Goal: Task Accomplishment & Management: Manage account settings

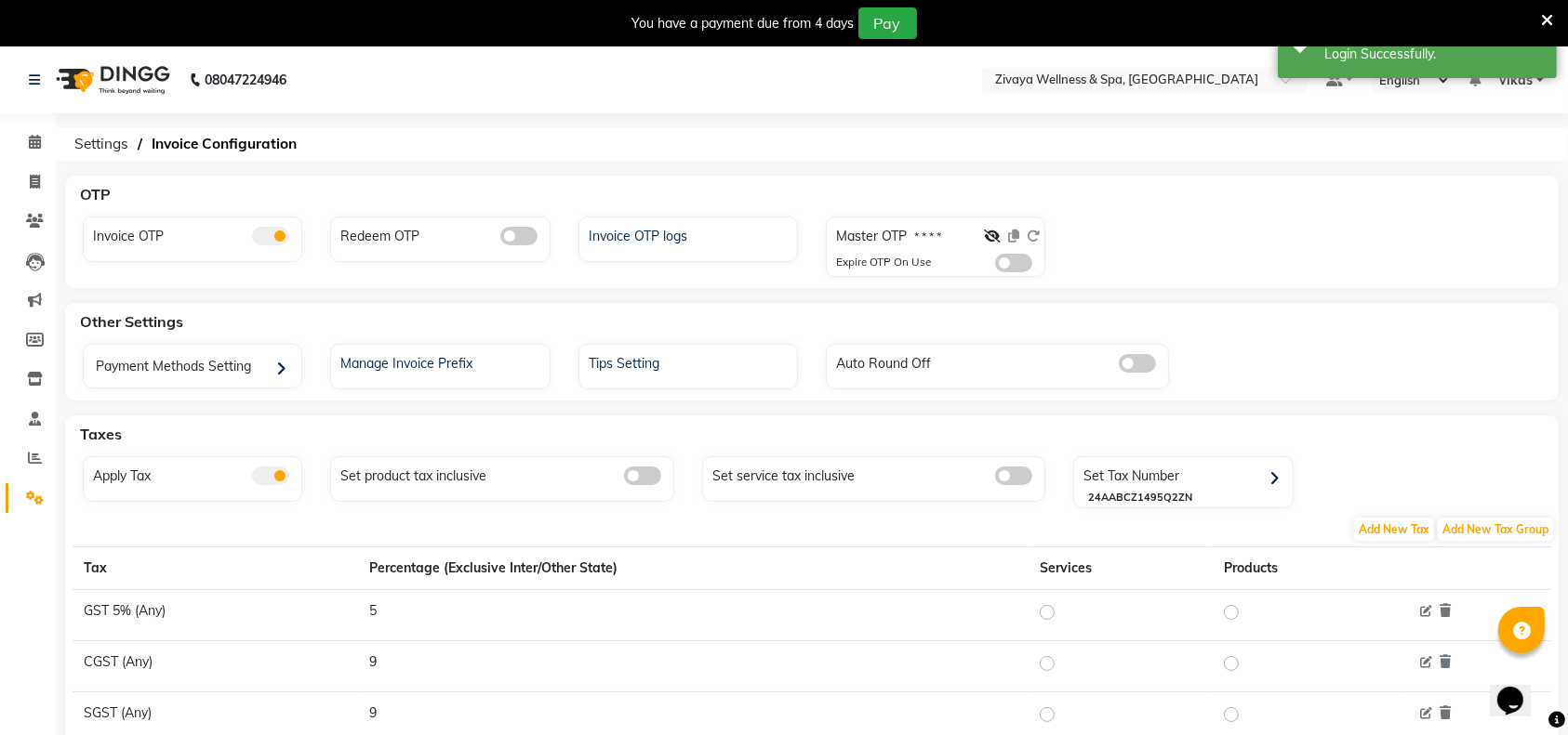
click at [1006, 268] on span at bounding box center [1014, 263] width 37 height 19
click at [995, 266] on input "checkbox" at bounding box center [995, 266] width 0 height 0
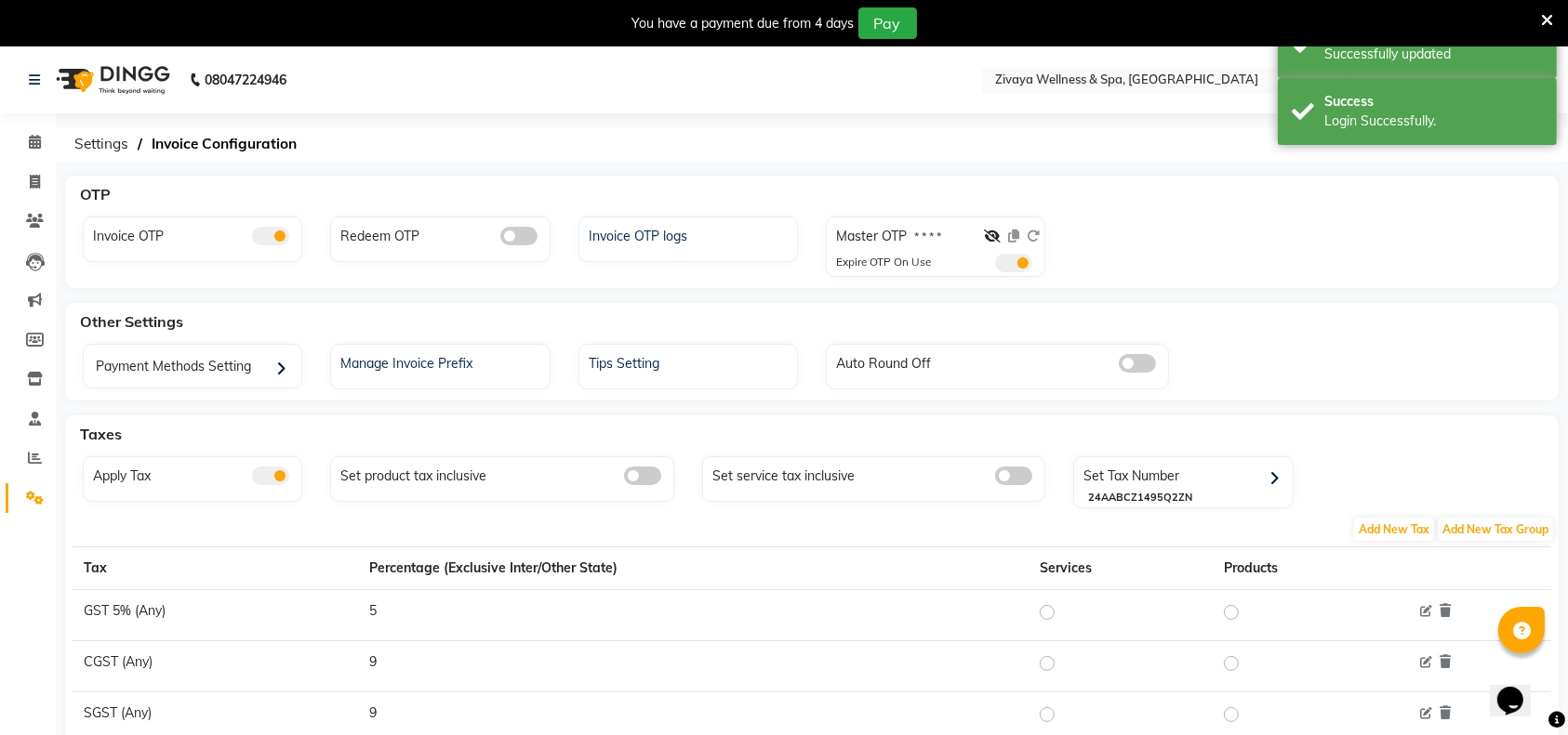
click at [1033, 93] on nav "08047224946 Select Location × Zivaya Wellness & Spa, Ahmedabad Airport Default …" at bounding box center [784, 80] width 1568 height 67
click at [1033, 82] on input "text" at bounding box center [1126, 82] width 270 height 19
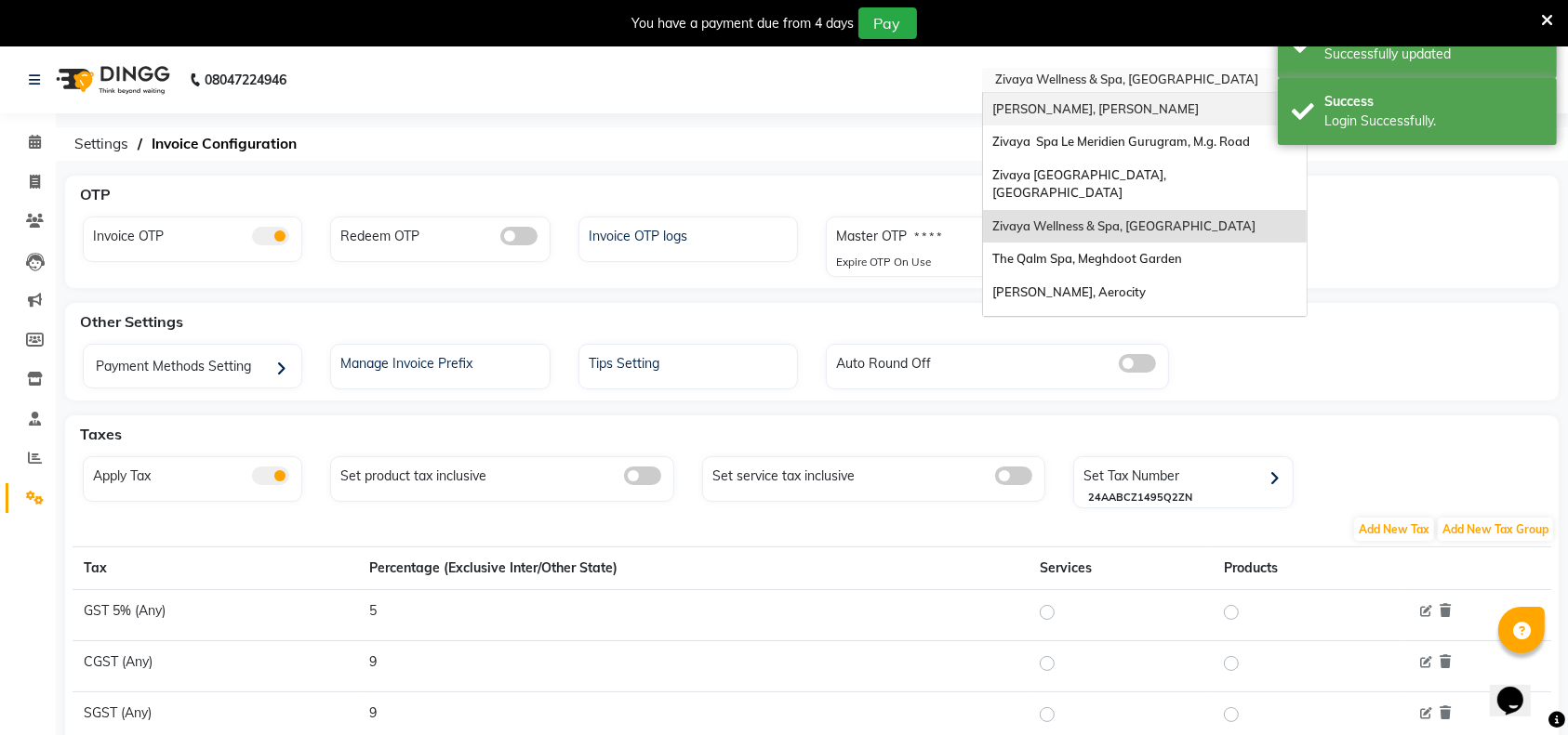
click at [1034, 106] on span "[PERSON_NAME], [PERSON_NAME]" at bounding box center [1095, 109] width 207 height 15
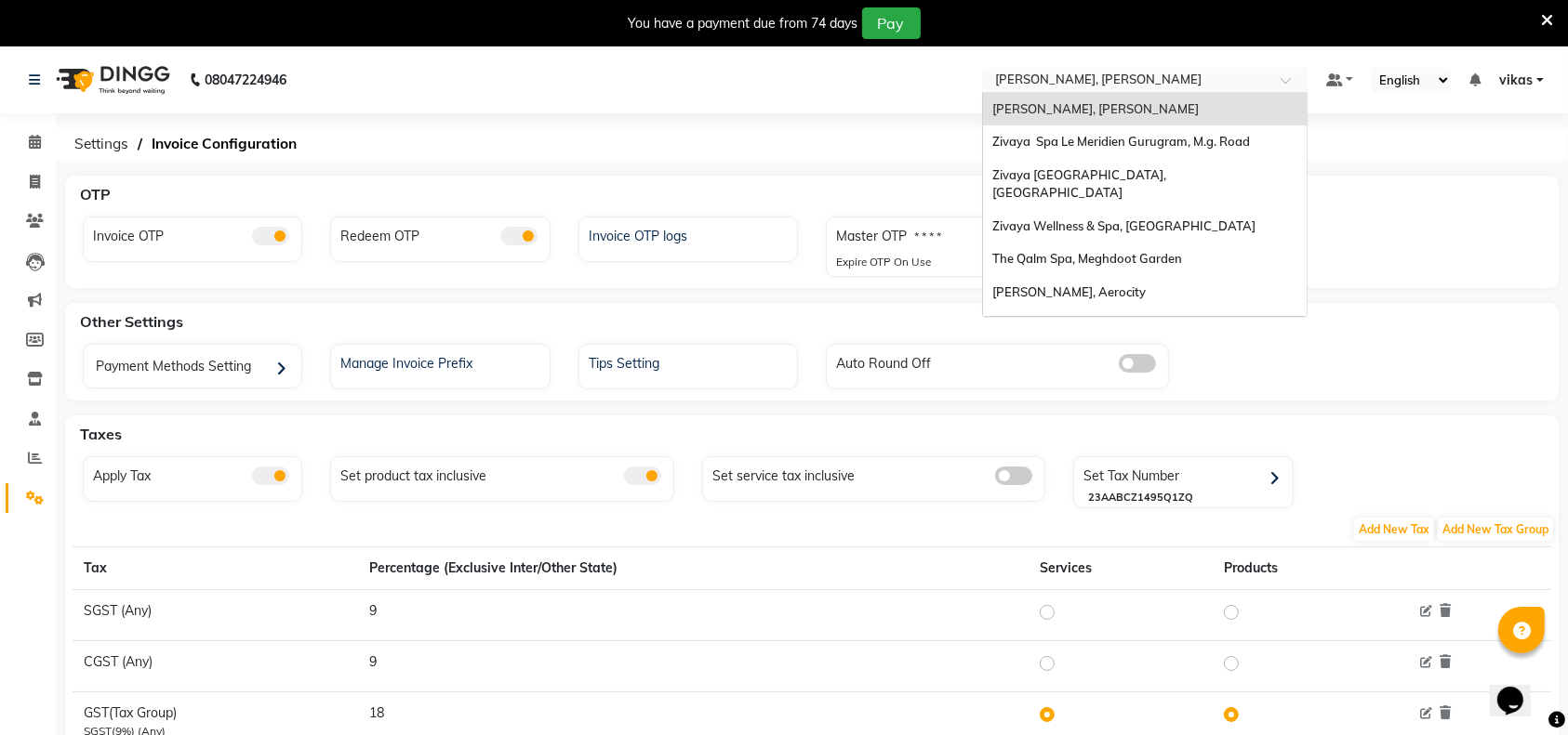
click at [1016, 84] on input "text" at bounding box center [1126, 82] width 270 height 19
click at [1014, 145] on span "Zivaya Spa Le Meridien Gurugram, M.g. Road" at bounding box center [1121, 141] width 258 height 15
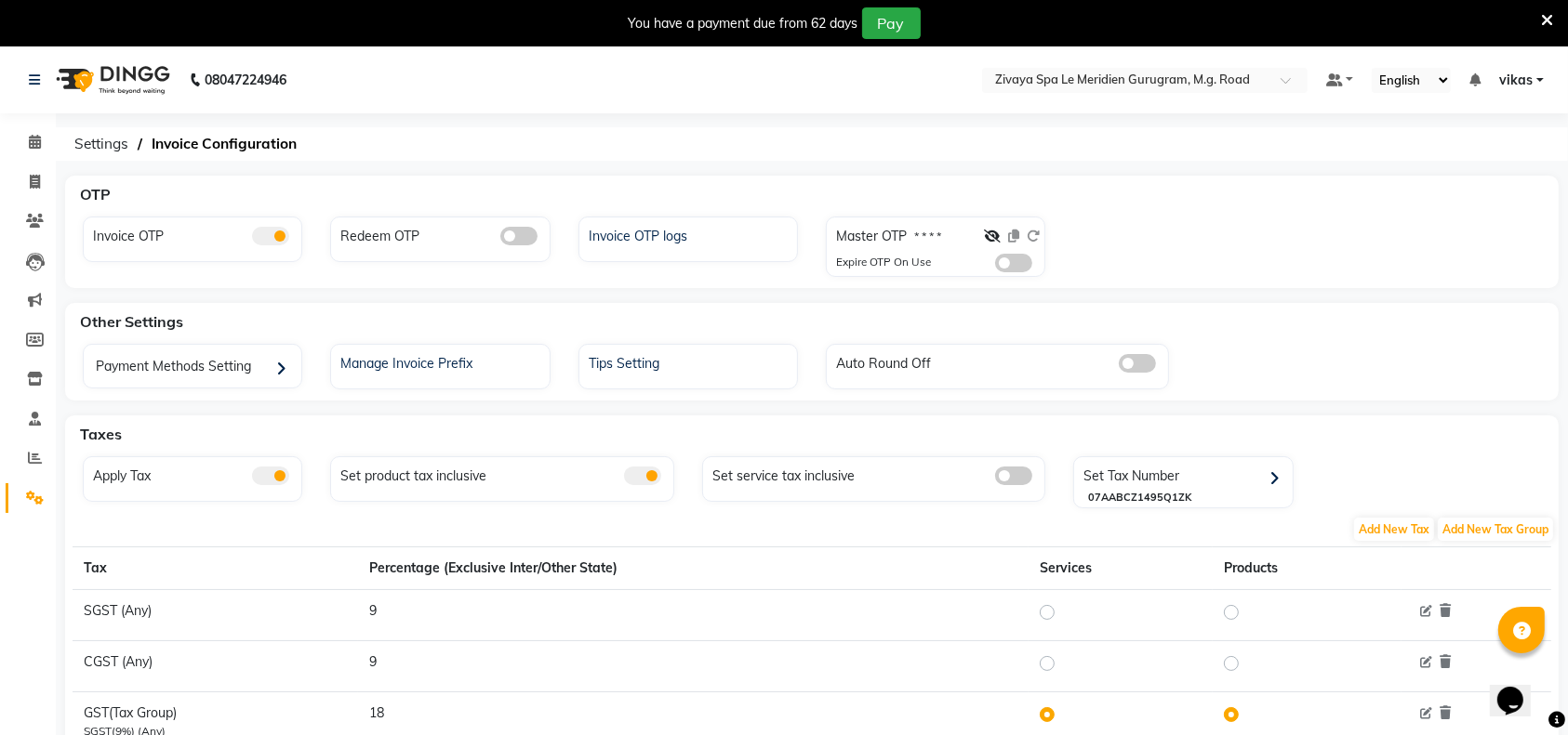
click at [1007, 249] on div at bounding box center [1012, 240] width 56 height 27
click at [1007, 272] on span at bounding box center [1014, 263] width 37 height 19
click at [995, 266] on input "checkbox" at bounding box center [995, 266] width 0 height 0
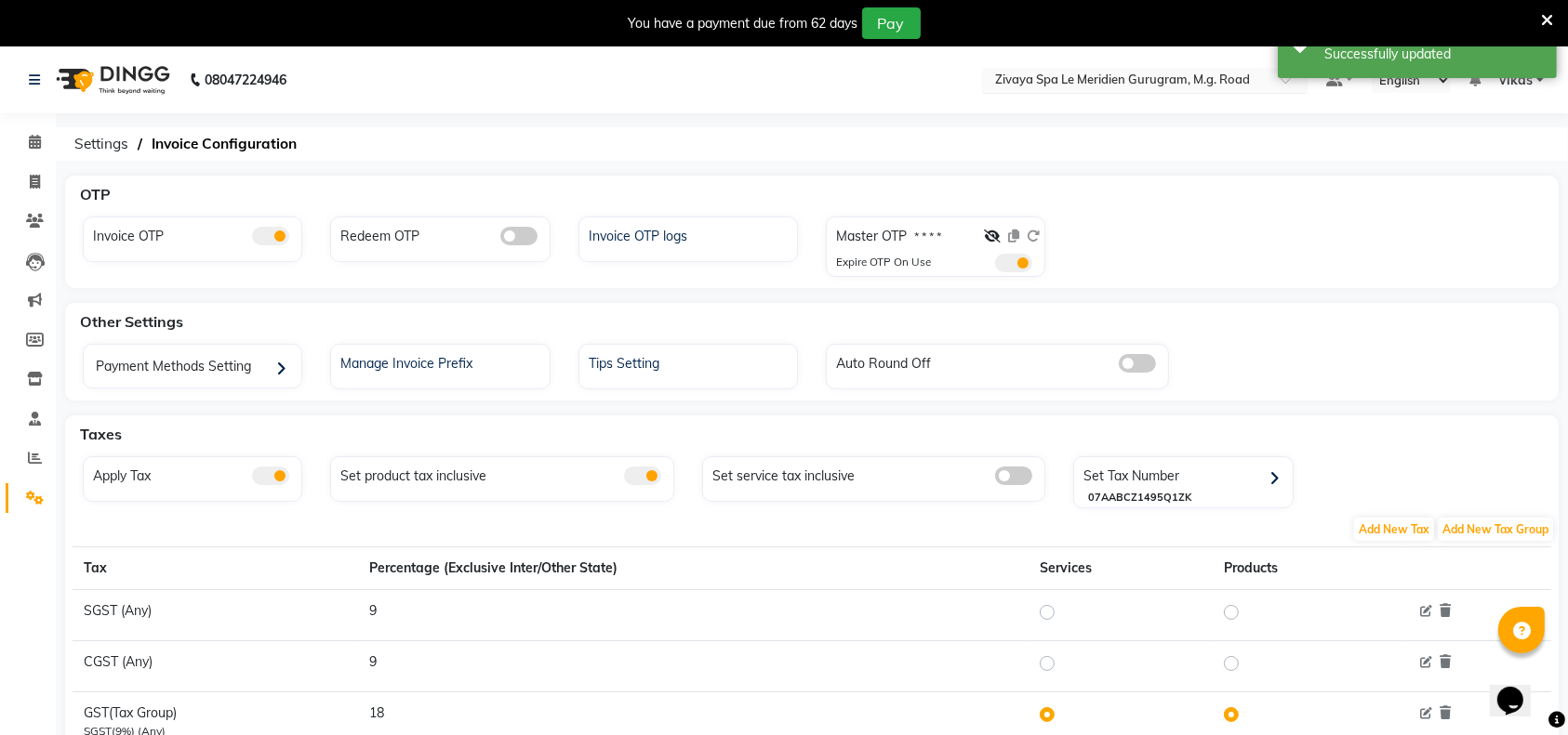
click at [1117, 83] on input "text" at bounding box center [1126, 82] width 270 height 19
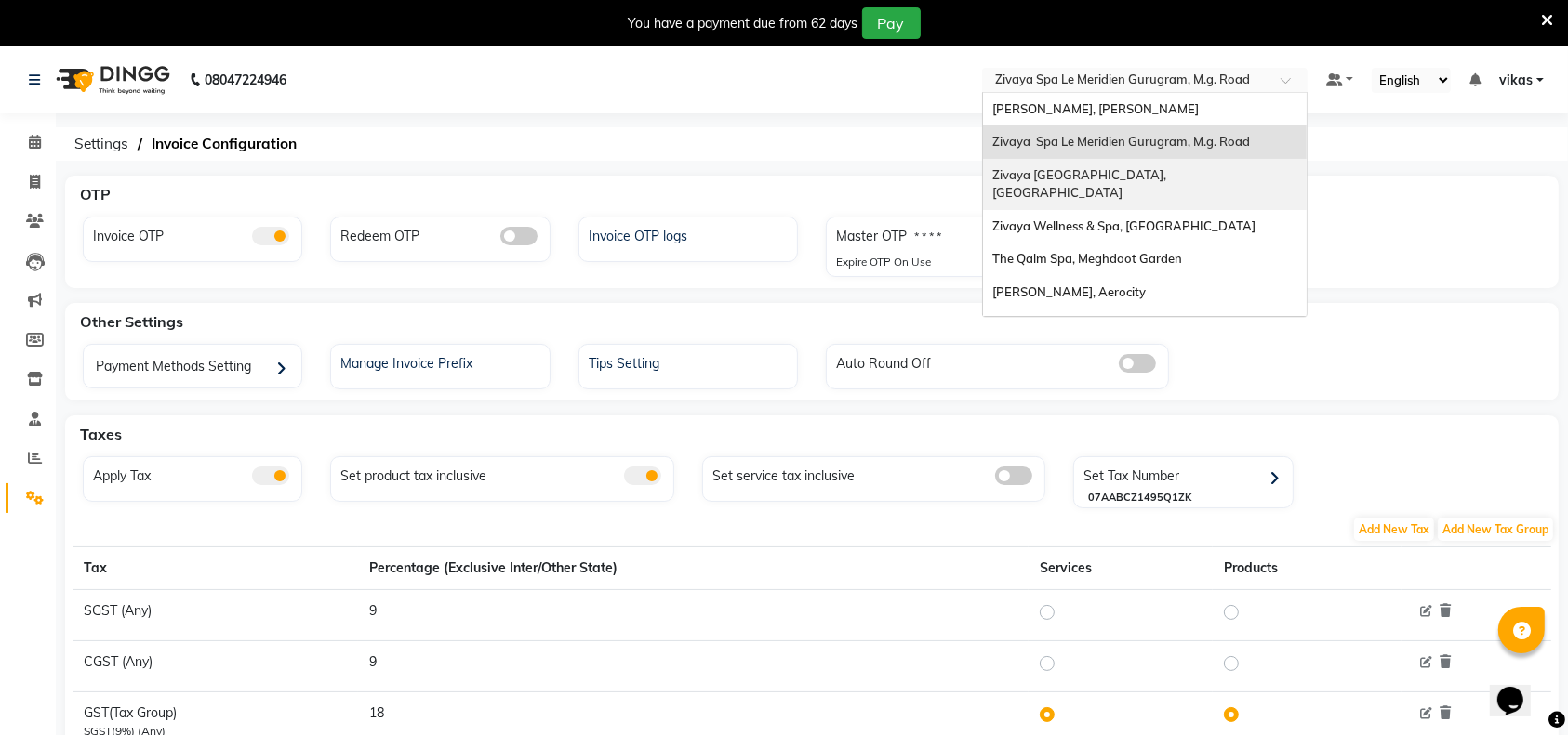
click at [1192, 176] on div "Zivaya Central Mall Indore, Indore" at bounding box center [1145, 184] width 323 height 51
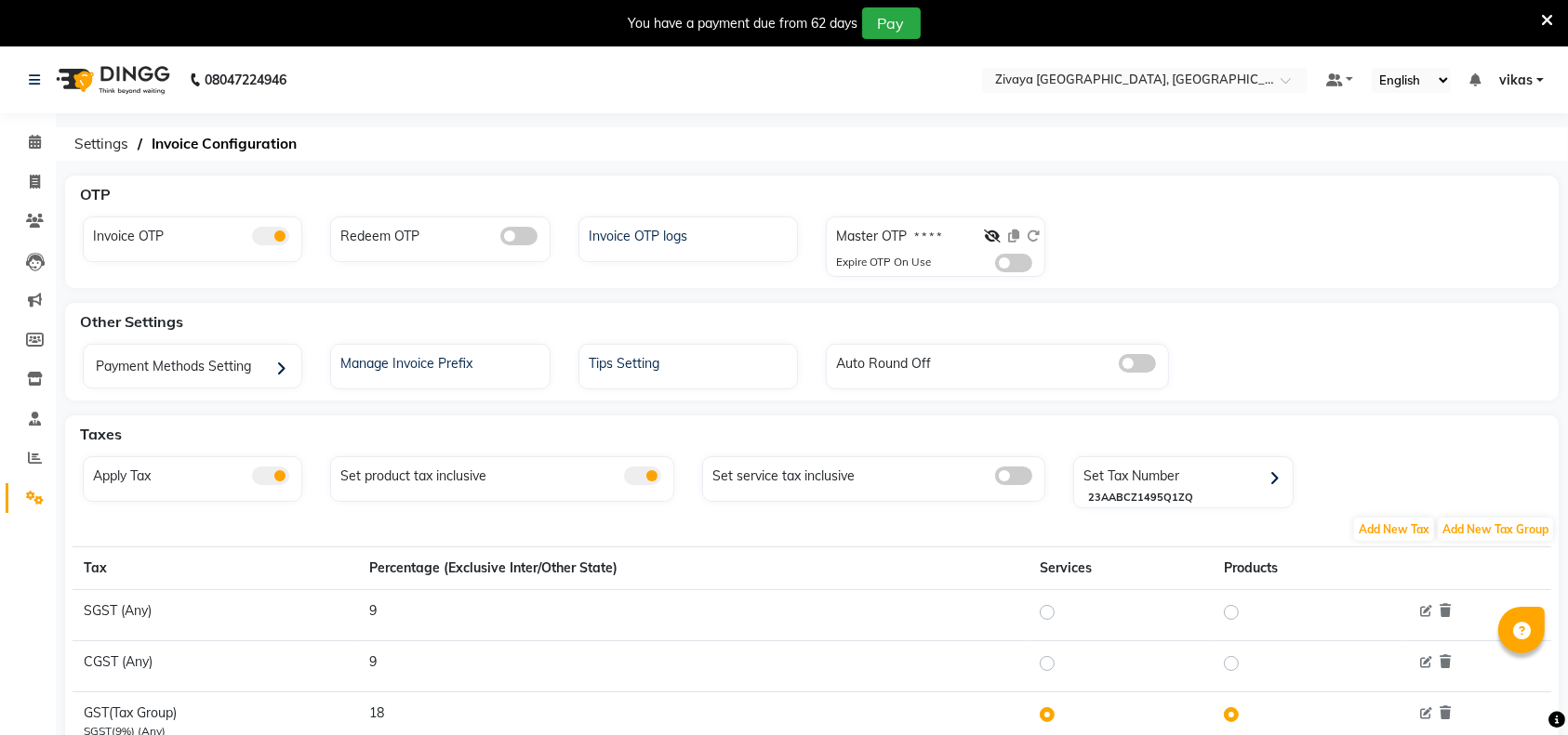
click at [1019, 264] on span at bounding box center [1014, 263] width 37 height 19
click at [995, 266] on input "checkbox" at bounding box center [995, 266] width 0 height 0
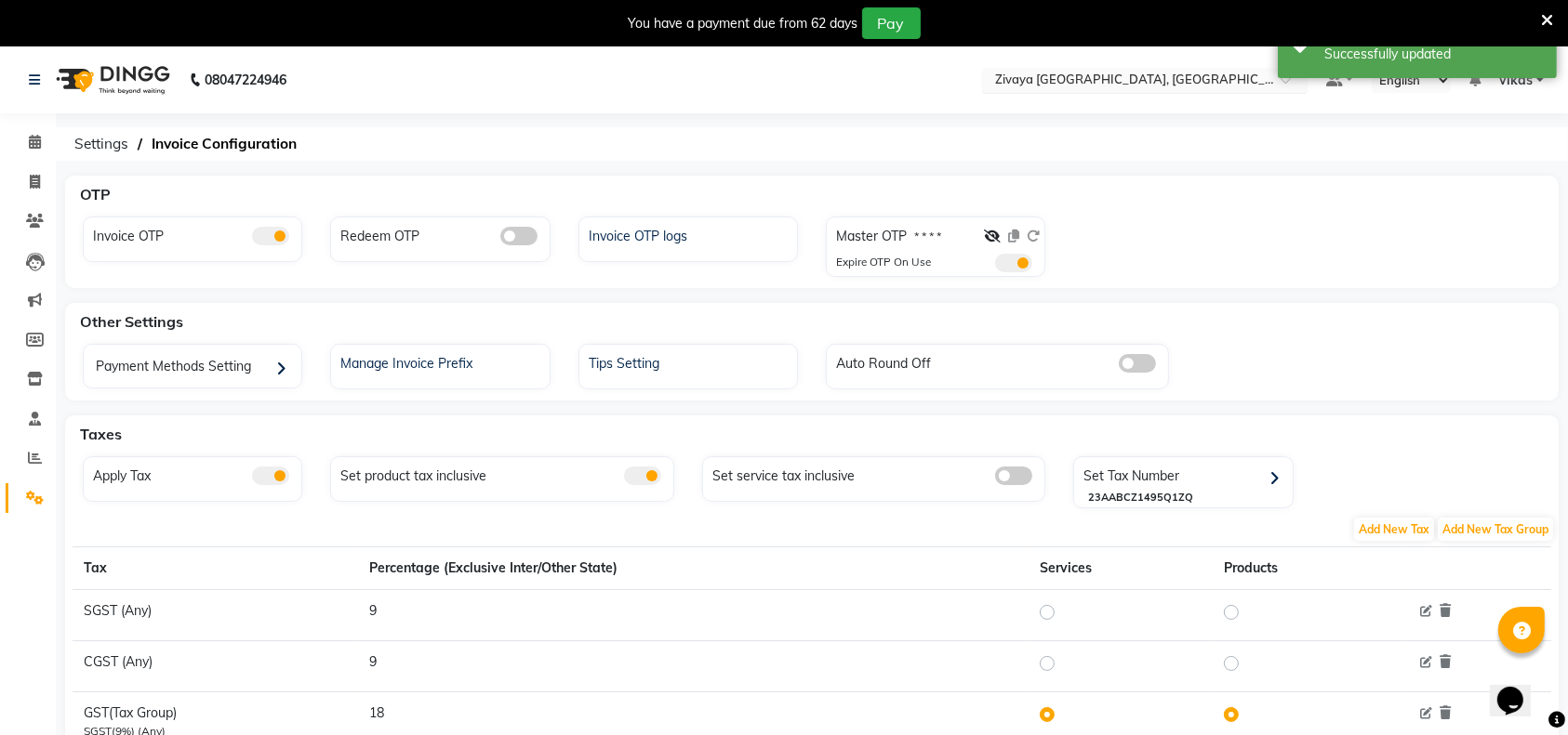
click at [1096, 76] on input "text" at bounding box center [1126, 82] width 270 height 19
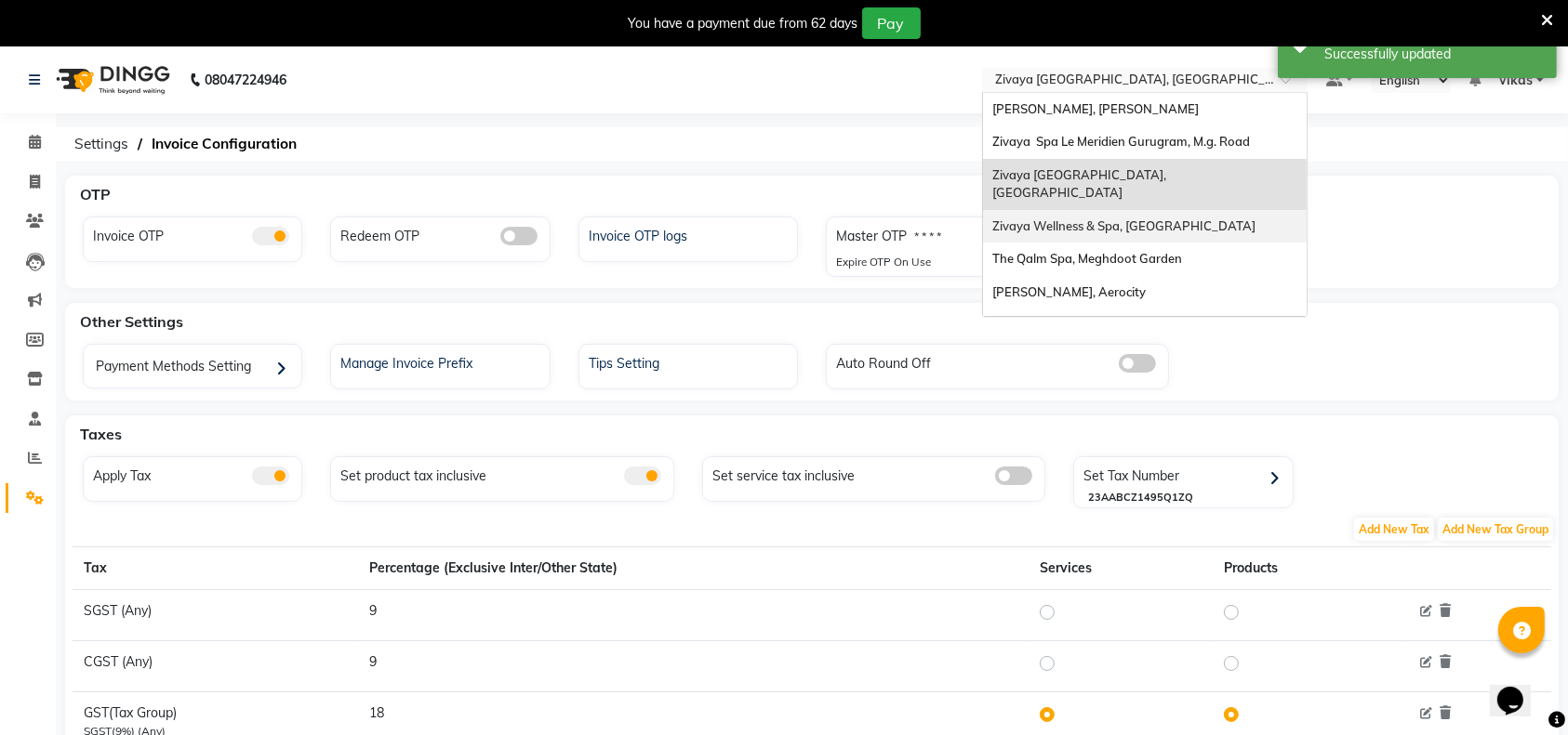
click at [1128, 219] on span "Zivaya Wellness & Spa, [GEOGRAPHIC_DATA]" at bounding box center [1124, 226] width 264 height 15
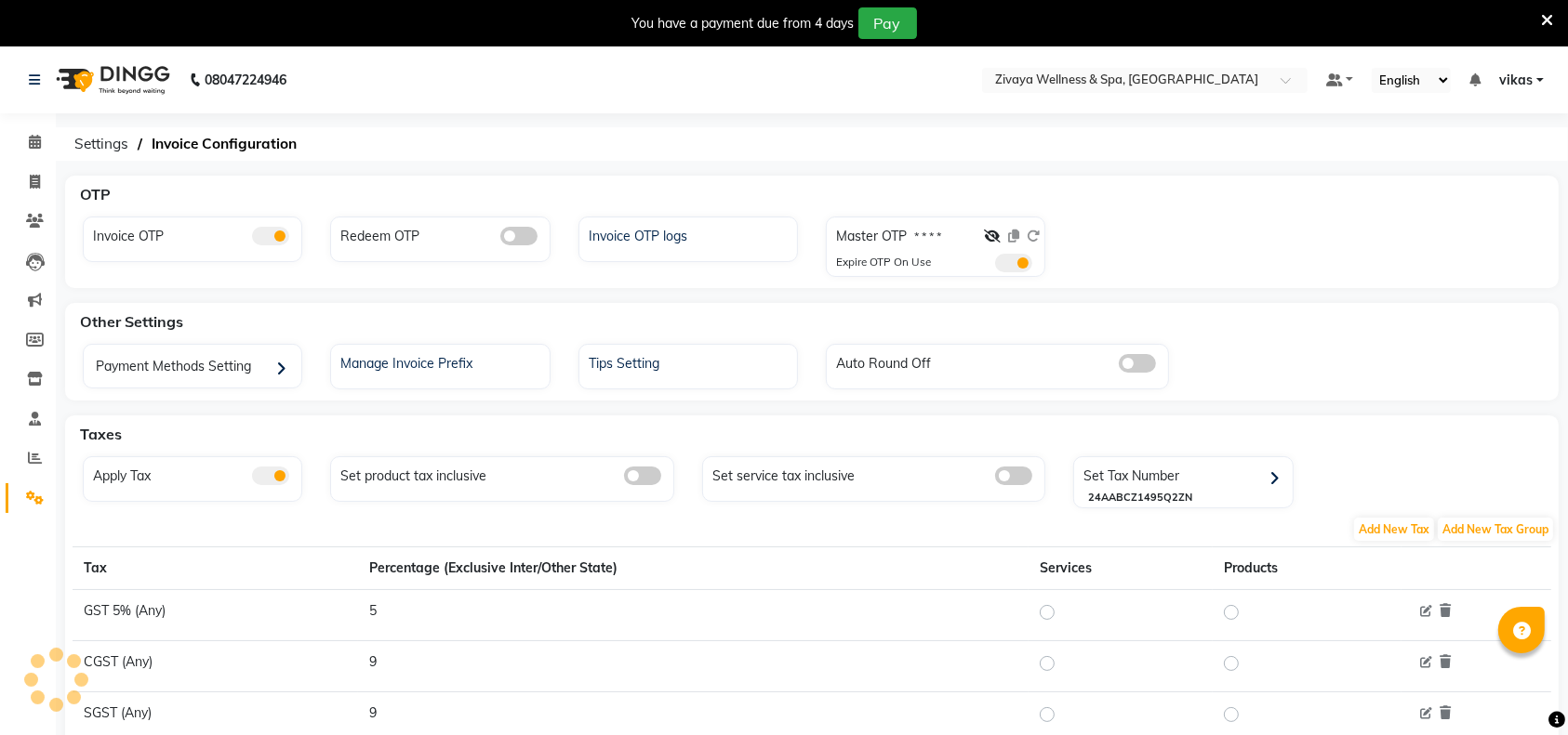
drag, startPoint x: 0, startPoint y: 0, endPoint x: 1019, endPoint y: 272, distance: 1054.7
click at [1019, 272] on span at bounding box center [1014, 263] width 37 height 19
click at [995, 266] on input "checkbox" at bounding box center [995, 266] width 0 height 0
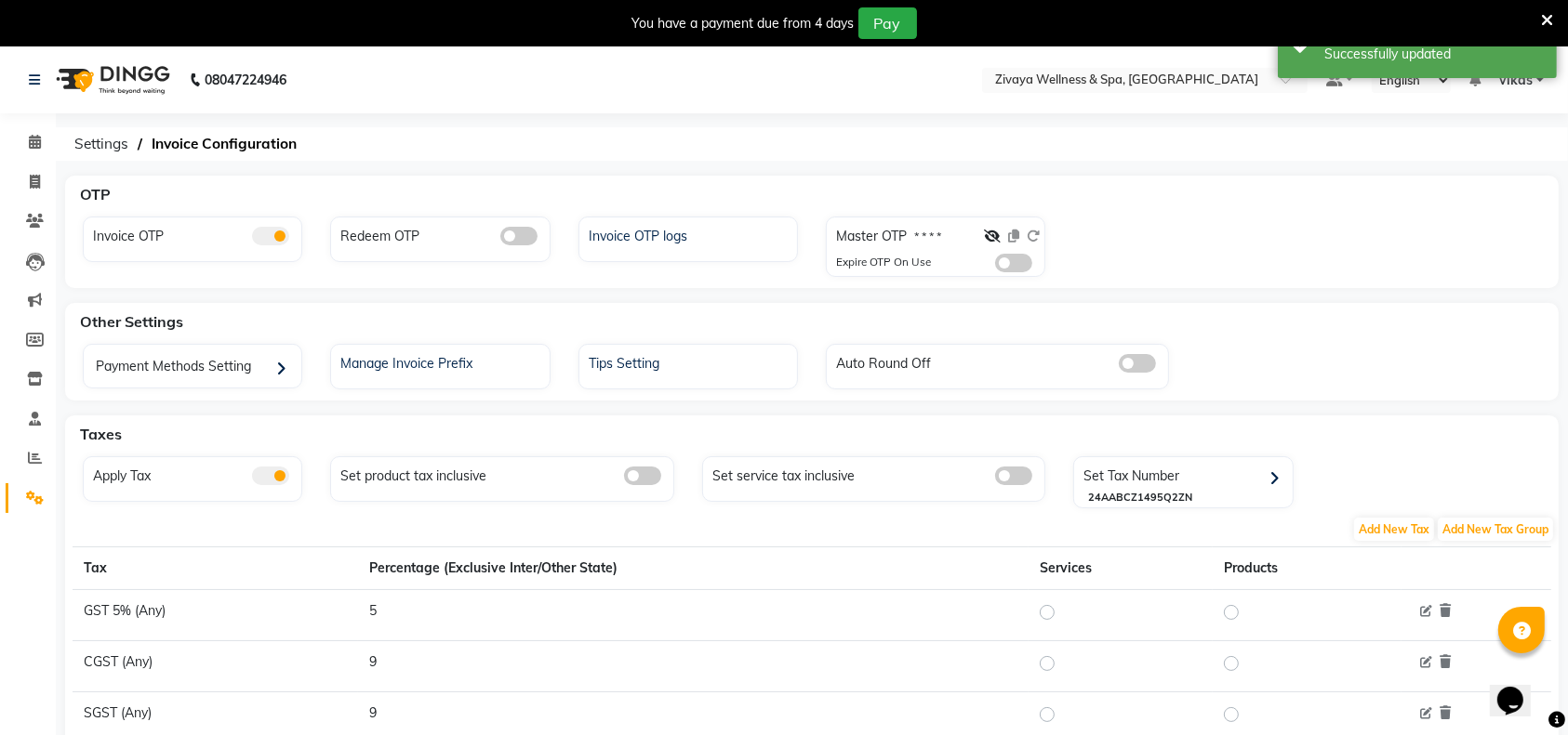
click at [1020, 272] on span at bounding box center [1014, 263] width 37 height 19
click at [995, 266] on input "checkbox" at bounding box center [995, 266] width 0 height 0
click at [1131, 73] on input "text" at bounding box center [1126, 82] width 270 height 19
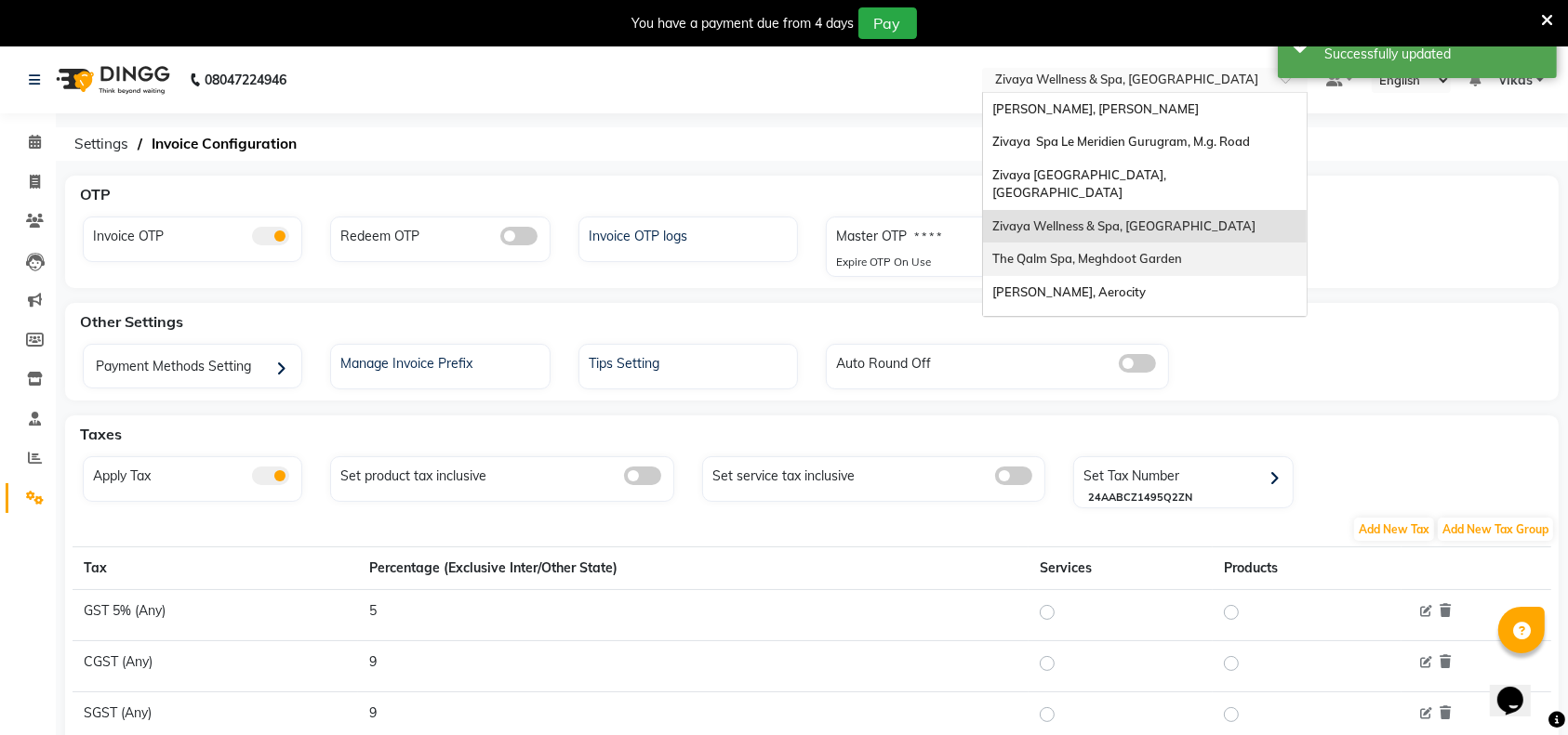
click at [1094, 251] on span "The Qalm Spa, Meghdoot Garden" at bounding box center [1087, 259] width 190 height 15
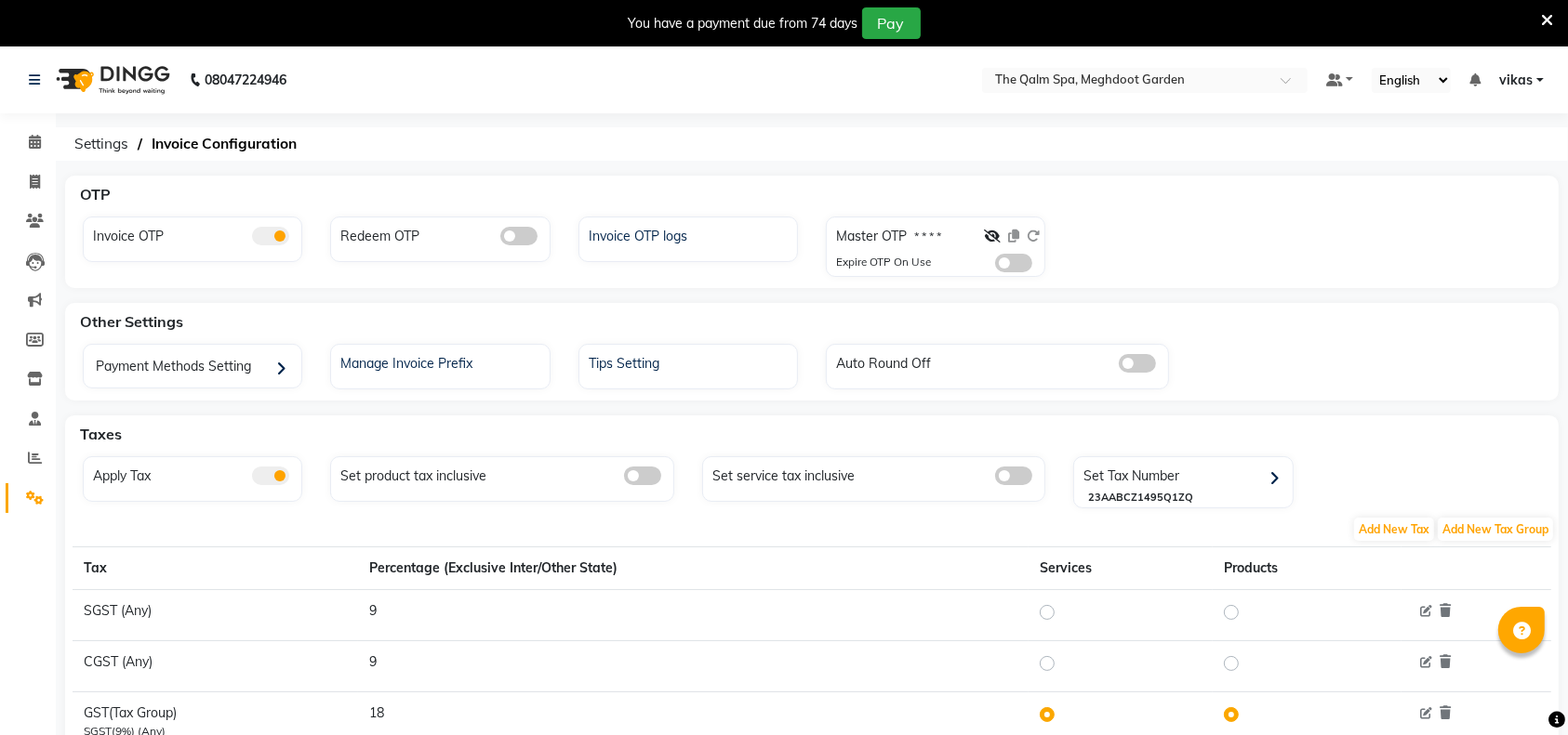
click at [1019, 264] on span at bounding box center [1014, 263] width 37 height 19
click at [995, 266] on input "checkbox" at bounding box center [995, 266] width 0 height 0
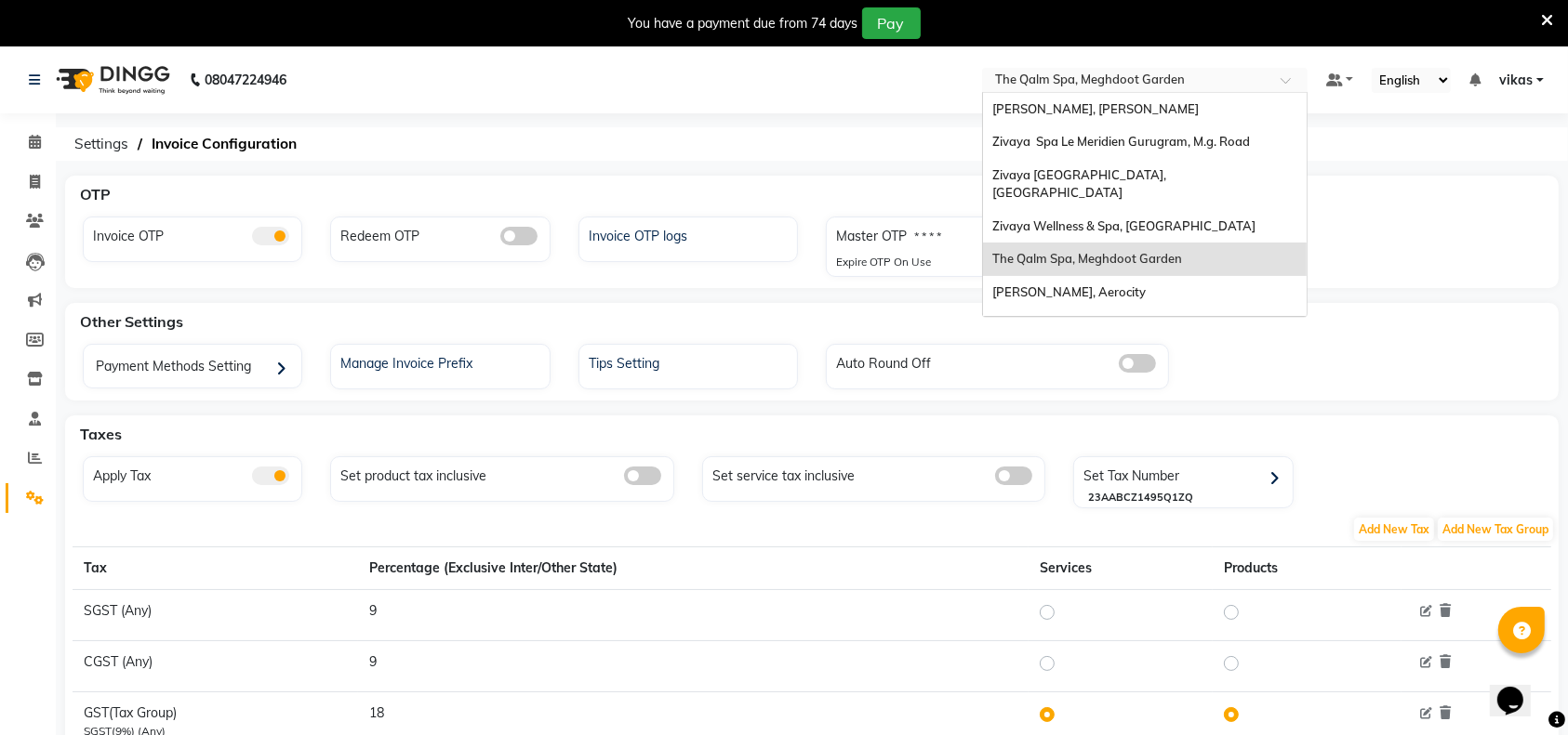
click at [1067, 78] on input "text" at bounding box center [1126, 82] width 270 height 19
click at [1082, 285] on span "[PERSON_NAME], Aerocity" at bounding box center [1069, 292] width 153 height 15
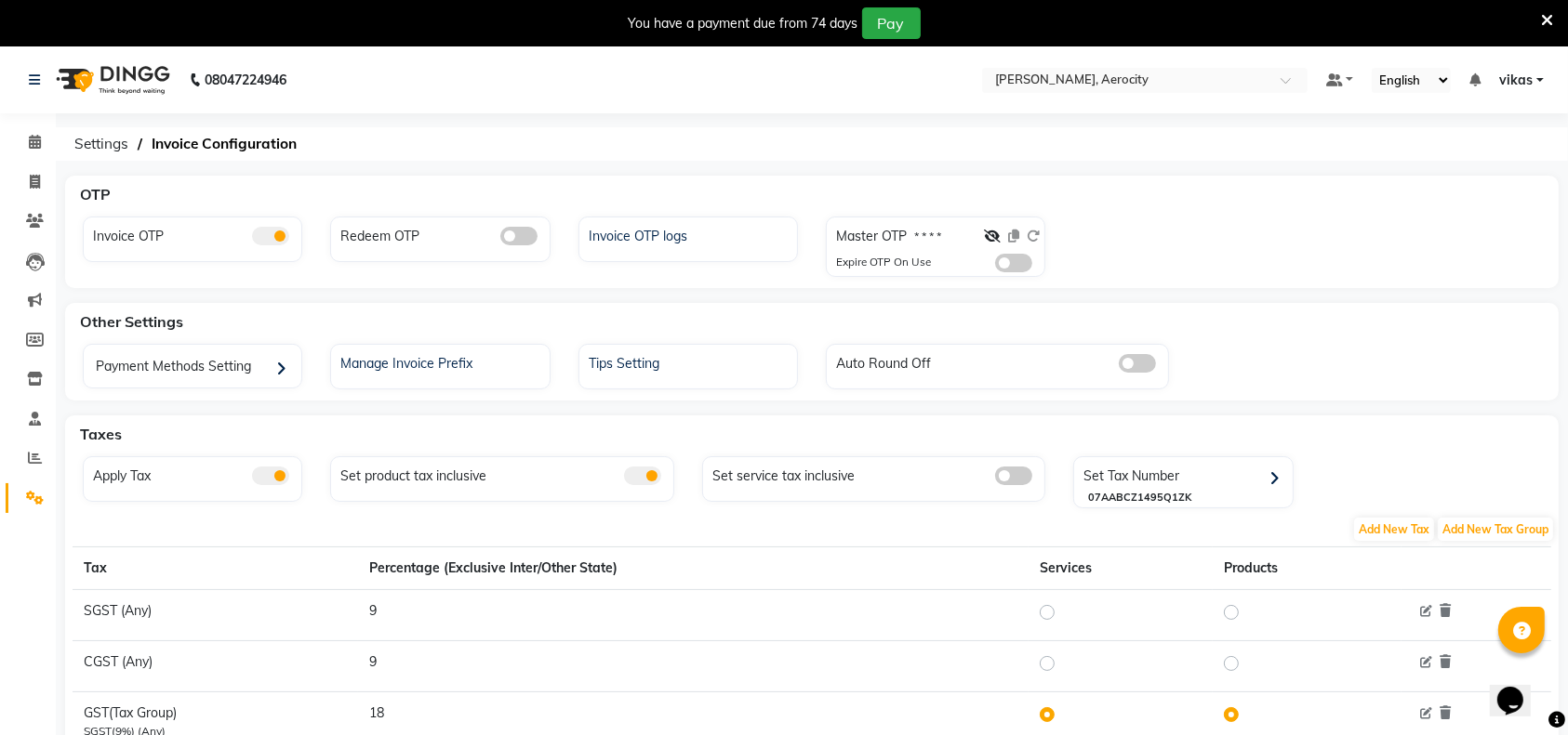
click at [1020, 264] on span at bounding box center [1014, 263] width 37 height 19
click at [995, 266] on input "checkbox" at bounding box center [995, 266] width 0 height 0
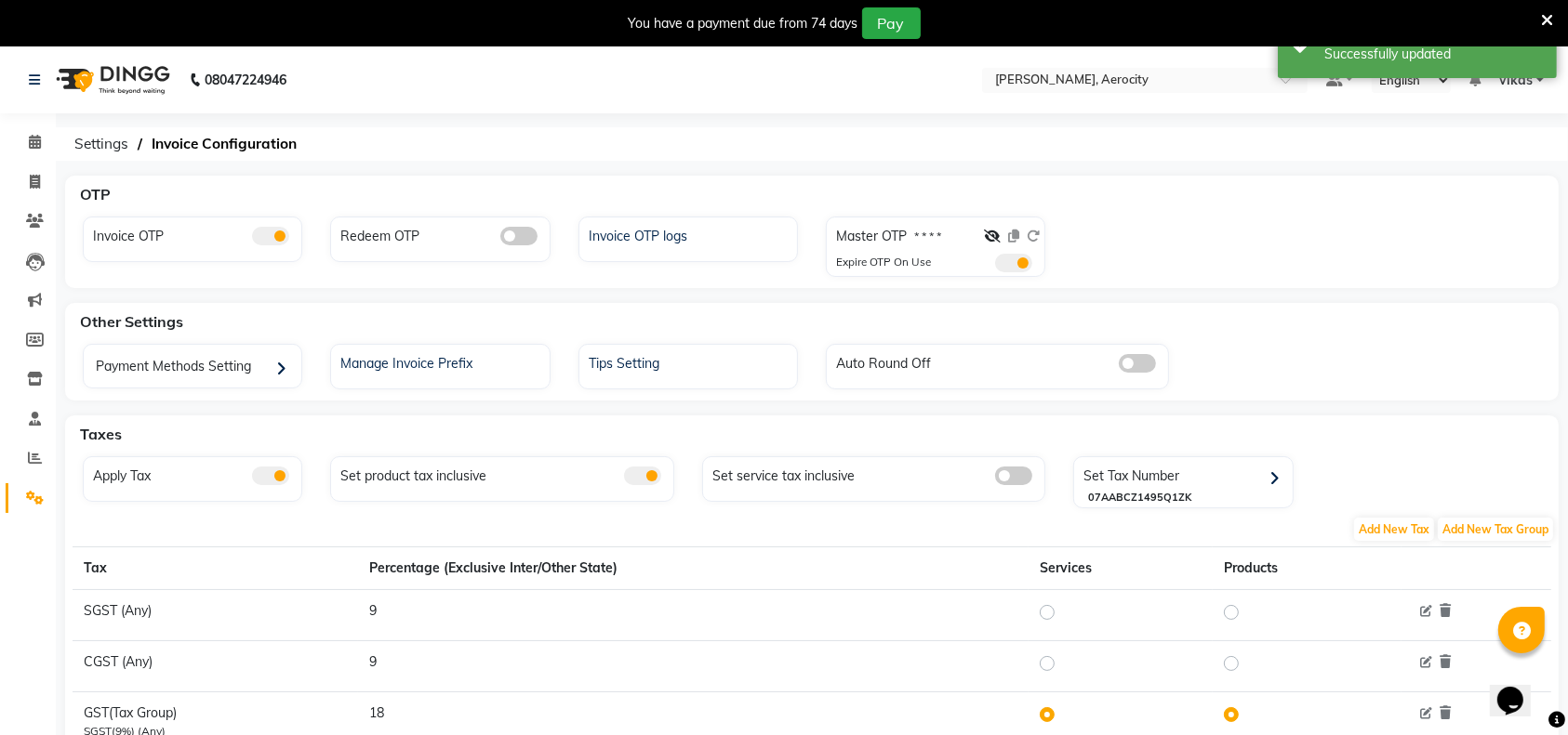
click at [1555, 26] on div "You have a payment due from 74 days Pay" at bounding box center [784, 23] width 1568 height 47
click at [1551, 18] on icon at bounding box center [1547, 21] width 12 height 17
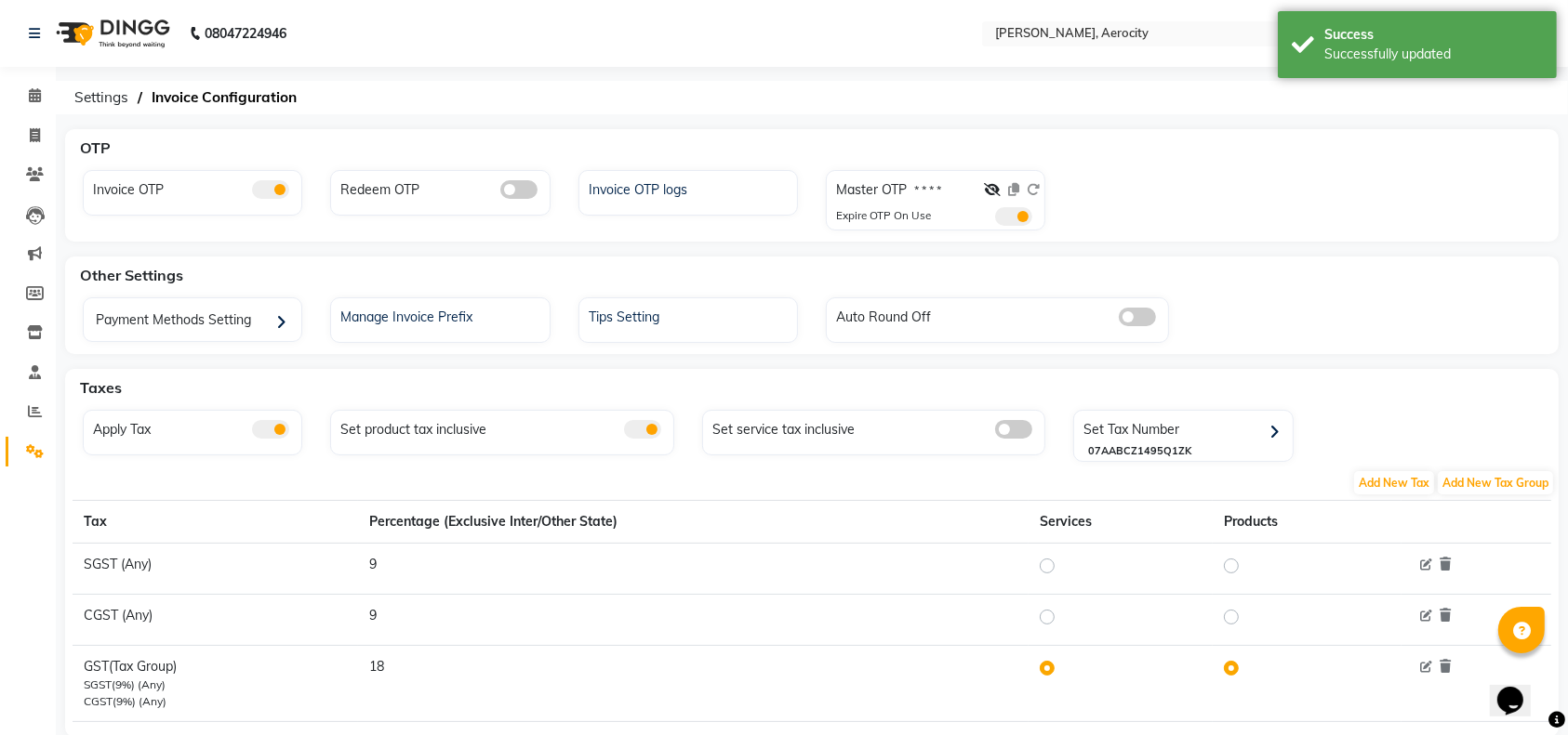
click at [949, 78] on div "08047224946 Select Location × Zivaya Aloft, Aerocity Default Panel My Panel Eng…" at bounding box center [784, 389] width 1568 height 780
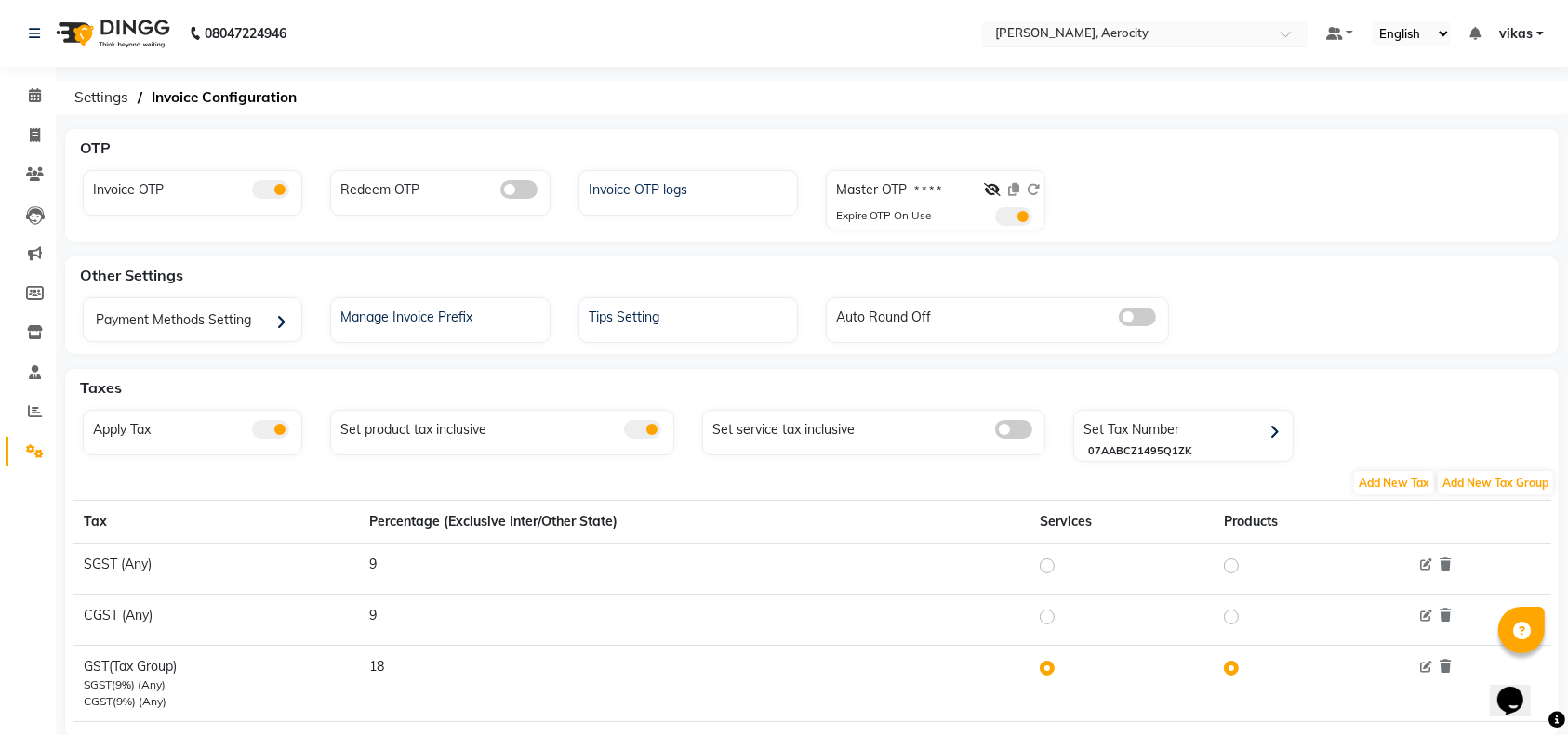
click at [1073, 31] on input "text" at bounding box center [1126, 35] width 270 height 19
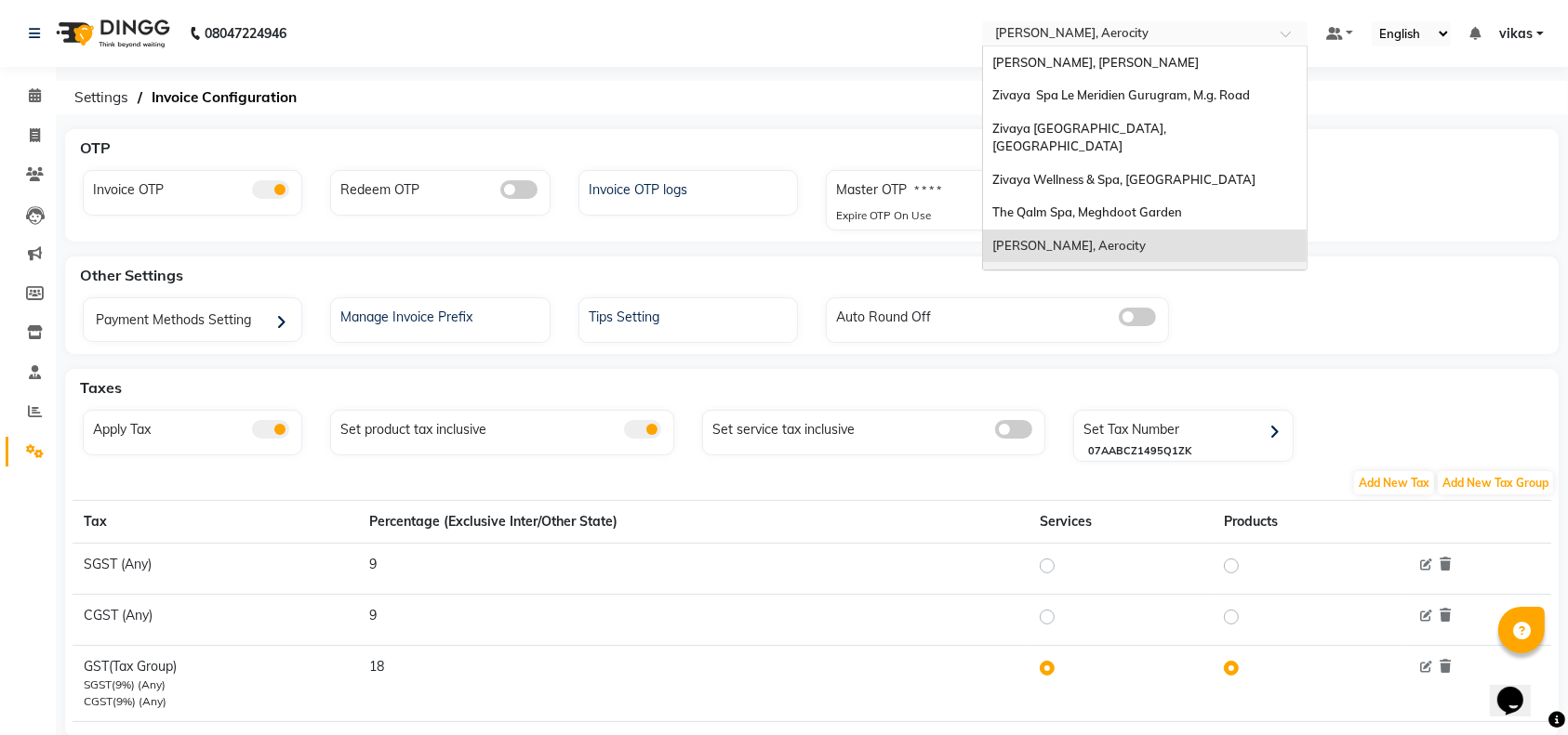
click at [1112, 271] on span "Zivaya Spa [GEOGRAPHIC_DATA] [GEOGRAPHIC_DATA], Asset 5a" at bounding box center [1091, 288] width 199 height 34
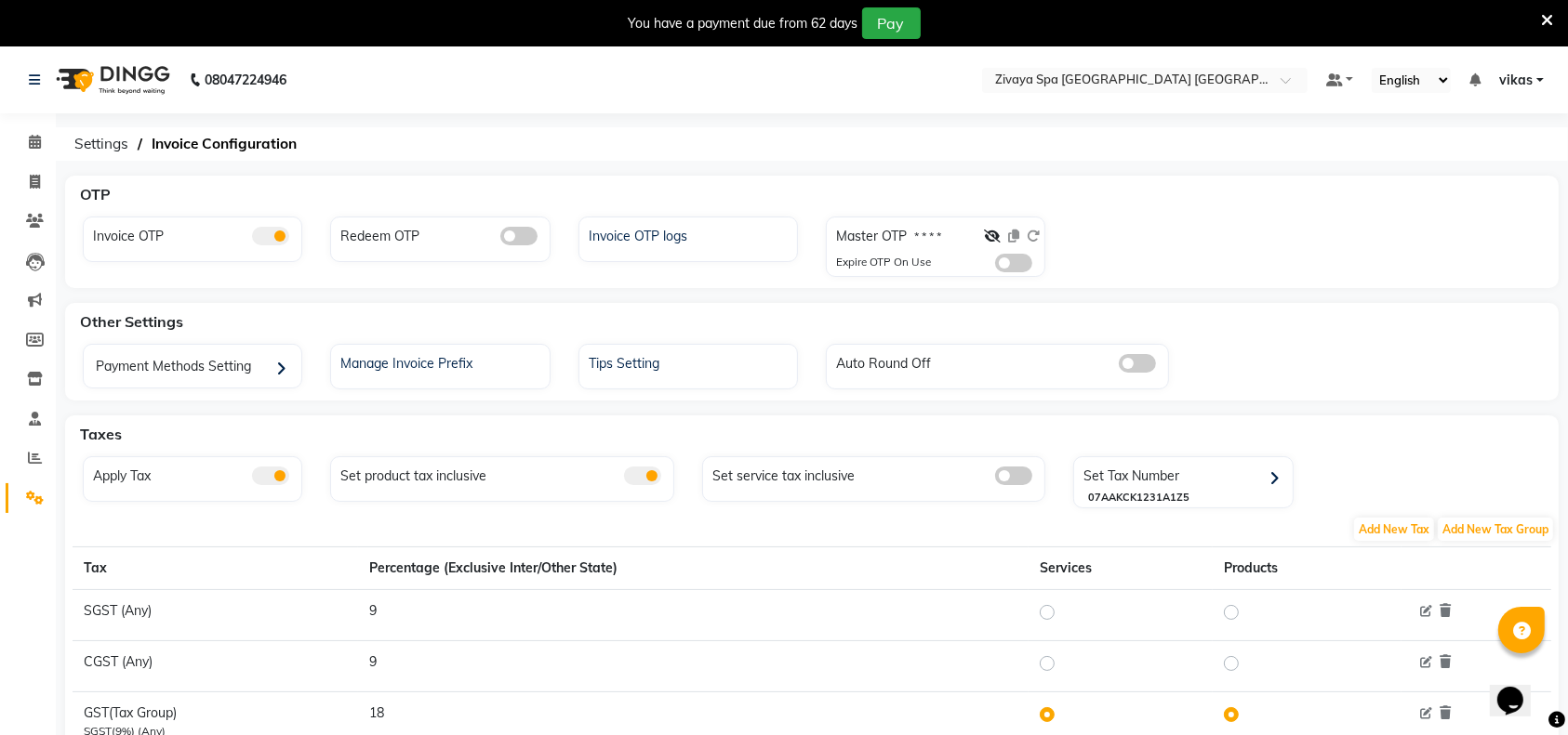
click at [1015, 252] on div at bounding box center [1012, 240] width 56 height 27
click at [1013, 261] on span at bounding box center [1014, 263] width 37 height 19
click at [995, 266] on input "checkbox" at bounding box center [995, 266] width 0 height 0
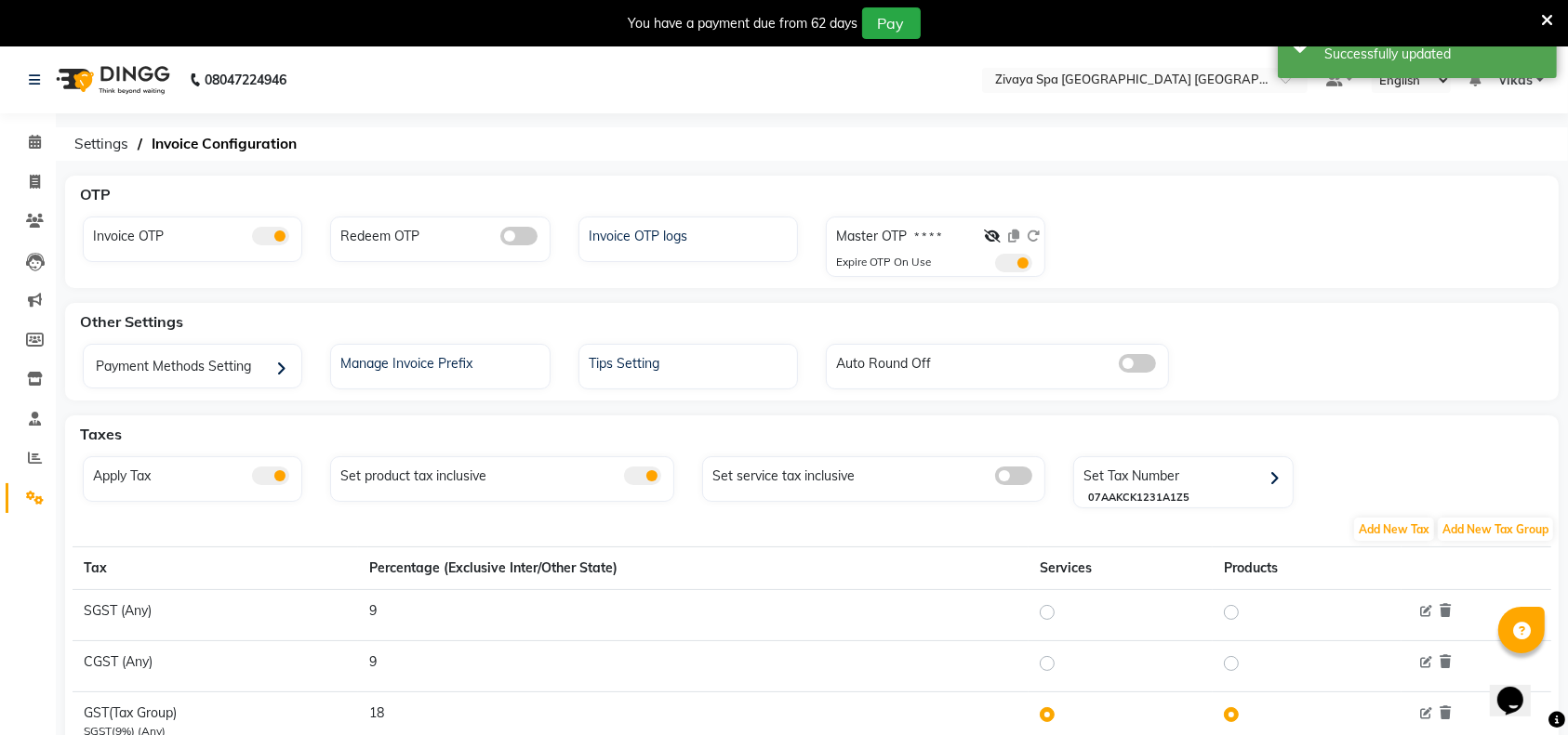
click at [1013, 261] on span at bounding box center [1014, 263] width 37 height 19
click at [995, 266] on input "checkbox" at bounding box center [995, 266] width 0 height 0
click at [1013, 261] on span at bounding box center [1014, 263] width 37 height 19
click at [995, 266] on input "checkbox" at bounding box center [995, 266] width 0 height 0
click at [1547, 19] on icon at bounding box center [1547, 21] width 12 height 17
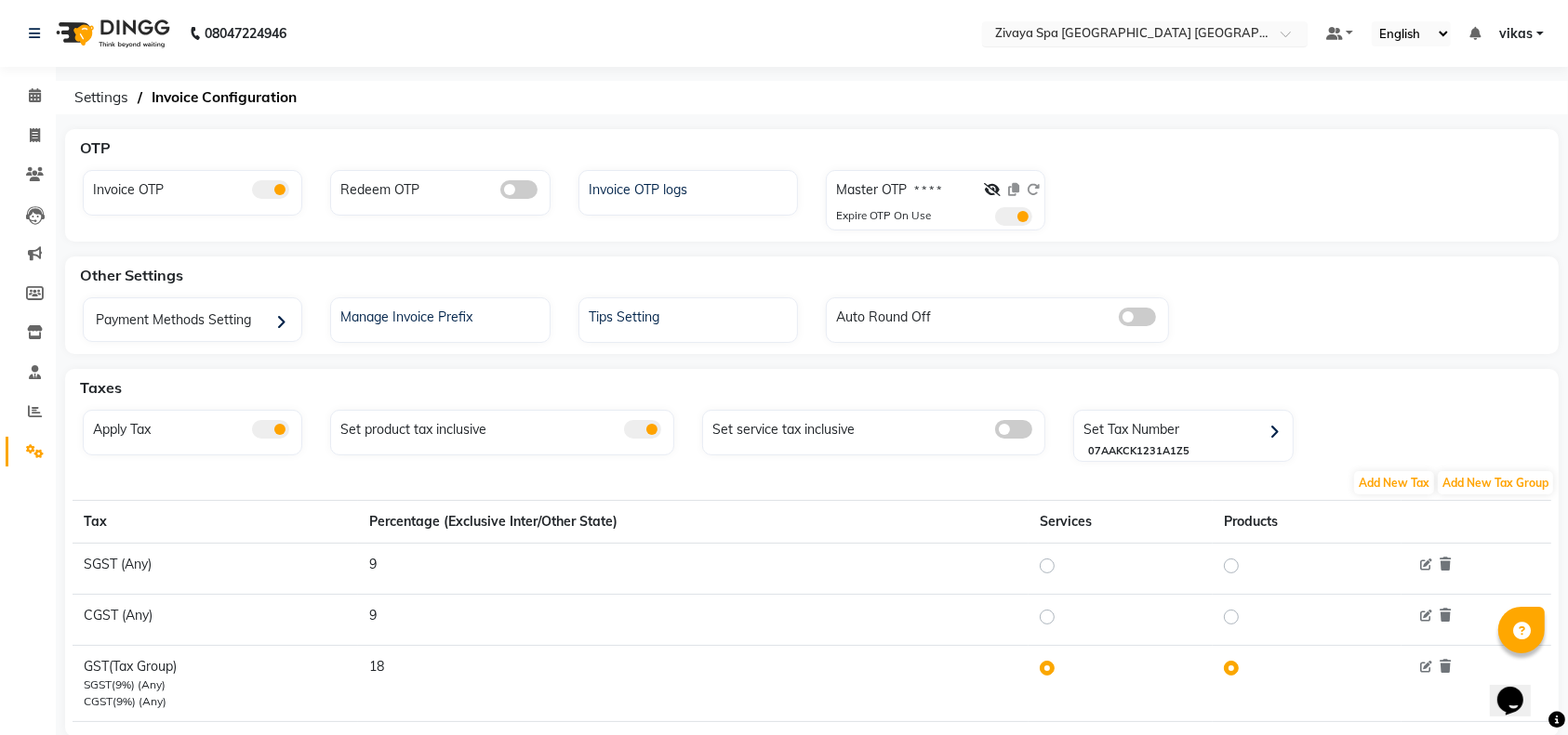
click at [1257, 35] on input "text" at bounding box center [1126, 35] width 270 height 19
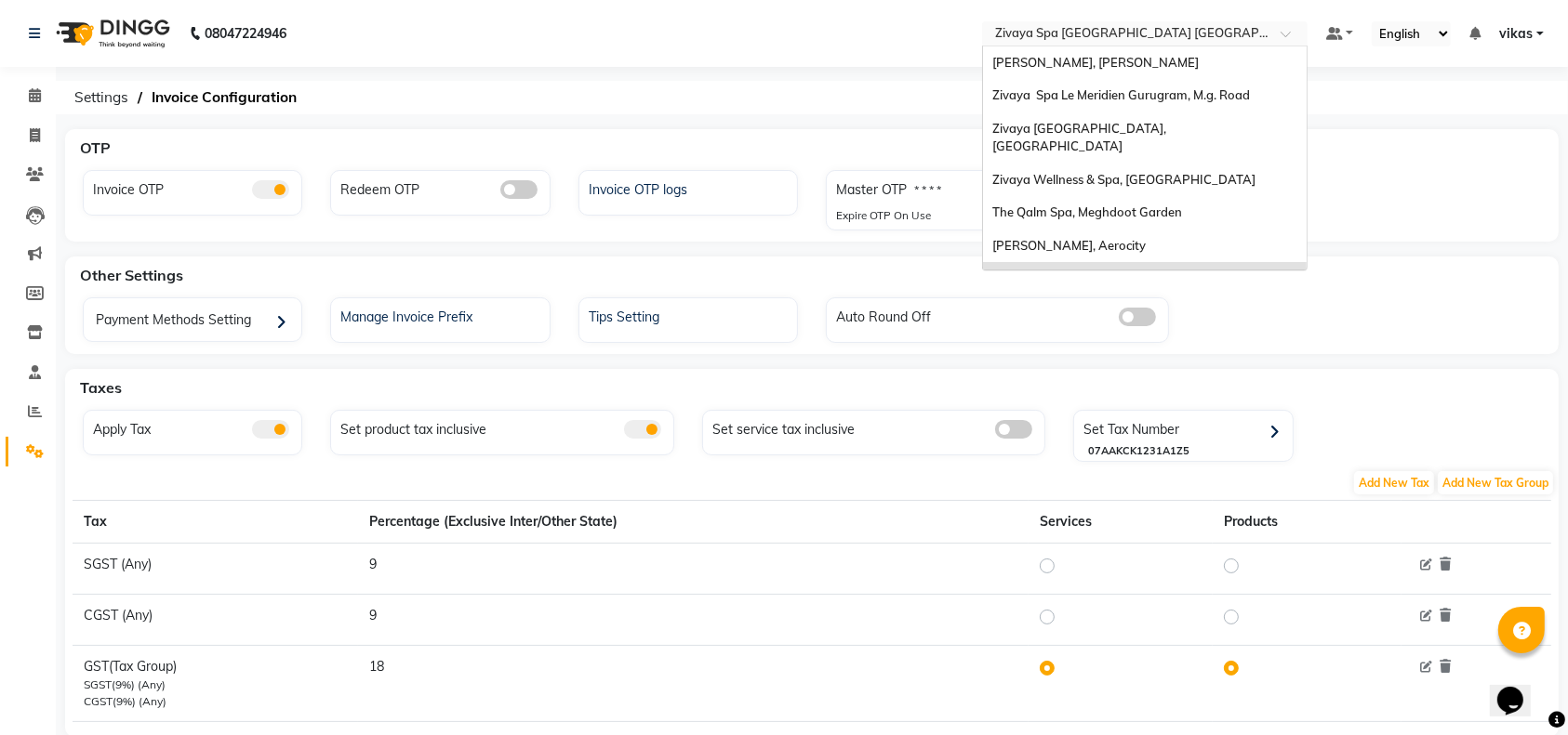
scroll to position [198, 0]
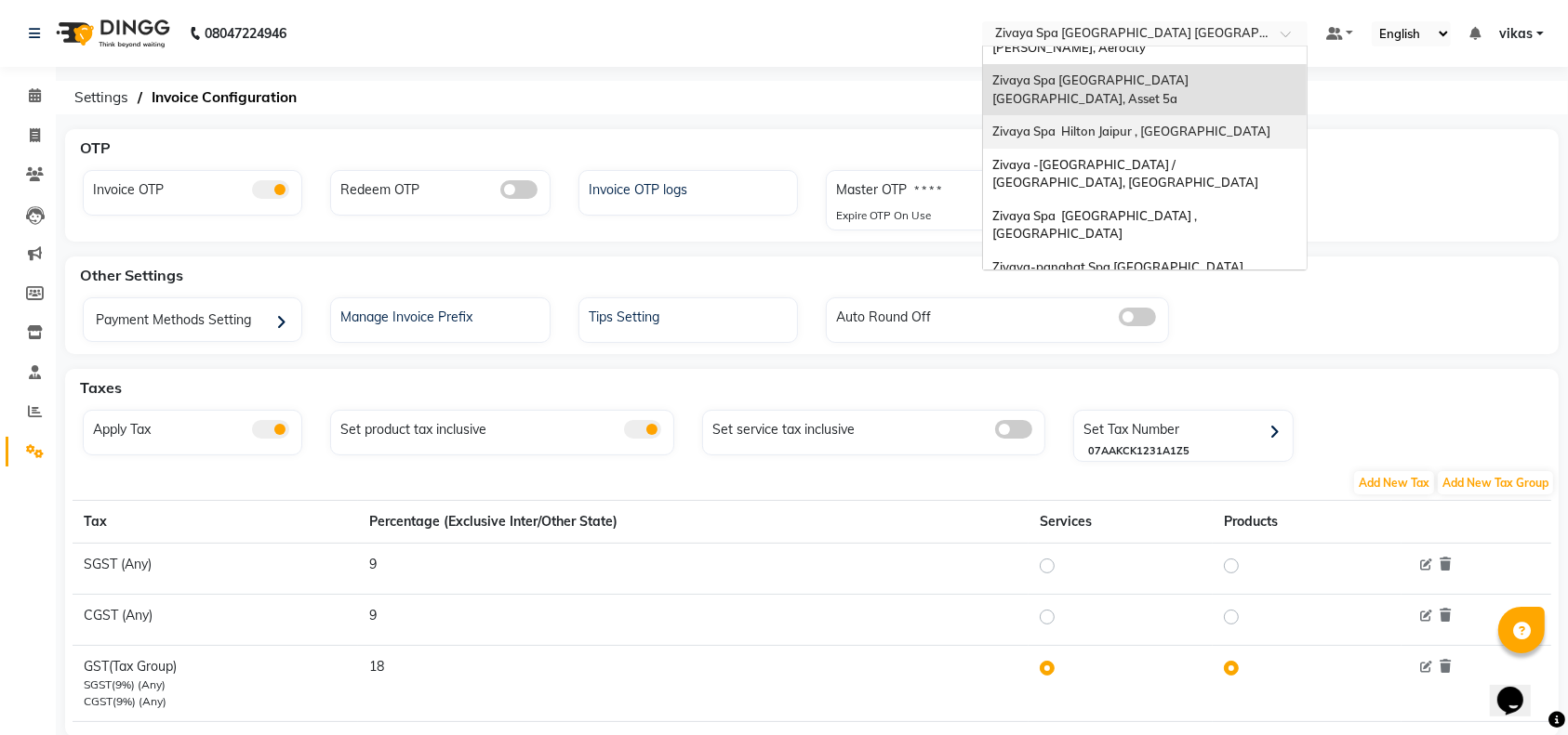
click at [1169, 123] on span "Zivaya Spa Hilton Jaipur , [GEOGRAPHIC_DATA]" at bounding box center [1132, 131] width 278 height 15
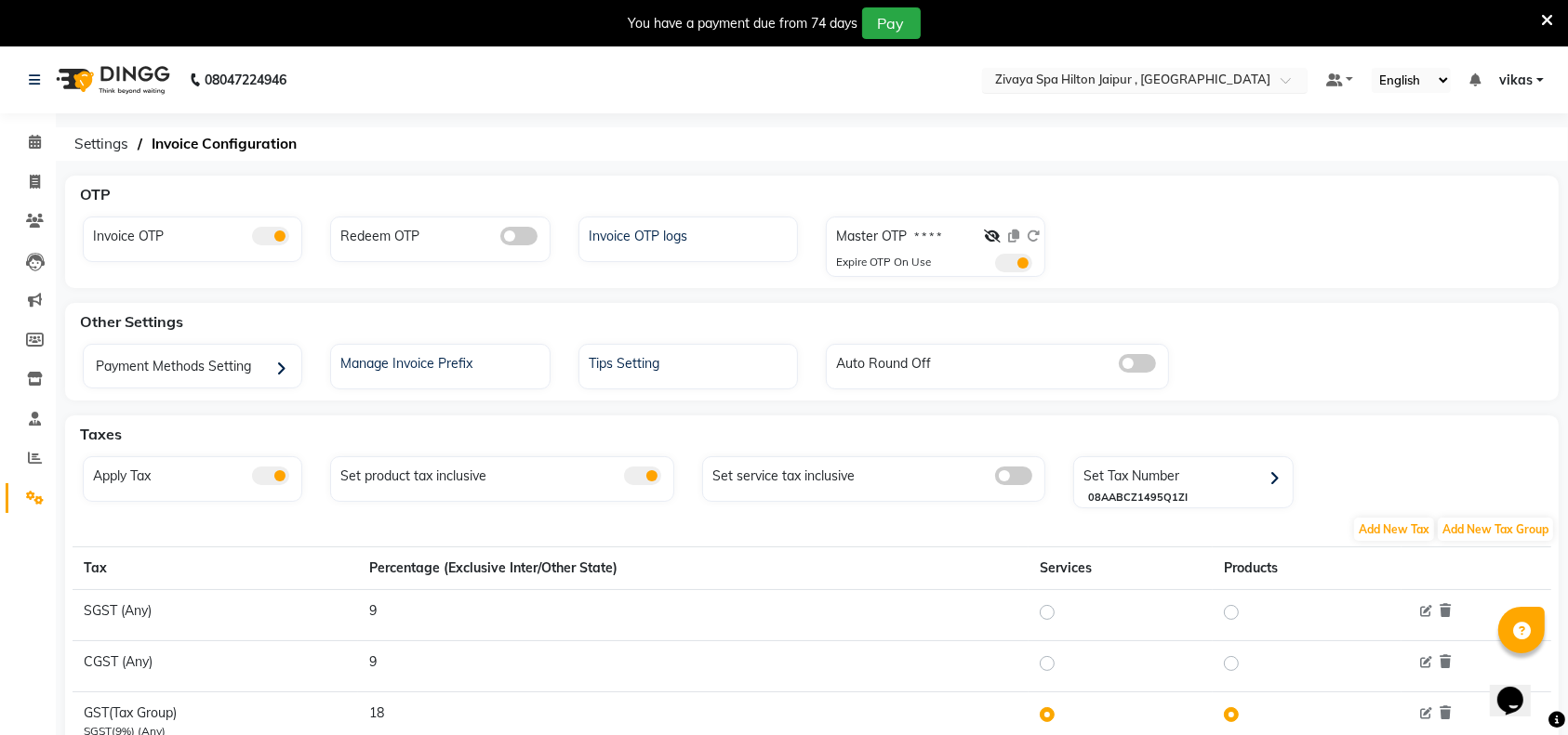
click at [1176, 90] on input "text" at bounding box center [1126, 82] width 270 height 19
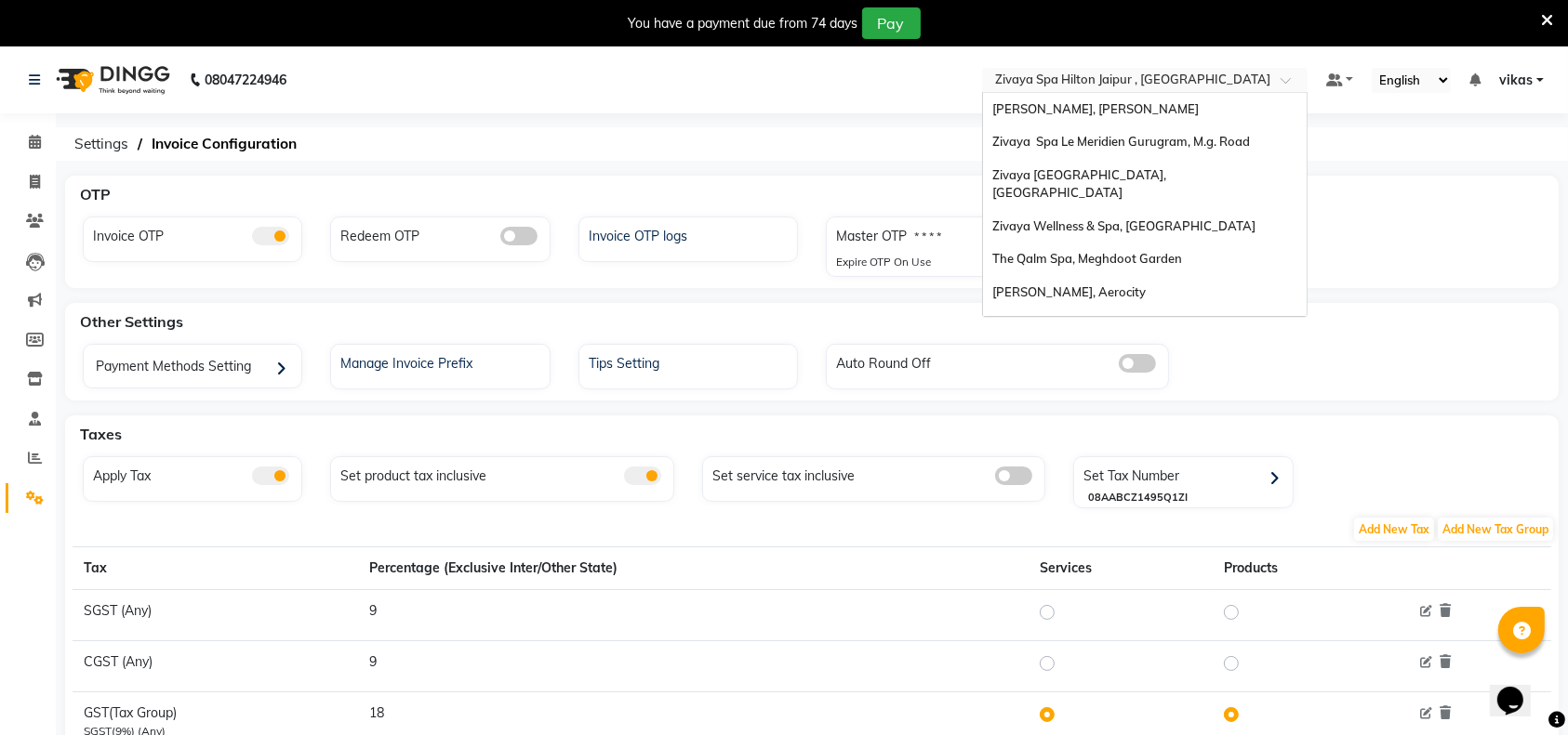
scroll to position [223, 0]
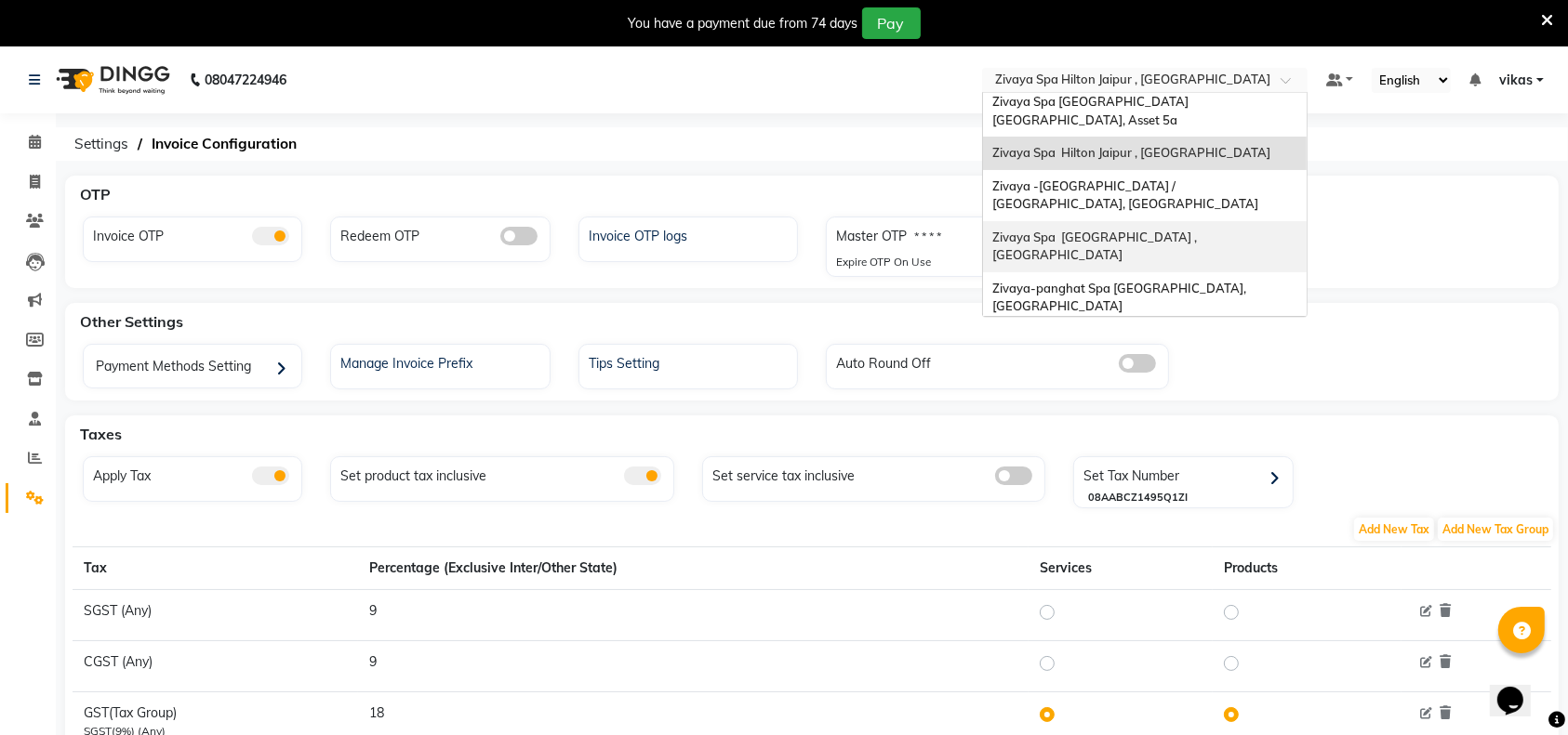
click at [1161, 230] on span "Zivaya Spa [GEOGRAPHIC_DATA] , [GEOGRAPHIC_DATA]" at bounding box center [1096, 247] width 207 height 34
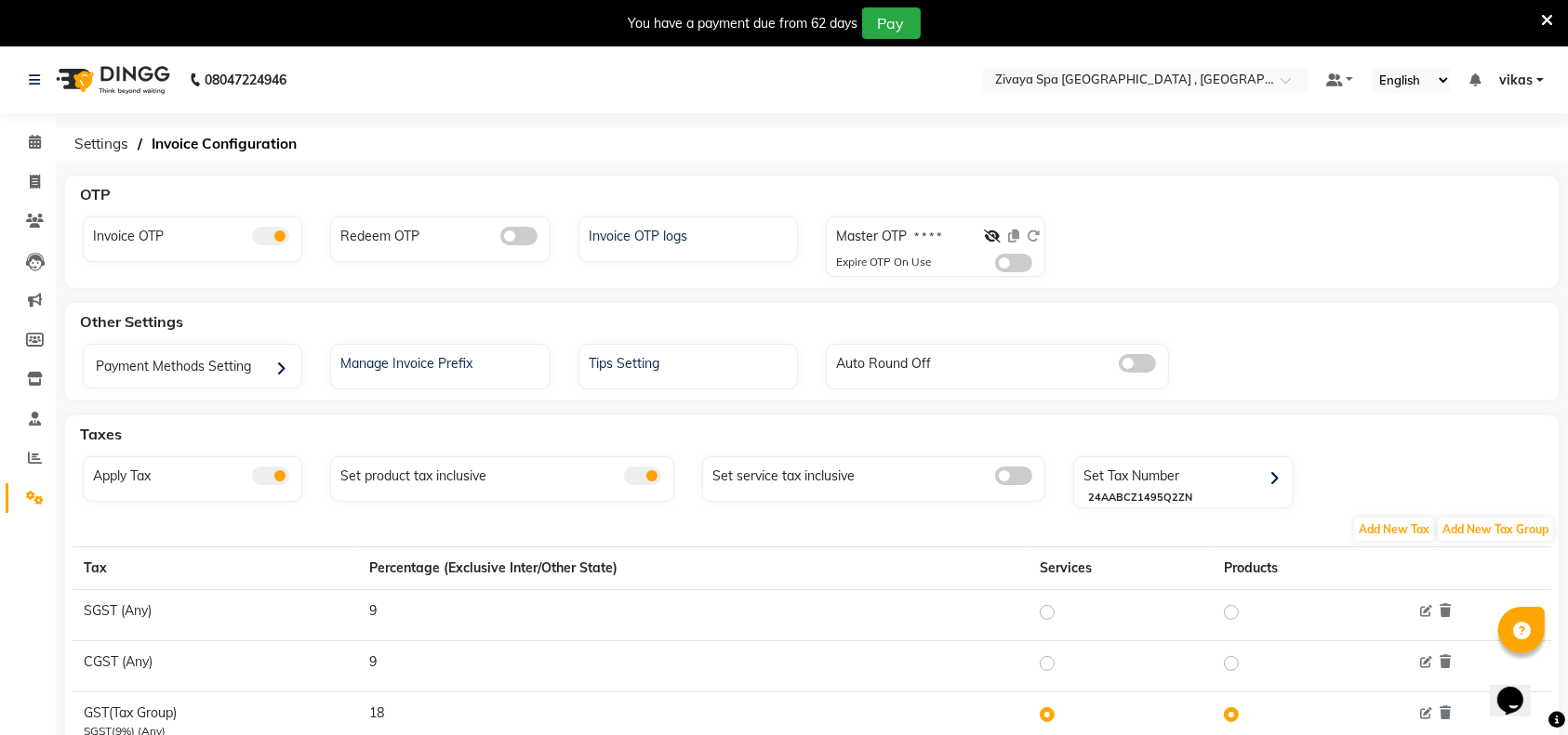
click at [1005, 277] on div "Invoice OTP Redeem OTP Invoice OTP logs Master OTP * * * * Expire OTP On Use" at bounding box center [812, 250] width 1487 height 68
click at [1012, 263] on span at bounding box center [1014, 263] width 37 height 19
click at [995, 266] on input "checkbox" at bounding box center [995, 266] width 0 height 0
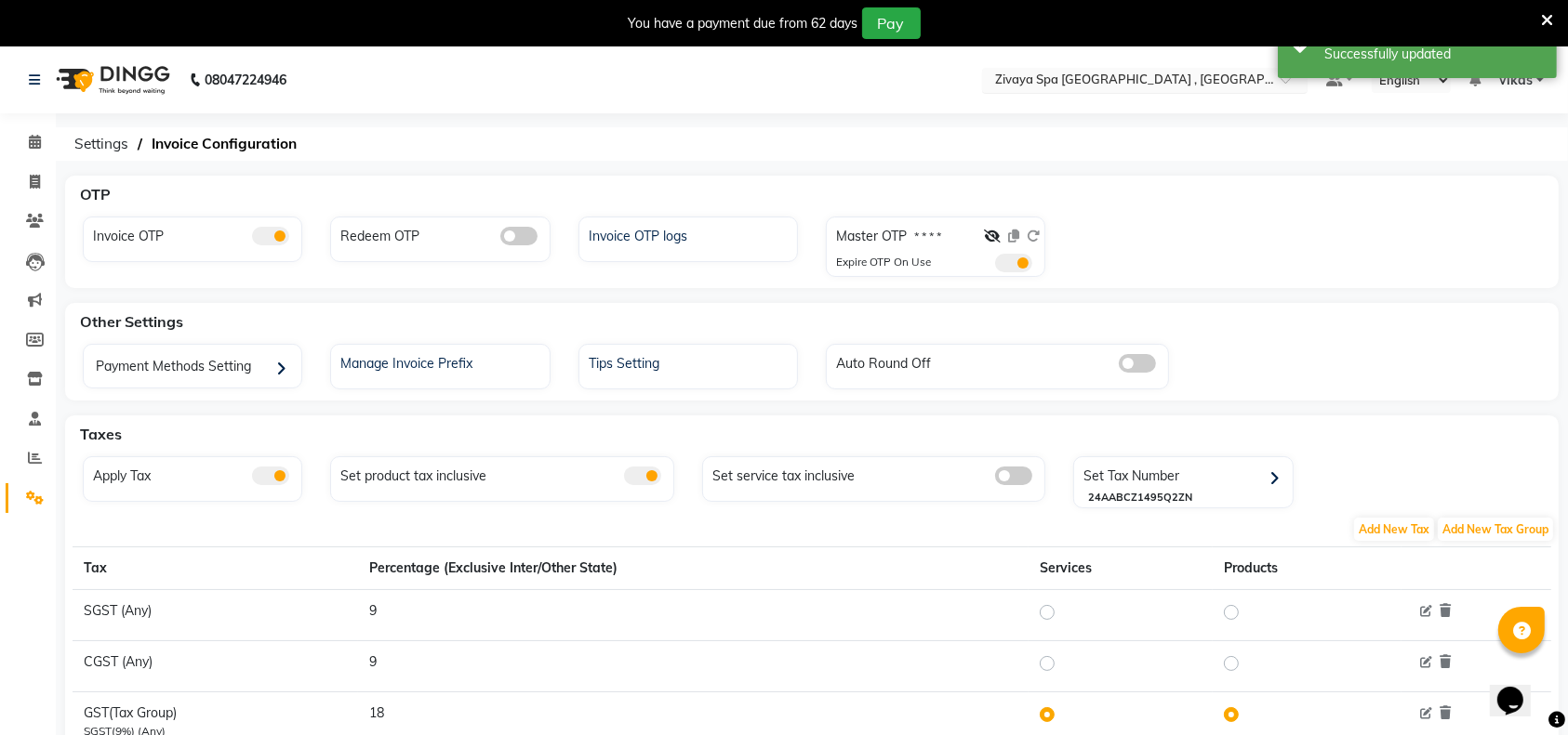
click at [1072, 81] on input "text" at bounding box center [1126, 82] width 270 height 19
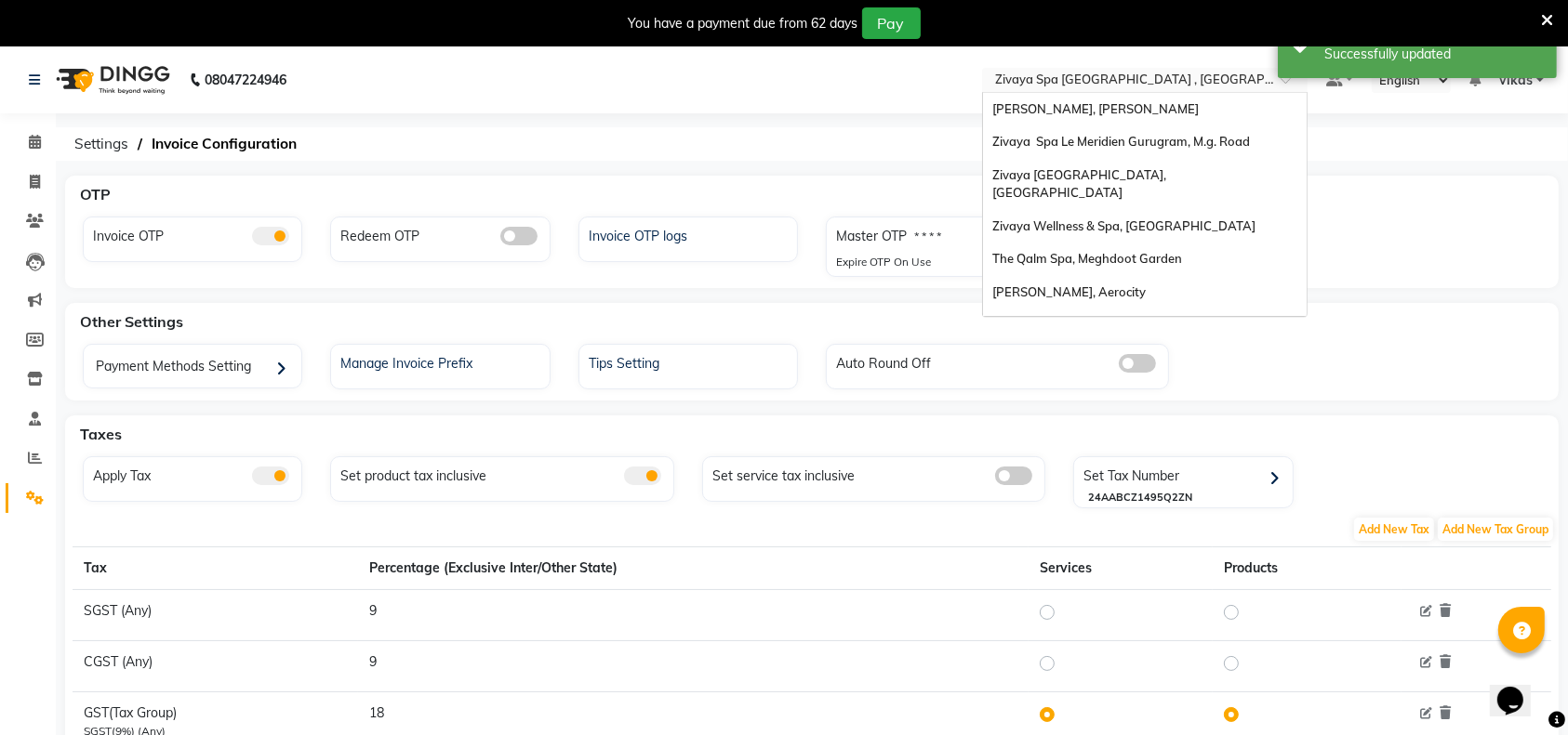
scroll to position [223, 0]
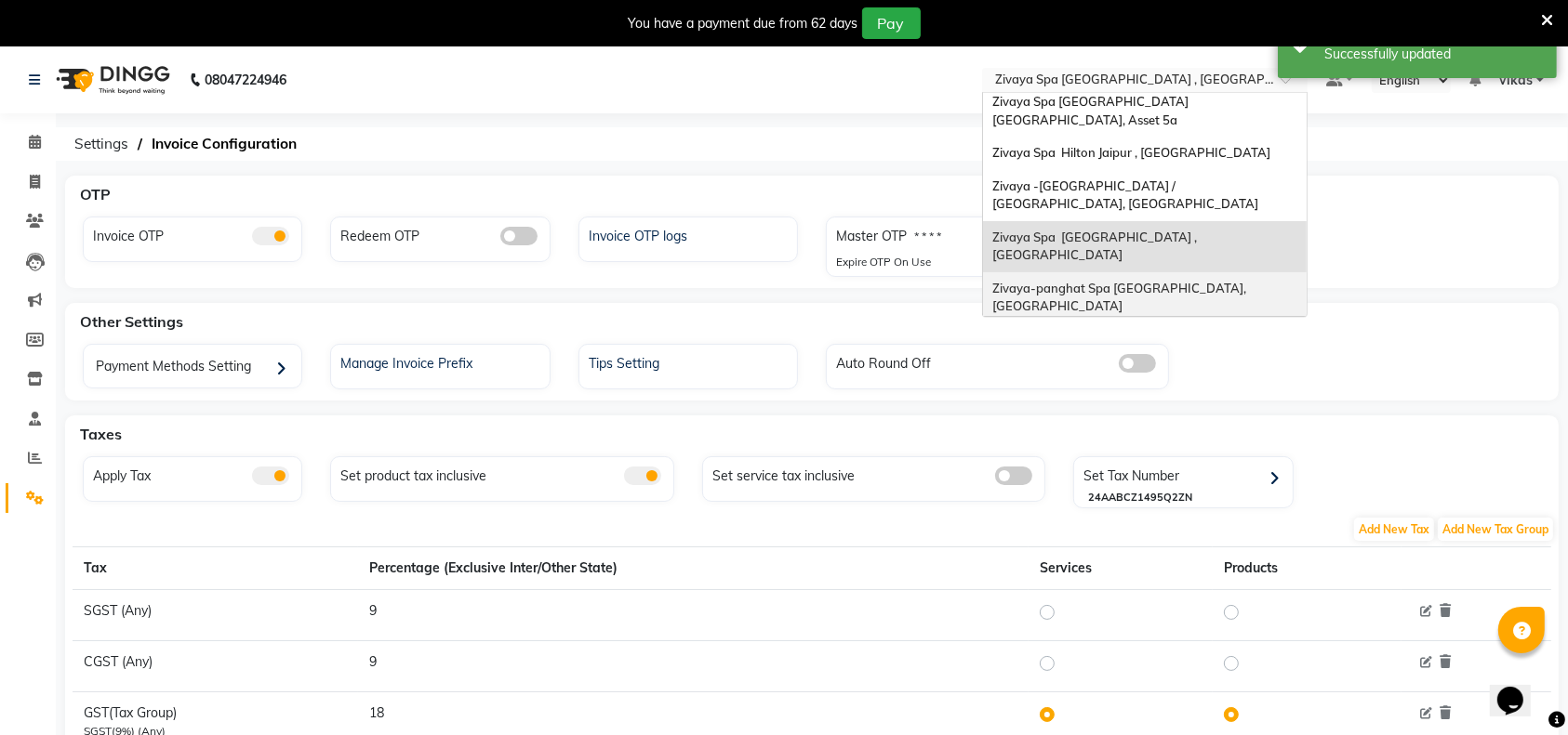
click at [1095, 281] on span "Zivaya-panghat Spa Udaipur, Panghat" at bounding box center [1120, 298] width 257 height 34
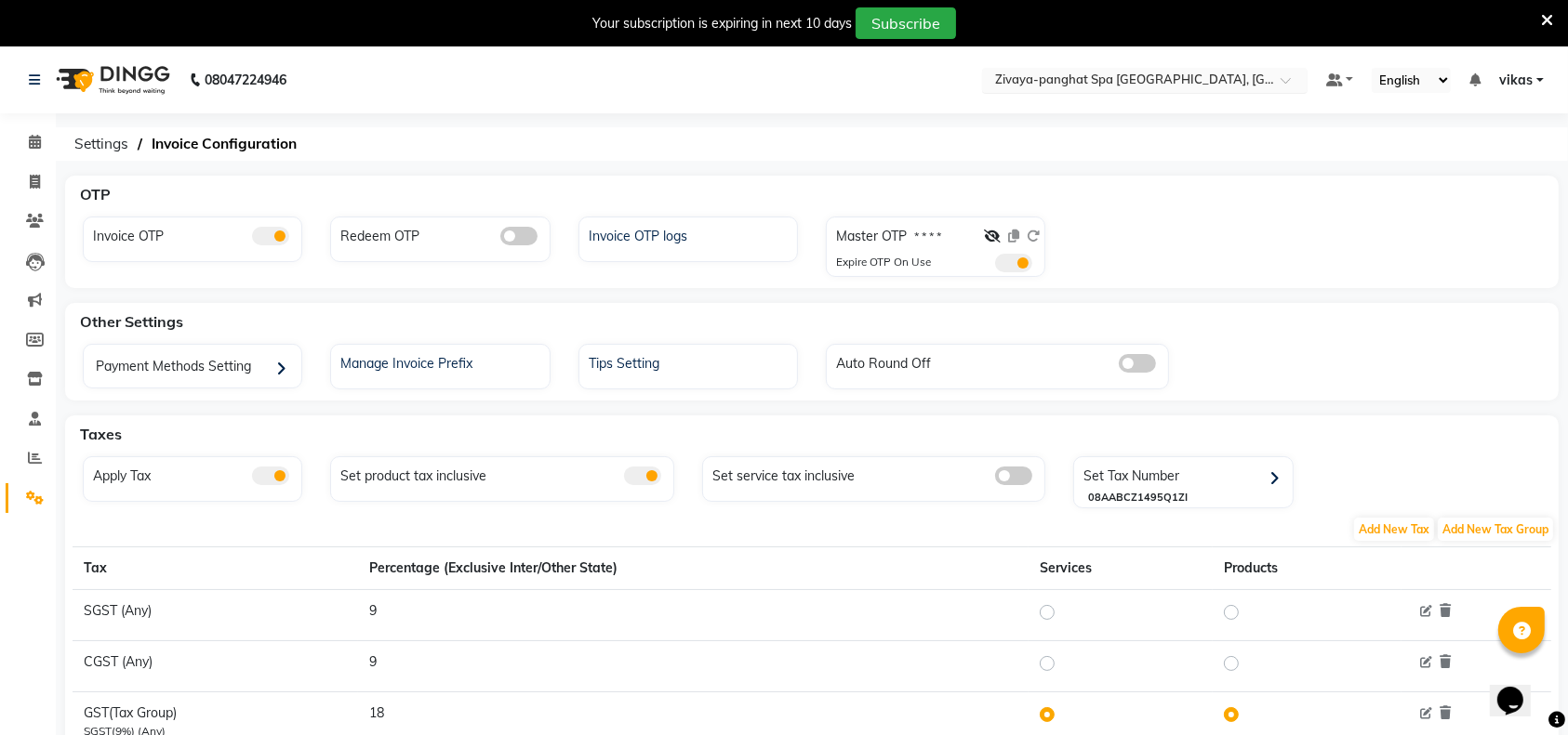
click at [1131, 82] on input "text" at bounding box center [1126, 82] width 270 height 19
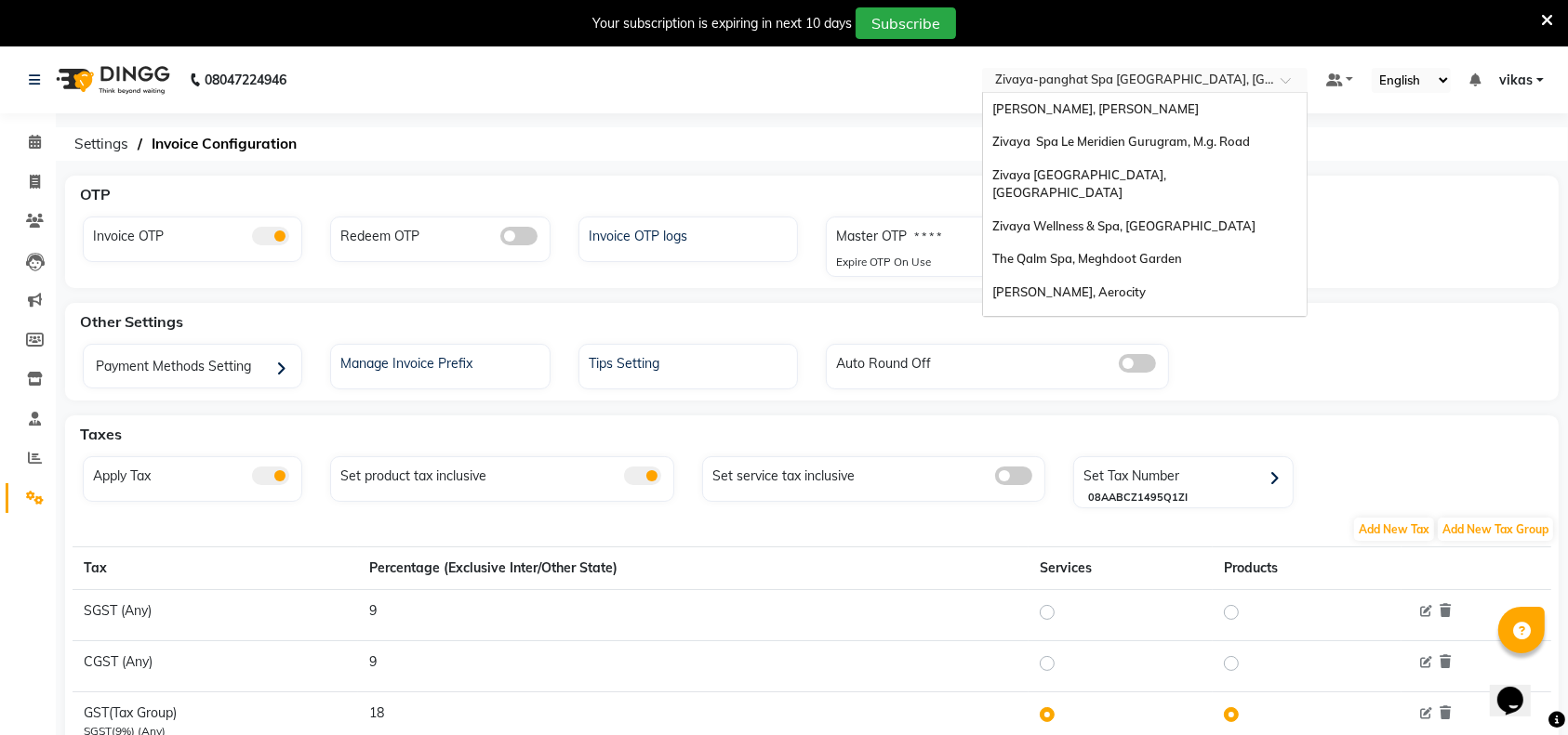
scroll to position [223, 0]
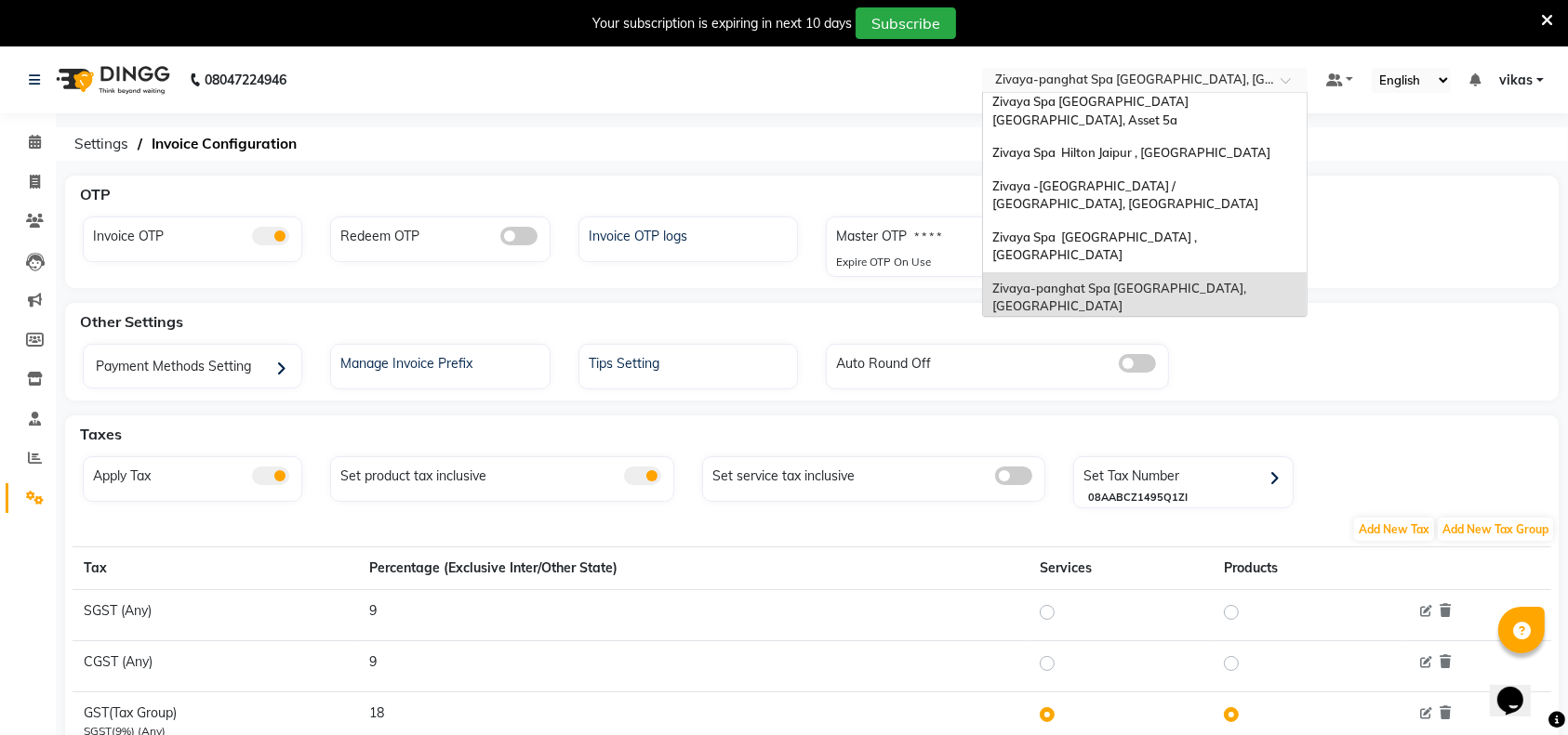
click at [1155, 332] on span "Zivaya Wellness & Spa, [GEOGRAPHIC_DATA]" at bounding box center [1124, 339] width 264 height 15
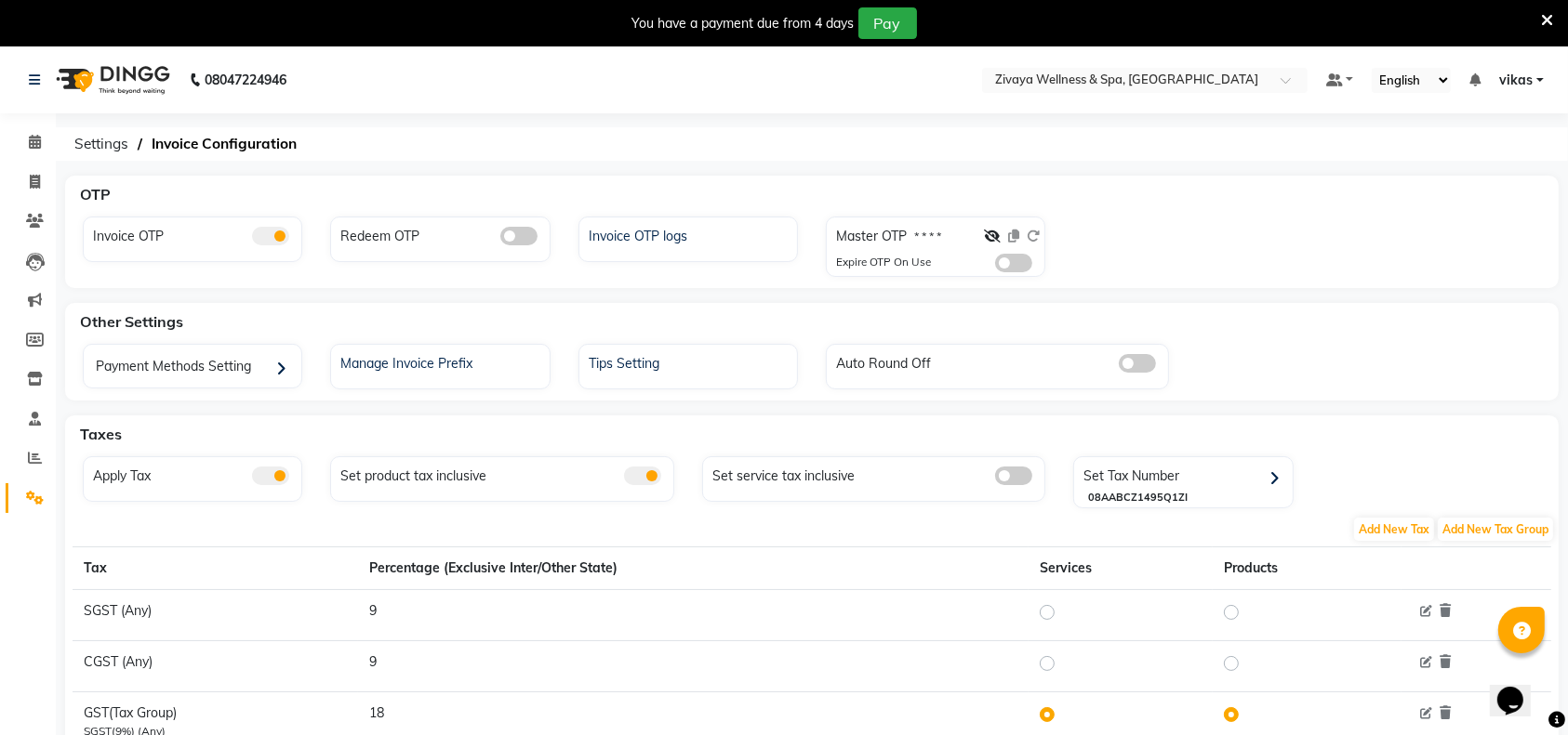
click at [1027, 266] on span at bounding box center [1014, 263] width 37 height 19
click at [995, 266] on input "checkbox" at bounding box center [995, 266] width 0 height 0
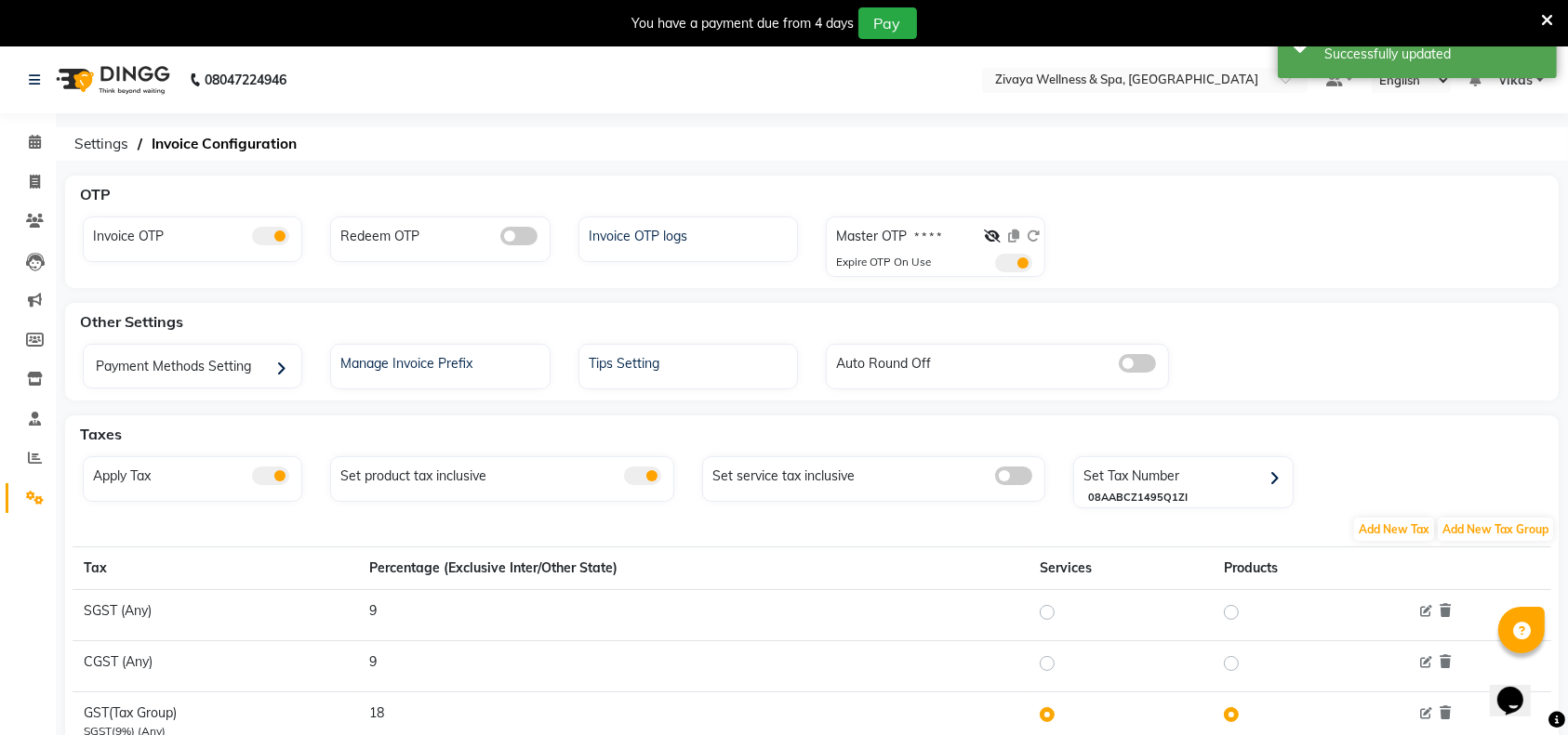
click at [1032, 235] on div at bounding box center [1012, 240] width 56 height 27
click at [999, 231] on icon at bounding box center [992, 236] width 17 height 13
click at [1034, 236] on icon at bounding box center [1033, 236] width 13 height 13
click at [1547, 14] on icon at bounding box center [1547, 21] width 12 height 17
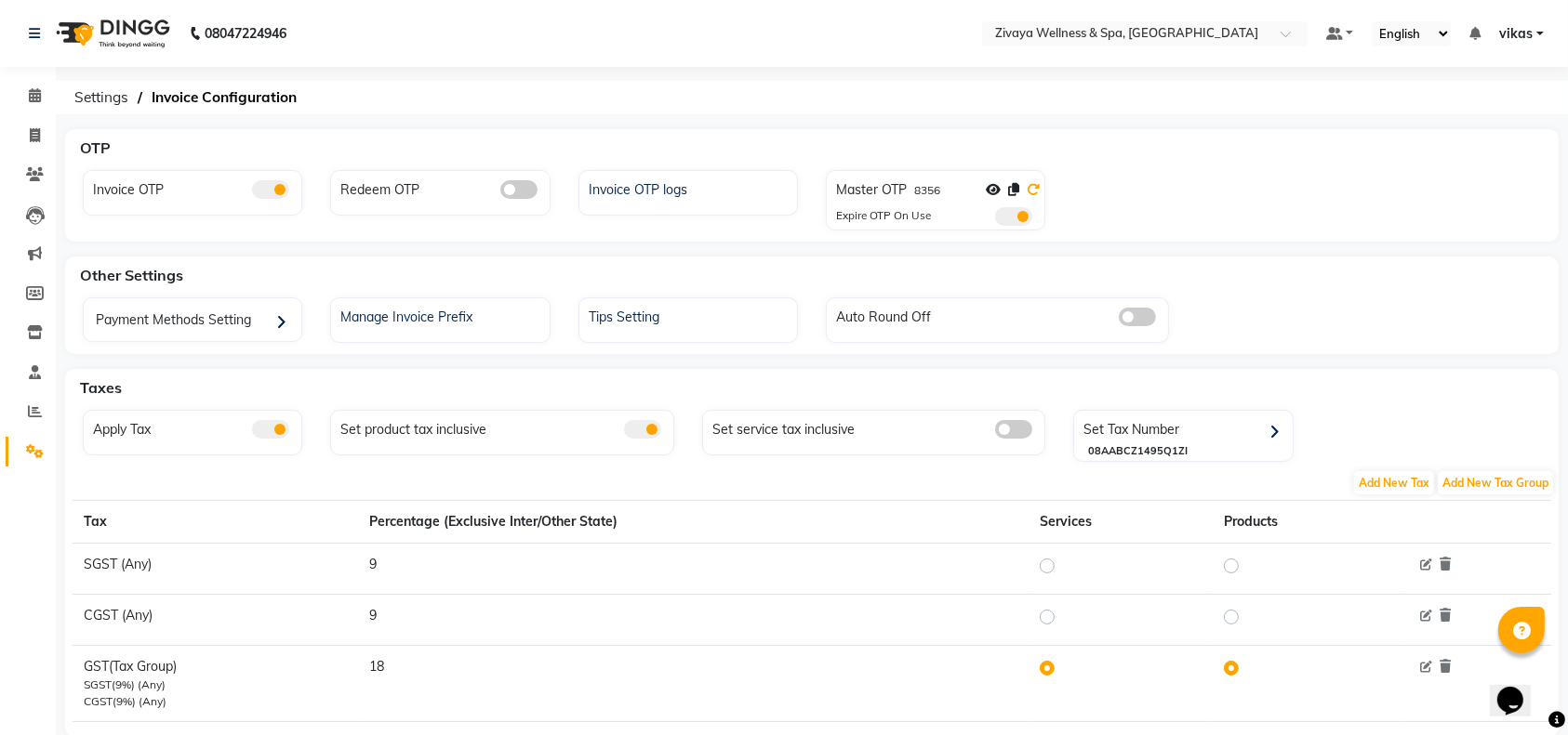
click at [1032, 187] on icon at bounding box center [1033, 190] width 13 height 13
click at [19, 98] on span at bounding box center [35, 96] width 33 height 21
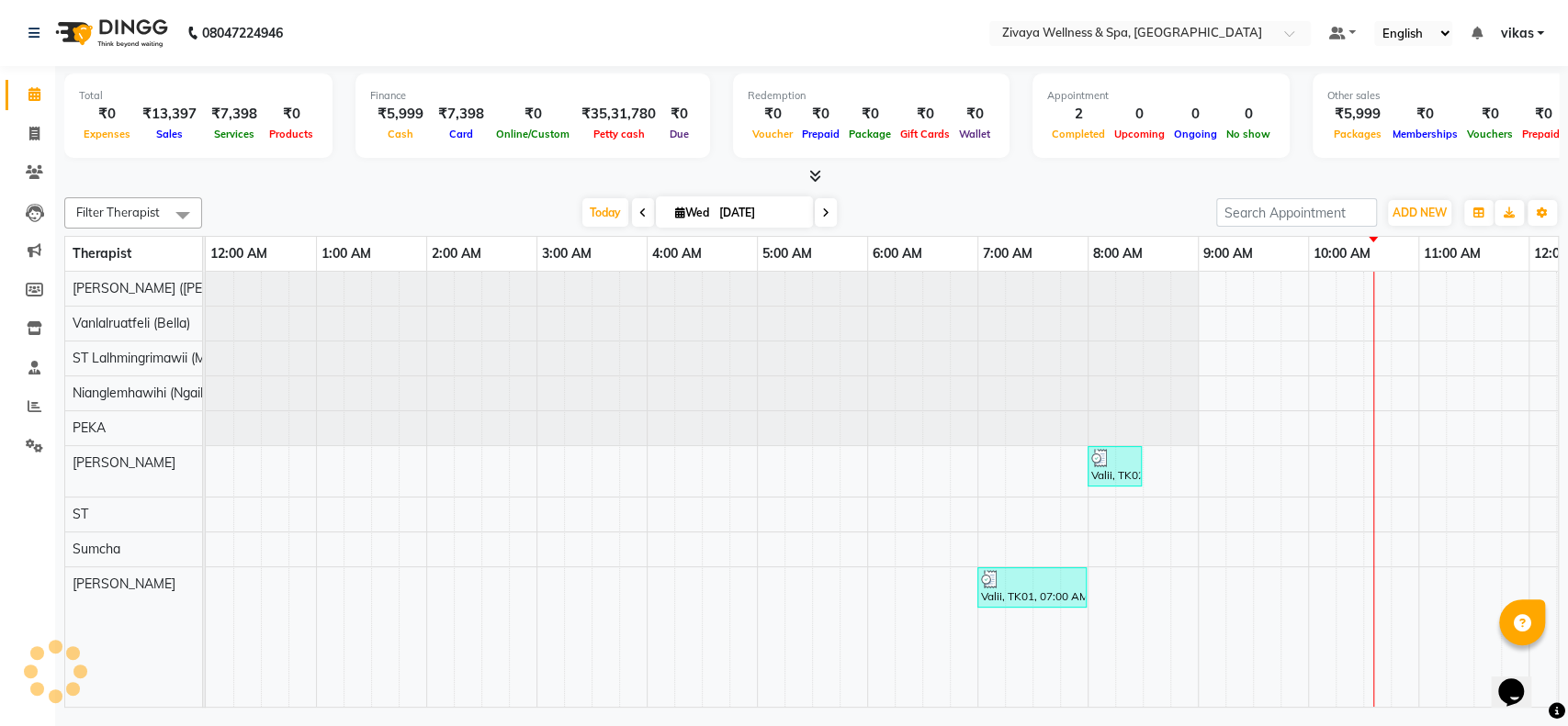
scroll to position [0, 662]
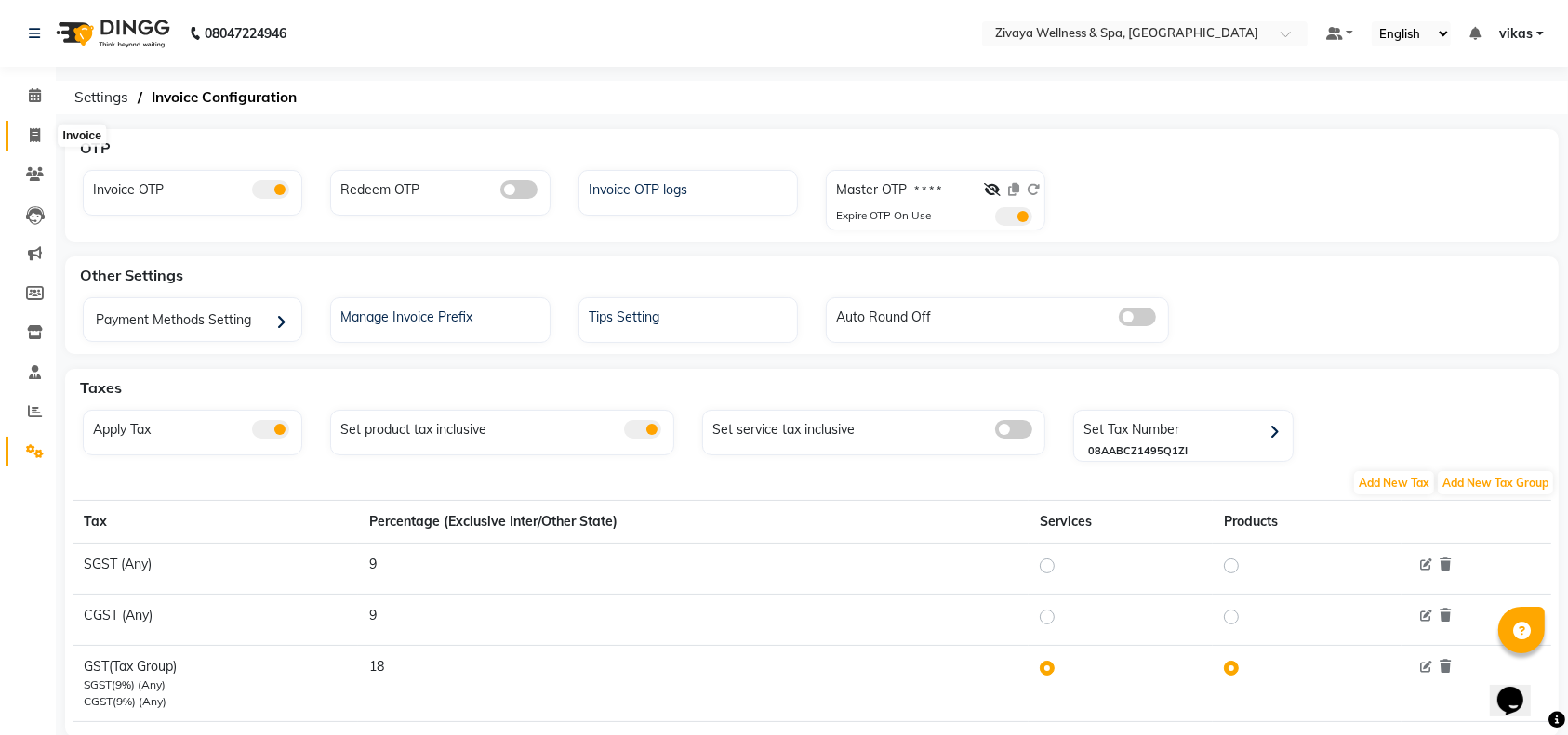
click at [25, 130] on span at bounding box center [35, 135] width 33 height 21
select select "service"
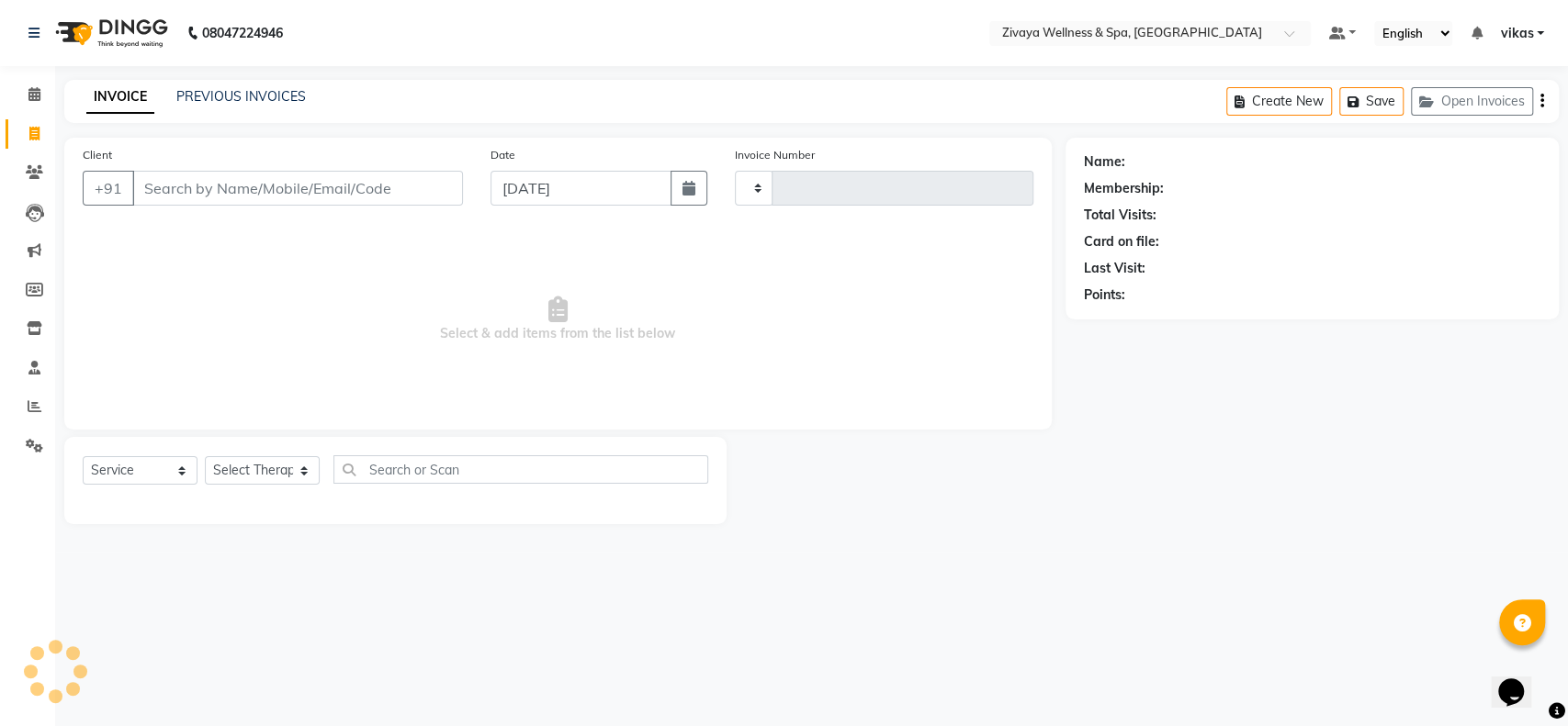
type input "2001"
select select "7072"
click at [15, 91] on link "Calendar" at bounding box center [28, 95] width 44 height 30
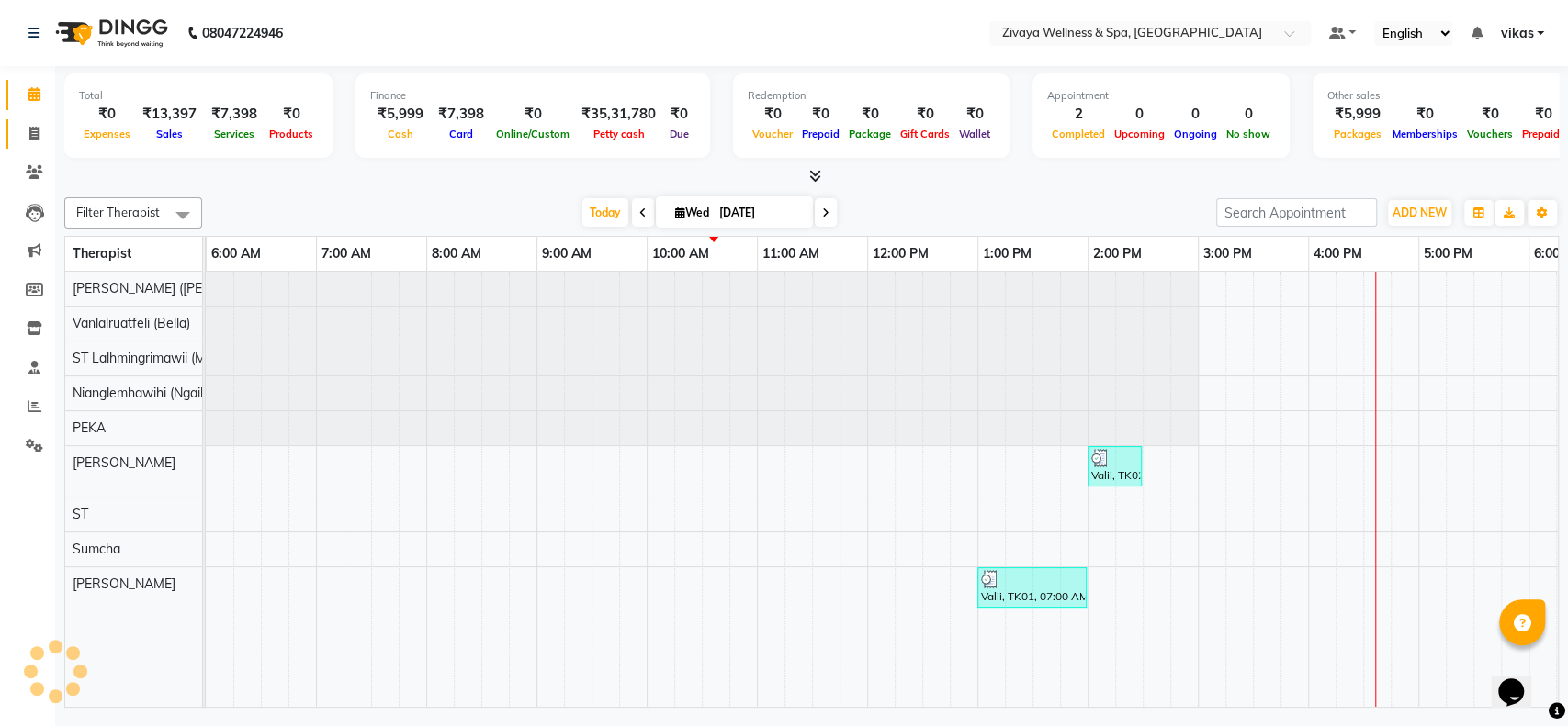
scroll to position [0, 662]
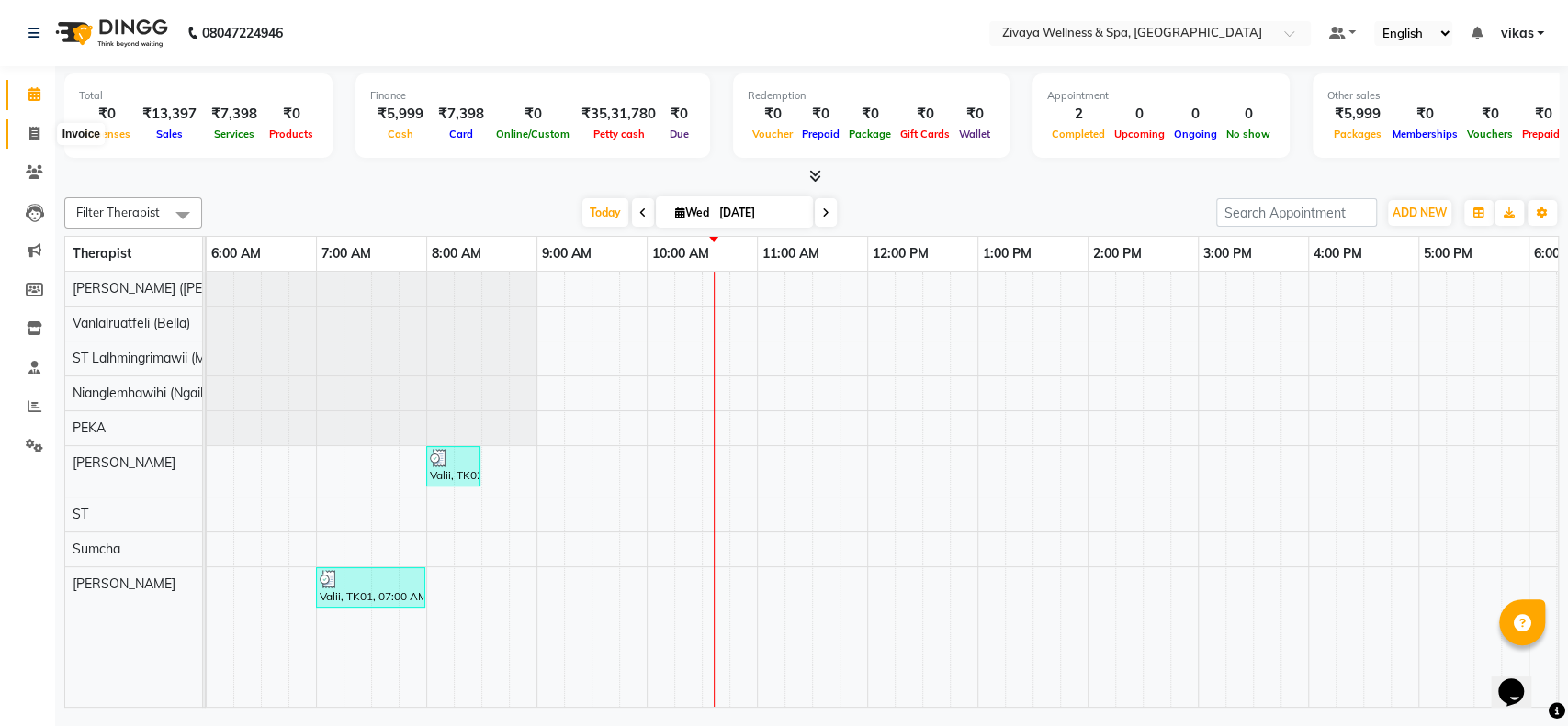
click at [34, 134] on icon at bounding box center [34, 133] width 10 height 14
select select "service"
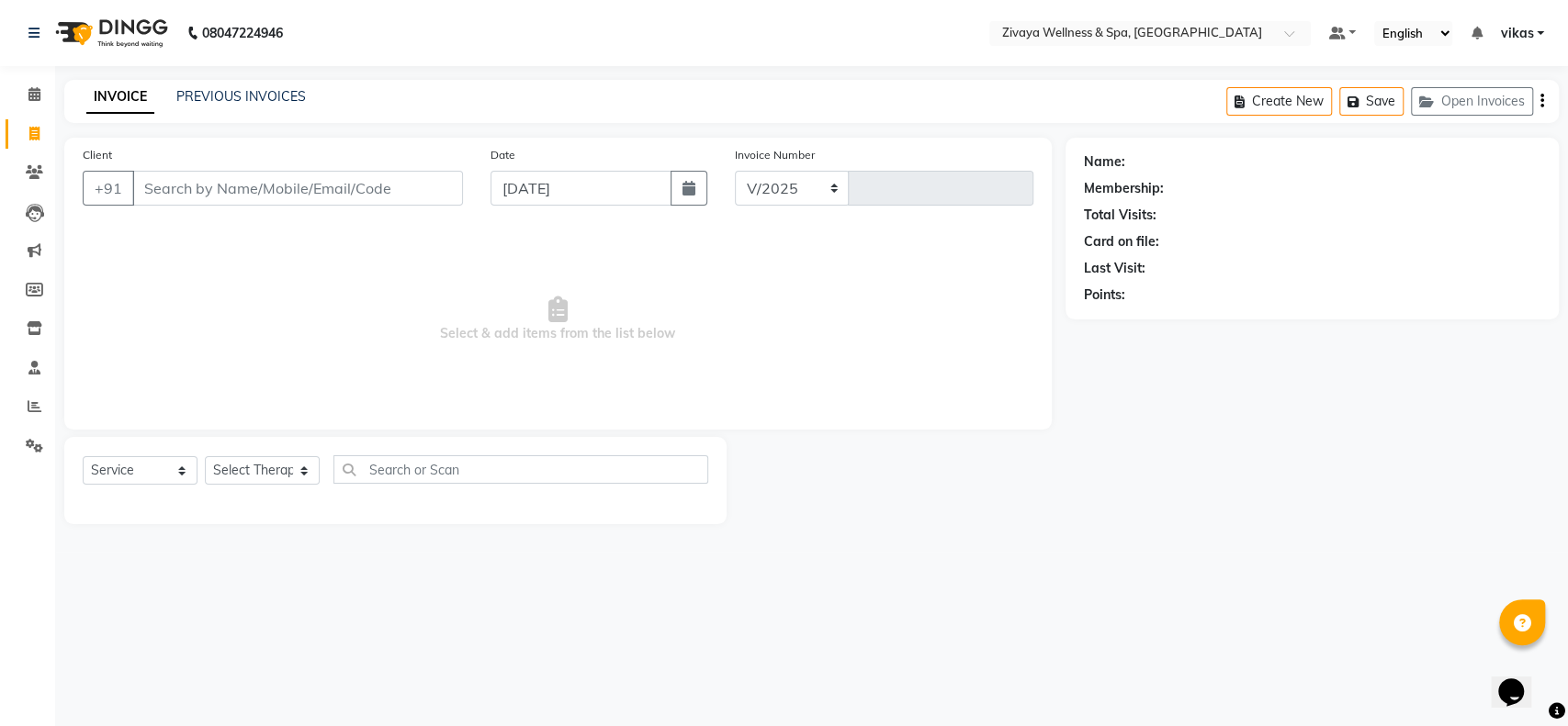
select select "7072"
type input "2001"
click at [176, 202] on input "Client" at bounding box center [297, 188] width 330 height 35
type input "9855747777"
drag, startPoint x: 234, startPoint y: 189, endPoint x: 142, endPoint y: 180, distance: 92.4
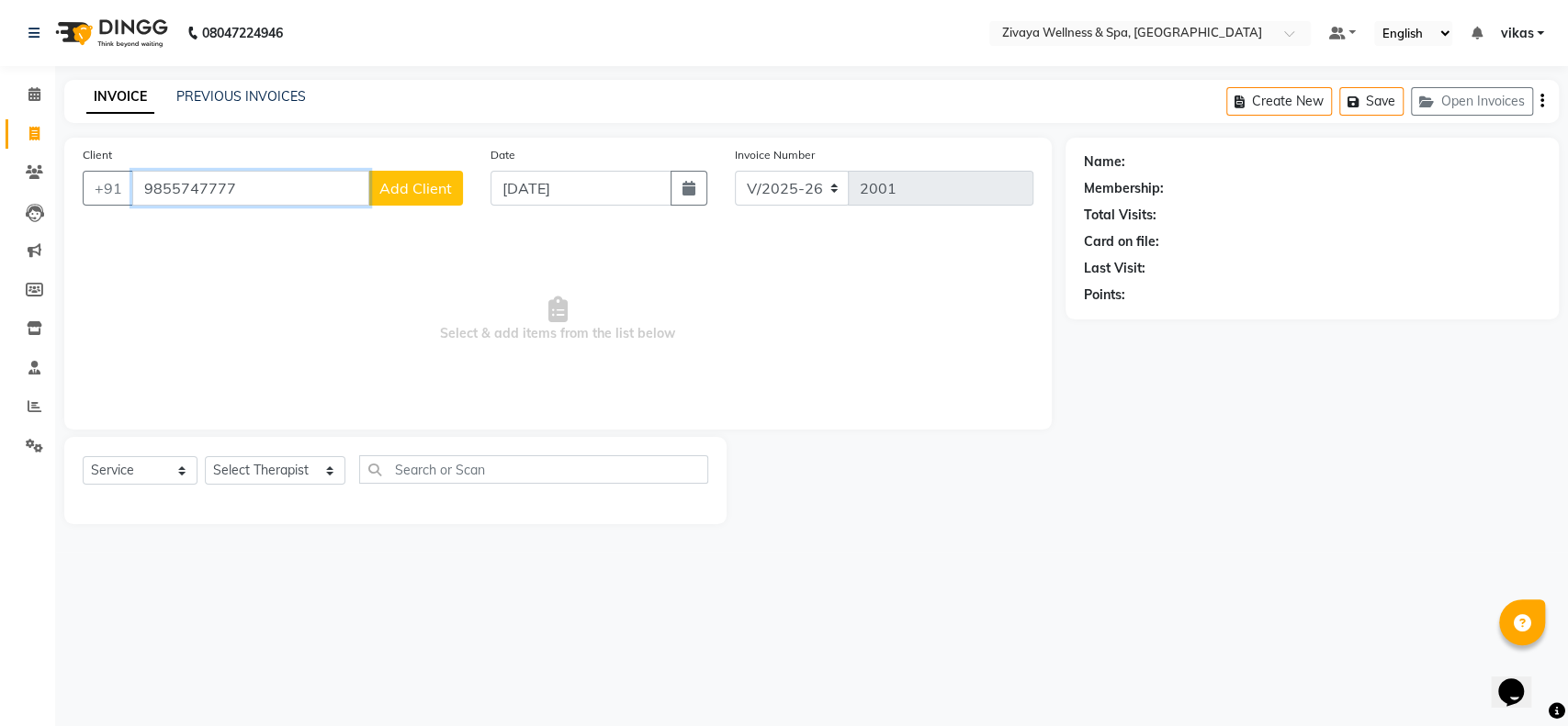
click at [142, 180] on input "9855747777" at bounding box center [250, 188] width 237 height 35
paste input "9855747777"
type input "9855747777"
drag, startPoint x: 316, startPoint y: 182, endPoint x: 132, endPoint y: 178, distance: 184.0
click at [132, 178] on input "9855747777" at bounding box center [250, 188] width 237 height 35
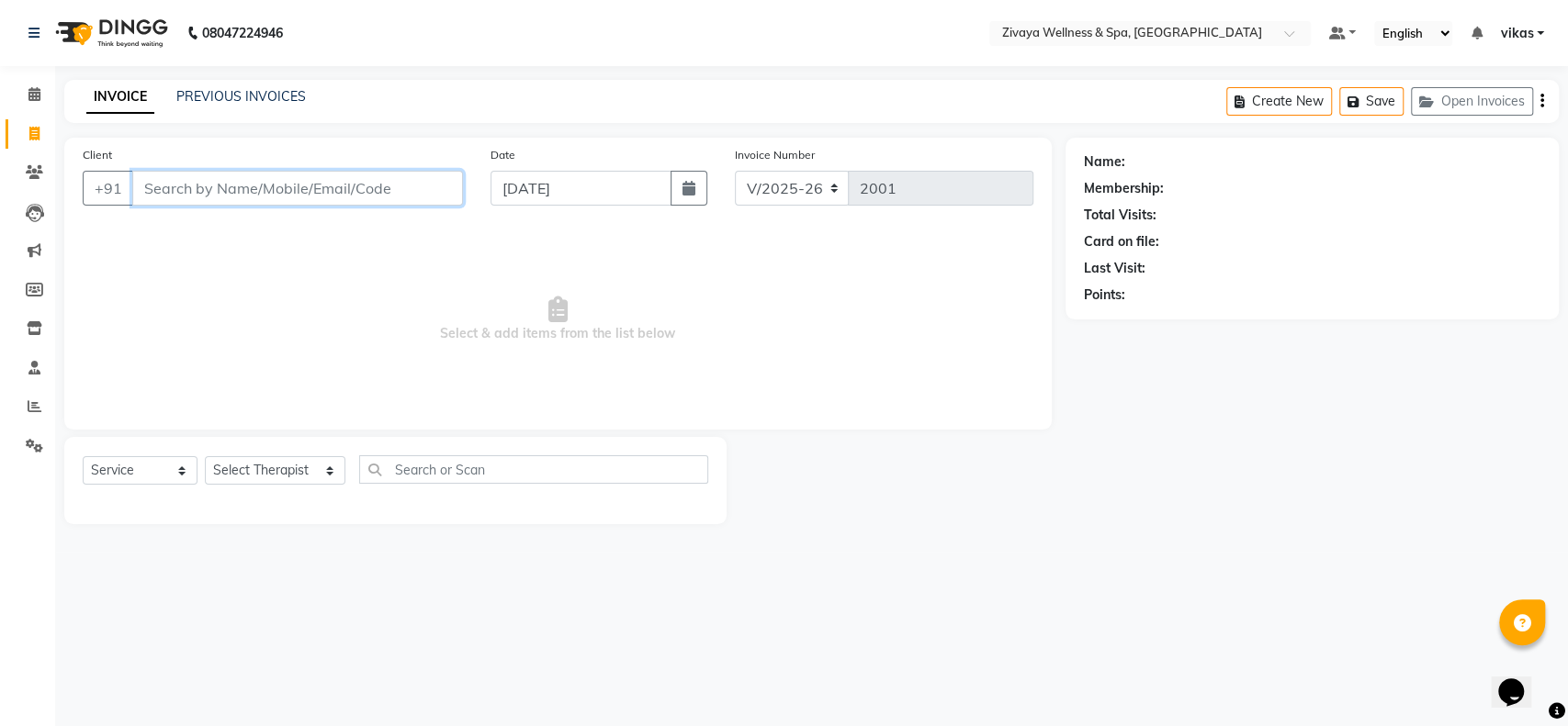
click at [184, 197] on input "Client" at bounding box center [297, 188] width 330 height 35
paste input "9855747777"
type input "9855747777"
drag, startPoint x: 245, startPoint y: 184, endPoint x: 131, endPoint y: 177, distance: 114.2
click at [132, 177] on input "9855747777" at bounding box center [250, 188] width 237 height 35
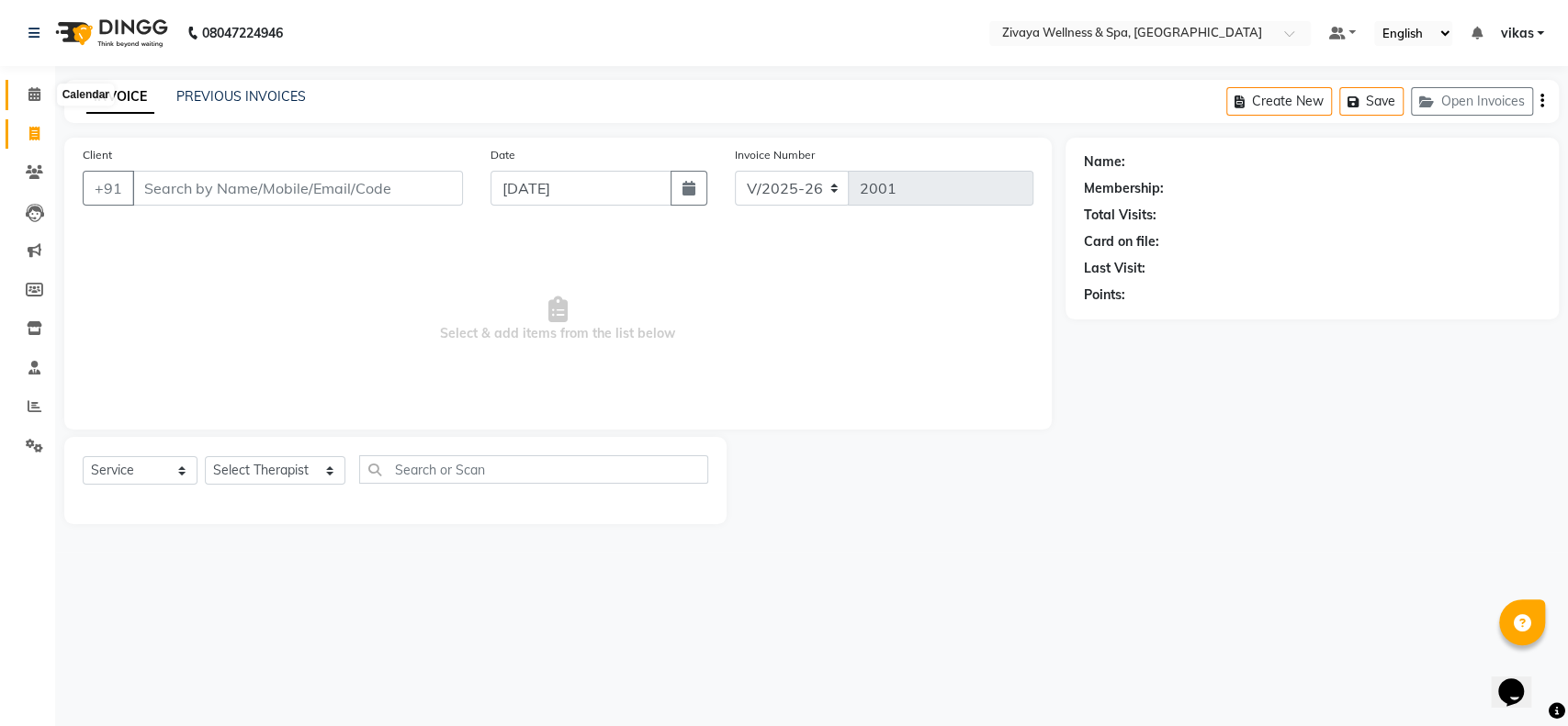
click at [47, 101] on span at bounding box center [34, 95] width 32 height 21
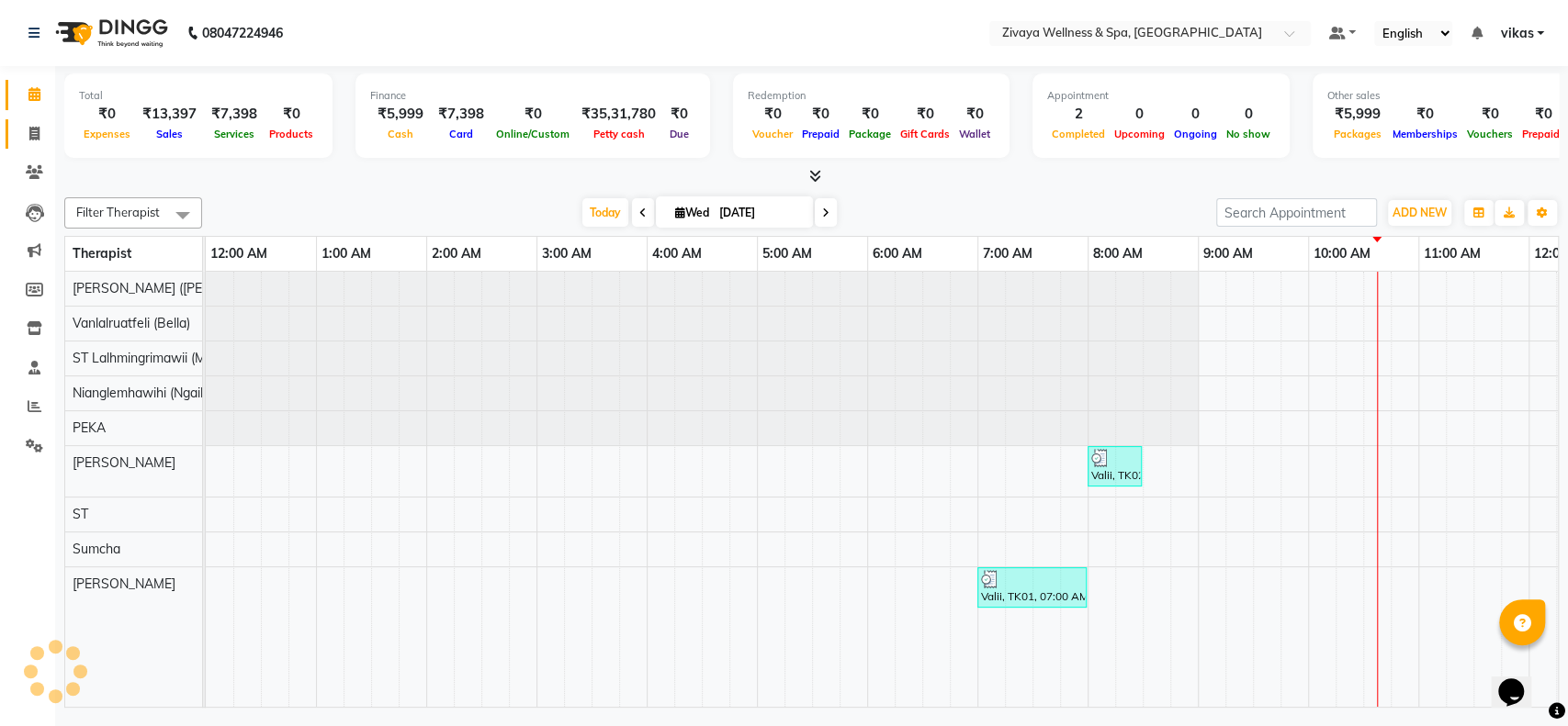
scroll to position [0, 662]
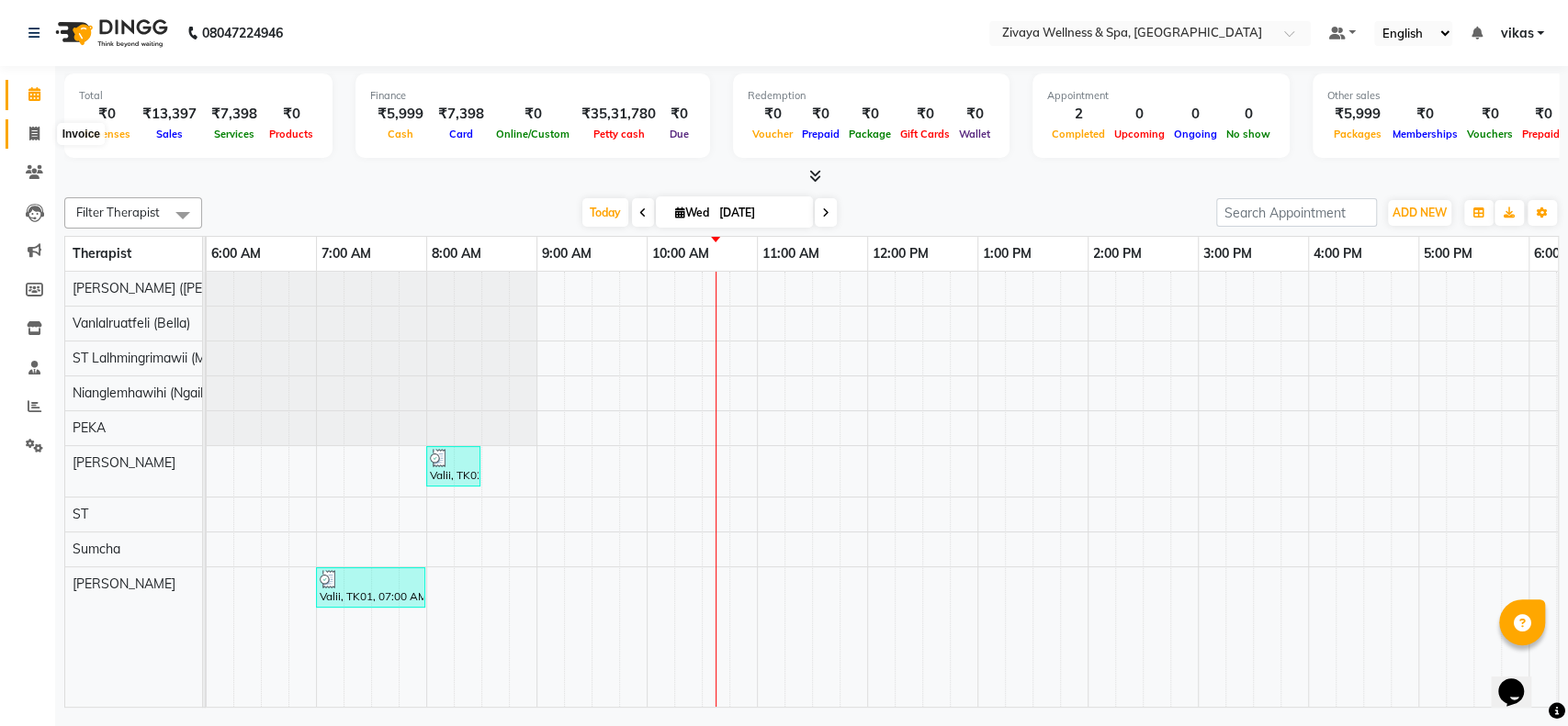
click at [32, 136] on icon at bounding box center [34, 133] width 10 height 14
select select "7072"
select select "service"
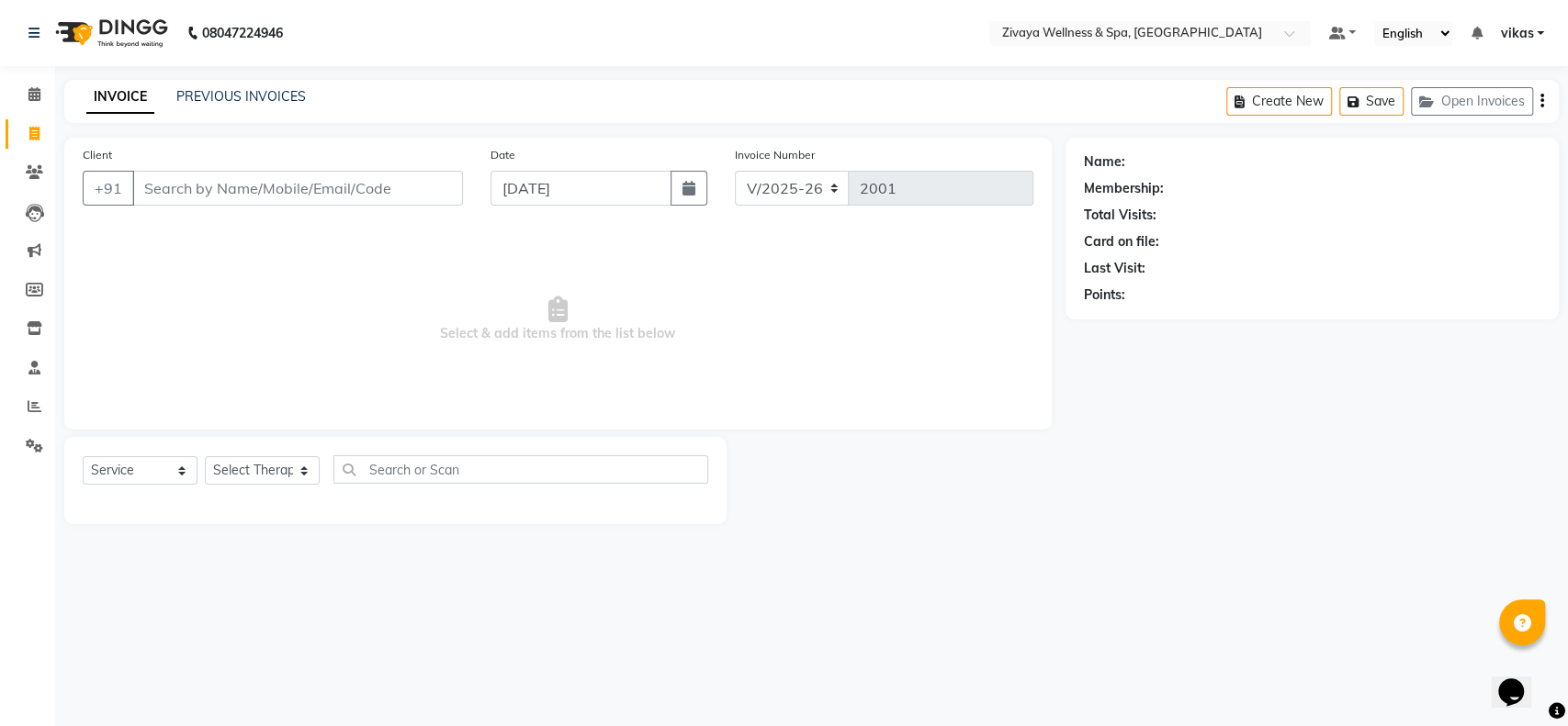
click at [180, 184] on input "Client" at bounding box center [297, 188] width 330 height 35
type input "9855747777"
click at [278, 182] on input "9855747777" at bounding box center [250, 188] width 237 height 35
drag, startPoint x: 278, startPoint y: 182, endPoint x: 152, endPoint y: 165, distance: 127.1
click at [154, 165] on div "Client +91 9855747777 Add Client" at bounding box center [273, 183] width 408 height 76
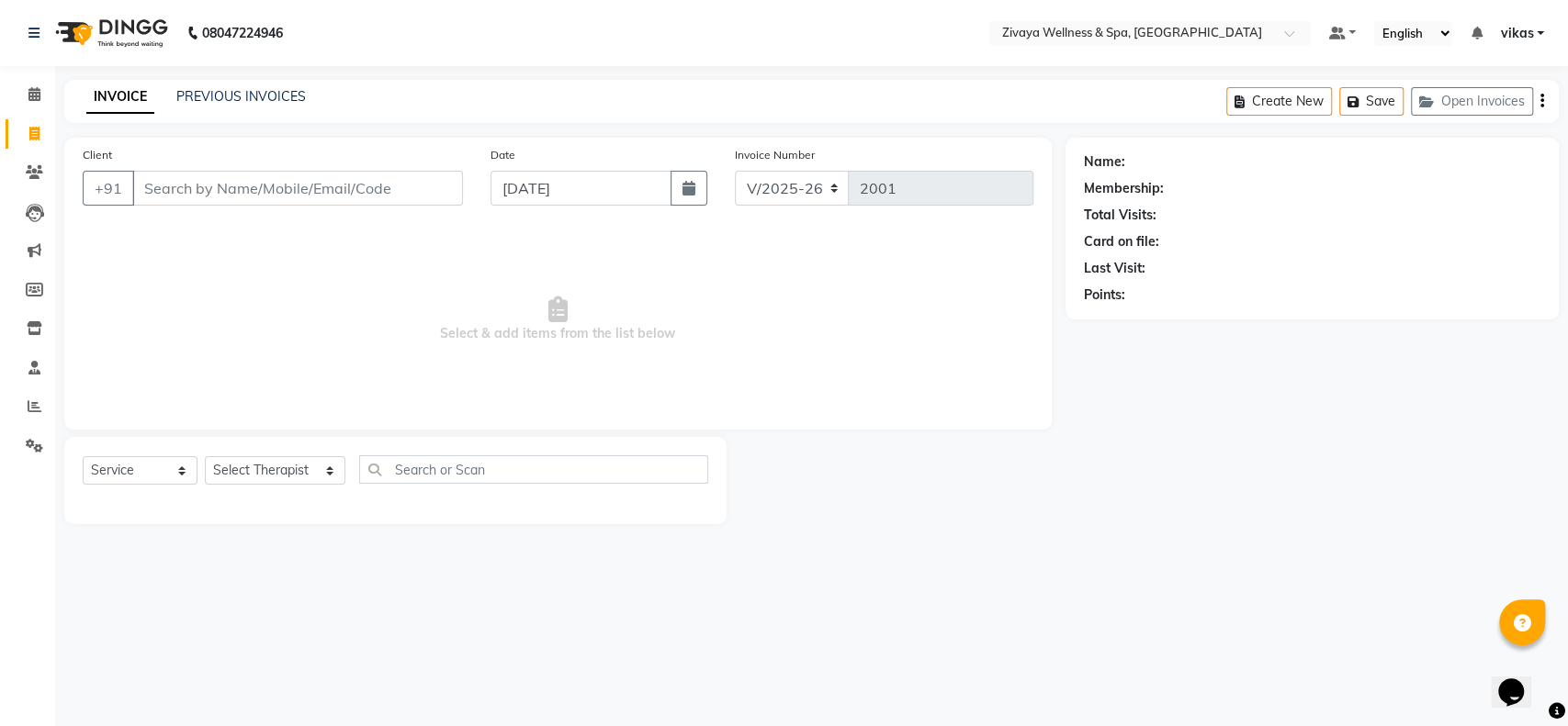
click at [184, 187] on input "Client" at bounding box center [297, 188] width 330 height 35
type input "9855747777"
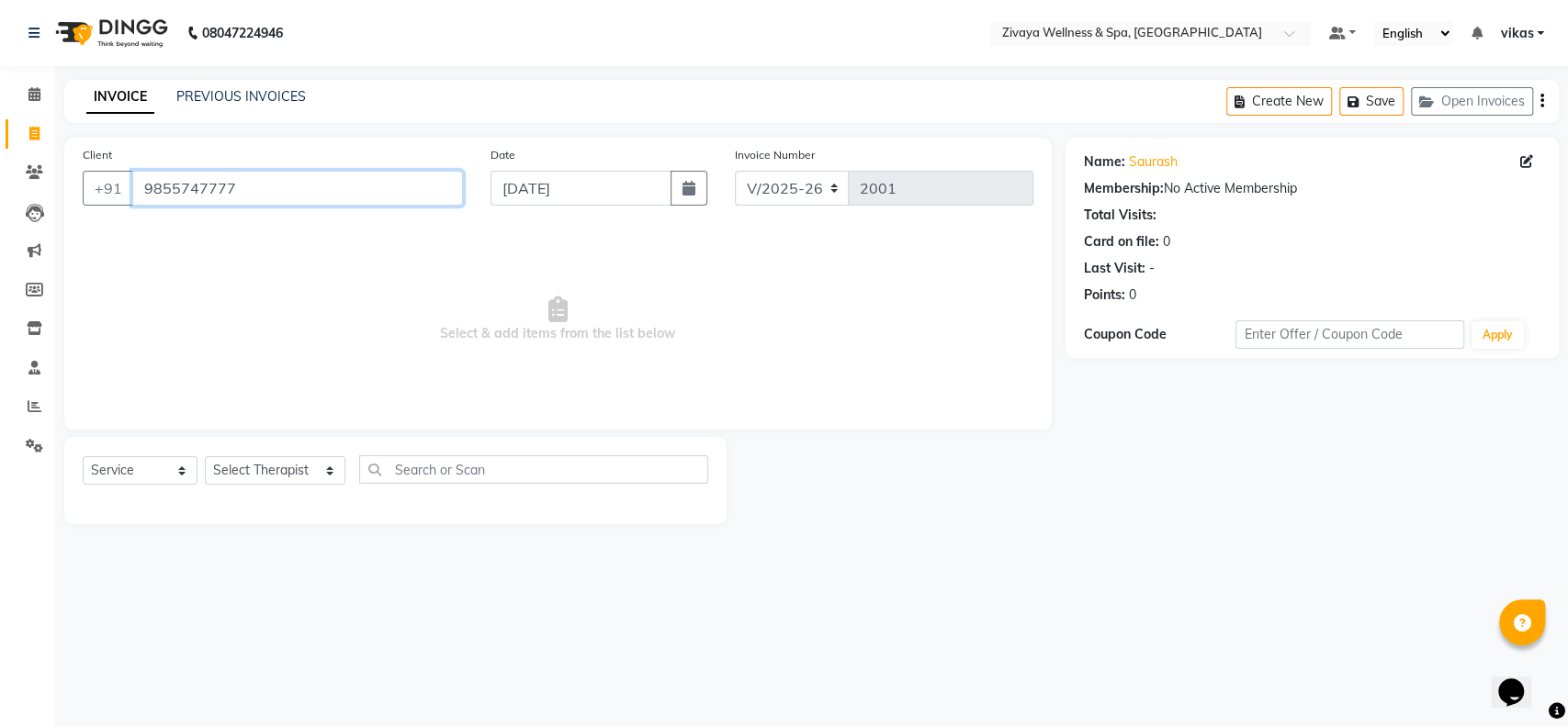
click at [314, 185] on input "9855747777" at bounding box center [297, 188] width 330 height 35
drag, startPoint x: 314, startPoint y: 185, endPoint x: 165, endPoint y: 207, distance: 150.6
click at [165, 207] on div "Client +91 9855747777" at bounding box center [273, 183] width 408 height 76
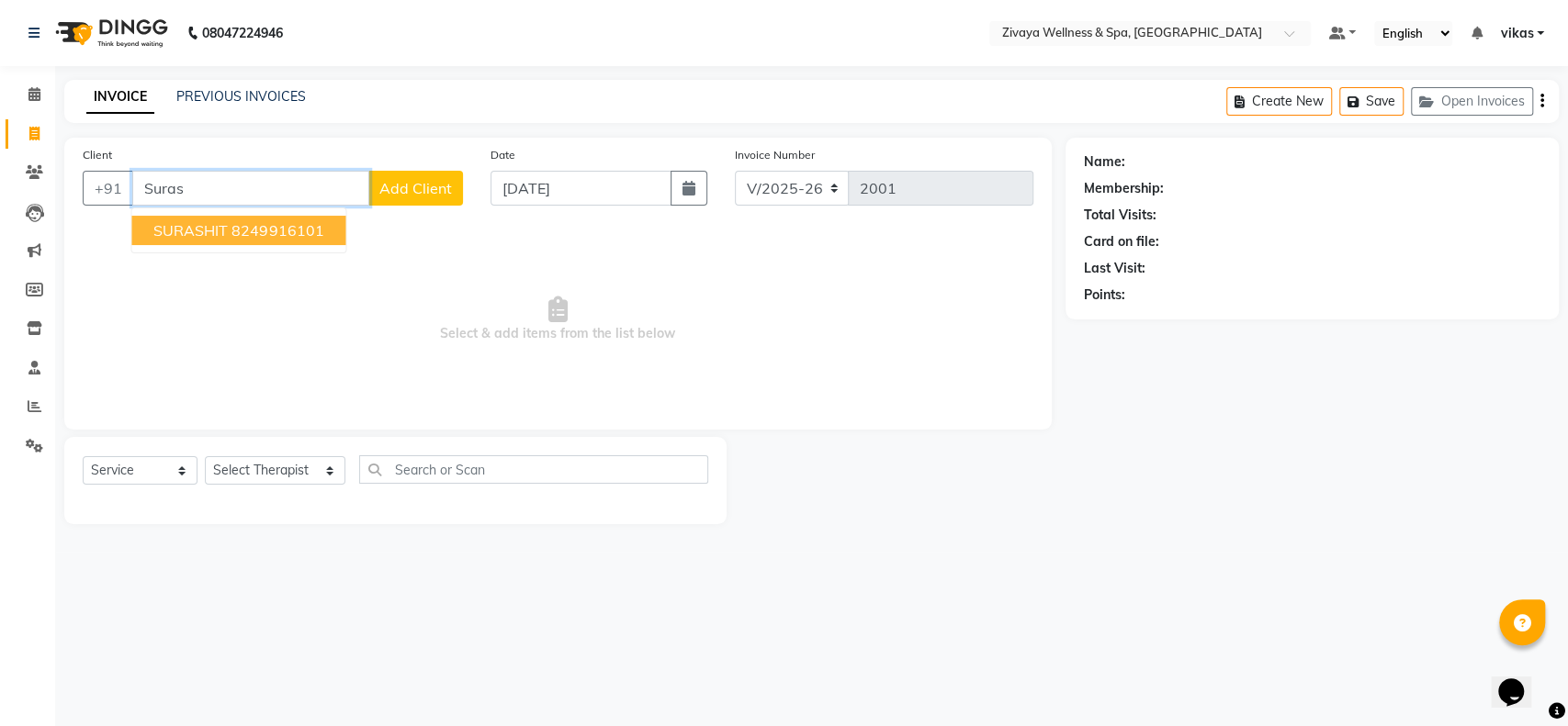
click at [227, 233] on span "SURASHIT" at bounding box center [190, 231] width 75 height 18
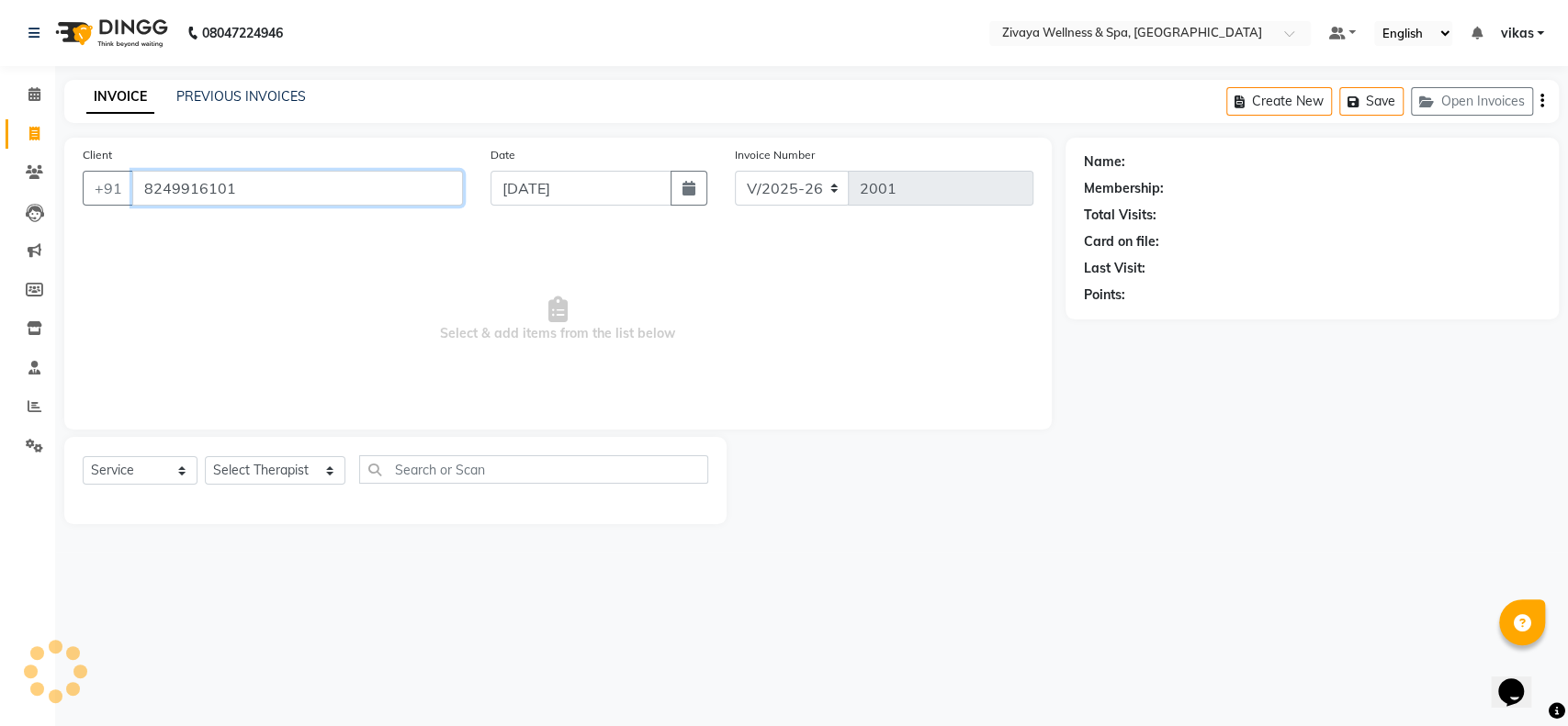
type input "8249916101"
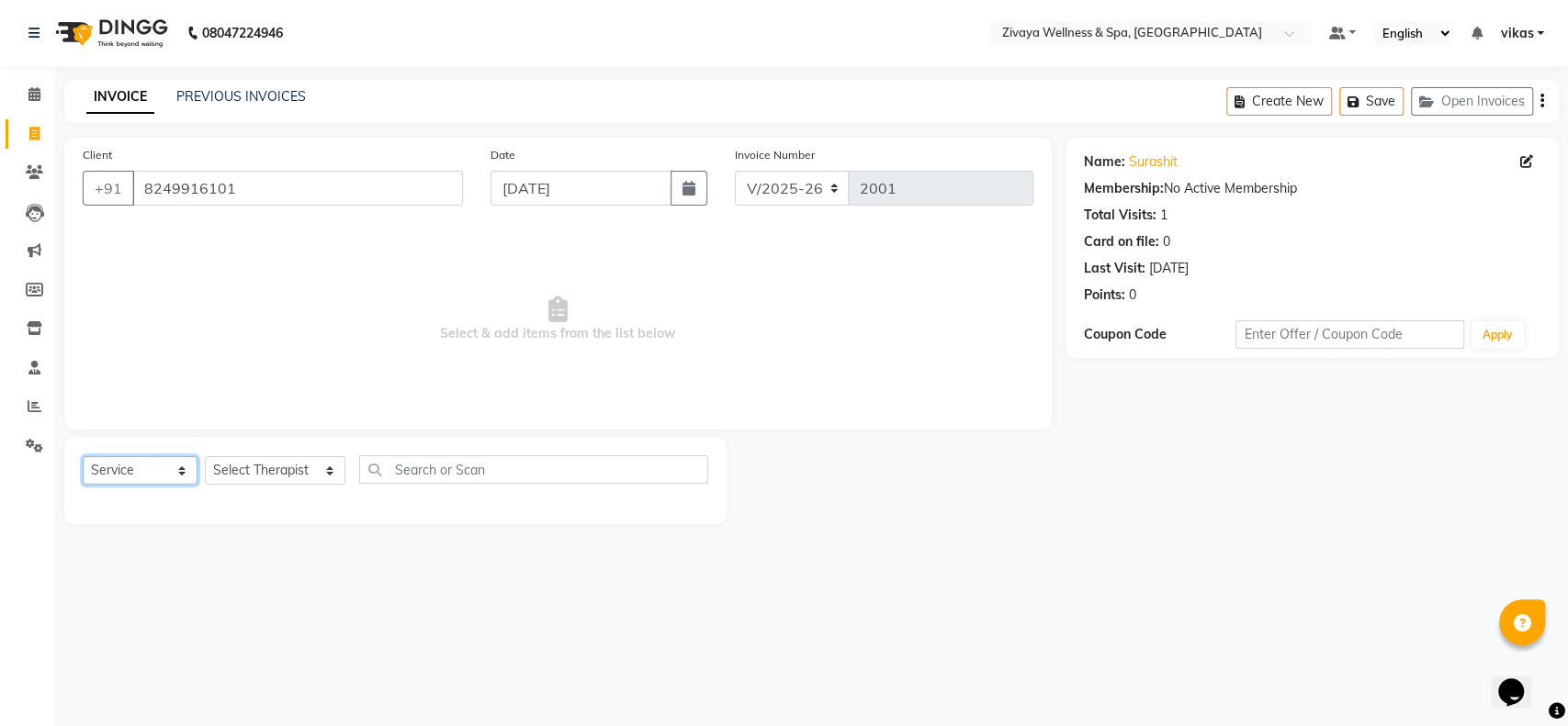
click at [147, 481] on select "Select Service Product Membership Package Voucher Prepaid Gift Card" at bounding box center [140, 470] width 114 height 29
select select "package"
click at [83, 457] on select "Select Service Product Membership Package Voucher Prepaid Gift Card" at bounding box center [140, 470] width 114 height 29
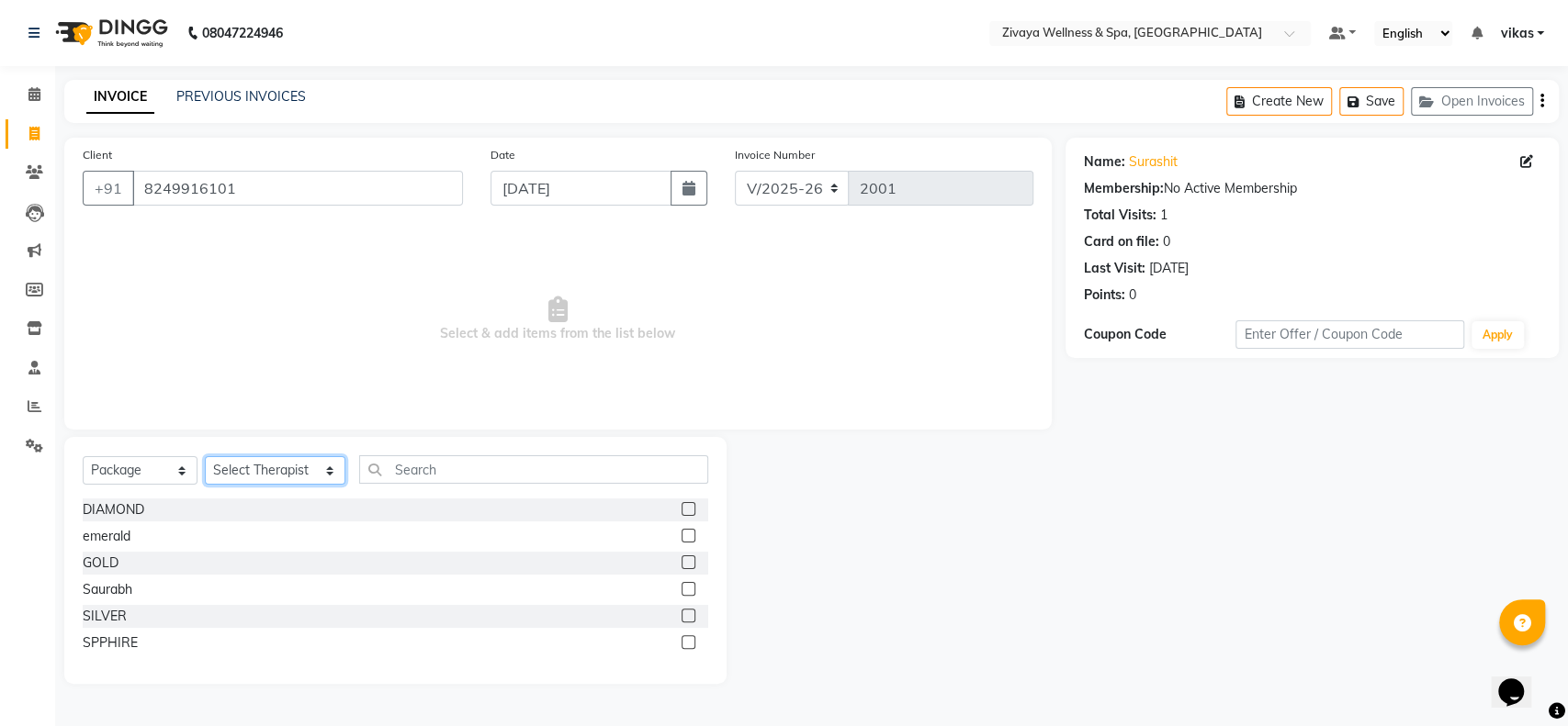
click at [233, 473] on select "Select Therapist [PERSON_NAME] [PERSON_NAME] Lalthuoizing ([PERSON_NAME]) [PERS…" at bounding box center [275, 470] width 140 height 29
select select "58848"
click at [205, 457] on select "Select Therapist [PERSON_NAME] [PERSON_NAME] Lalthuoizing ([PERSON_NAME]) [PERS…" at bounding box center [275, 470] width 140 height 29
click at [689, 616] on label at bounding box center [688, 615] width 14 height 14
click at [689, 616] on input "checkbox" at bounding box center [688, 616] width 12 height 12
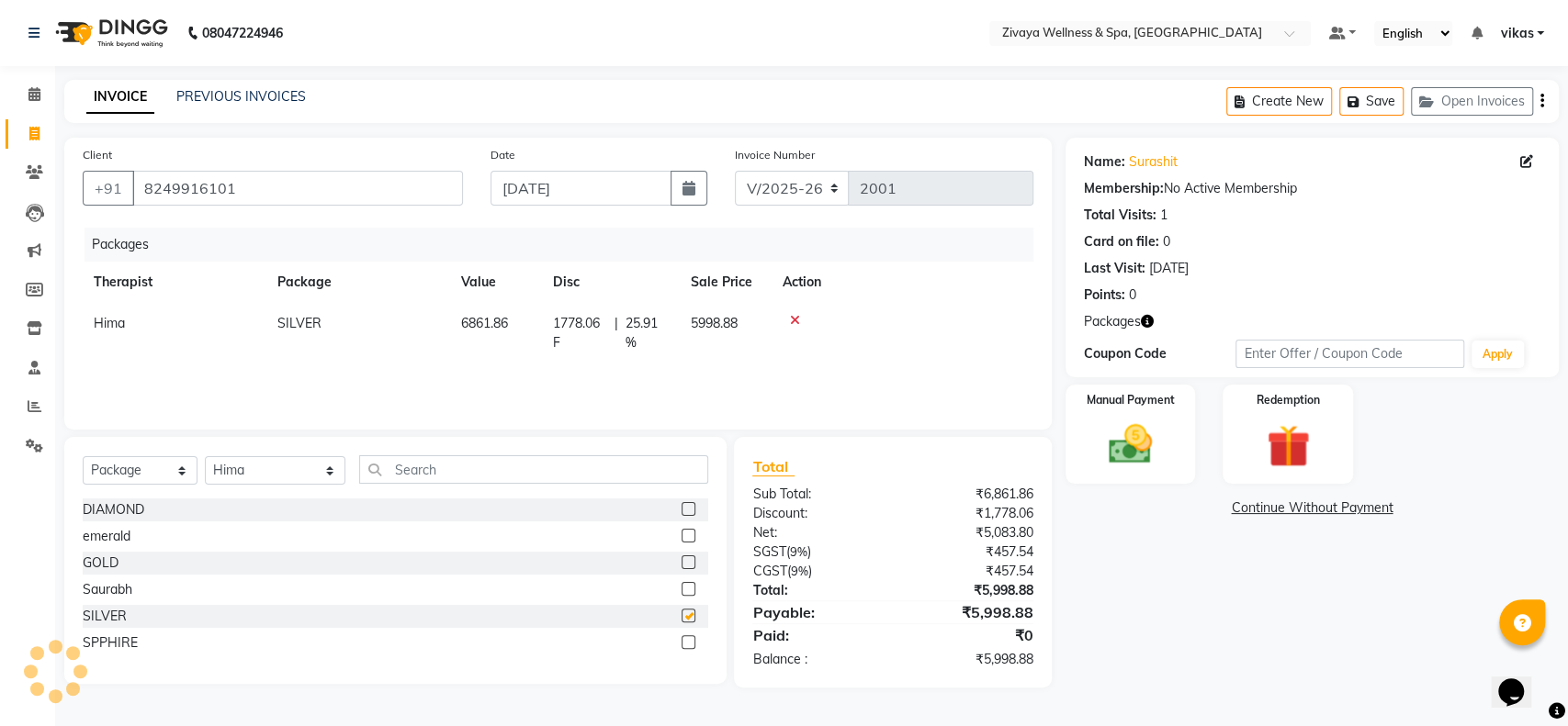
checkbox input "false"
click at [1124, 452] on img at bounding box center [1131, 445] width 73 height 52
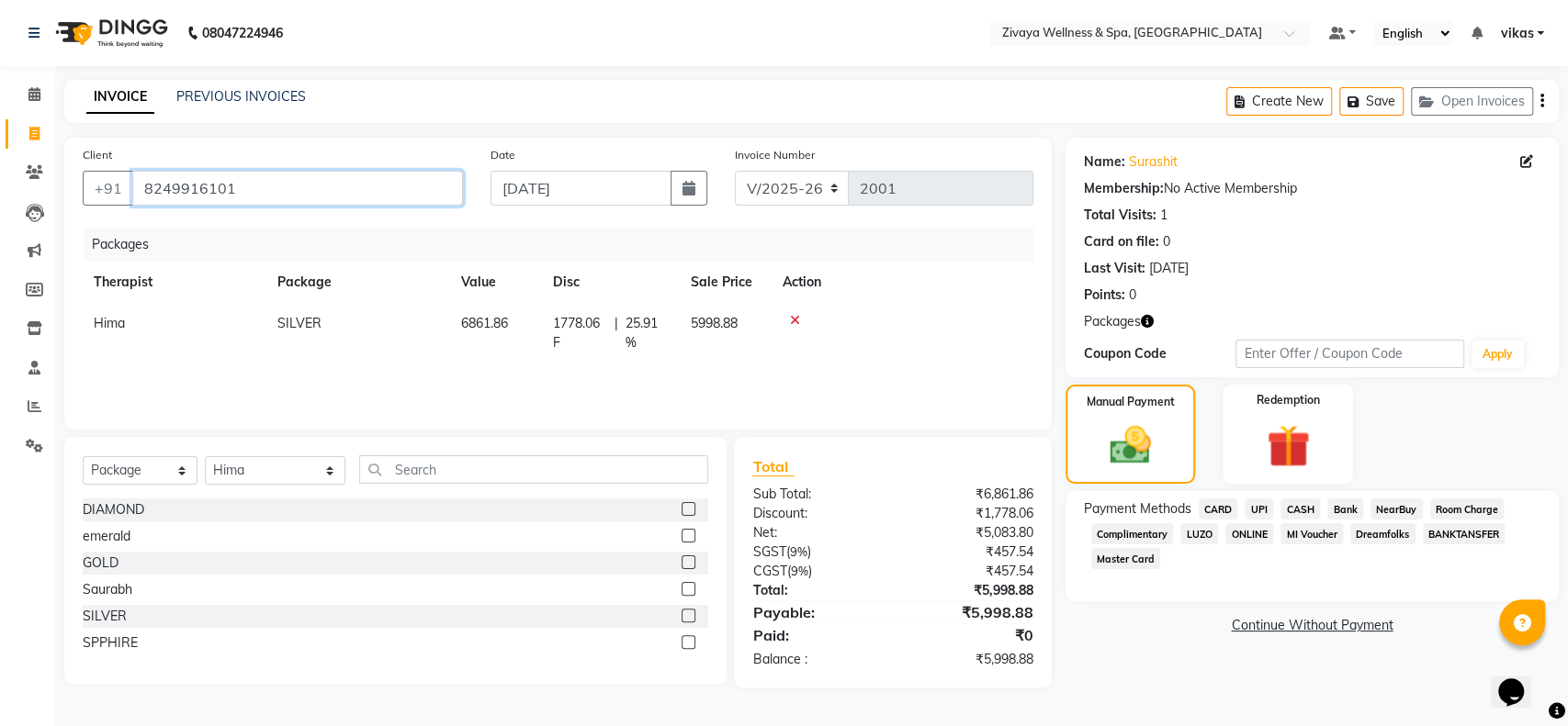
click at [251, 172] on input "8249916101" at bounding box center [297, 188] width 330 height 35
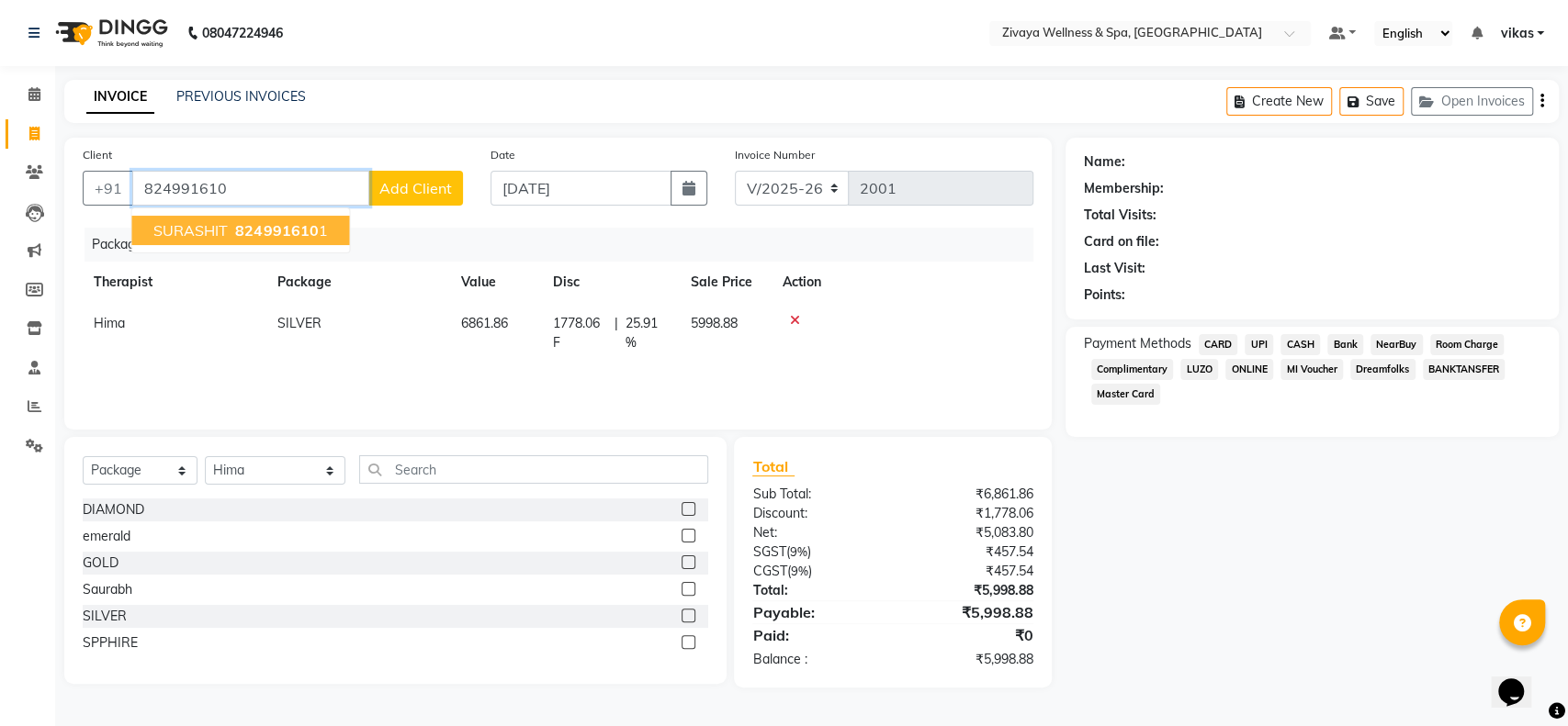
drag, startPoint x: 228, startPoint y: 179, endPoint x: 199, endPoint y: 174, distance: 29.4
click at [199, 174] on input "824991610" at bounding box center [250, 188] width 237 height 35
click at [157, 178] on input "824991610" at bounding box center [250, 188] width 237 height 35
drag, startPoint x: 202, startPoint y: 195, endPoint x: 132, endPoint y: 186, distance: 70.6
click at [132, 186] on input "824991610" at bounding box center [250, 188] width 237 height 35
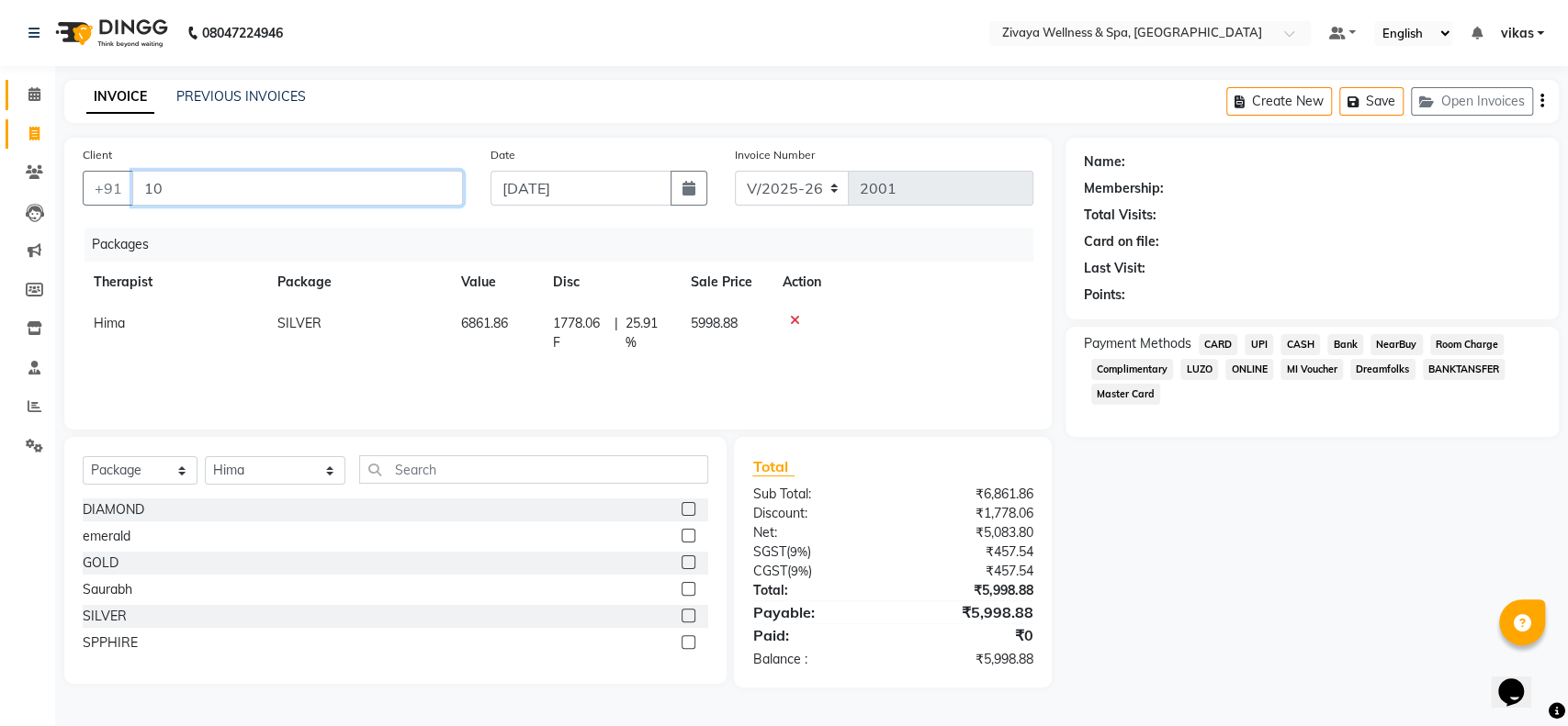
type input "10"
click at [37, 103] on span at bounding box center [34, 95] width 32 height 21
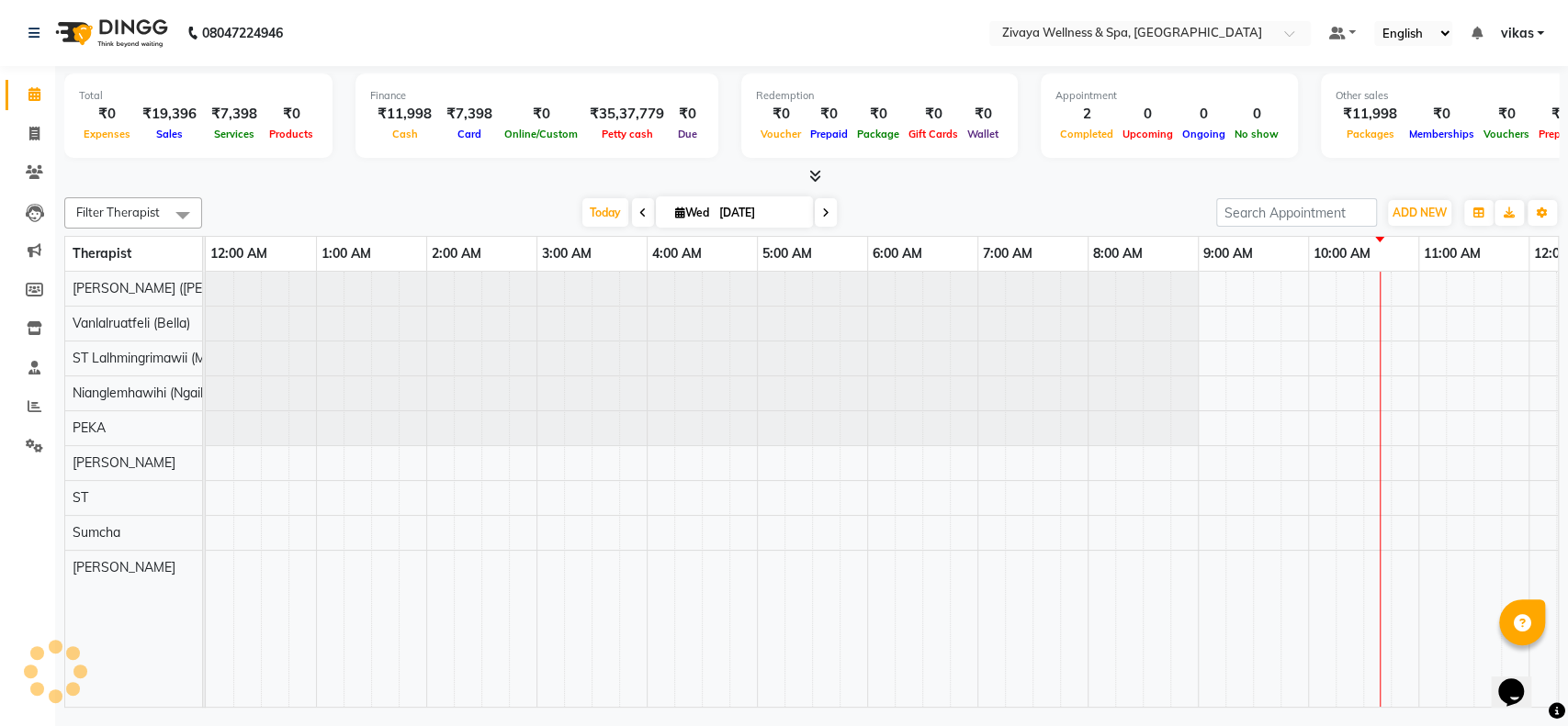
scroll to position [0, 662]
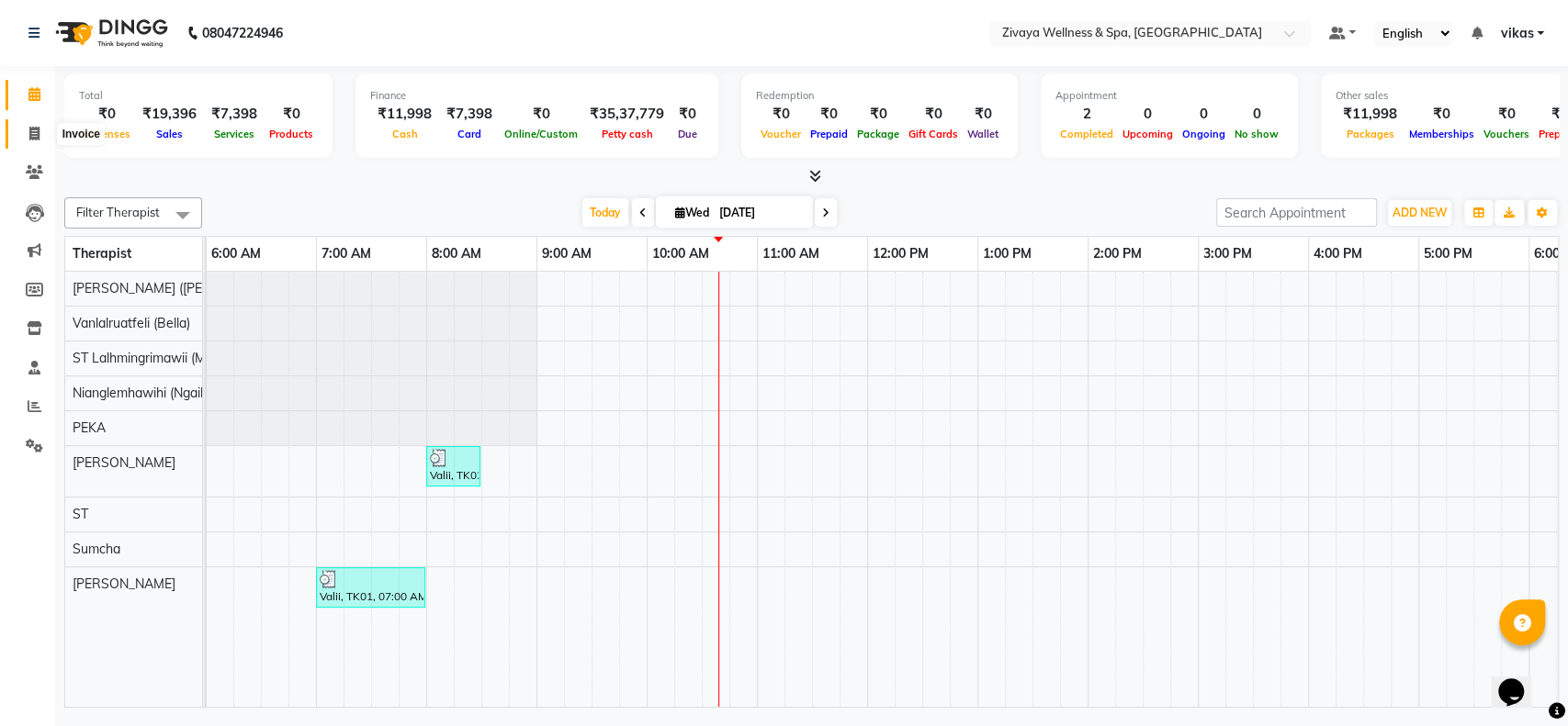
click at [46, 128] on span at bounding box center [34, 134] width 32 height 21
select select "service"
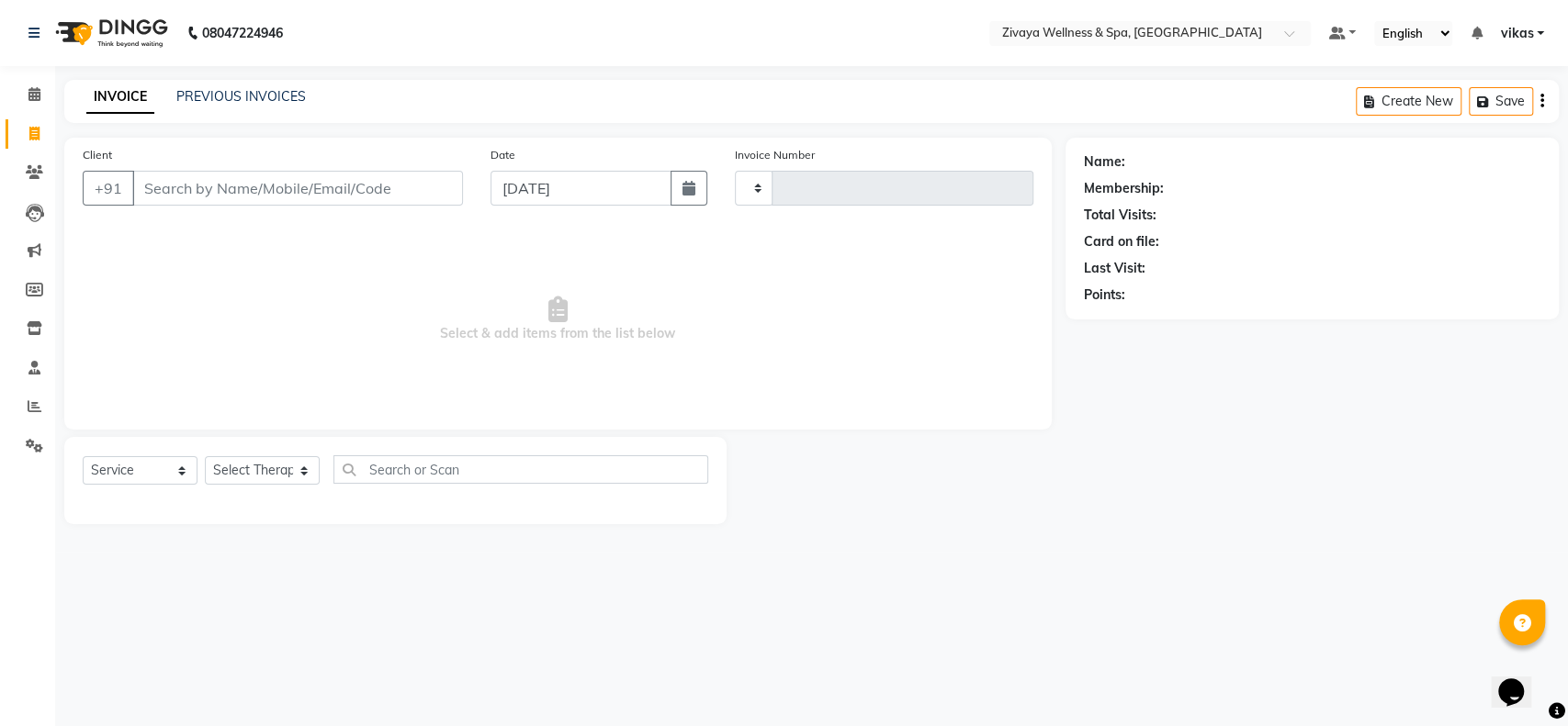
type input "2002"
select select "7072"
click at [173, 180] on input "Client" at bounding box center [297, 188] width 330 height 35
type input "9855747777"
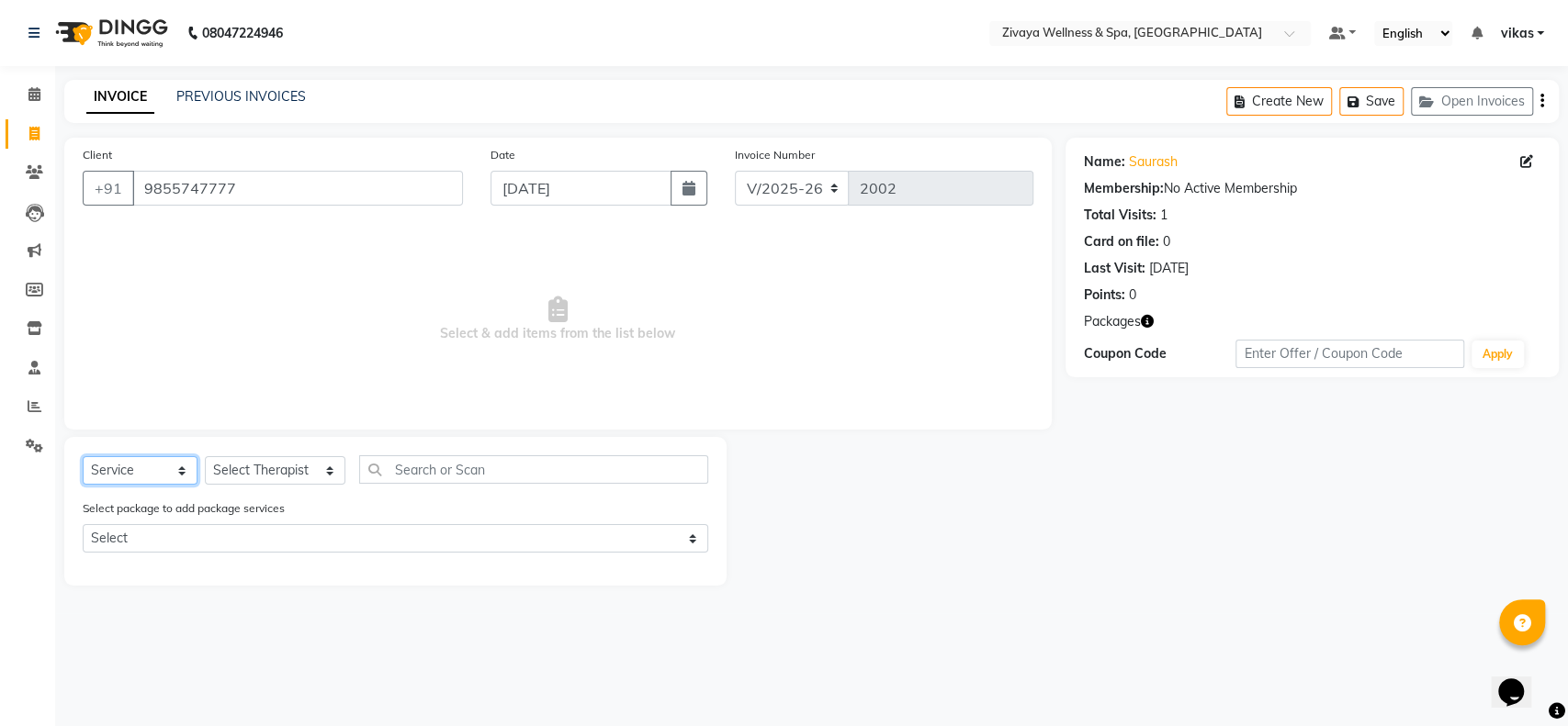
click at [98, 471] on select "Select Service Product Membership Package Voucher Prepaid Gift Card" at bounding box center [140, 470] width 114 height 29
drag, startPoint x: 38, startPoint y: 100, endPoint x: 0, endPoint y: 97, distance: 38.1
click at [37, 100] on icon at bounding box center [34, 94] width 12 height 14
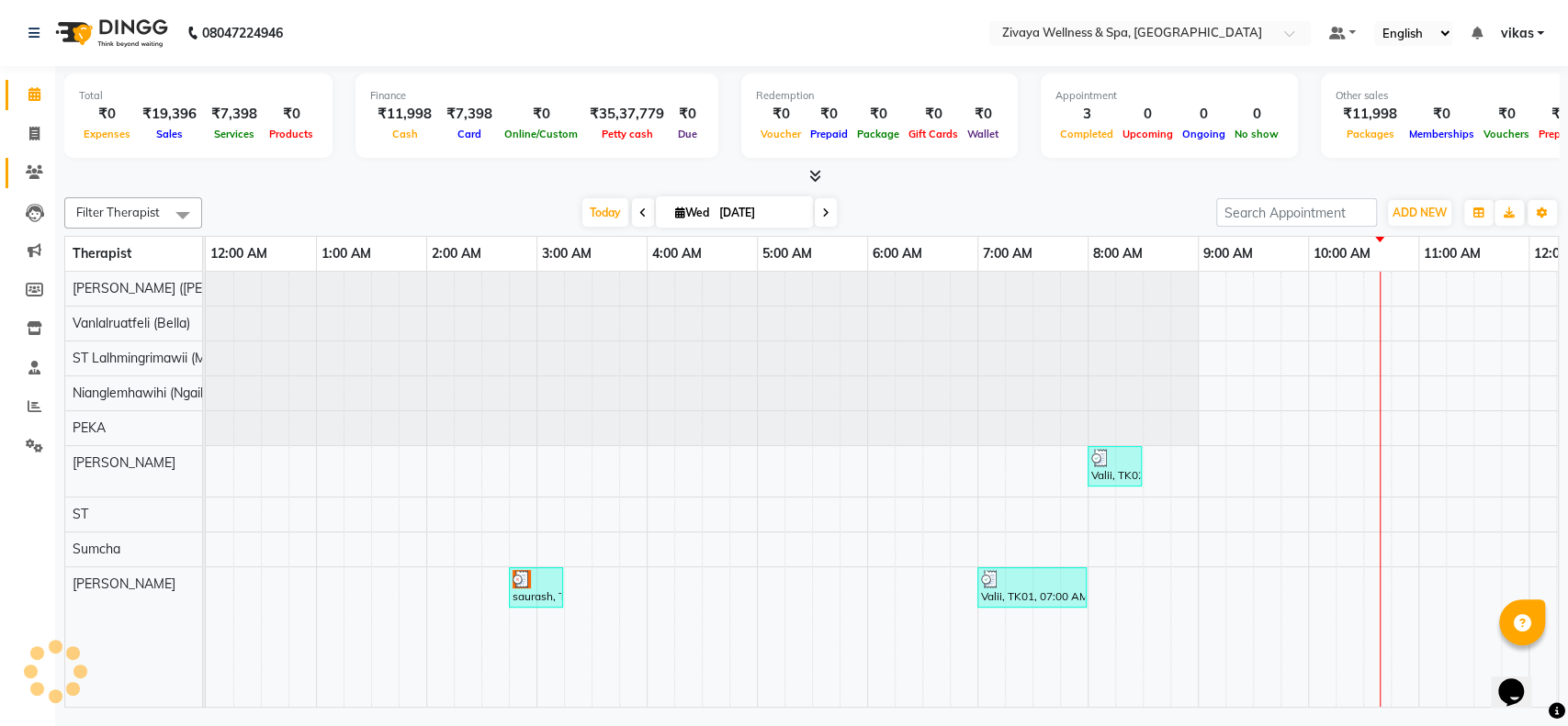
scroll to position [0, 662]
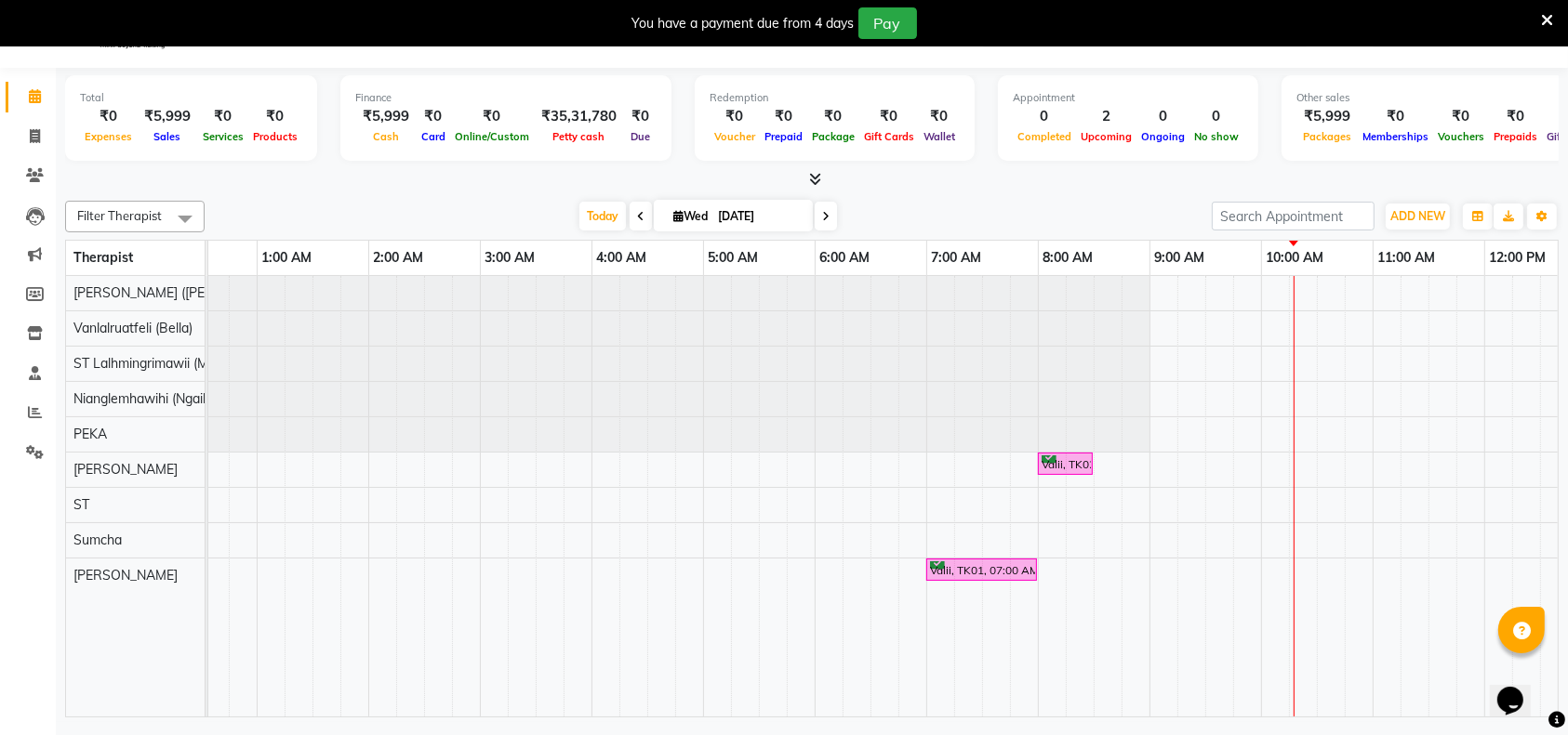
click at [1547, 16] on icon at bounding box center [1547, 21] width 12 height 17
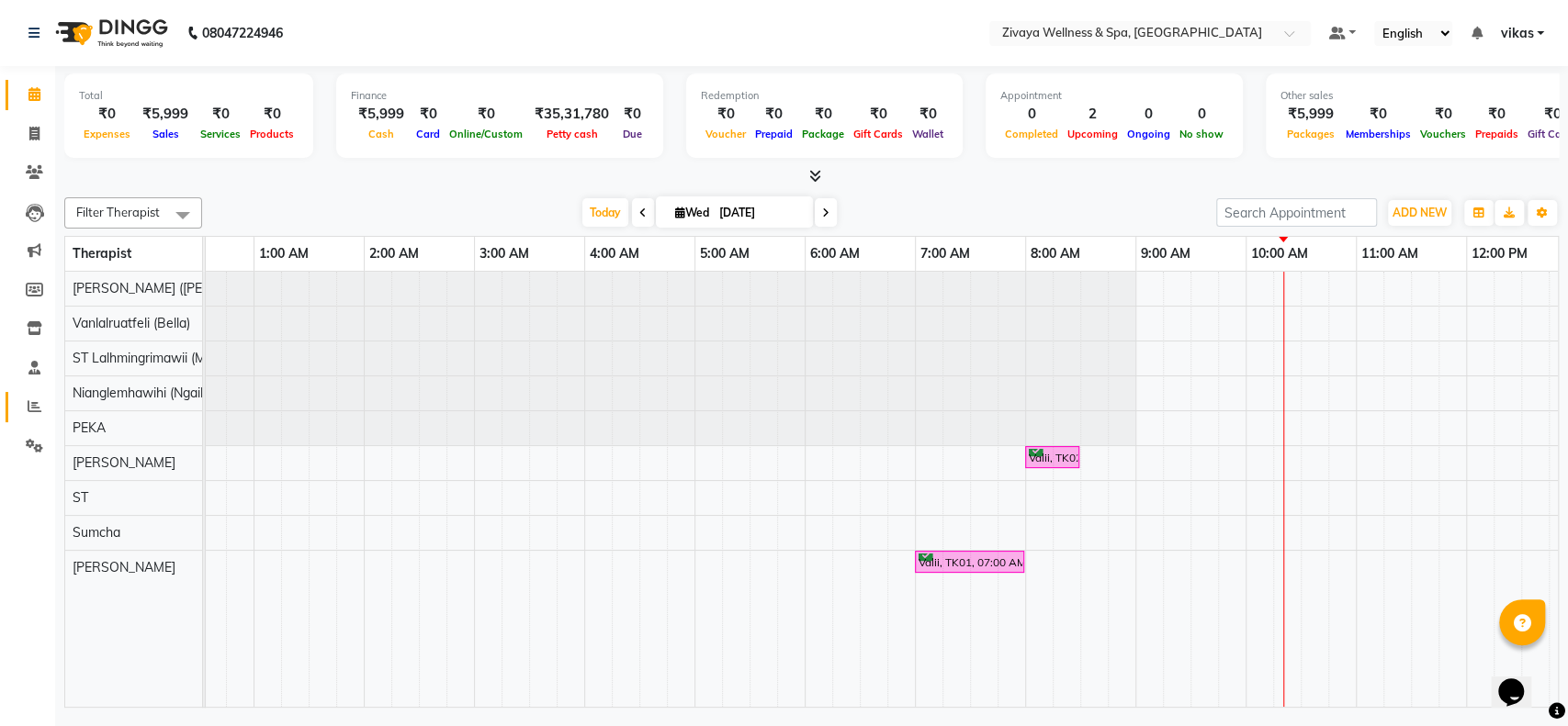
click at [17, 405] on link "Reports" at bounding box center [28, 407] width 44 height 30
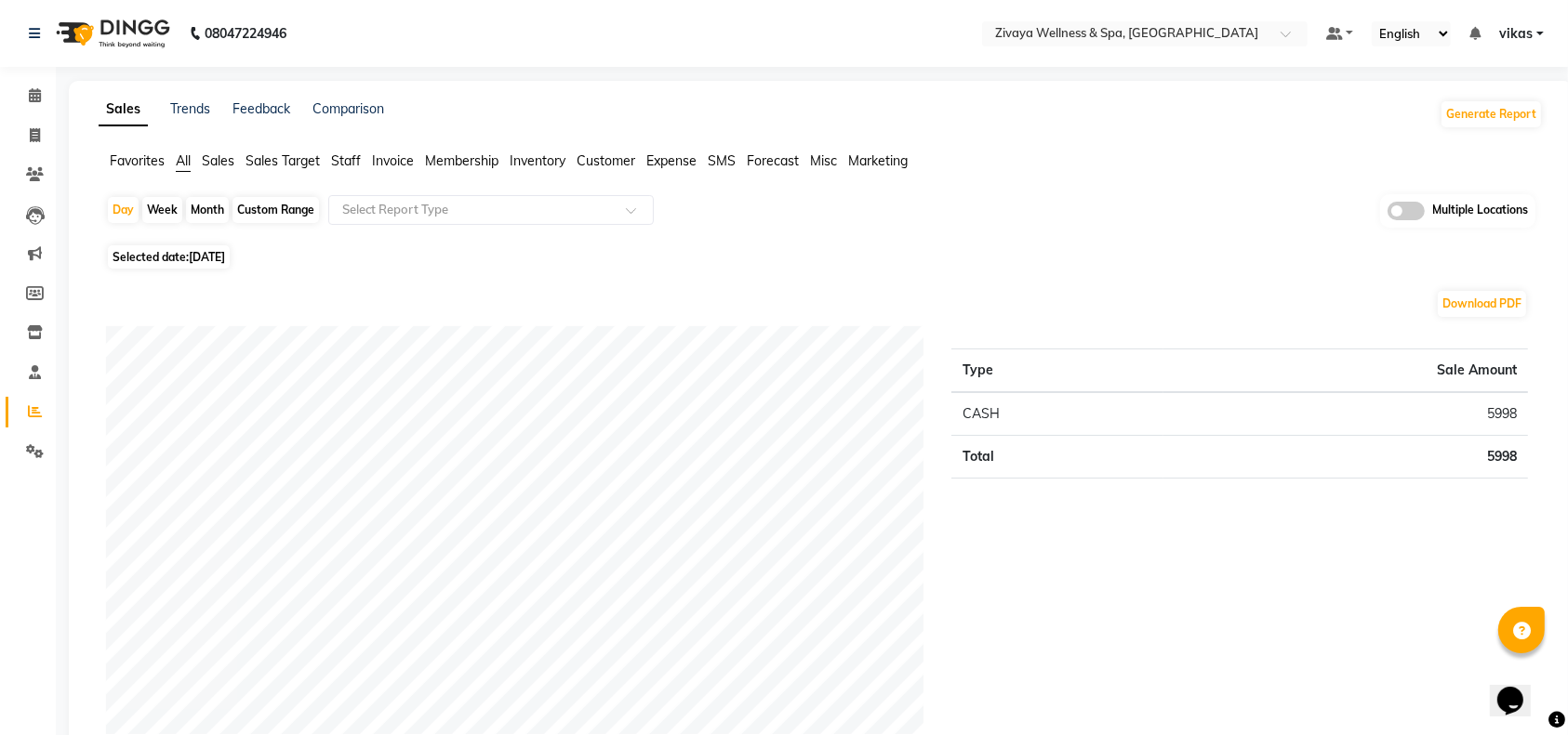
click at [201, 248] on span "Selected date: 03-09-2025" at bounding box center [168, 257] width 121 height 23
select select "9"
select select "2025"
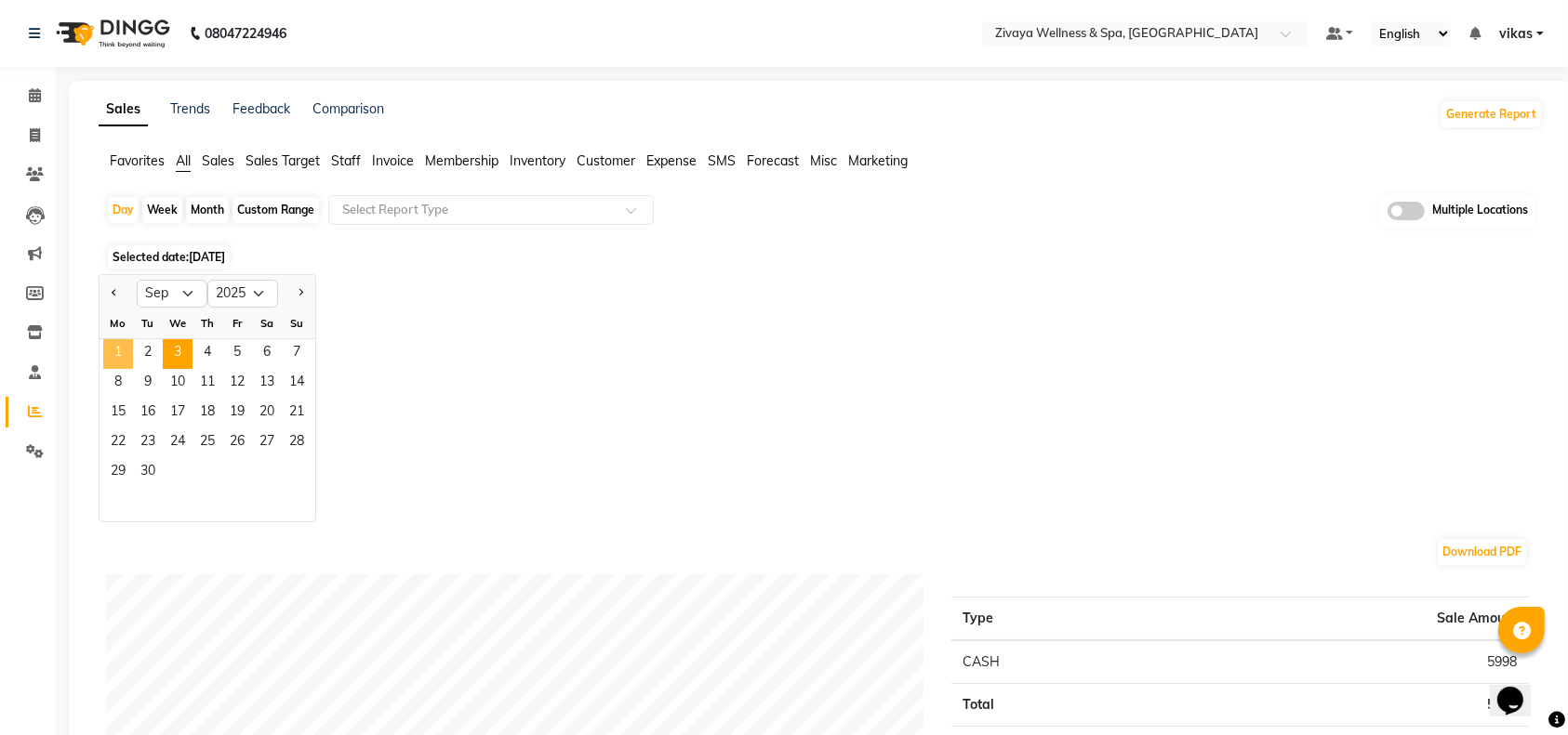
click at [122, 347] on span "1" at bounding box center [118, 354] width 30 height 30
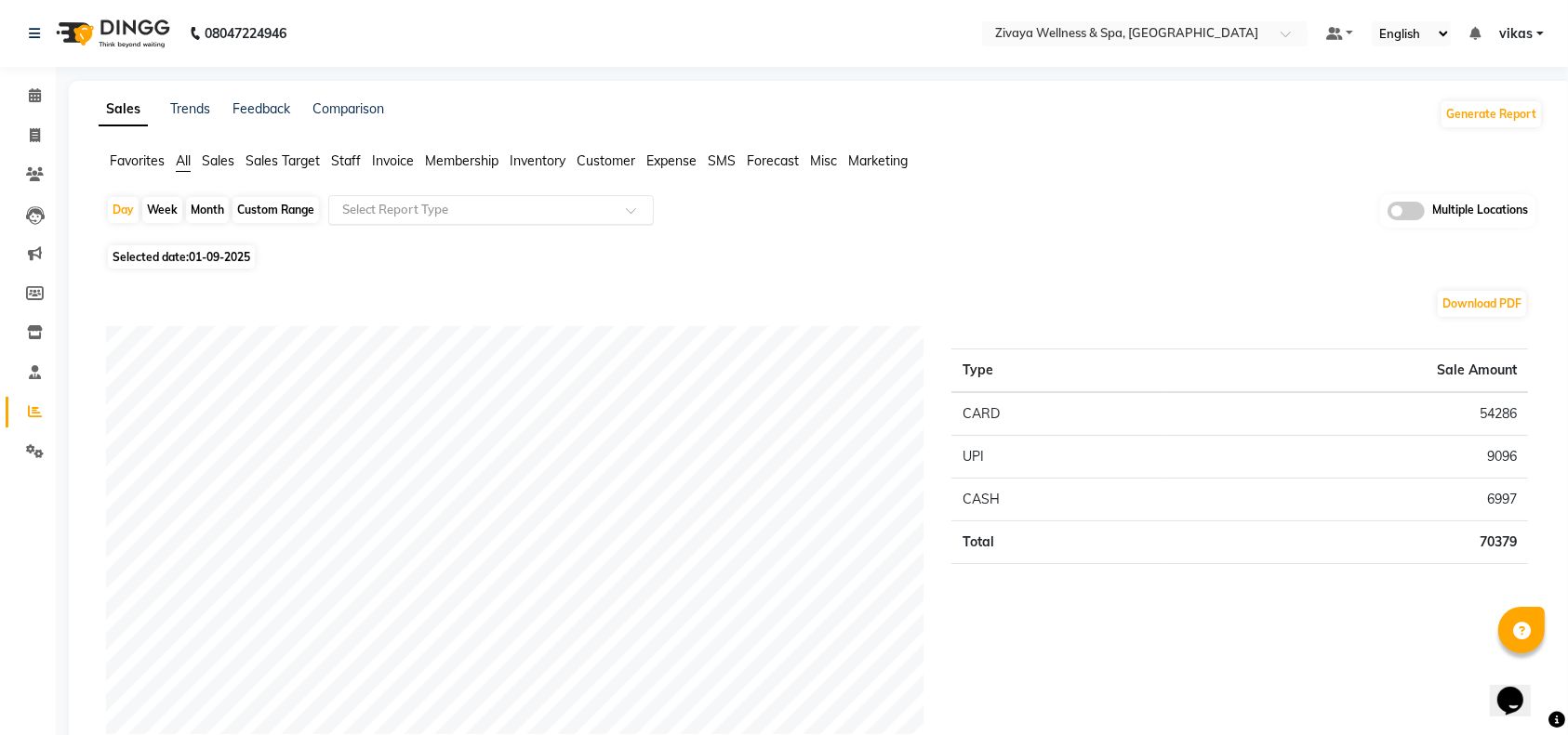
click at [432, 202] on input "text" at bounding box center [472, 210] width 268 height 19
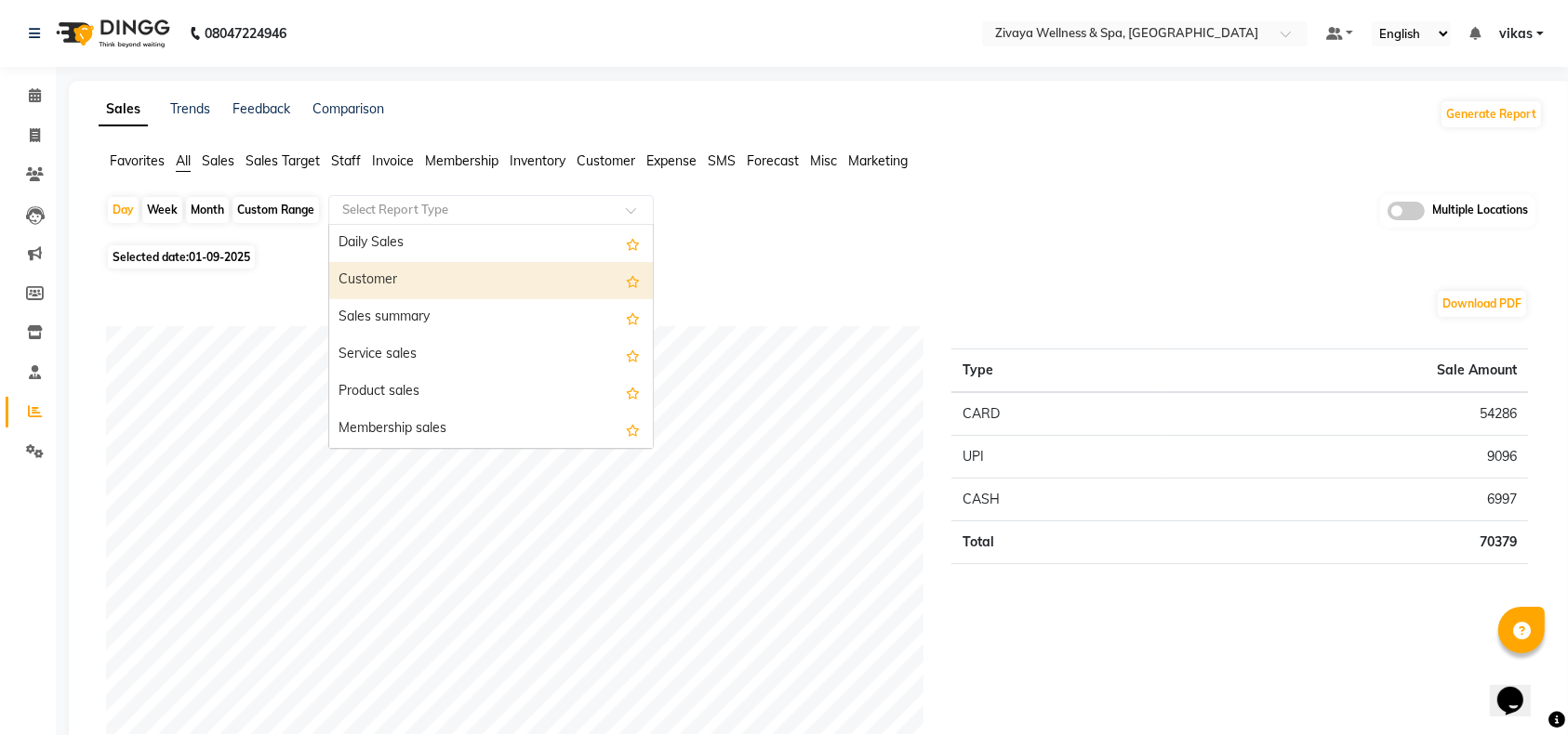
click at [423, 283] on div "Customer" at bounding box center [491, 281] width 323 height 37
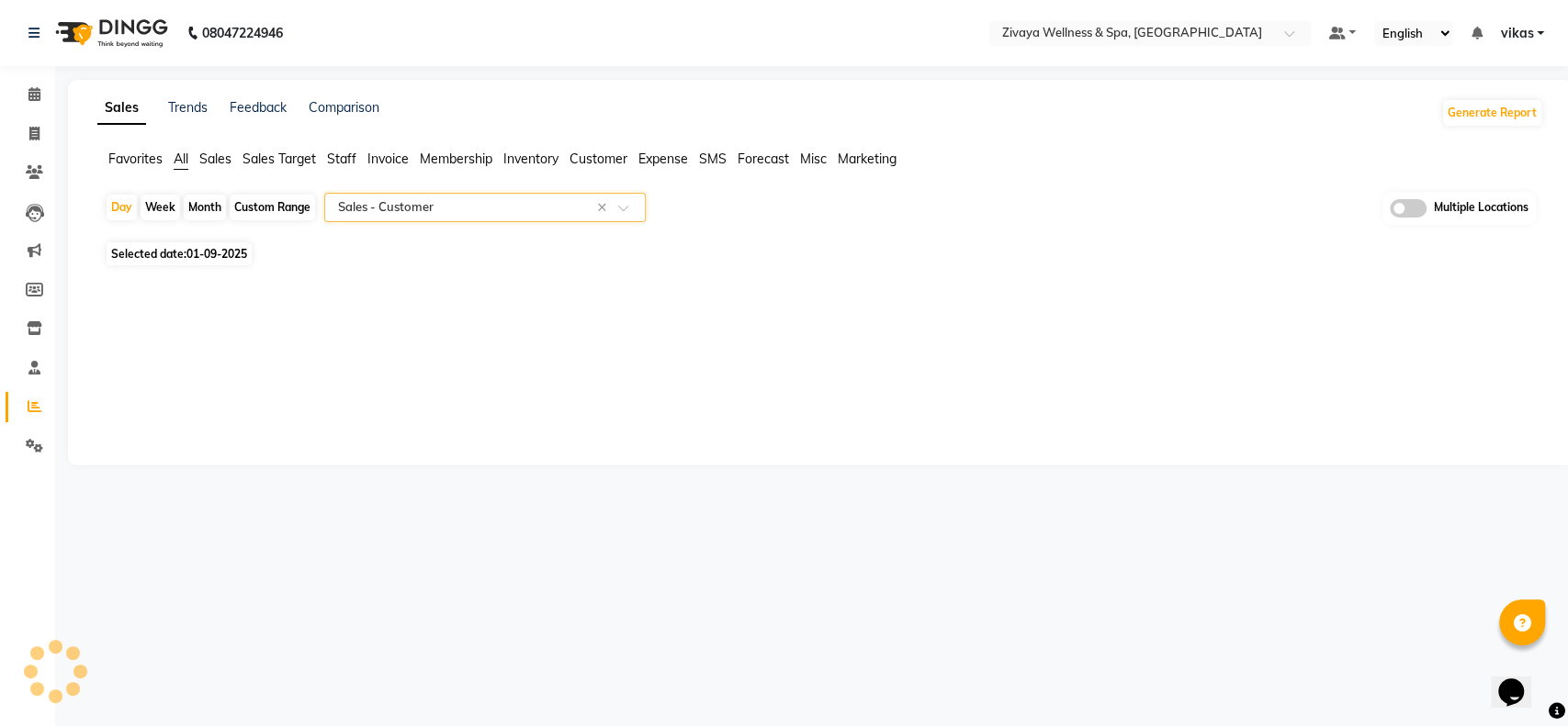
select select "full_report"
select select "csv"
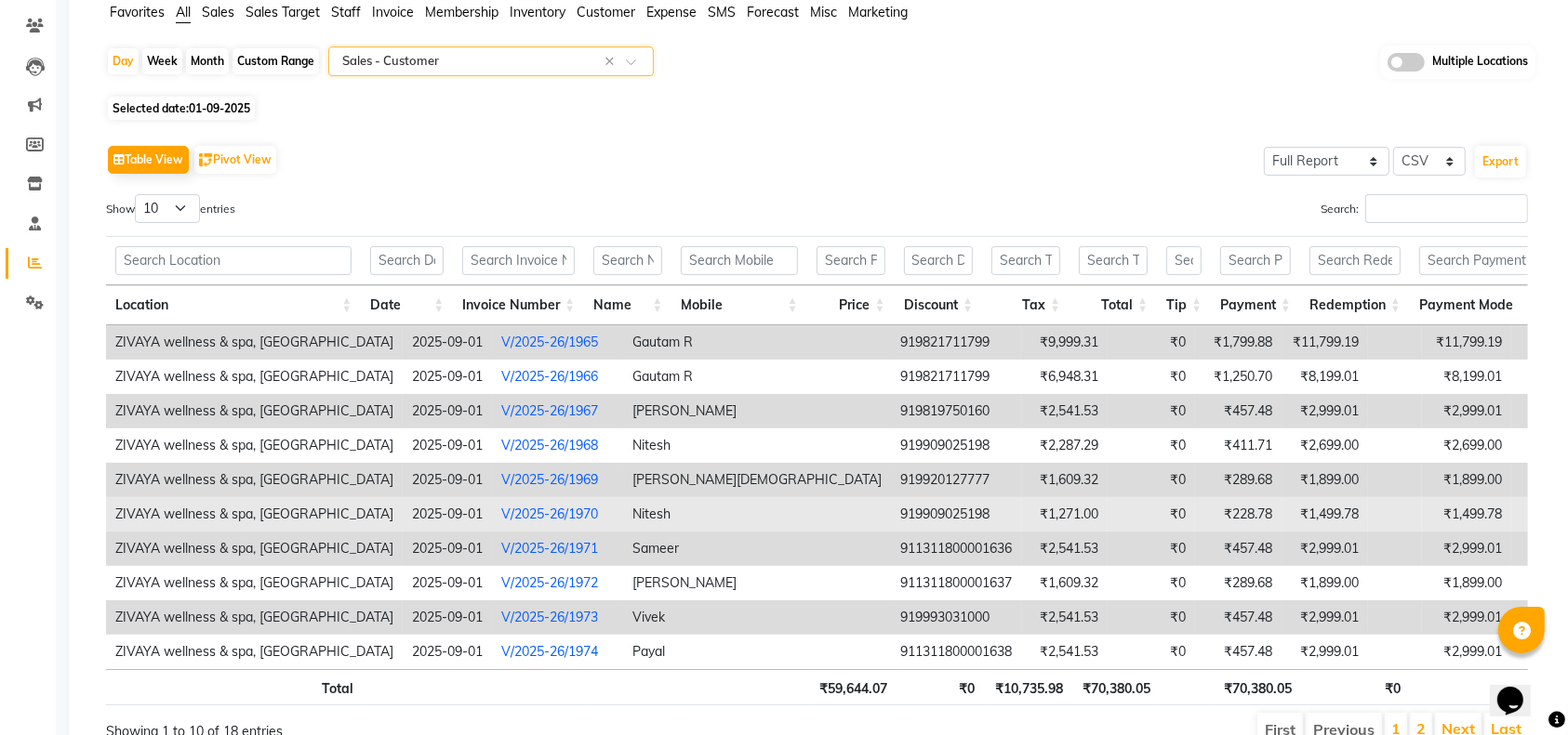
scroll to position [260, 0]
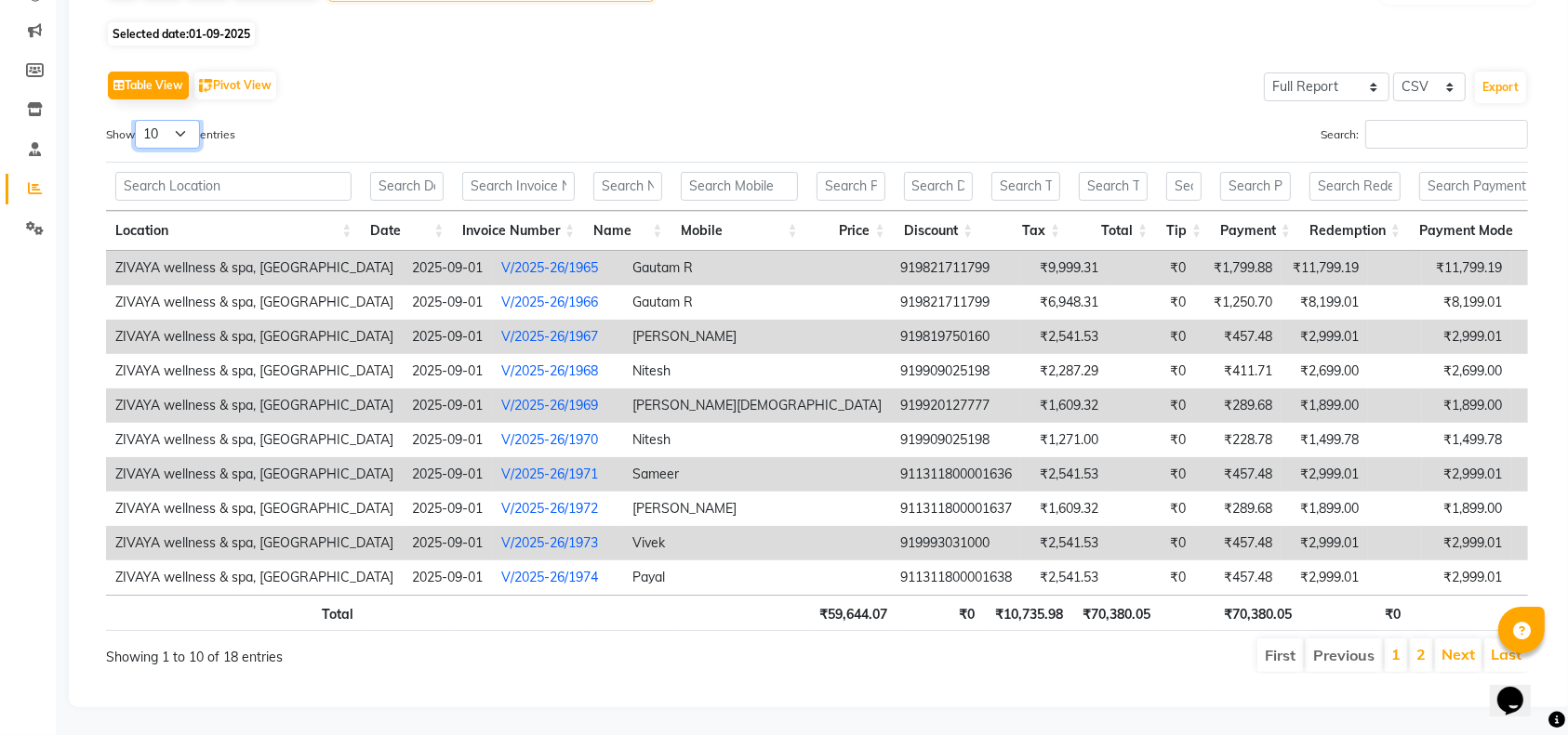
click at [164, 120] on select "10 25 50 100" at bounding box center [167, 134] width 65 height 29
select select "50"
click at [137, 120] on select "10 25 50 100" at bounding box center [167, 134] width 65 height 29
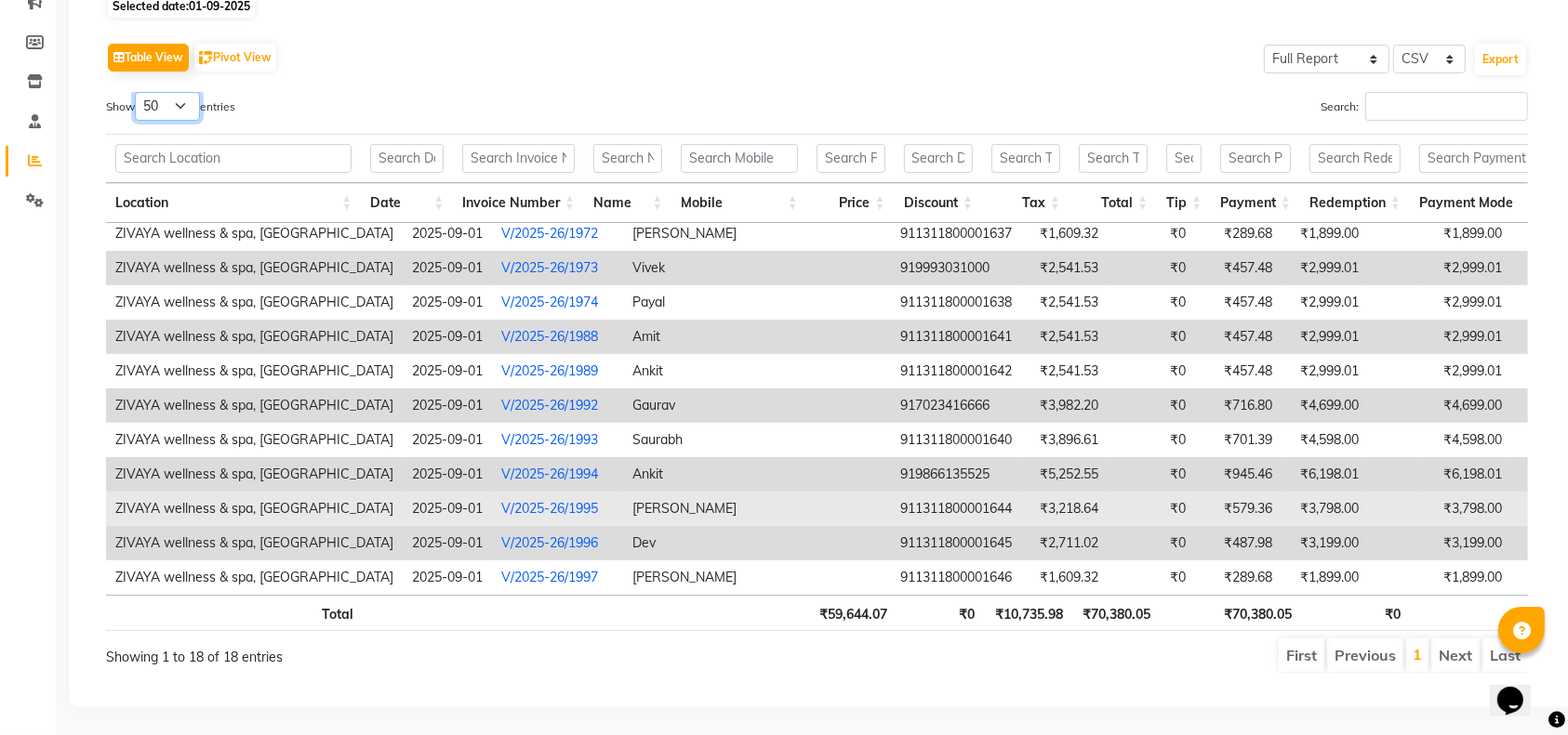
scroll to position [0, 36]
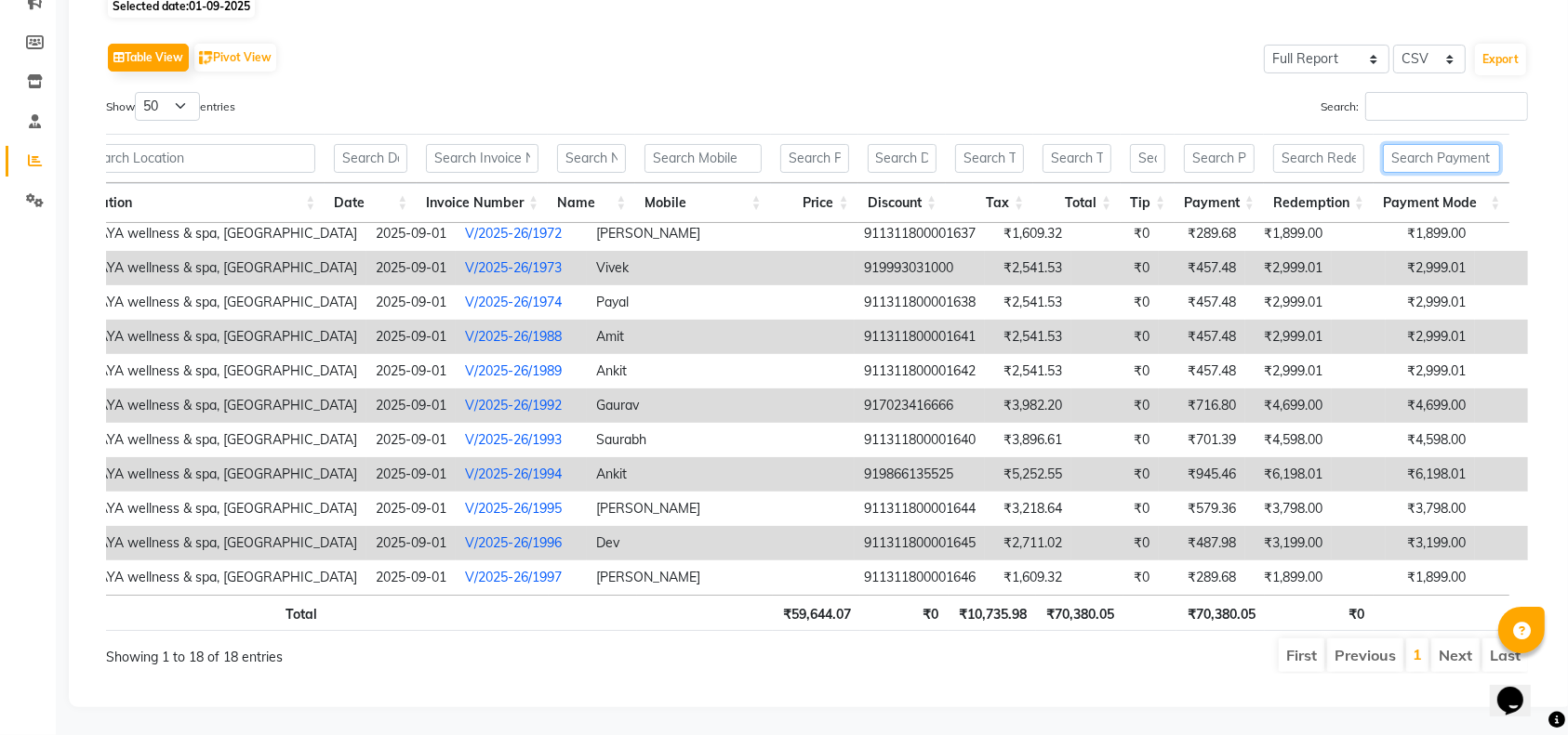
click at [1420, 144] on input "text" at bounding box center [1441, 158] width 117 height 29
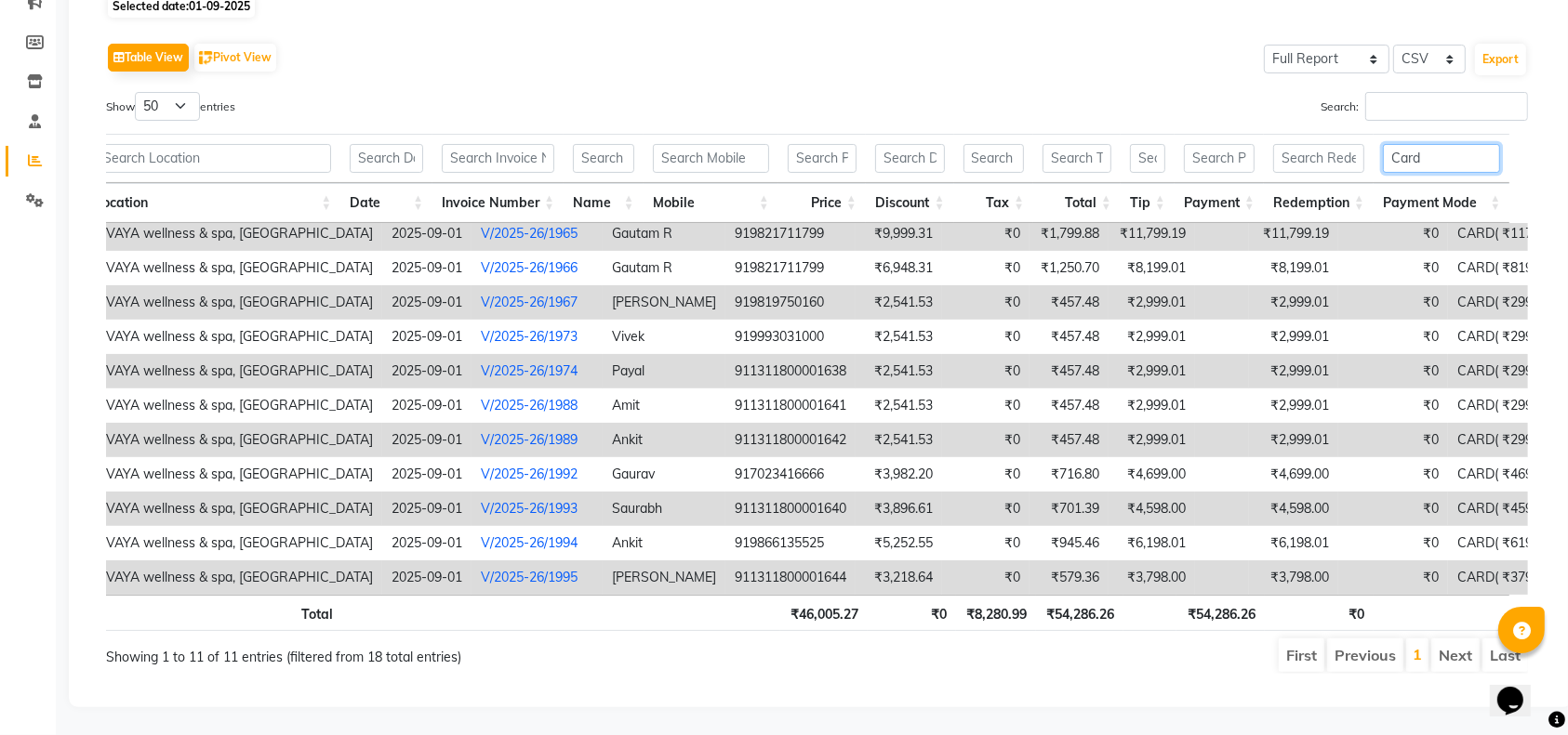
scroll to position [25, 21]
click at [1436, 144] on input "Card" at bounding box center [1441, 158] width 117 height 29
type input "C"
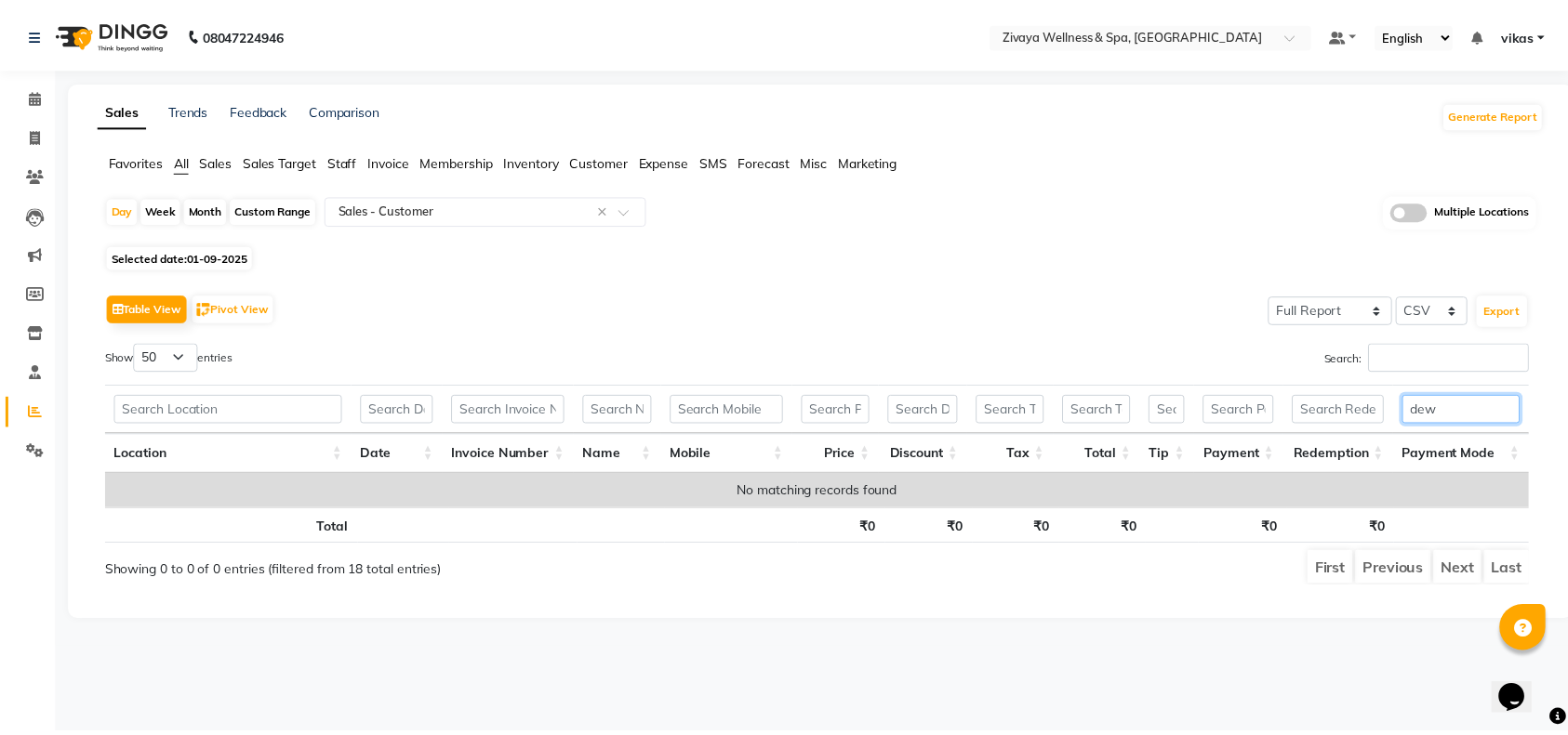
scroll to position [0, 0]
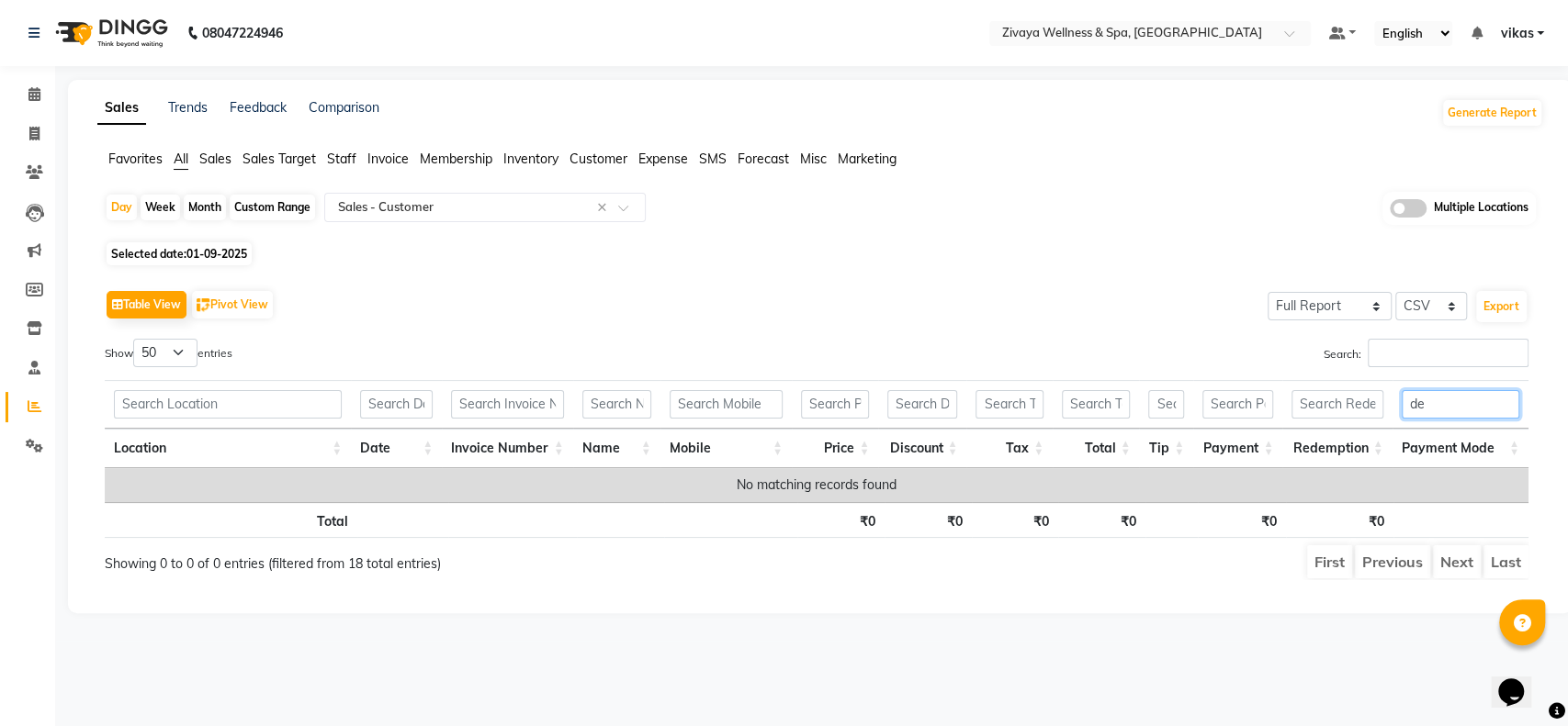
type input "d"
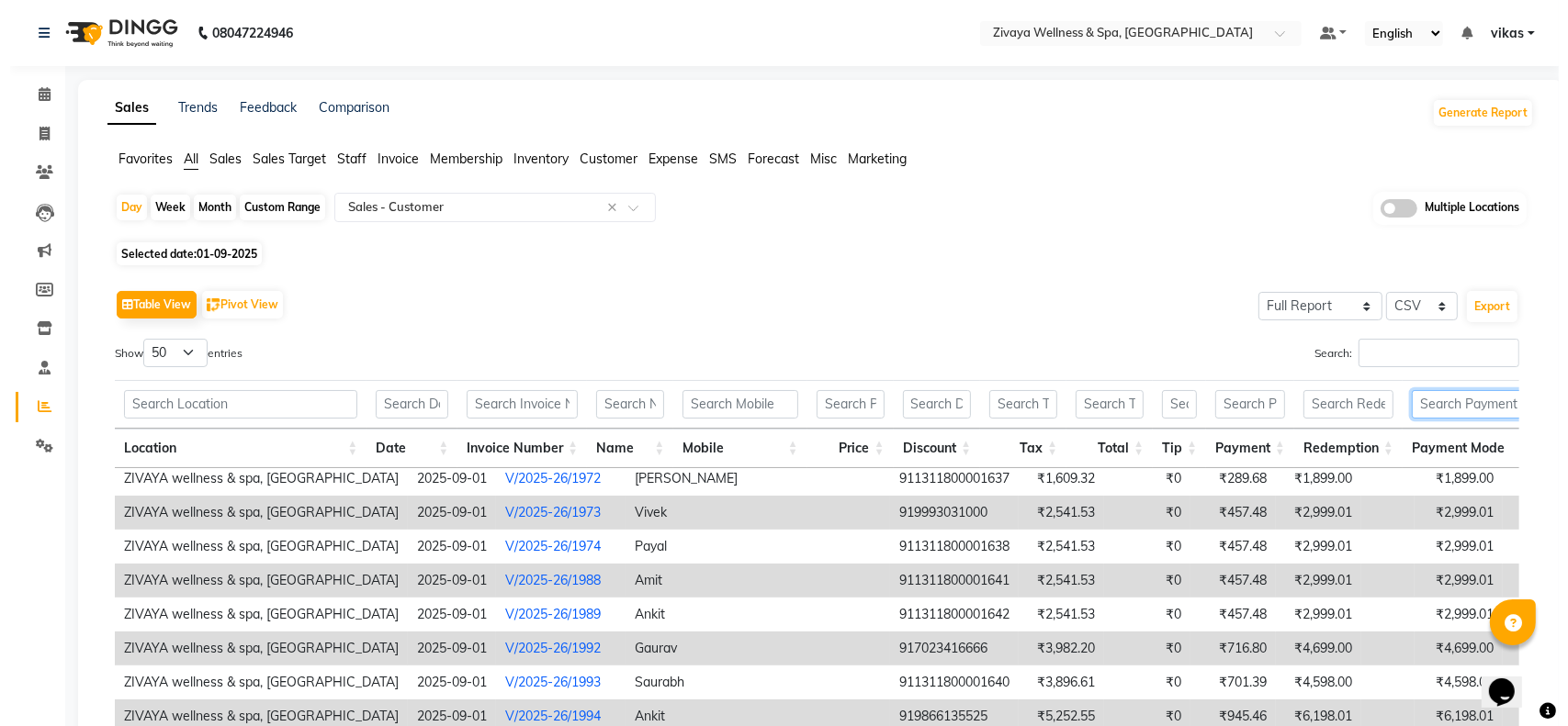
scroll to position [265, 0]
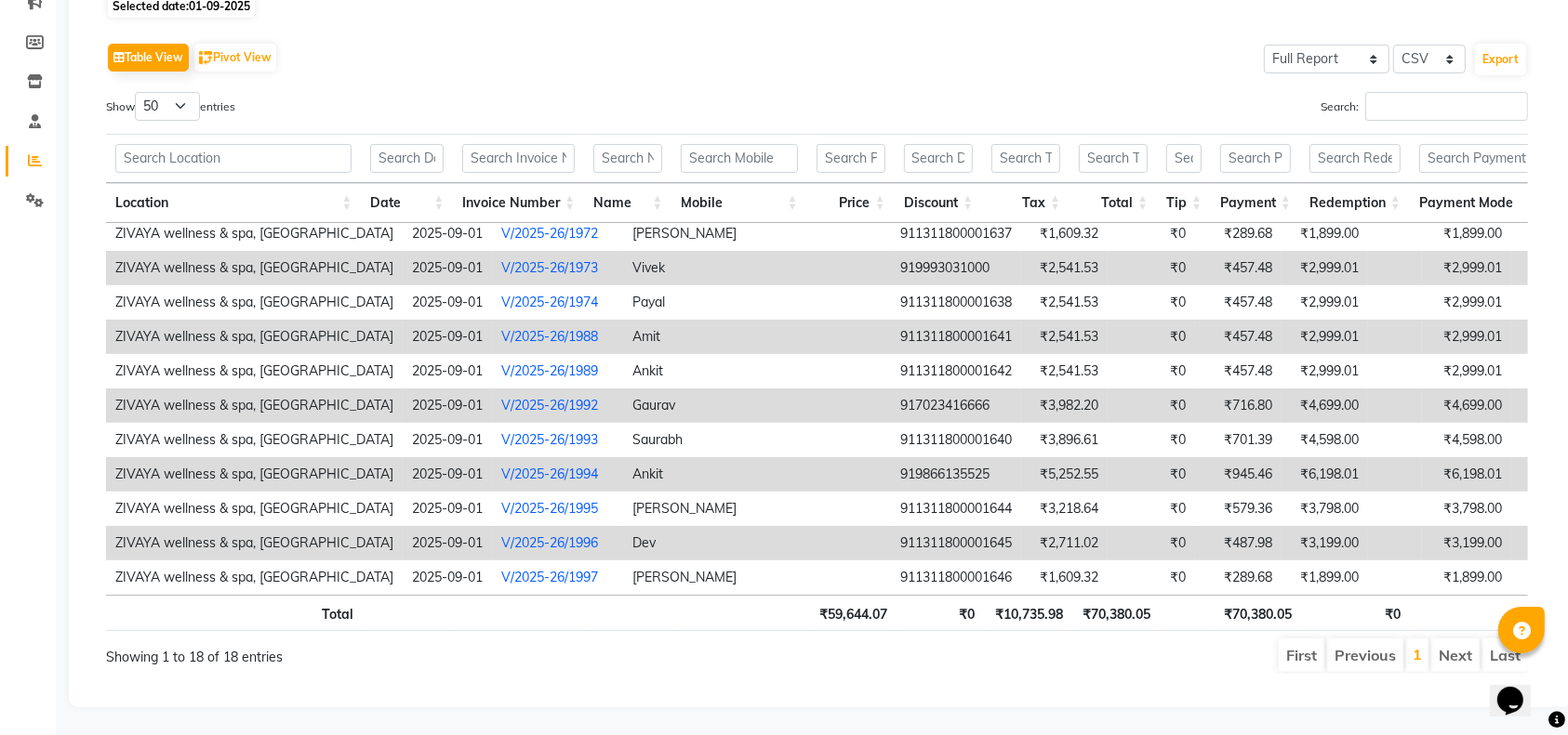
click at [502, 534] on link "V/2025-26/1996" at bounding box center [550, 543] width 97 height 17
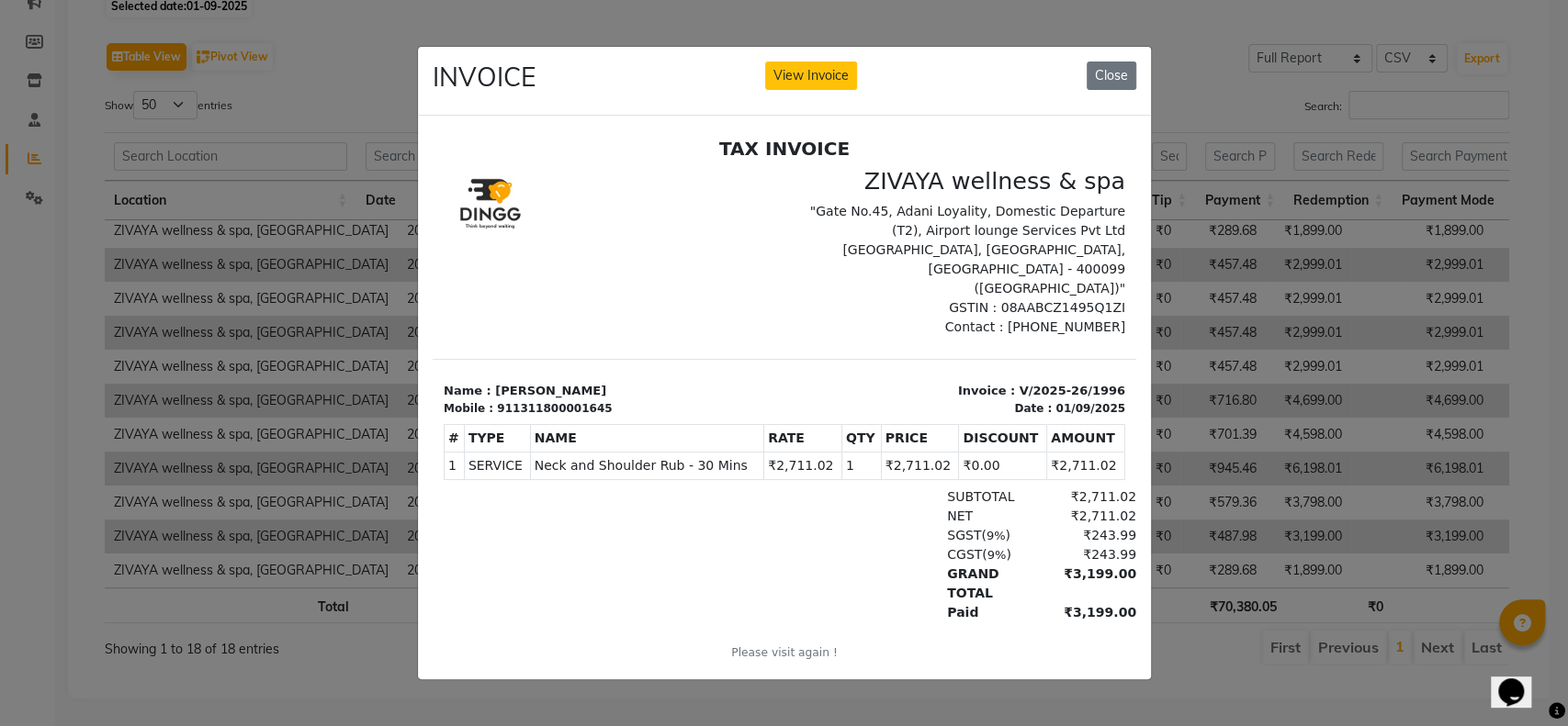
scroll to position [0, 0]
click at [794, 75] on button "View Invoice" at bounding box center [811, 76] width 92 height 29
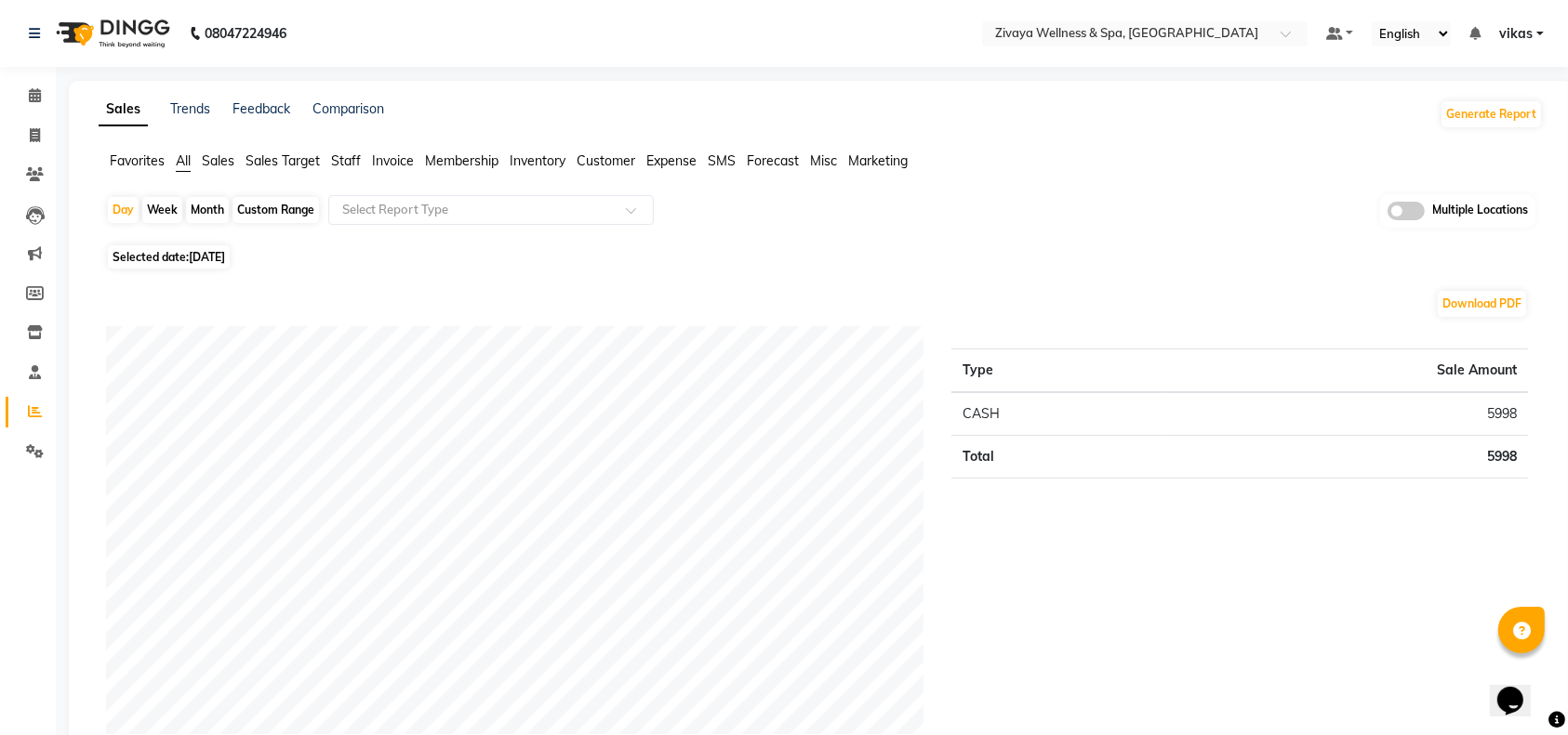
click at [208, 259] on span "03-09-2025" at bounding box center [207, 257] width 36 height 14
select select "9"
select select "2025"
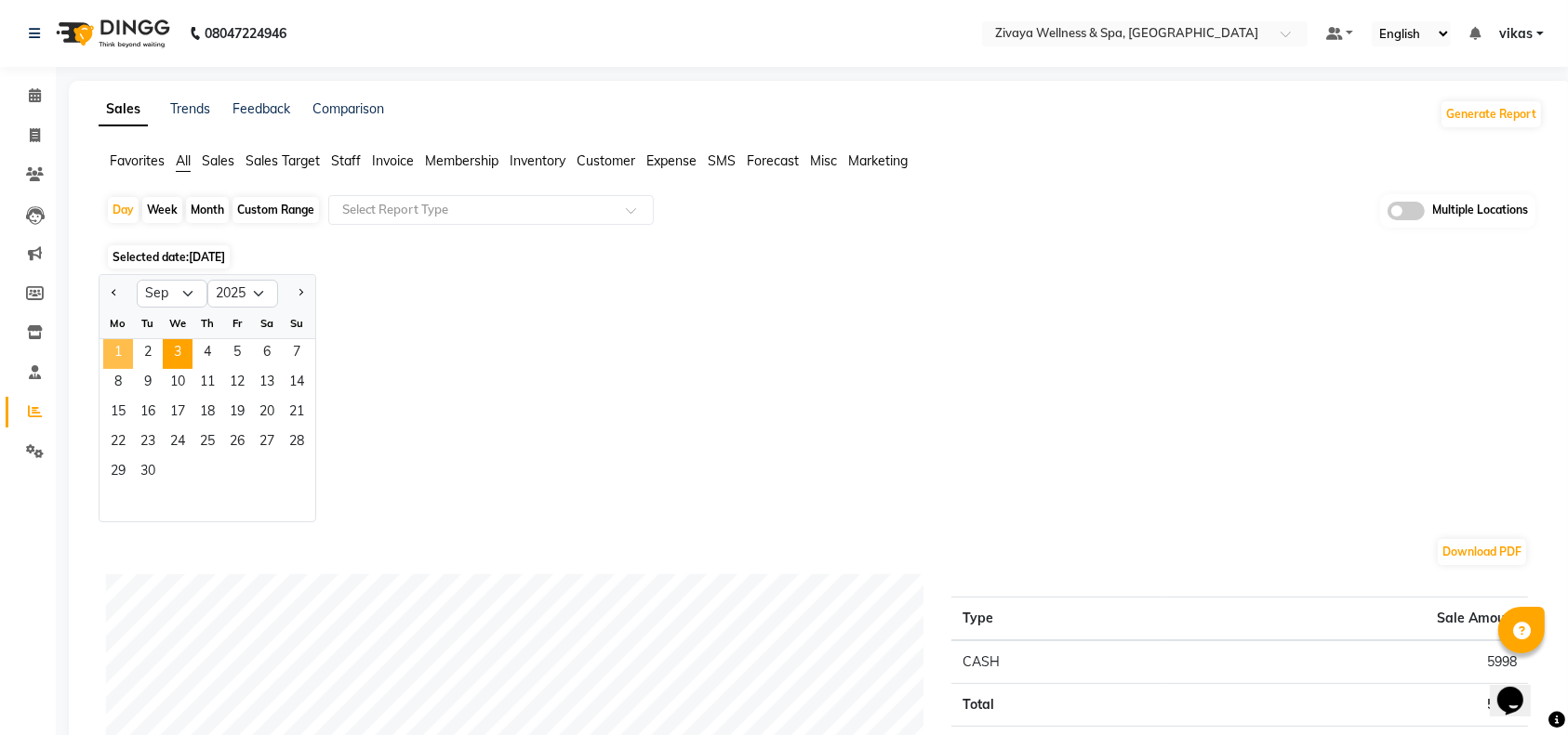
click at [124, 349] on span "1" at bounding box center [118, 354] width 30 height 30
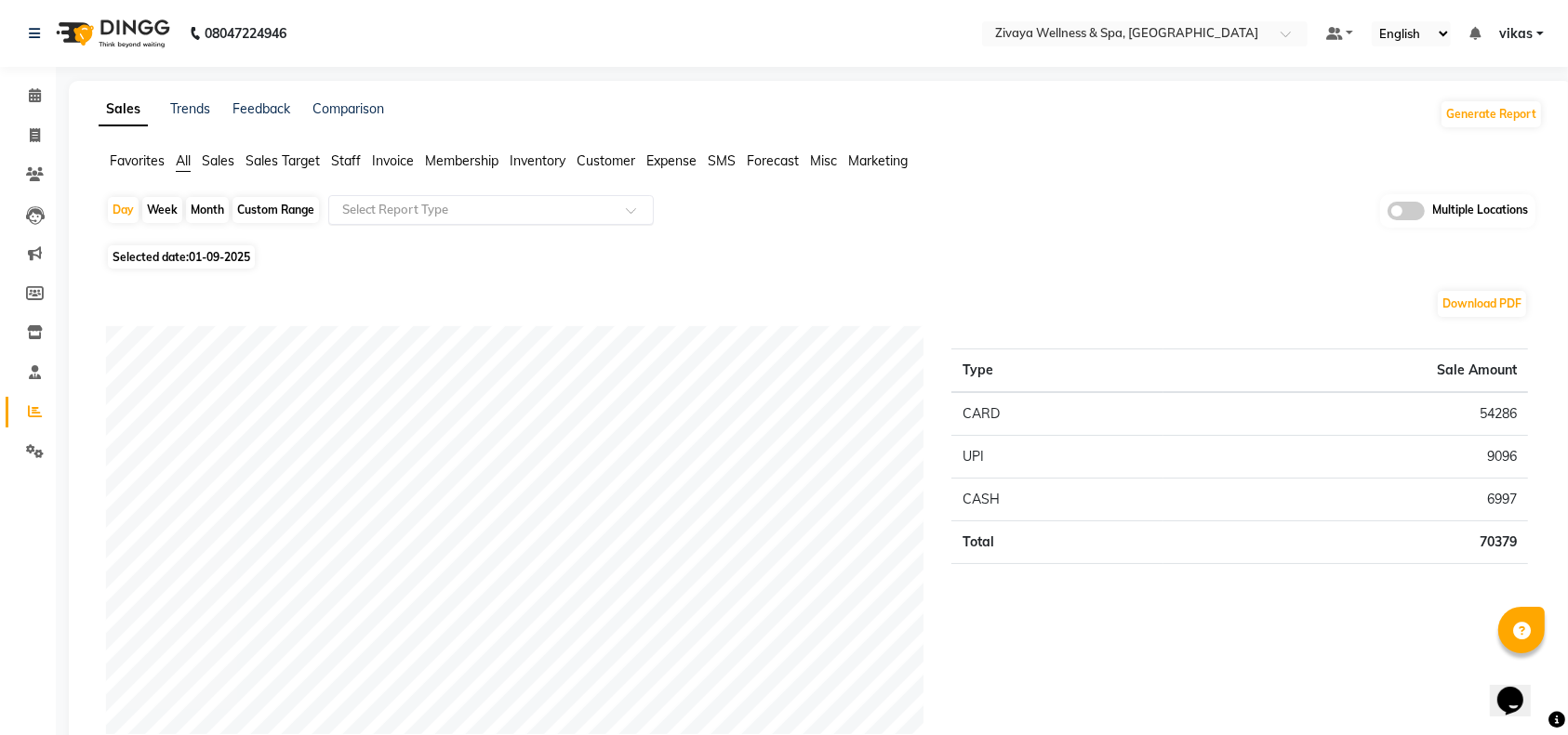
click at [342, 208] on input "text" at bounding box center [472, 210] width 268 height 19
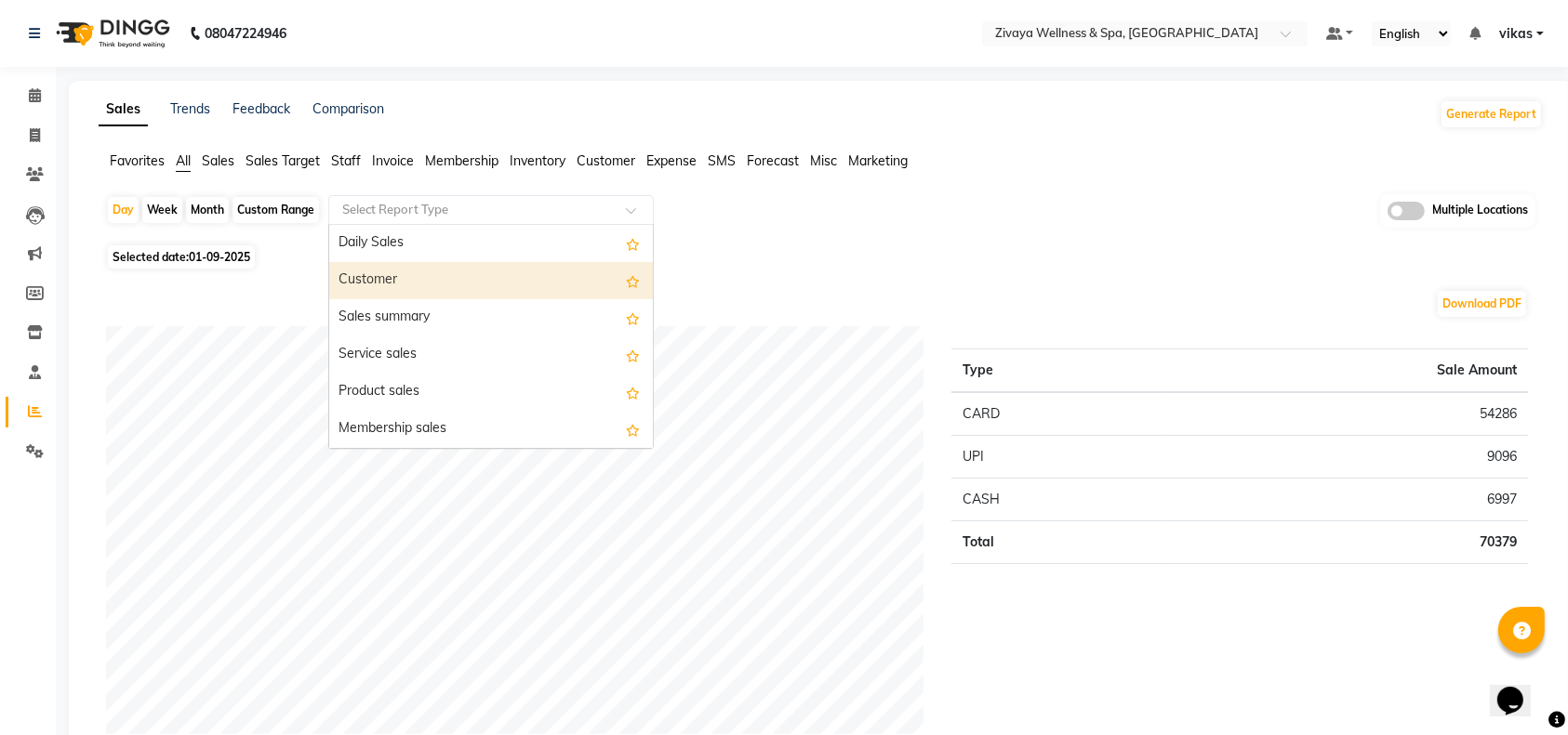
click at [406, 290] on div "Customer" at bounding box center [491, 281] width 323 height 37
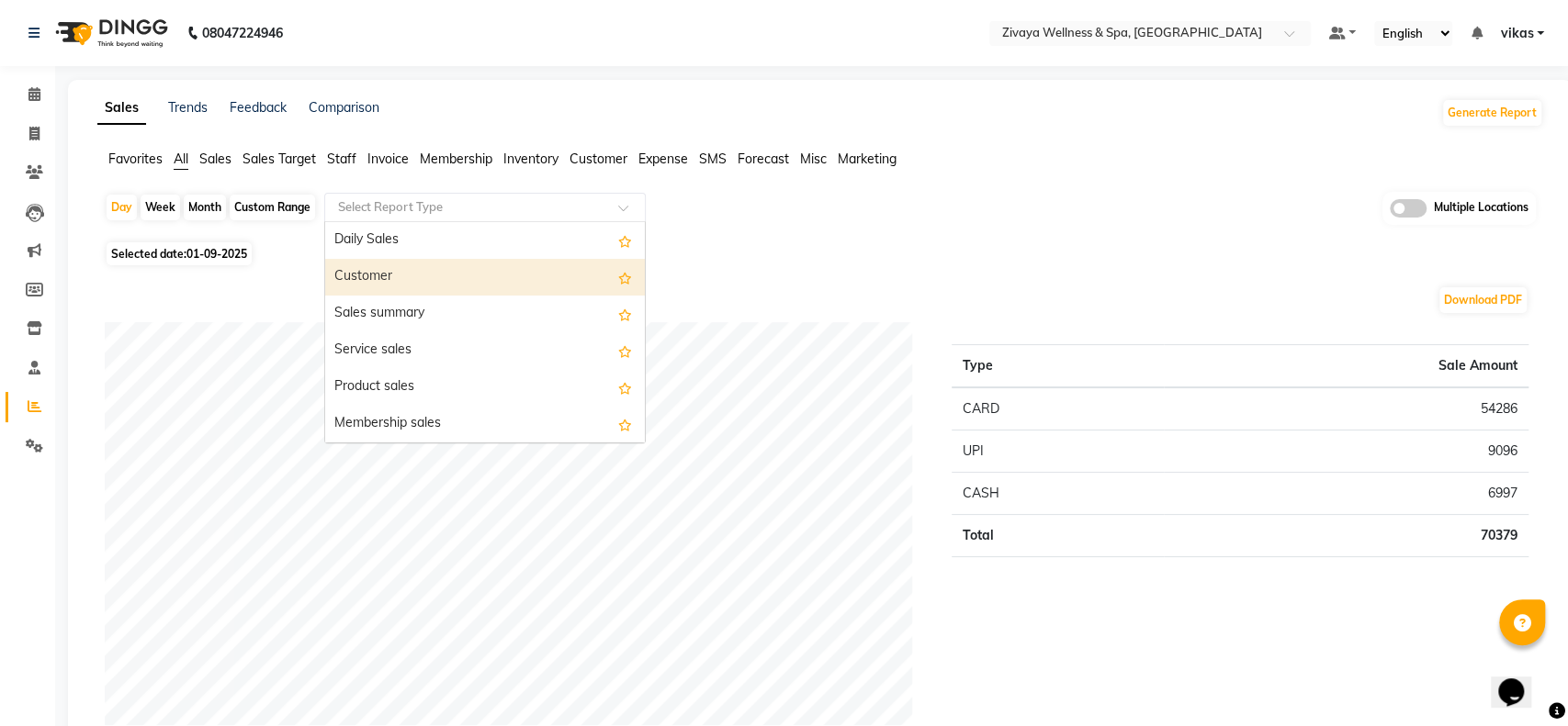
select select "full_report"
select select "csv"
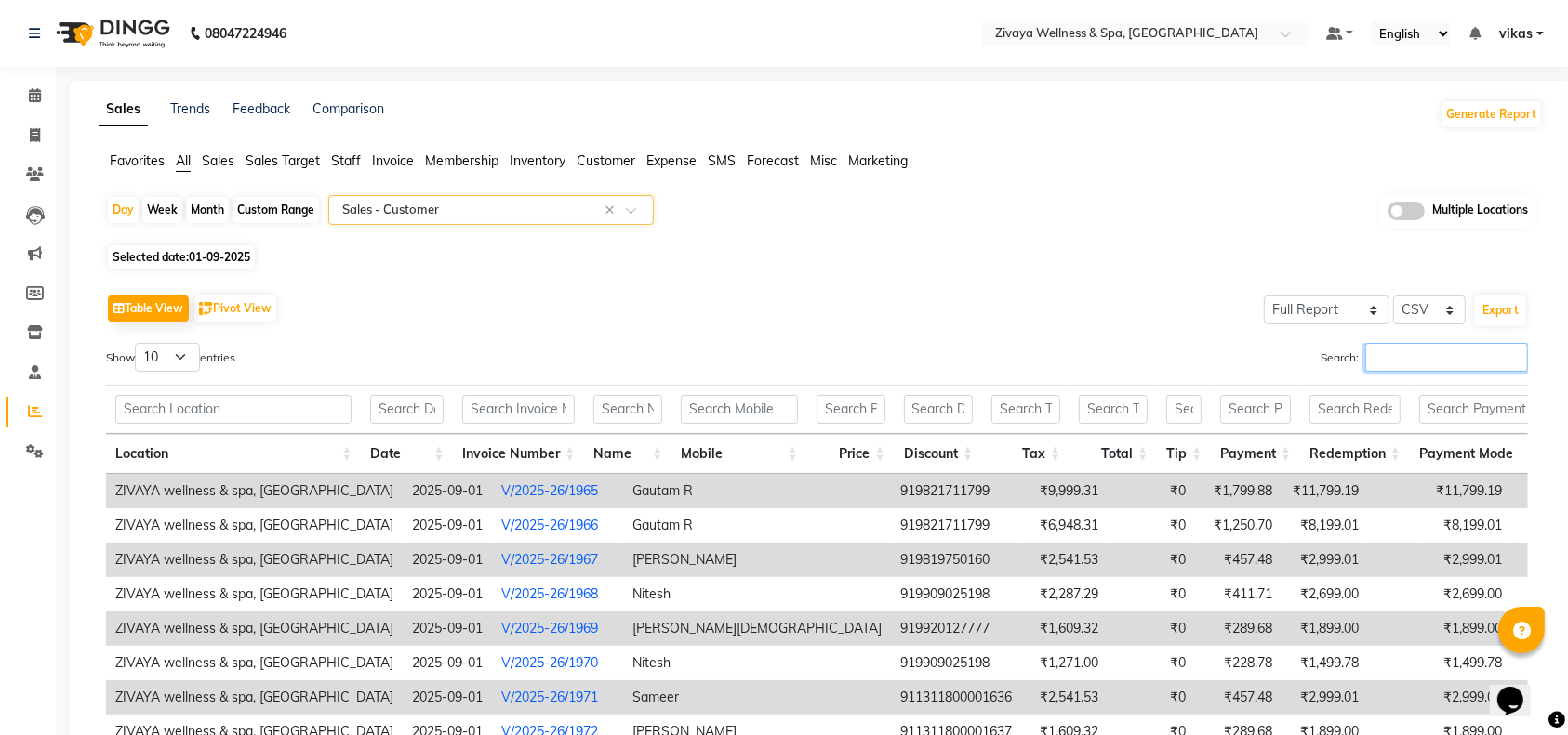
click at [1418, 353] on input "Search:" at bounding box center [1447, 357] width 163 height 29
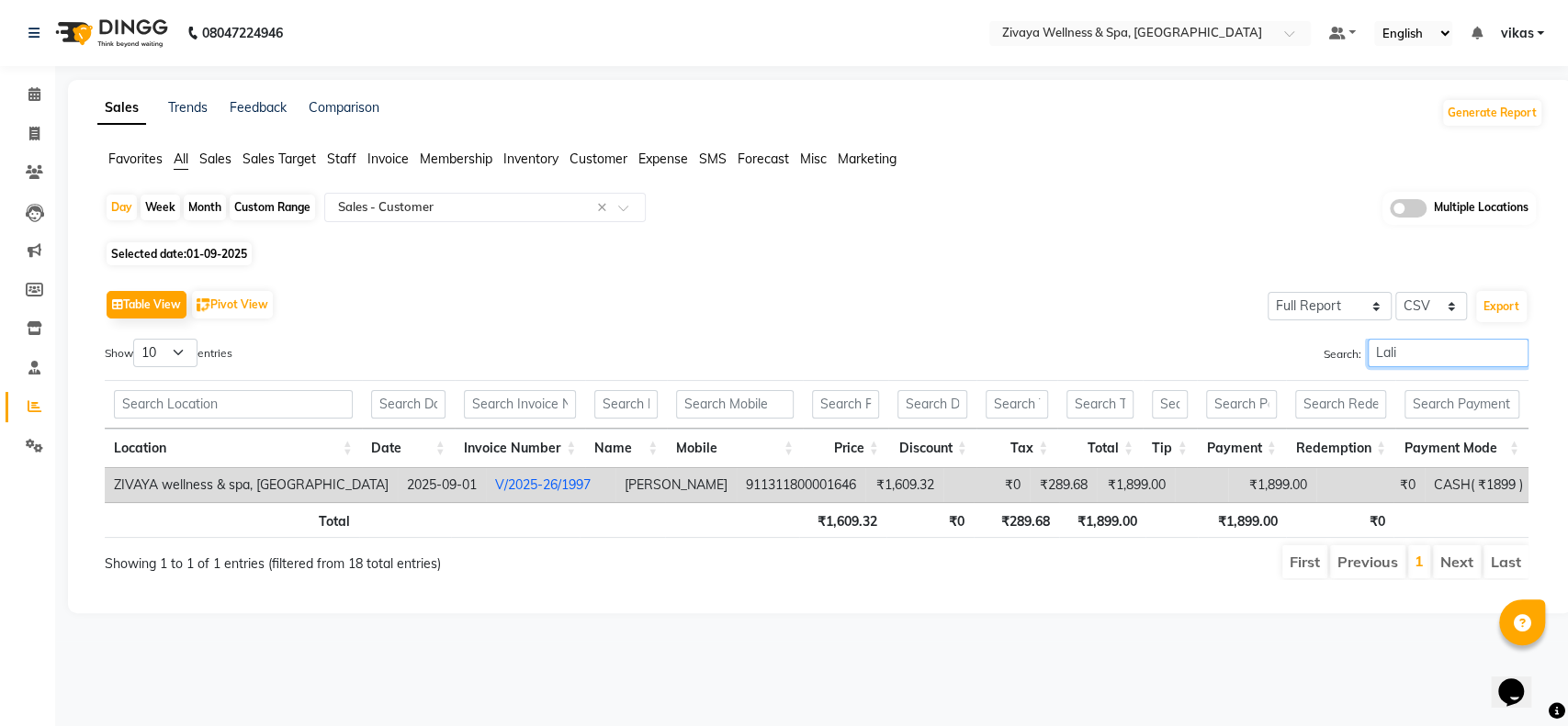
type input "Lalit"
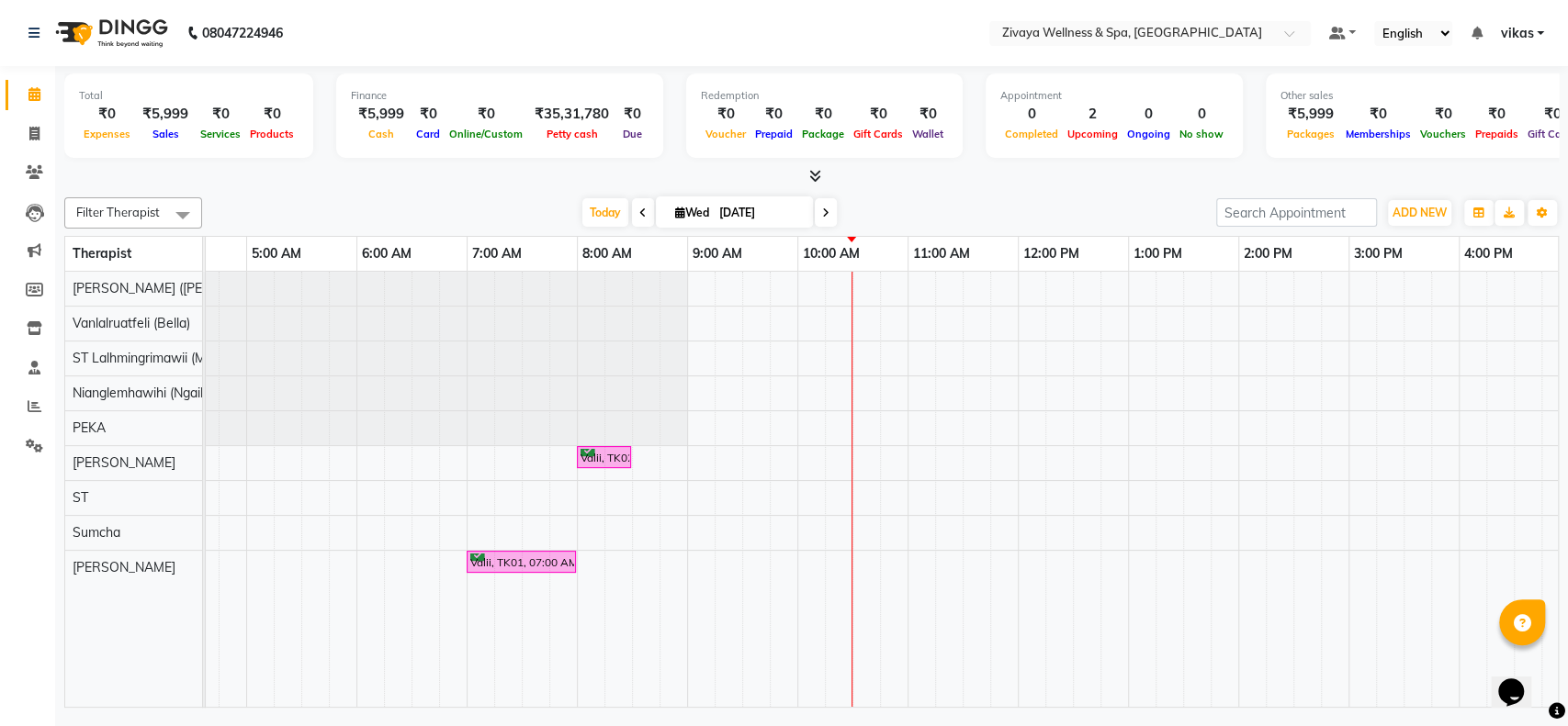
scroll to position [0, 530]
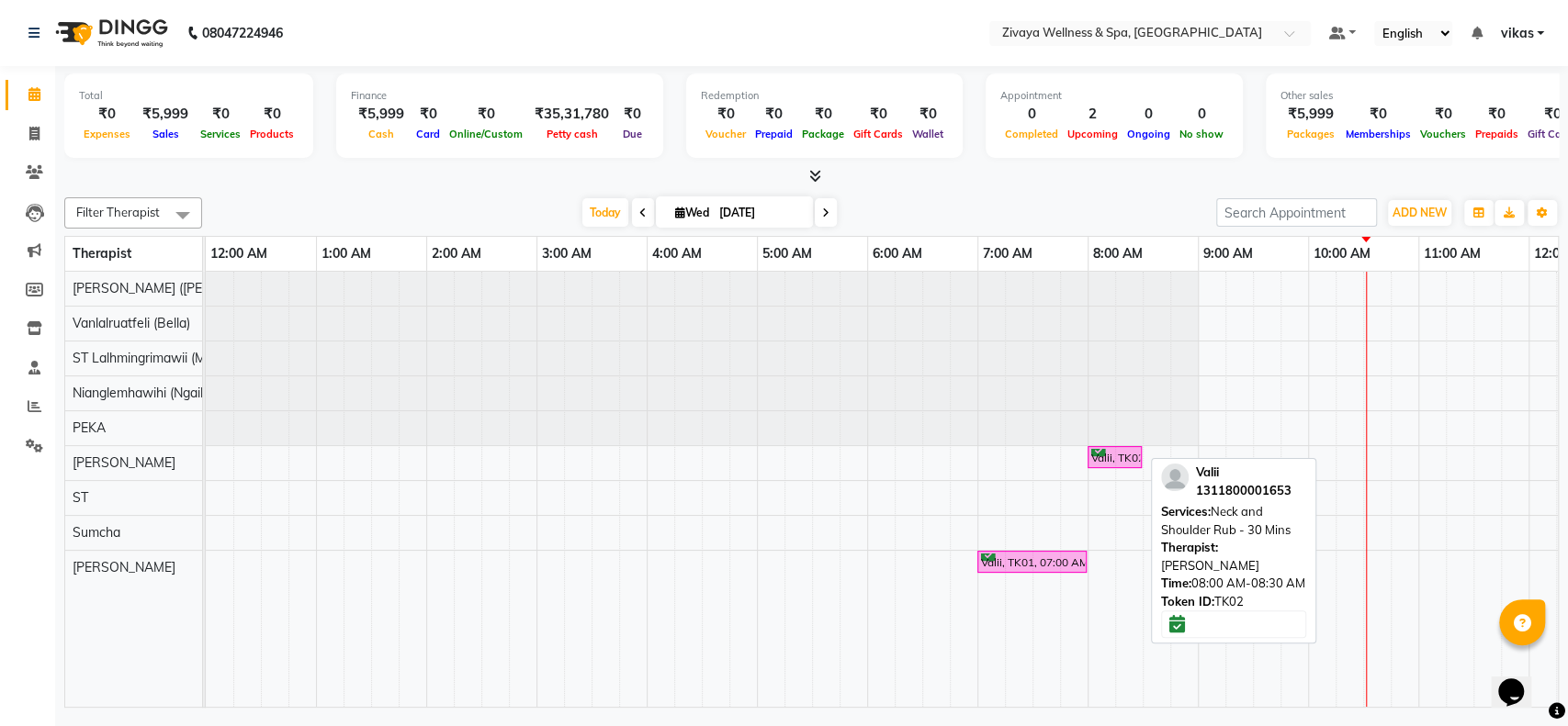
click at [1103, 455] on div "Valii, TK02, 08:00 AM-08:30 AM, Neck and Shoulder Rub - 30 Mins" at bounding box center [1115, 458] width 51 height 18
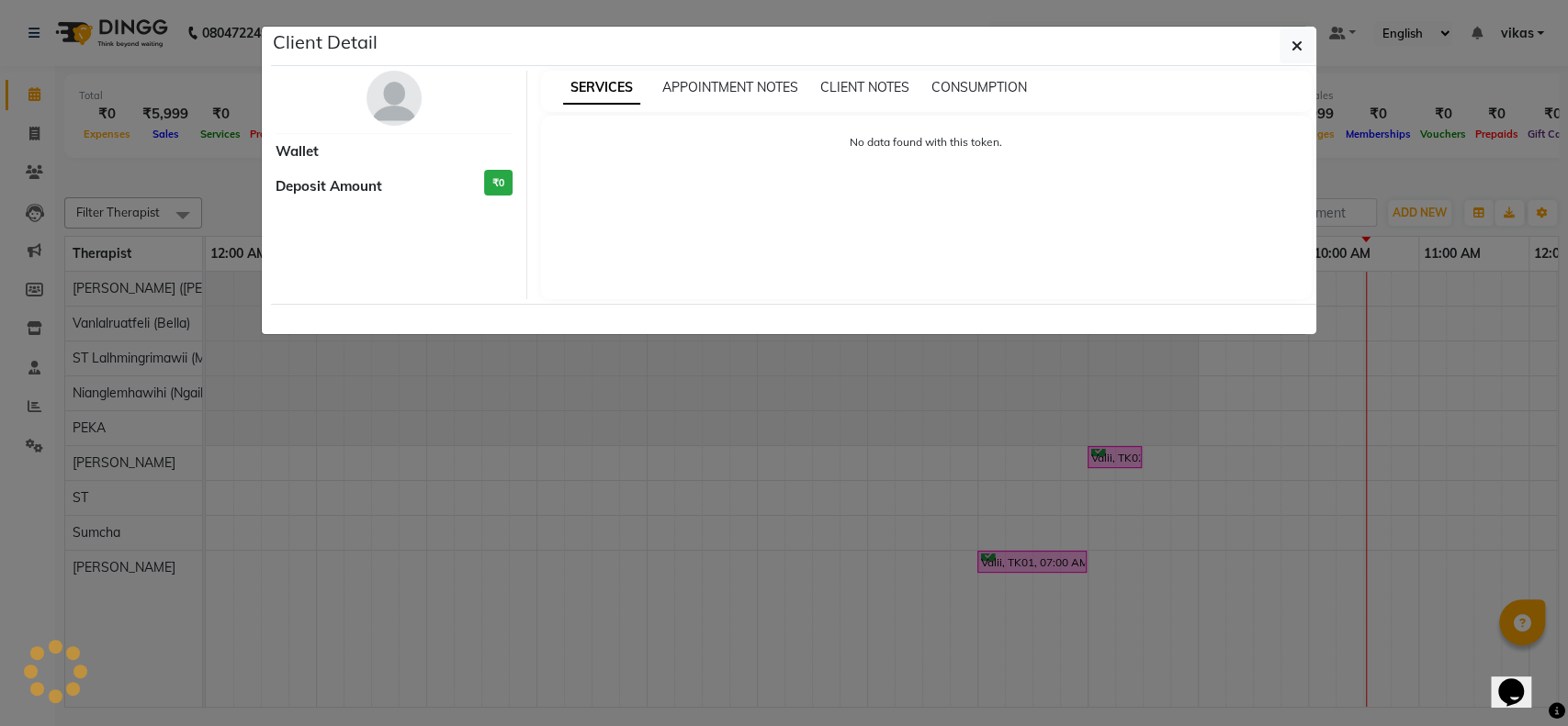
select select "6"
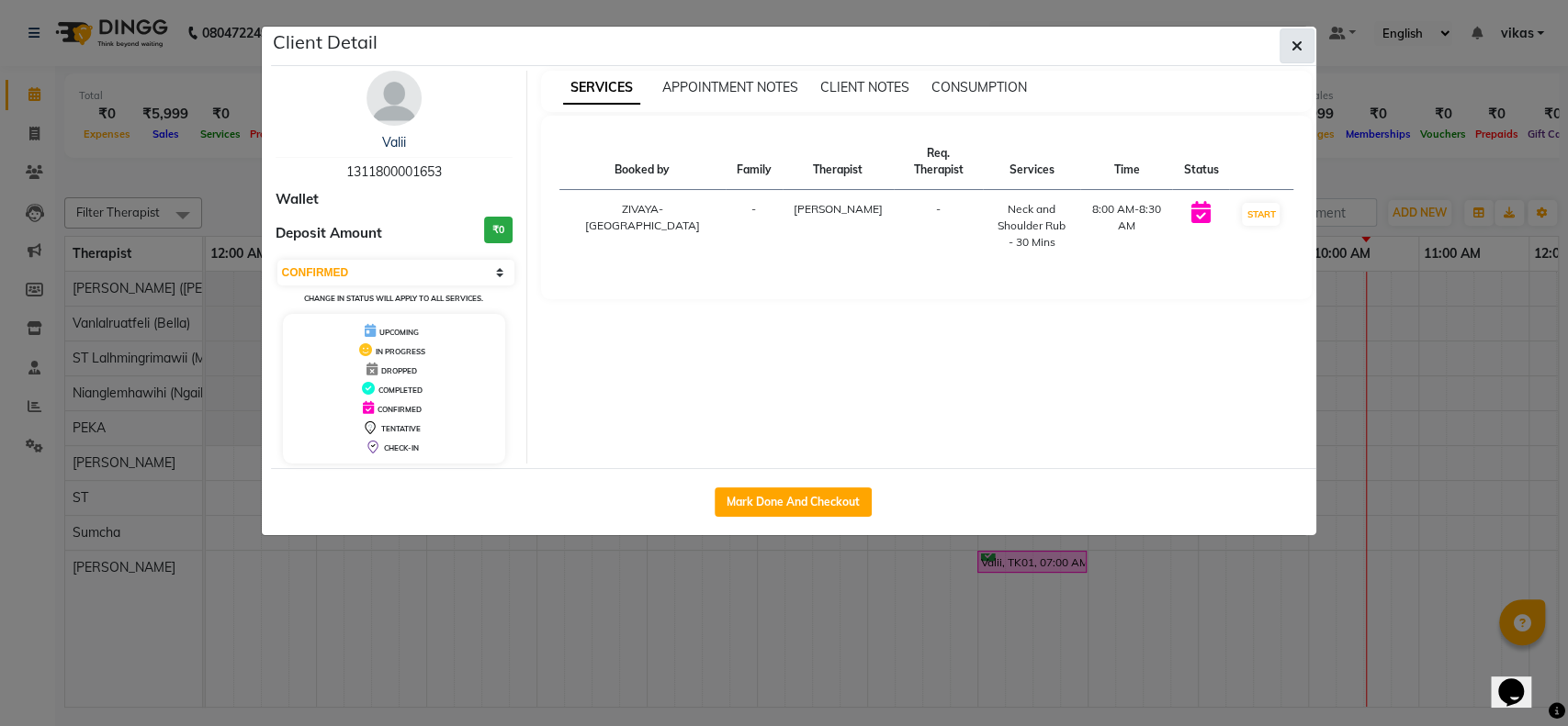
click at [1292, 50] on icon "button" at bounding box center [1298, 46] width 11 height 15
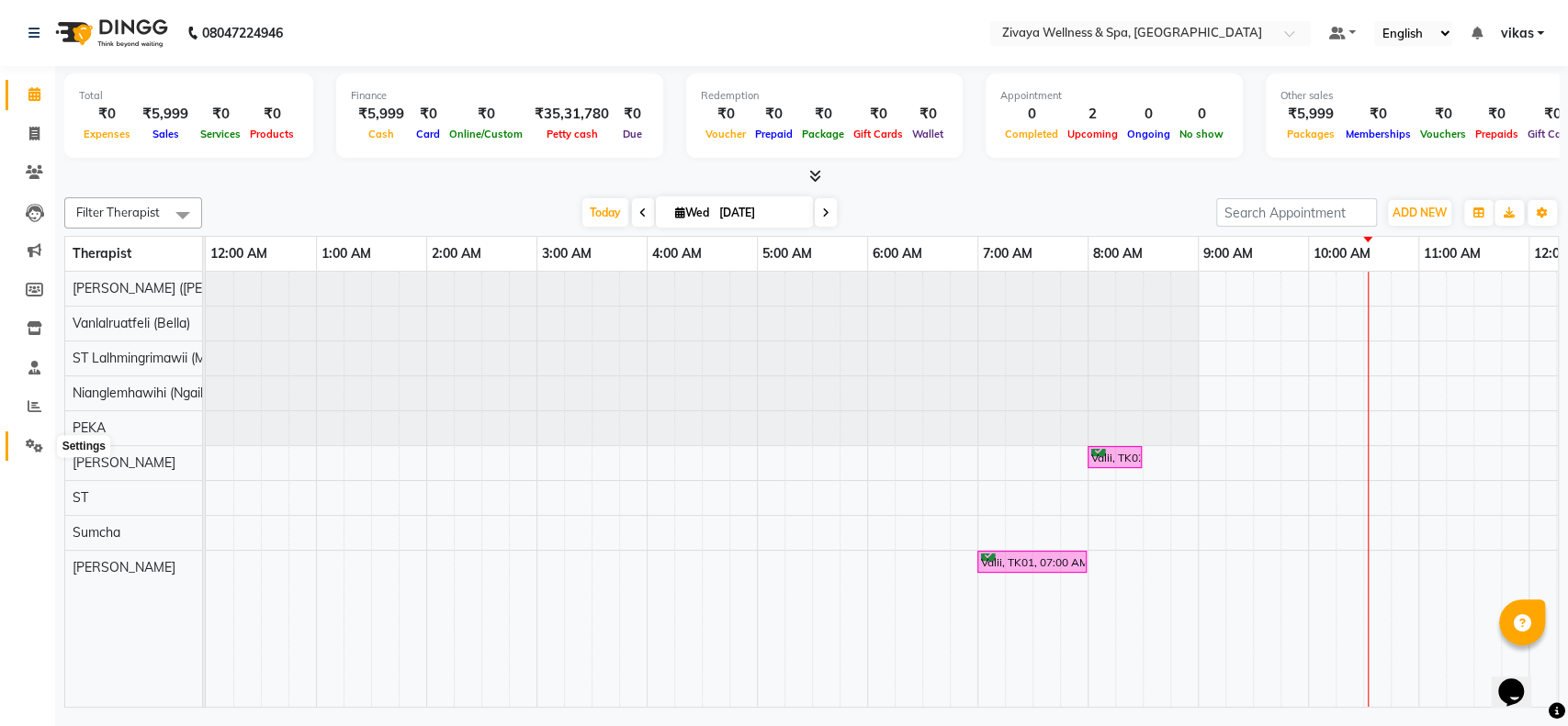
click at [22, 455] on span at bounding box center [34, 446] width 32 height 21
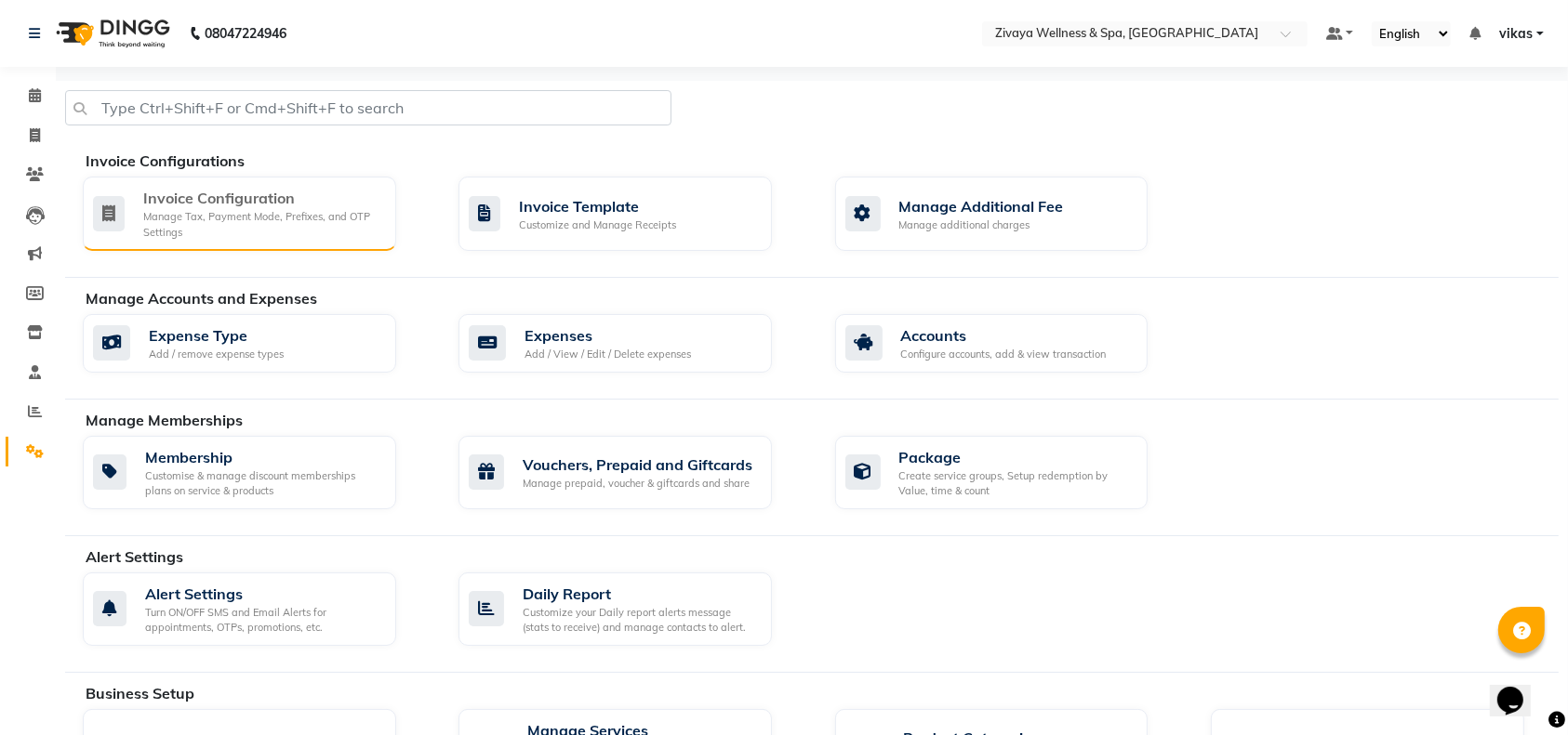
click at [211, 190] on div "Invoice Configuration" at bounding box center [262, 198] width 238 height 22
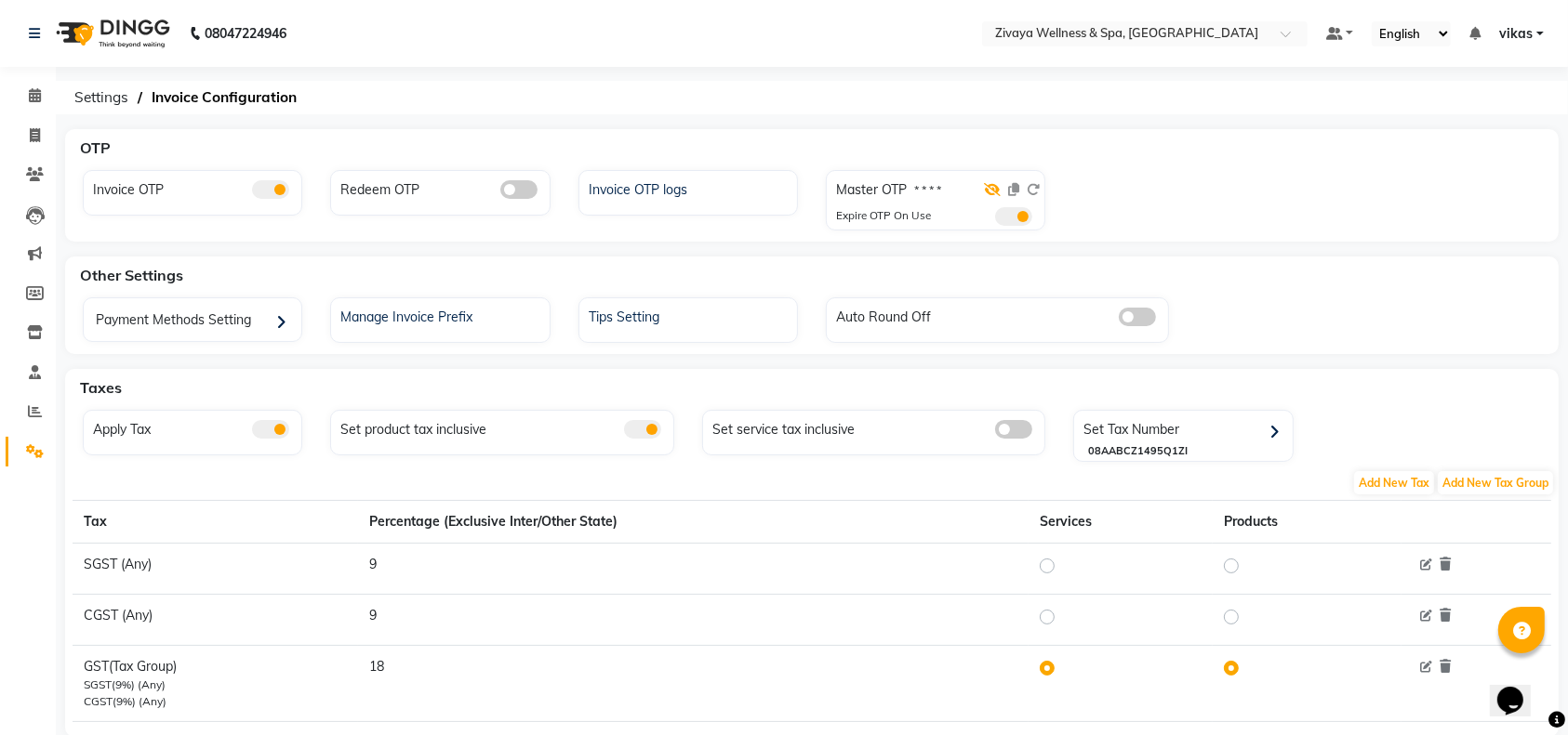
click at [995, 191] on icon at bounding box center [992, 190] width 17 height 13
click at [1033, 187] on icon at bounding box center [1033, 190] width 13 height 13
click at [36, 106] on span at bounding box center [35, 96] width 33 height 21
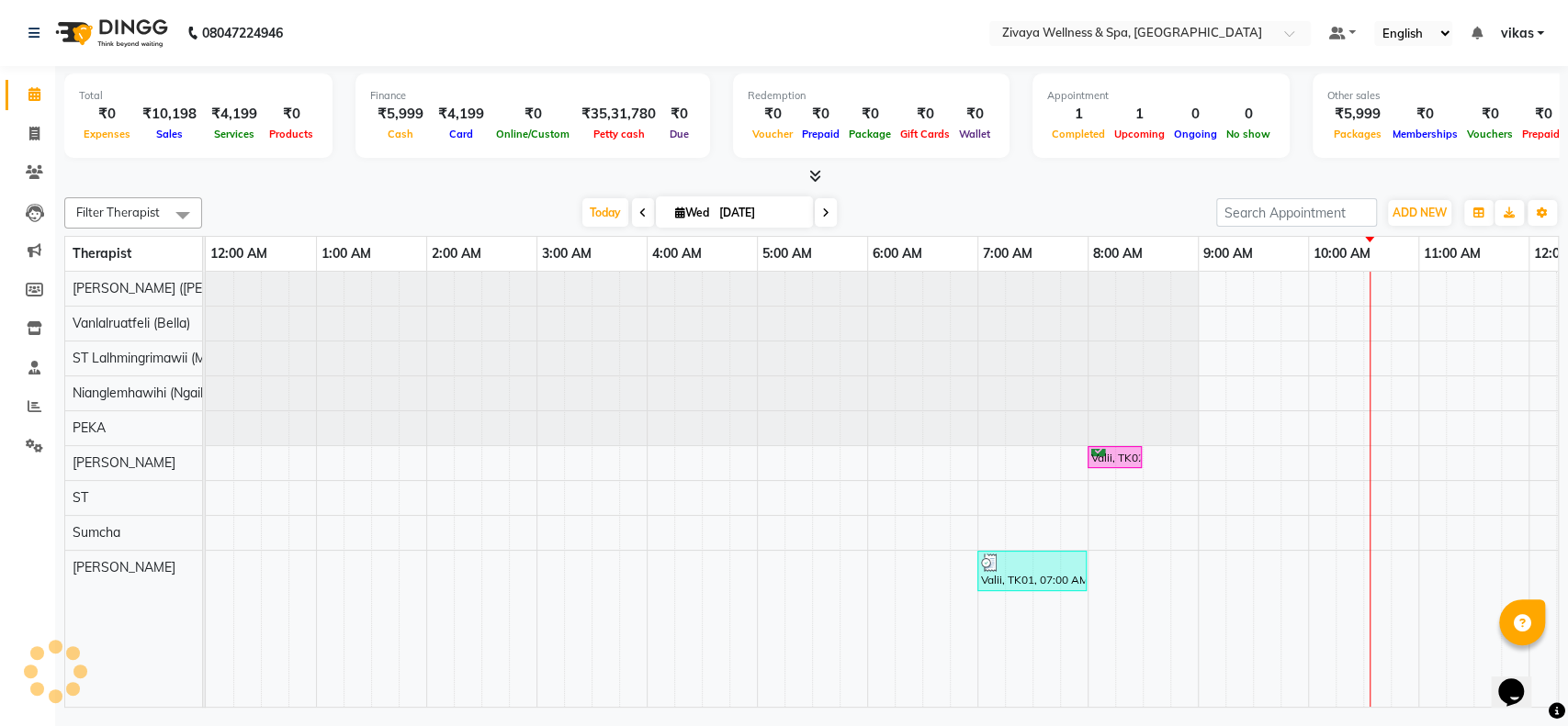
scroll to position [0, 662]
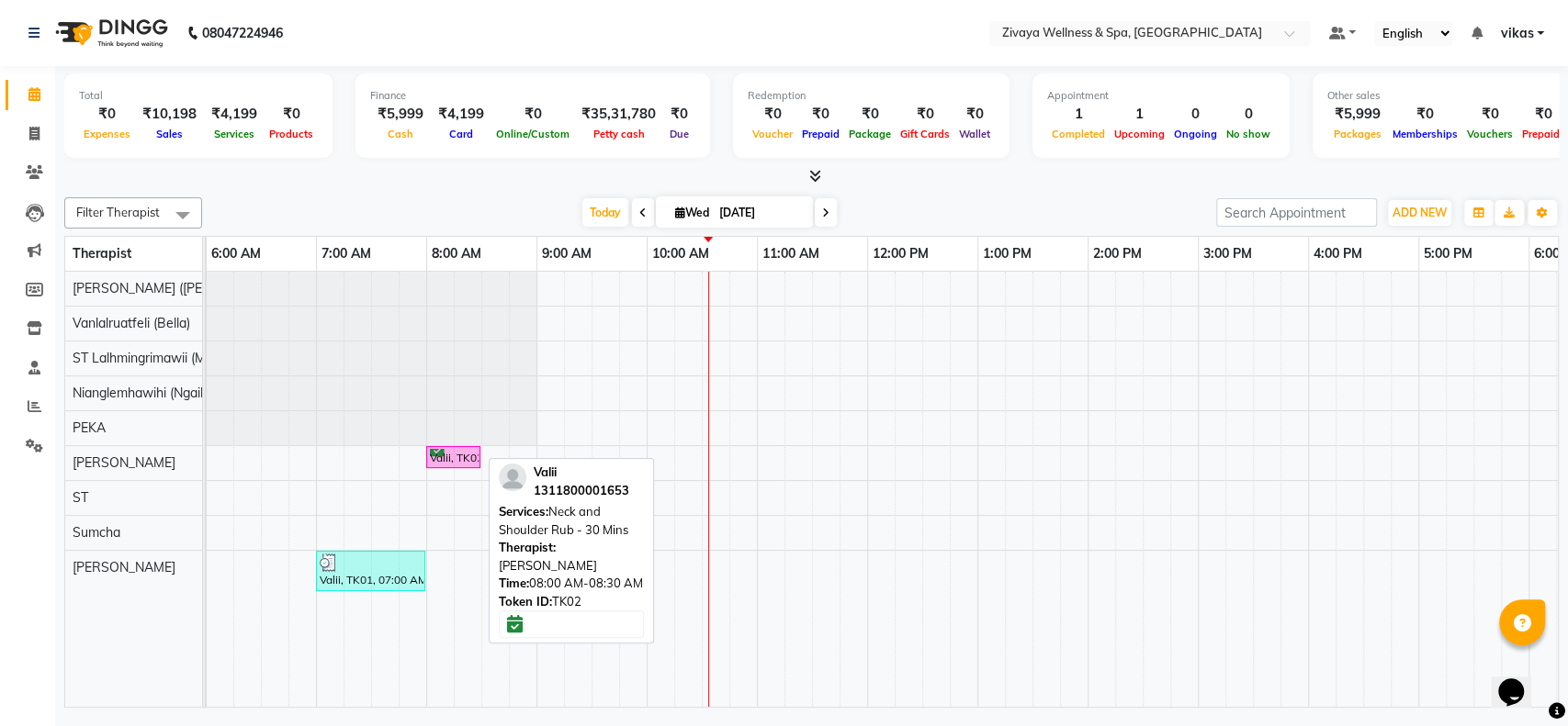
click at [456, 459] on div "Valii, TK02, 08:00 AM-08:30 AM, Neck and Shoulder Rub - 30 Mins" at bounding box center [453, 458] width 51 height 18
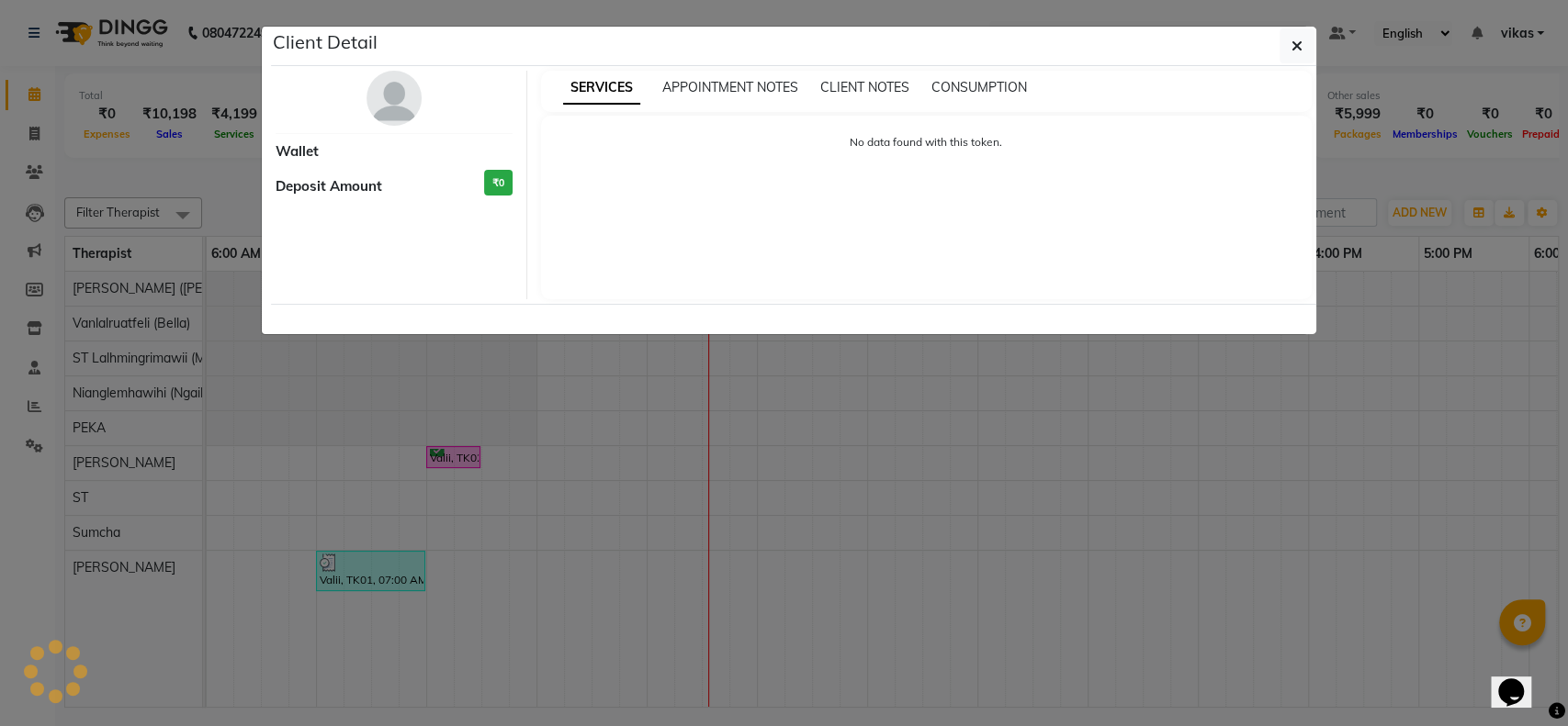
select select "6"
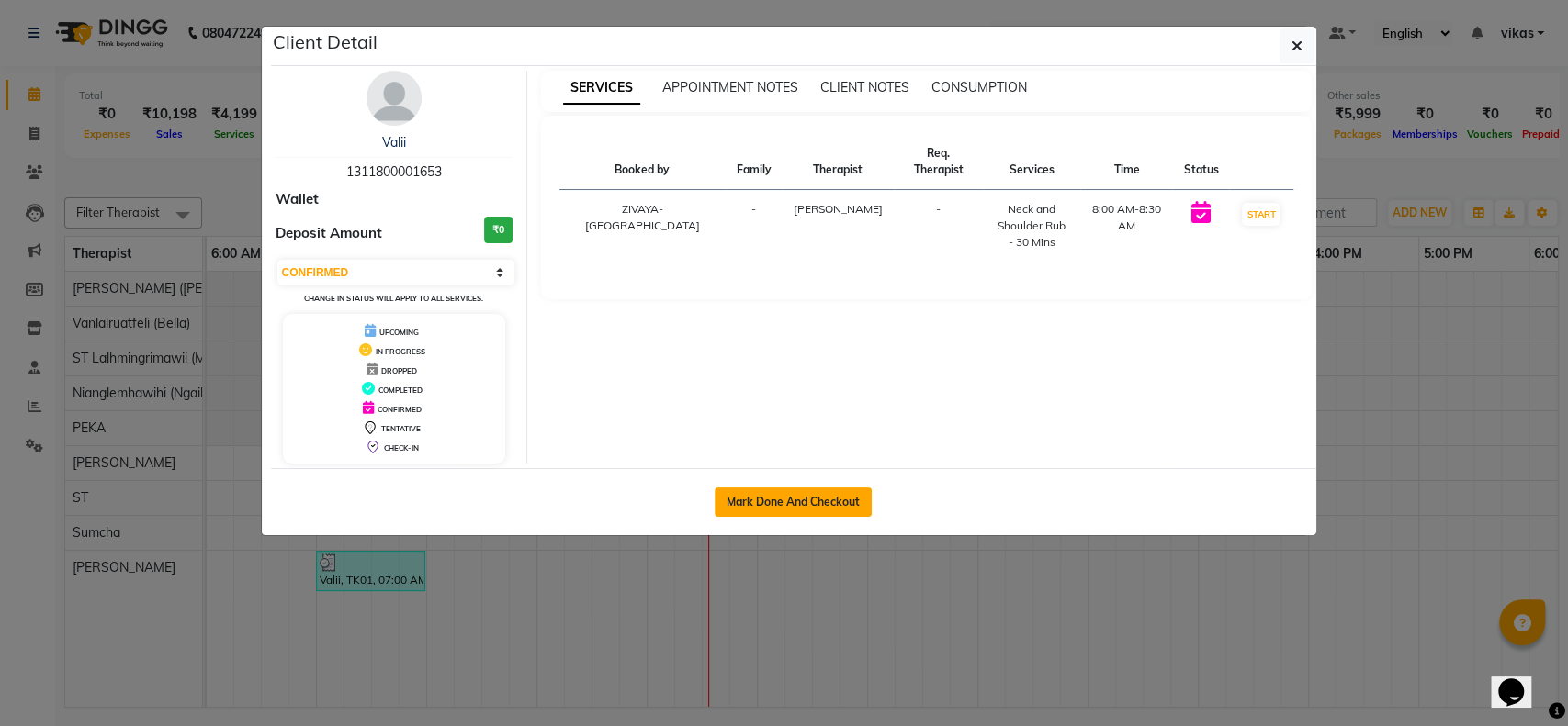
click at [800, 494] on button "Mark Done And Checkout" at bounding box center [793, 503] width 157 height 30
select select "7072"
select select "service"
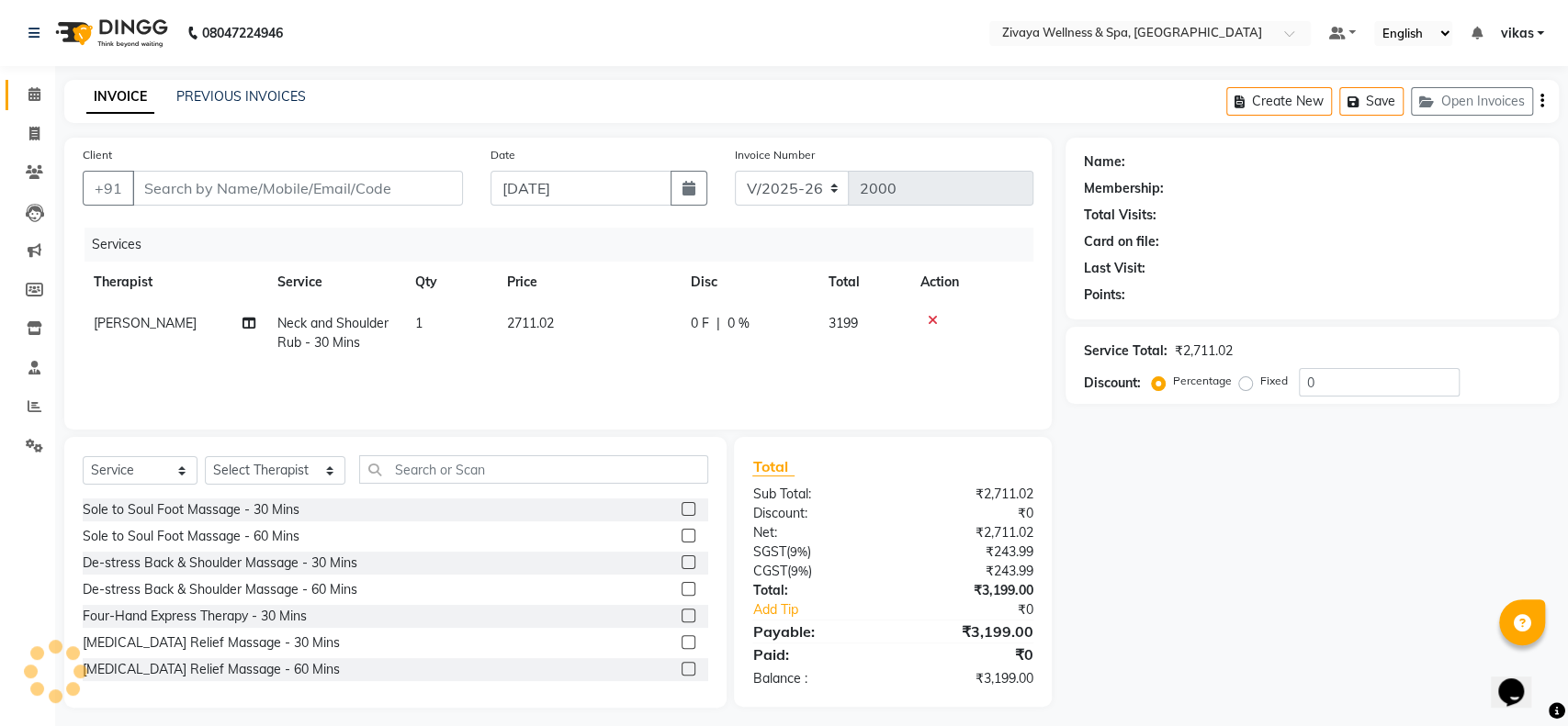
type input "1311800001653"
select select "61709"
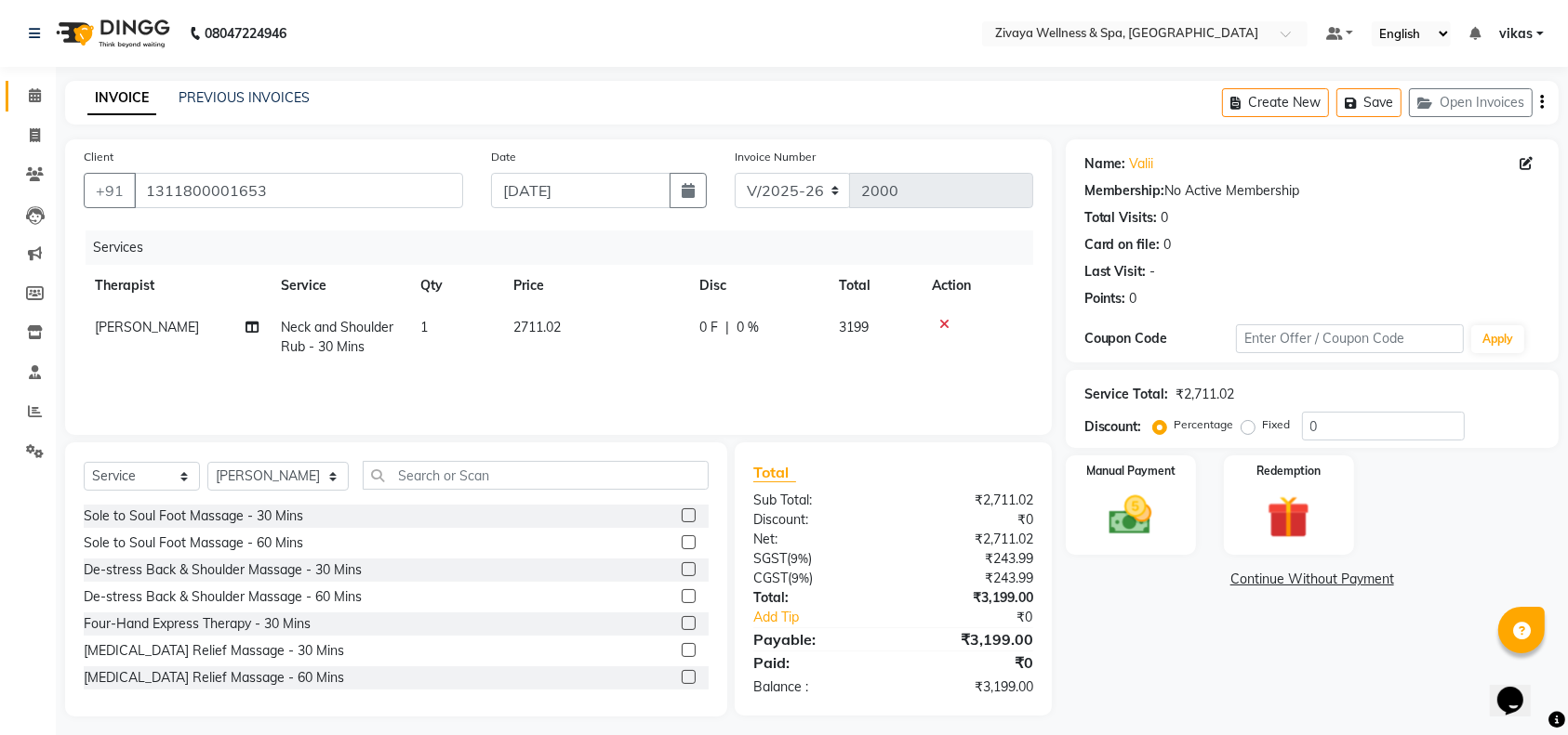
click at [16, 100] on link "Calendar" at bounding box center [28, 96] width 45 height 31
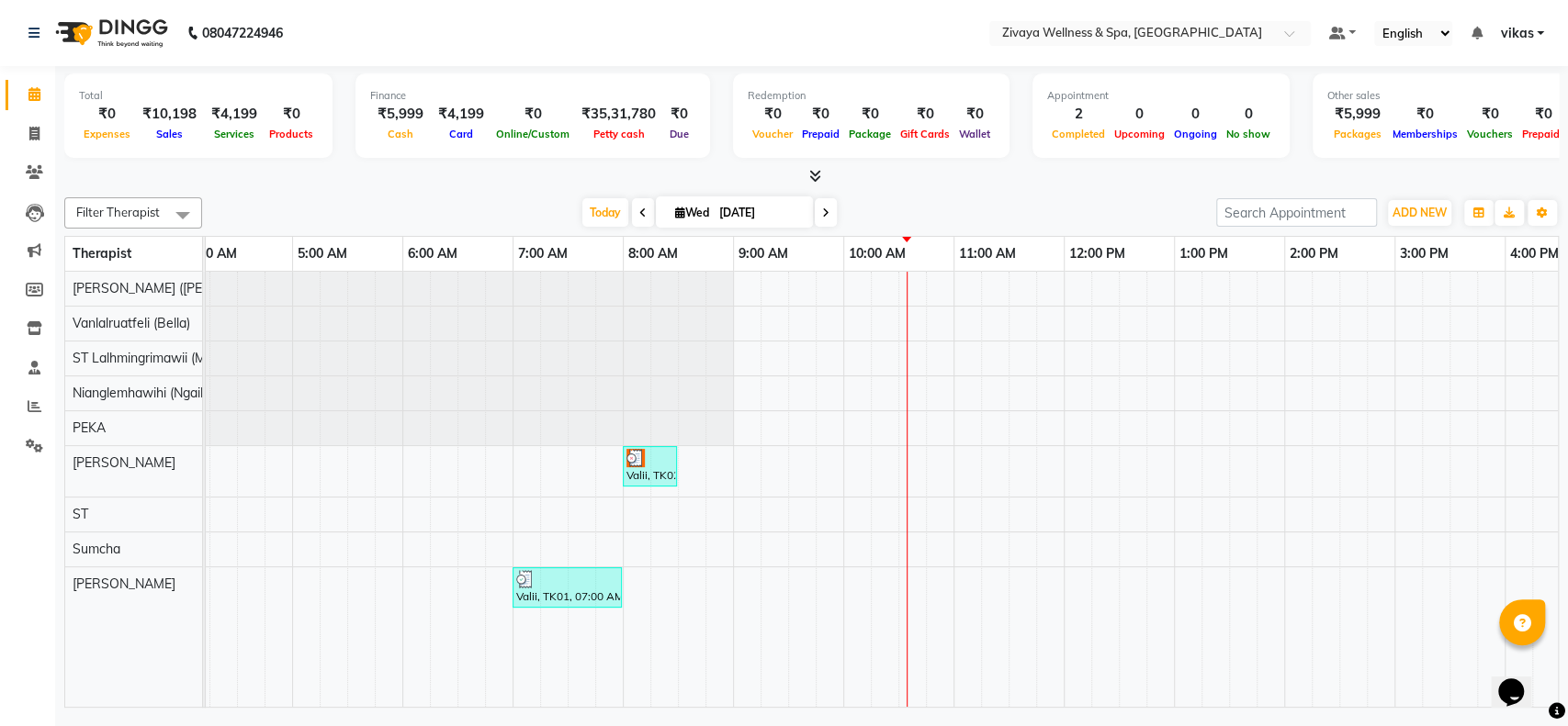
scroll to position [0, 489]
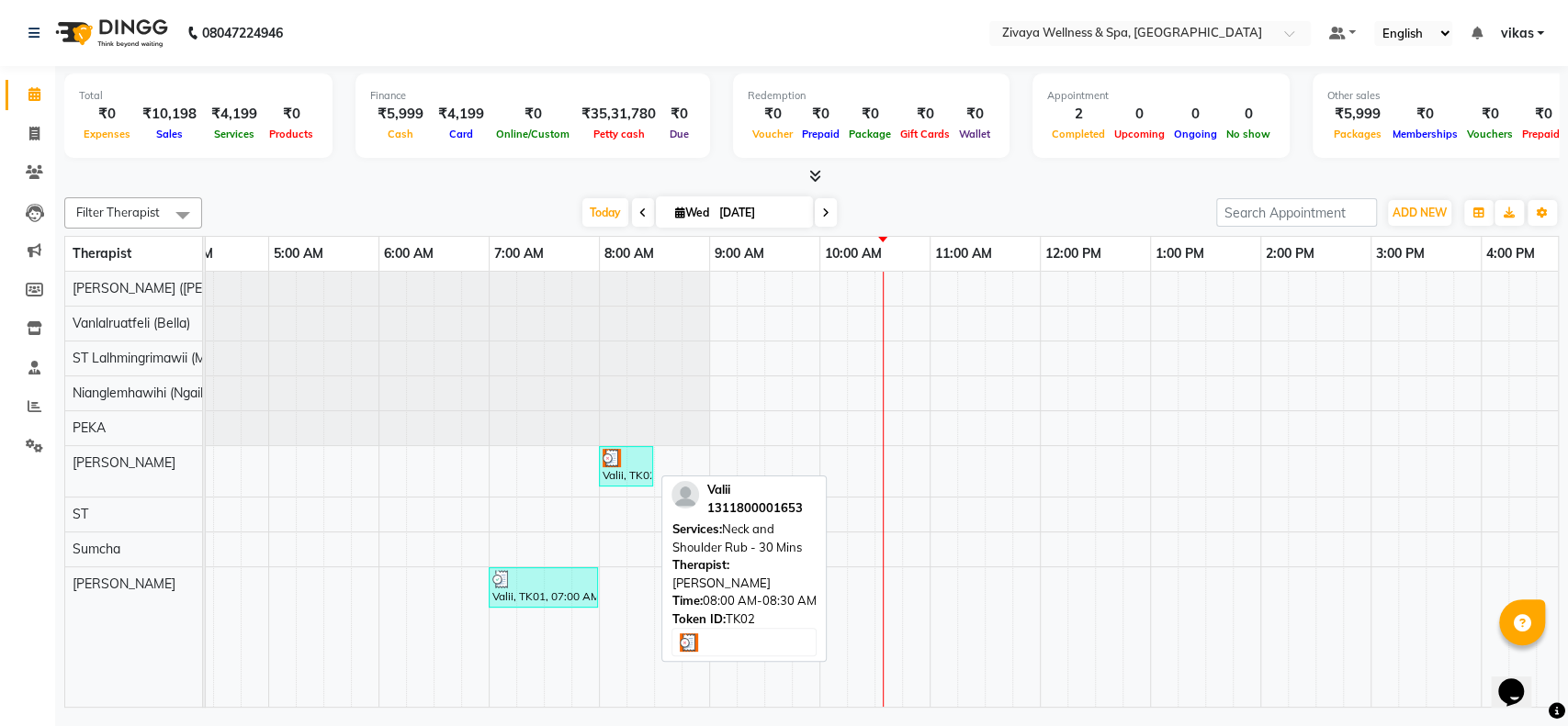
click at [633, 474] on div "Valii, TK02, 08:00 AM-08:30 AM, Neck and Shoulder Rub - 30 Mins" at bounding box center [626, 467] width 51 height 35
select select "3"
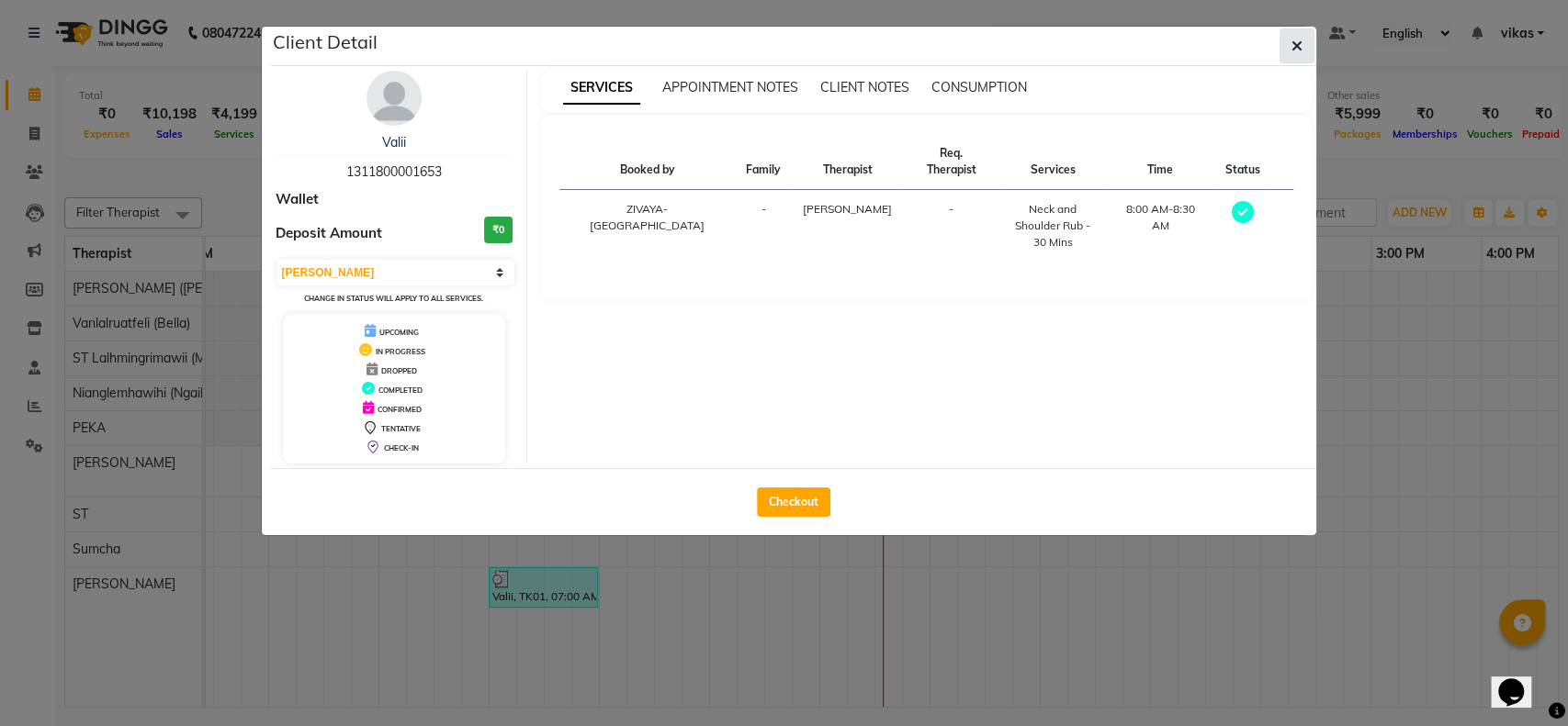
click at [1308, 49] on button "button" at bounding box center [1298, 46] width 35 height 35
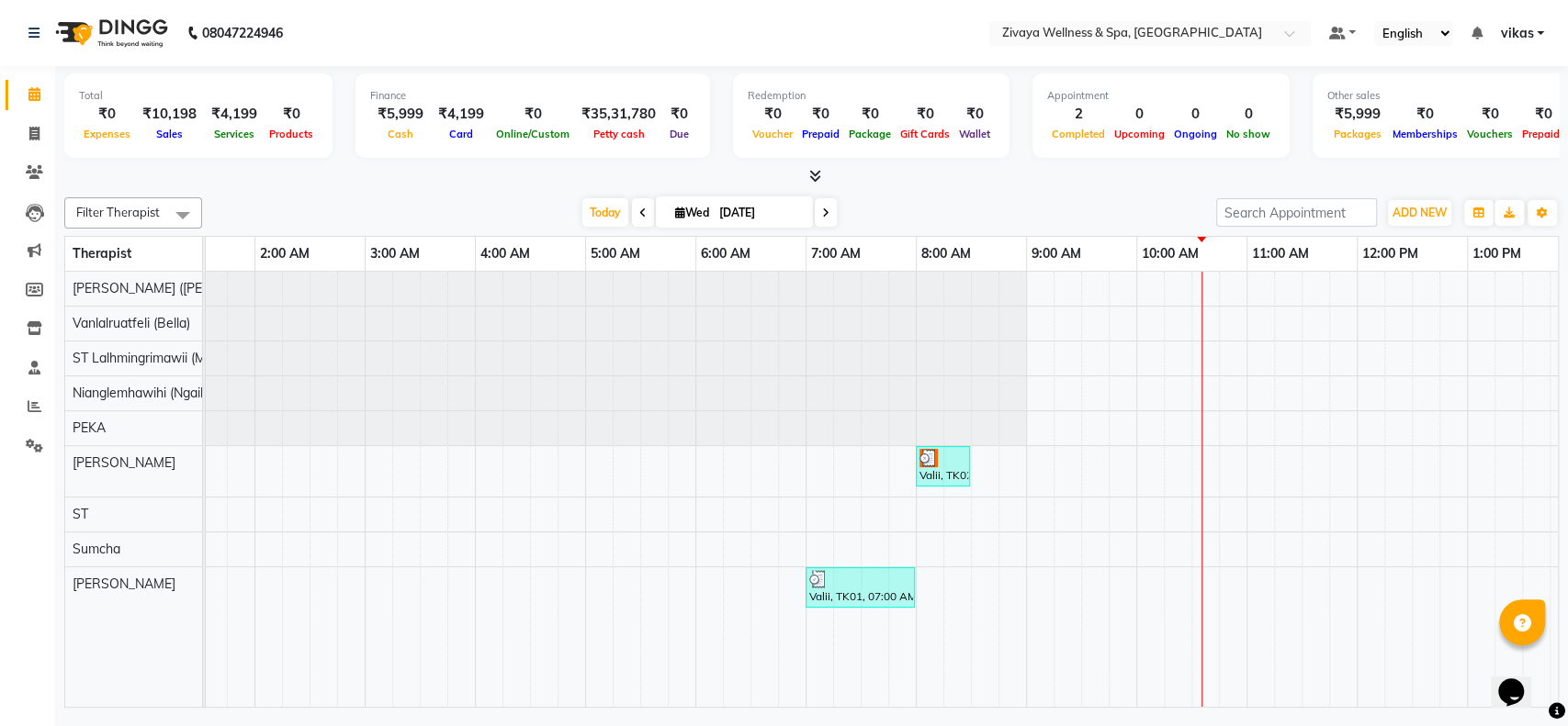
scroll to position [0, 0]
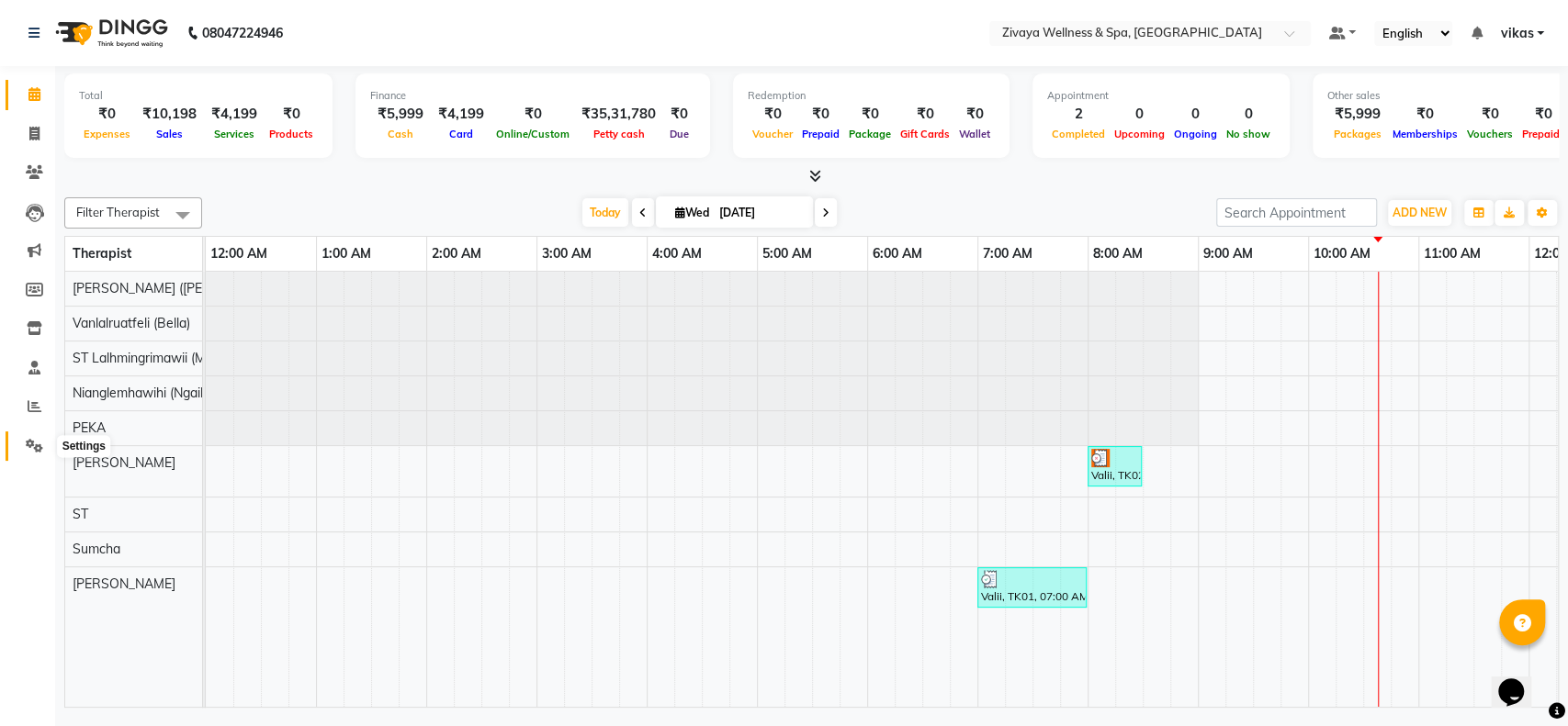
click at [26, 451] on icon at bounding box center [34, 446] width 18 height 14
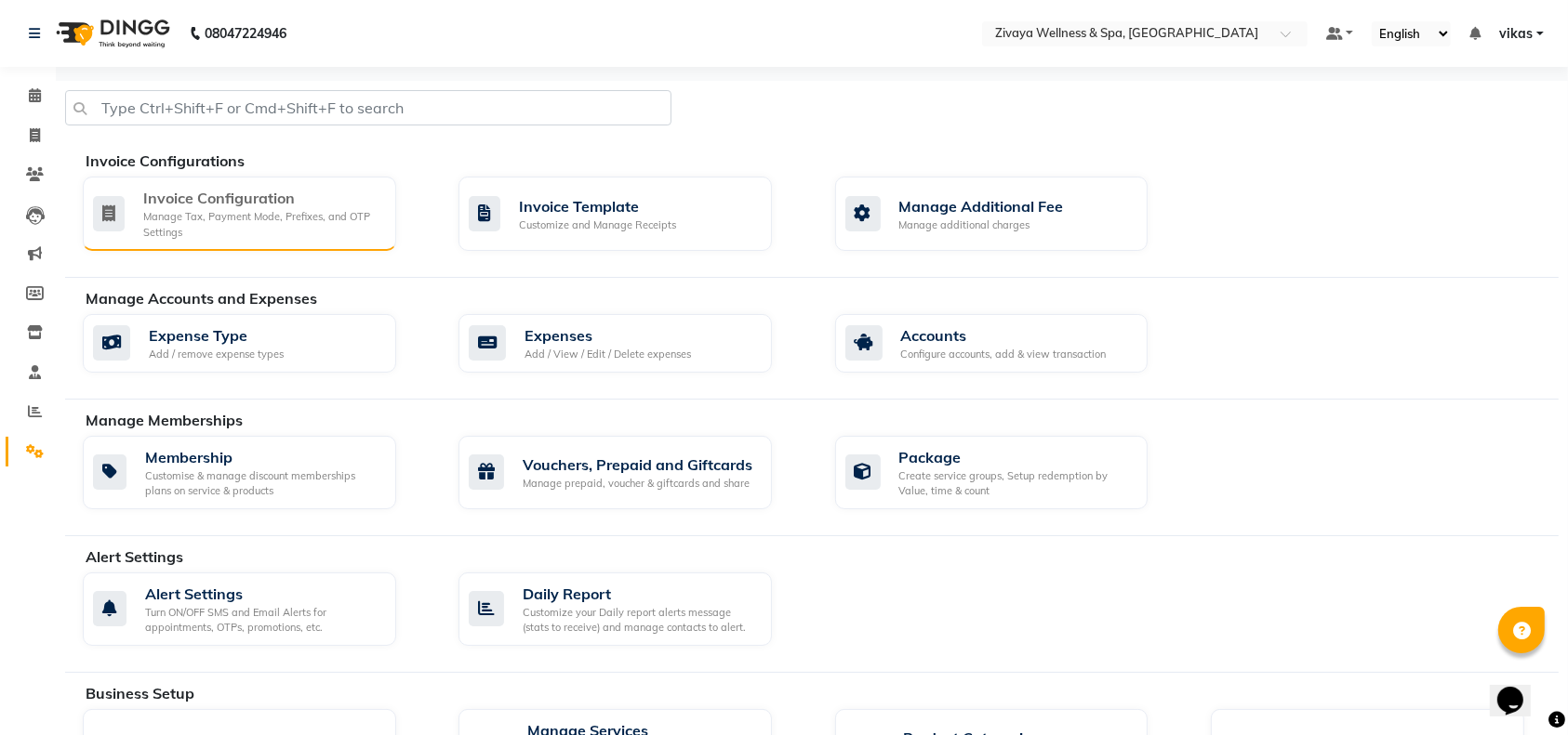
click at [195, 231] on div "Manage Tax, Payment Mode, Prefixes, and OTP Settings" at bounding box center [262, 224] width 238 height 31
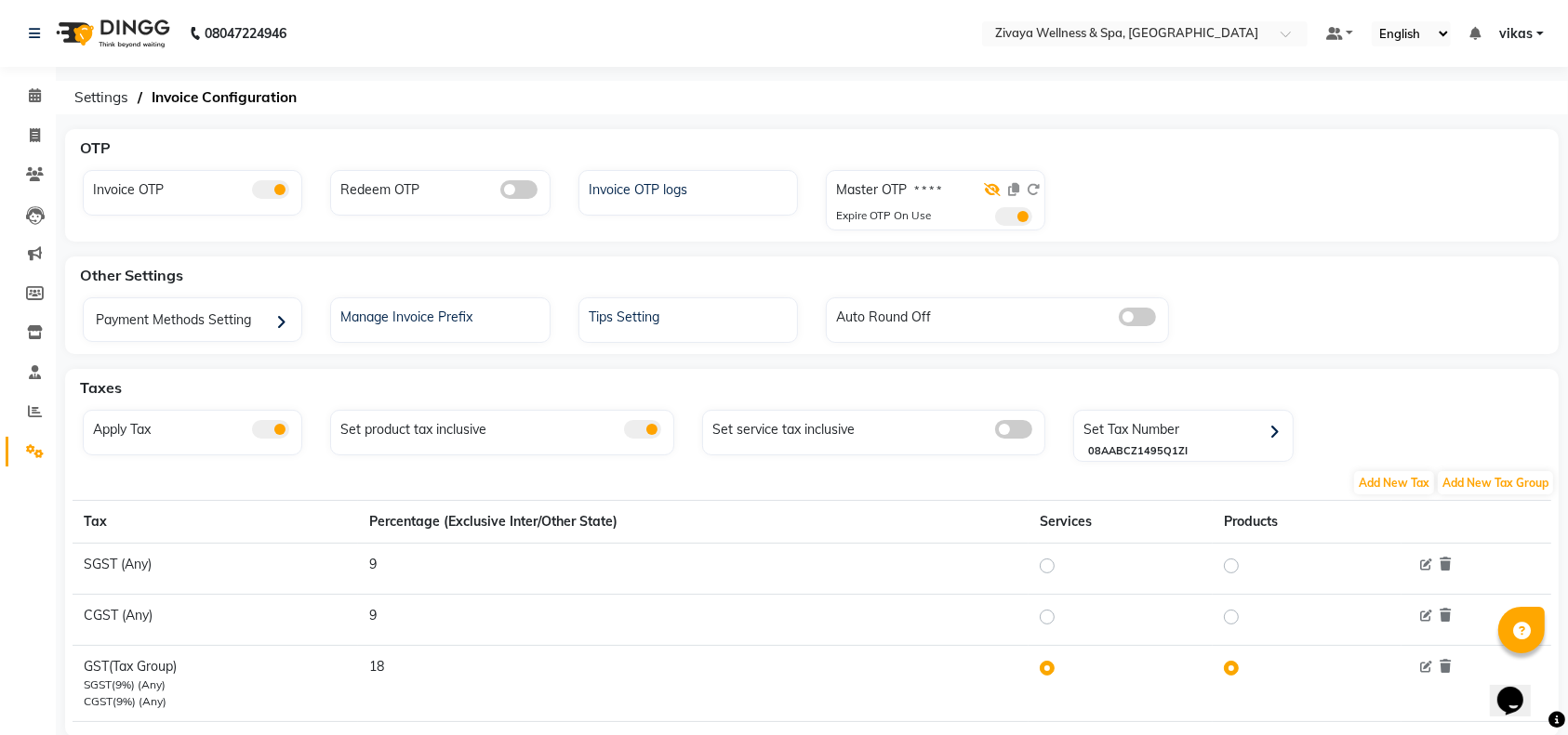
click at [990, 189] on icon at bounding box center [992, 190] width 17 height 13
click at [1035, 184] on icon at bounding box center [1033, 190] width 13 height 13
click at [29, 105] on span at bounding box center [35, 96] width 33 height 21
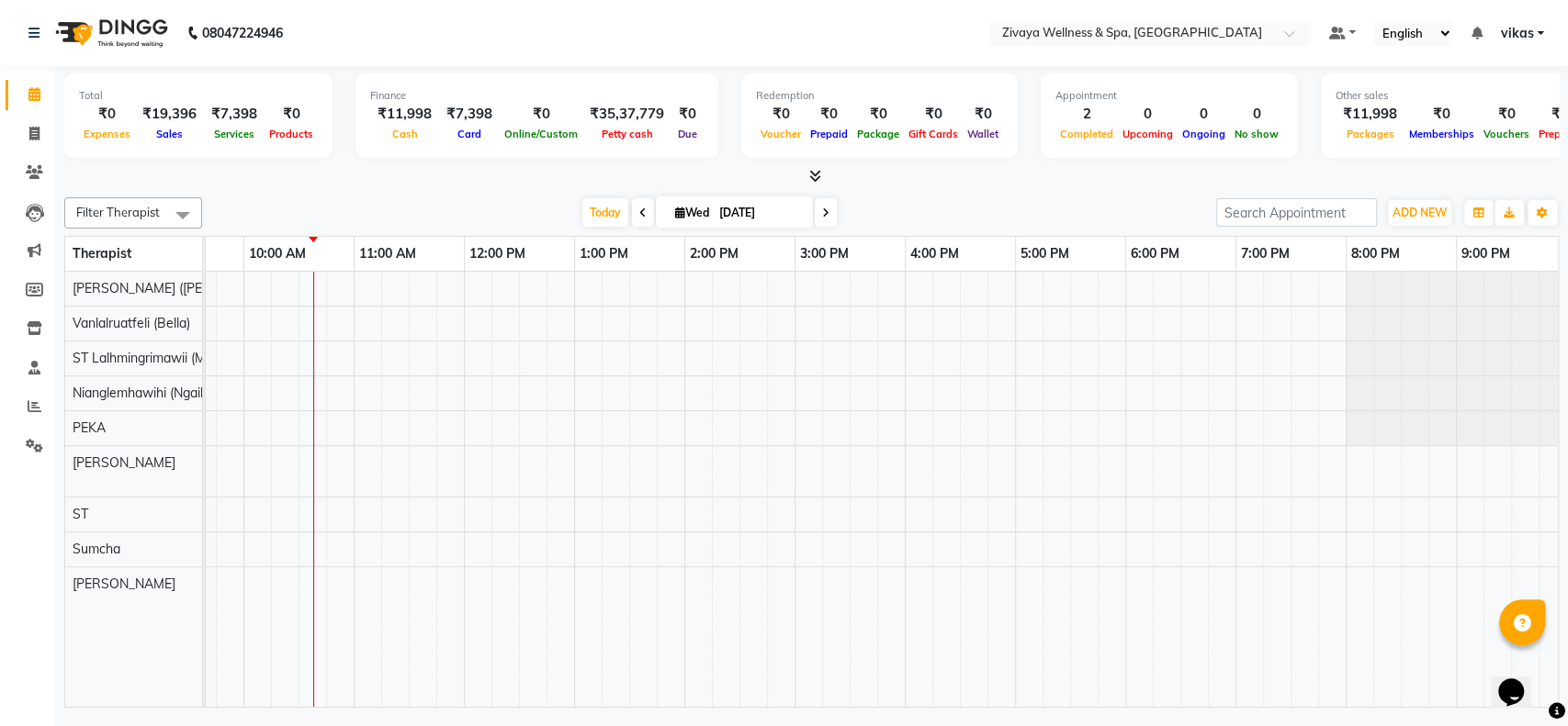
scroll to position [0, 1074]
click at [19, 92] on span at bounding box center [34, 95] width 32 height 21
click at [33, 456] on span at bounding box center [34, 446] width 32 height 21
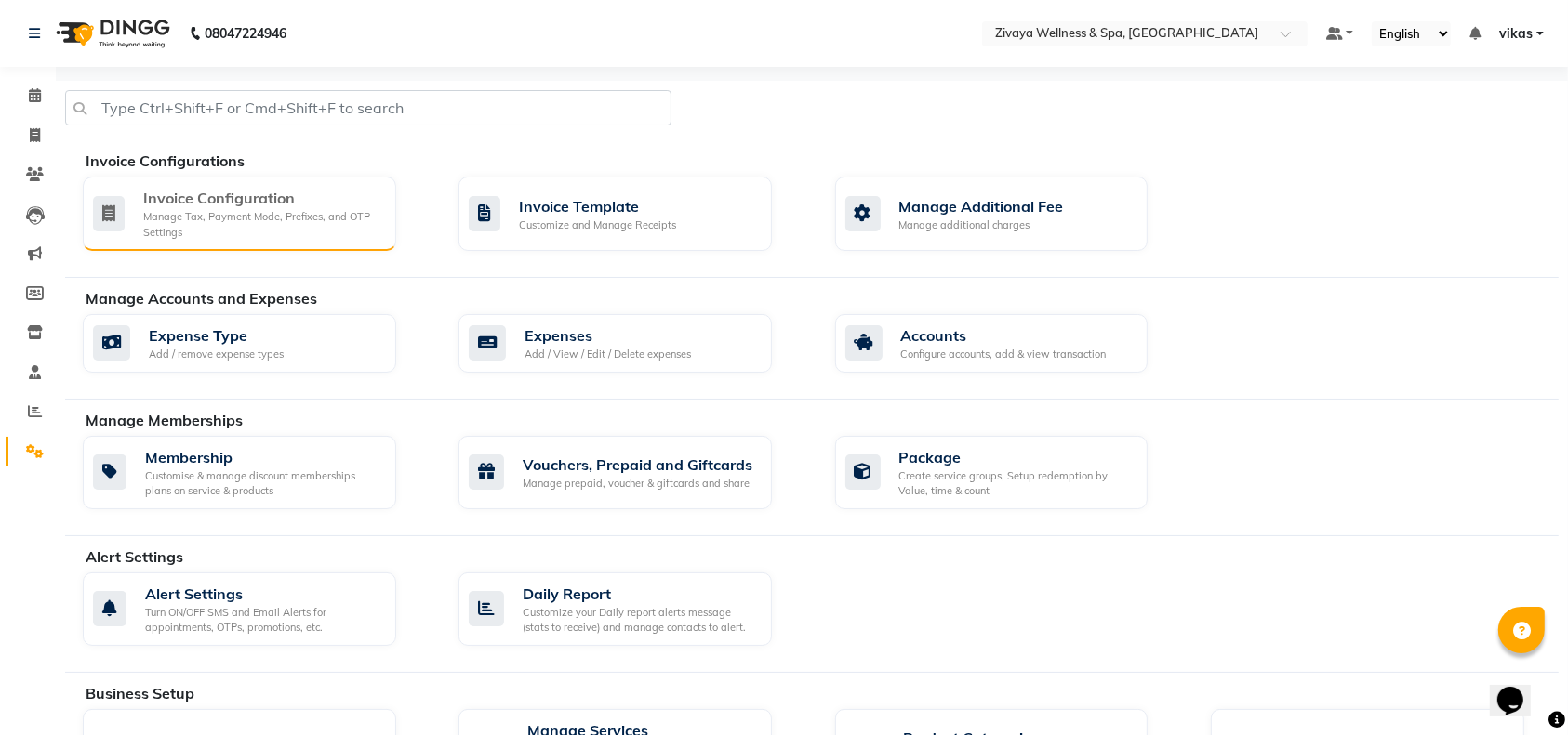
click at [235, 196] on div "Invoice Configuration" at bounding box center [262, 198] width 238 height 22
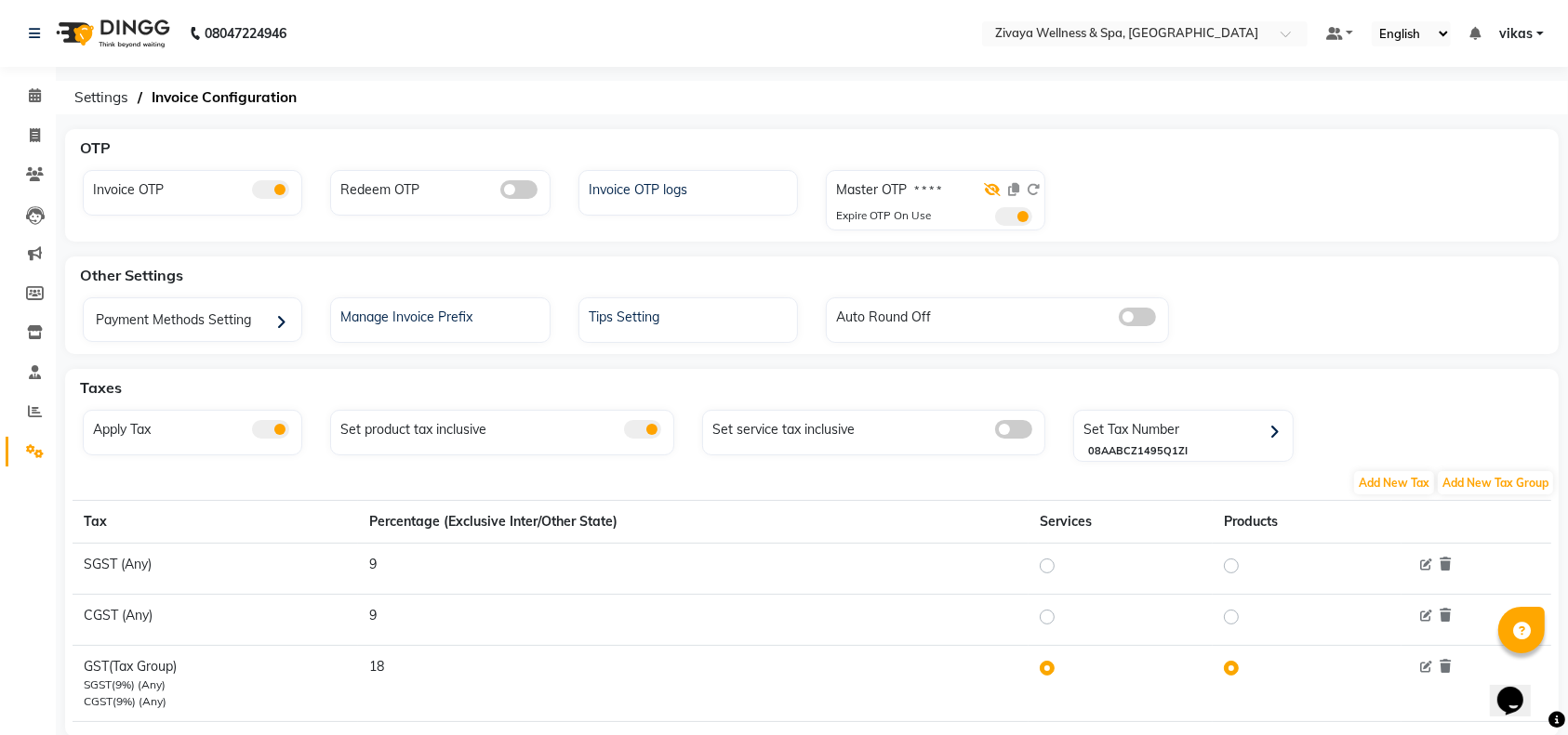
click at [993, 183] on icon at bounding box center [992, 190] width 17 height 13
click at [37, 96] on icon at bounding box center [35, 95] width 12 height 14
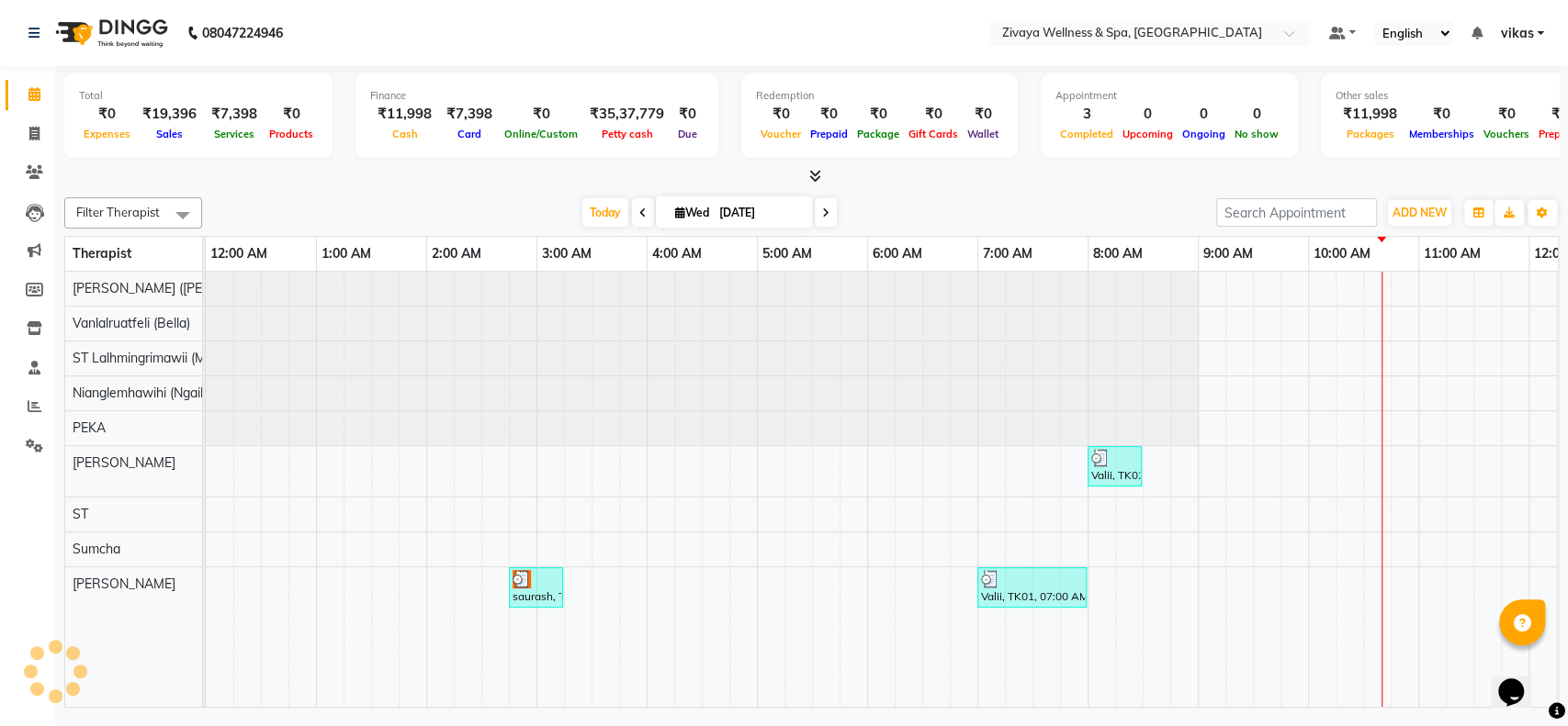
scroll to position [0, 662]
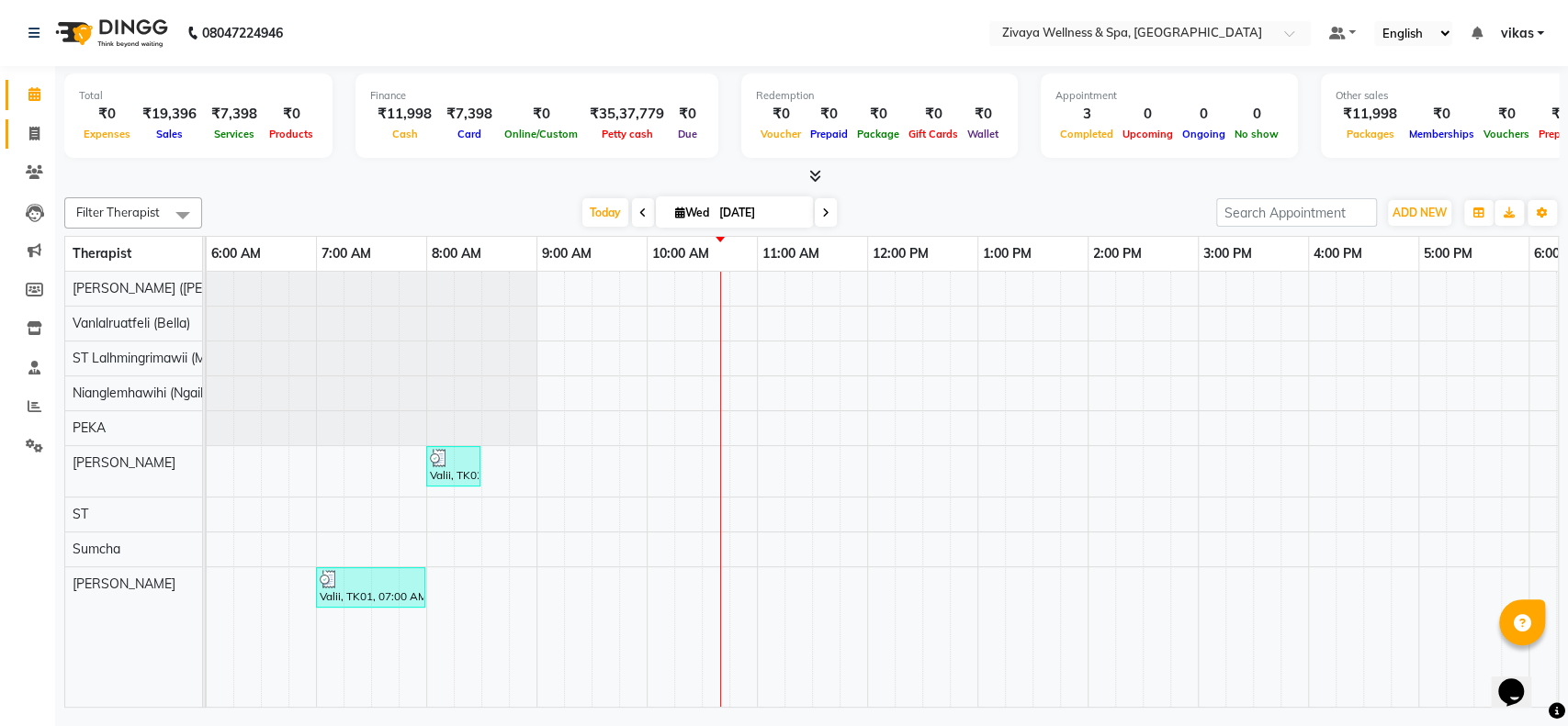
click at [20, 136] on span at bounding box center [34, 134] width 32 height 21
select select "service"
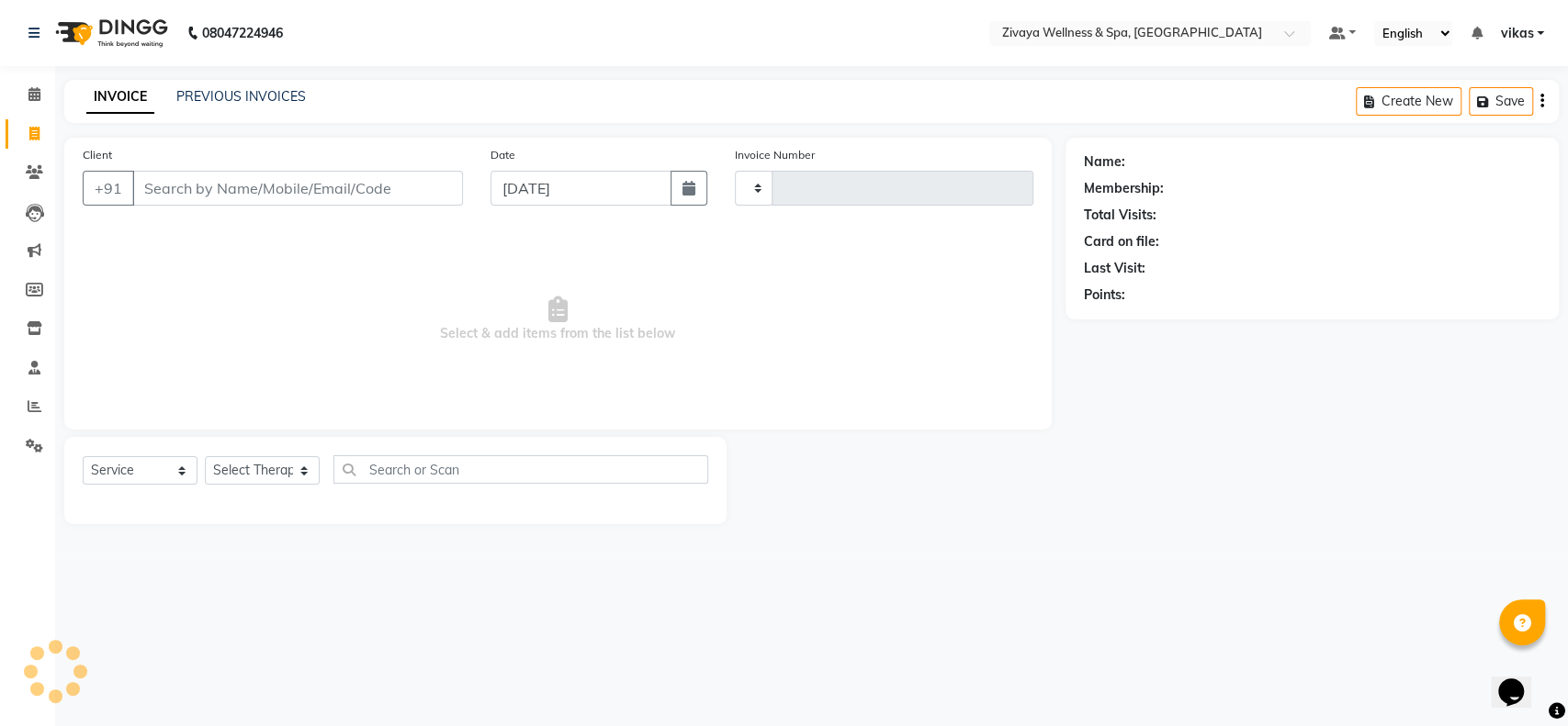
type input "2002"
select select "7072"
drag, startPoint x: 213, startPoint y: 179, endPoint x: 197, endPoint y: 170, distance: 18.4
click at [213, 179] on input "Client" at bounding box center [297, 188] width 330 height 35
drag, startPoint x: 17, startPoint y: 89, endPoint x: 37, endPoint y: 109, distance: 28.3
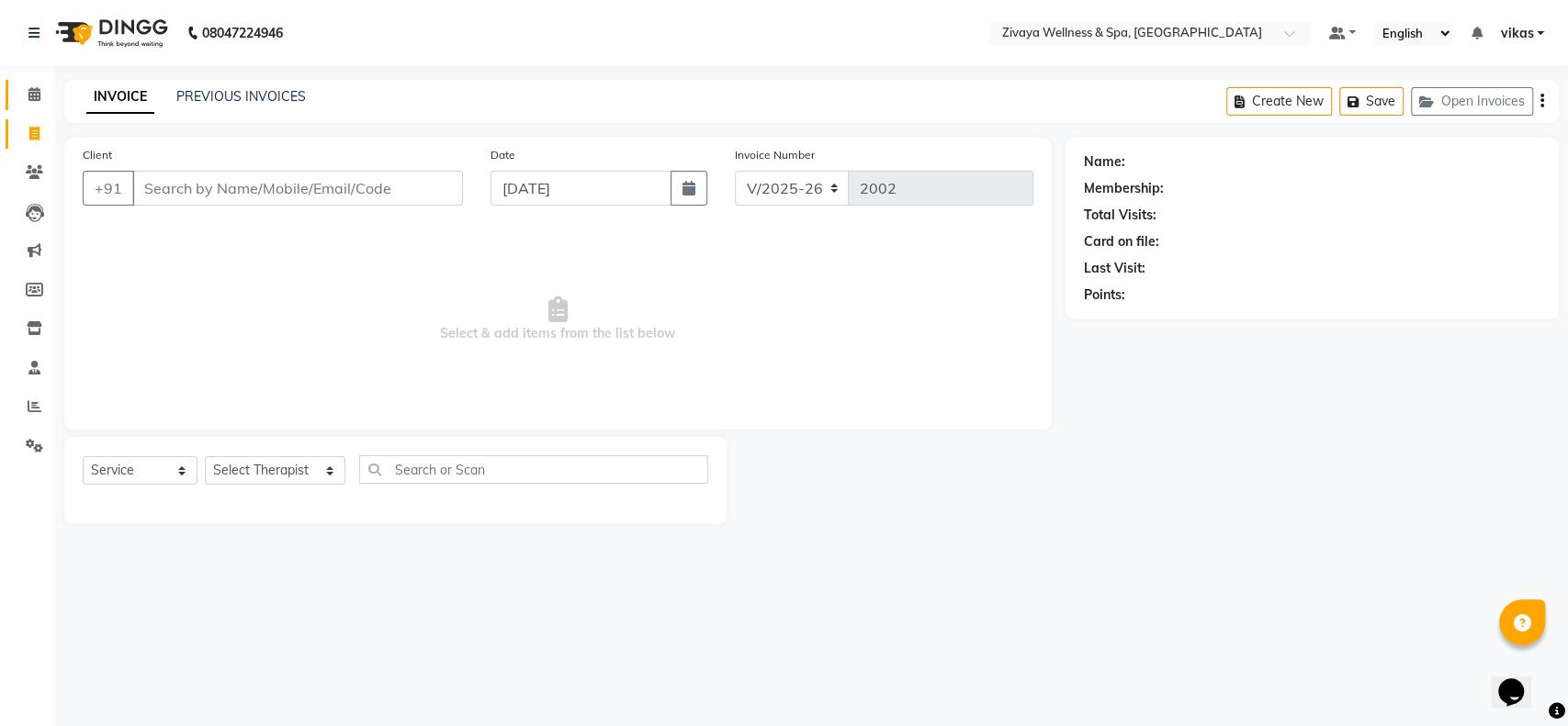
click at [18, 89] on link "Calendar" at bounding box center [28, 95] width 44 height 30
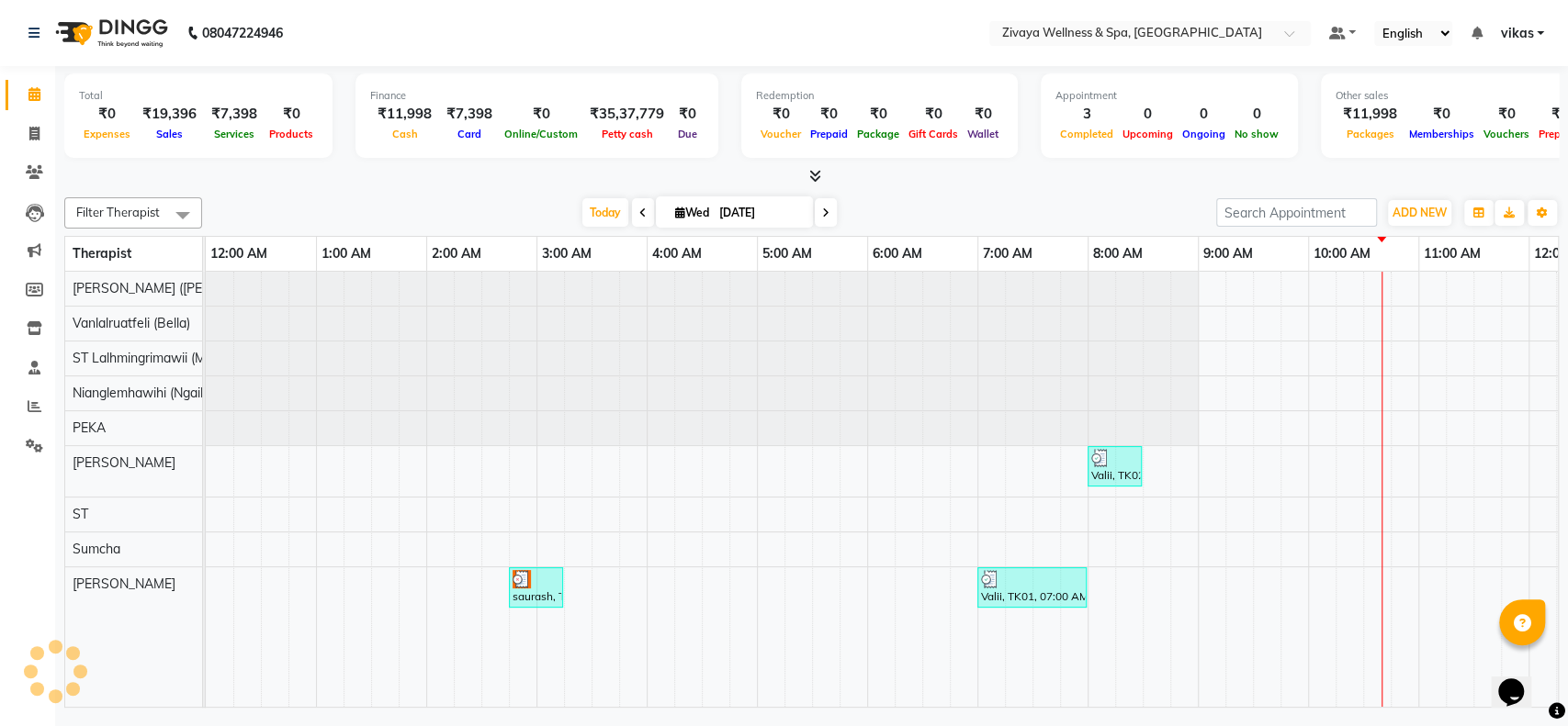
scroll to position [0, 662]
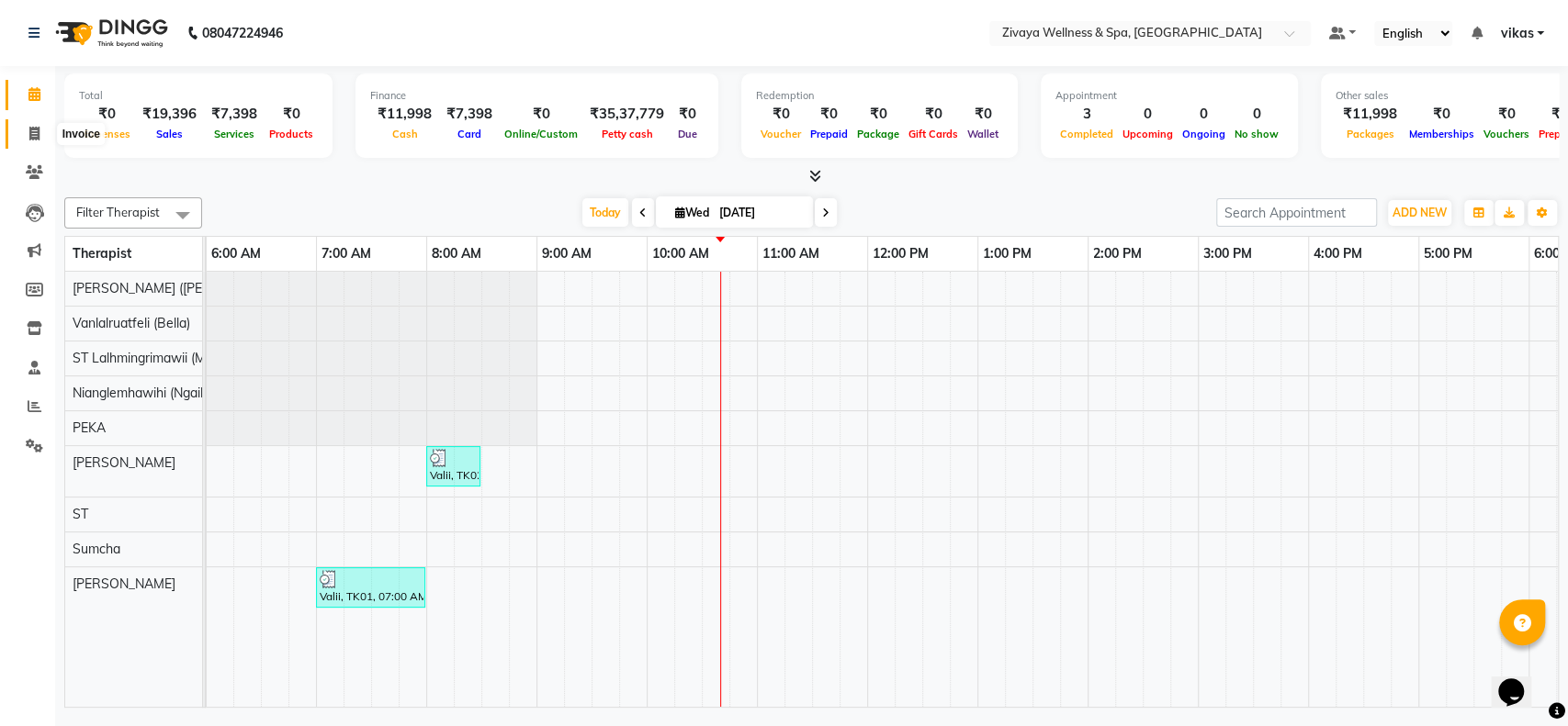
click at [35, 128] on icon at bounding box center [34, 133] width 10 height 14
select select "service"
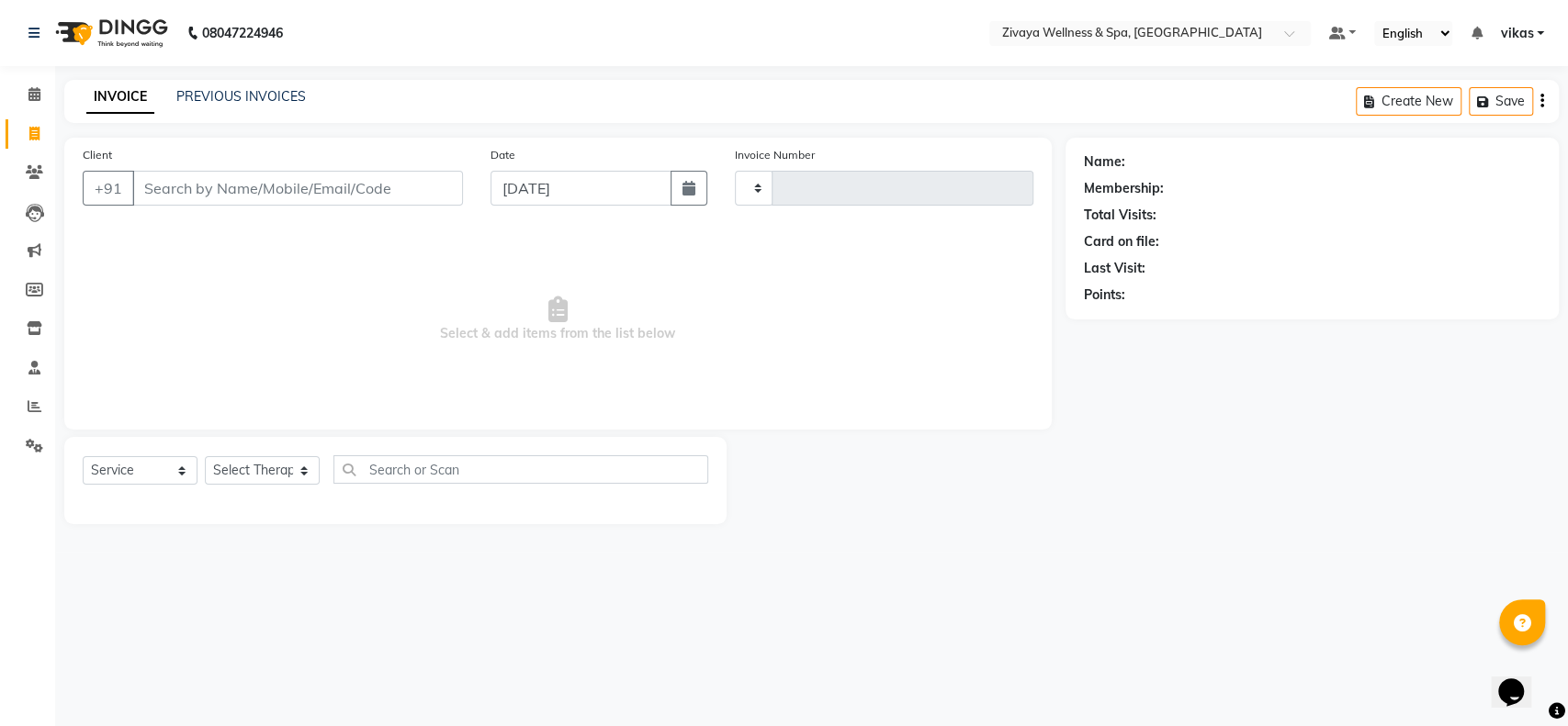
type input "2002"
select select "7072"
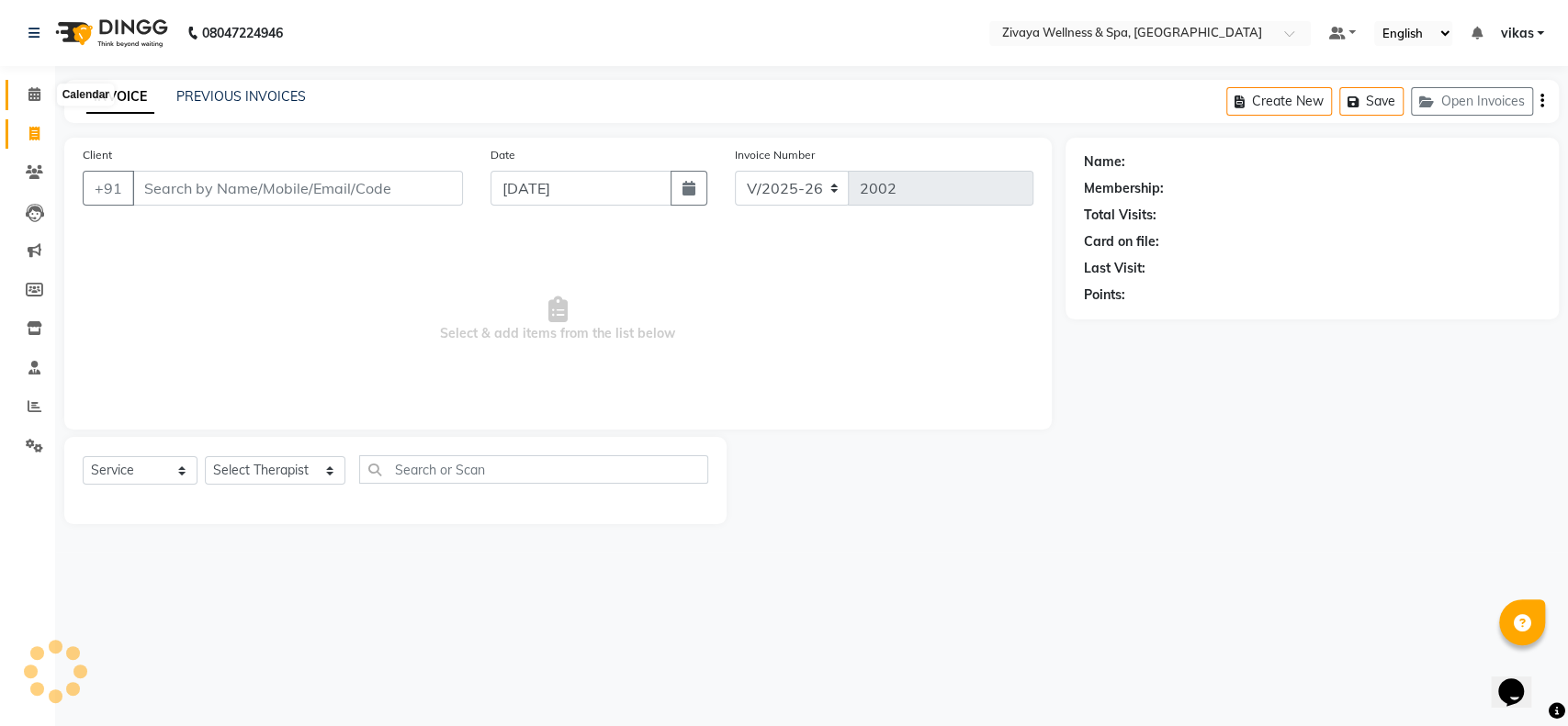
click at [37, 98] on icon at bounding box center [34, 94] width 12 height 14
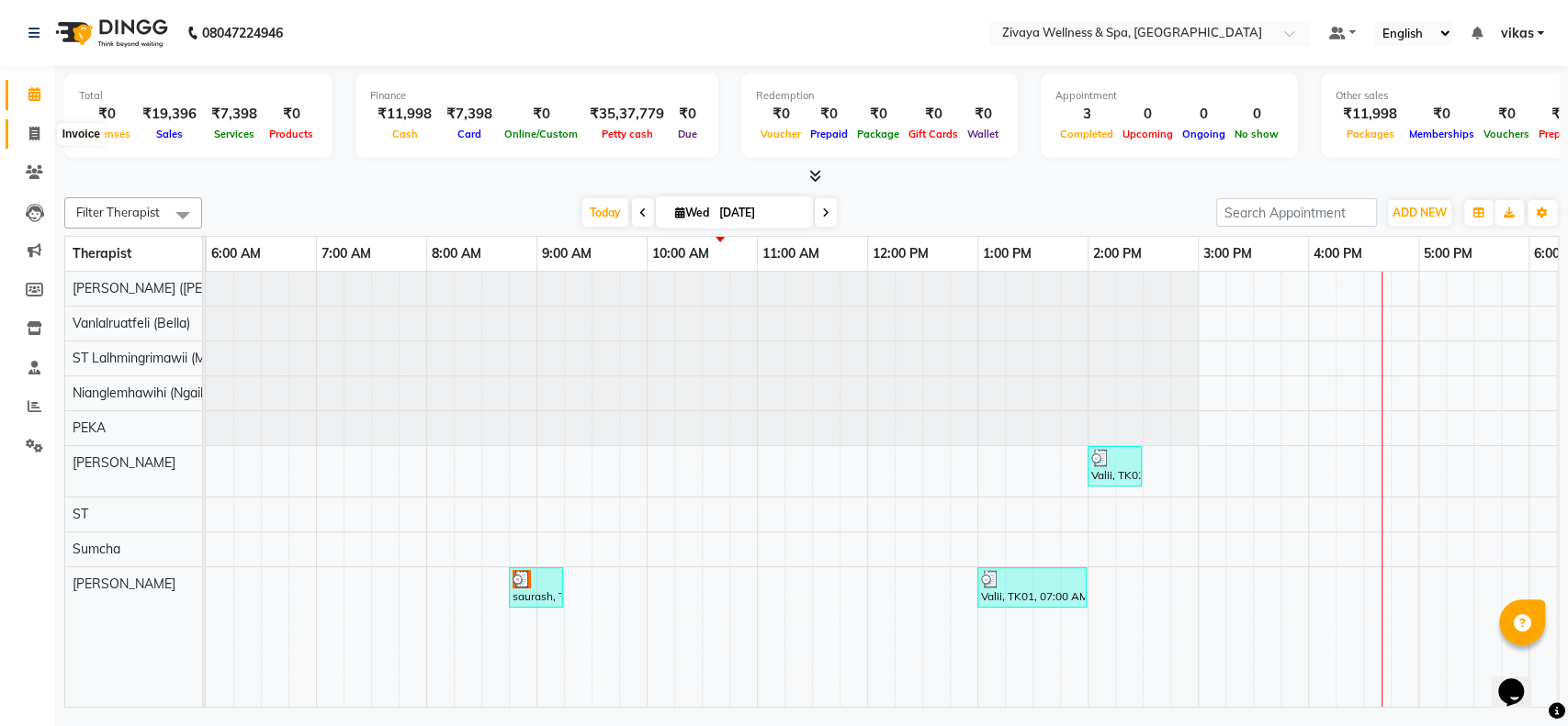
scroll to position [0, 662]
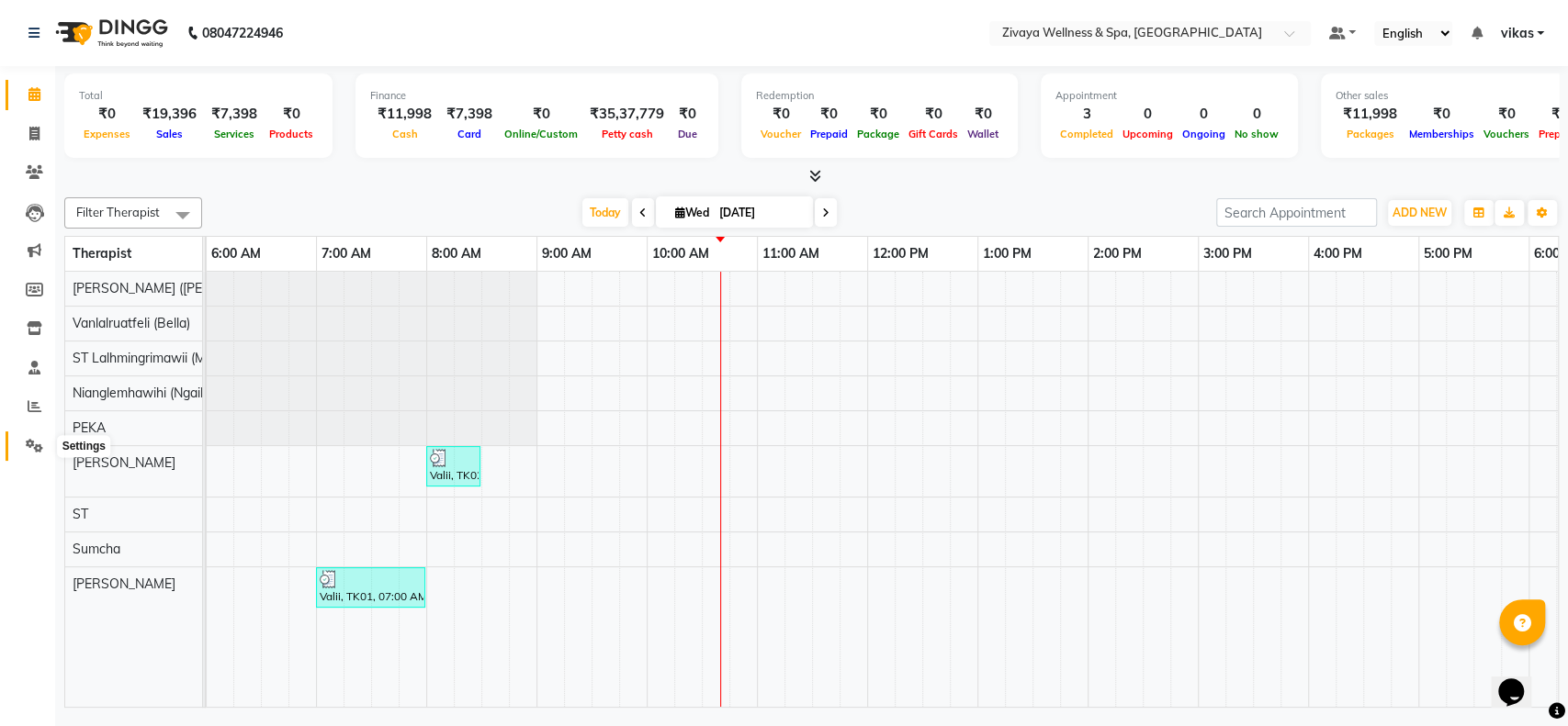
click at [31, 450] on icon at bounding box center [34, 446] width 18 height 14
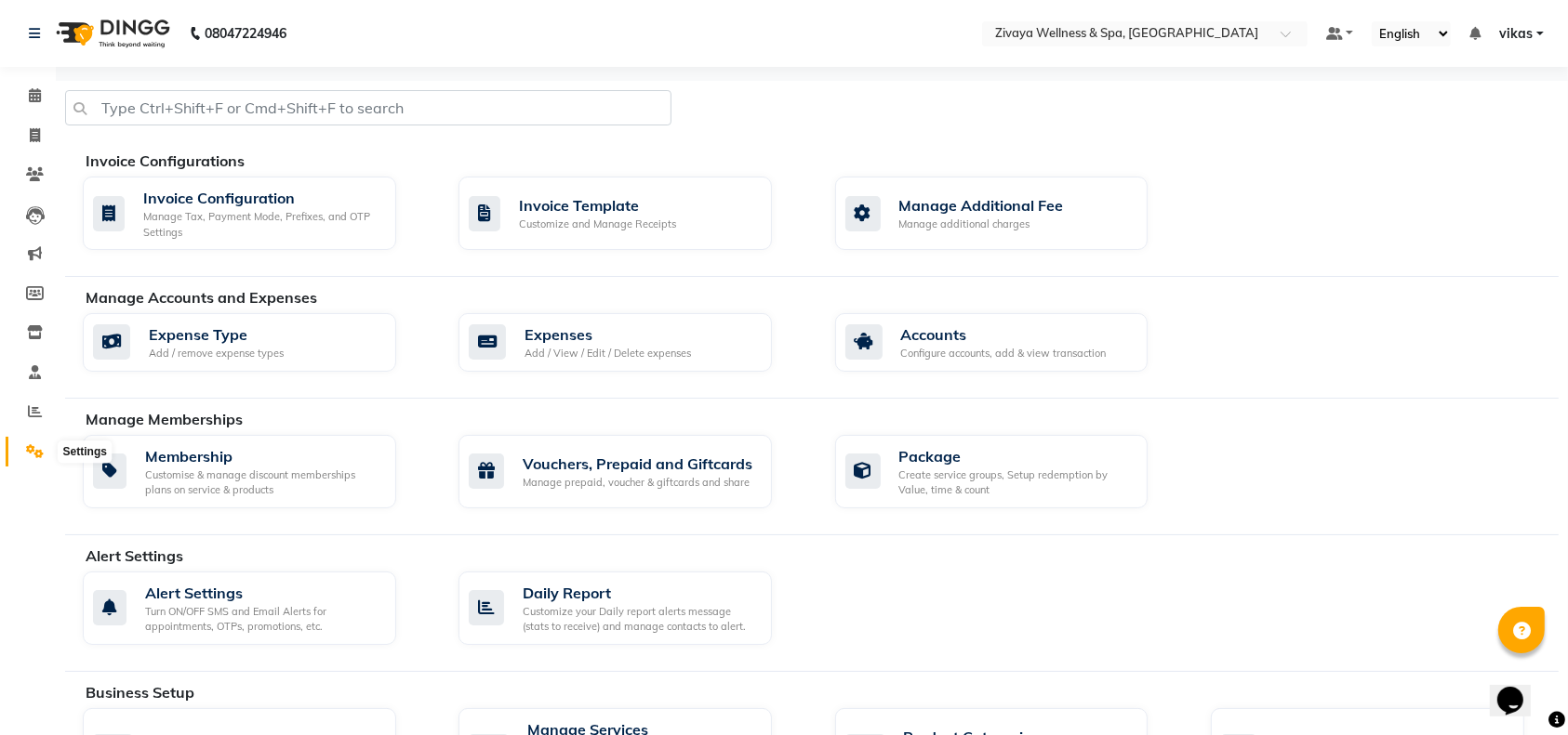
drag, startPoint x: 32, startPoint y: 456, endPoint x: 450, endPoint y: 136, distance: 526.4
click at [450, 136] on div at bounding box center [368, 116] width 634 height 50
click at [370, 178] on div "Invoice Configuration Manage Tax, Payment Mode, Prefixes, and OTP Settings" at bounding box center [239, 214] width 313 height 75
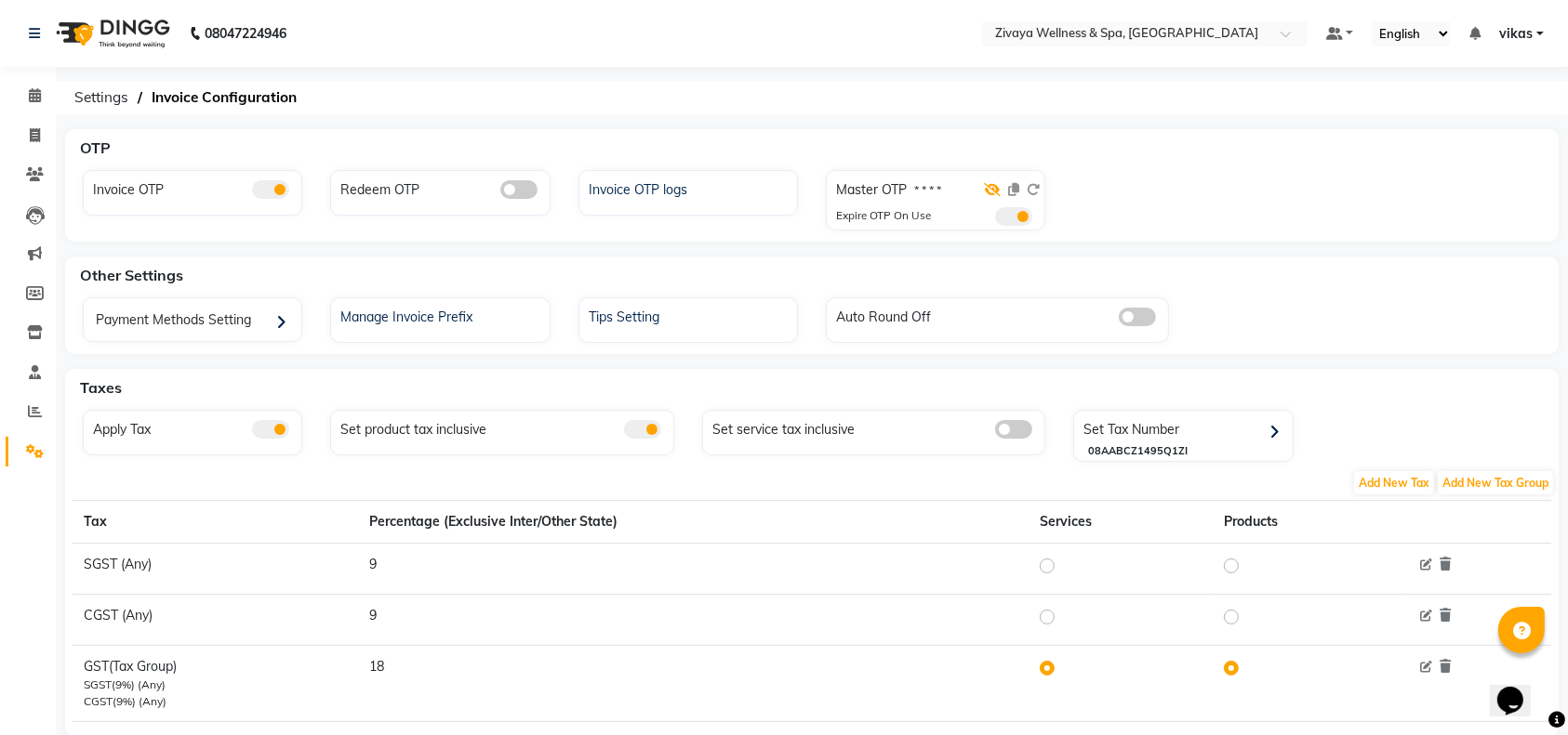
click at [991, 189] on icon at bounding box center [992, 190] width 17 height 13
click at [23, 91] on span at bounding box center [35, 96] width 33 height 21
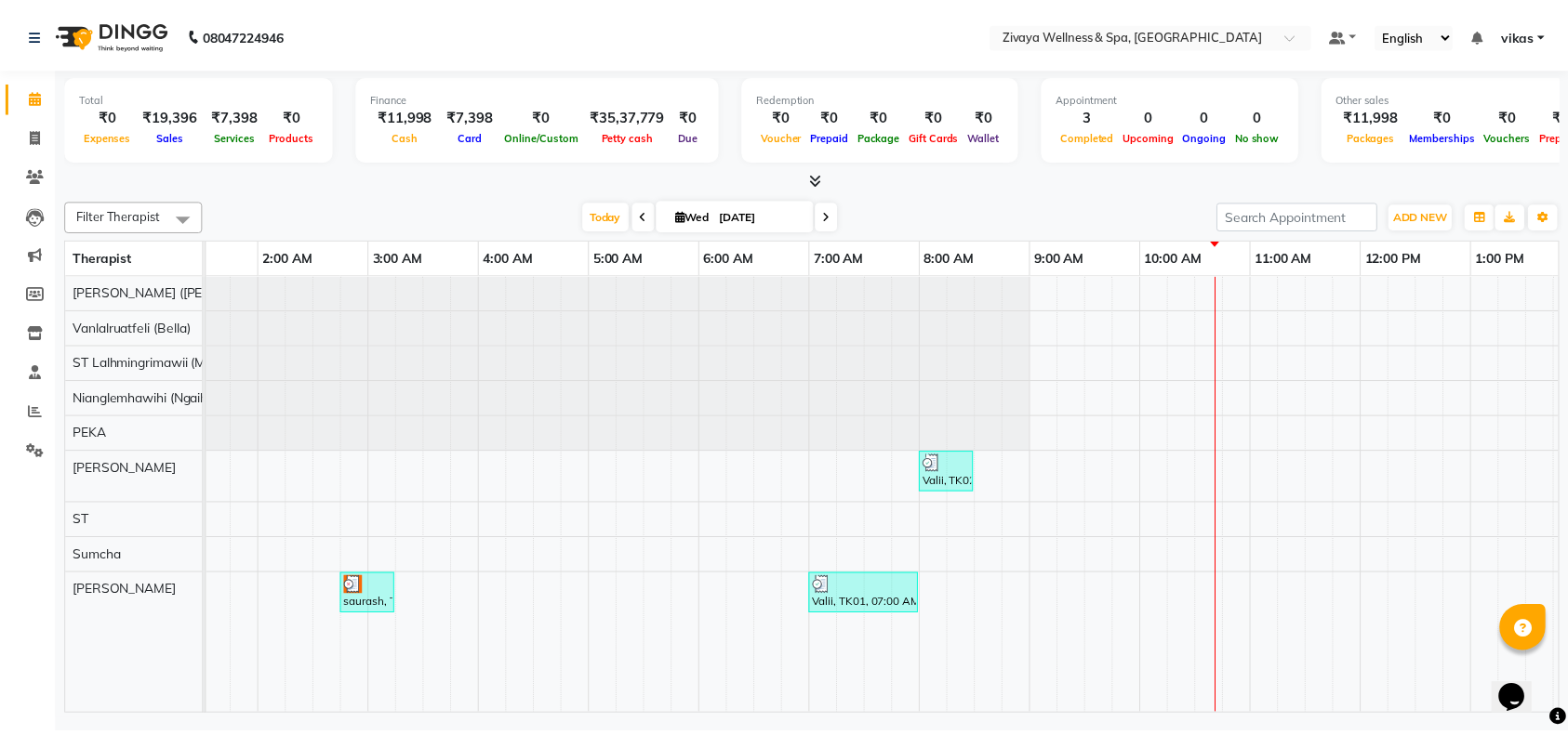
scroll to position [0, 48]
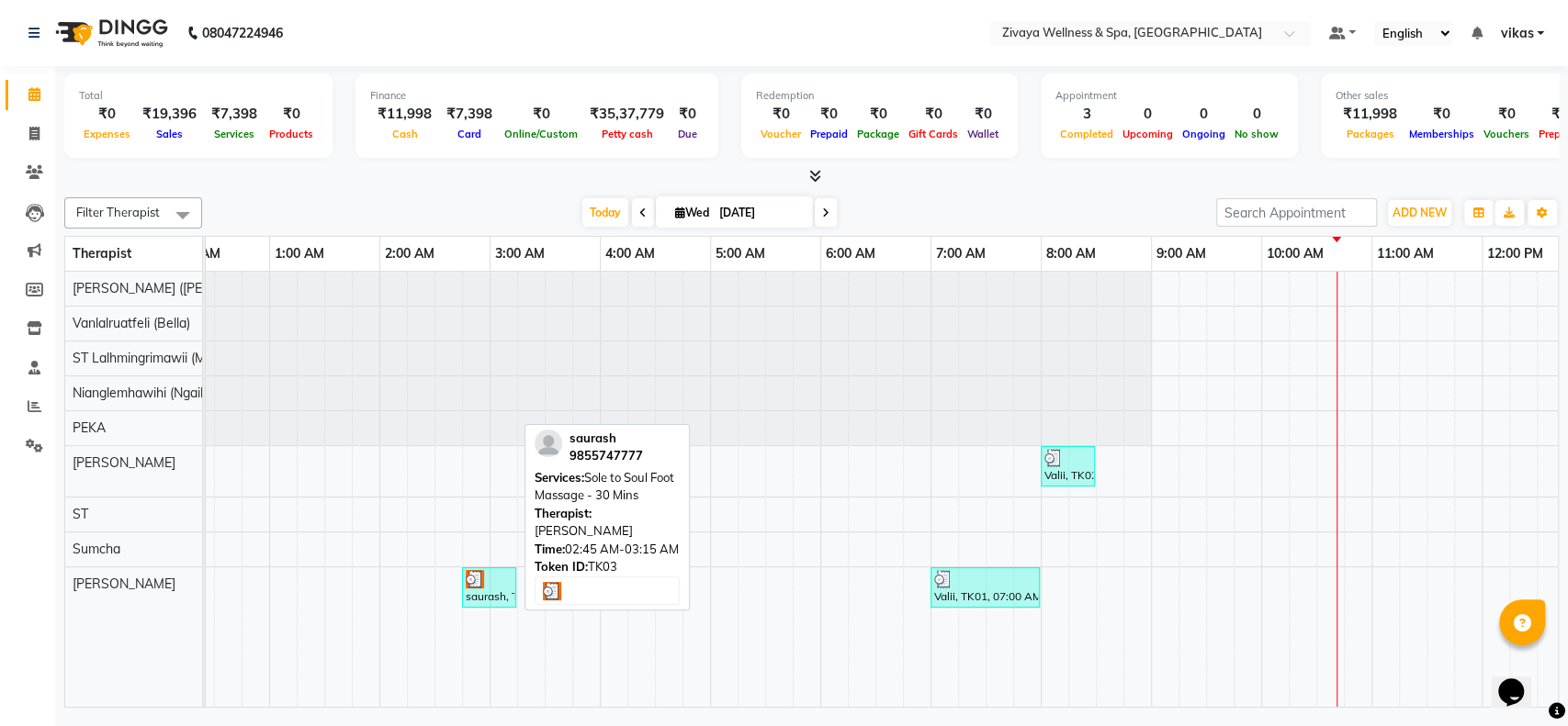
click at [506, 594] on div "saurash, TK03, 02:45 AM-03:15 AM, Sole to Soul Foot Massage - 30 Mins" at bounding box center [489, 588] width 51 height 35
select select "3"
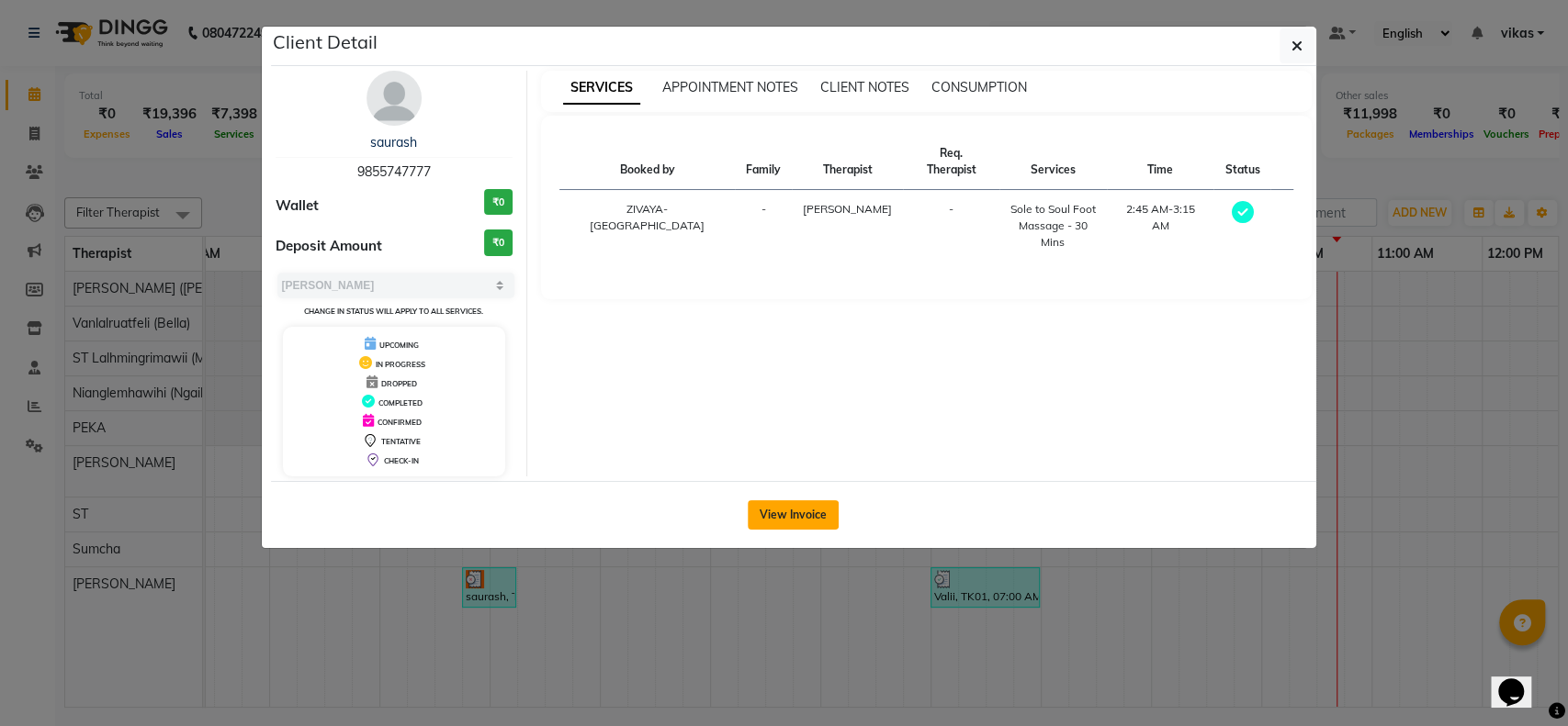
click at [793, 518] on button "View Invoice" at bounding box center [793, 516] width 91 height 30
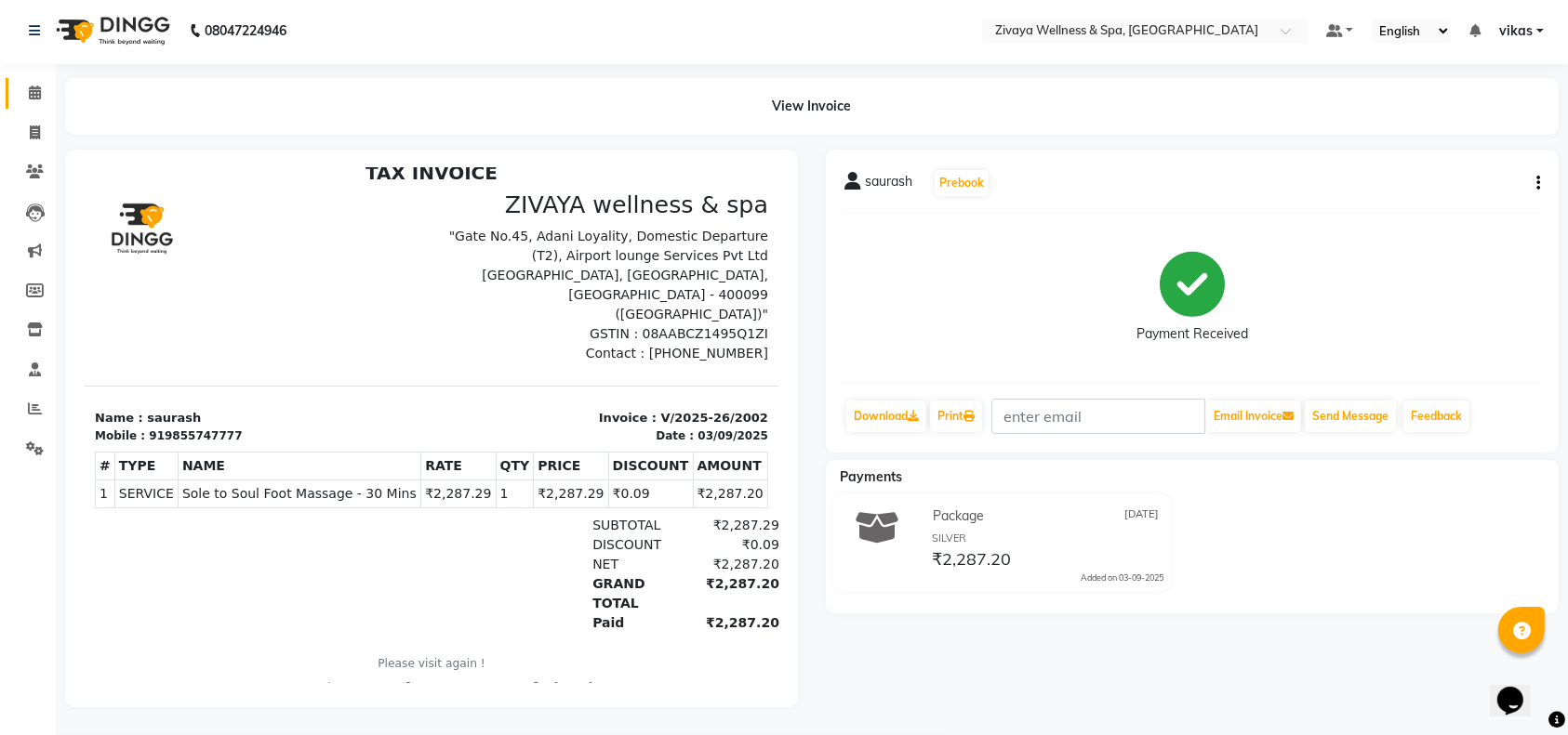
scroll to position [15, 0]
drag, startPoint x: 40, startPoint y: 71, endPoint x: 29, endPoint y: 14, distance: 58.1
click at [38, 86] on icon at bounding box center [35, 92] width 12 height 14
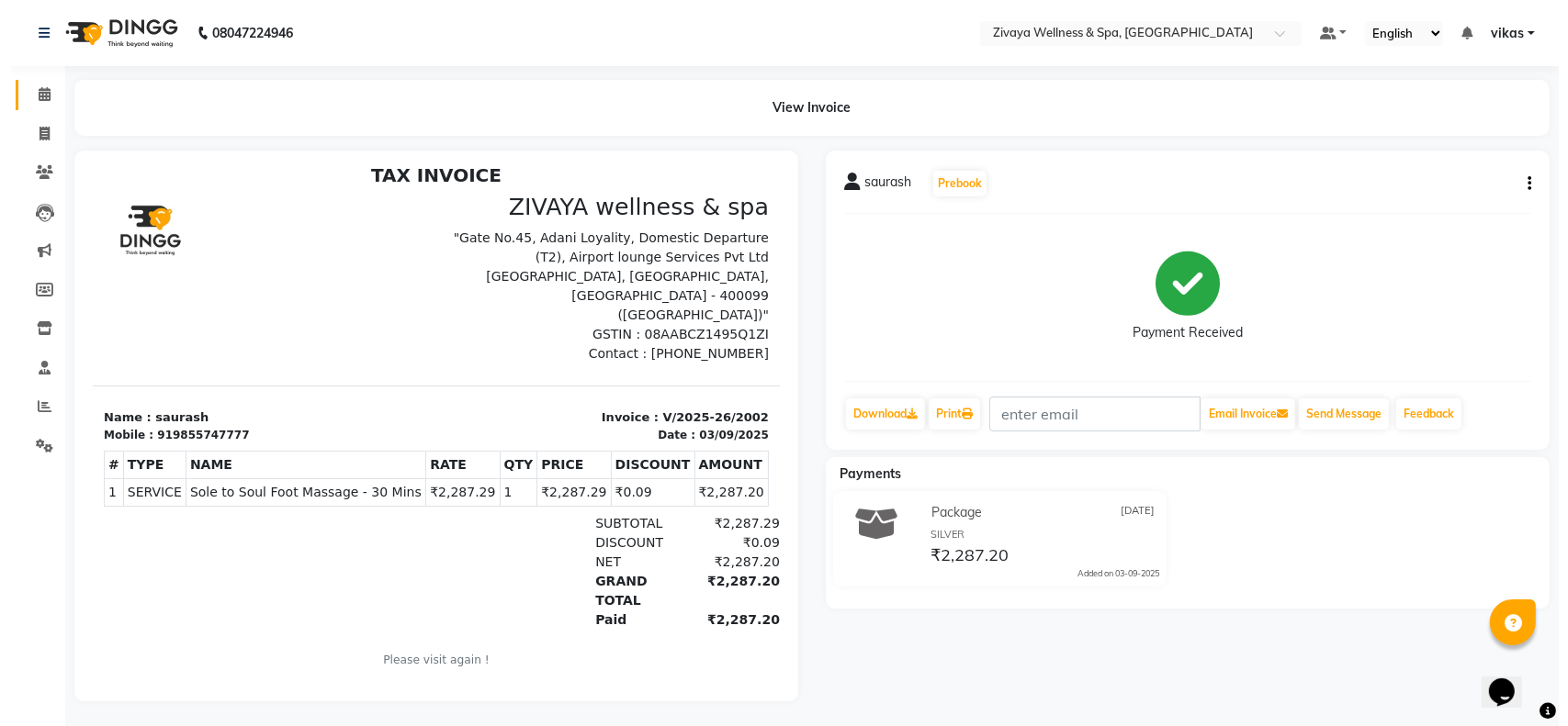
scroll to position [15, 0]
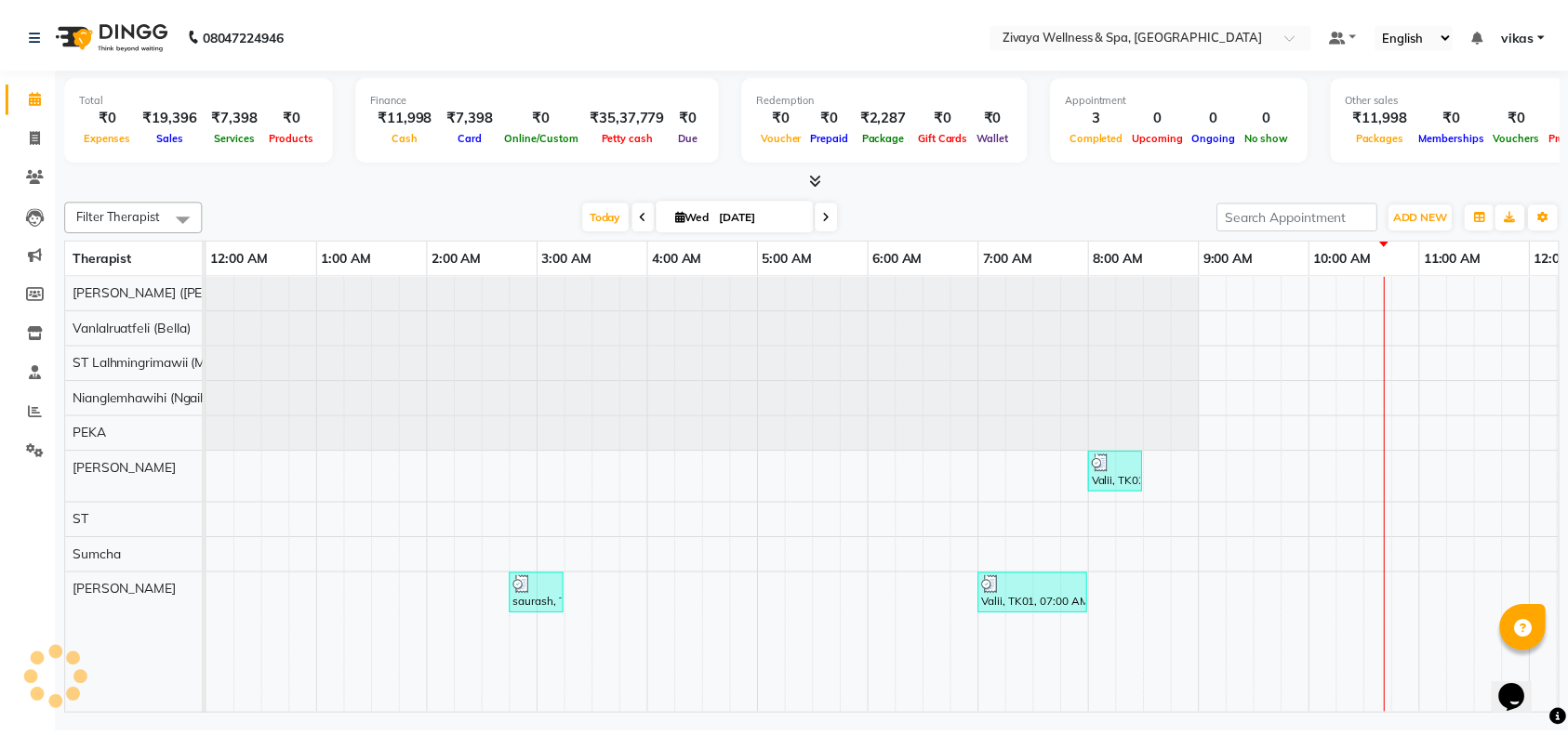
scroll to position [0, 670]
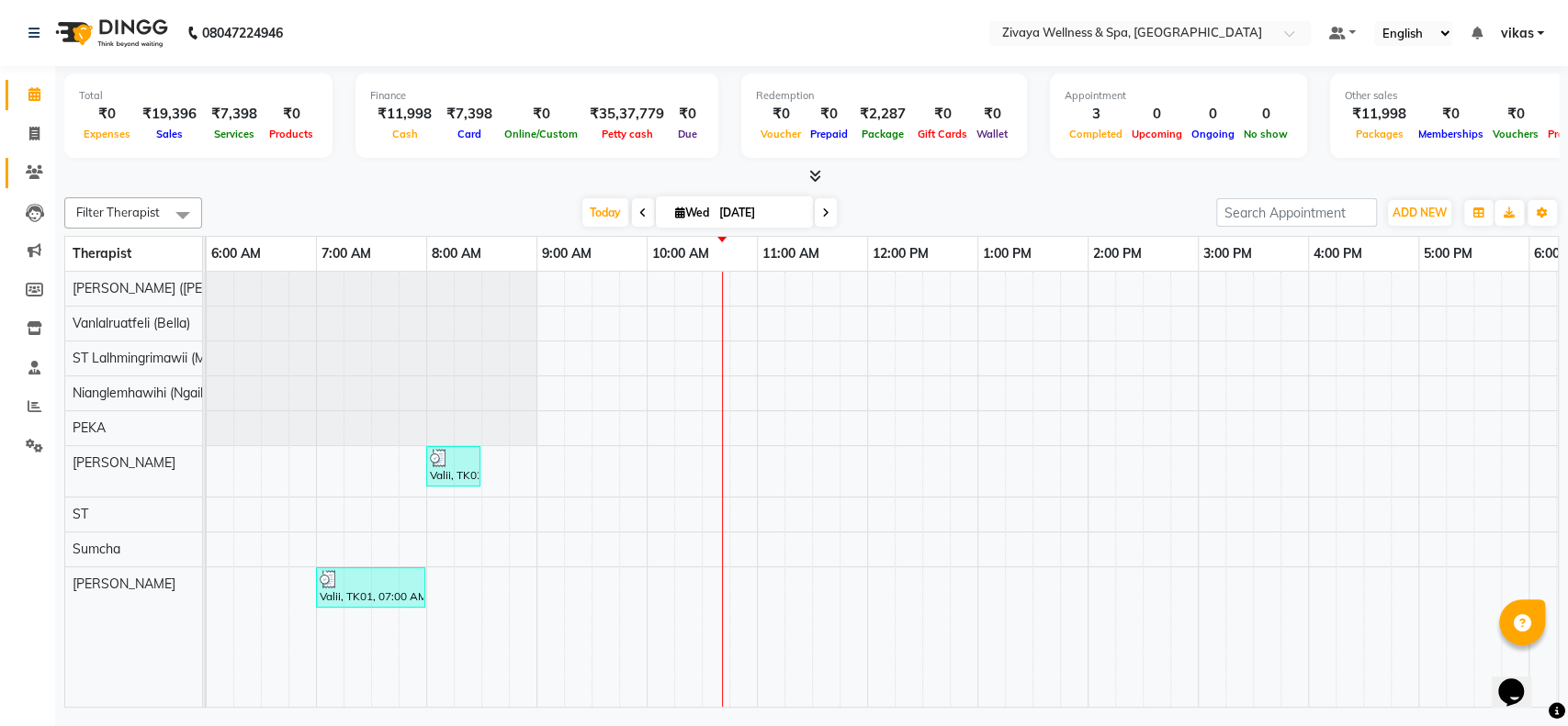
click at [40, 170] on icon at bounding box center [34, 172] width 18 height 14
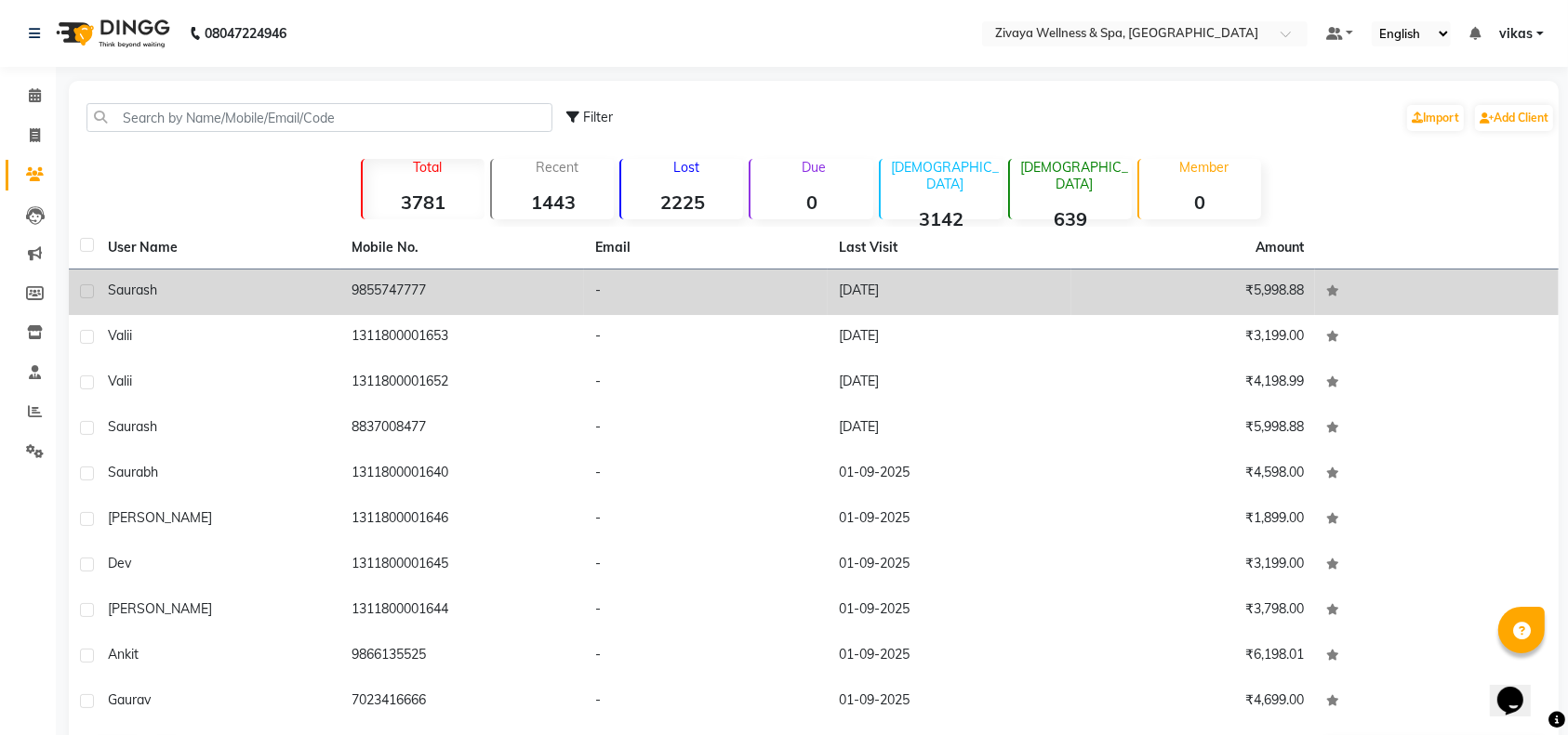
click at [246, 276] on td "saurash" at bounding box center [219, 292] width 244 height 46
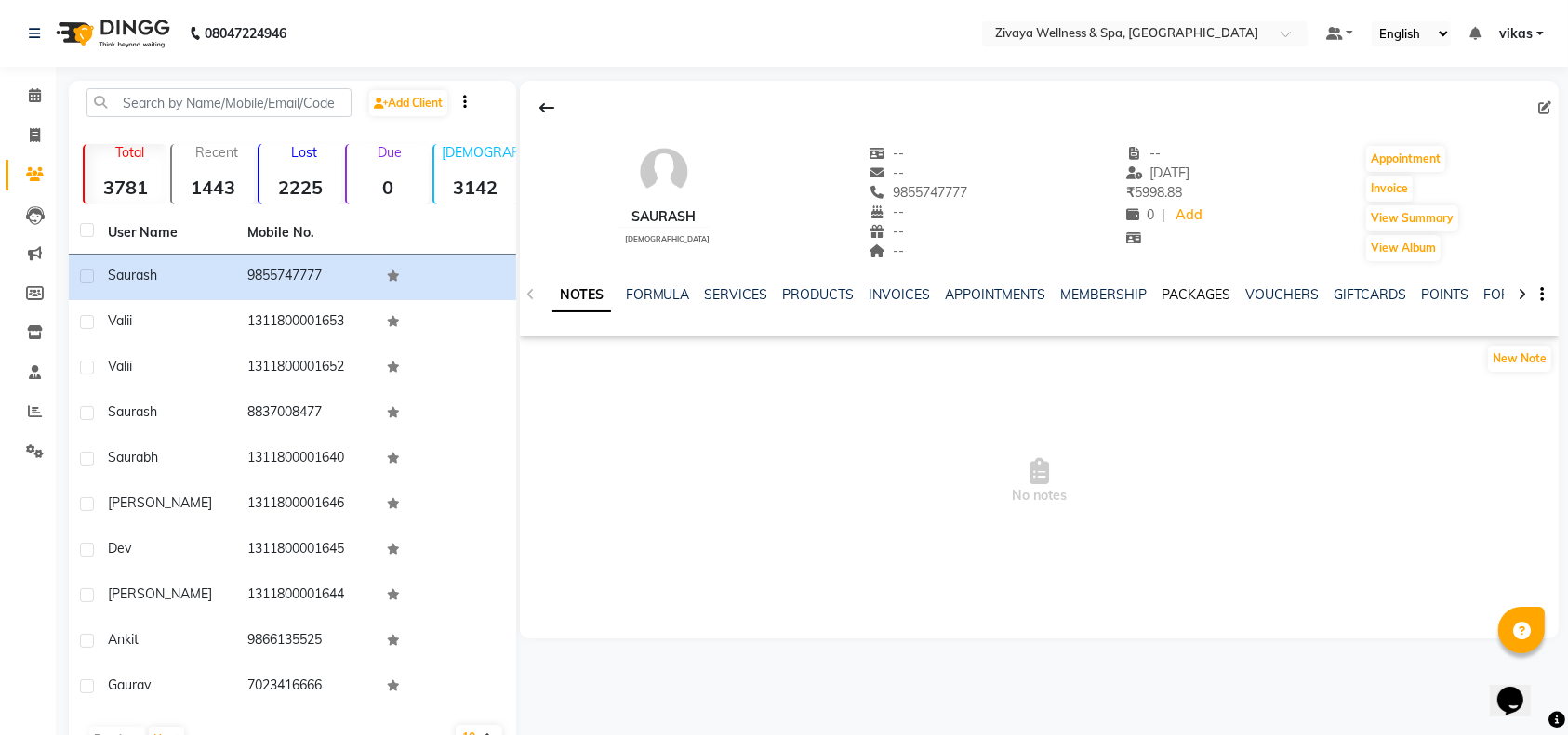
click at [1175, 299] on link "PACKAGES" at bounding box center [1197, 295] width 69 height 17
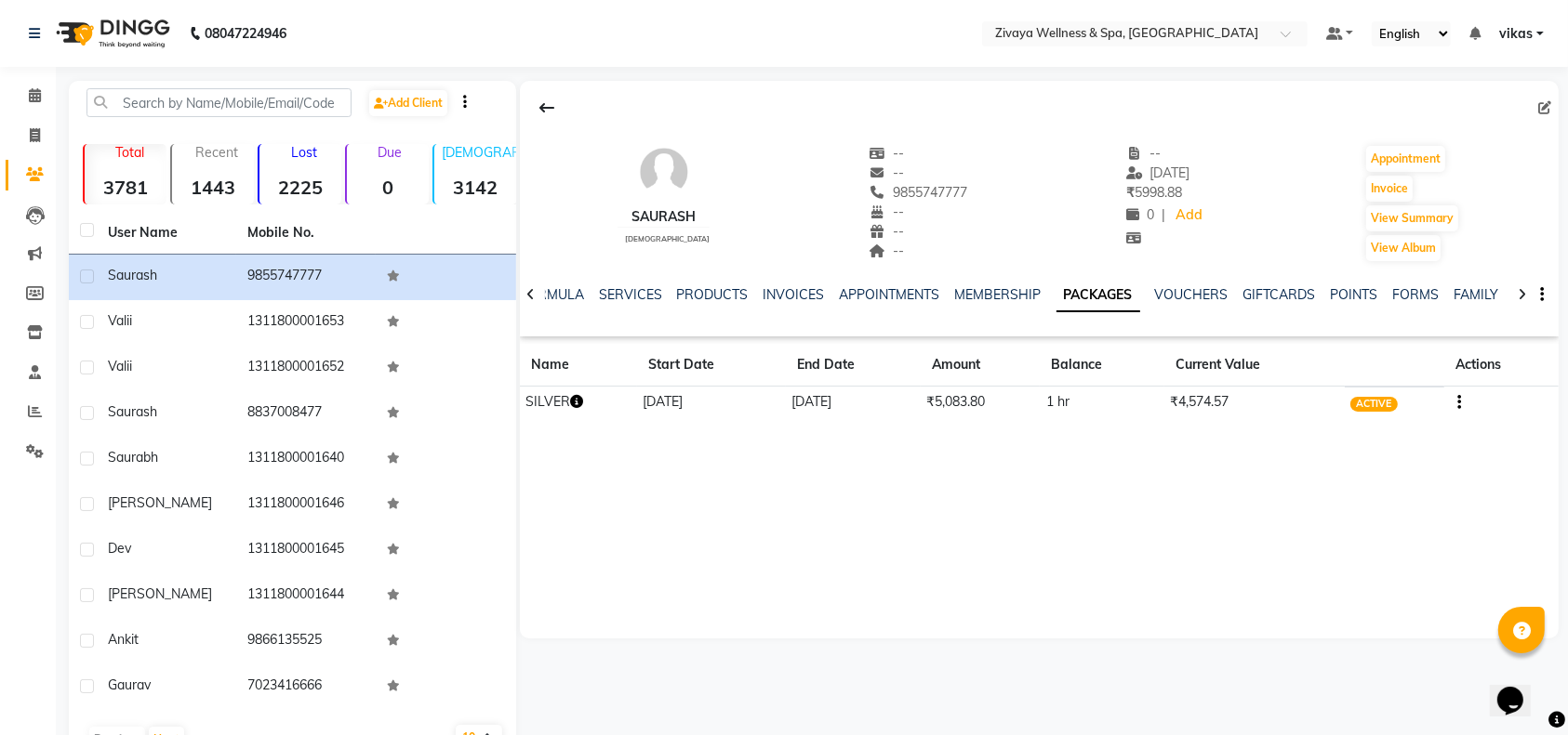
click at [575, 403] on icon "button" at bounding box center [577, 402] width 13 height 13
click at [675, 474] on div "saurash male -- -- 9855747777 -- -- -- -- 03-09-2025 ₹ 5998.88 0 | Add Appointm…" at bounding box center [1039, 360] width 1039 height 558
click at [25, 84] on link "Calendar" at bounding box center [28, 96] width 45 height 31
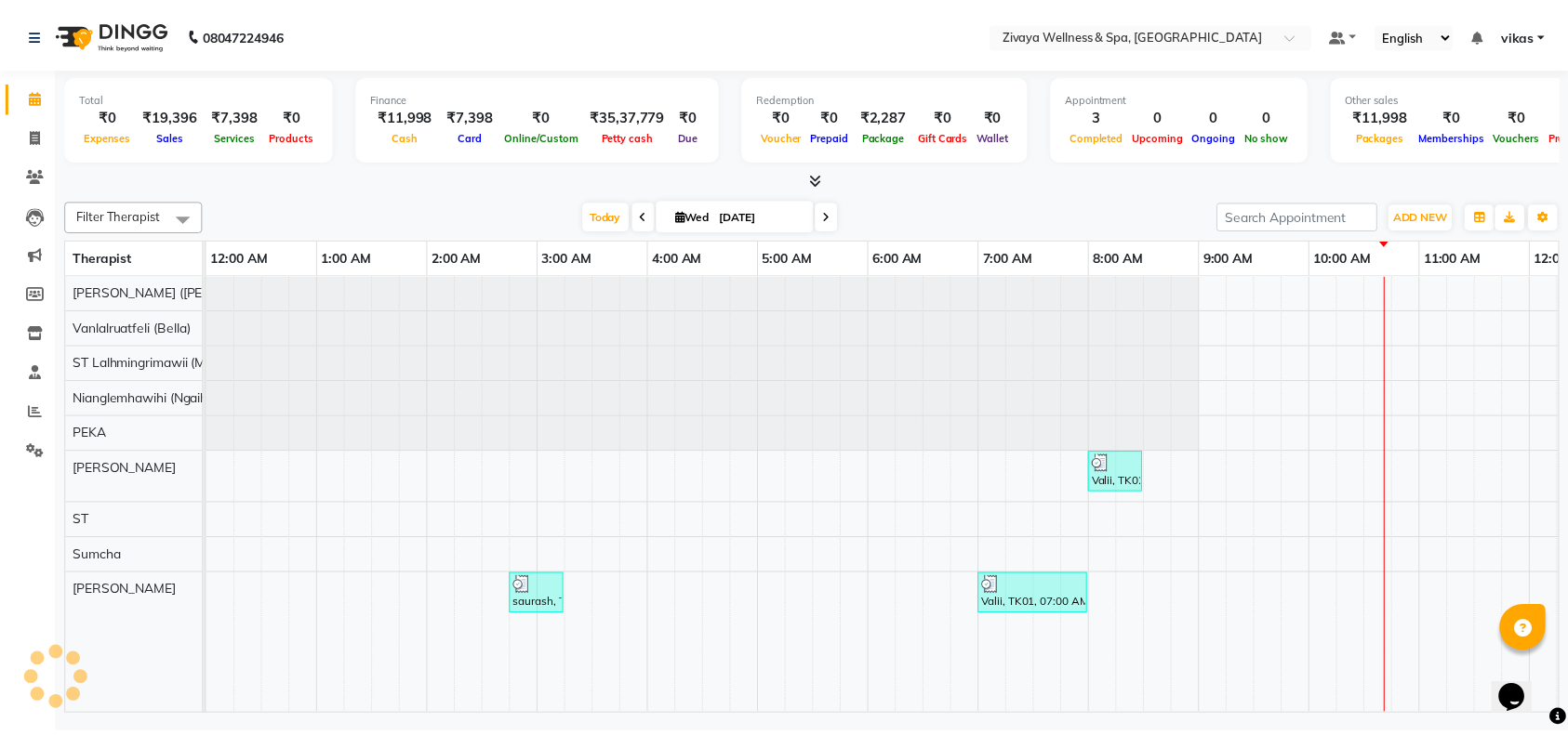
scroll to position [0, 670]
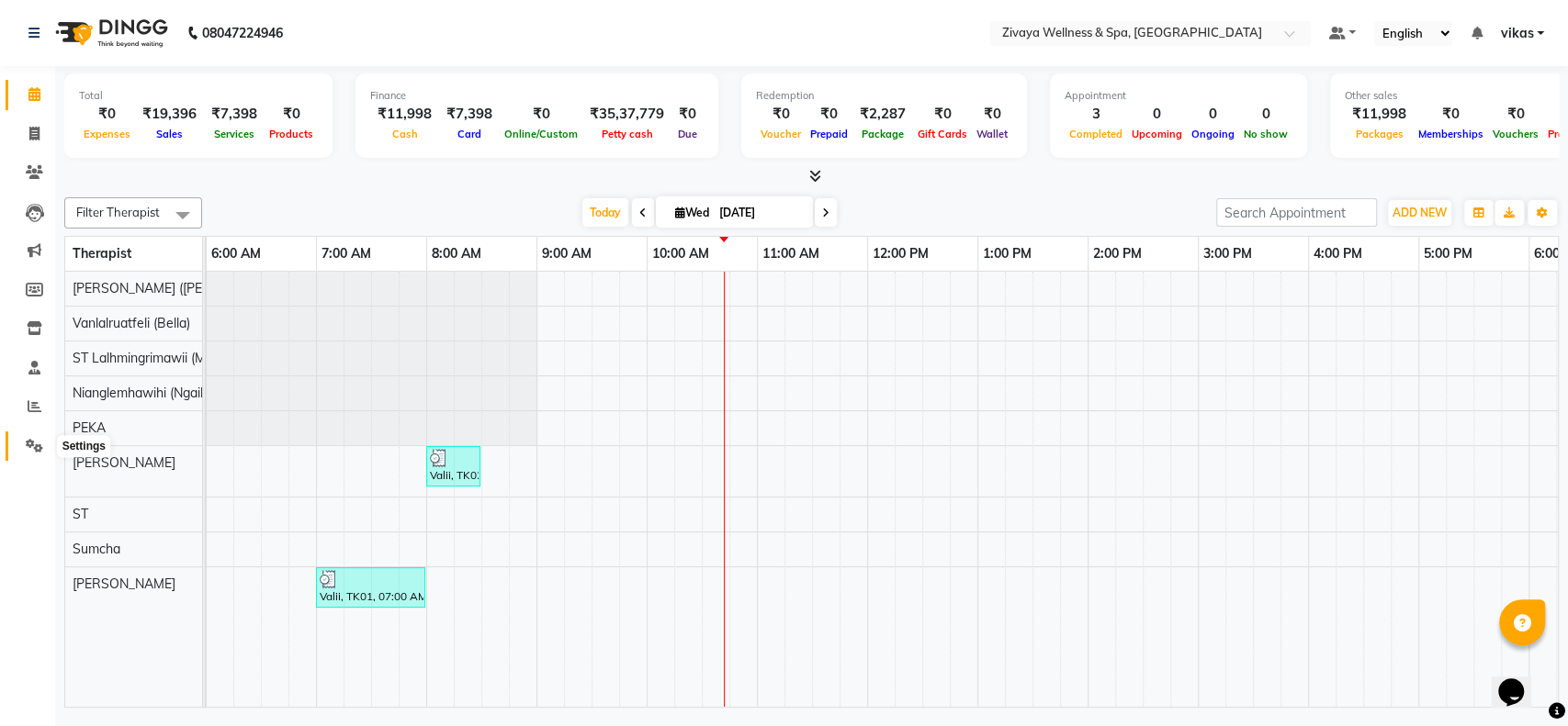
click at [24, 446] on span at bounding box center [34, 446] width 32 height 21
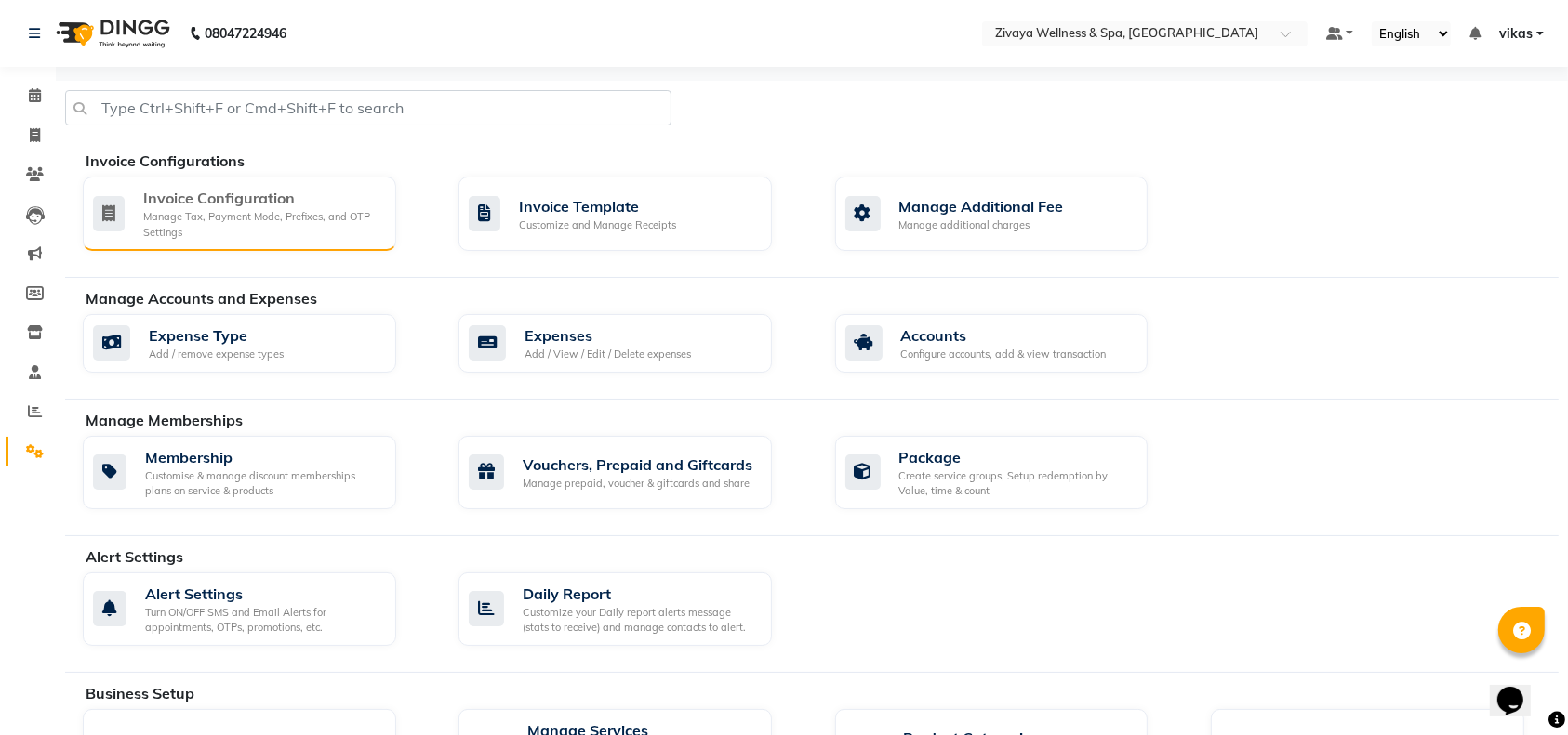
click at [219, 210] on div "Manage Tax, Payment Mode, Prefixes, and OTP Settings" at bounding box center [262, 224] width 238 height 31
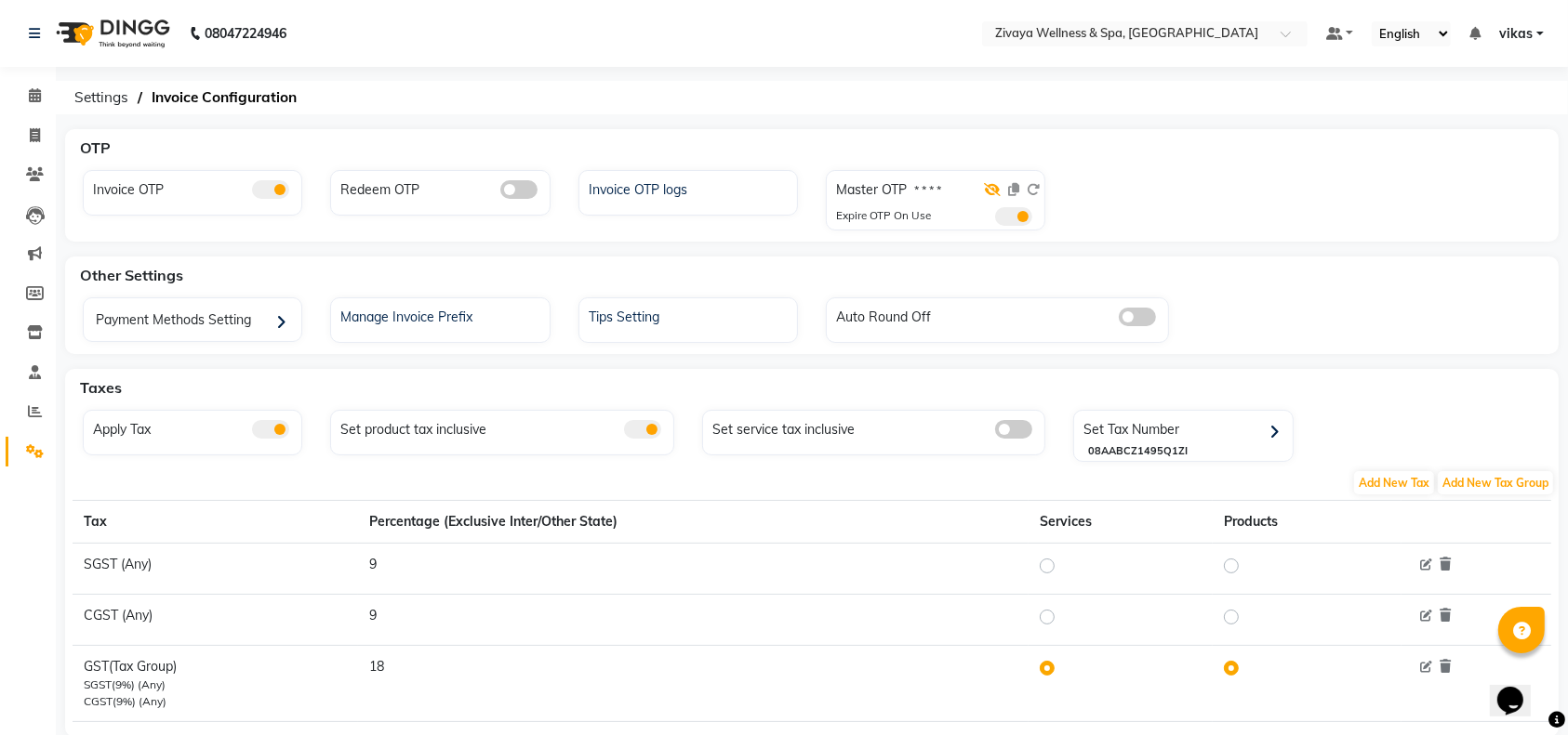
click at [997, 192] on icon at bounding box center [992, 190] width 17 height 13
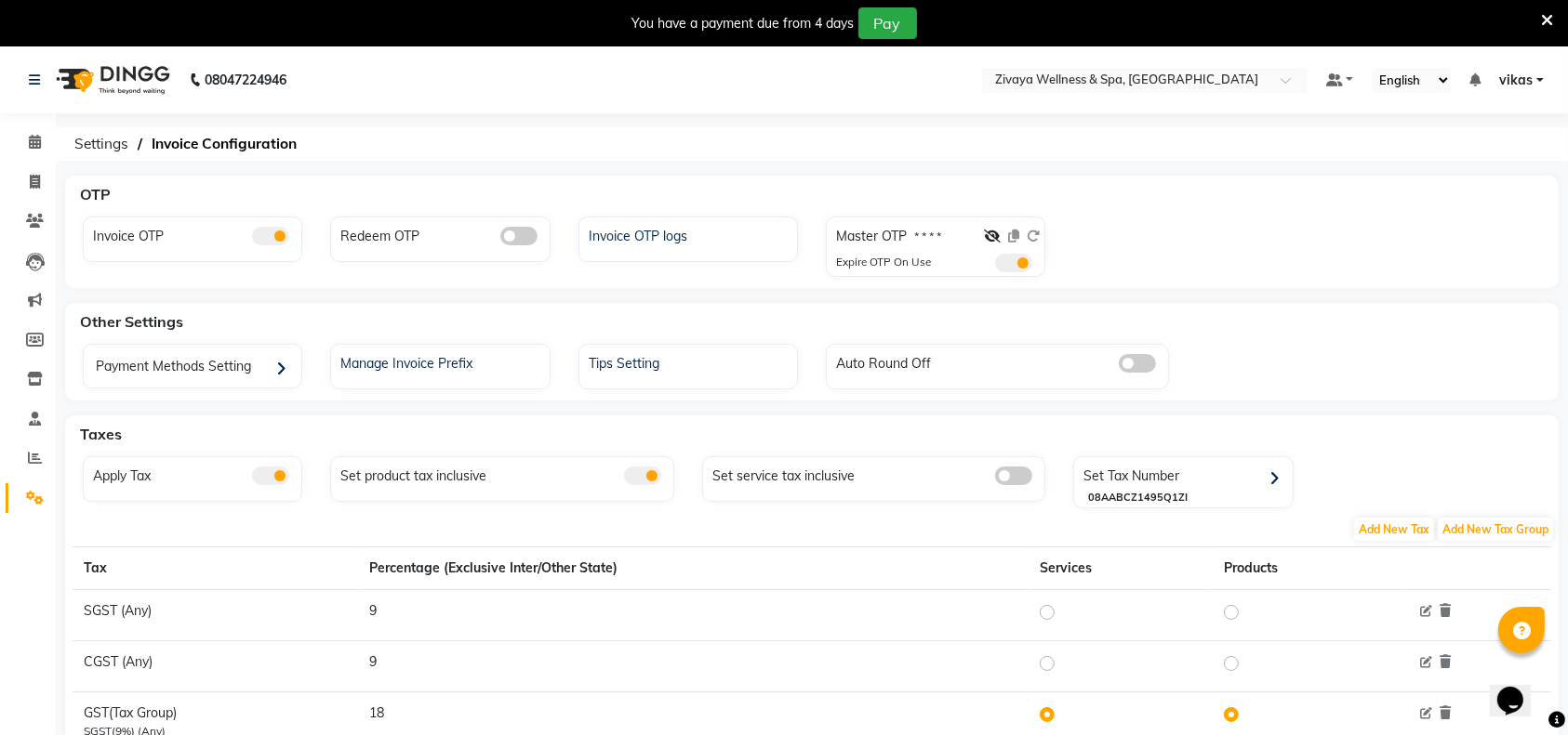
click at [1555, 23] on div "You have a payment due from 4 days Pay" at bounding box center [784, 23] width 1568 height 47
click at [1548, 16] on icon at bounding box center [1547, 21] width 12 height 17
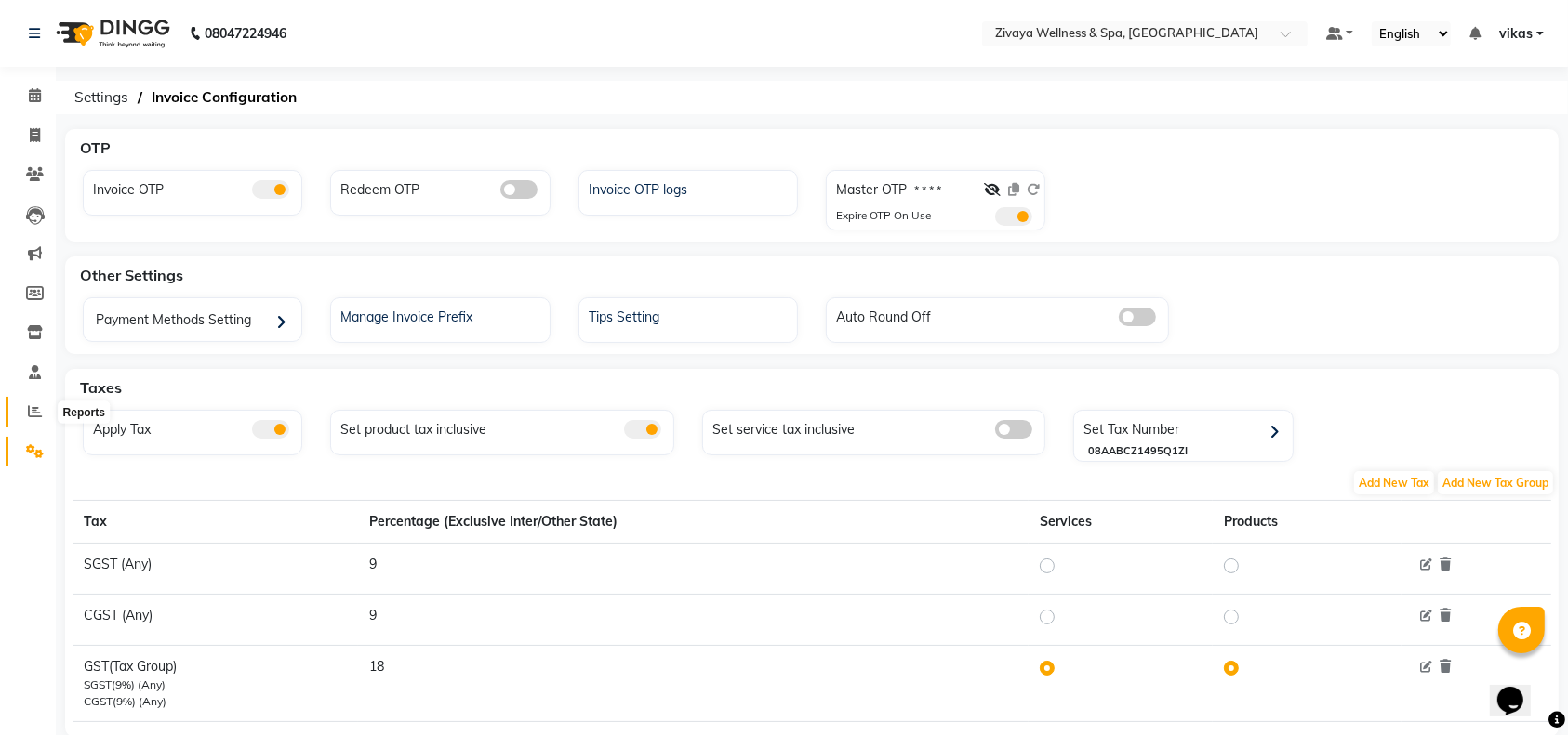
click at [21, 407] on span at bounding box center [35, 412] width 33 height 21
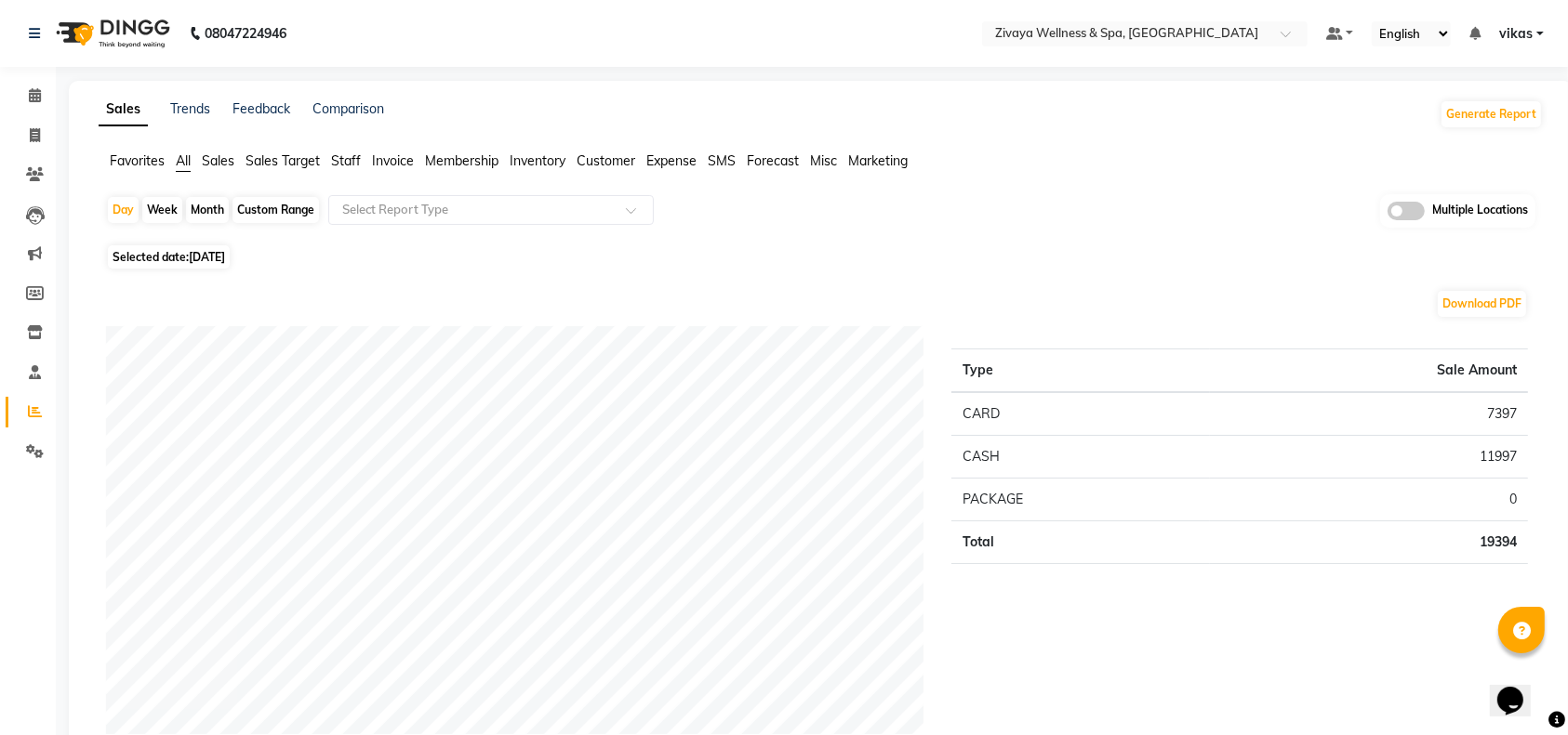
click at [225, 262] on span "[DATE]" at bounding box center [207, 257] width 36 height 14
select select "9"
select select "2025"
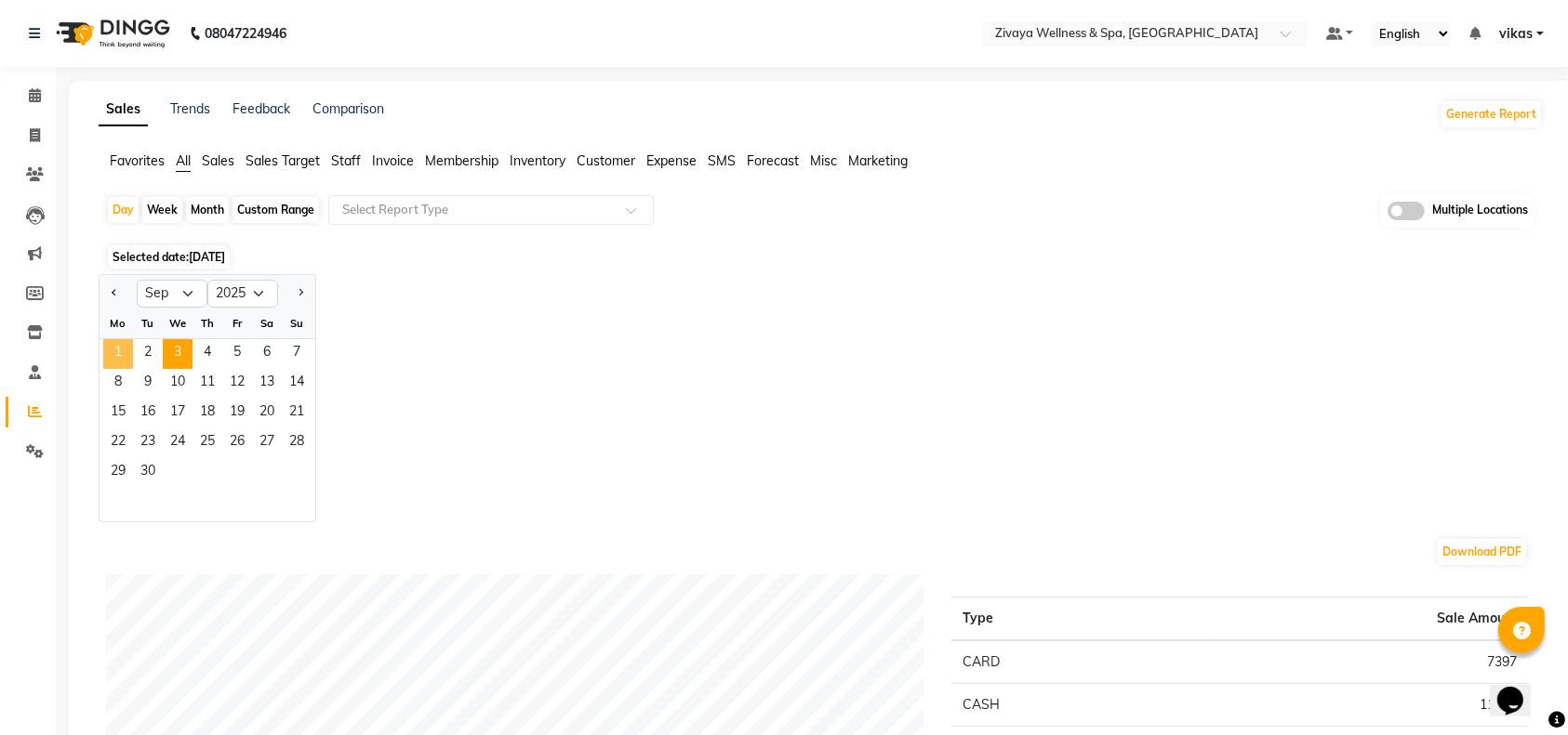
click at [121, 348] on span "1" at bounding box center [118, 354] width 30 height 30
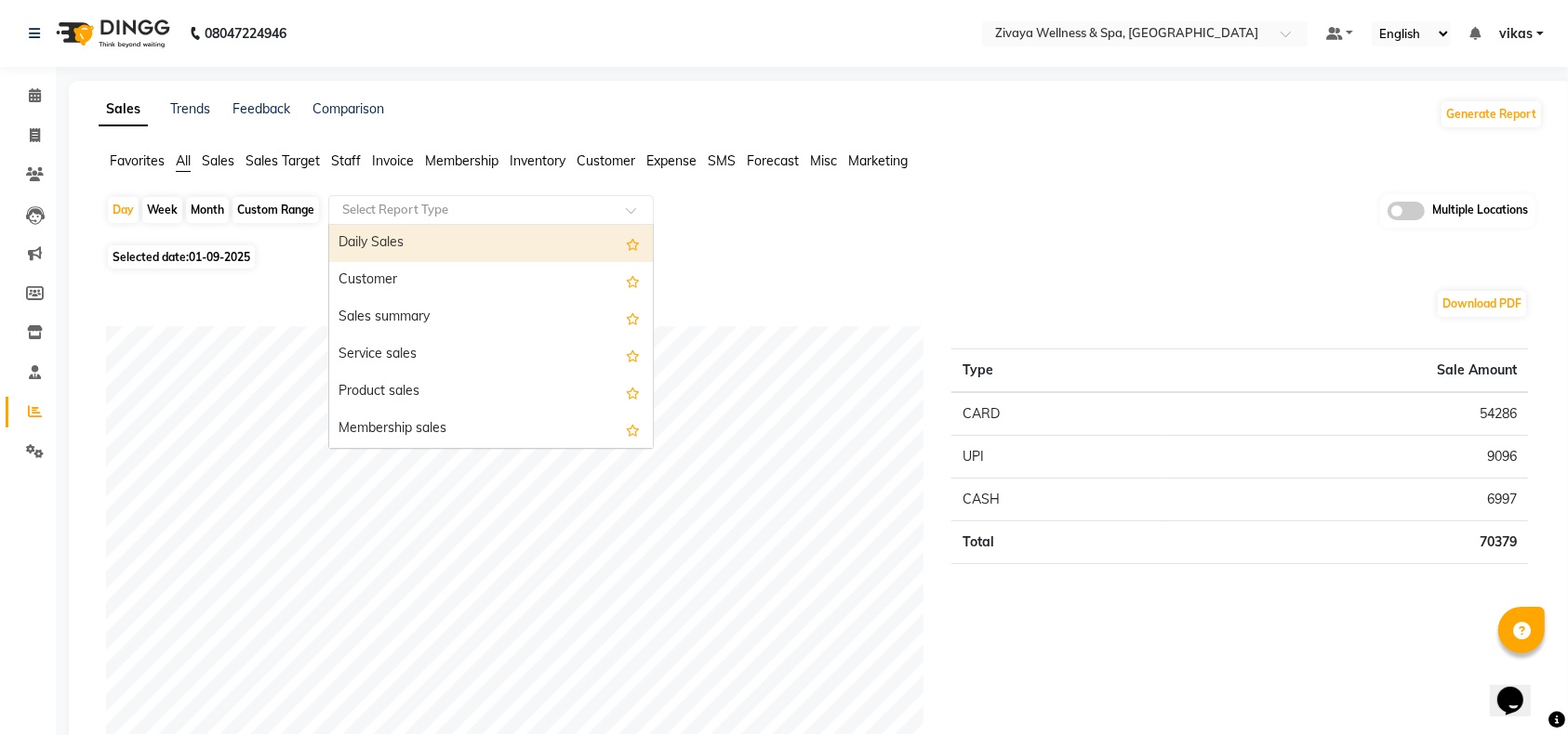
click at [453, 219] on div "Select Report Type" at bounding box center [491, 210] width 325 height 30
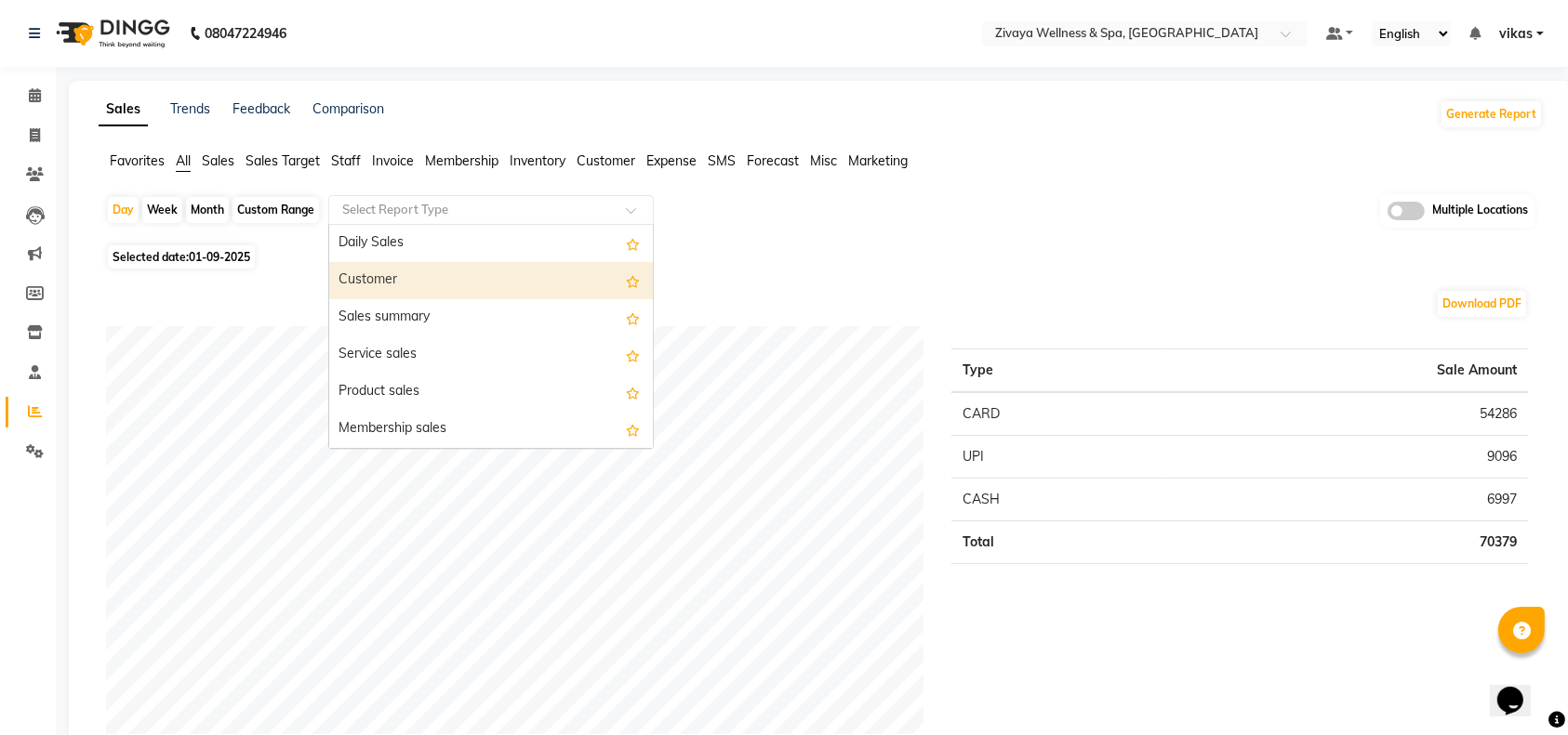
click at [441, 274] on div "Customer" at bounding box center [491, 281] width 323 height 37
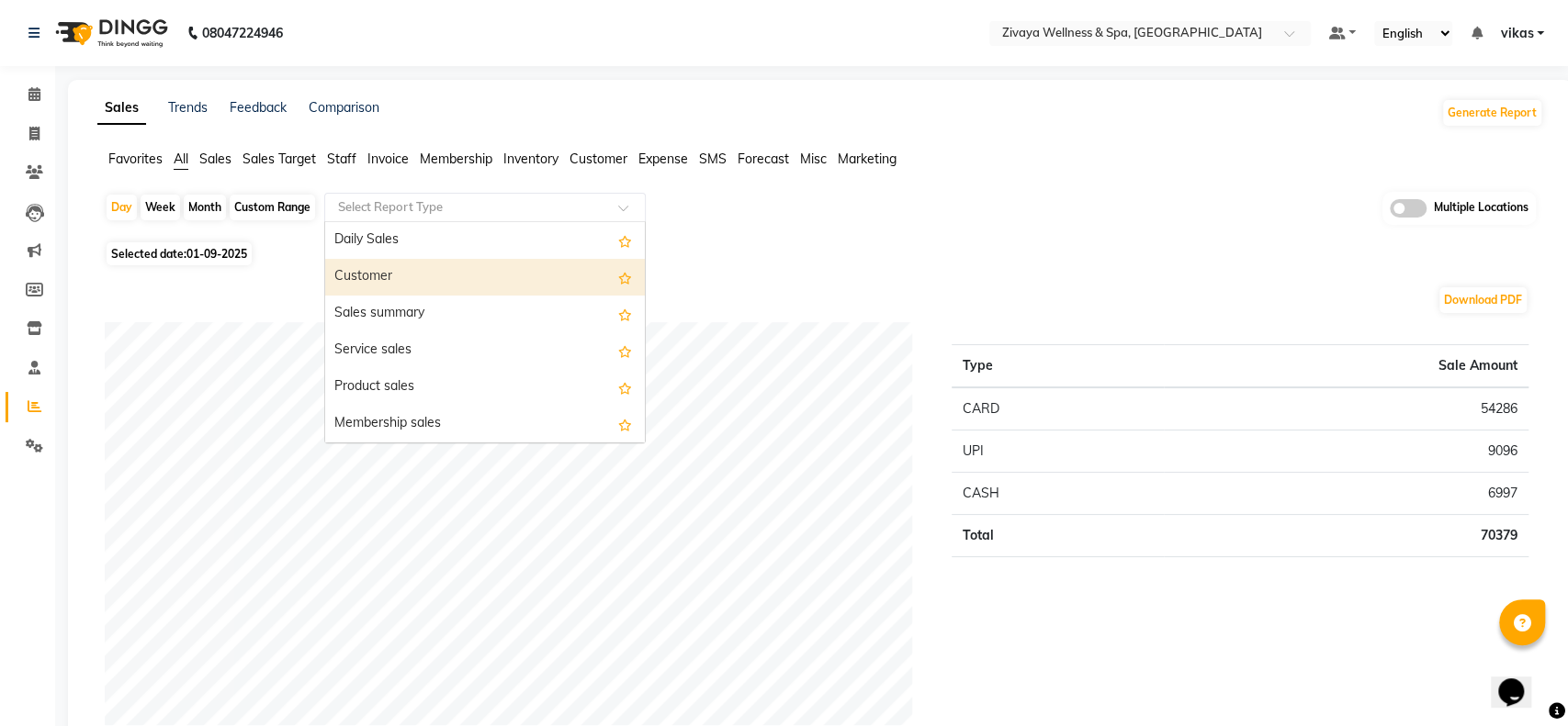
select select "full_report"
select select "csv"
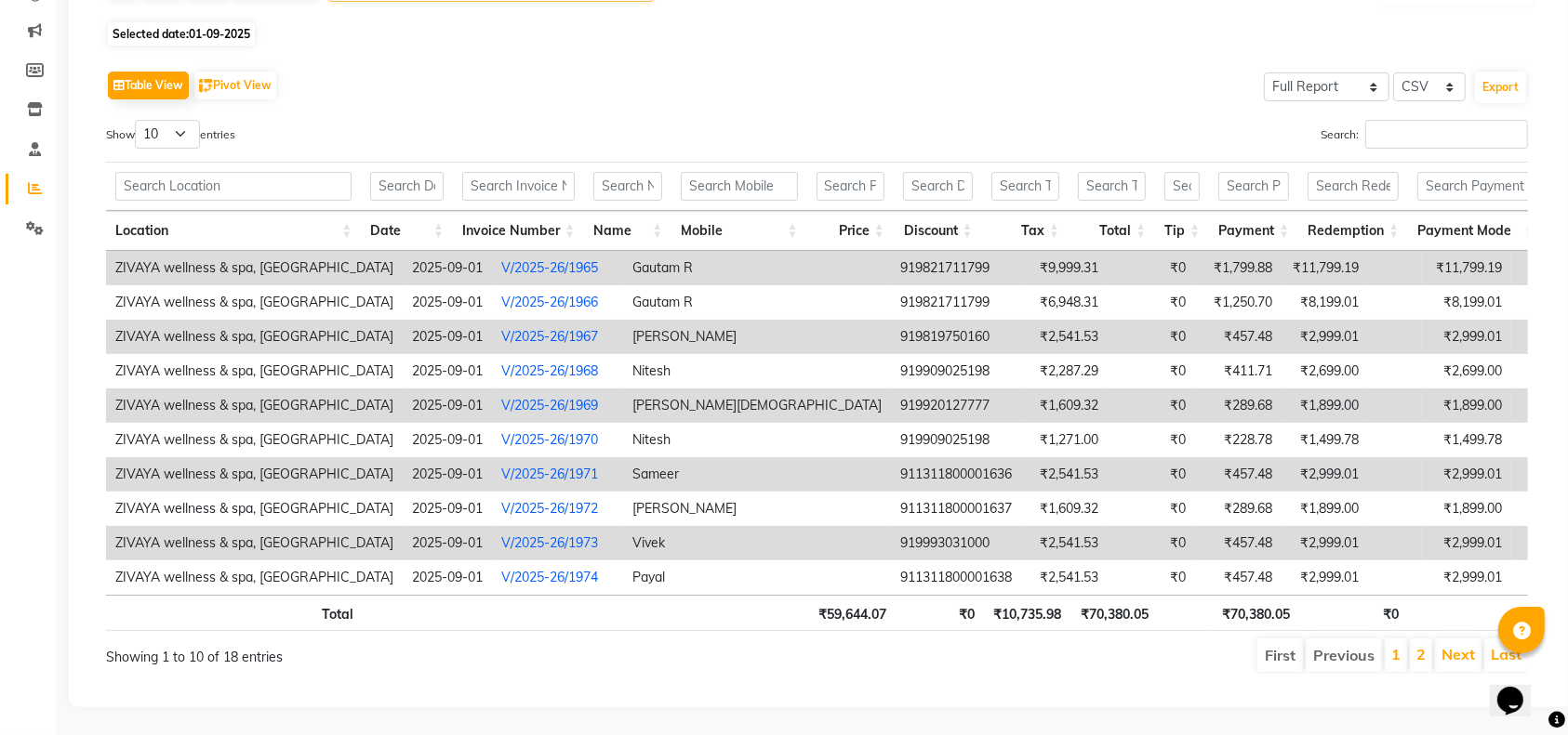
scroll to position [260, 0]
click at [228, 172] on input "text" at bounding box center [233, 186] width 236 height 29
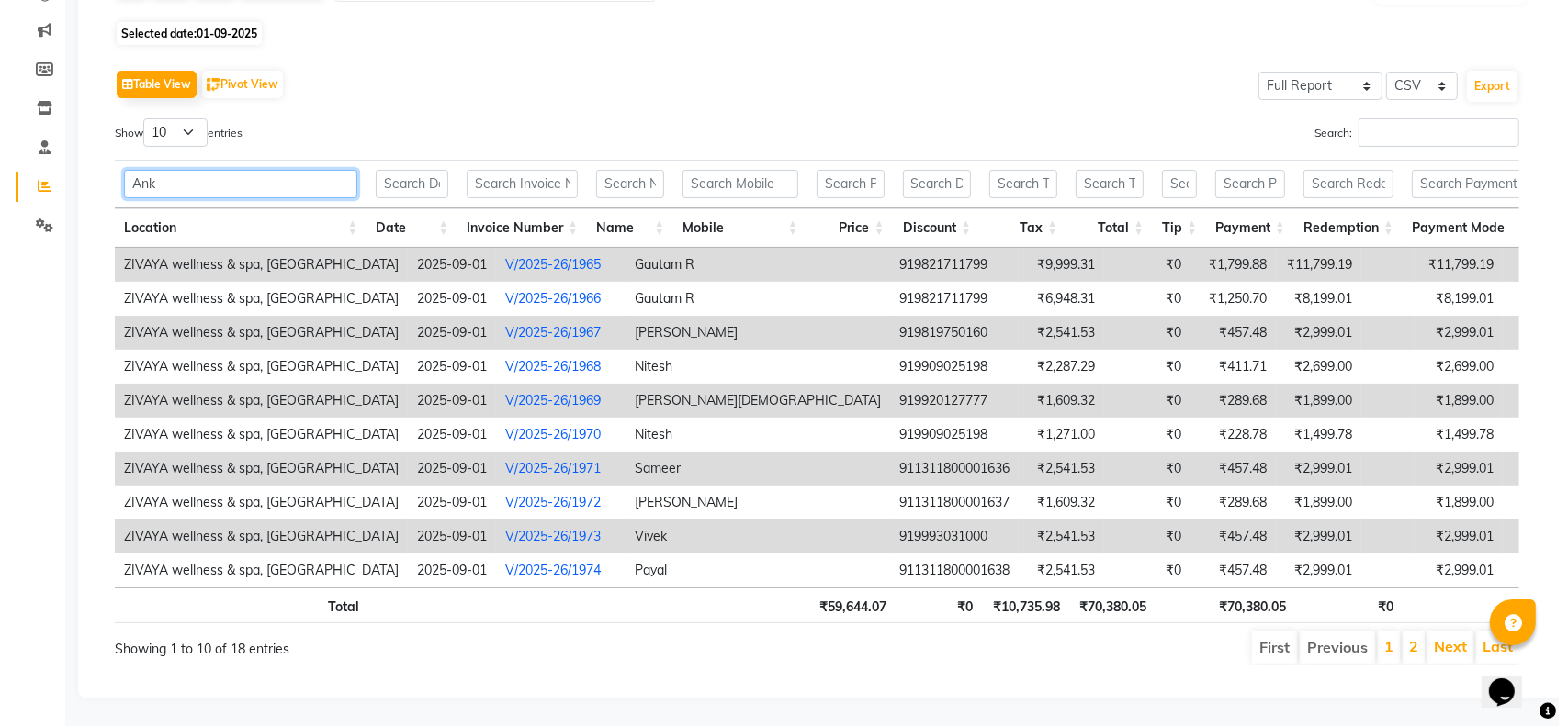
scroll to position [0, 0]
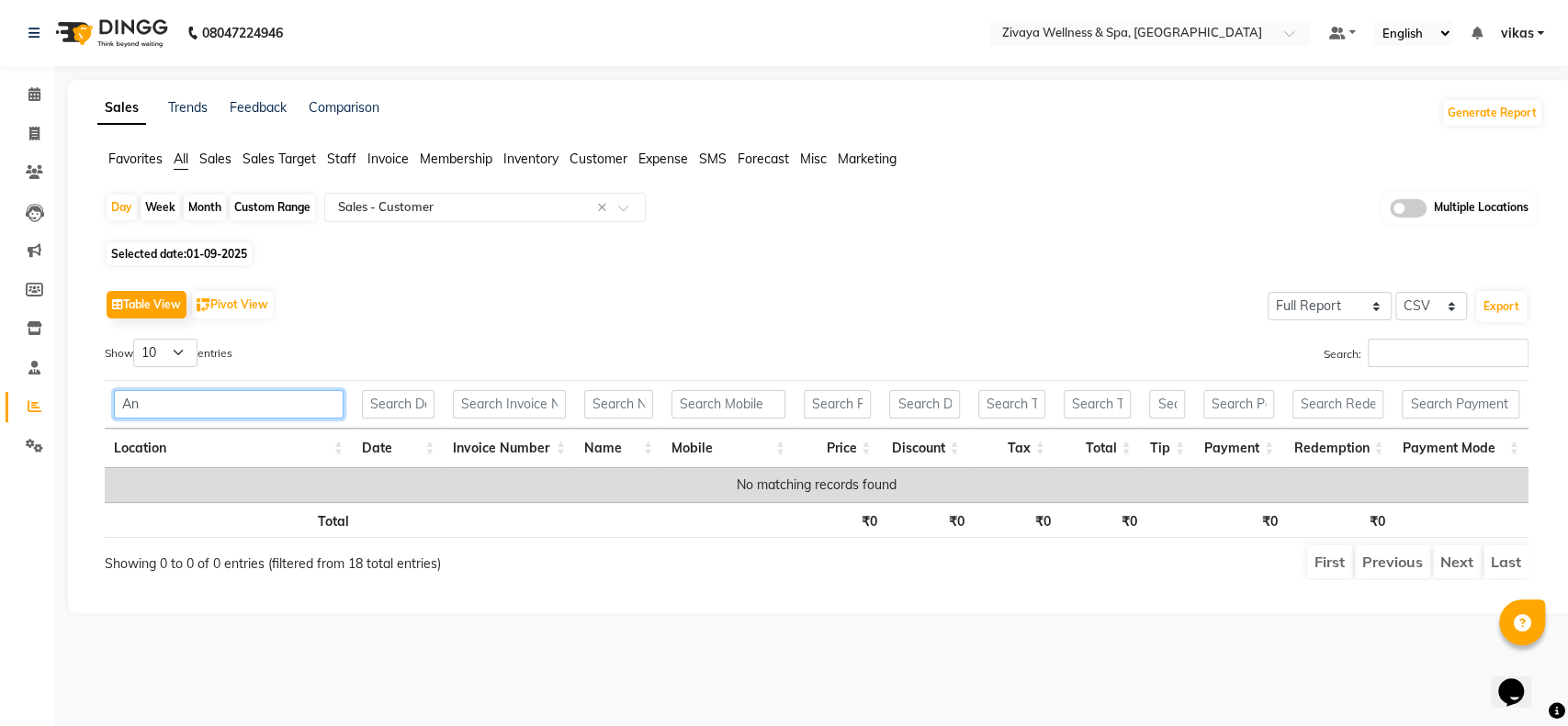
type input "A"
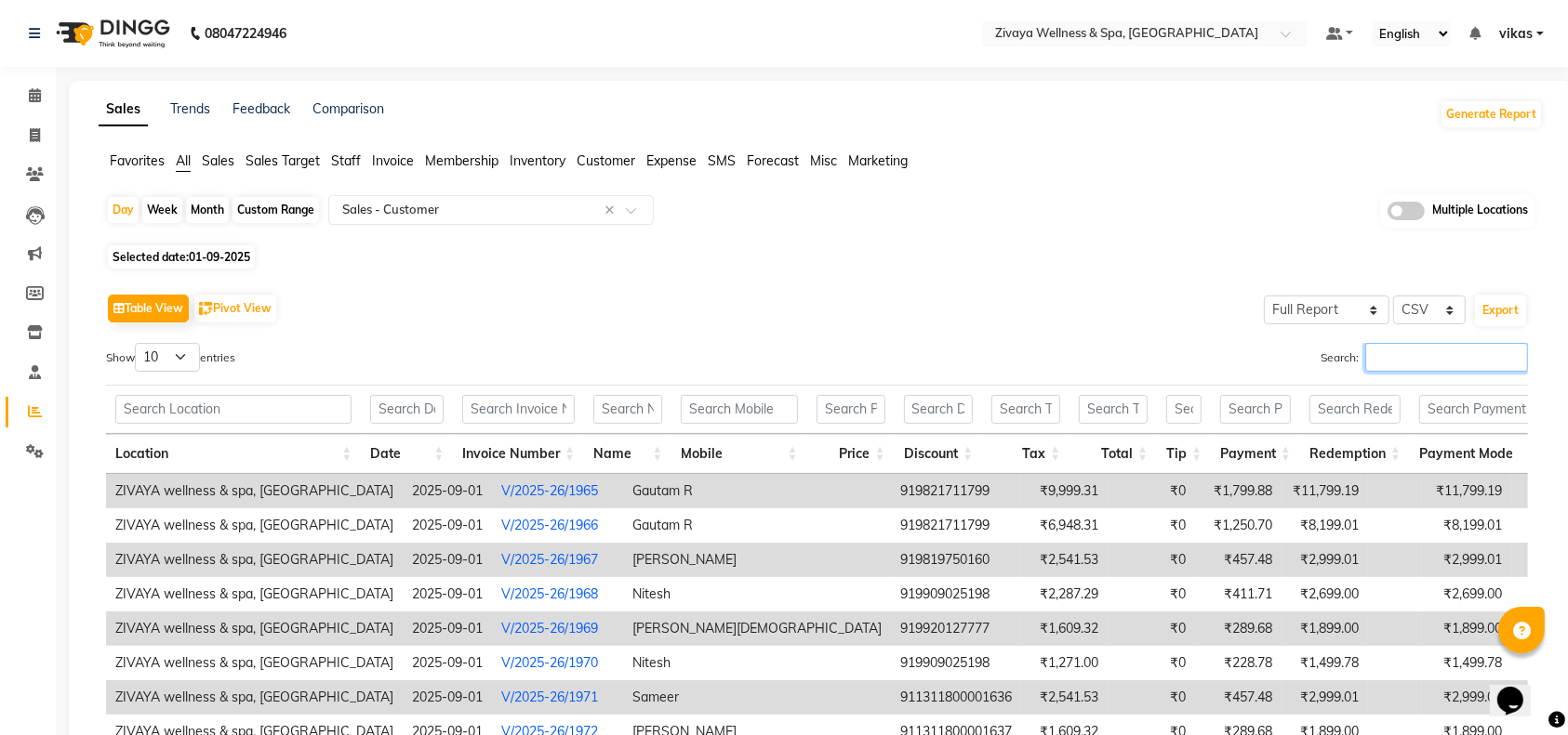
click at [1478, 360] on input "Search:" at bounding box center [1447, 357] width 163 height 29
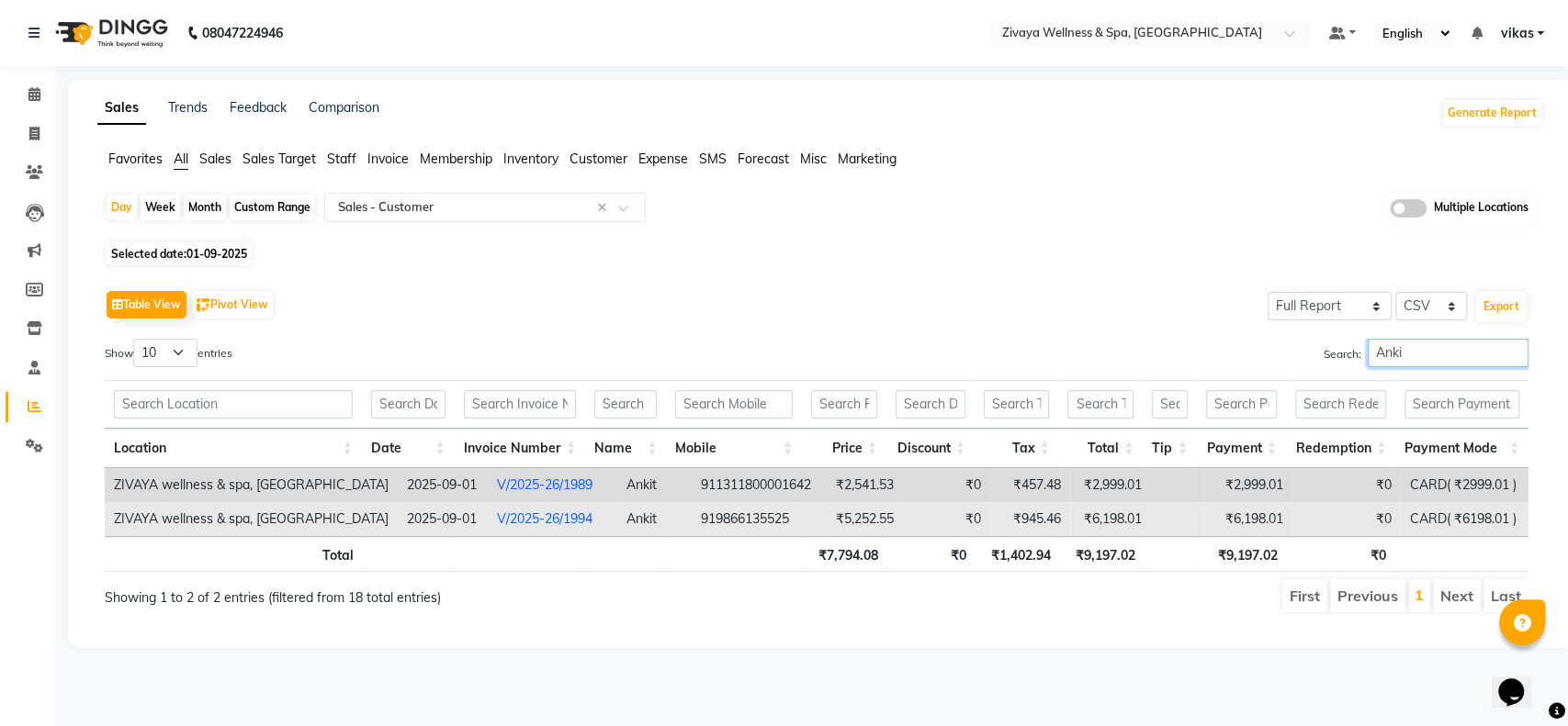
type input "Anki"
click at [530, 513] on link "V/2025-26/1994" at bounding box center [545, 518] width 96 height 17
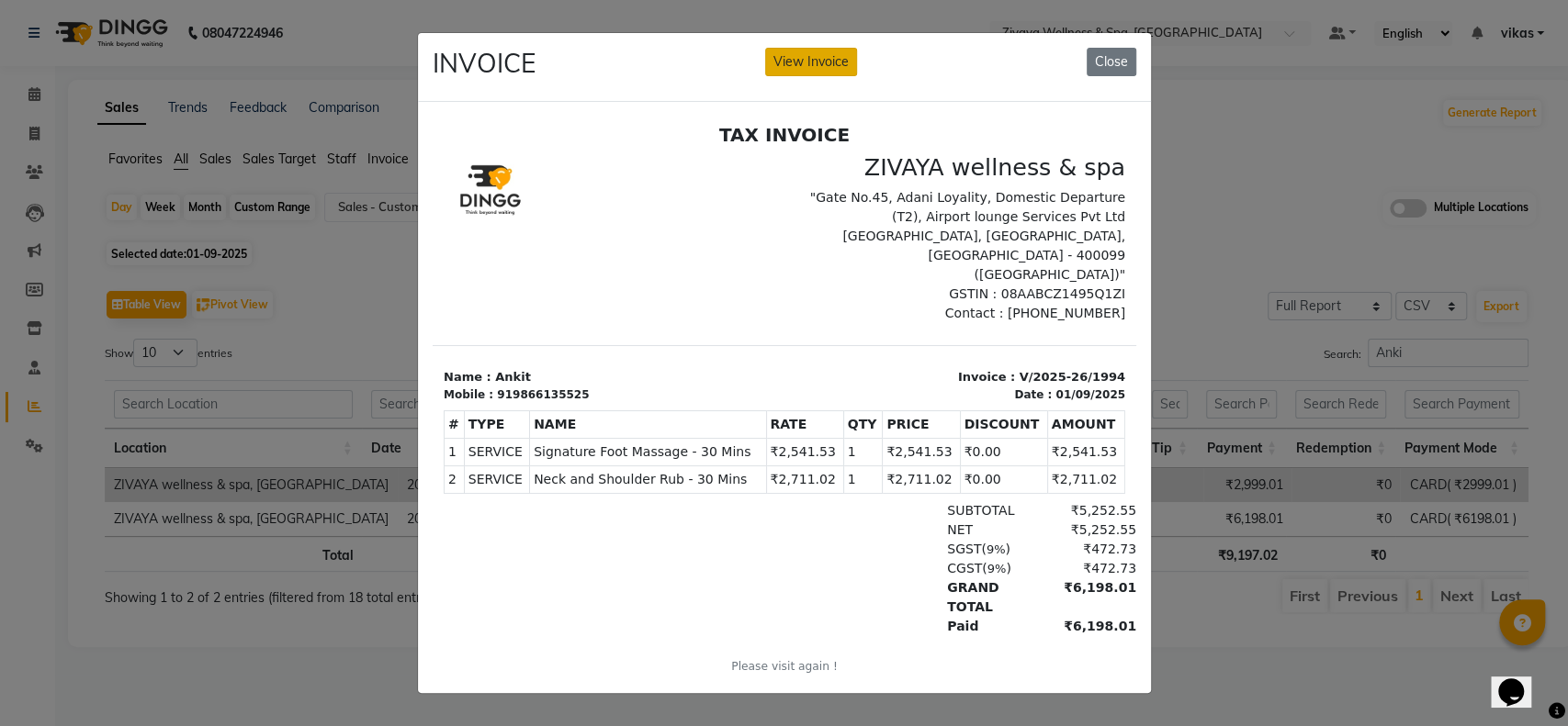
click at [786, 59] on button "View Invoice" at bounding box center [811, 62] width 92 height 29
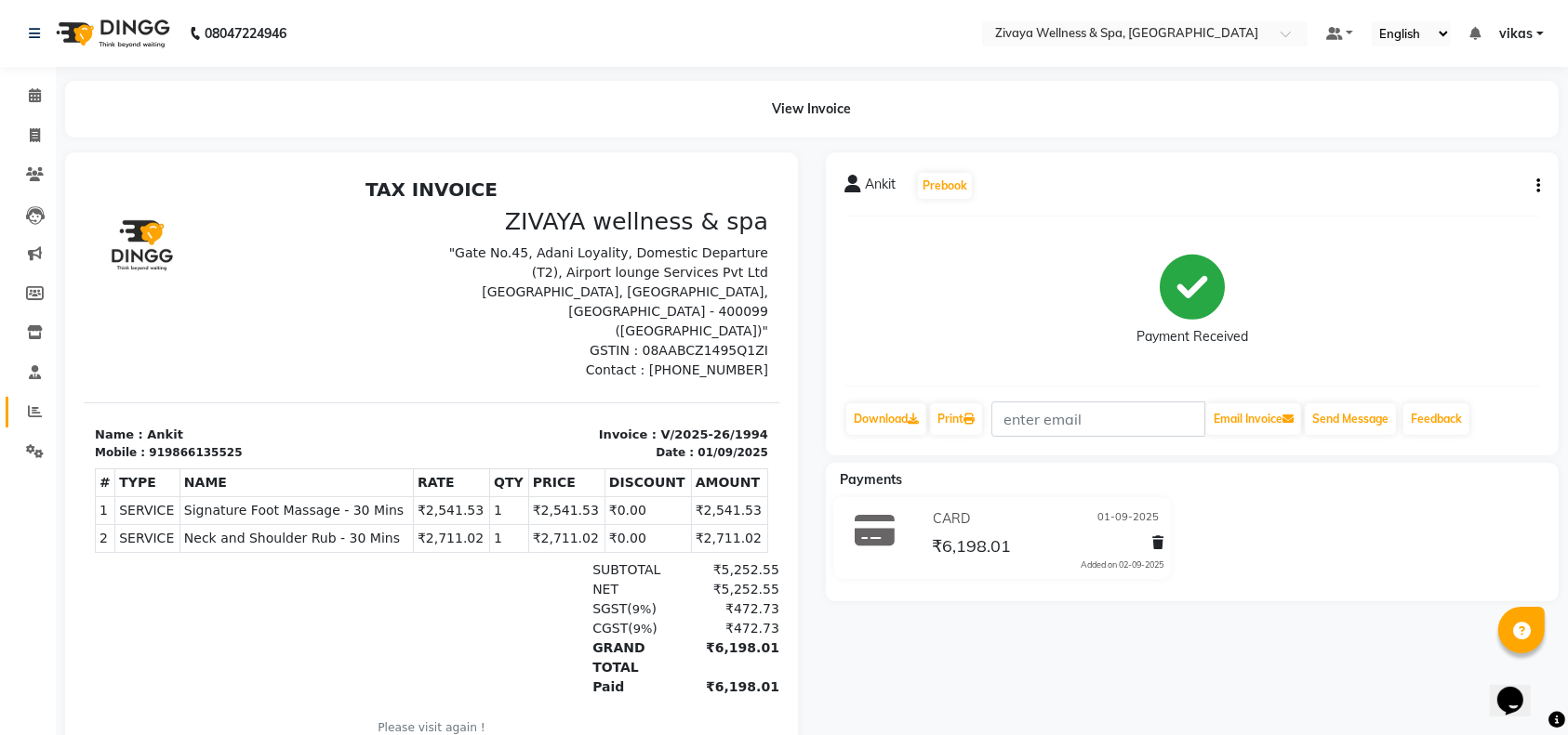
click at [12, 398] on link "Reports" at bounding box center [28, 412] width 45 height 31
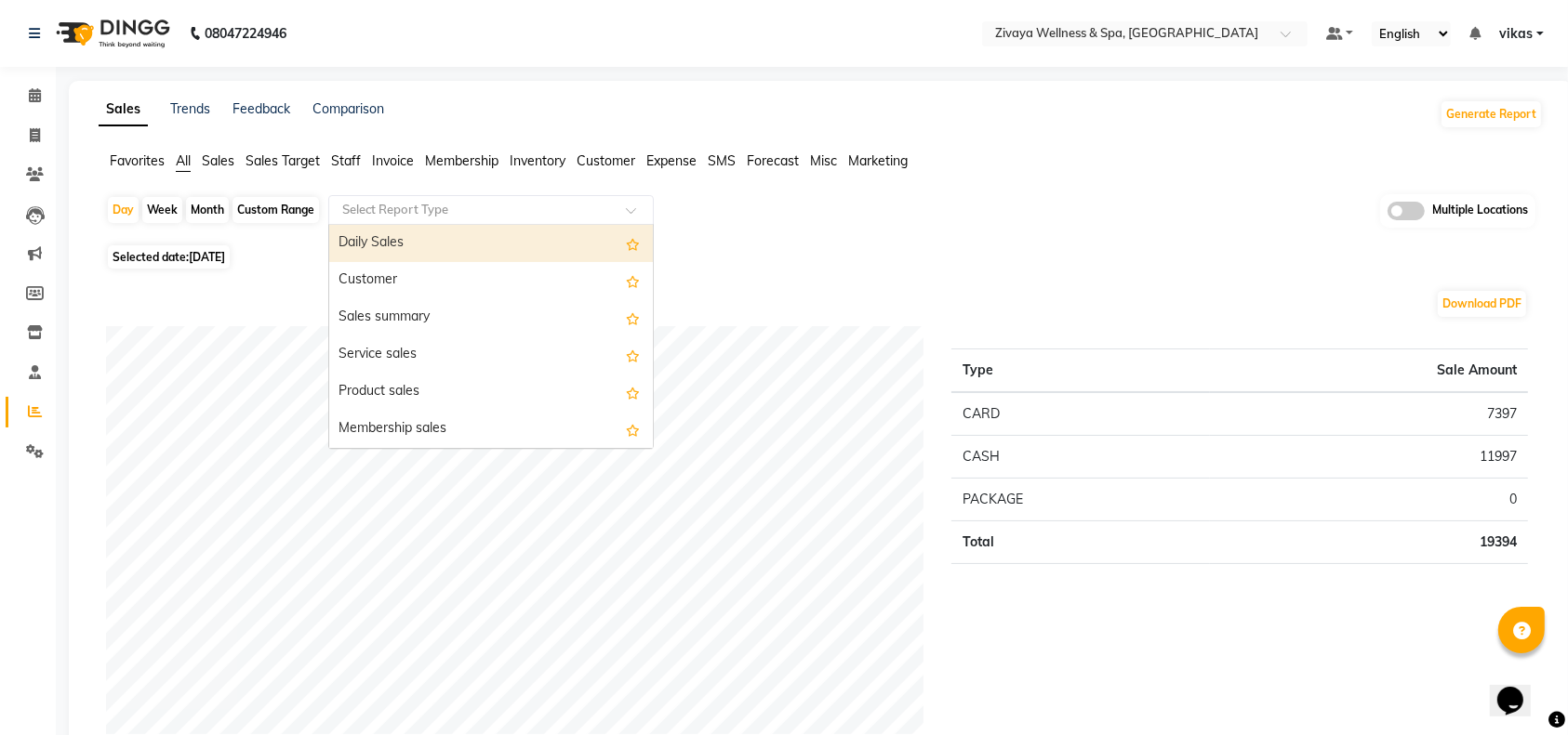
click at [371, 201] on input "text" at bounding box center [472, 210] width 268 height 19
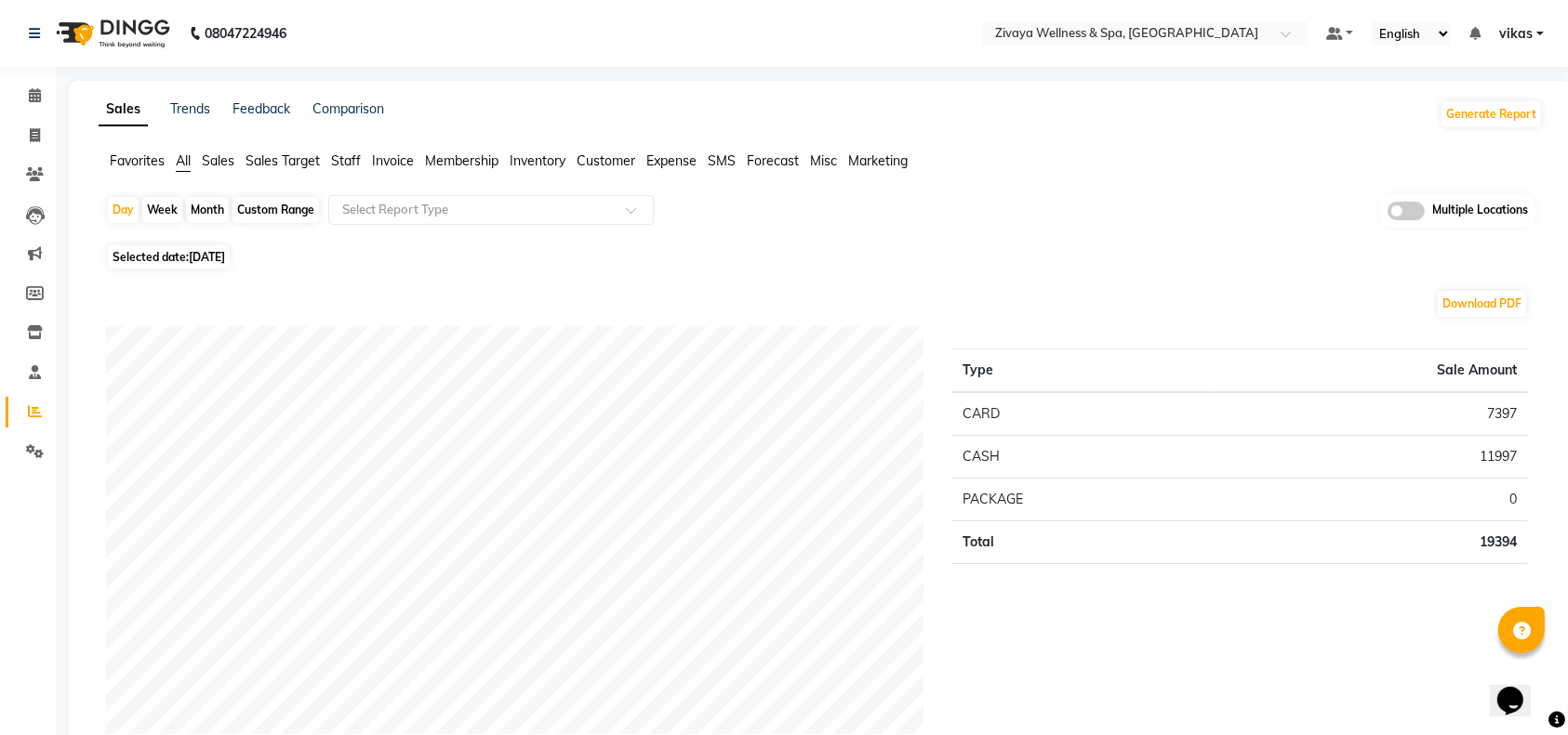
click at [225, 257] on span "[DATE]" at bounding box center [207, 257] width 36 height 14
select select "9"
select select "2025"
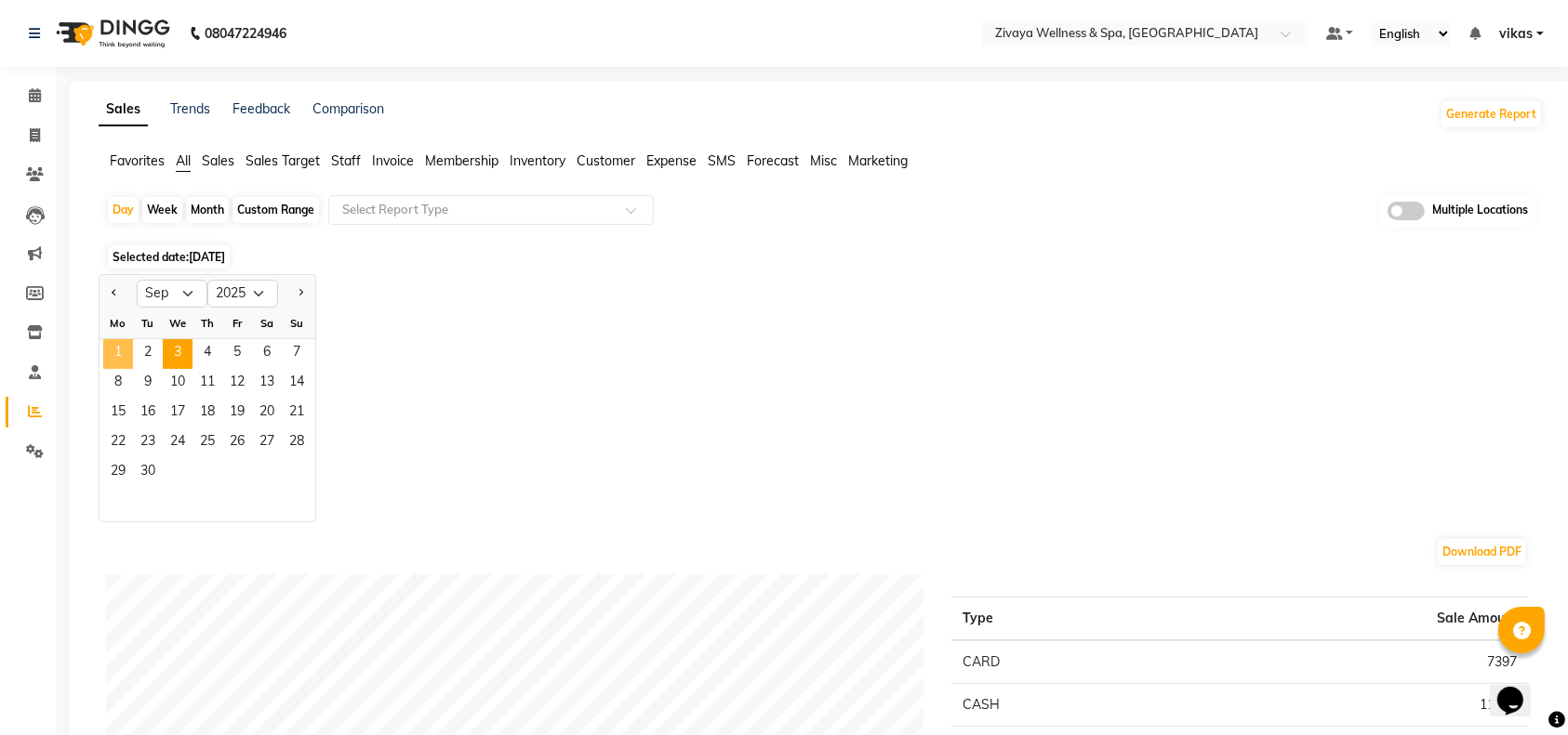
click at [121, 345] on span "1" at bounding box center [118, 354] width 30 height 30
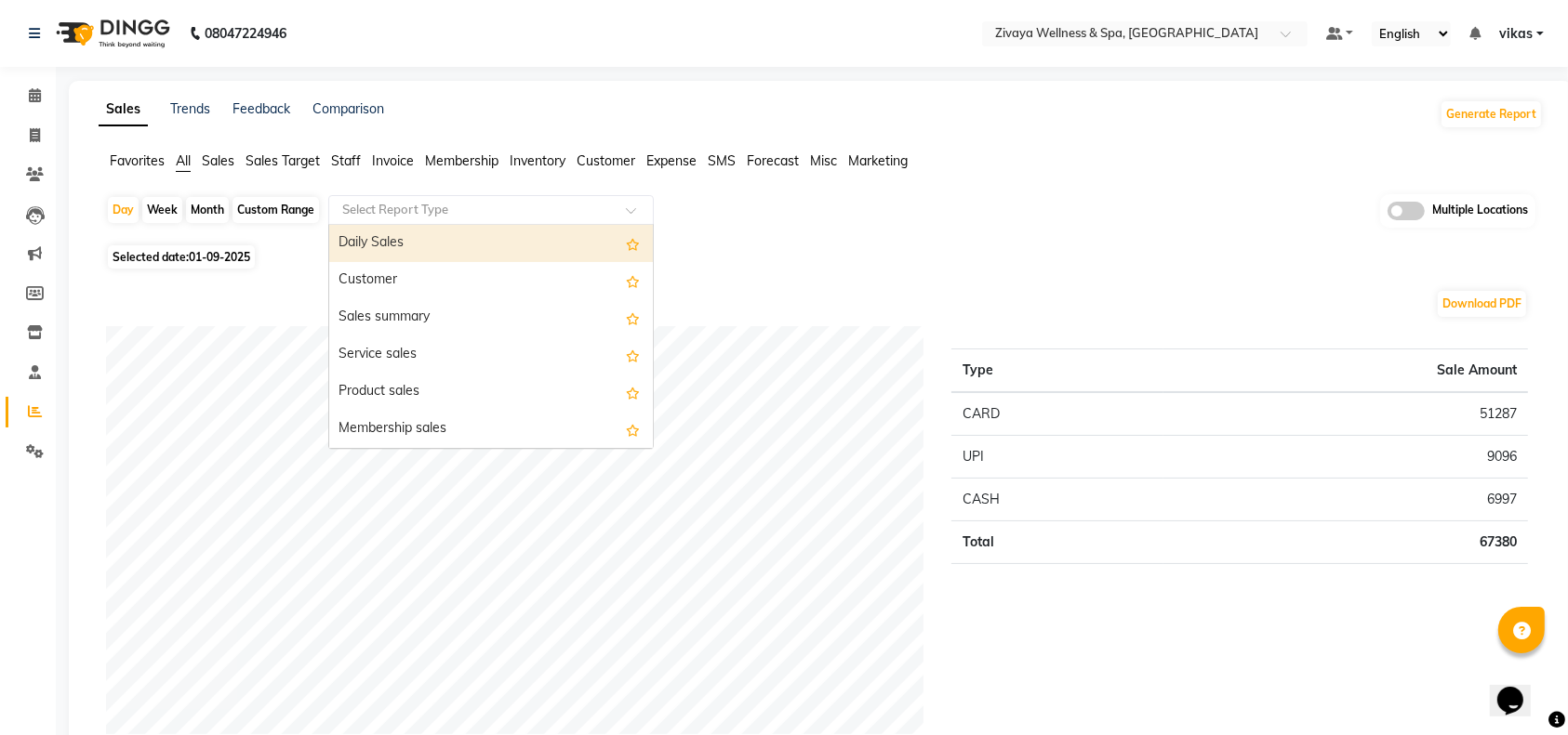
click at [364, 215] on input "text" at bounding box center [472, 210] width 268 height 19
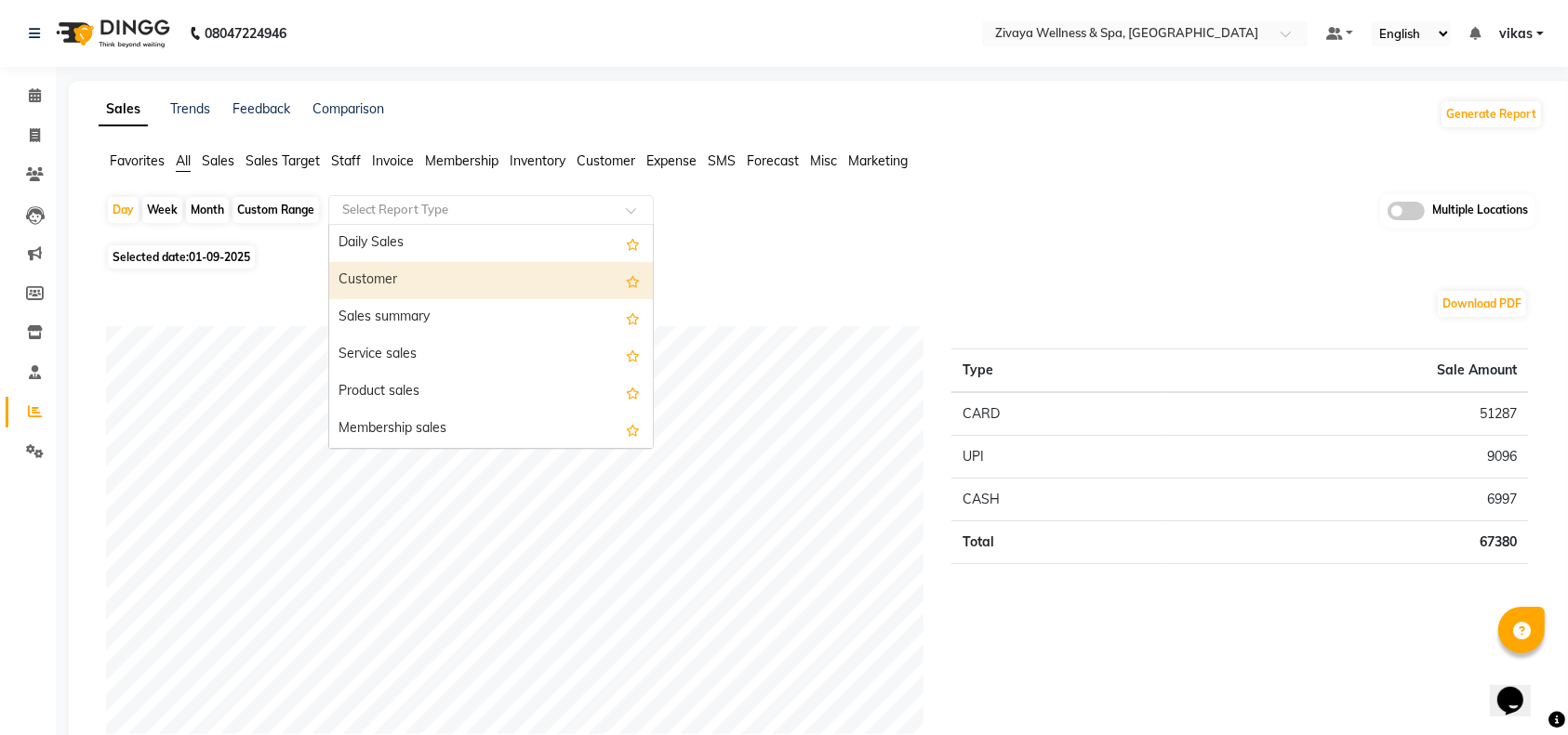
drag, startPoint x: 363, startPoint y: 261, endPoint x: 362, endPoint y: 276, distance: 15.0
click at [362, 276] on div "Customer" at bounding box center [491, 281] width 323 height 37
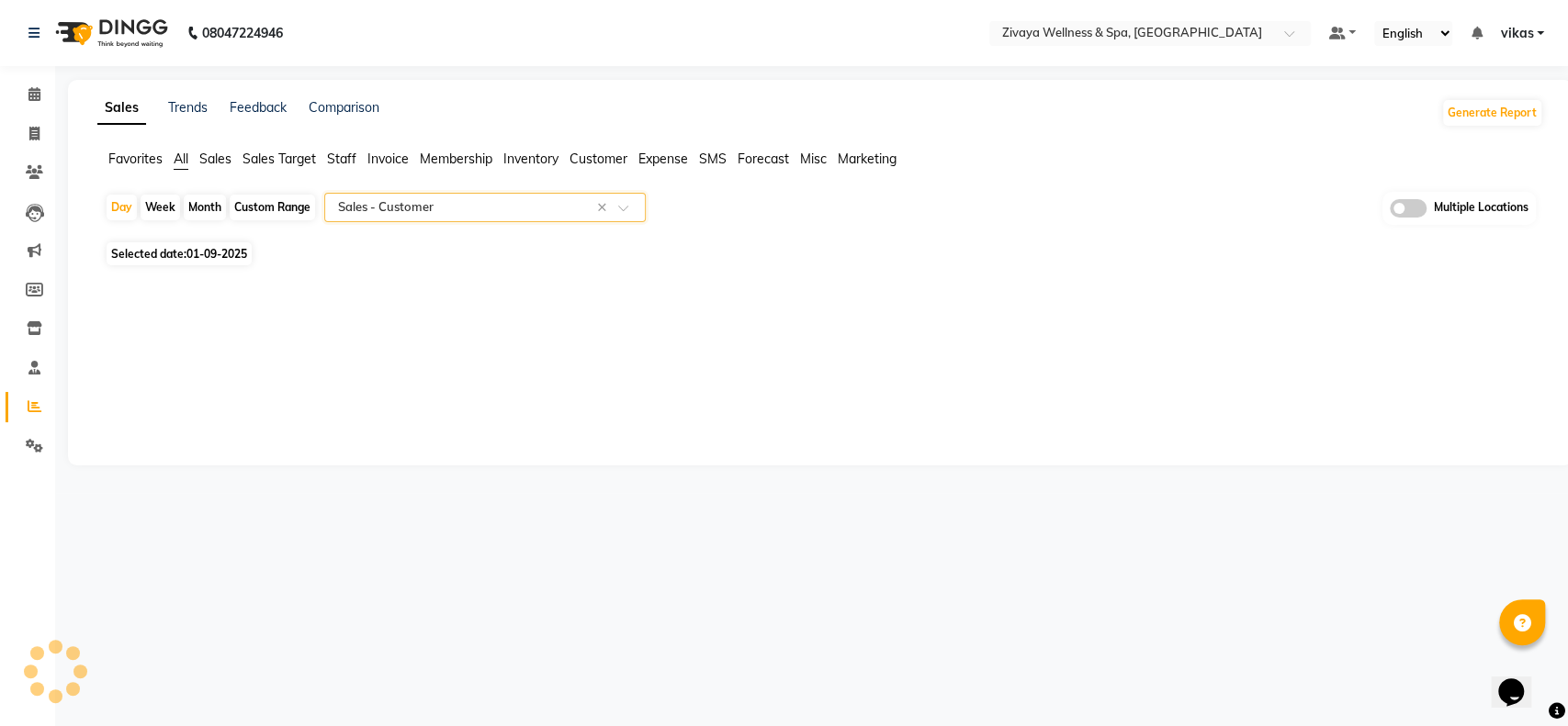
select select "full_report"
select select "csv"
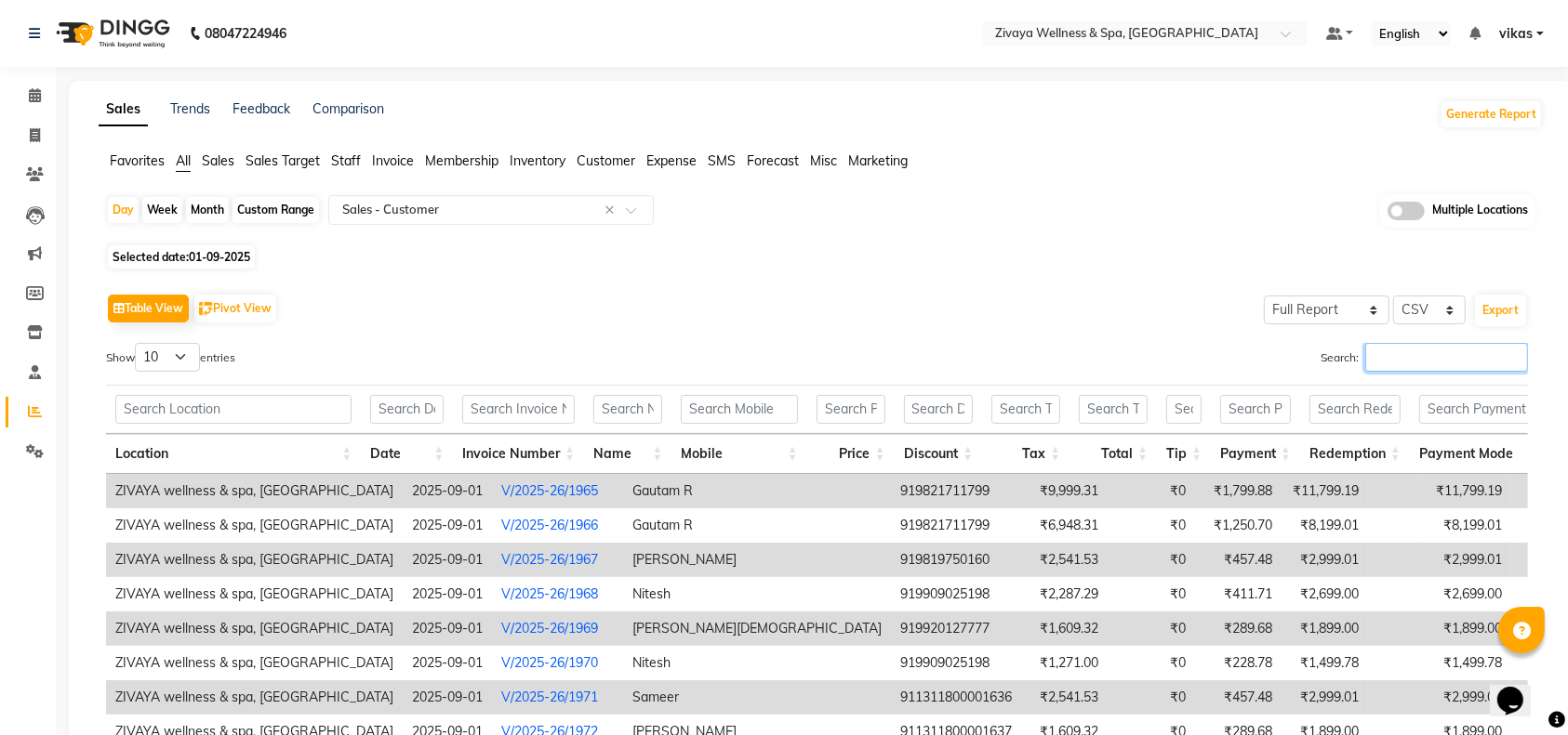
click at [1447, 364] on input "Search:" at bounding box center [1447, 357] width 163 height 29
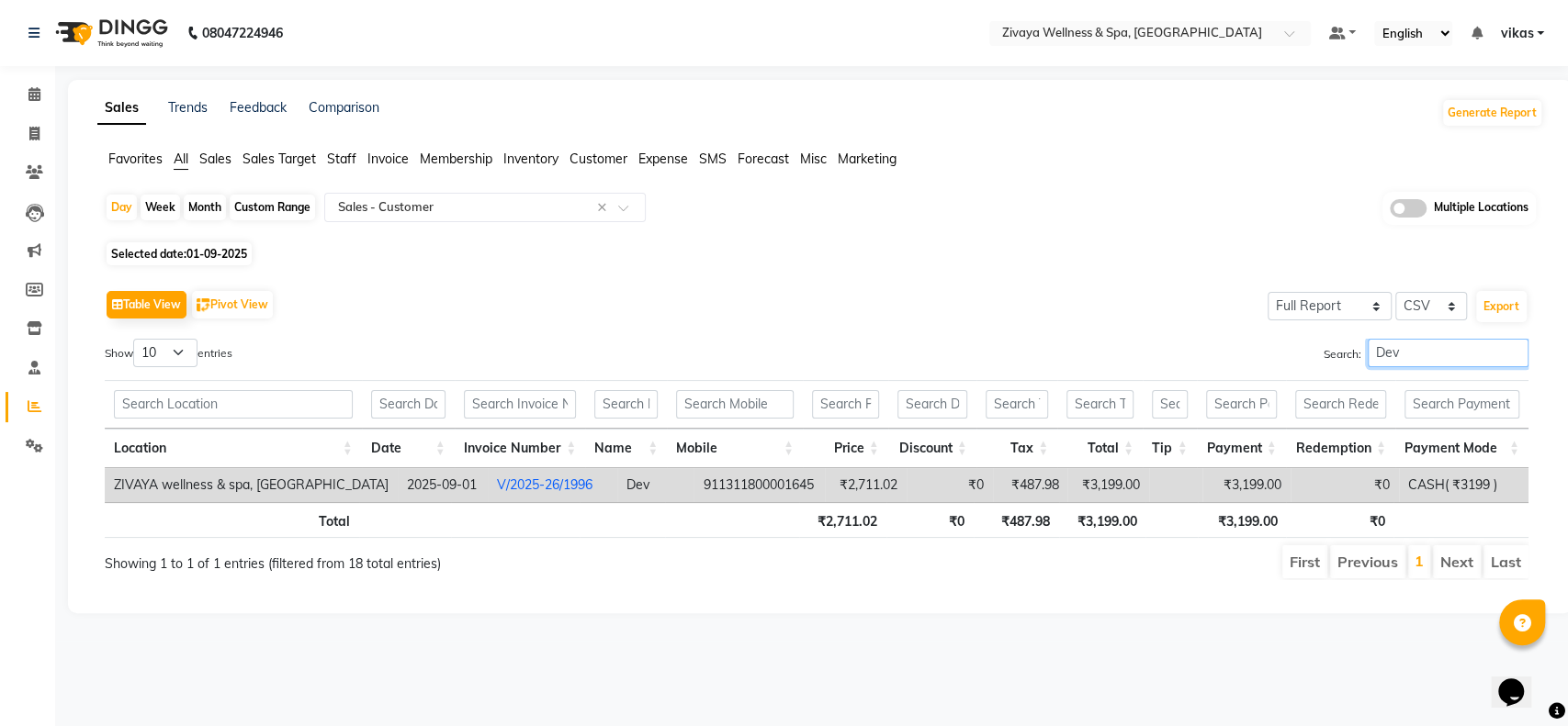
type input "Dev"
click at [500, 488] on link "V/2025-26/1996" at bounding box center [545, 485] width 96 height 17
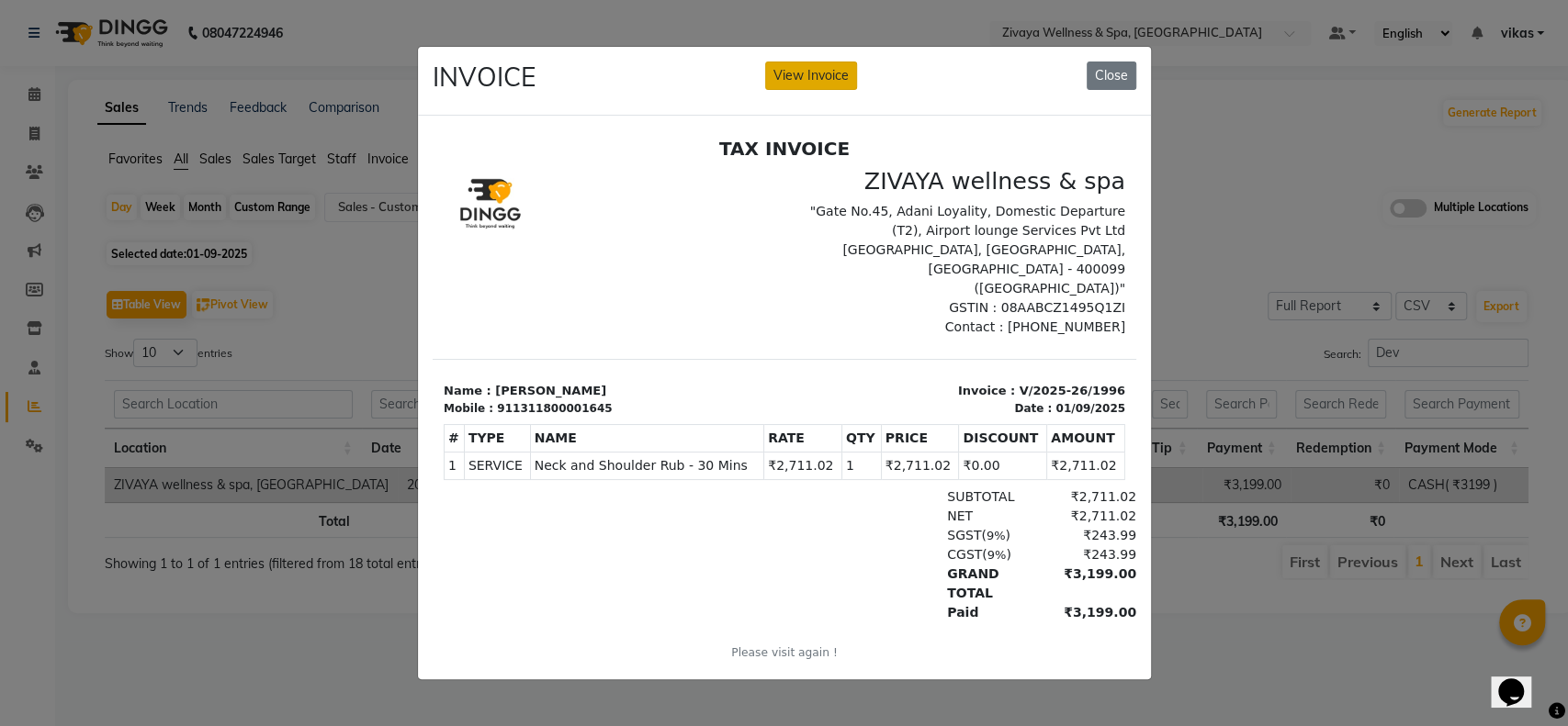
click at [808, 76] on button "View Invoice" at bounding box center [811, 76] width 92 height 29
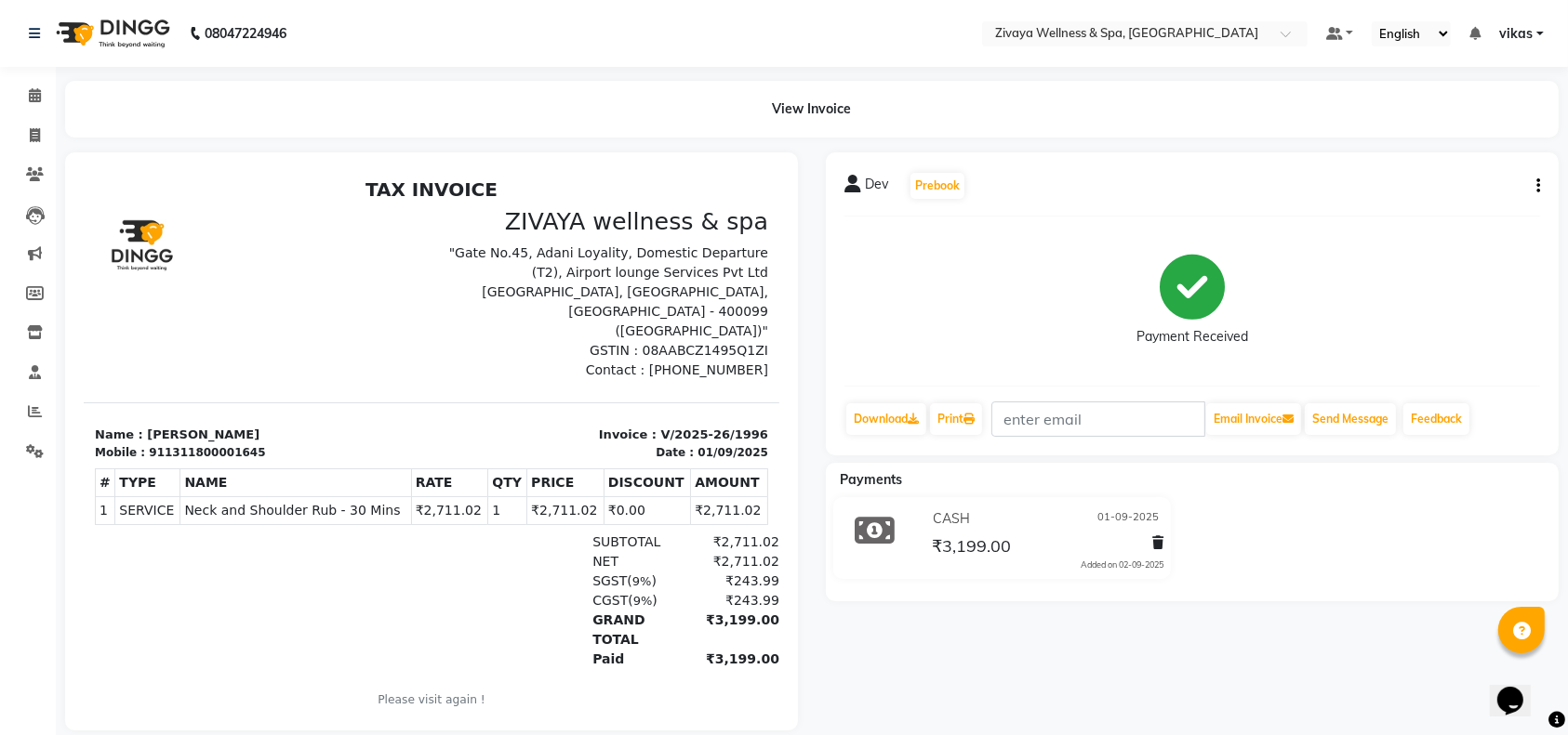
scroll to position [42, 0]
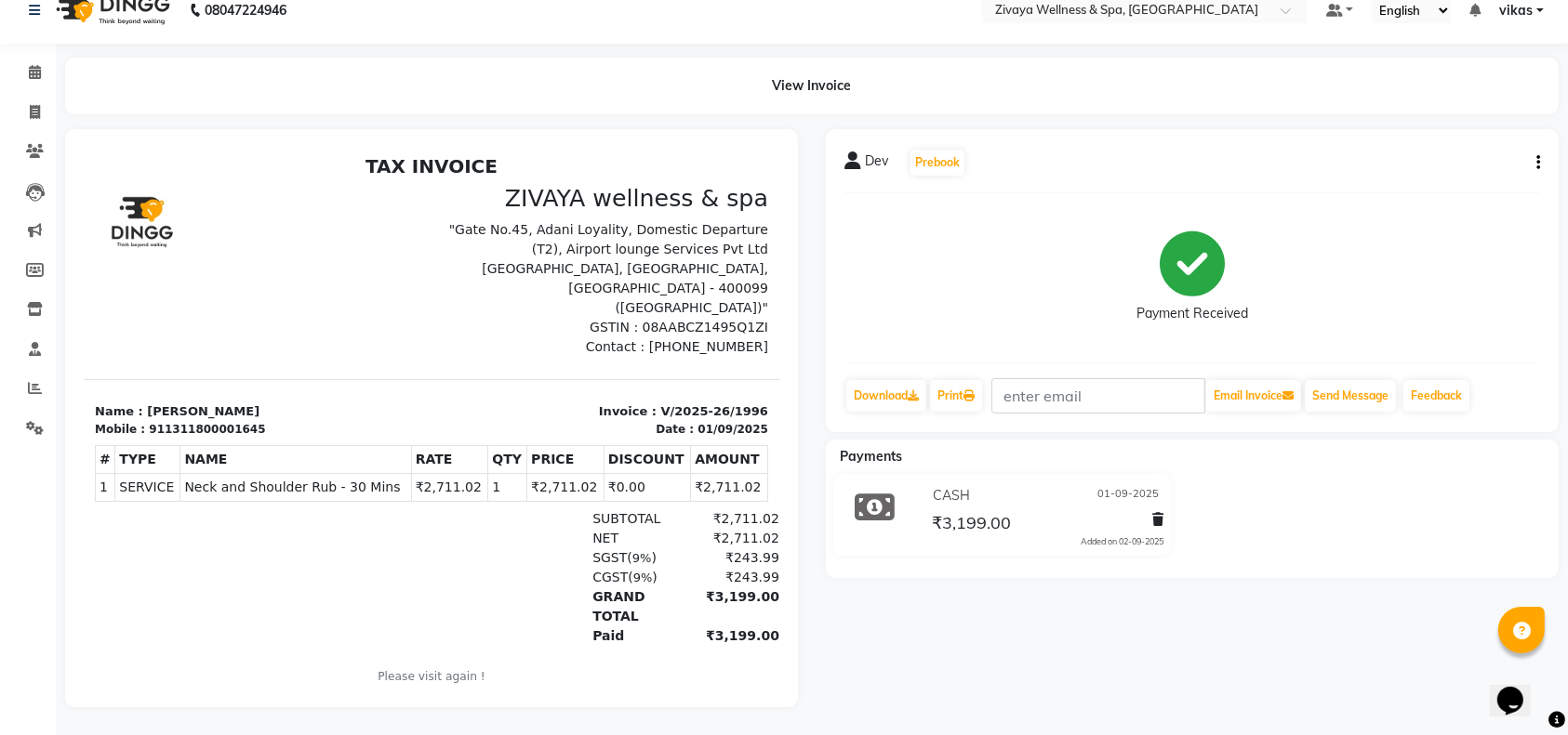
click at [1533, 153] on button "button" at bounding box center [1534, 163] width 11 height 20
click at [1436, 175] on div "Edit Invoice" at bounding box center [1446, 186] width 127 height 23
select select "service"
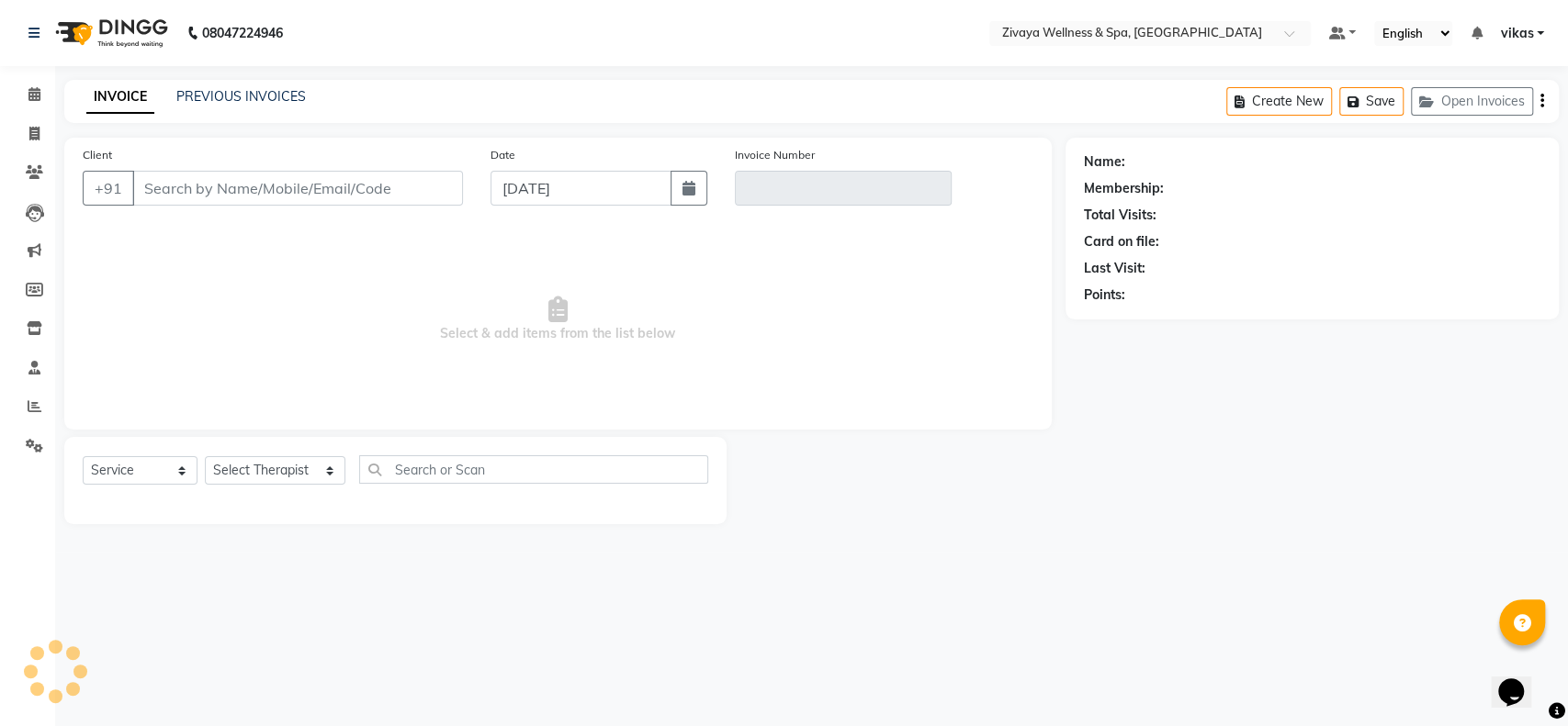
type input "1311800001645"
type input "V/2025-26/1996"
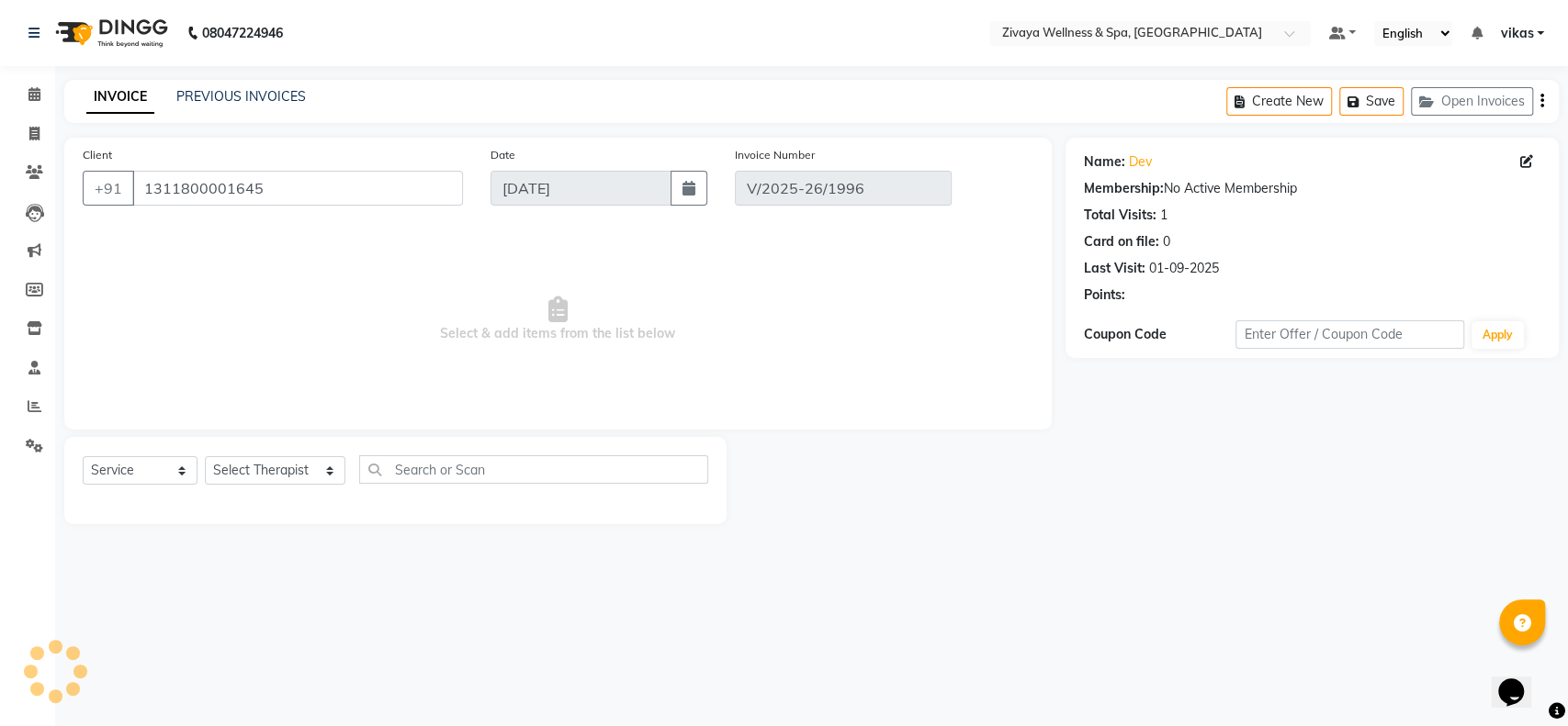
type input "01-09-2025"
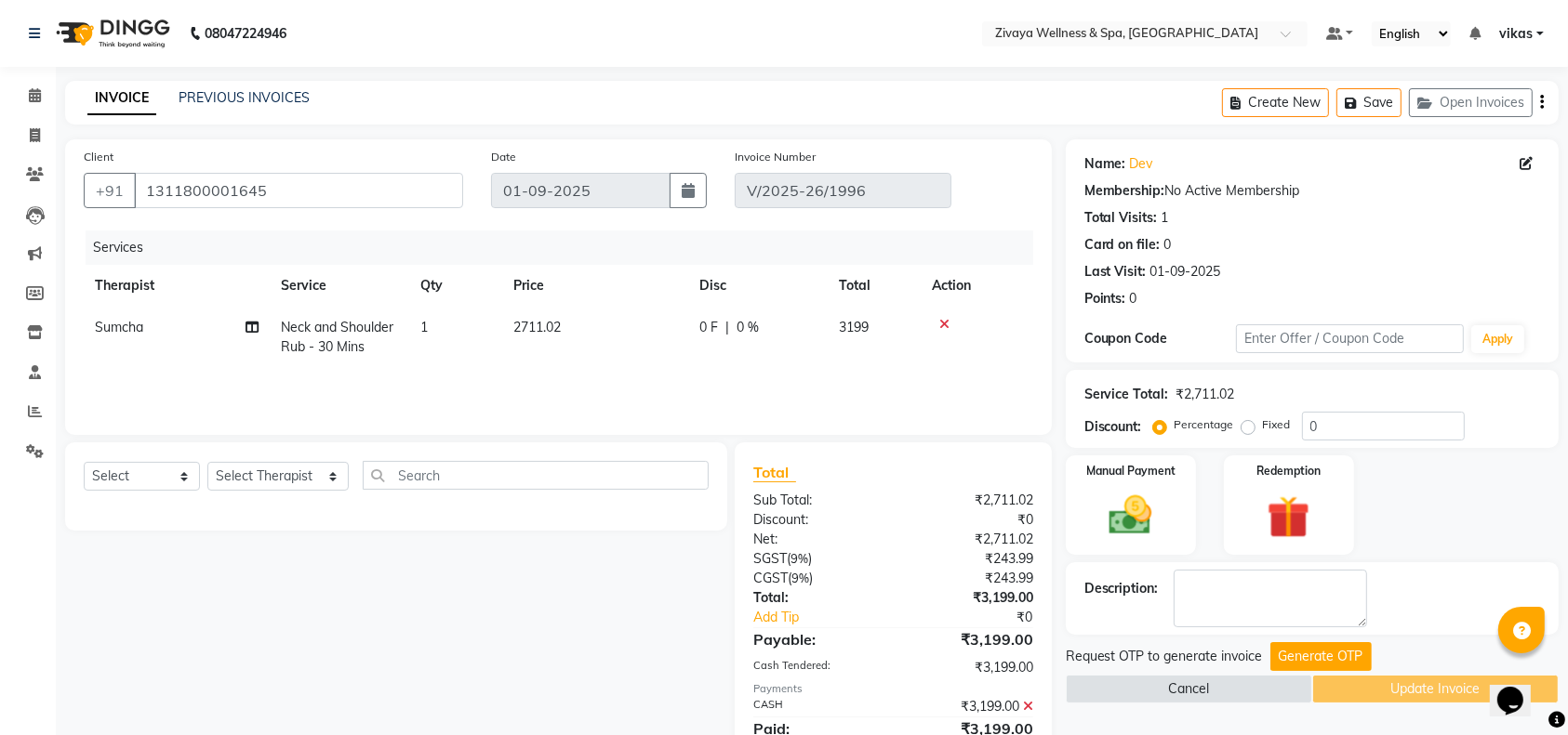
scroll to position [74, 0]
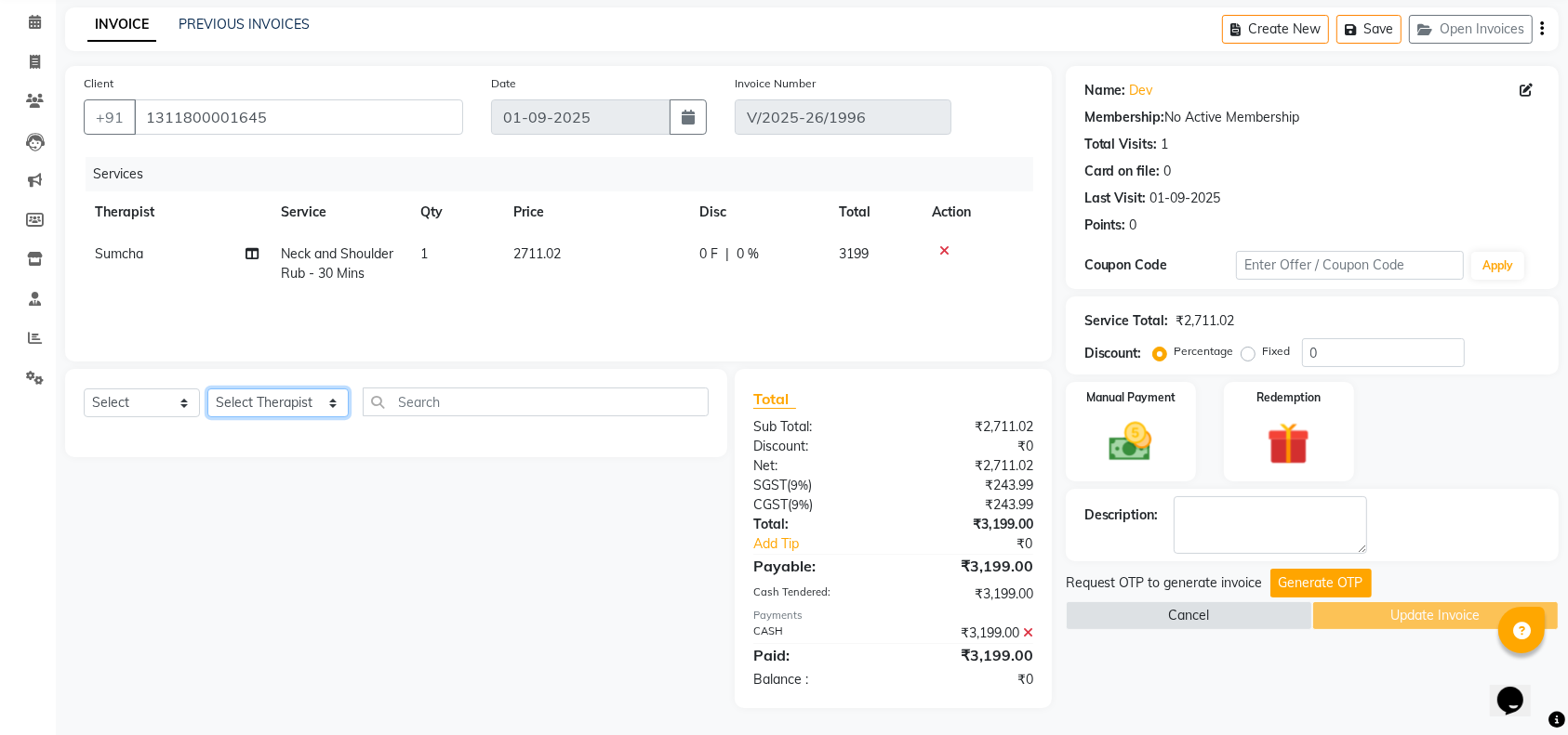
click at [282, 399] on select "Select Therapist ALEN Hima Immanuel Lalthuoizing (Emma) Joseph Laldinpuia Niang…" at bounding box center [278, 403] width 141 height 29
click at [132, 400] on select "Select Service Product Membership Package Voucher Prepaid Gift Card" at bounding box center [142, 403] width 116 height 29
select select "service"
click at [84, 389] on select "Select Service Product Membership Package Voucher Prepaid Gift Card" at bounding box center [142, 403] width 116 height 29
click at [248, 393] on select "Select Therapist ALEN Hima Immanuel Lalthuoizing (Emma) Joseph Laldinpuia Niang…" at bounding box center [278, 403] width 141 height 29
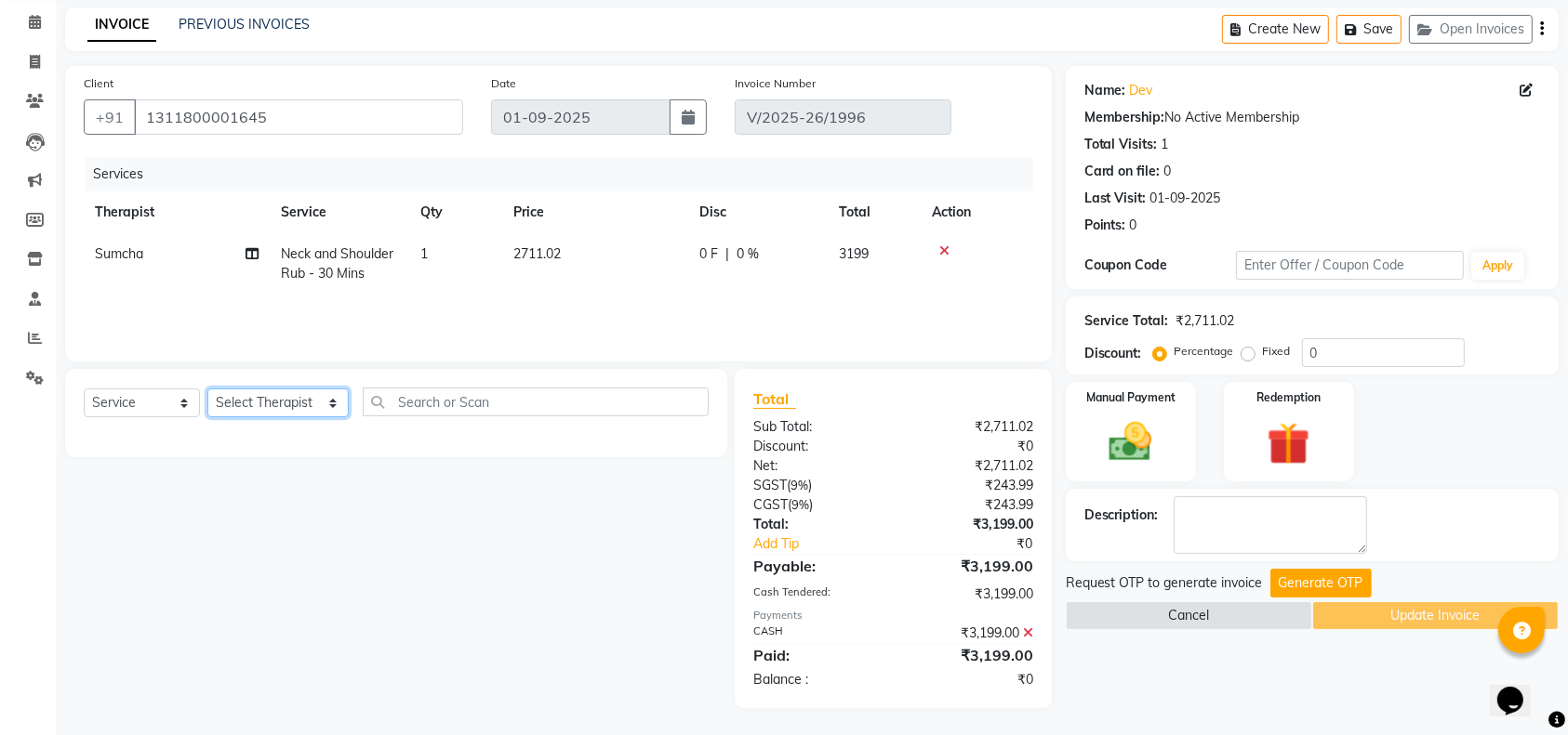
select select "63085"
click at [207, 389] on select "Select Therapist ALEN Hima Immanuel Lalthuoizing (Emma) Joseph Laldinpuia Niang…" at bounding box center [278, 403] width 141 height 29
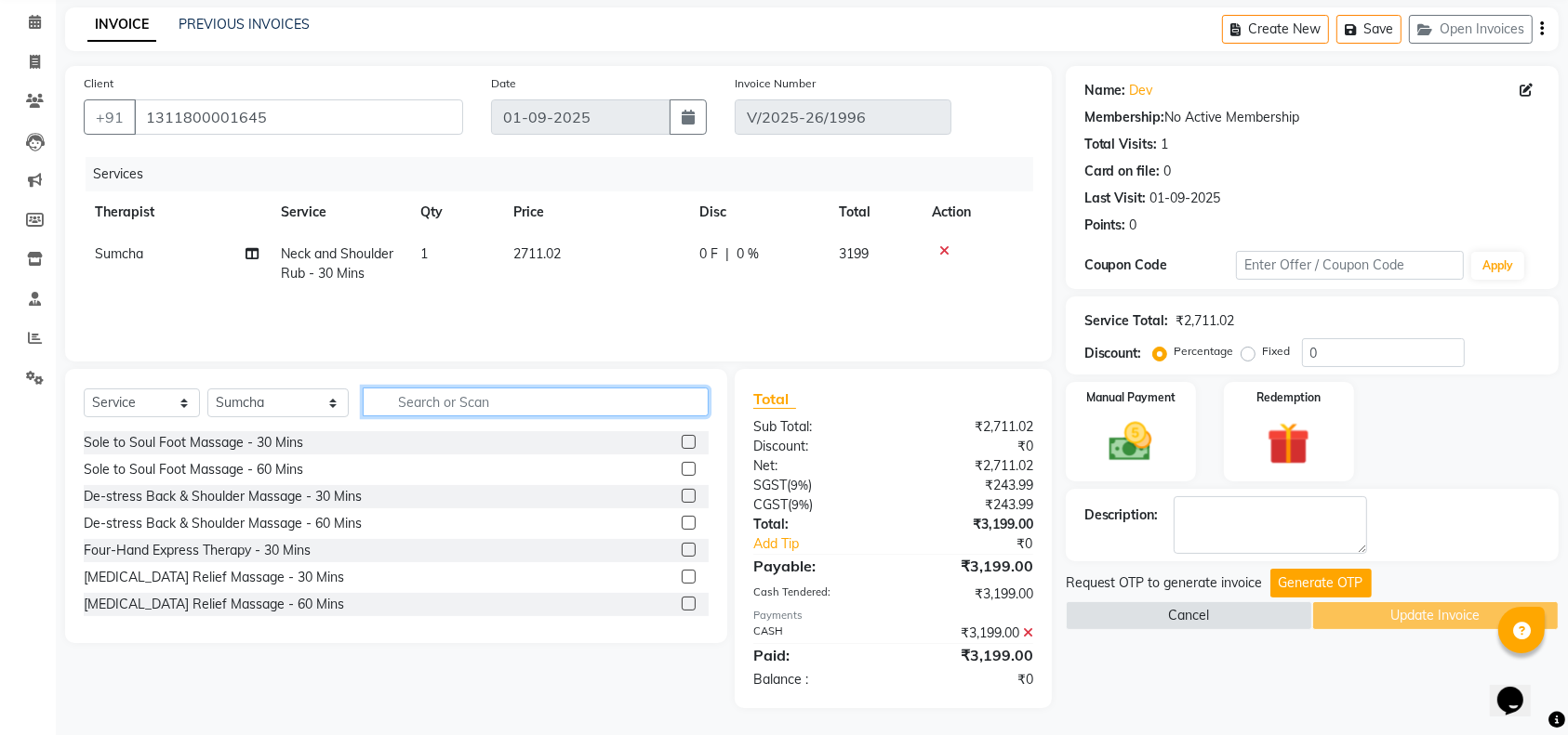
click at [422, 402] on input "text" at bounding box center [535, 402] width 347 height 29
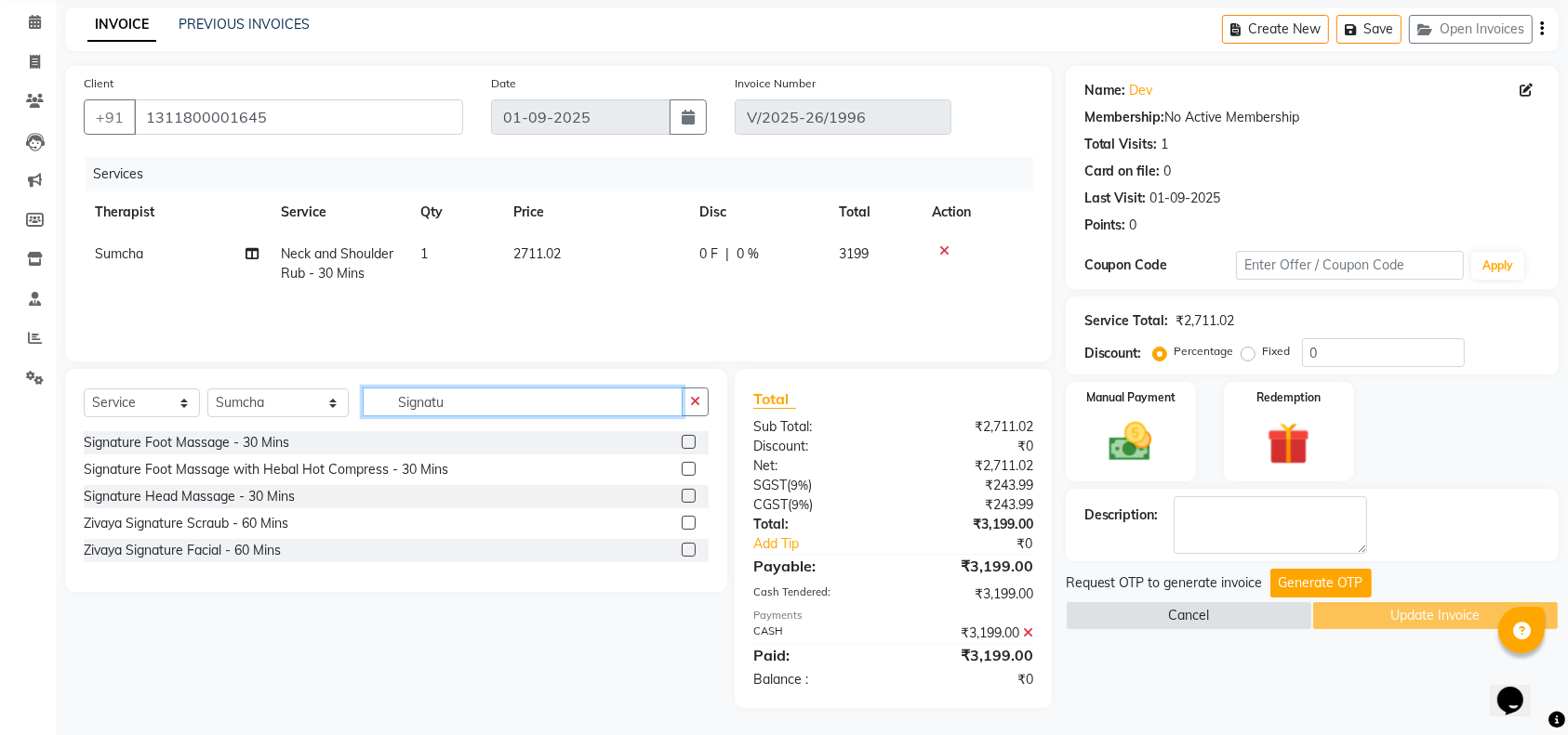
type input "Signatu"
click at [686, 440] on label at bounding box center [689, 442] width 14 height 14
click at [686, 440] on input "checkbox" at bounding box center [688, 443] width 12 height 12
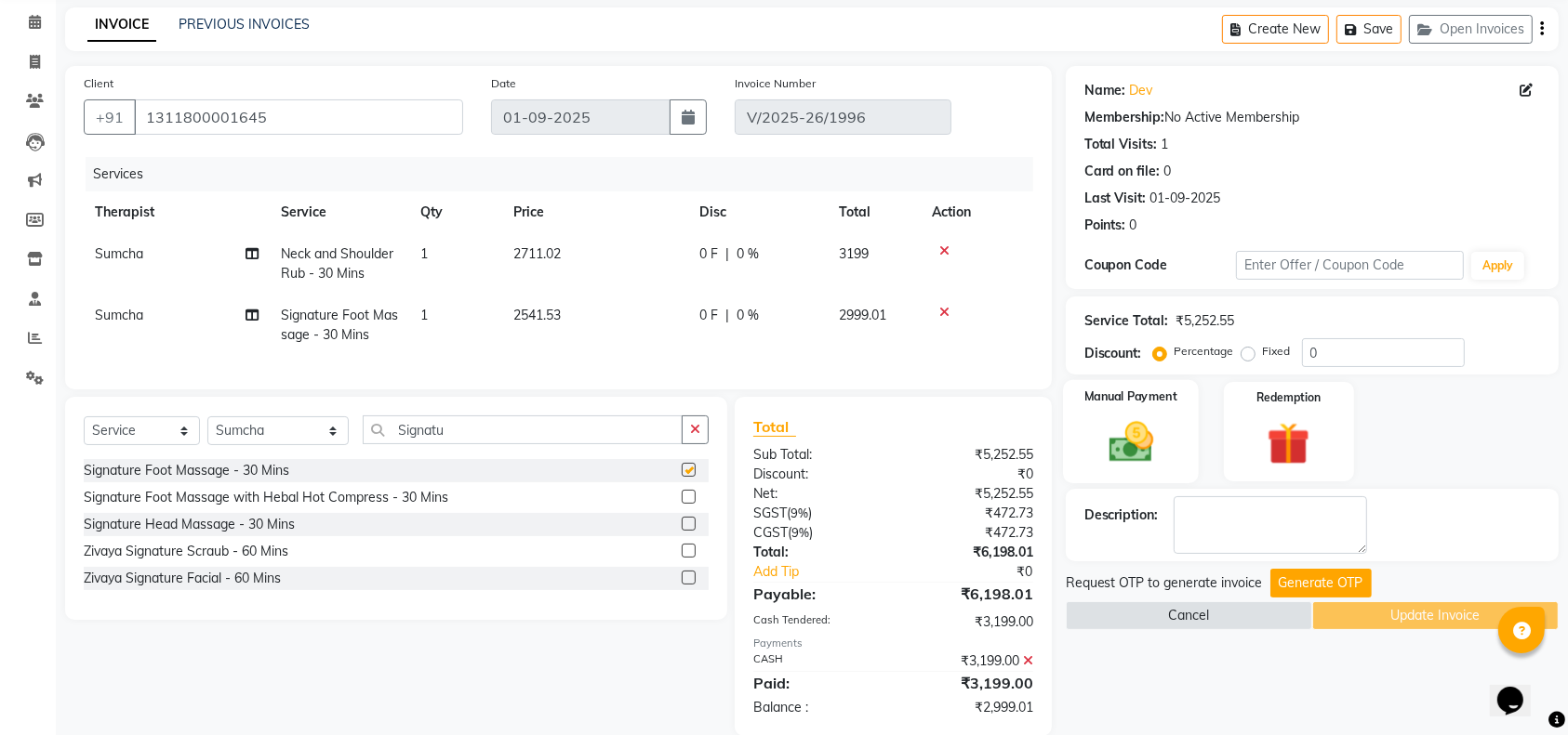
checkbox input "false"
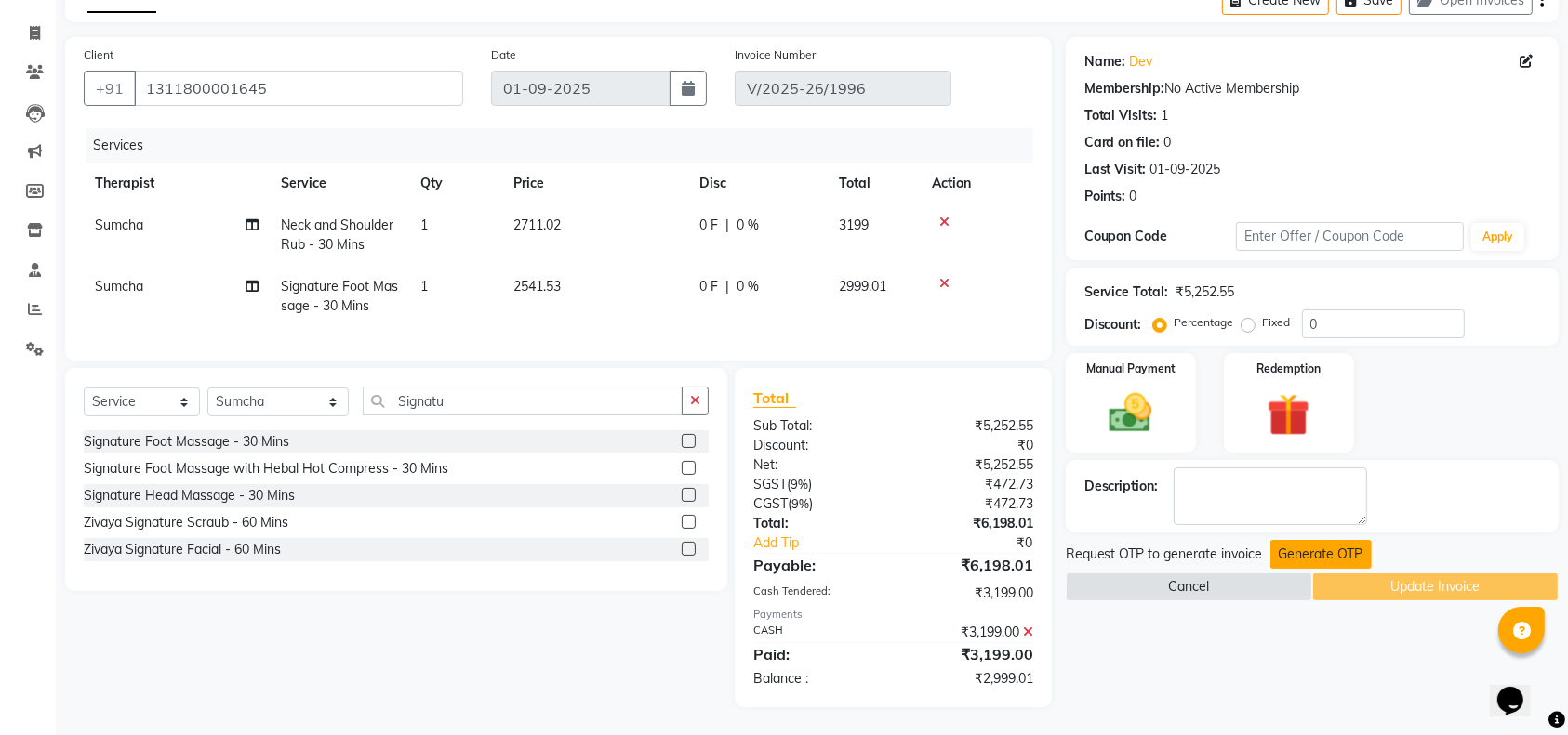
click at [1324, 540] on button "Generate OTP" at bounding box center [1321, 554] width 102 height 29
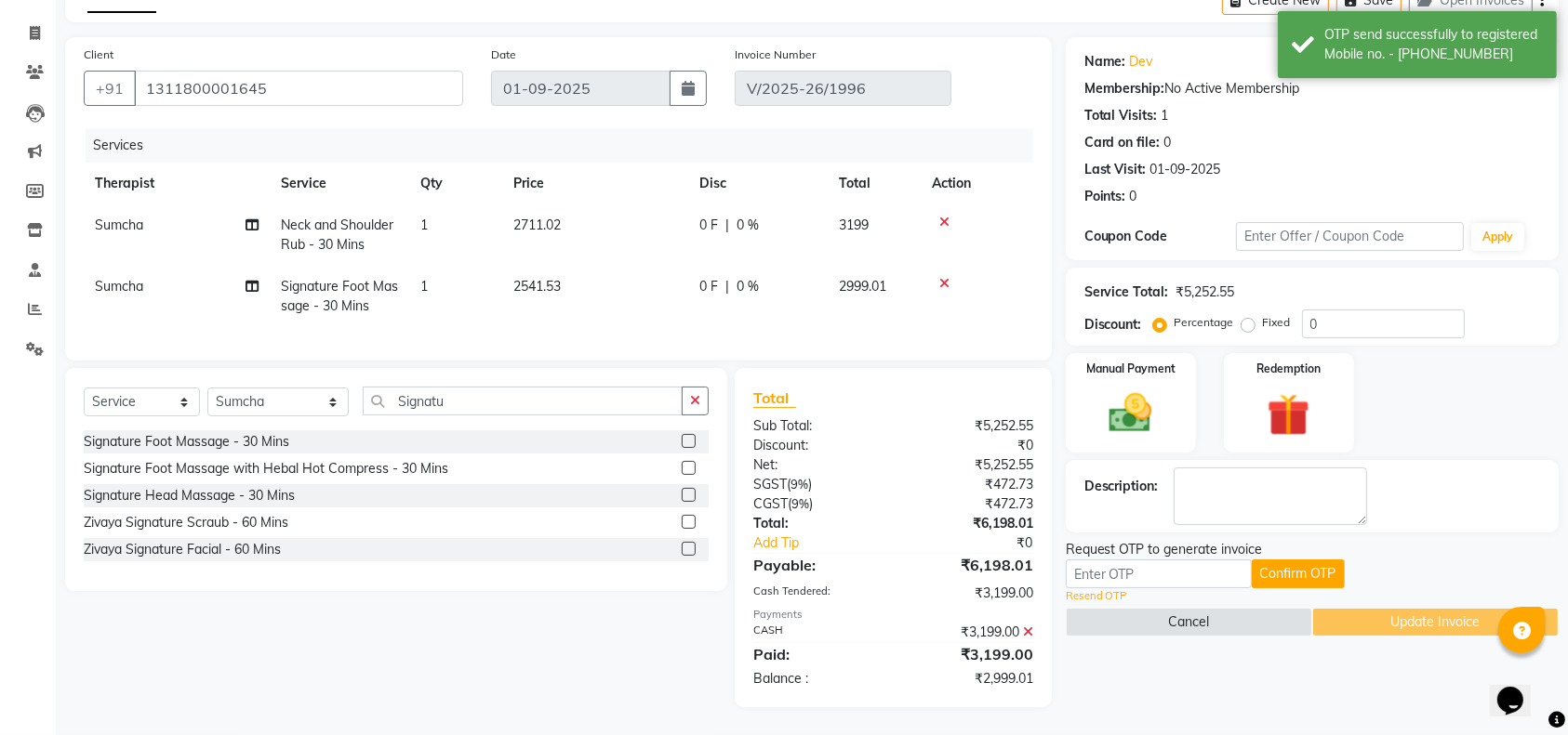
click at [1029, 630] on icon at bounding box center [1028, 632] width 10 height 13
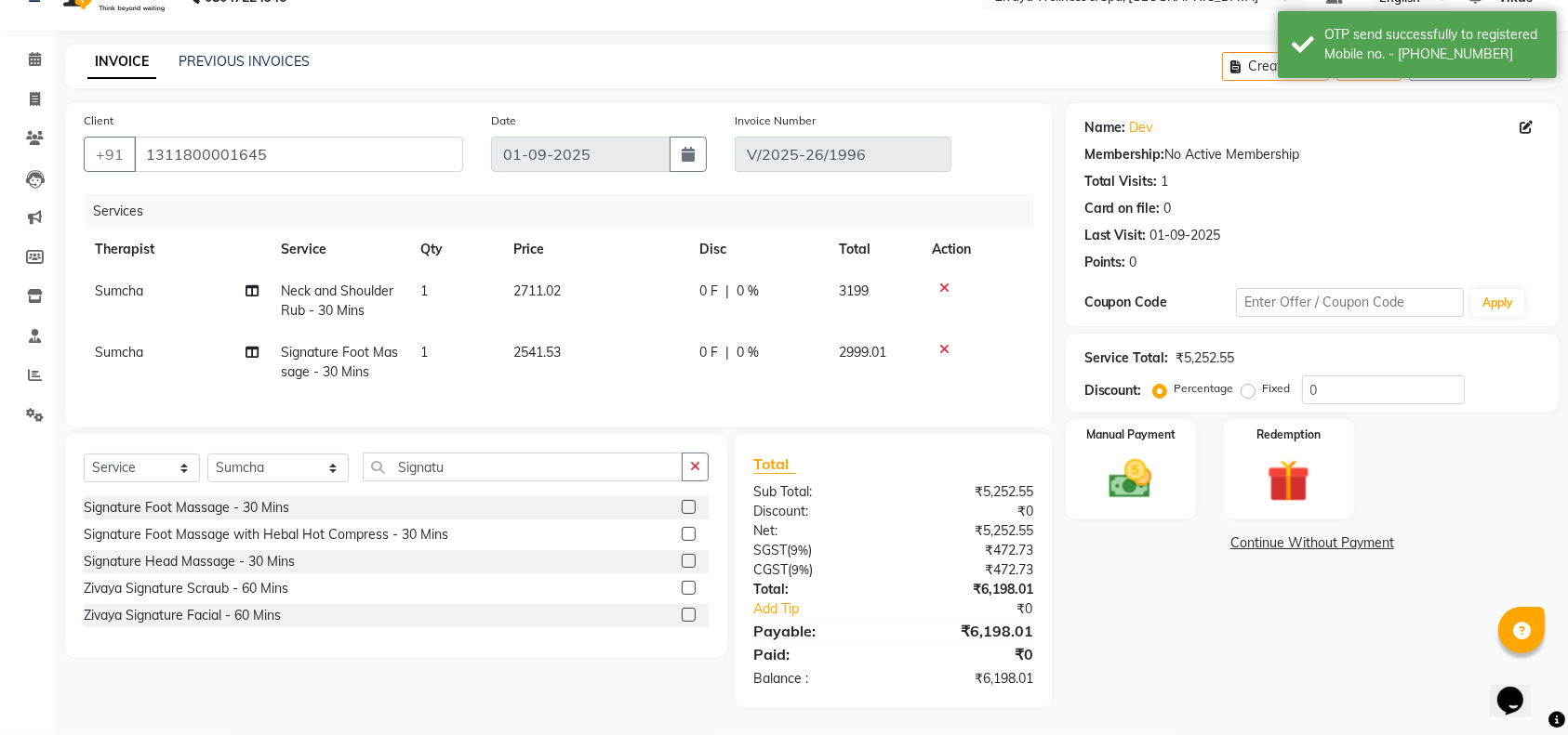
scroll to position [54, 0]
click at [1106, 469] on img at bounding box center [1132, 479] width 73 height 51
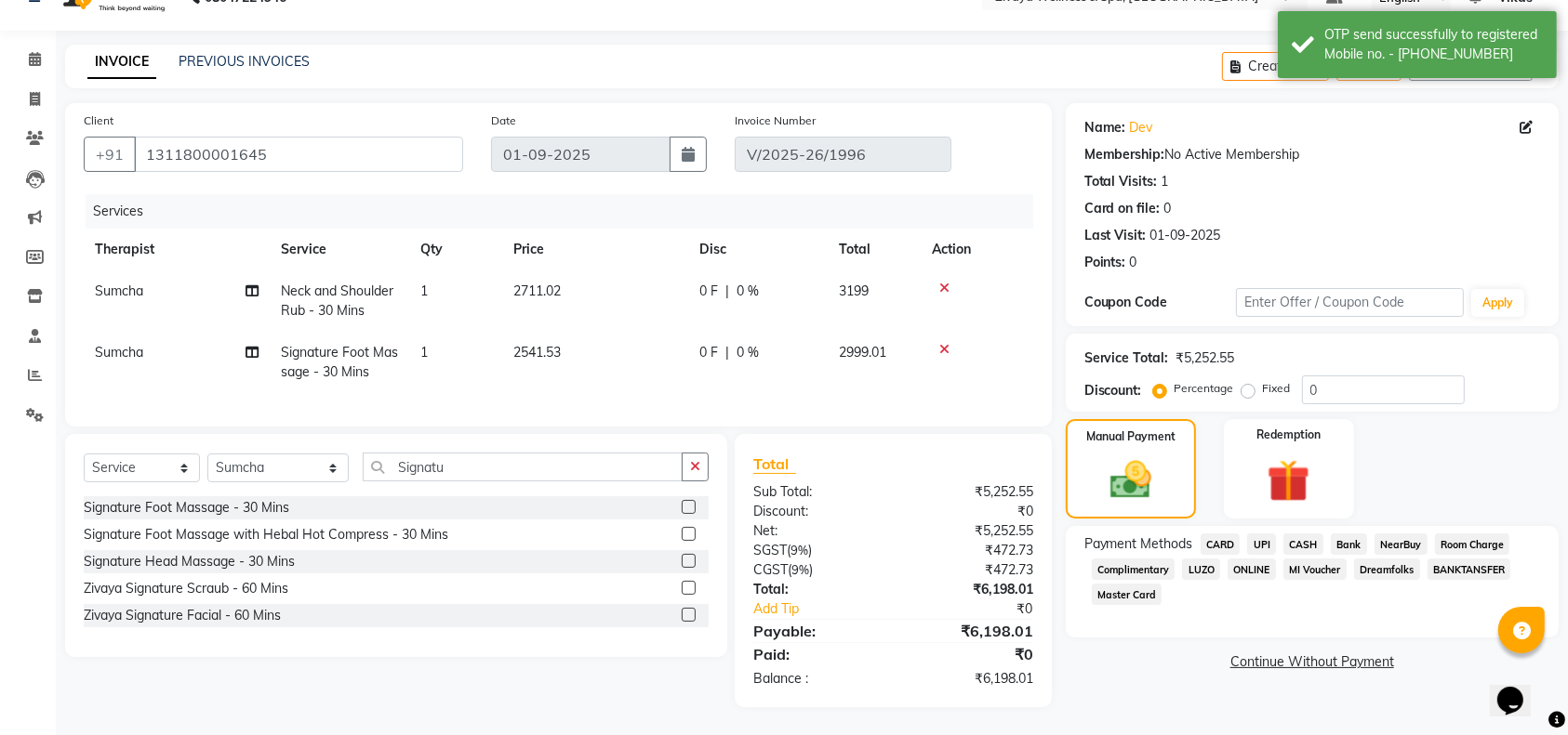
click at [1295, 533] on span "CASH" at bounding box center [1304, 544] width 40 height 21
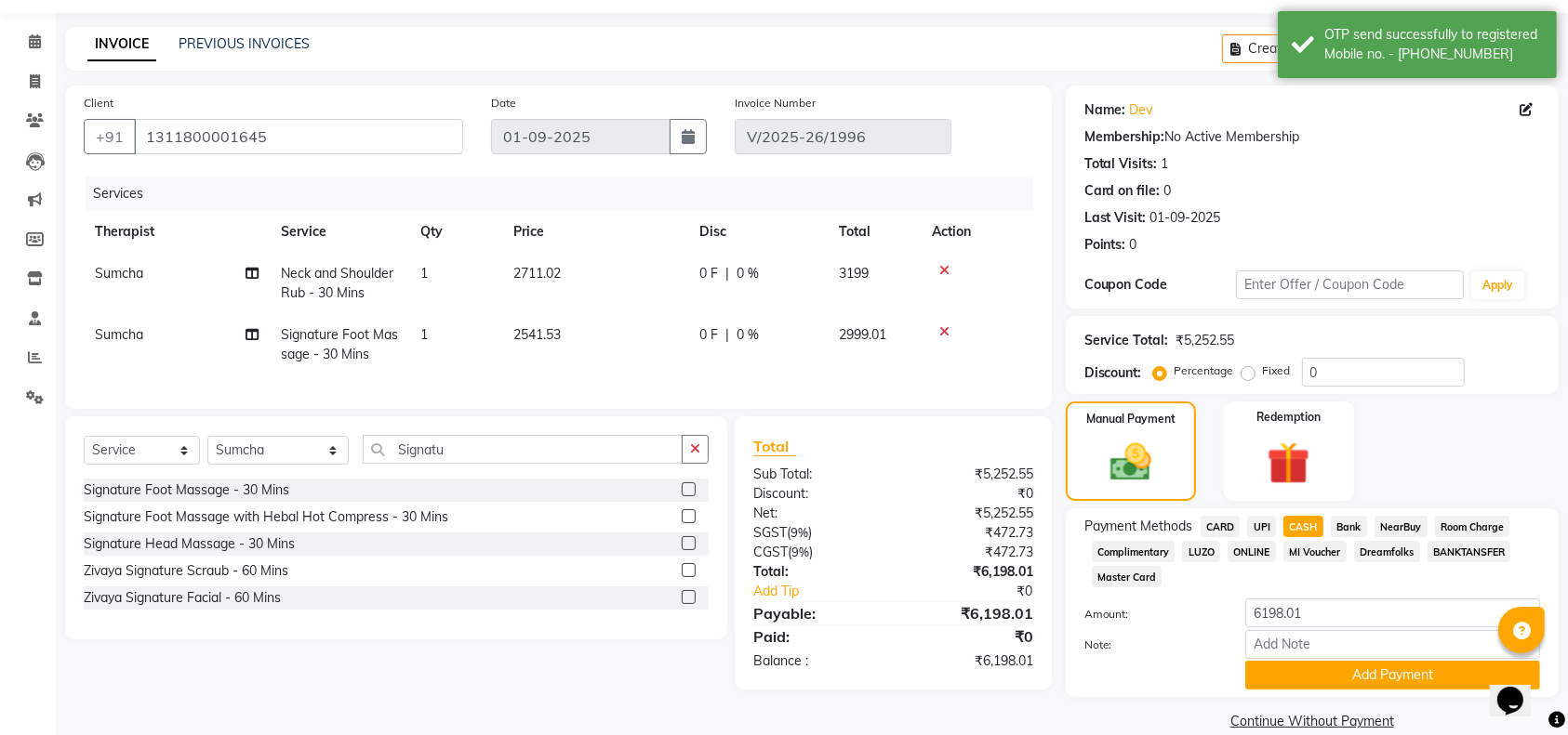
scroll to position [82, 0]
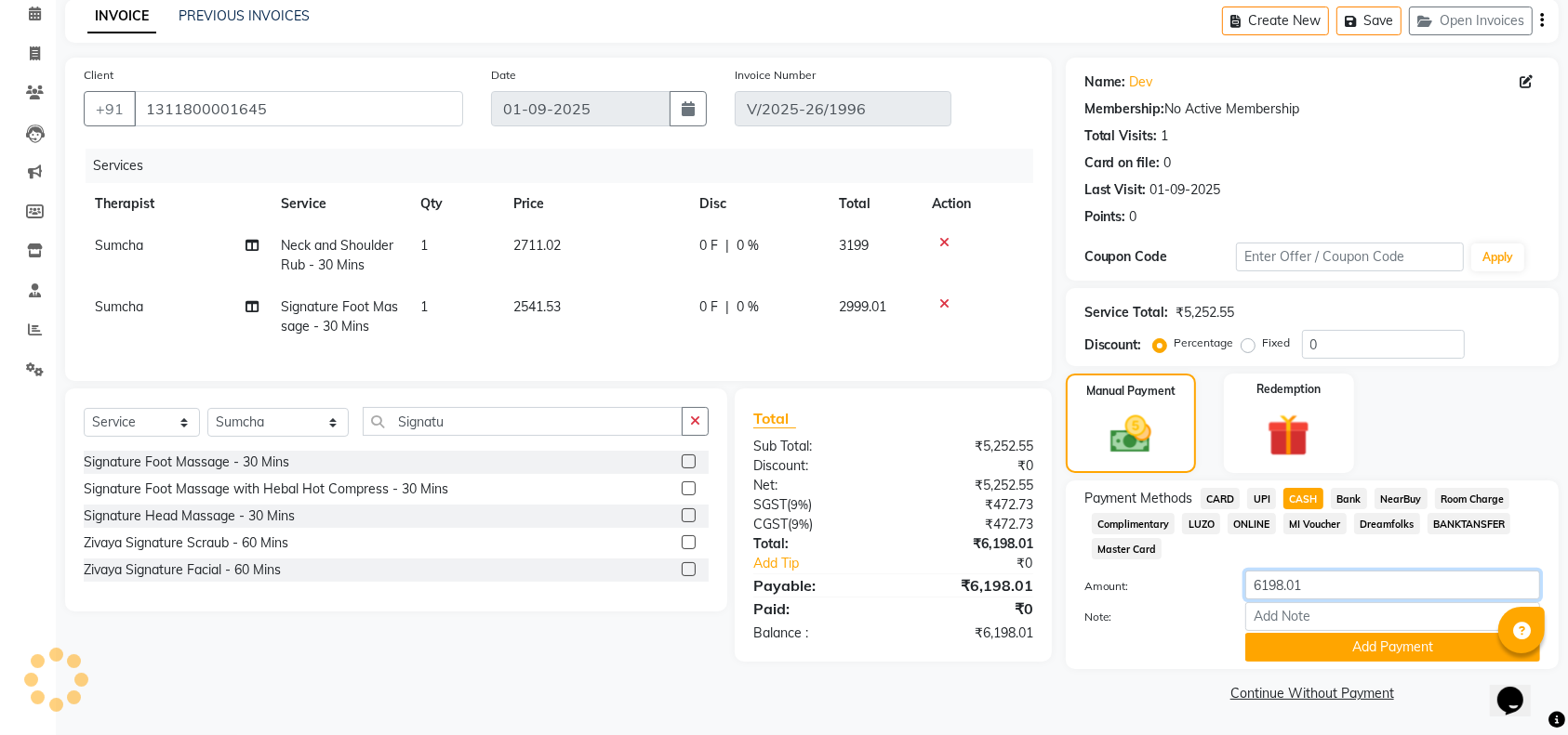
drag, startPoint x: 1319, startPoint y: 584, endPoint x: 1249, endPoint y: 602, distance: 72.3
click at [1249, 602] on div "Amount: 6198.01 Note: Add Payment" at bounding box center [1313, 616] width 456 height 92
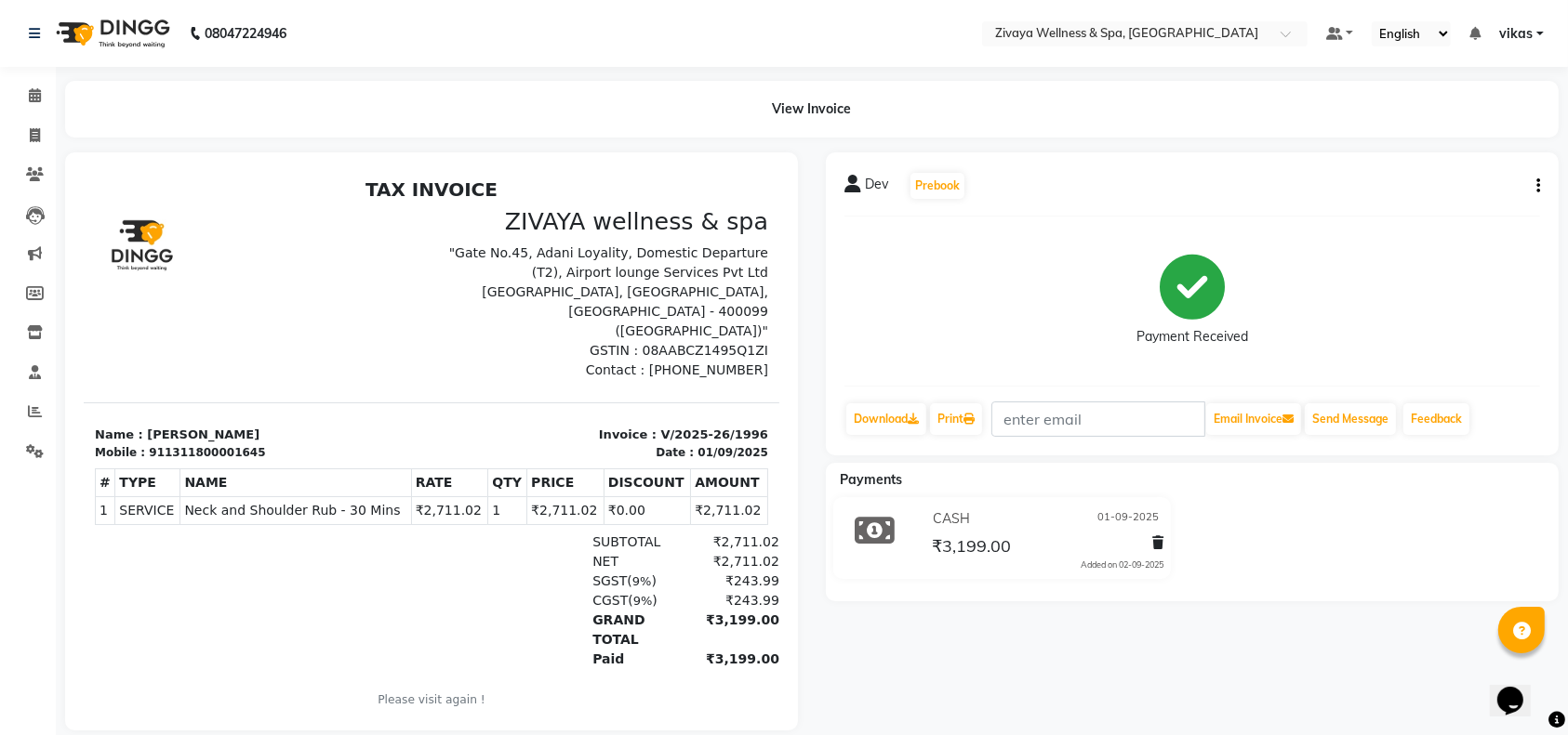
drag, startPoint x: 1547, startPoint y: 182, endPoint x: 1538, endPoint y: 185, distance: 9.5
click at [1538, 185] on div "Dev Prebook Payment Received Download Print Email Invoice Send Message Feedback" at bounding box center [1192, 304] width 733 height 304
click at [1538, 186] on icon "button" at bounding box center [1538, 186] width 4 height 1
click at [1410, 213] on div "Edit Invoice" at bounding box center [1446, 209] width 127 height 23
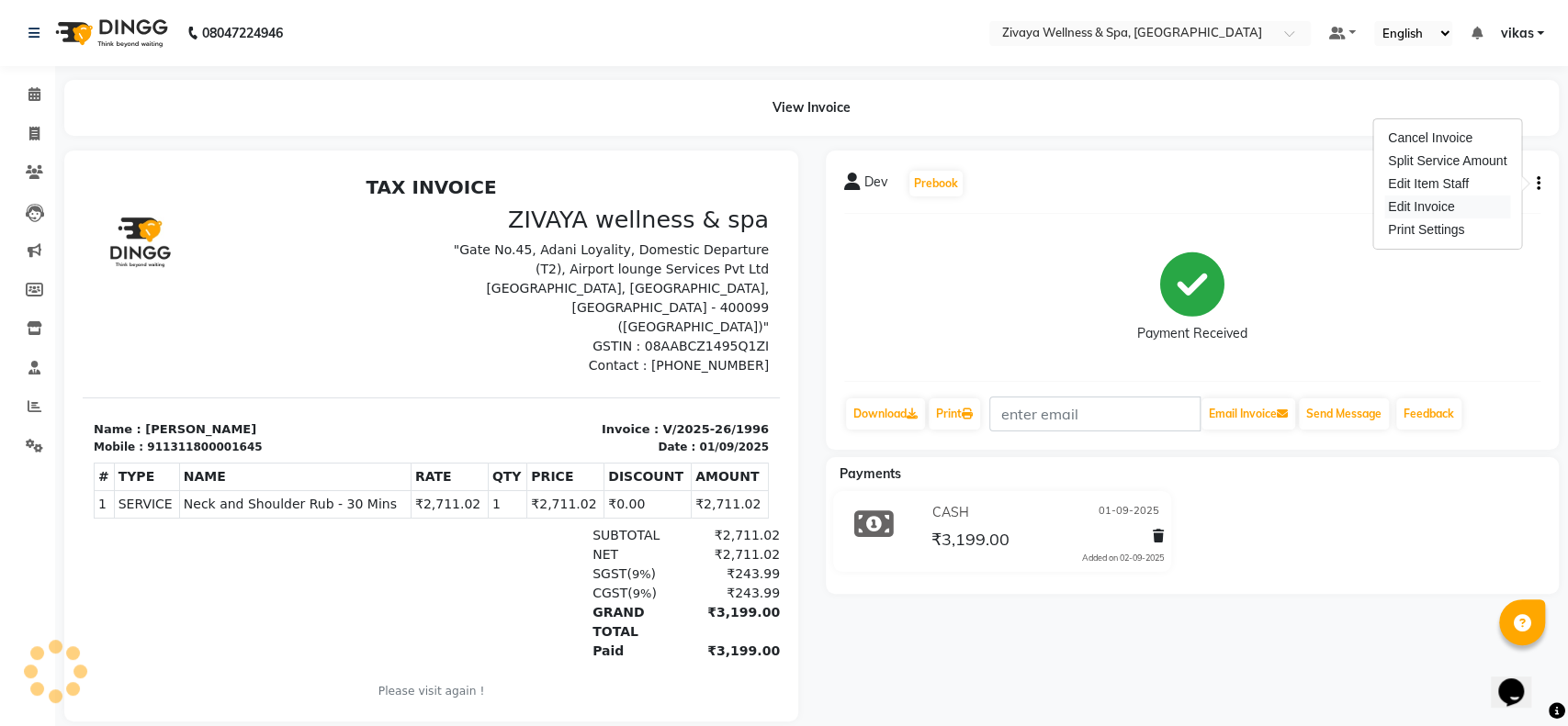
select select "service"
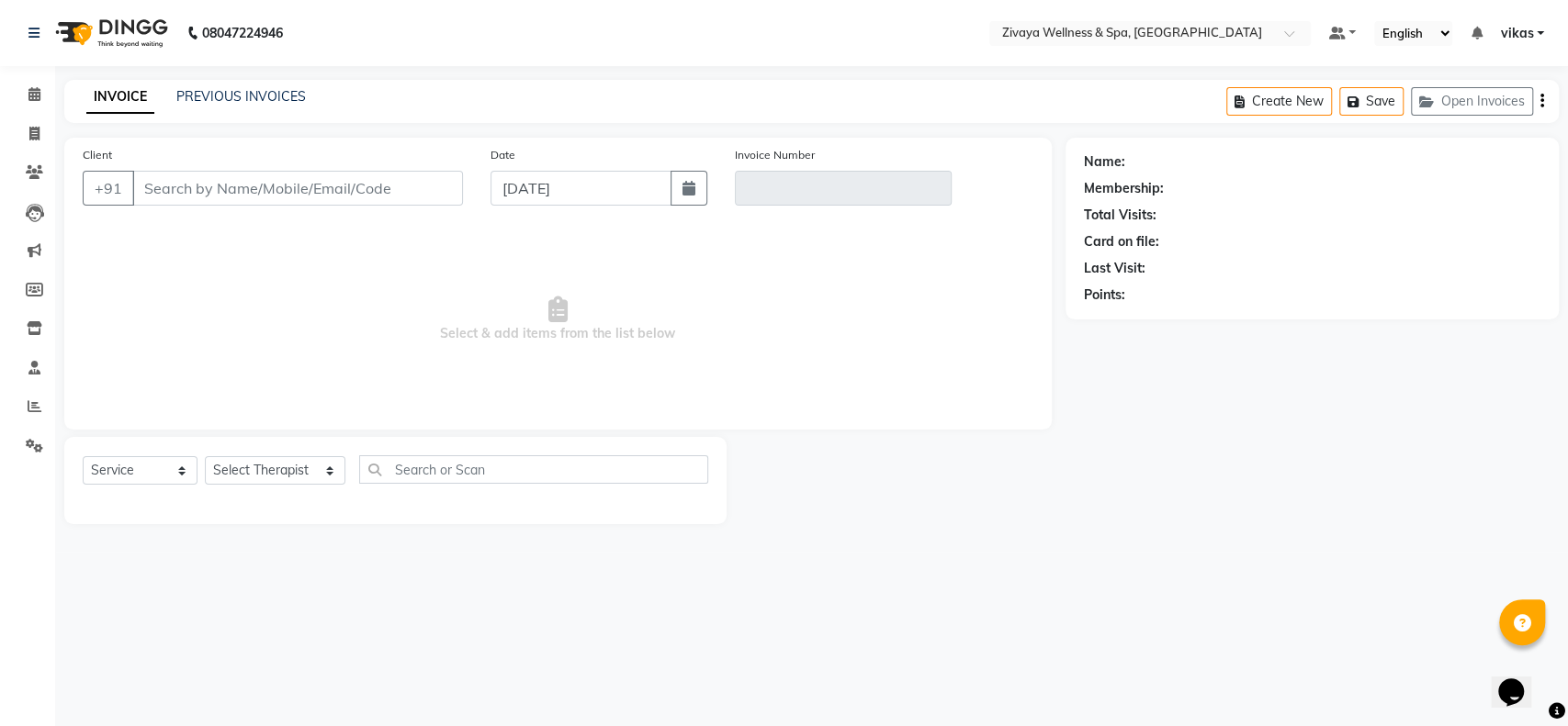
type input "1311800001645"
type input "V/2025-26/1996"
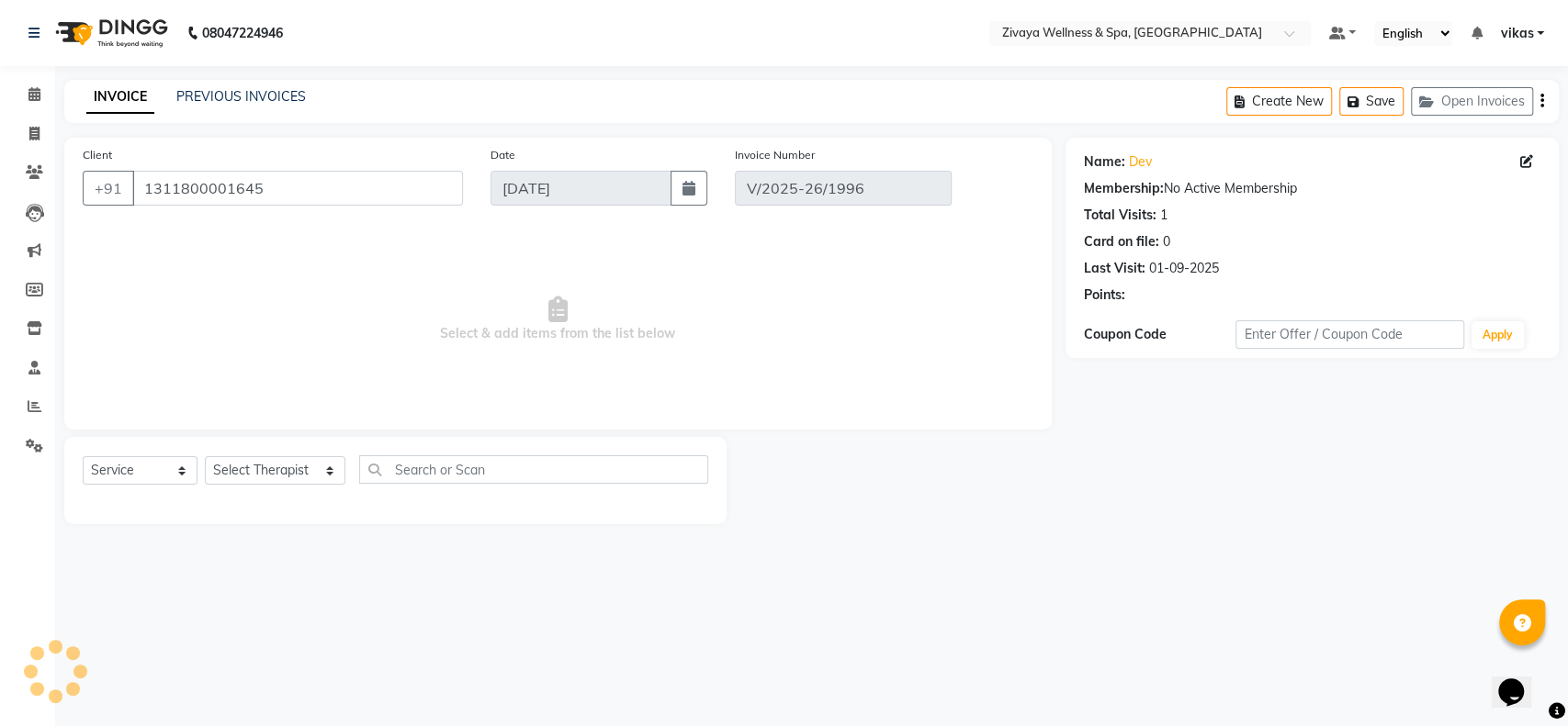
type input "01-09-2025"
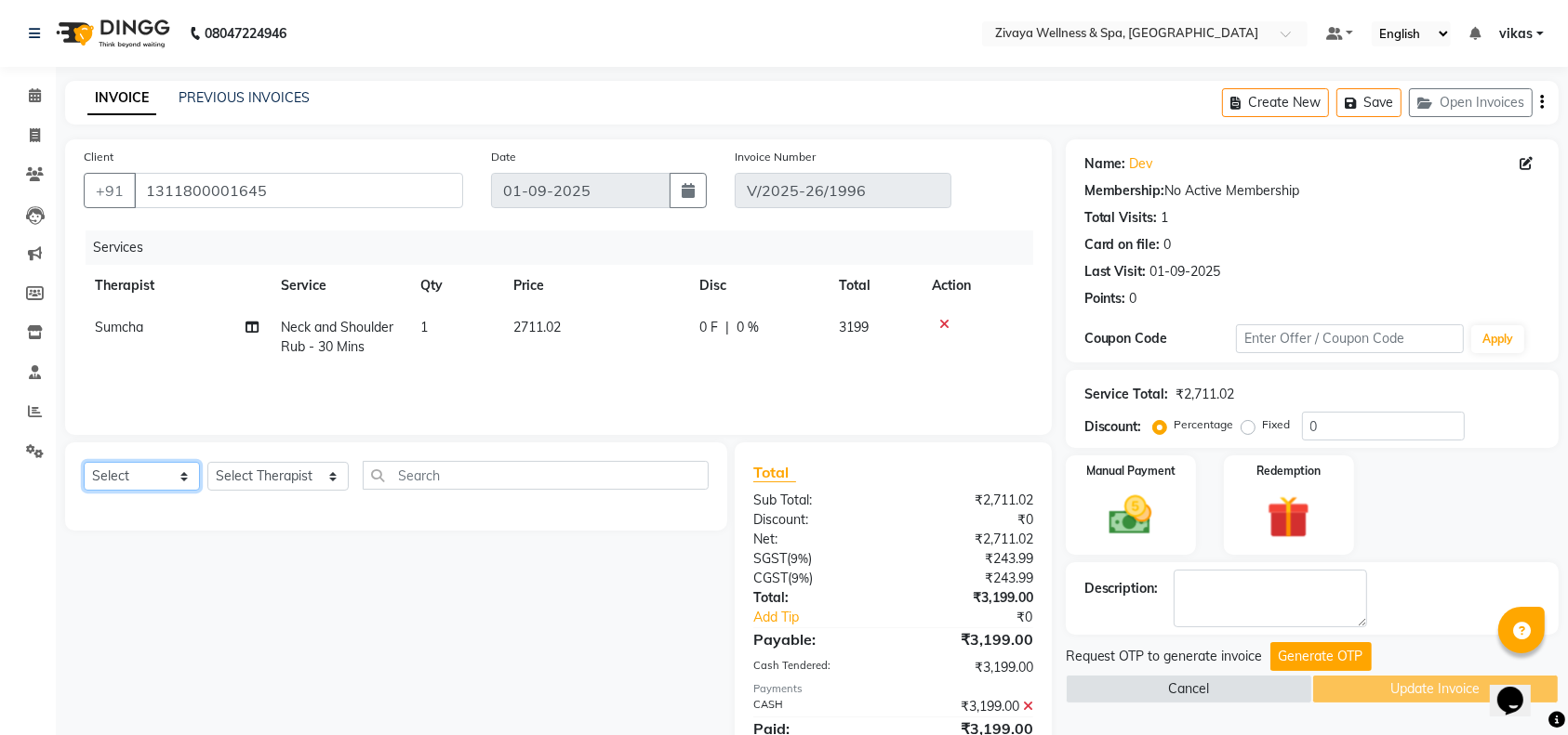
click at [145, 468] on select "Select Service Product Membership Package Voucher Prepaid Gift Card" at bounding box center [142, 476] width 116 height 29
select select "service"
click at [84, 462] on select "Select Service Product Membership Package Voucher Prepaid Gift Card" at bounding box center [142, 476] width 116 height 29
click at [236, 485] on select "Select Therapist ALEN Hima Immanuel Lalthuoizing (Emma) Joseph Laldinpuia Niang…" at bounding box center [278, 476] width 141 height 29
select select "63085"
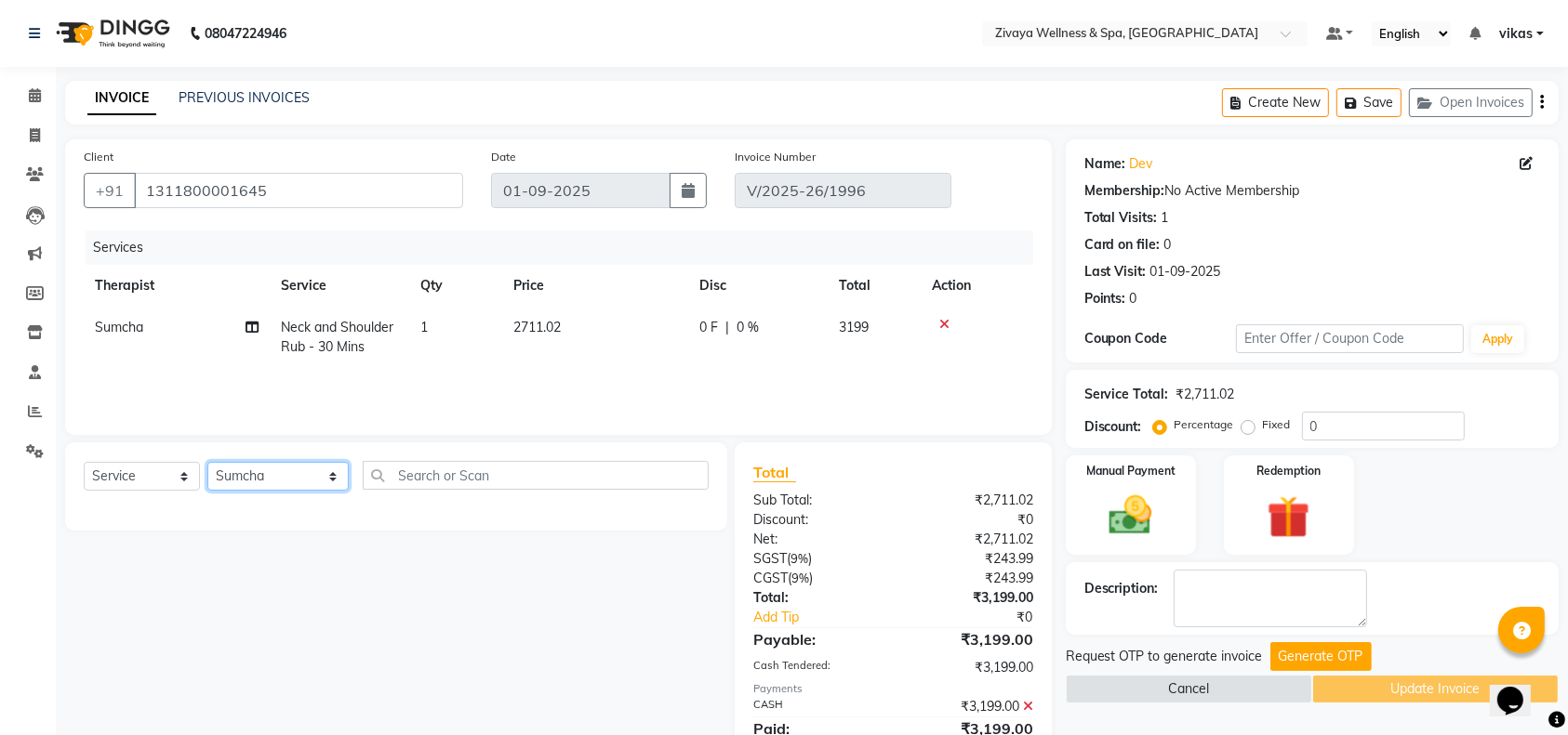
click at [207, 462] on select "Select Therapist ALEN Hima Immanuel Lalthuoizing (Emma) Joseph Laldinpuia Niang…" at bounding box center [278, 476] width 141 height 29
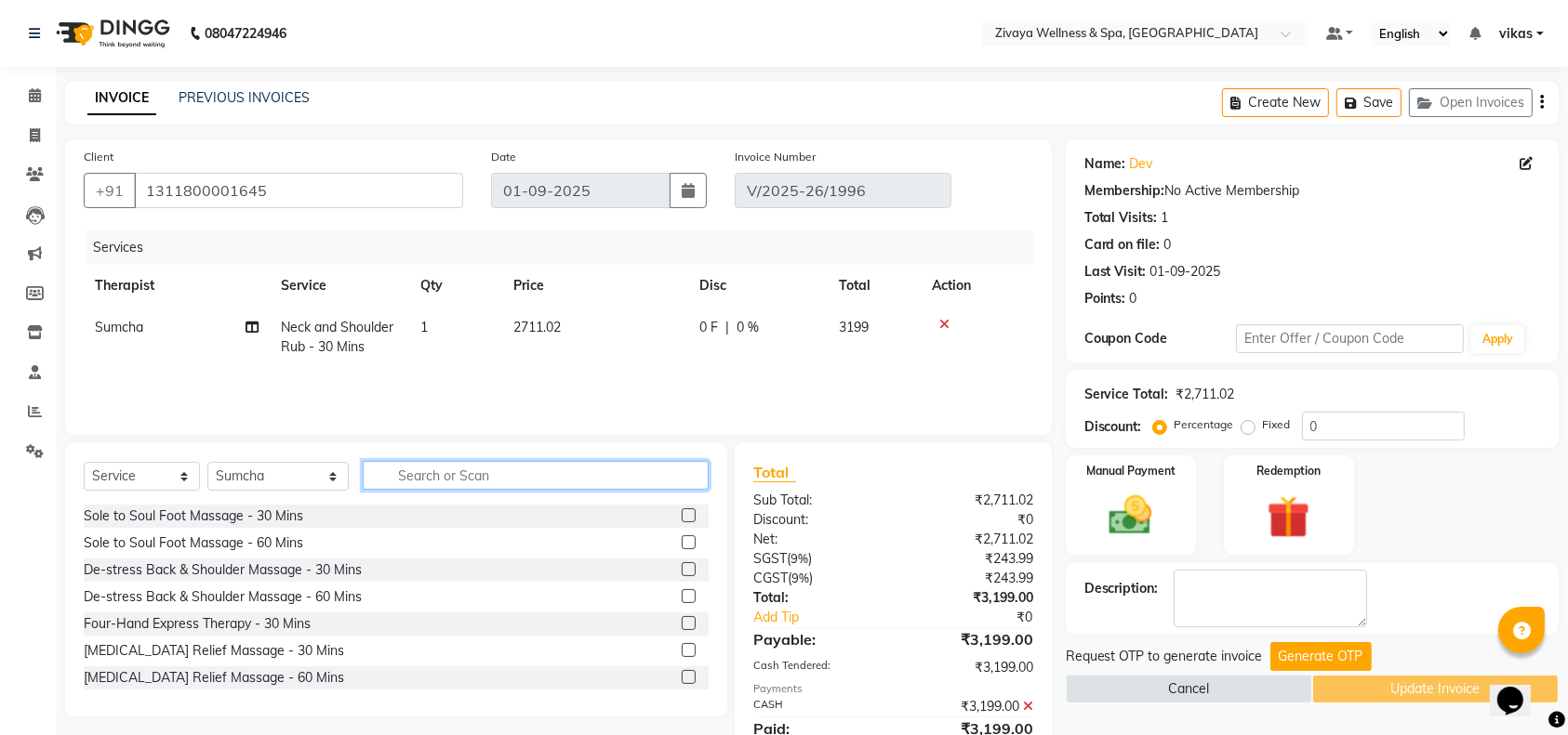
click at [421, 475] on input "text" at bounding box center [535, 475] width 347 height 29
type input "a"
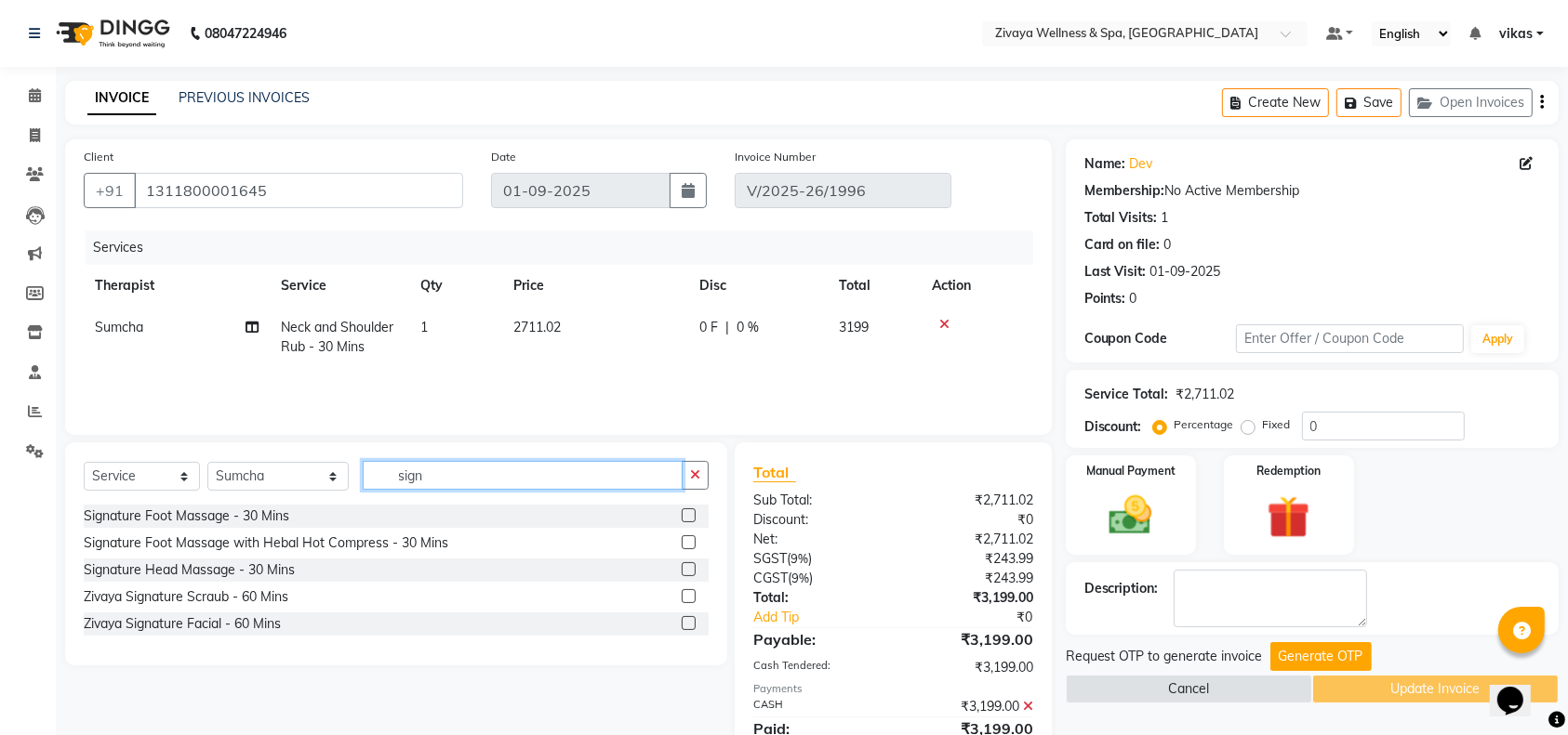
type input "sign"
click at [686, 513] on label at bounding box center [689, 515] width 14 height 14
click at [686, 513] on input "checkbox" at bounding box center [688, 516] width 12 height 12
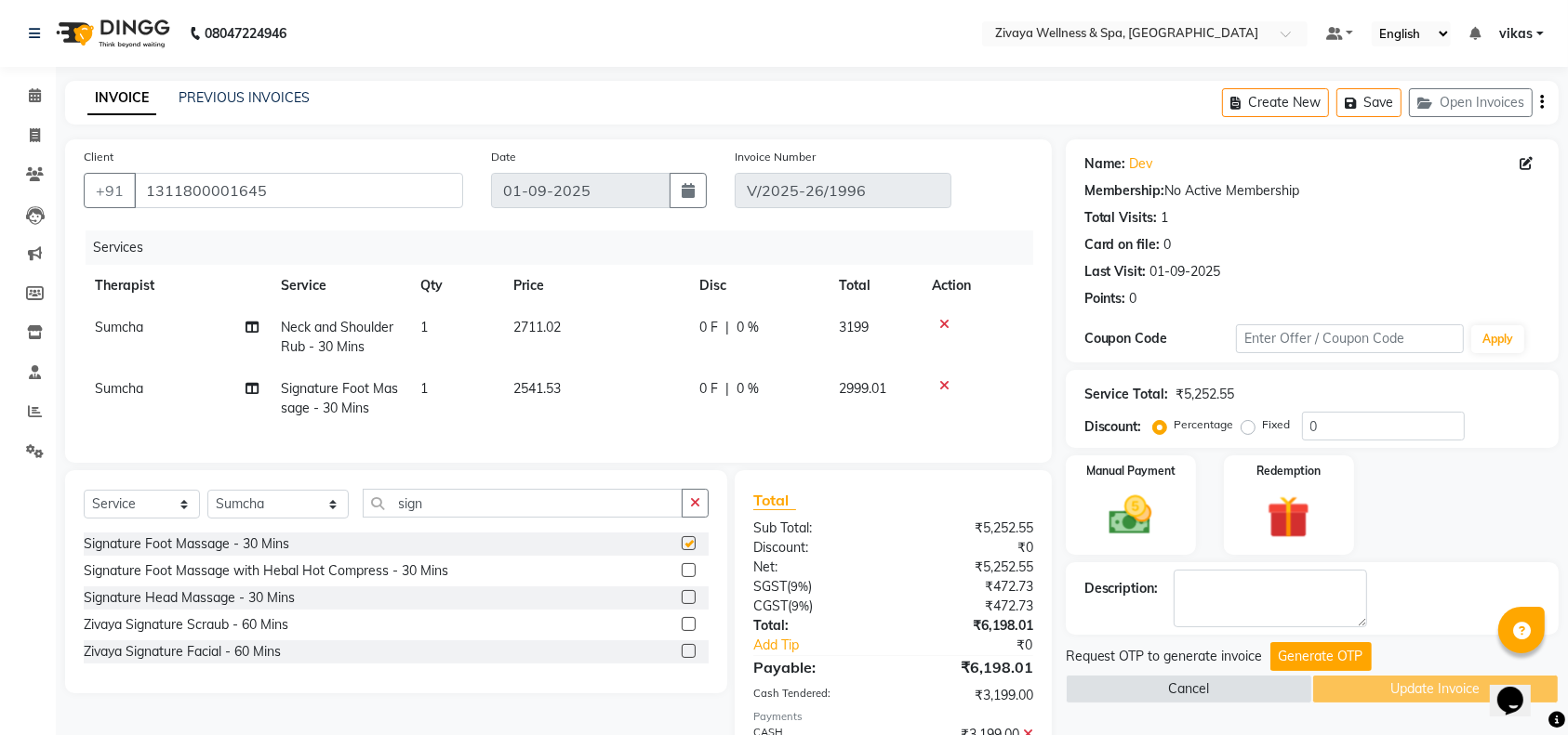
checkbox input "false"
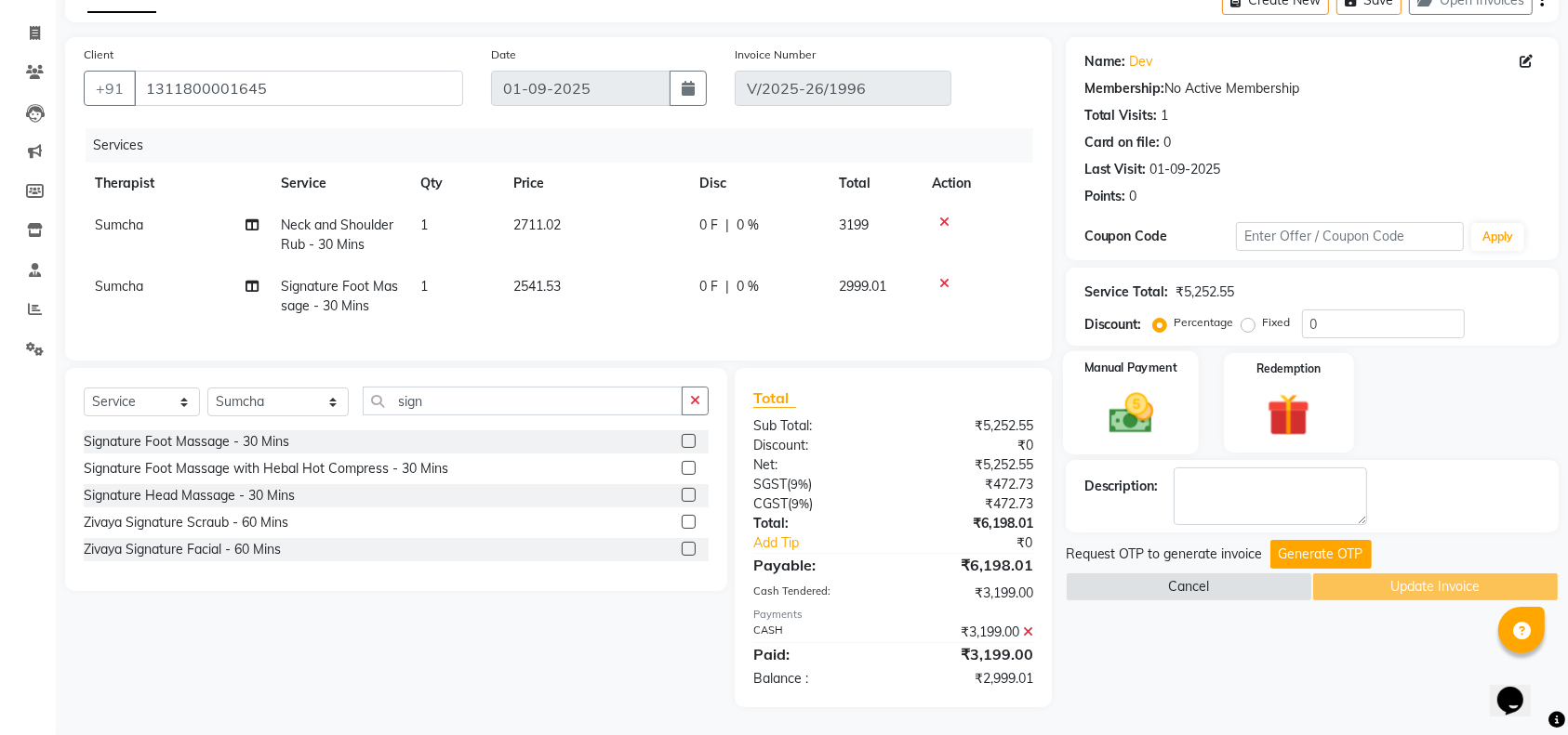
click at [1136, 359] on div "Manual Payment" at bounding box center [1131, 403] width 135 height 104
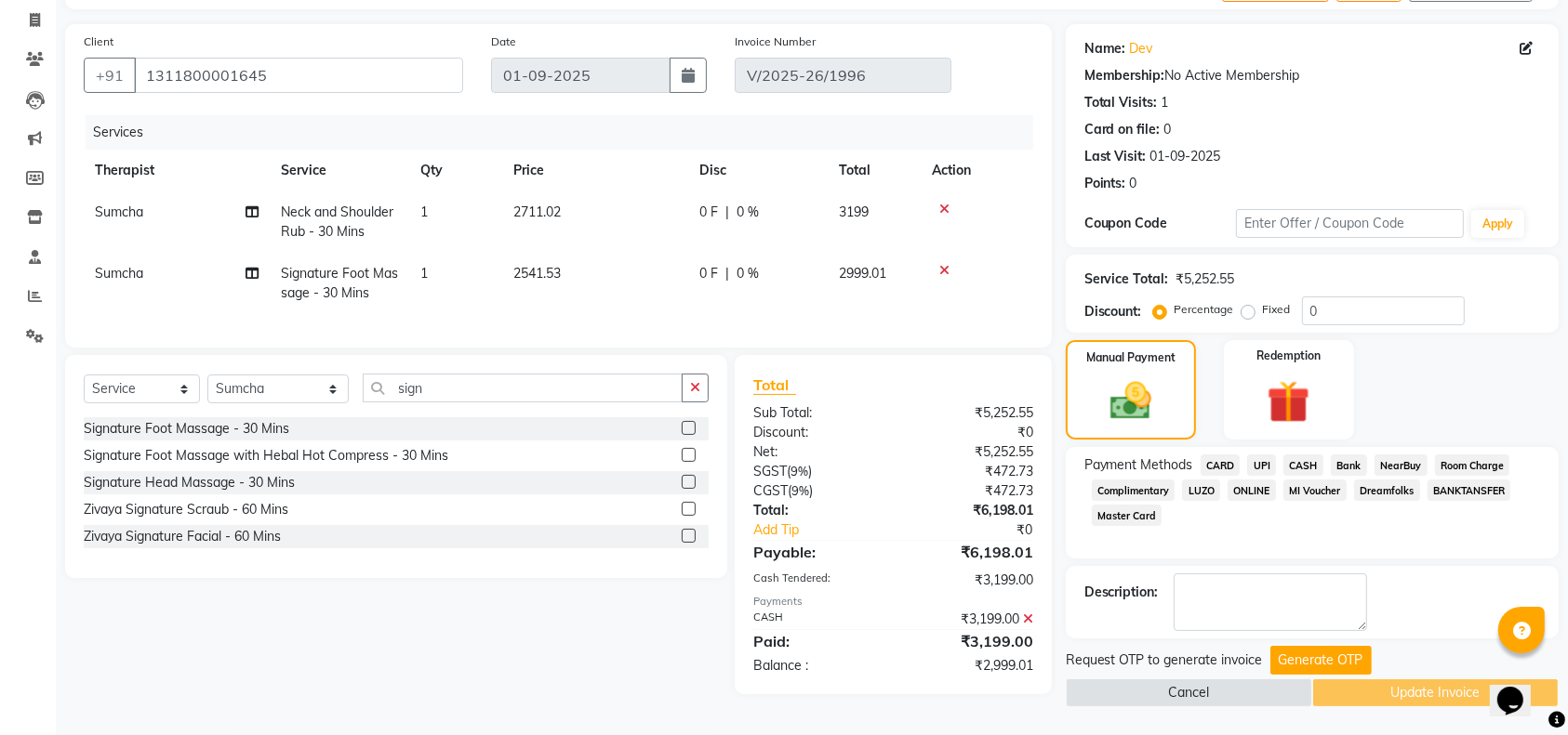
click at [1303, 457] on span "CASH" at bounding box center [1304, 465] width 40 height 21
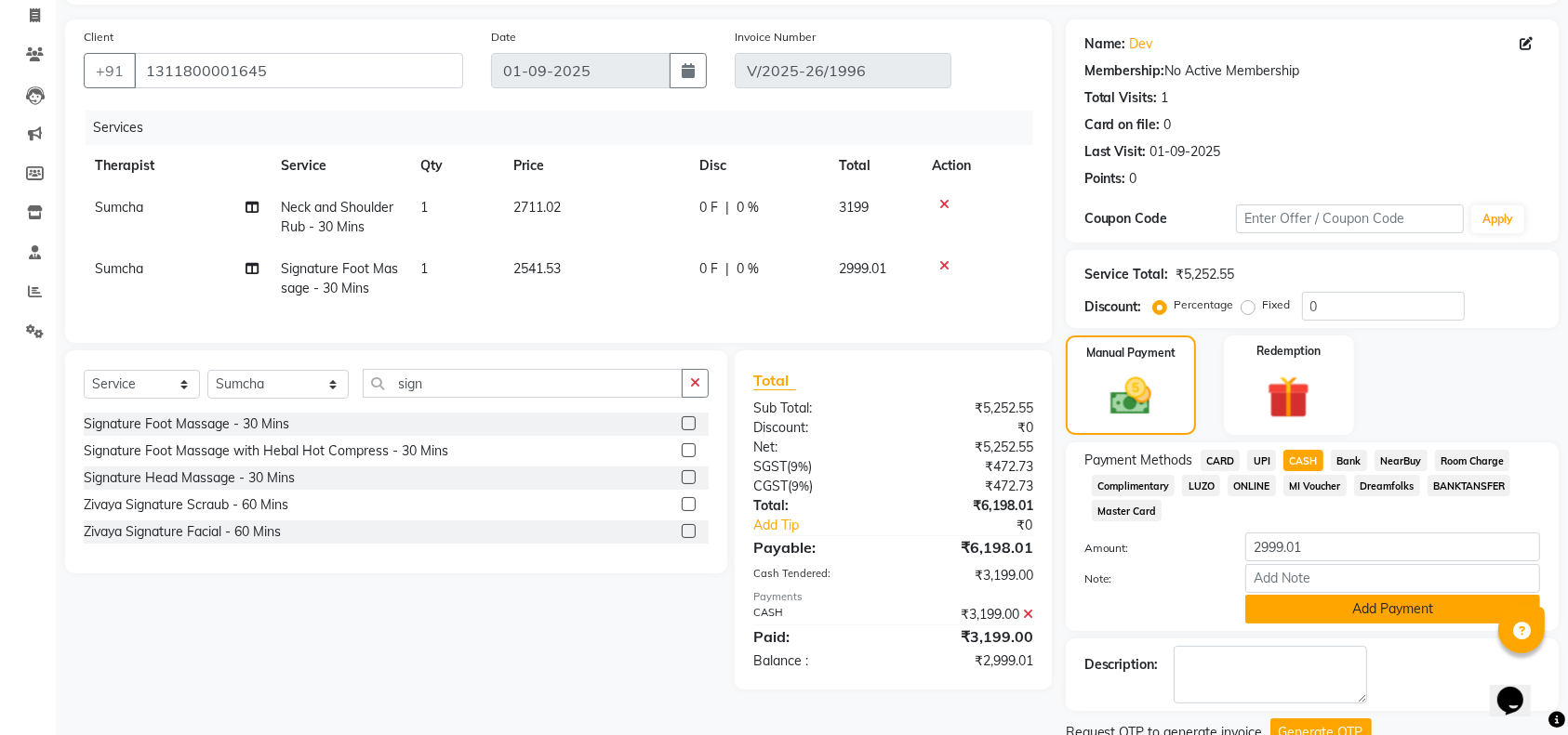
click at [1320, 609] on button "Add Payment" at bounding box center [1393, 609] width 295 height 29
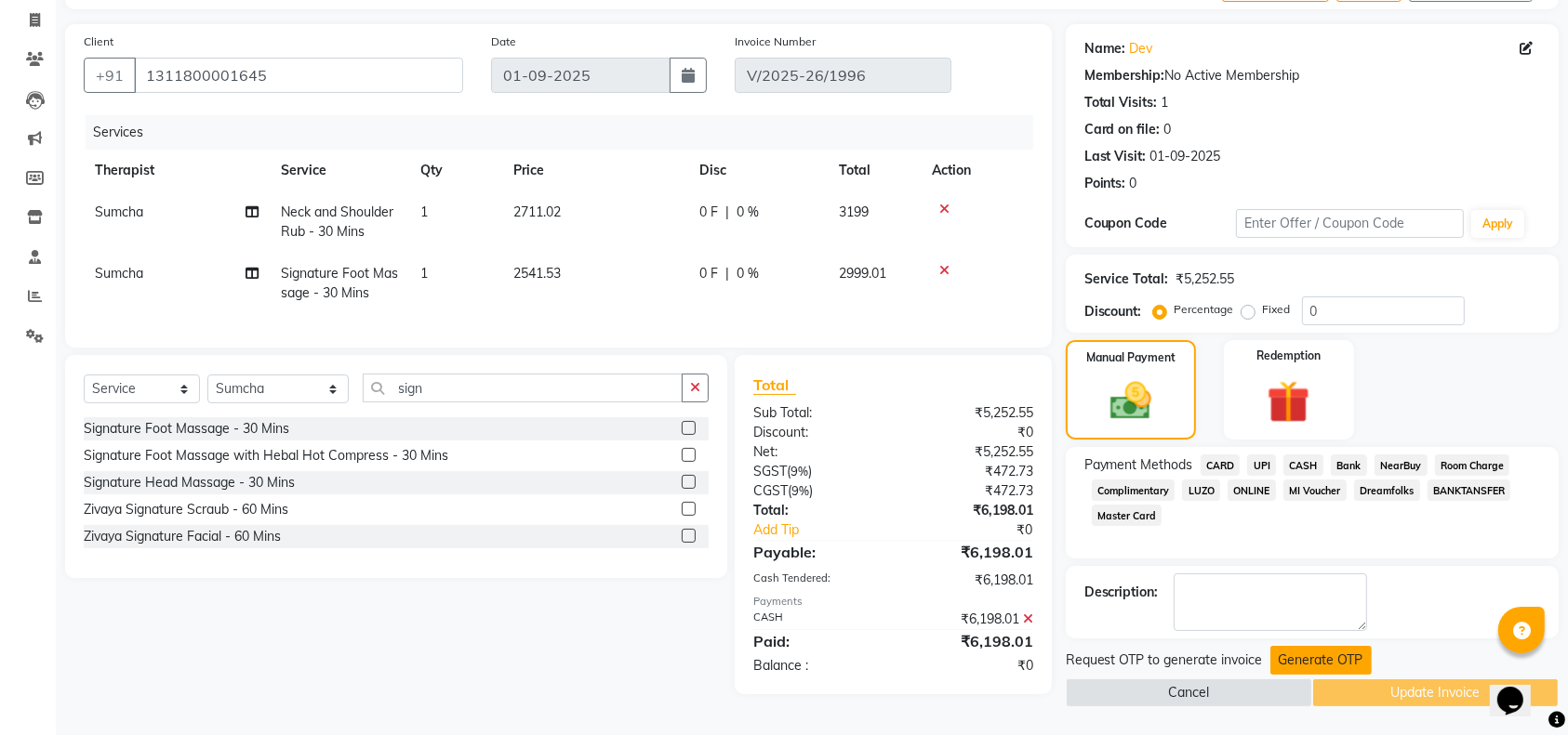
click at [1305, 663] on button "Generate OTP" at bounding box center [1321, 660] width 102 height 29
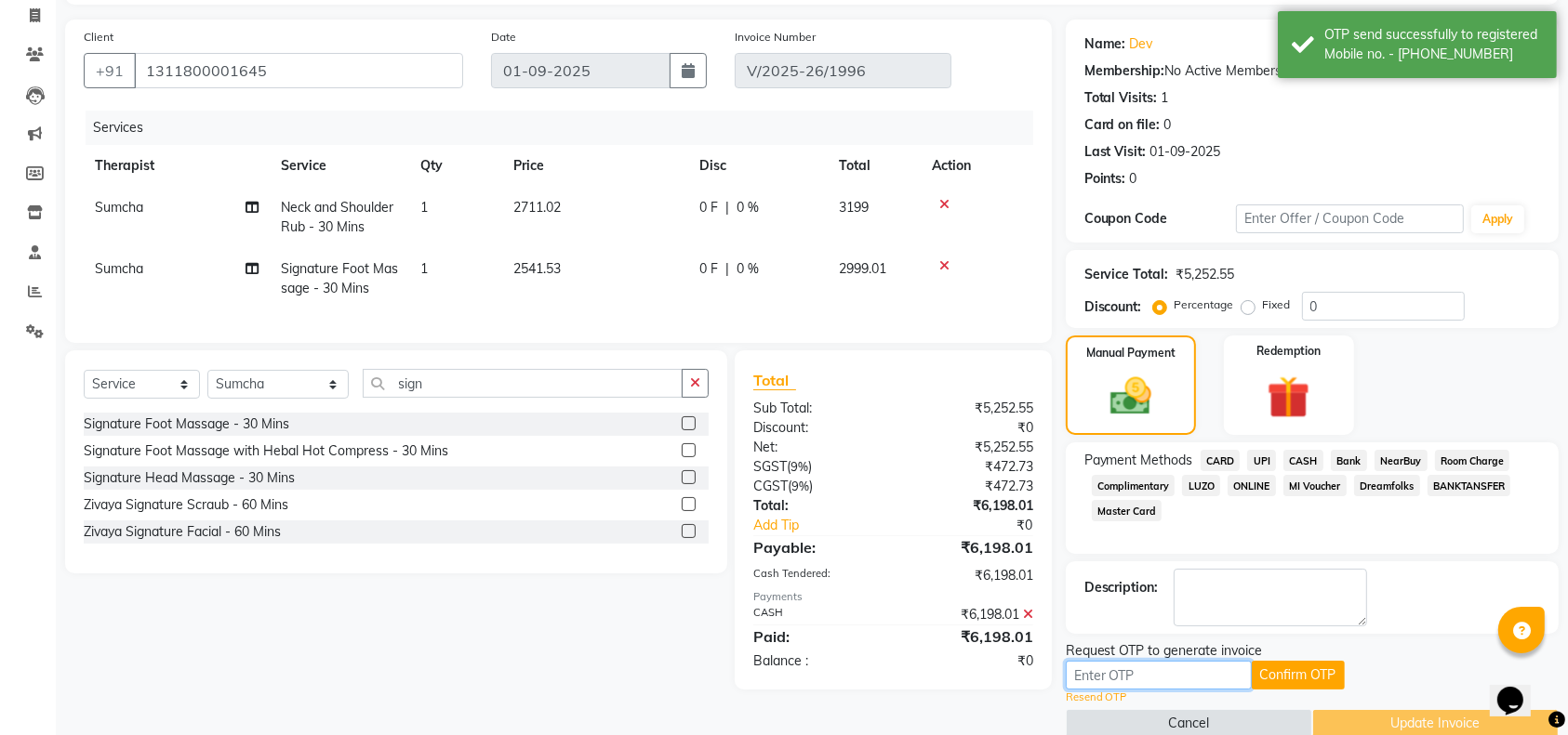
click at [1168, 672] on input "text" at bounding box center [1159, 675] width 186 height 29
paste input "8139"
type input "8139"
click at [1309, 665] on button "Confirm OTP" at bounding box center [1299, 675] width 93 height 29
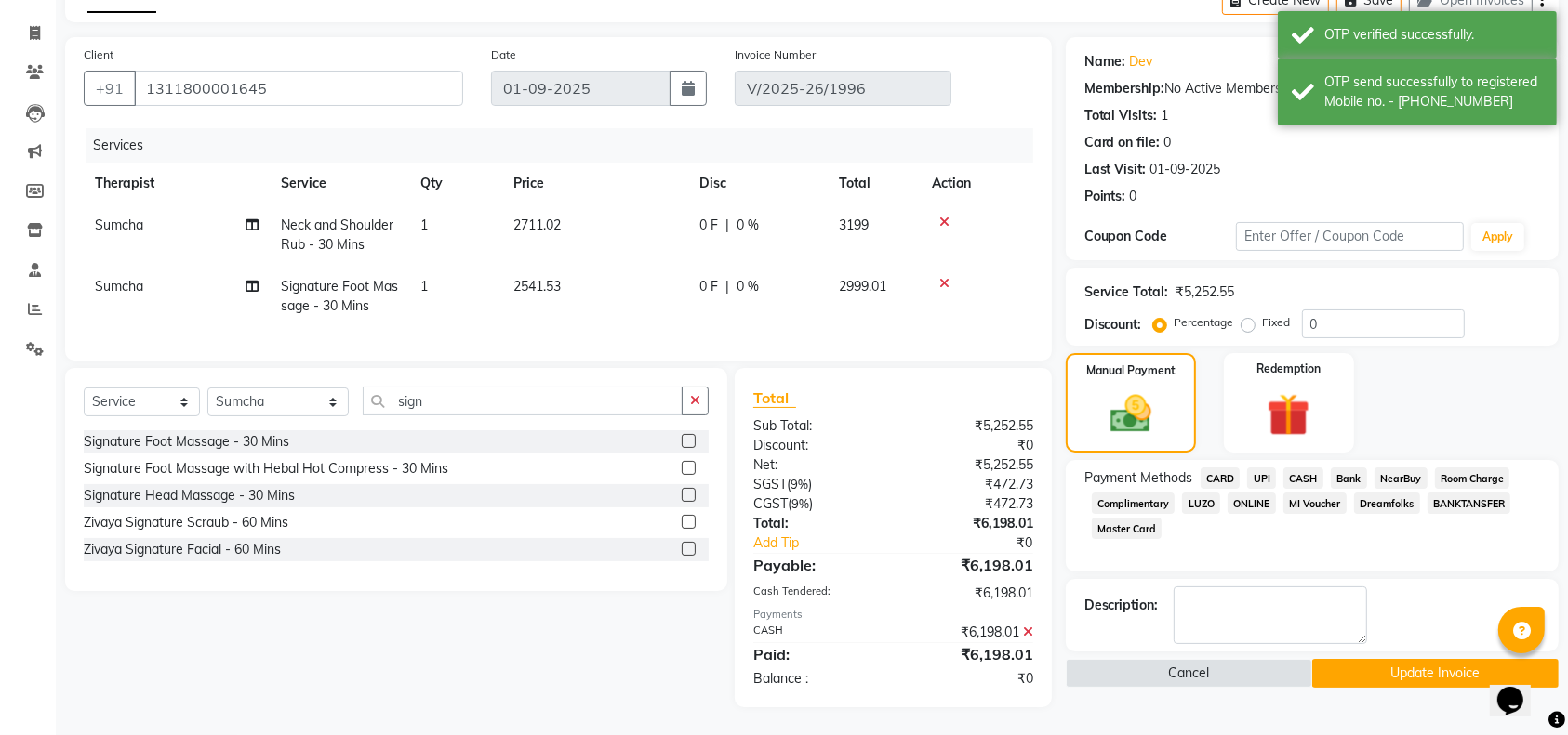
click at [1352, 659] on button "Update Invoice" at bounding box center [1436, 673] width 247 height 29
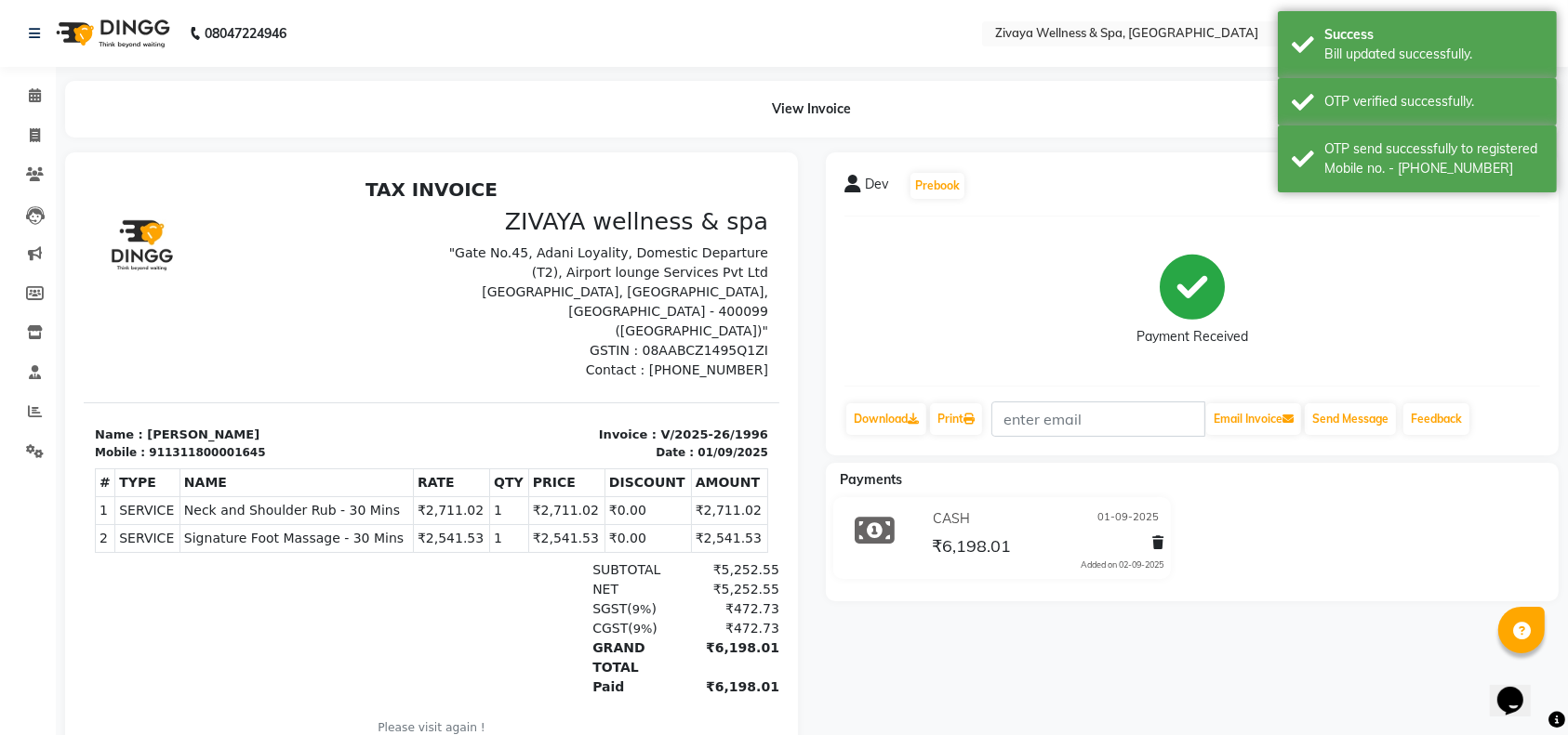
scroll to position [70, 0]
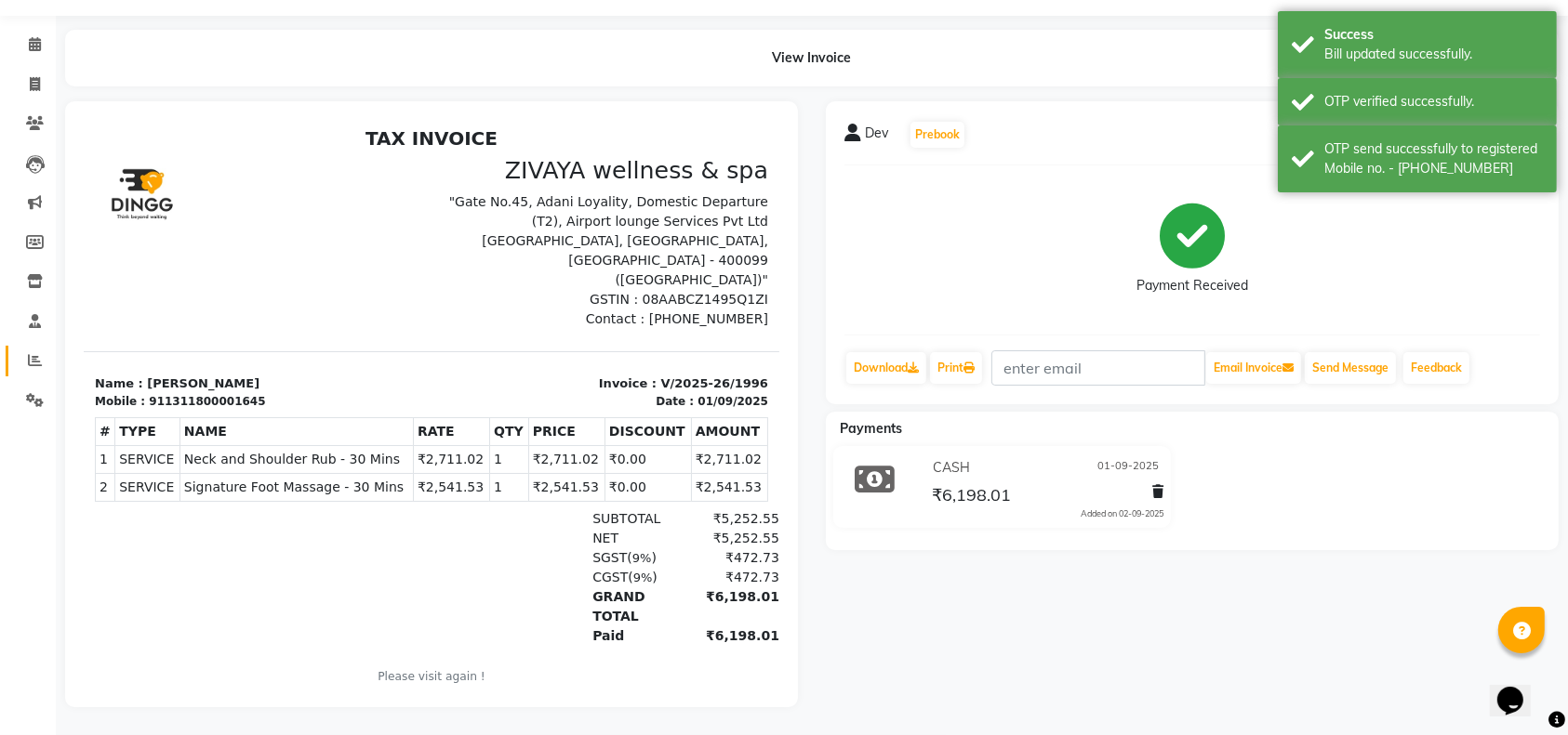
click at [29, 346] on link "Reports" at bounding box center [28, 360] width 45 height 31
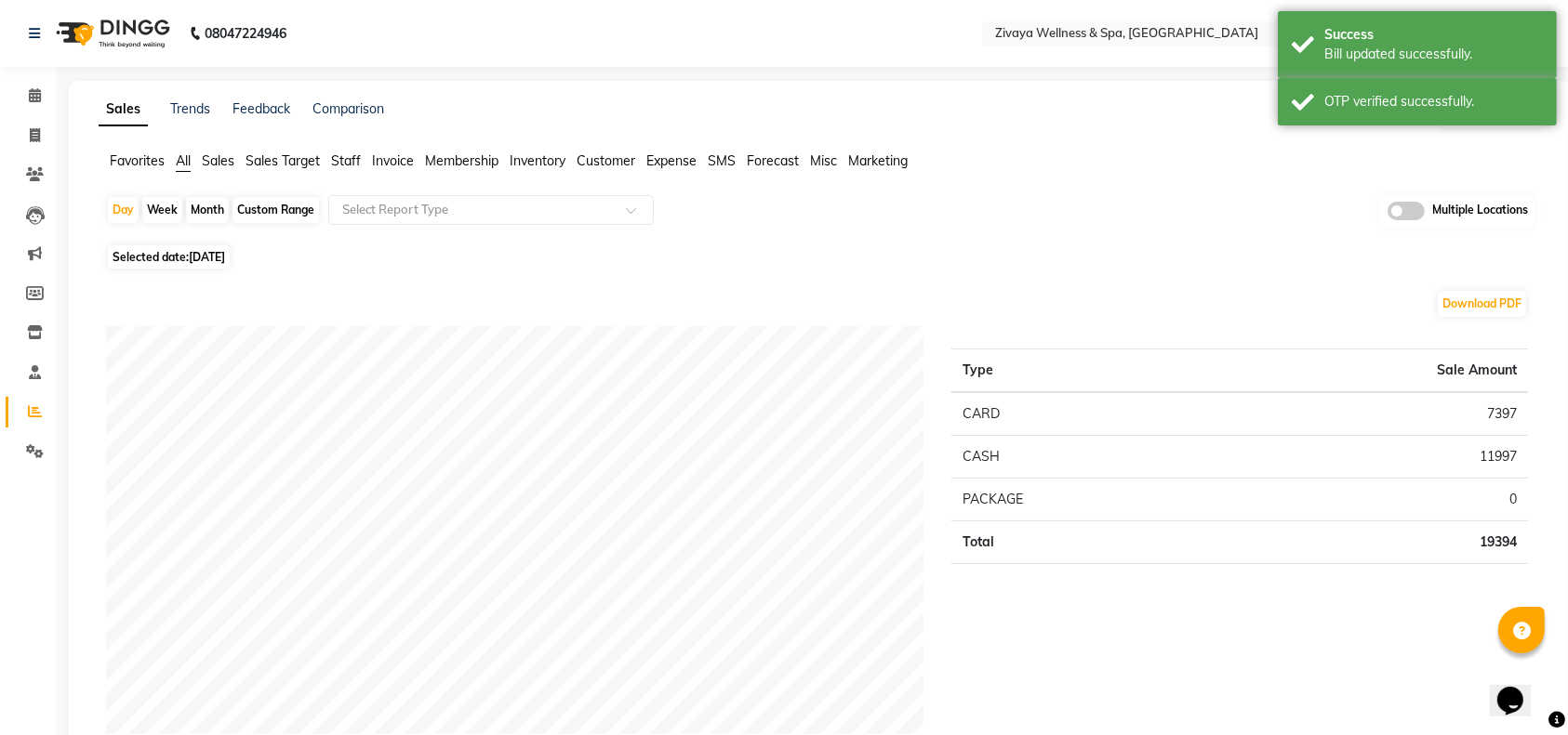
click at [223, 250] on span "03-09-2025" at bounding box center [207, 257] width 36 height 14
select select "9"
select select "2025"
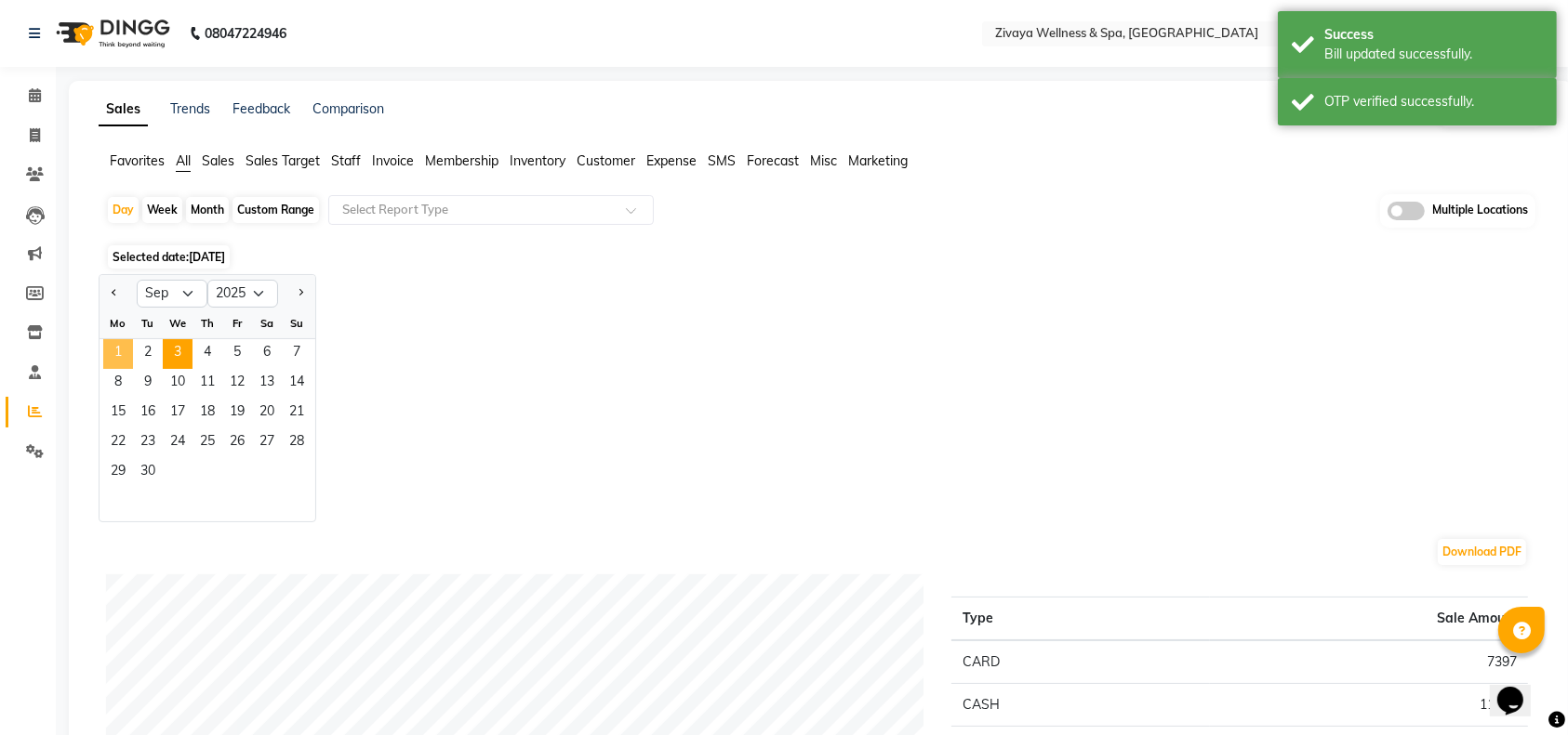
click at [107, 351] on span "1" at bounding box center [118, 354] width 30 height 30
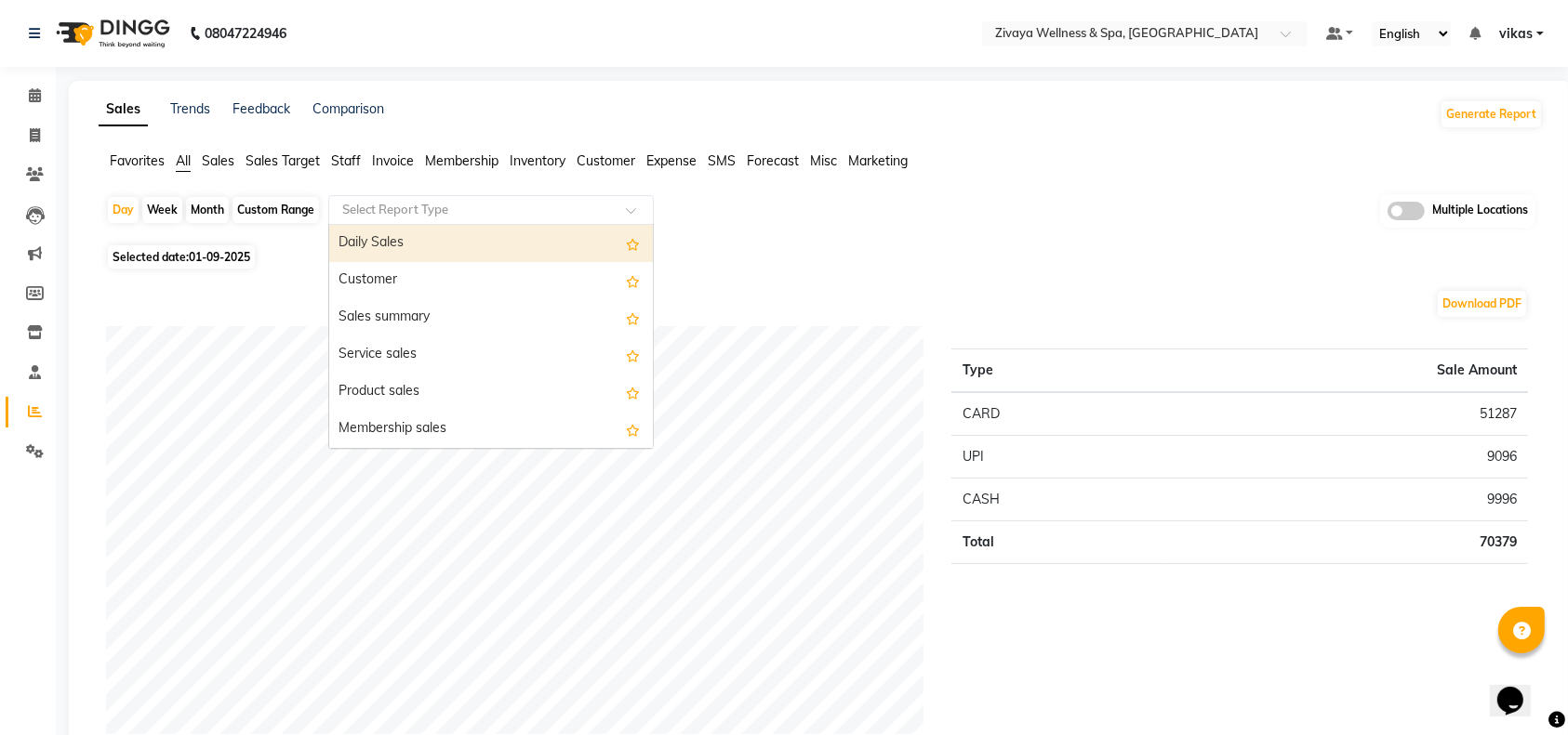
click at [575, 208] on input "text" at bounding box center [472, 210] width 268 height 19
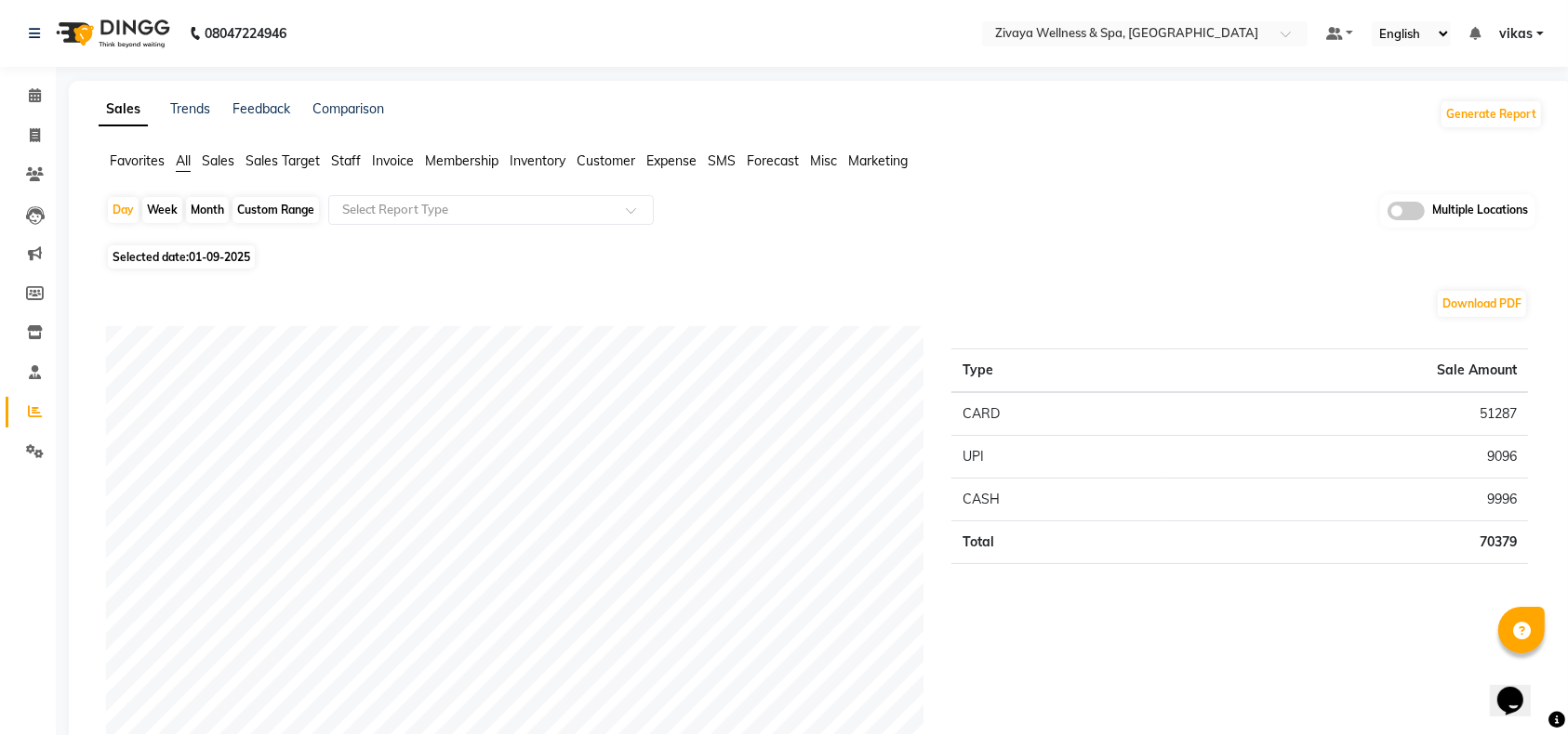
click at [915, 114] on div "Sales Trends Feedback Comparison Generate Report" at bounding box center [821, 115] width 1467 height 30
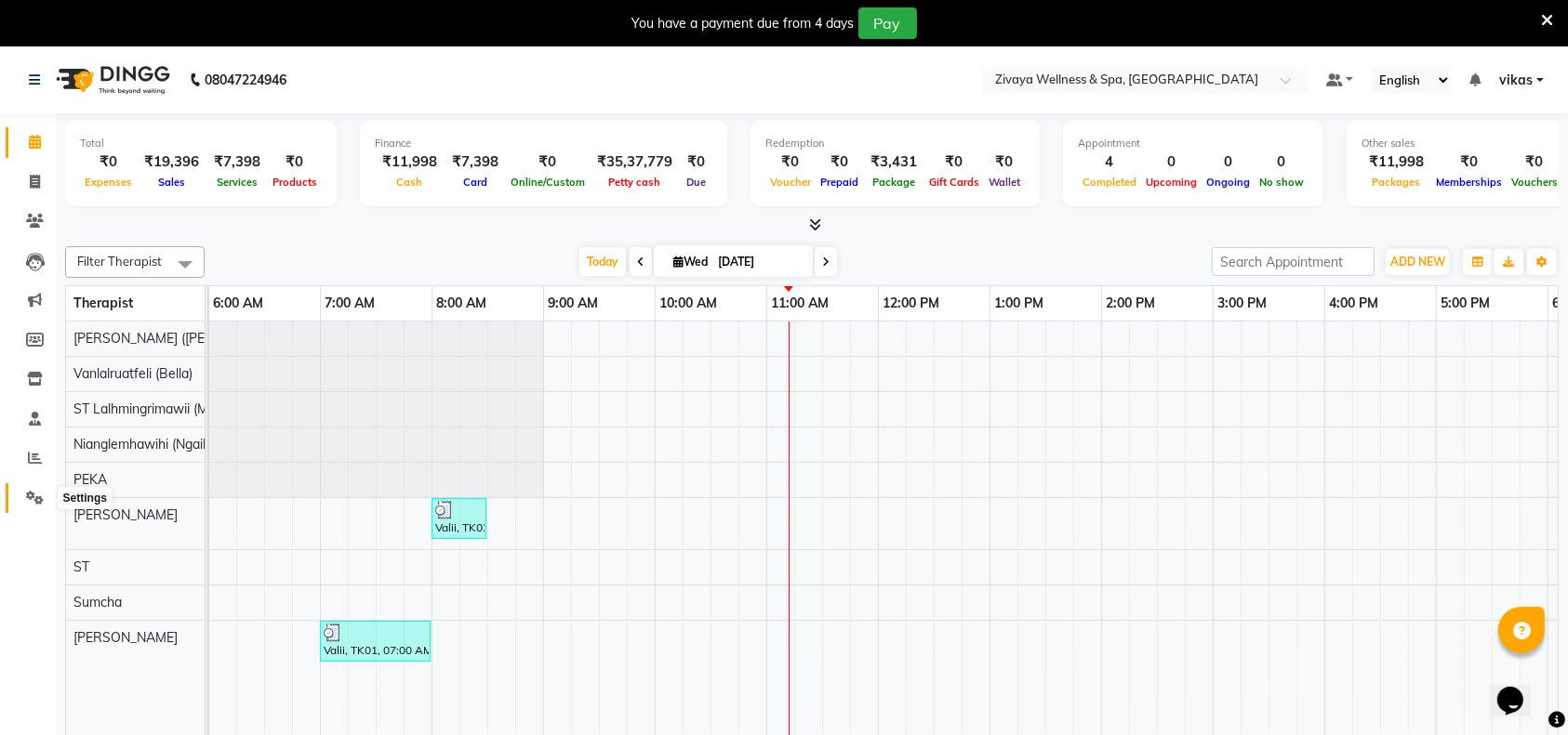
click at [23, 502] on span at bounding box center [35, 499] width 33 height 21
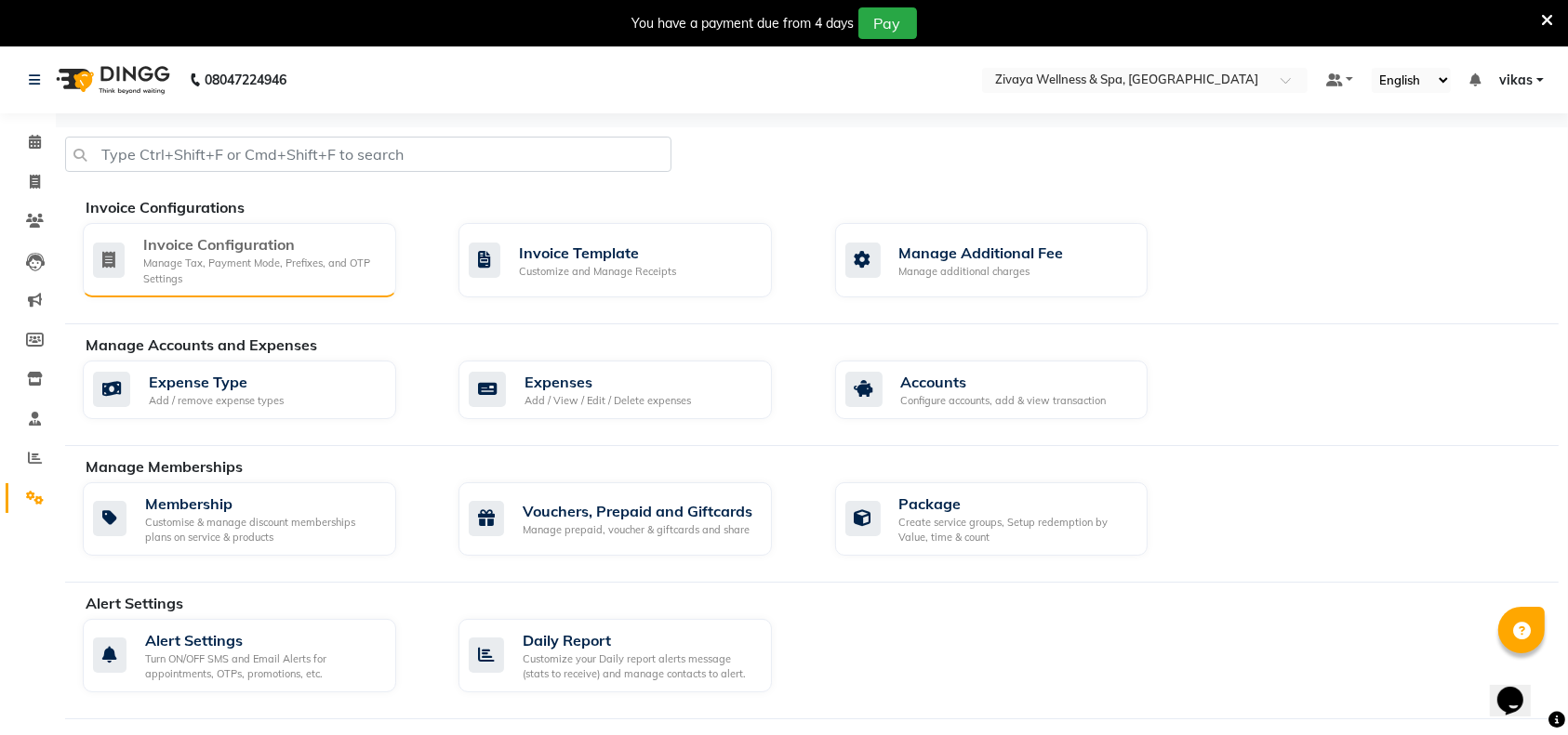
click at [163, 272] on div "Manage Tax, Payment Mode, Prefixes, and OTP Settings" at bounding box center [262, 271] width 238 height 31
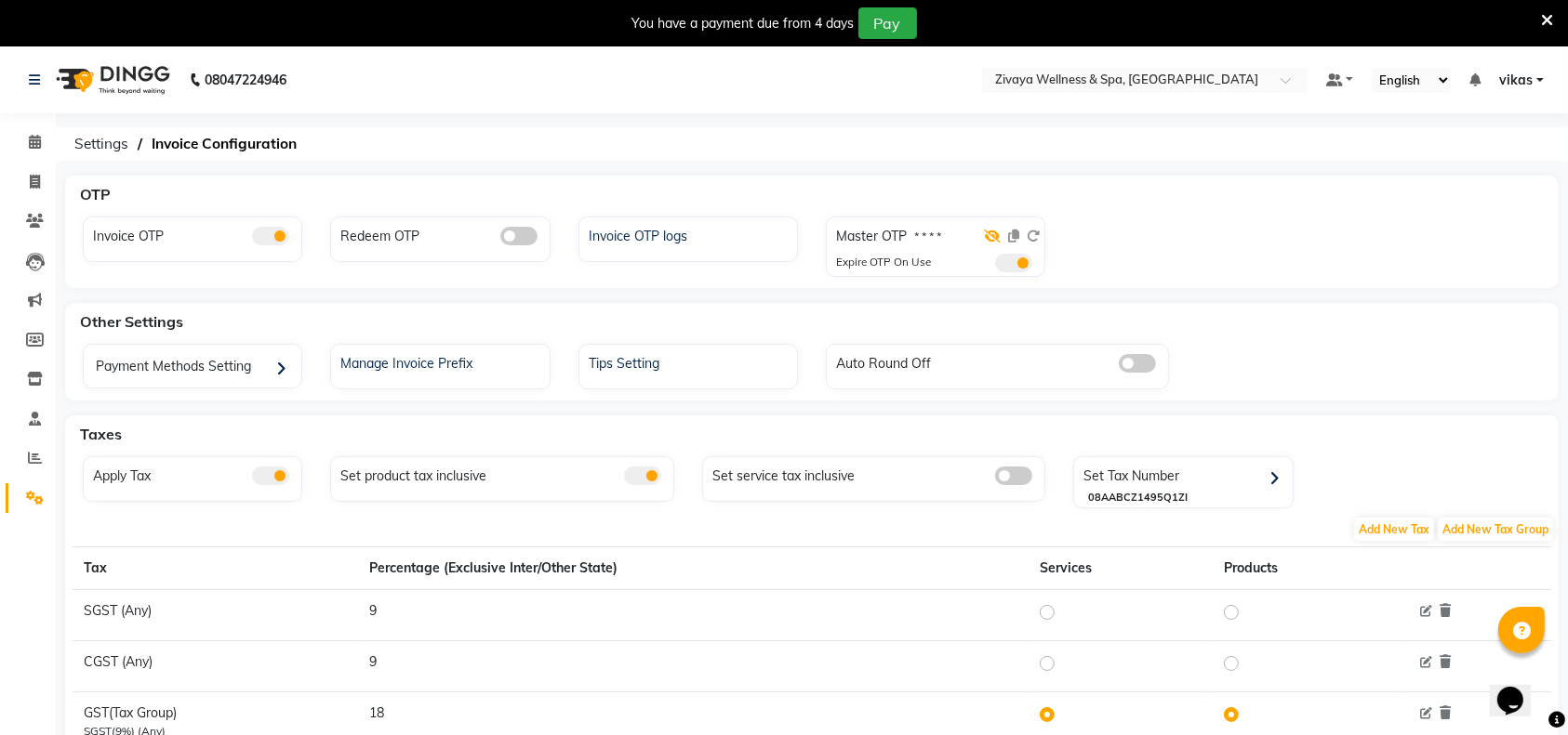
click at [992, 233] on icon at bounding box center [992, 236] width 17 height 13
click at [1011, 233] on icon at bounding box center [1014, 236] width 11 height 13
click at [1033, 230] on icon at bounding box center [1033, 236] width 13 height 13
click at [1012, 231] on icon at bounding box center [1014, 236] width 11 height 13
click at [1034, 234] on icon at bounding box center [1033, 236] width 13 height 13
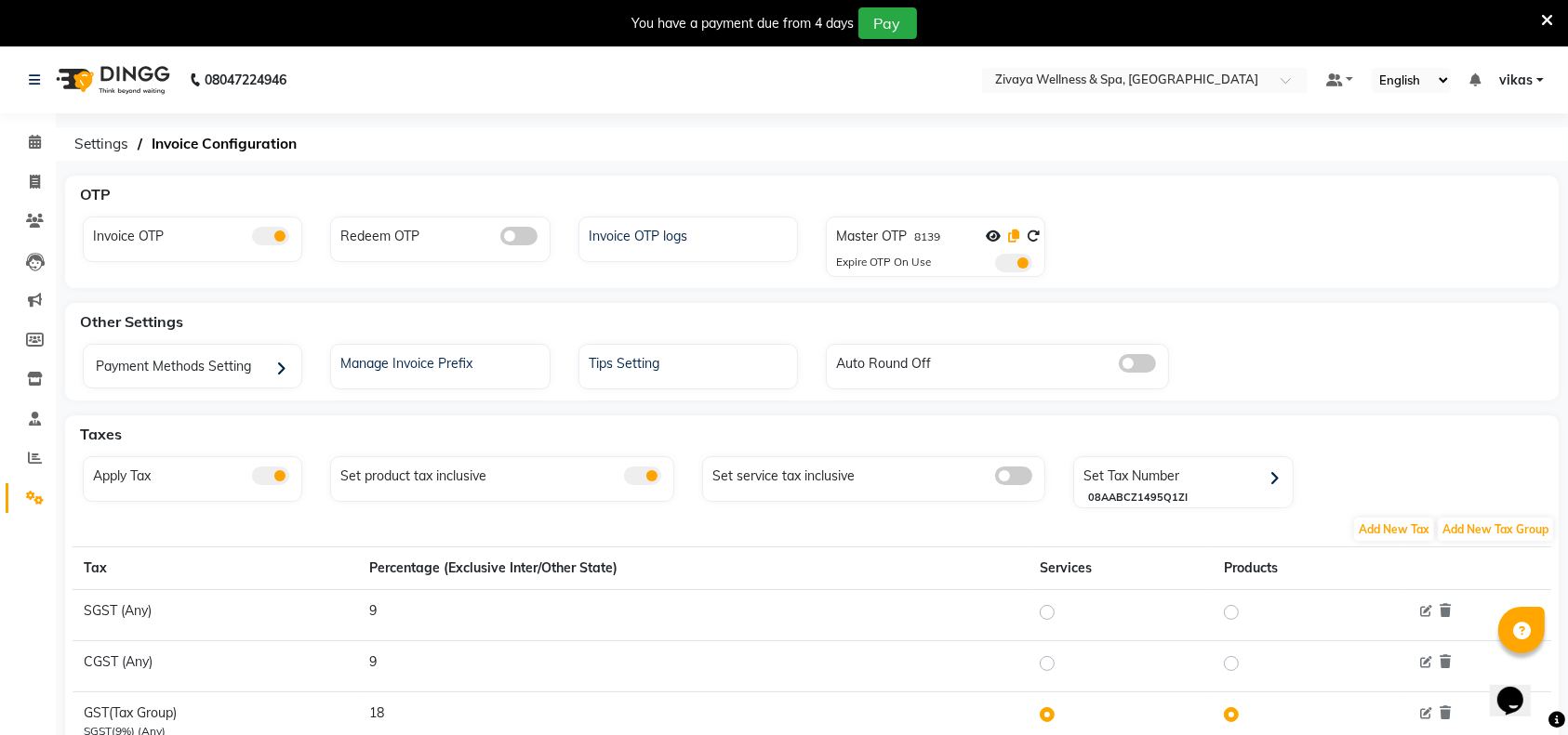
click at [1012, 237] on icon at bounding box center [1014, 236] width 11 height 13
click at [1058, 88] on input "text" at bounding box center [1126, 82] width 270 height 19
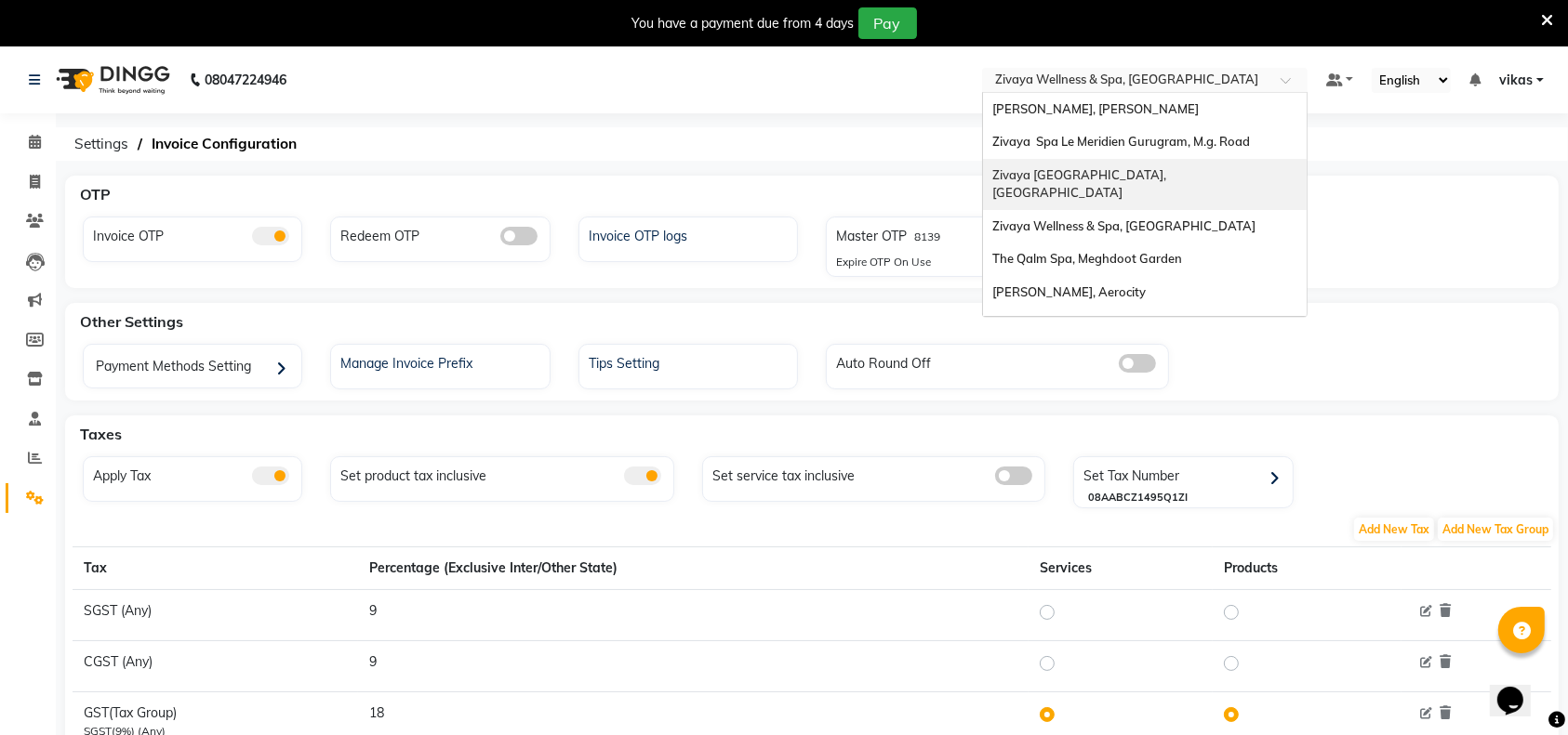
click at [1076, 170] on span "Zivaya Central Mall Indore, Indore" at bounding box center [1082, 184] width 179 height 34
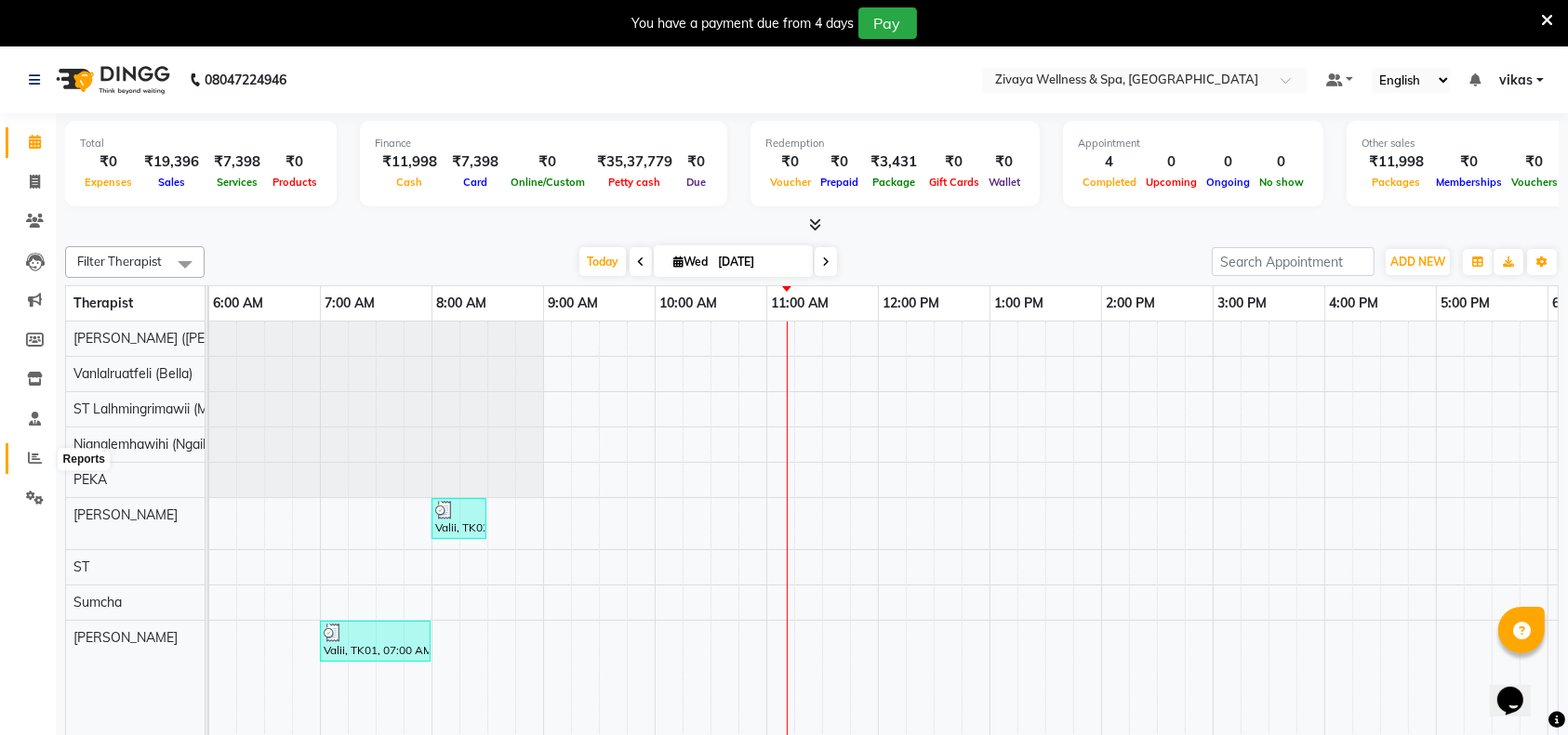
click at [36, 467] on span at bounding box center [35, 459] width 33 height 21
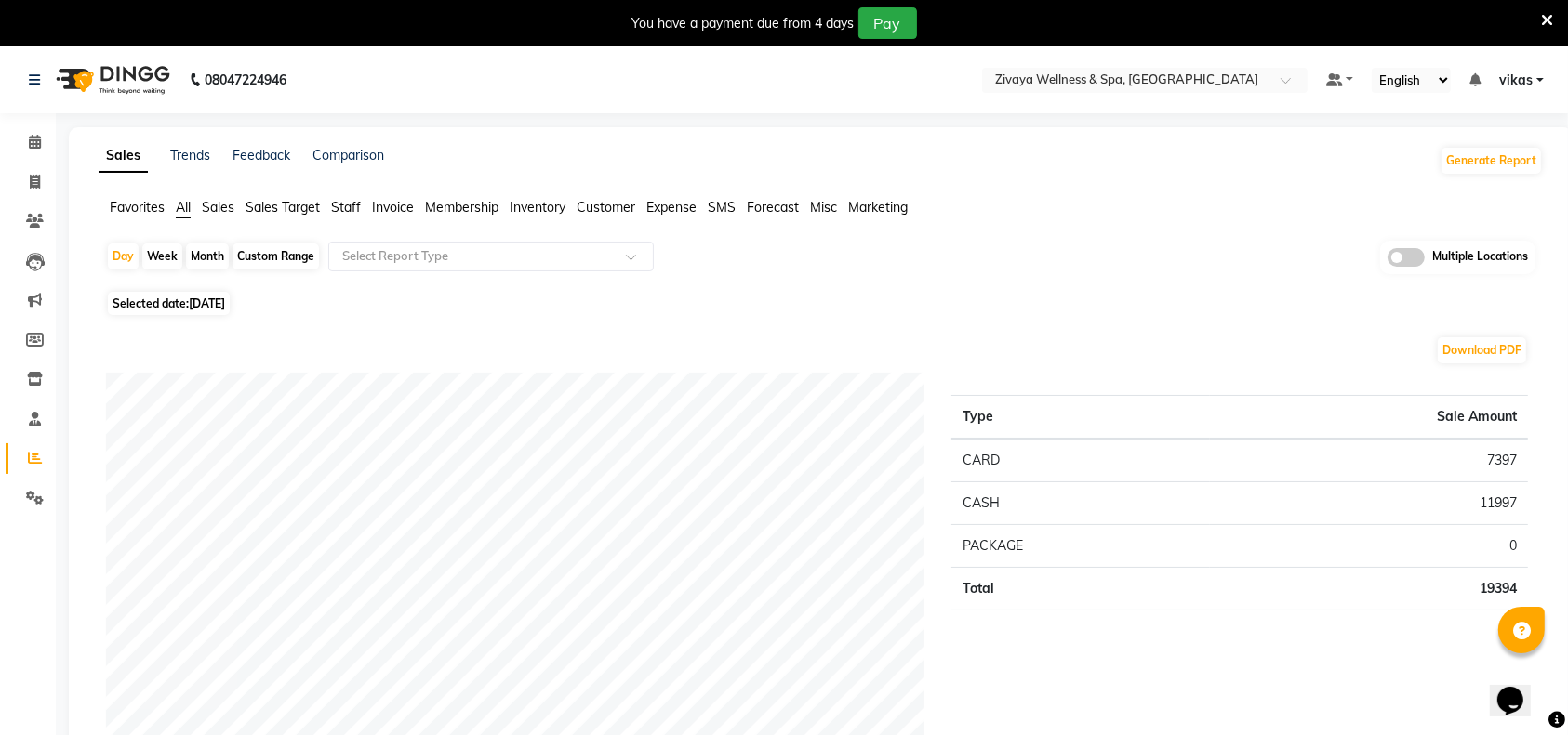
click at [208, 297] on span "[DATE]" at bounding box center [207, 304] width 36 height 14
select select "9"
select select "2025"
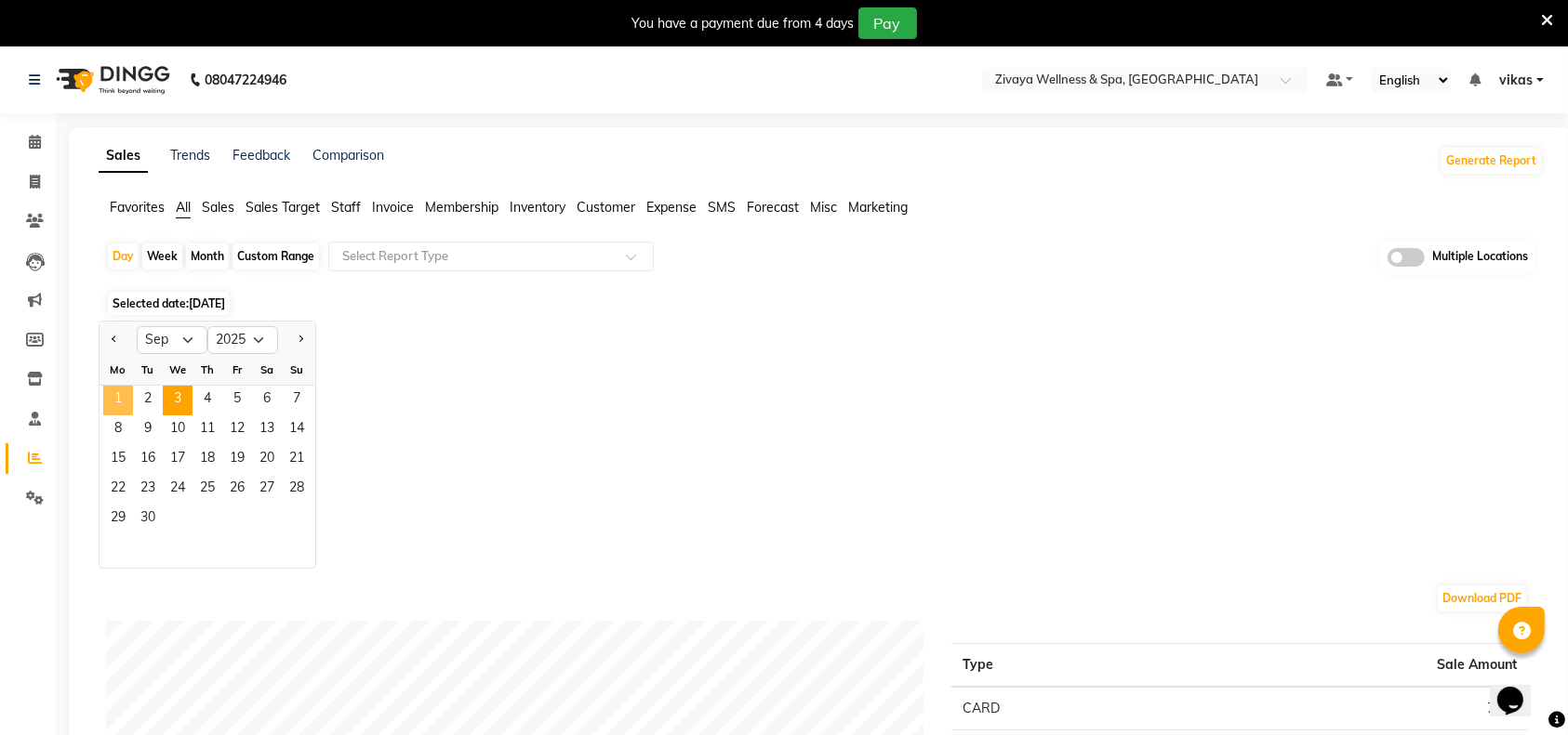
click at [124, 391] on span "1" at bounding box center [118, 401] width 30 height 30
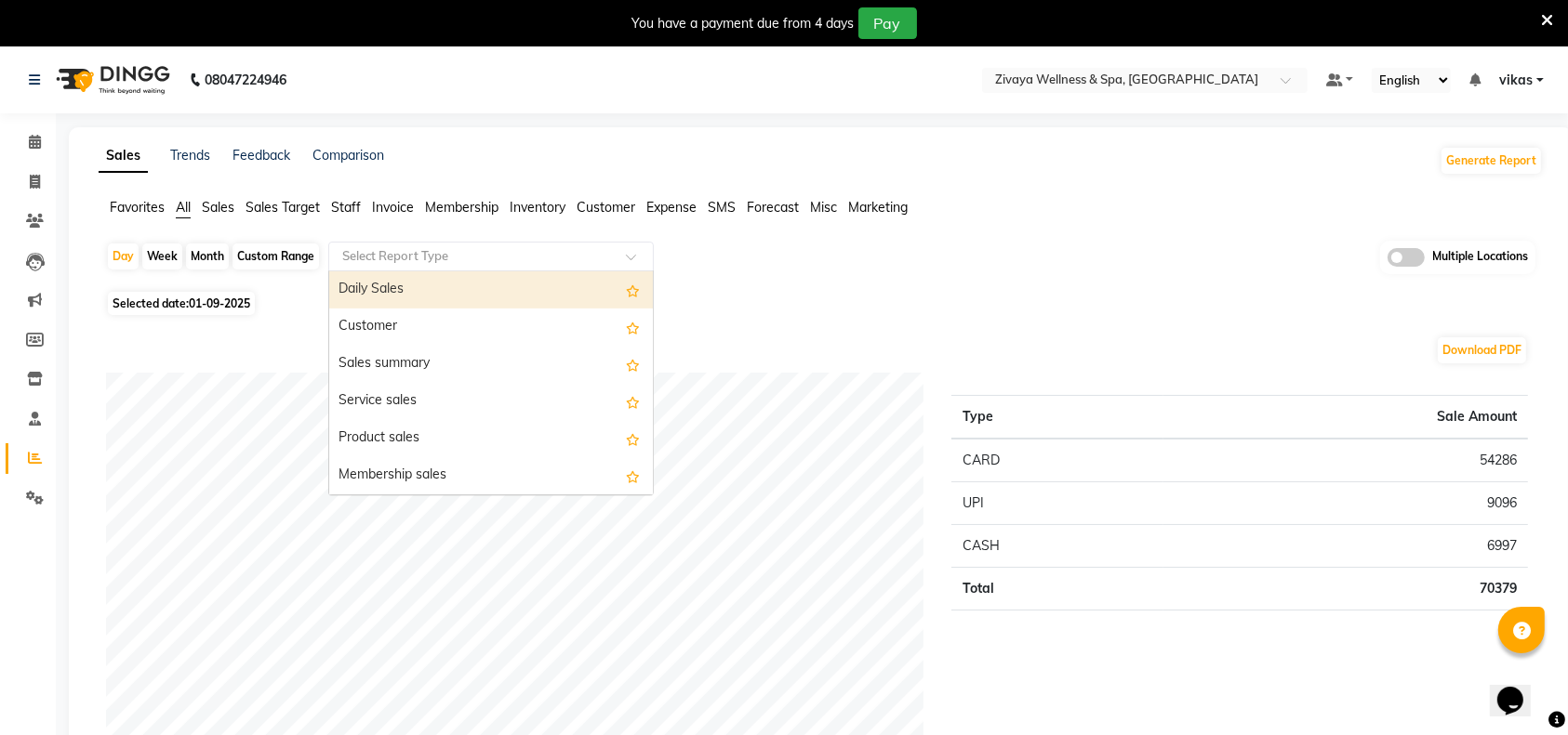
click at [382, 261] on input "text" at bounding box center [472, 257] width 268 height 19
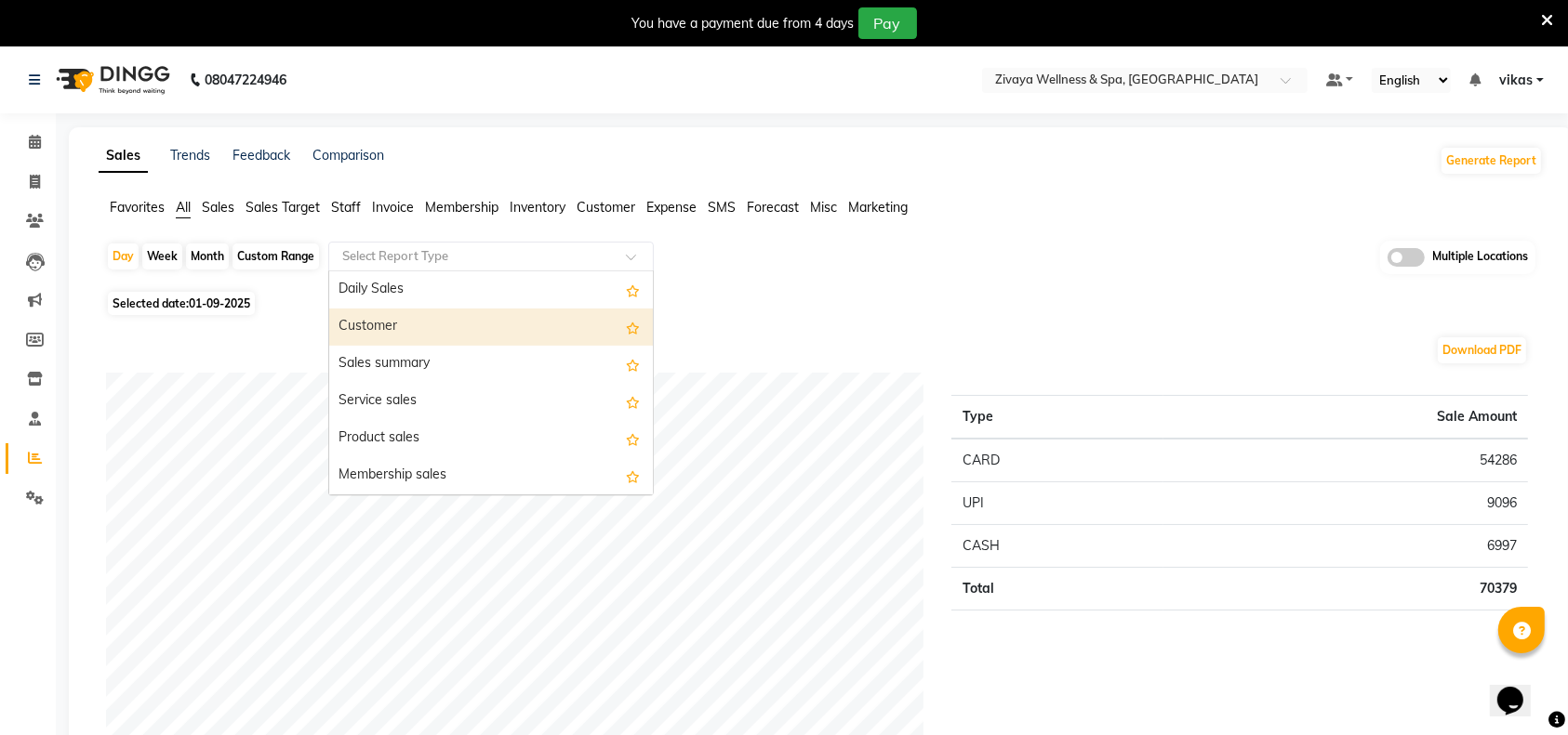
click at [370, 320] on div "Customer" at bounding box center [491, 327] width 323 height 37
select select "full_report"
select select "csv"
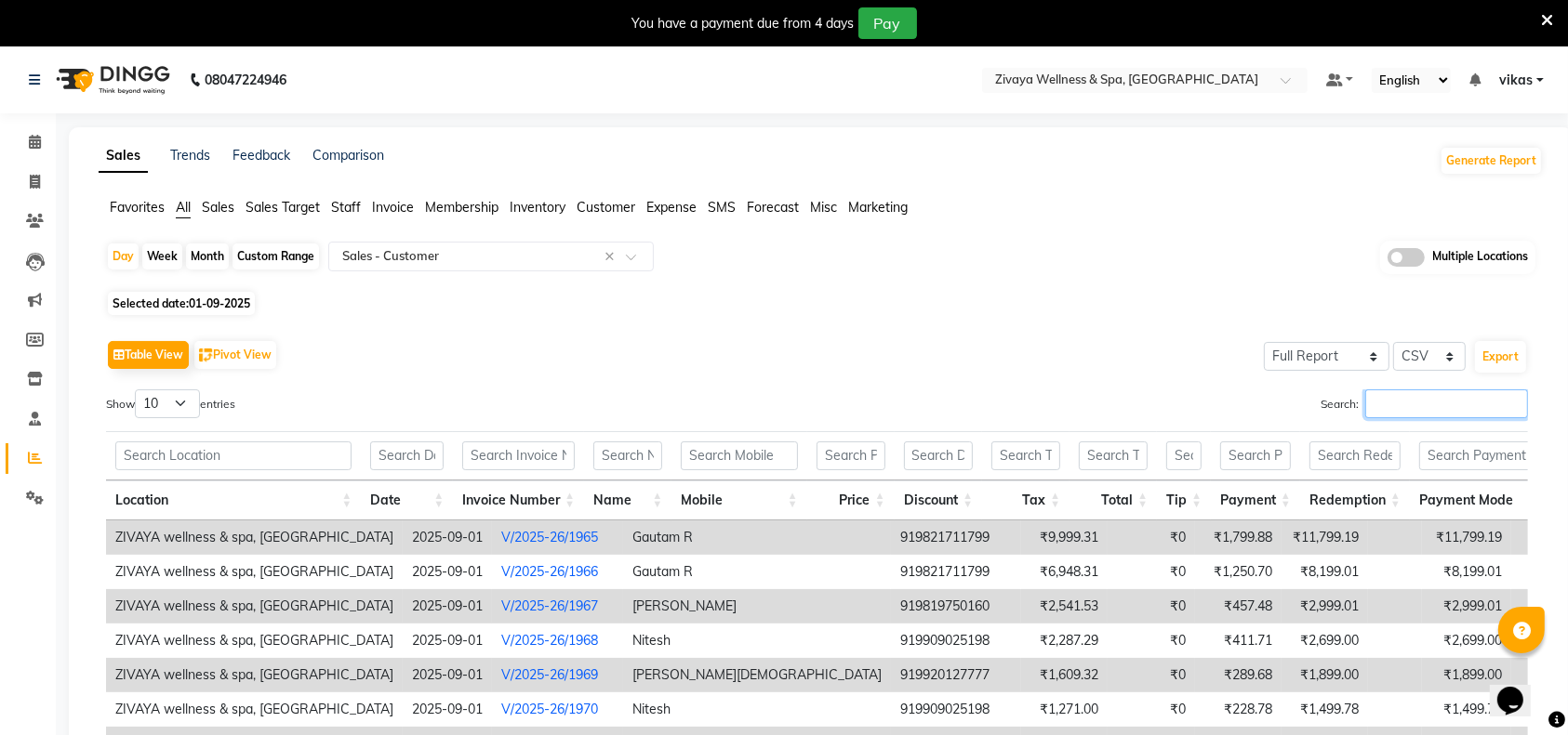
click at [1398, 409] on input "Search:" at bounding box center [1447, 403] width 163 height 29
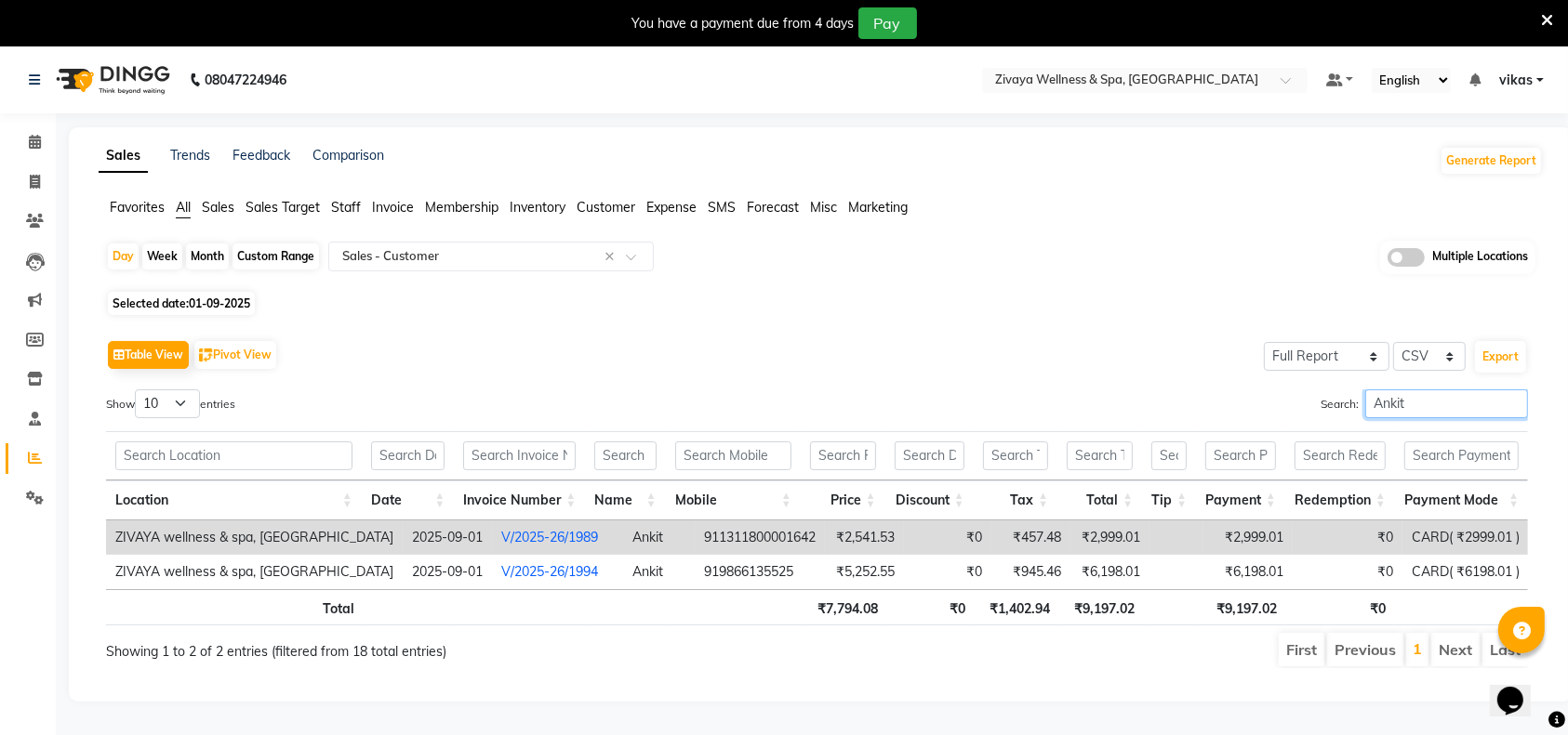
type input "Ankit"
click at [526, 531] on link "V/2025-26/1989" at bounding box center [550, 537] width 97 height 17
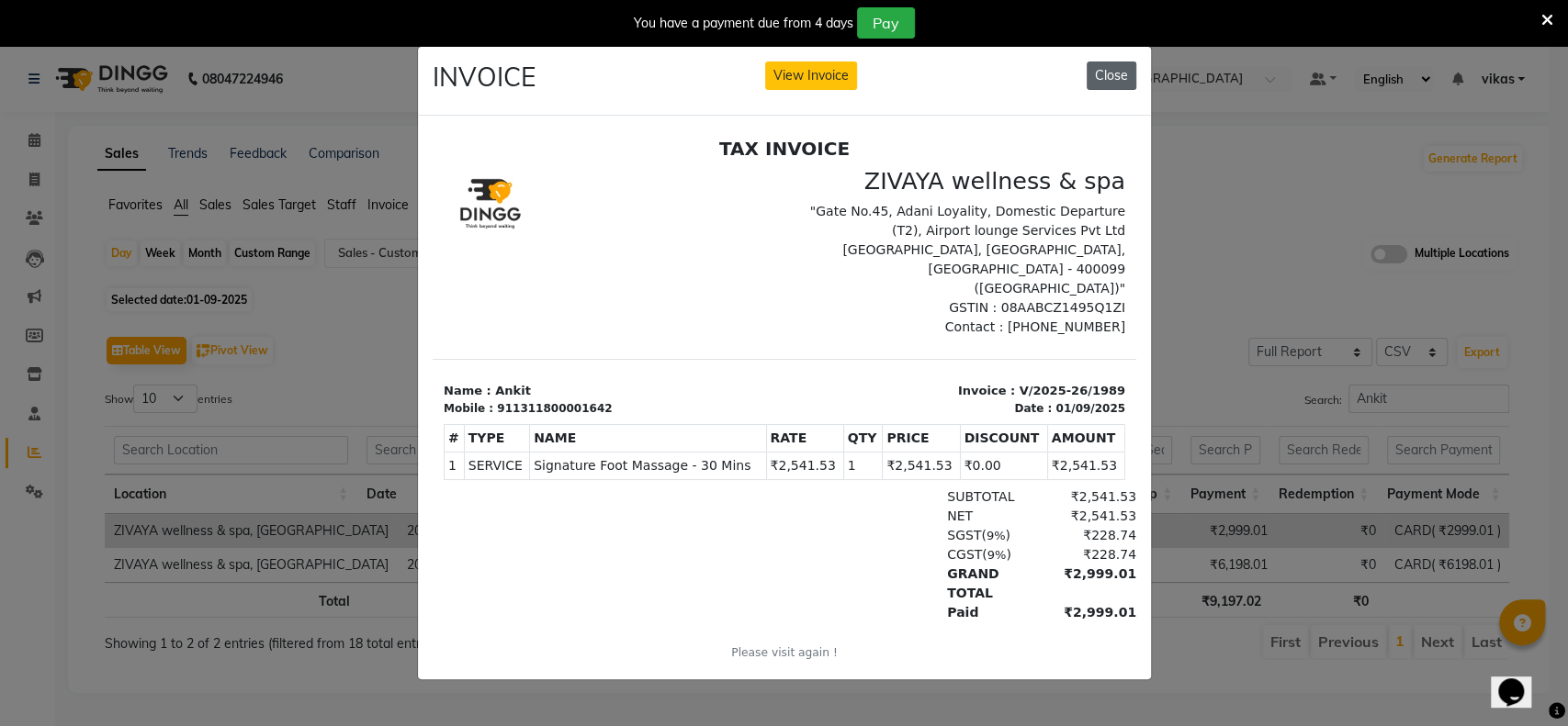
click at [1110, 72] on button "Close" at bounding box center [1112, 76] width 50 height 29
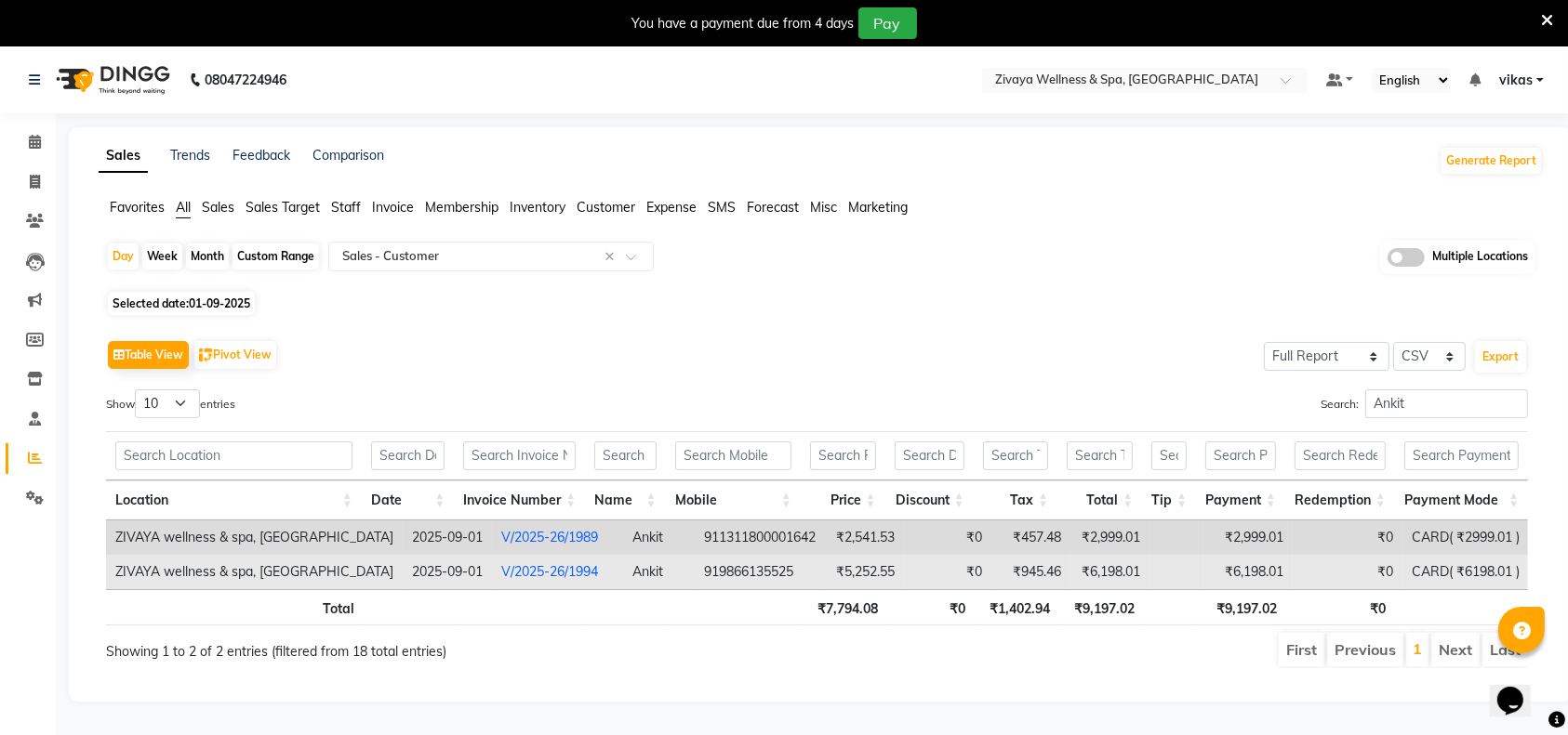
click at [523, 576] on link "V/2025-26/1994" at bounding box center [550, 572] width 97 height 17
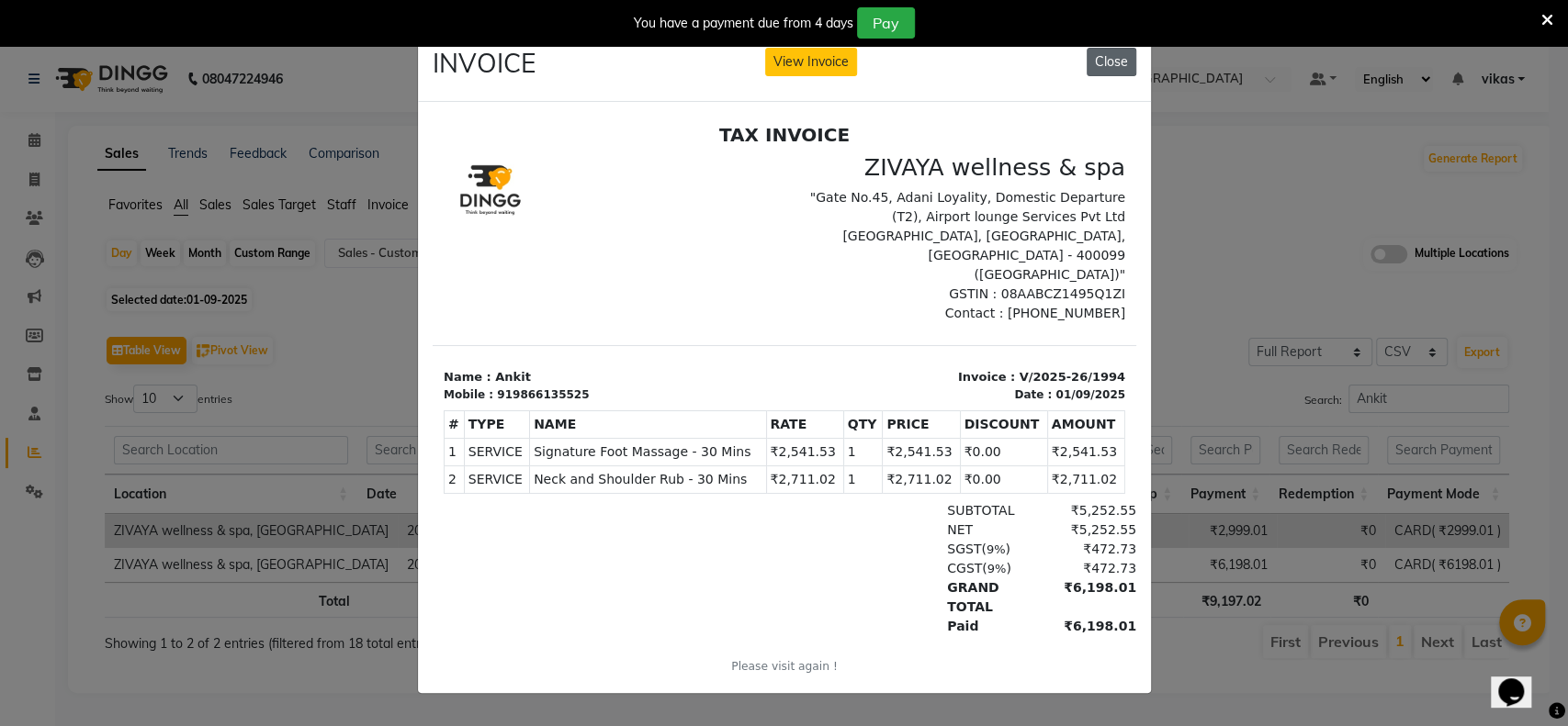
click at [1108, 50] on button "Close" at bounding box center [1112, 62] width 50 height 29
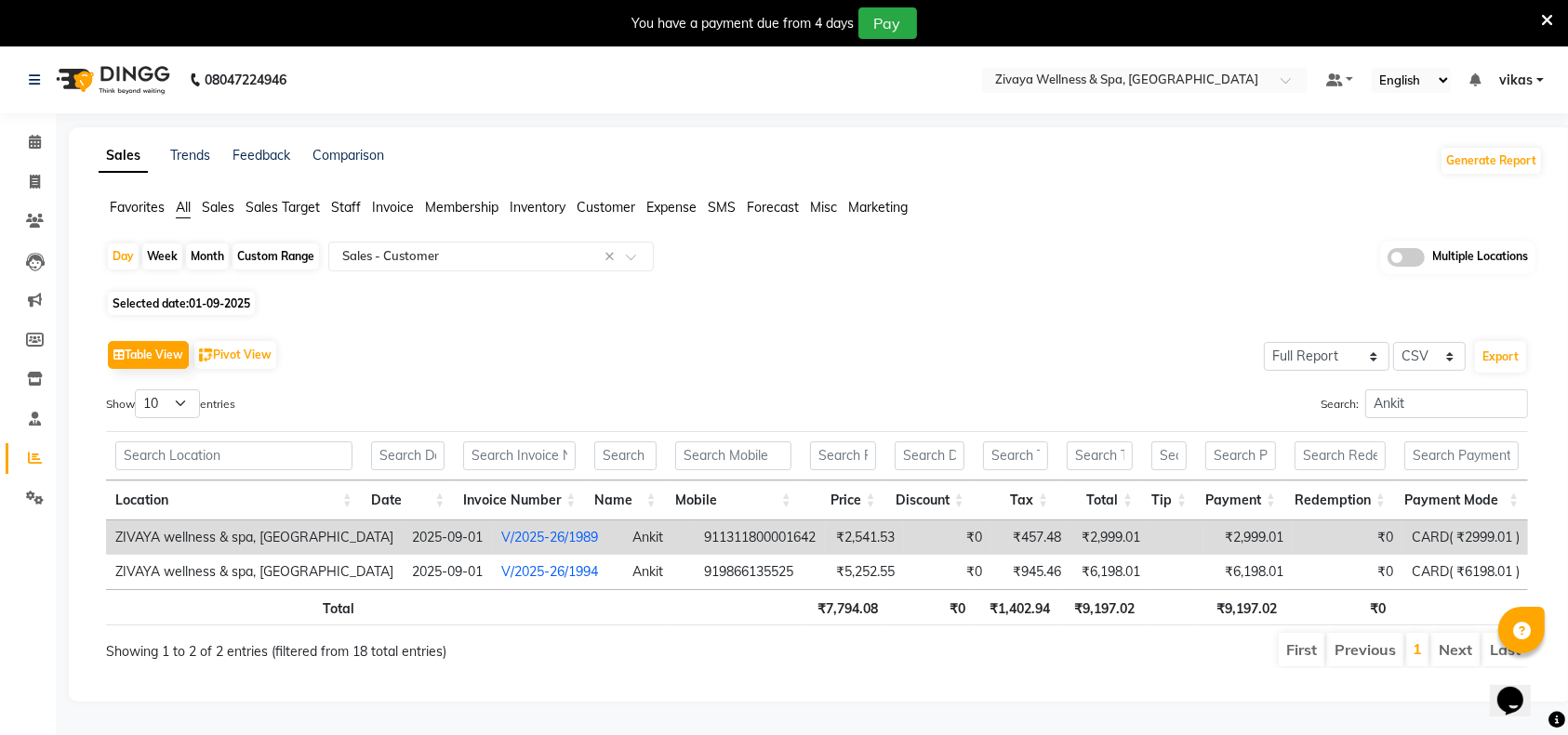
click at [502, 539] on link "V/2025-26/1989" at bounding box center [550, 537] width 97 height 17
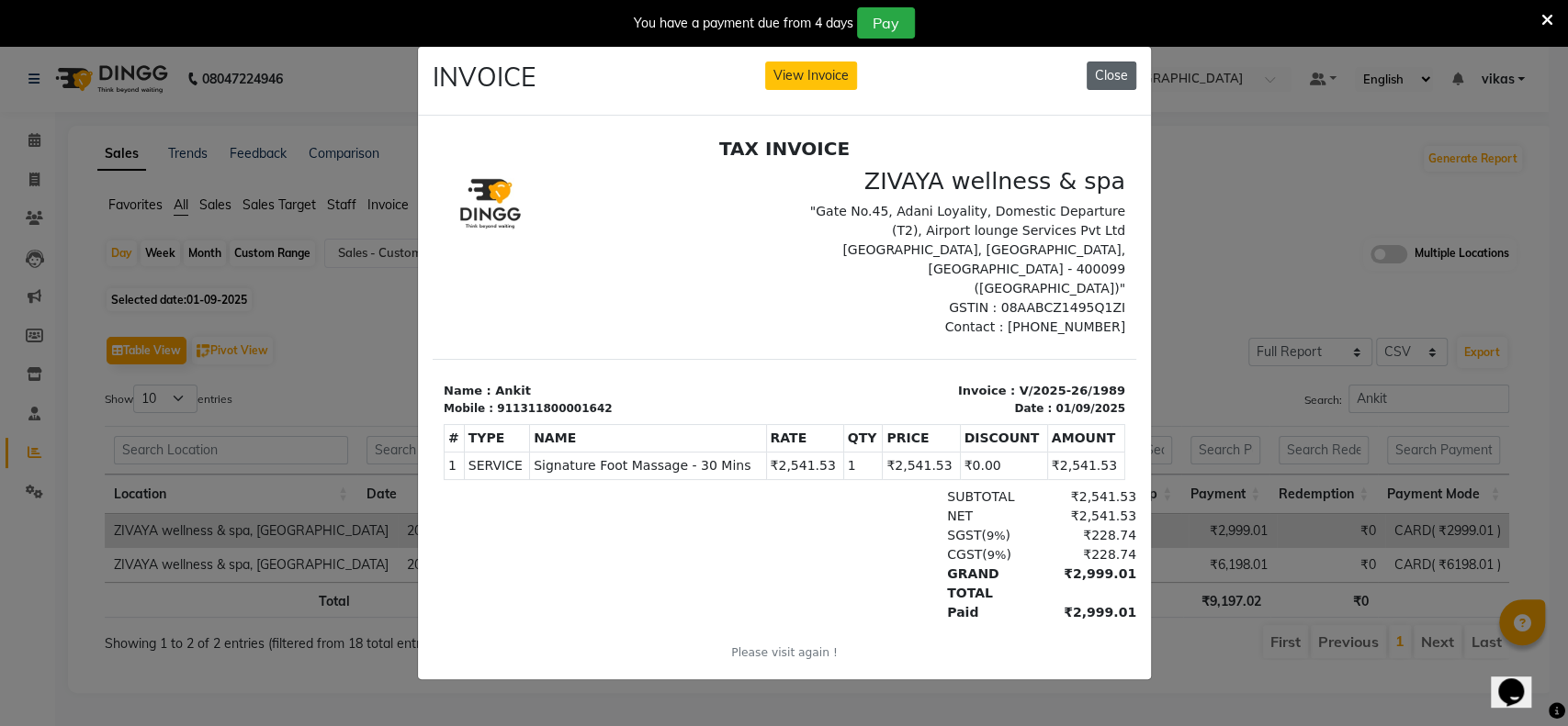
click at [1097, 62] on button "Close" at bounding box center [1112, 76] width 50 height 29
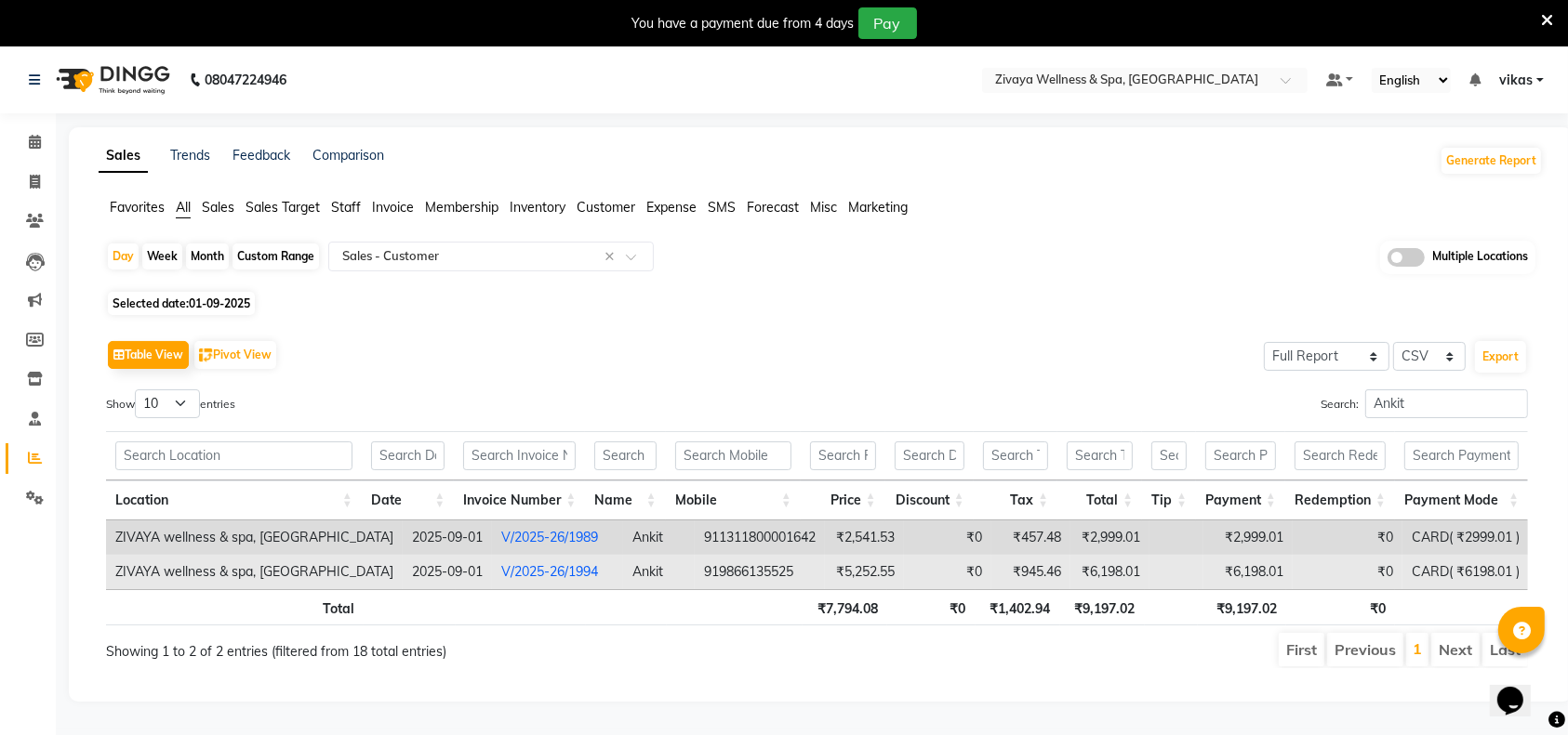
click at [624, 567] on td "Ankit" at bounding box center [659, 572] width 72 height 35
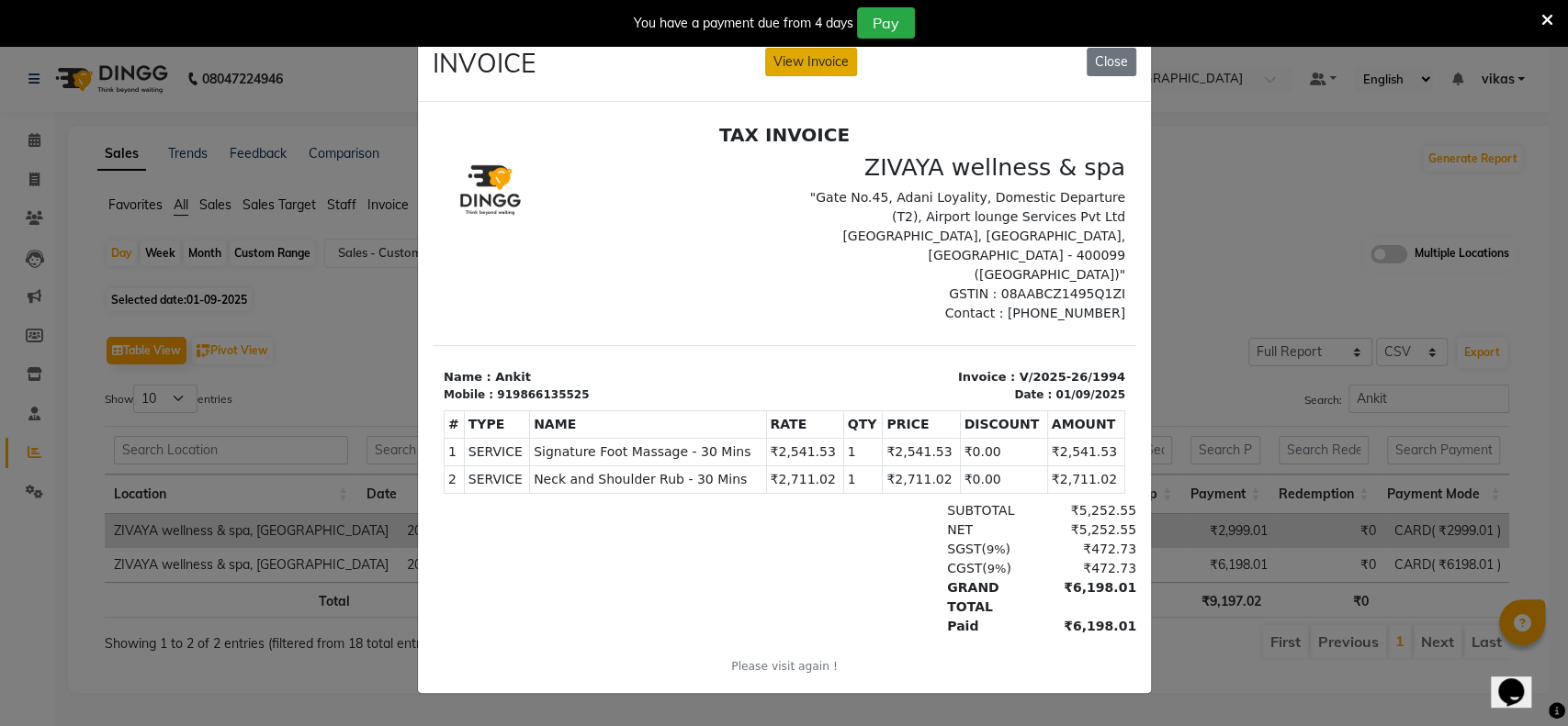
click at [800, 57] on button "View Invoice" at bounding box center [811, 62] width 92 height 29
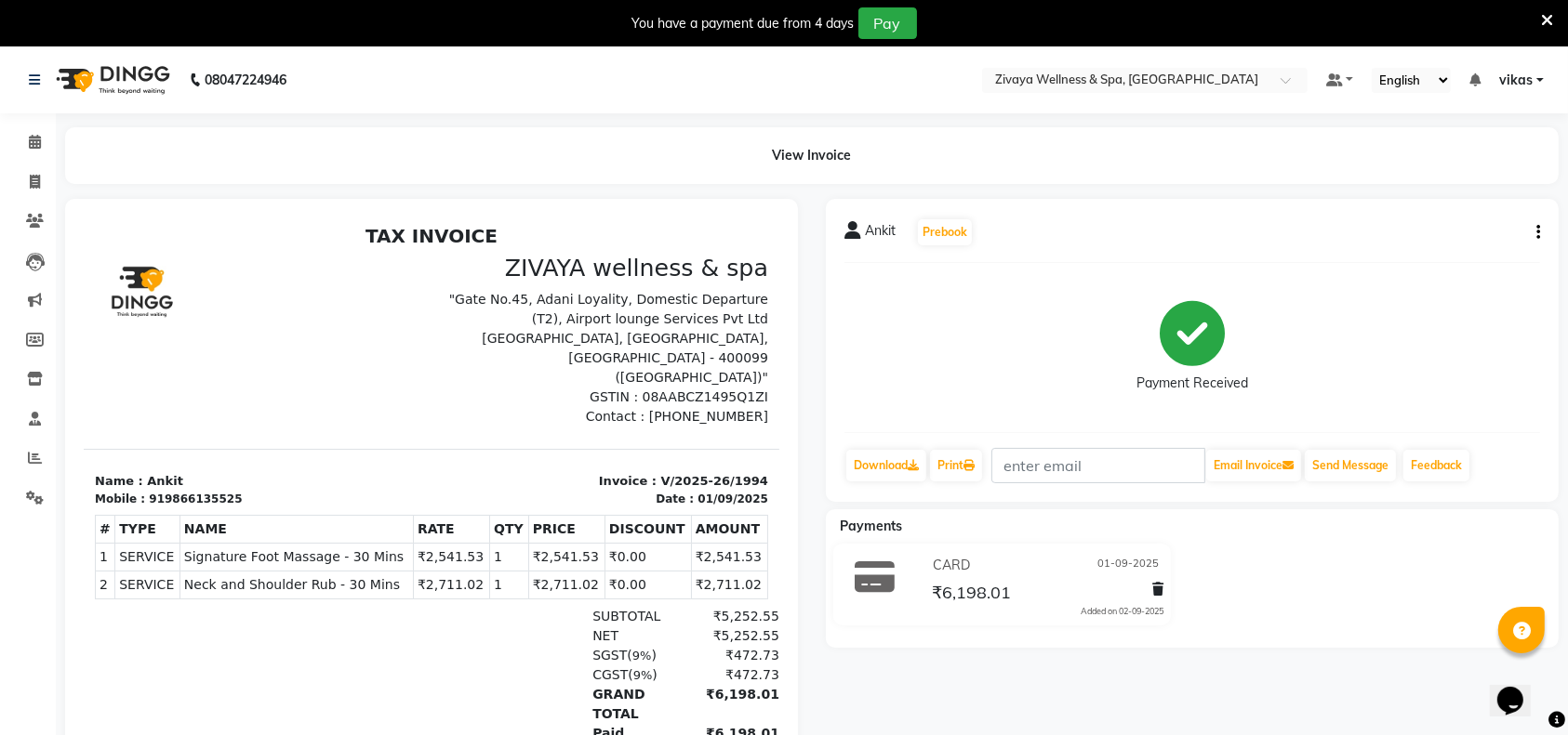
click at [1542, 235] on div "Ankit Prebook Payment Received Download Print Email Invoice Send Message Feedba…" at bounding box center [1192, 350] width 733 height 304
click at [1533, 234] on button "button" at bounding box center [1534, 233] width 11 height 20
click at [1396, 254] on div "Edit Invoice" at bounding box center [1446, 256] width 127 height 23
select select "service"
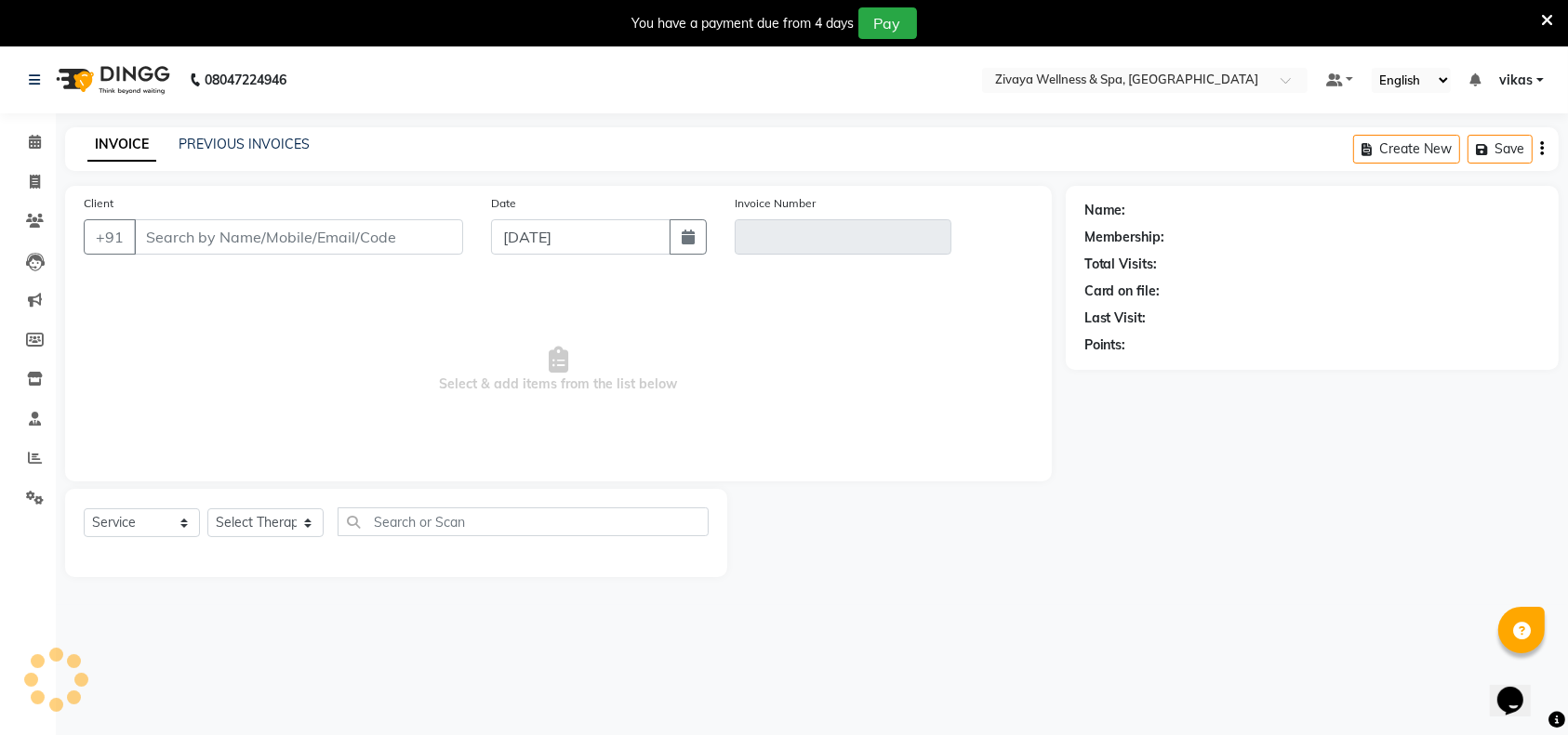
scroll to position [46, 0]
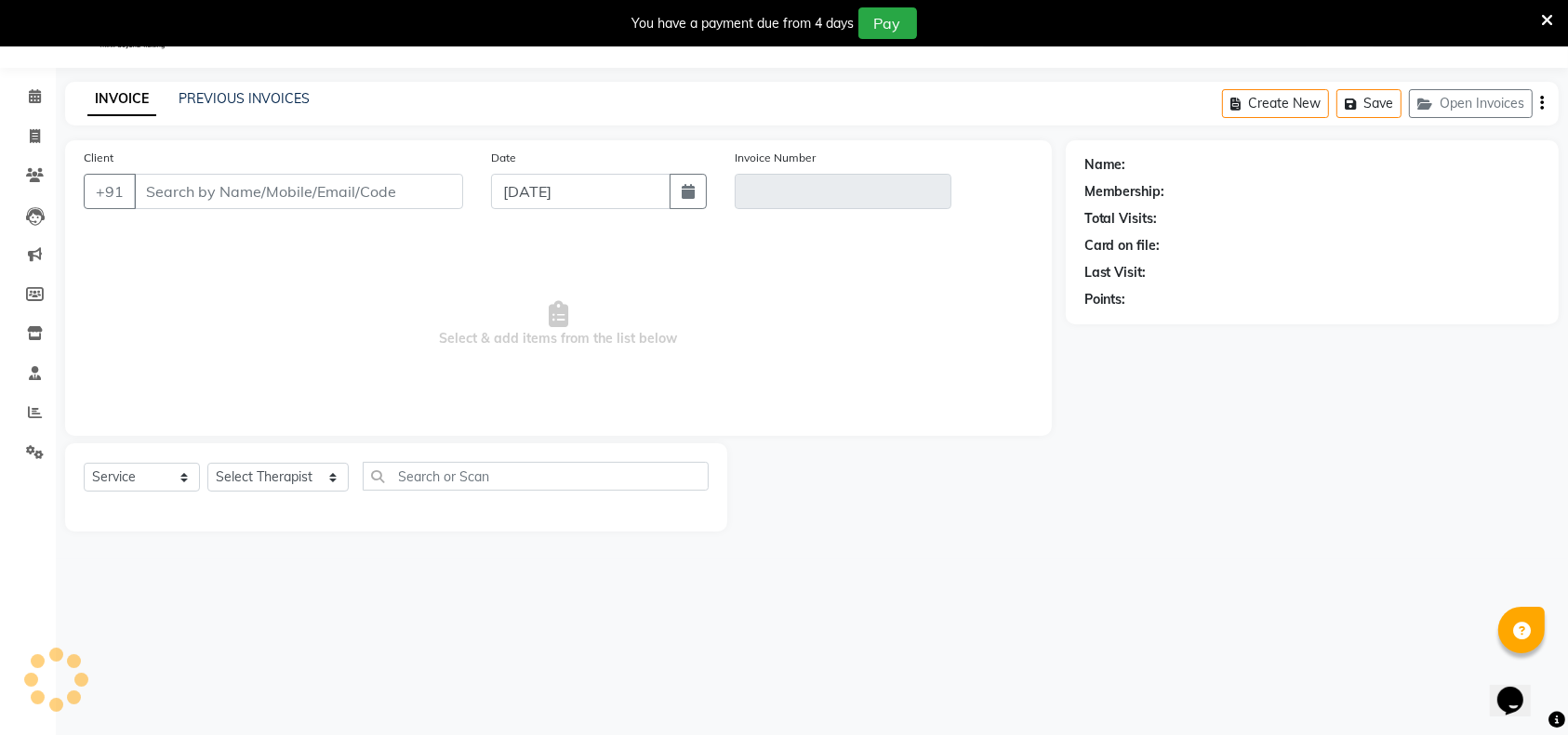
type input "9866135525"
type input "V/2025-26/1994"
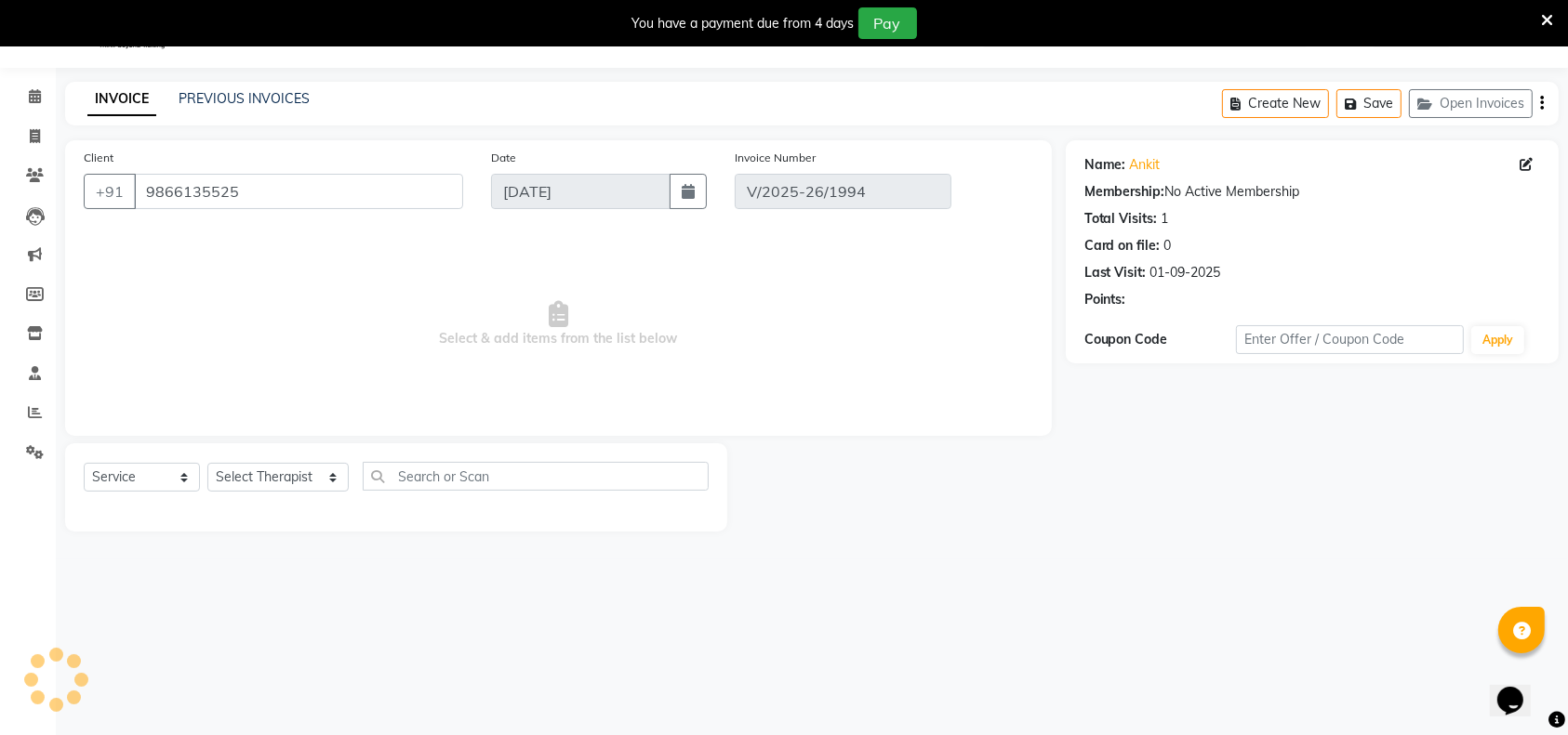
type input "01-09-2025"
select select "select"
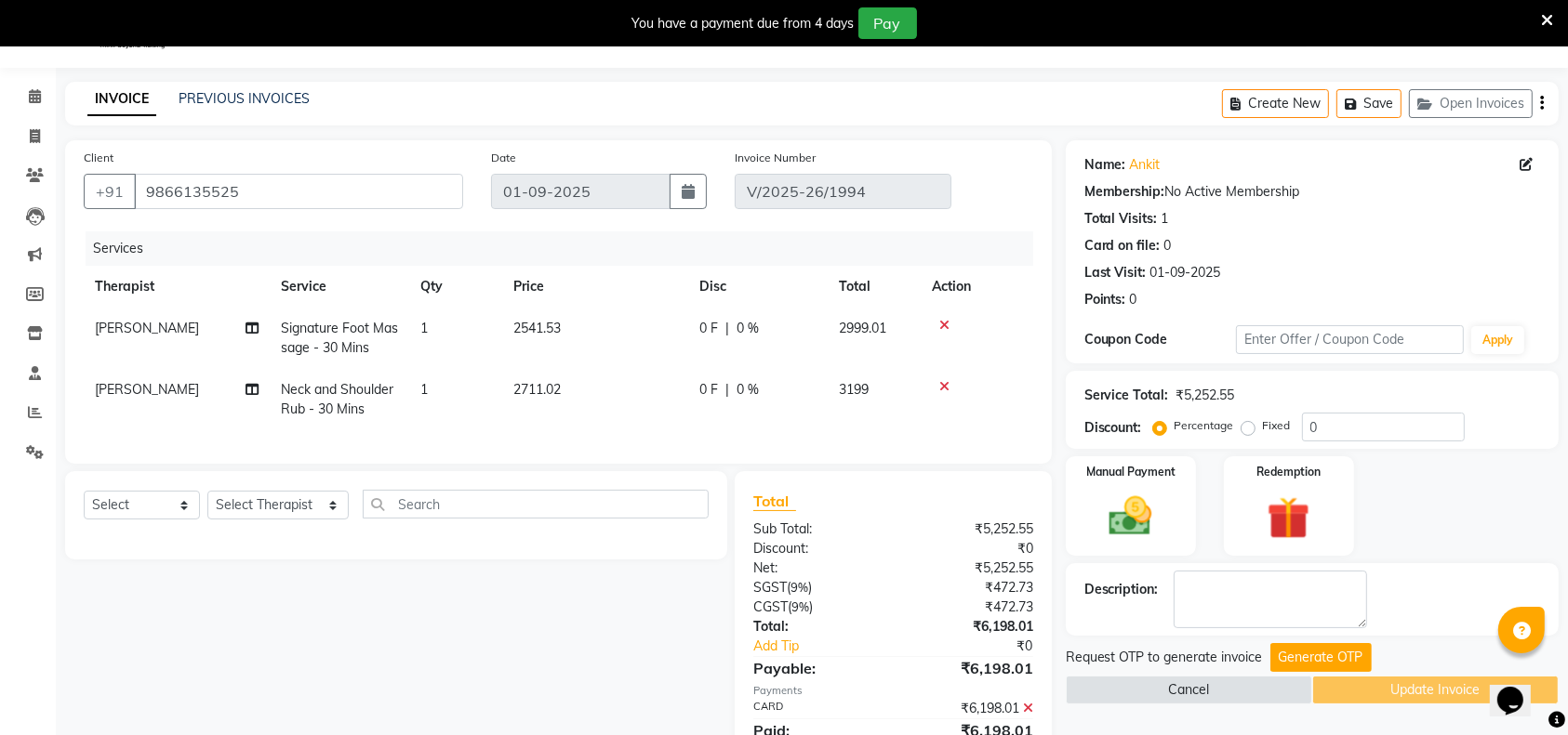
scroll to position [139, 0]
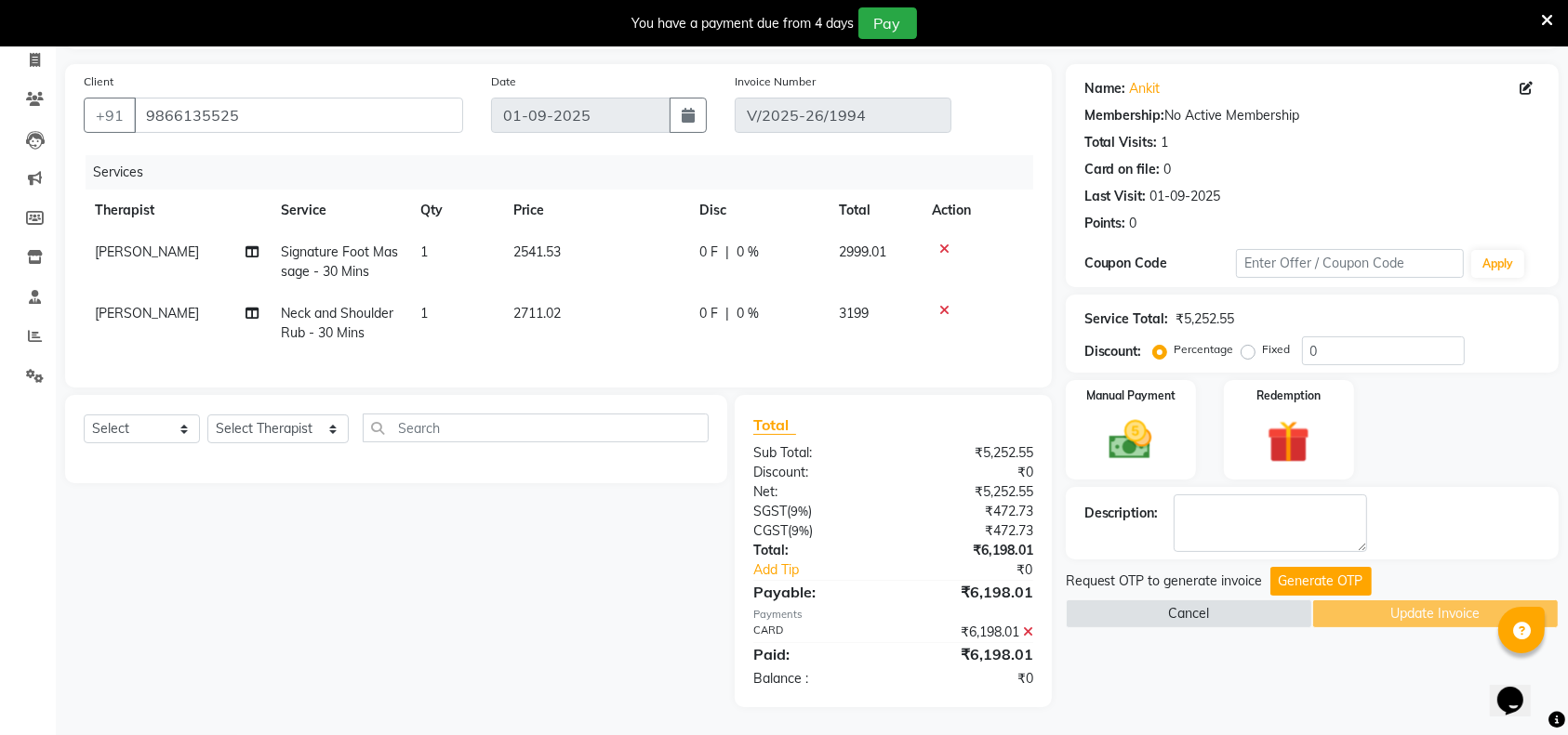
click at [943, 243] on icon at bounding box center [944, 249] width 10 height 13
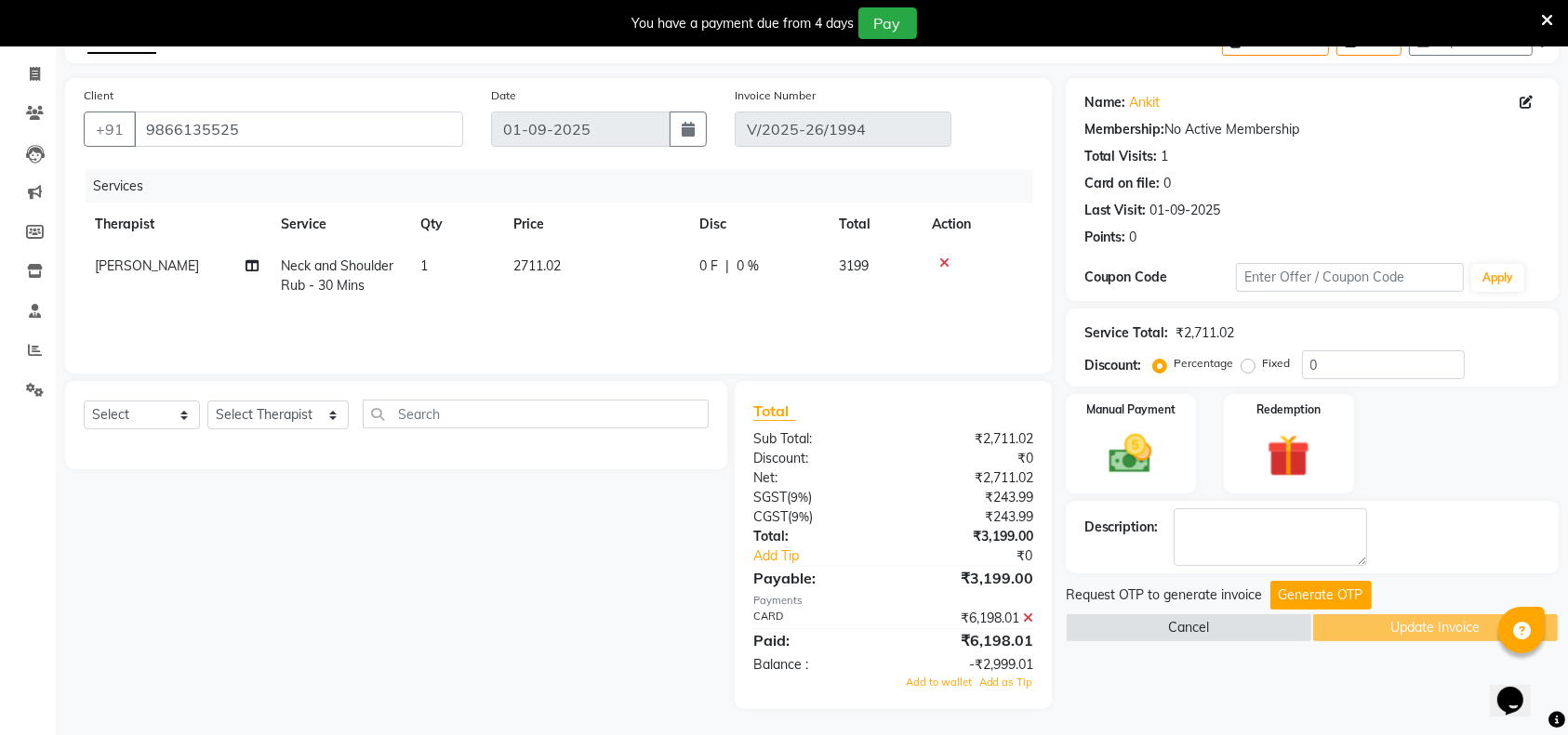
click at [1023, 615] on icon at bounding box center [1028, 618] width 10 height 13
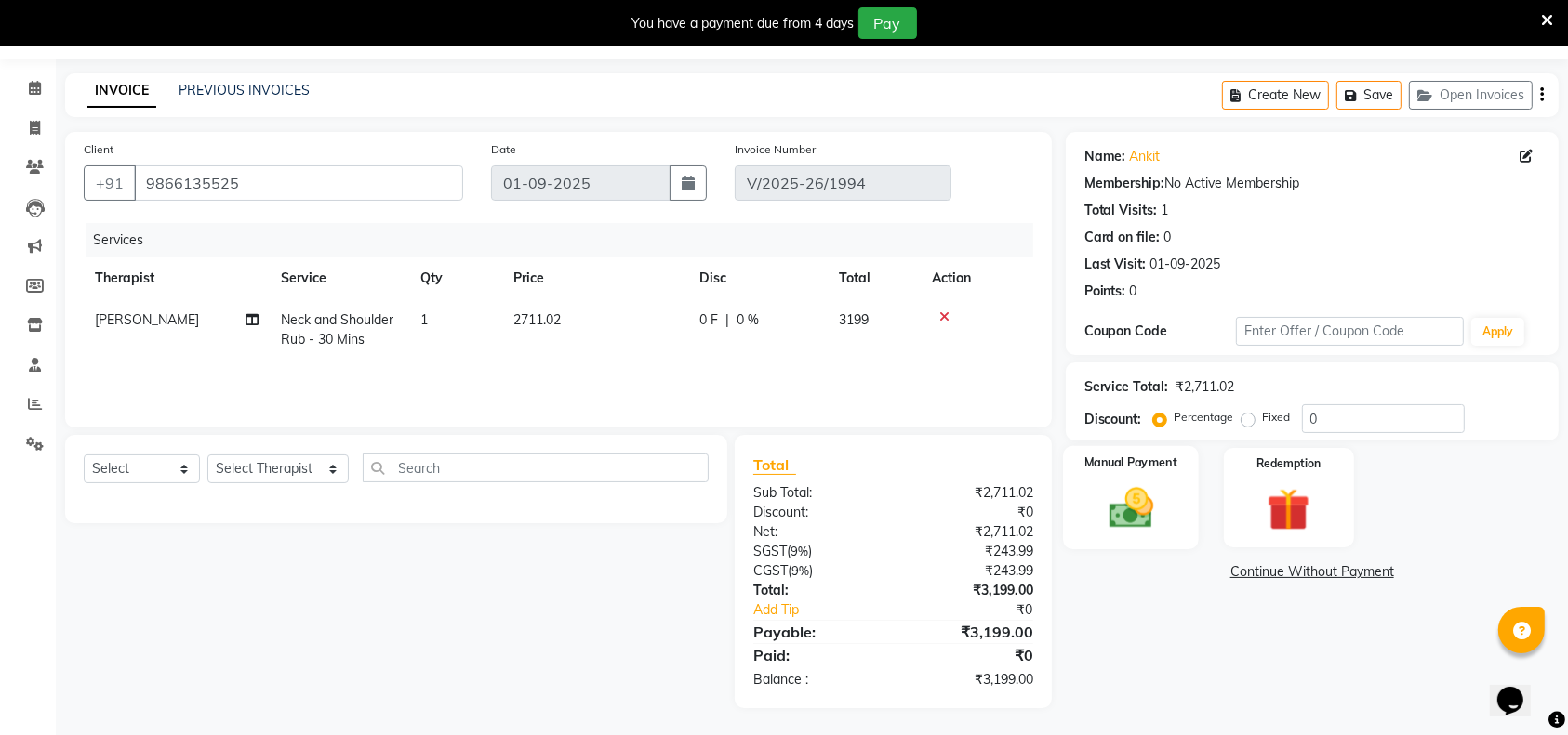
click at [1153, 530] on img at bounding box center [1132, 508] width 73 height 51
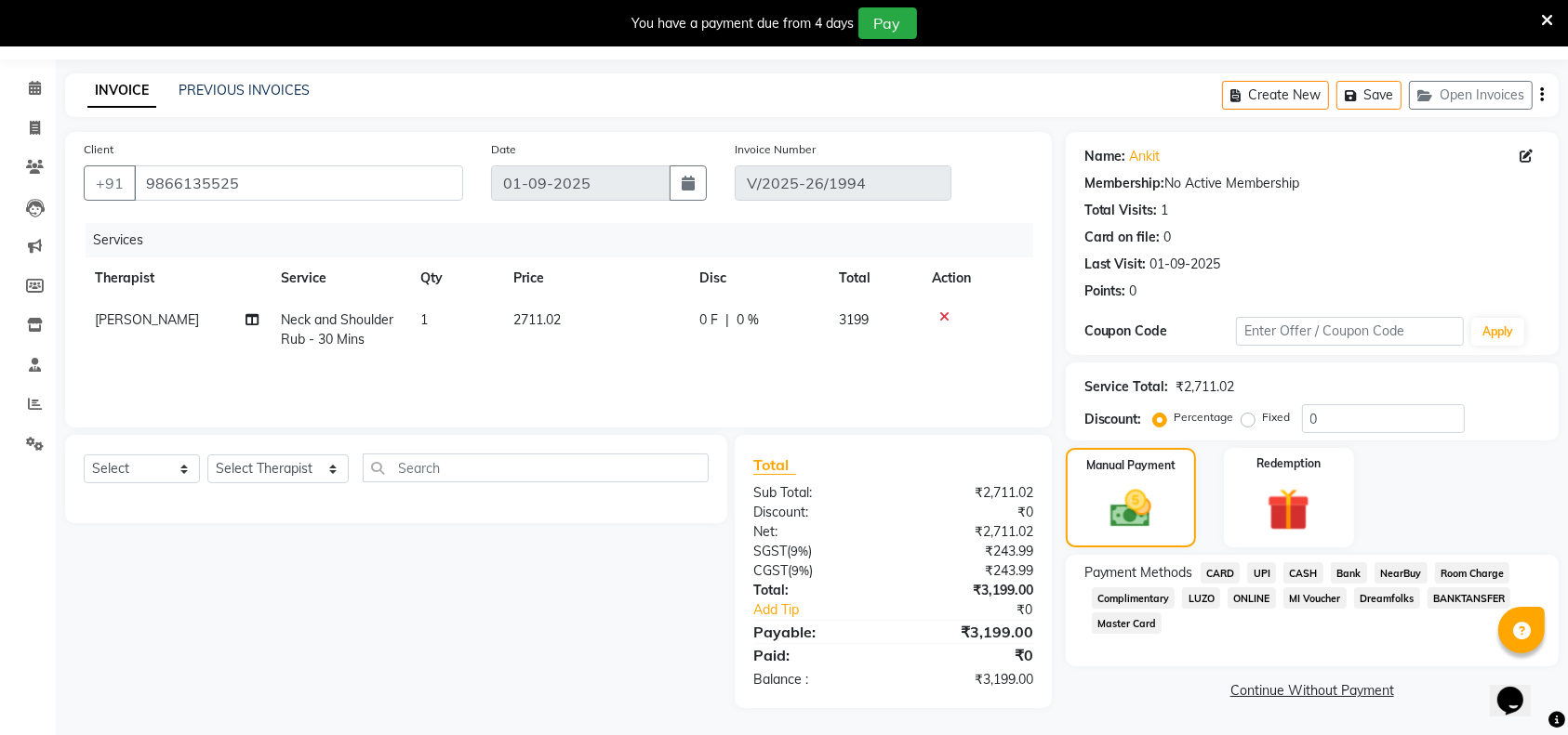
click at [1226, 570] on span "CARD" at bounding box center [1220, 572] width 40 height 21
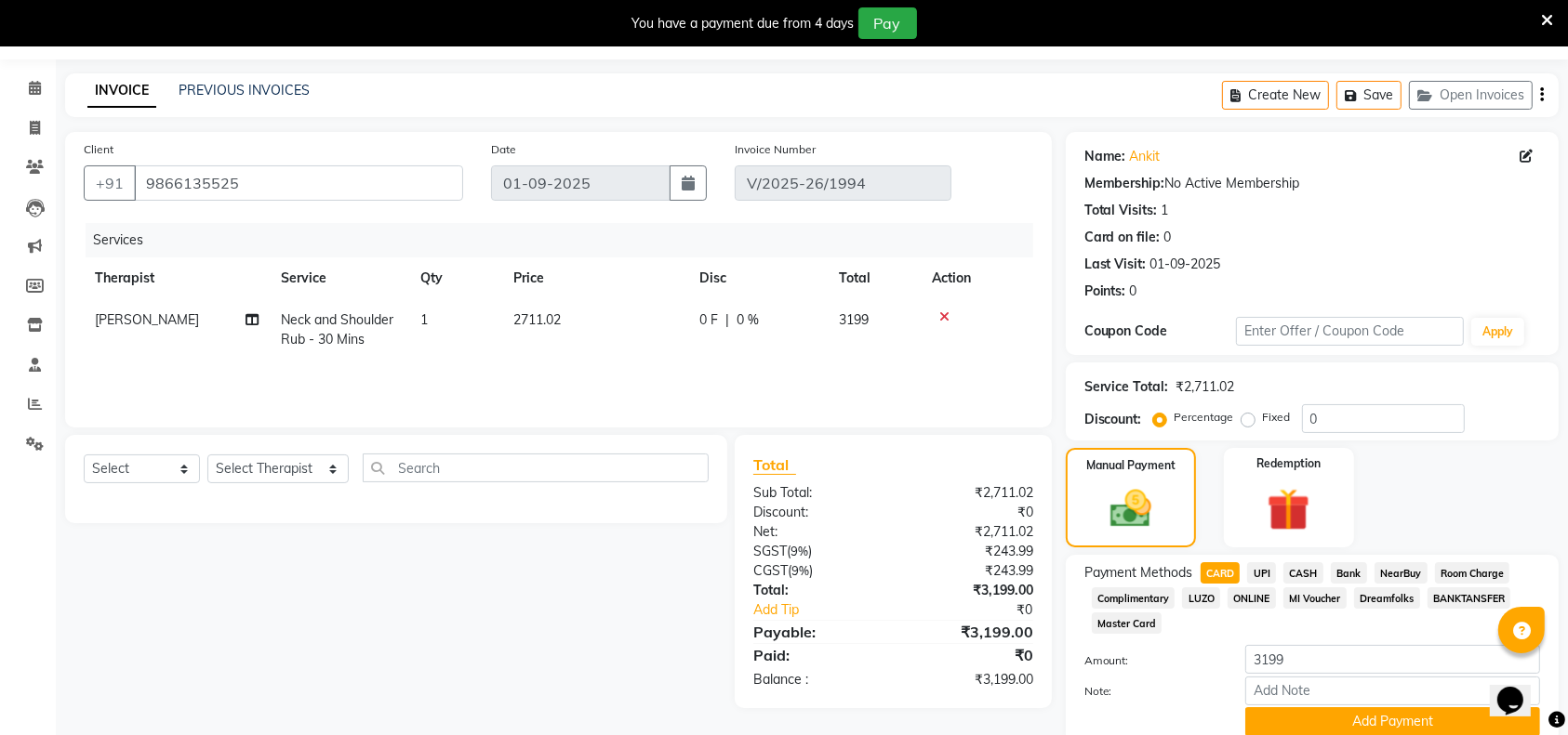
scroll to position [127, 0]
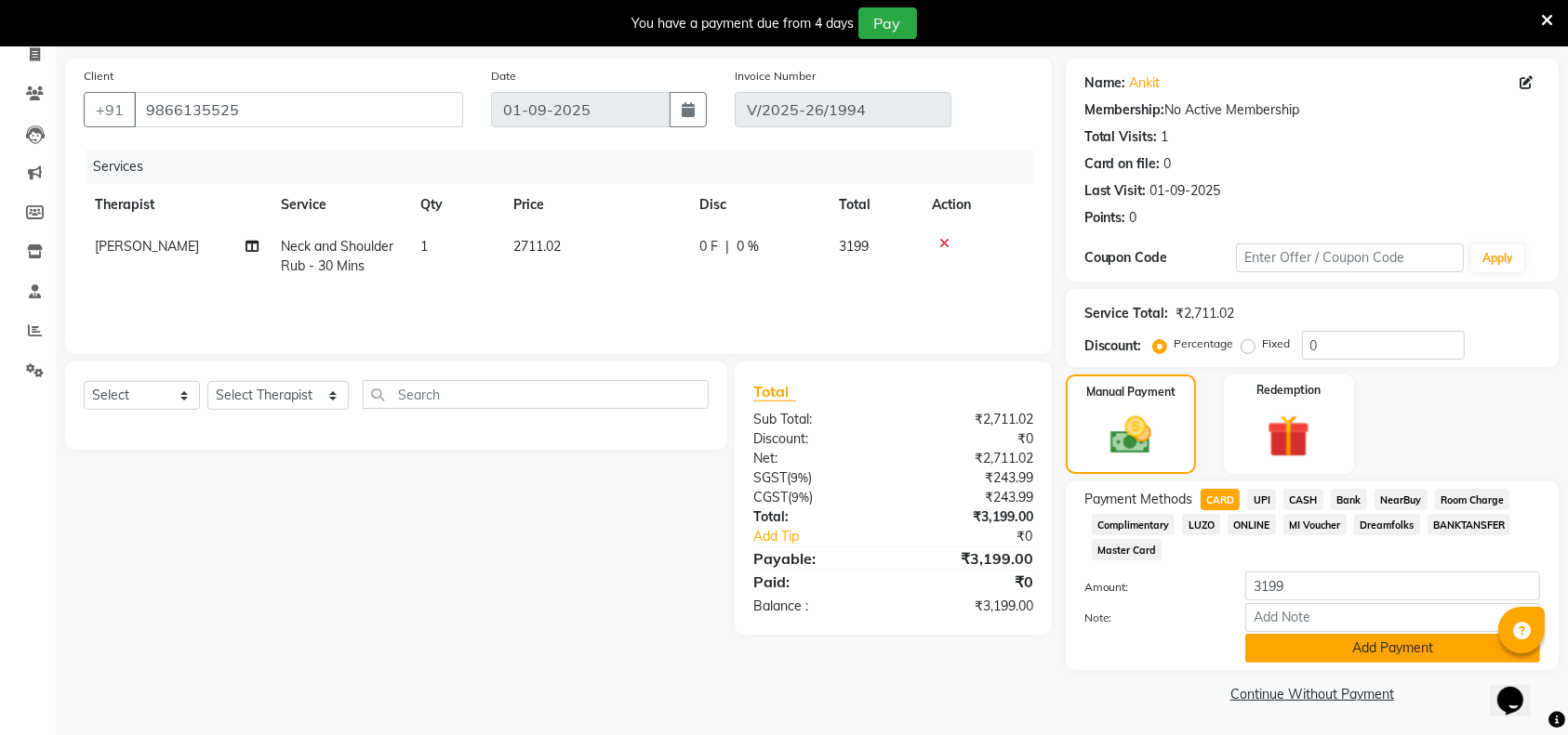
click at [1285, 637] on button "Add Payment" at bounding box center [1393, 648] width 295 height 29
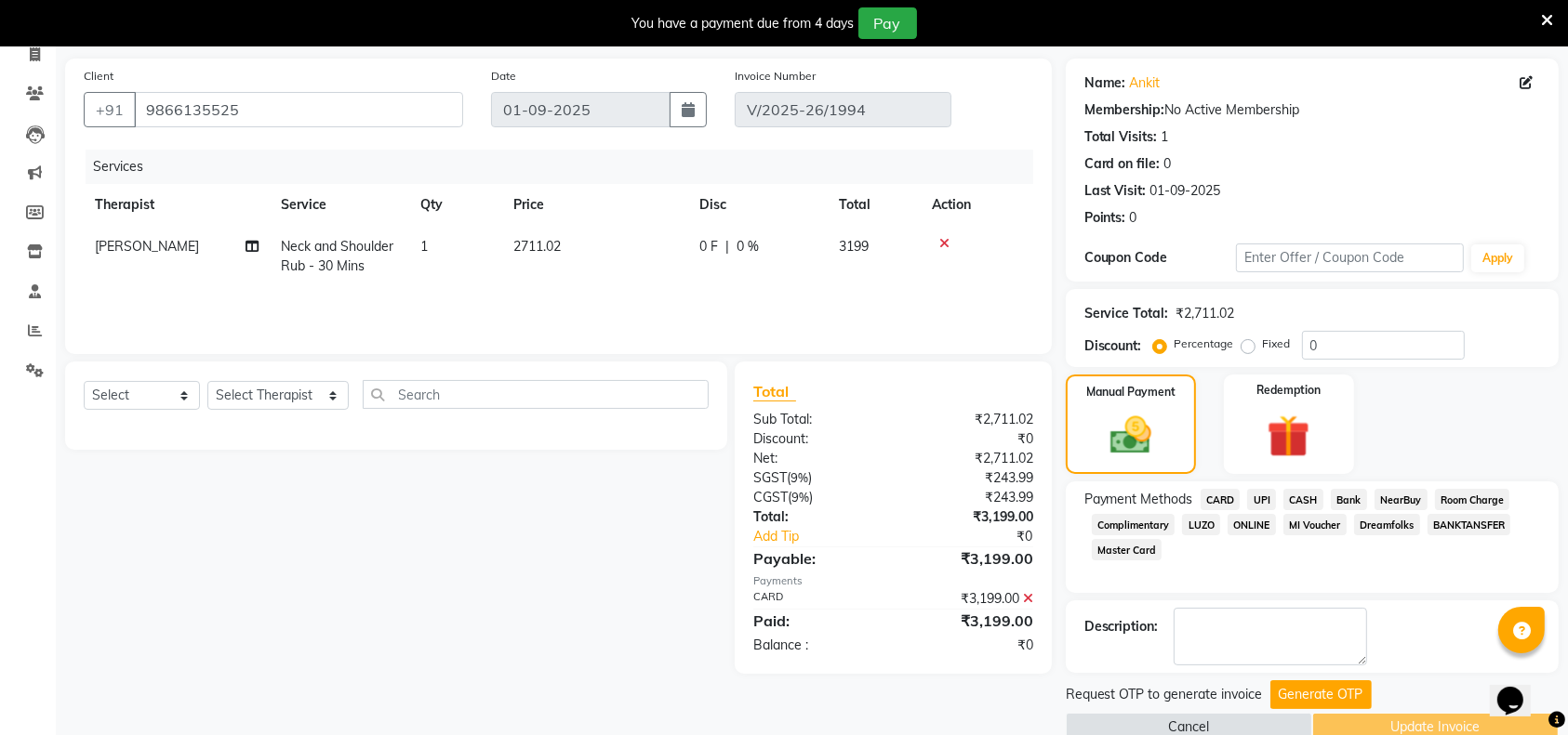
scroll to position [161, 0]
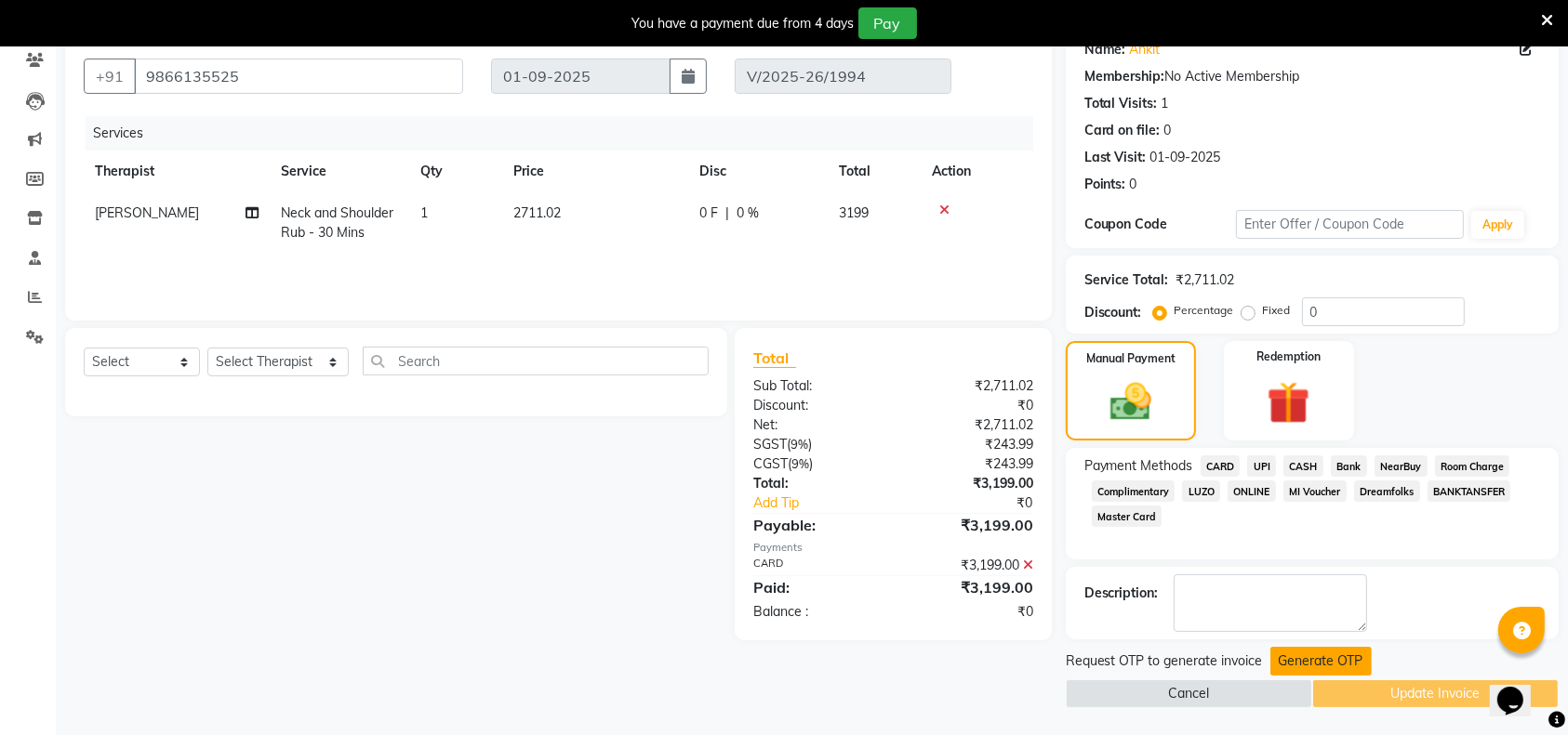
click at [1314, 664] on button "Generate OTP" at bounding box center [1321, 661] width 102 height 29
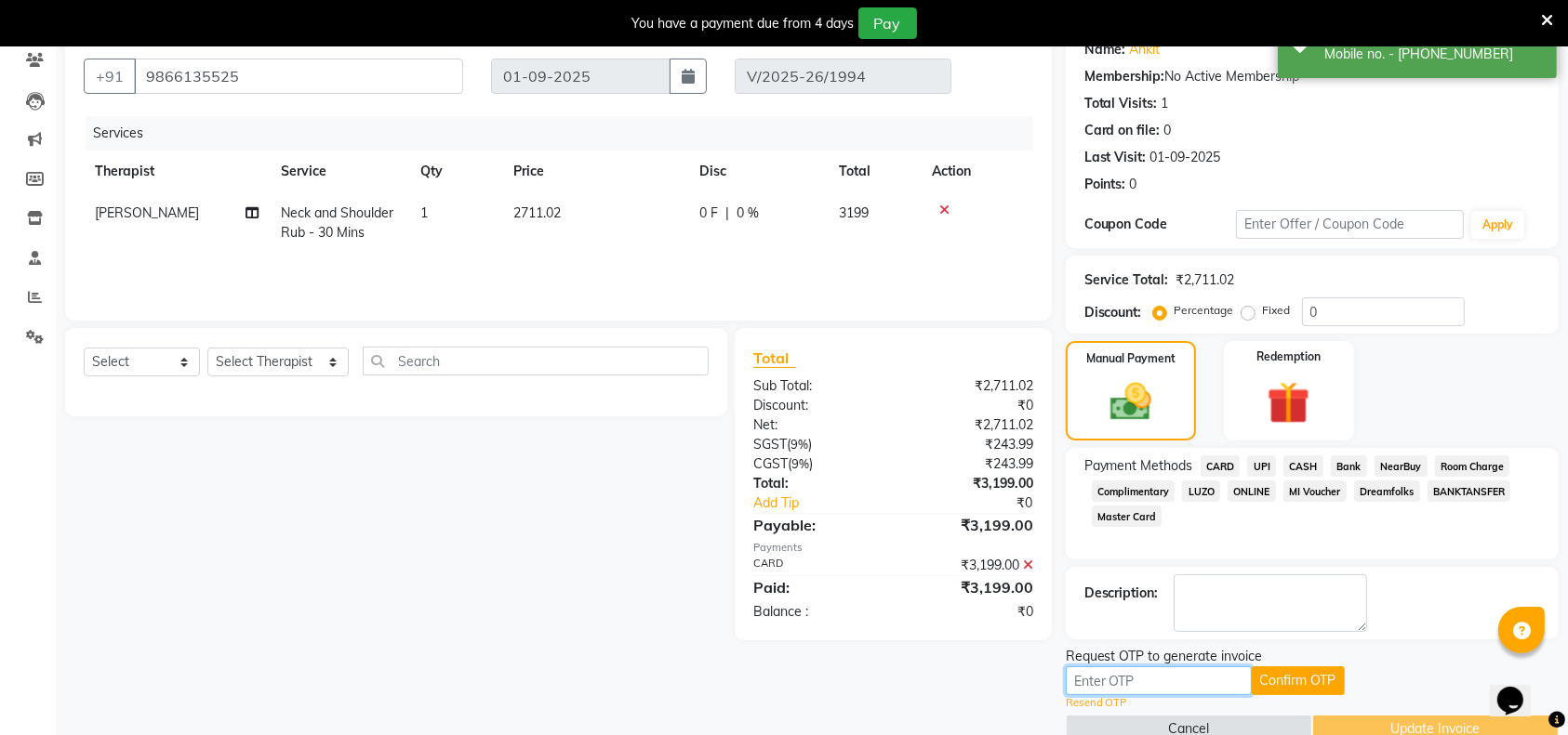
click at [1146, 681] on input "text" at bounding box center [1159, 681] width 186 height 29
paste input "3150"
type input "3150"
click at [1266, 684] on button "Confirm OTP" at bounding box center [1299, 681] width 93 height 29
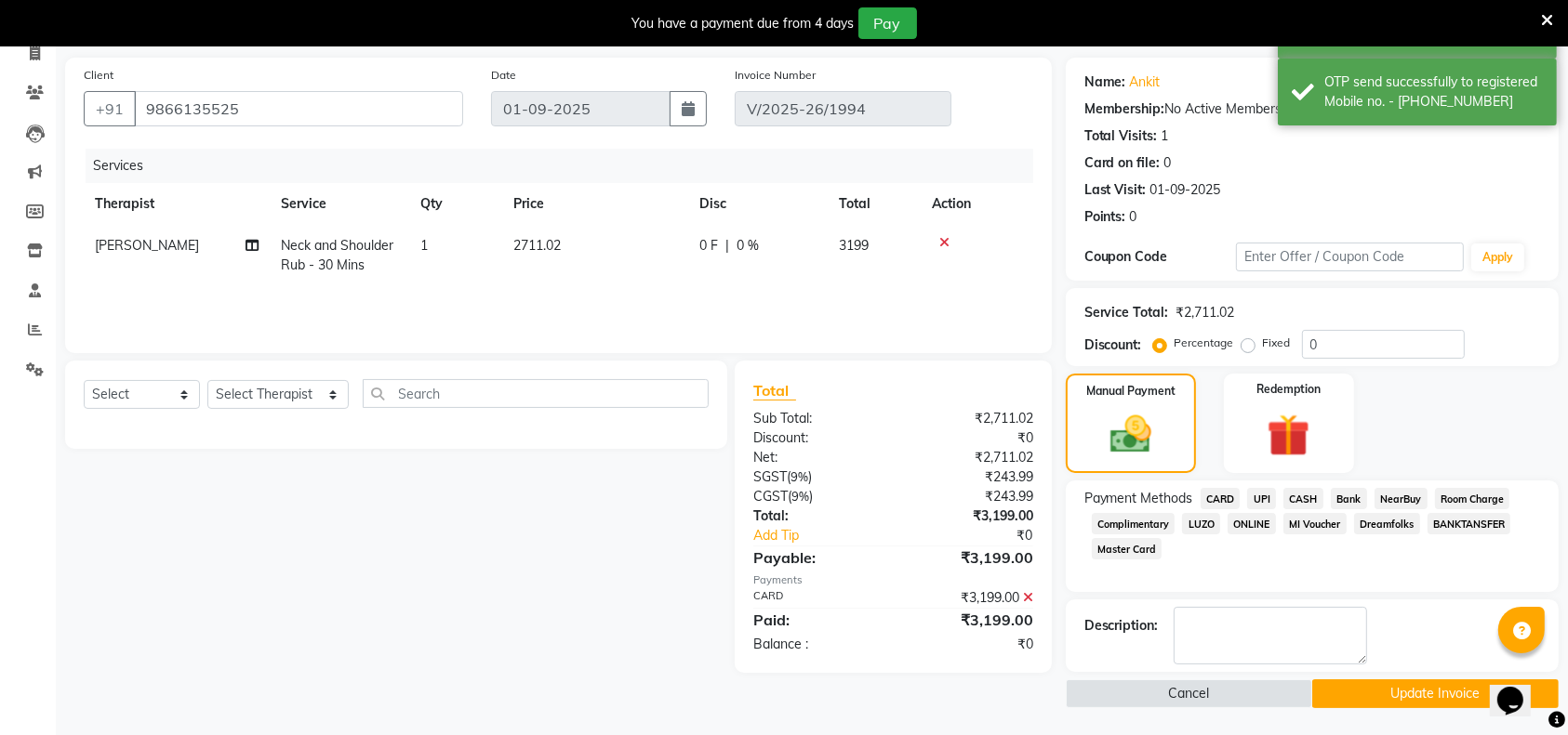
click at [1338, 694] on button "Update Invoice" at bounding box center [1436, 694] width 247 height 29
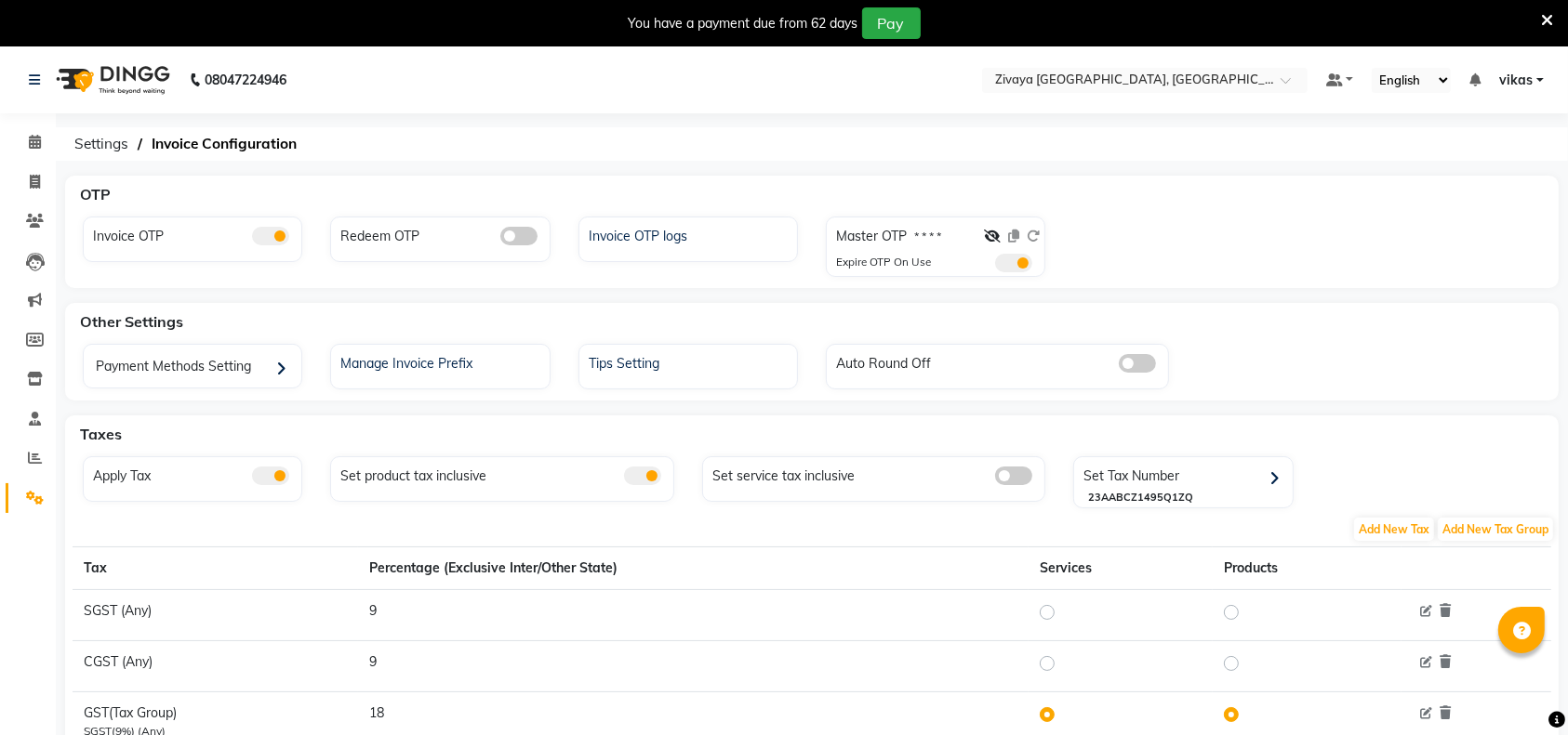
click at [1547, 14] on icon at bounding box center [1547, 21] width 12 height 17
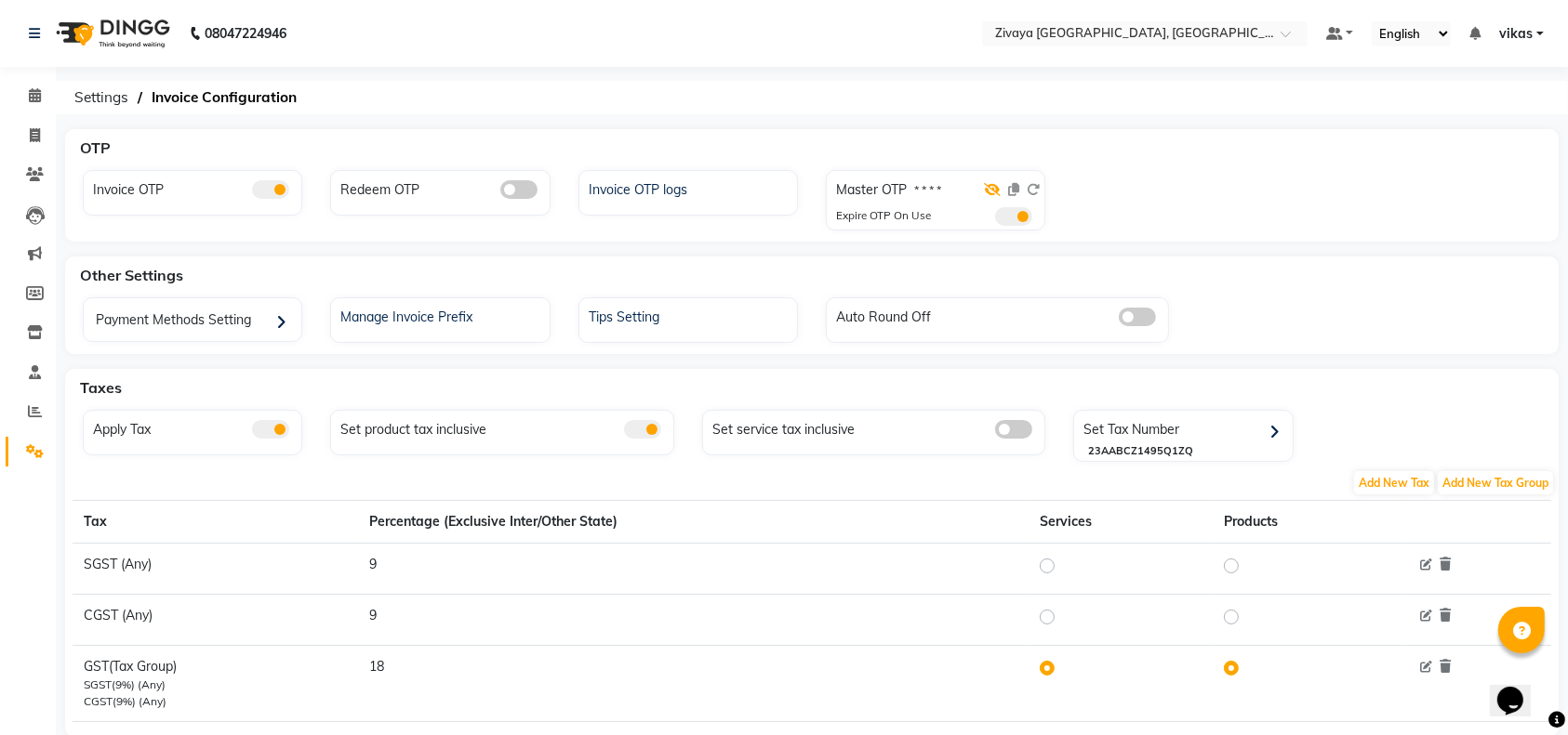
click at [998, 184] on icon at bounding box center [992, 190] width 17 height 13
click at [1016, 215] on span at bounding box center [1014, 217] width 37 height 19
click at [995, 219] on input "checkbox" at bounding box center [995, 219] width 0 height 0
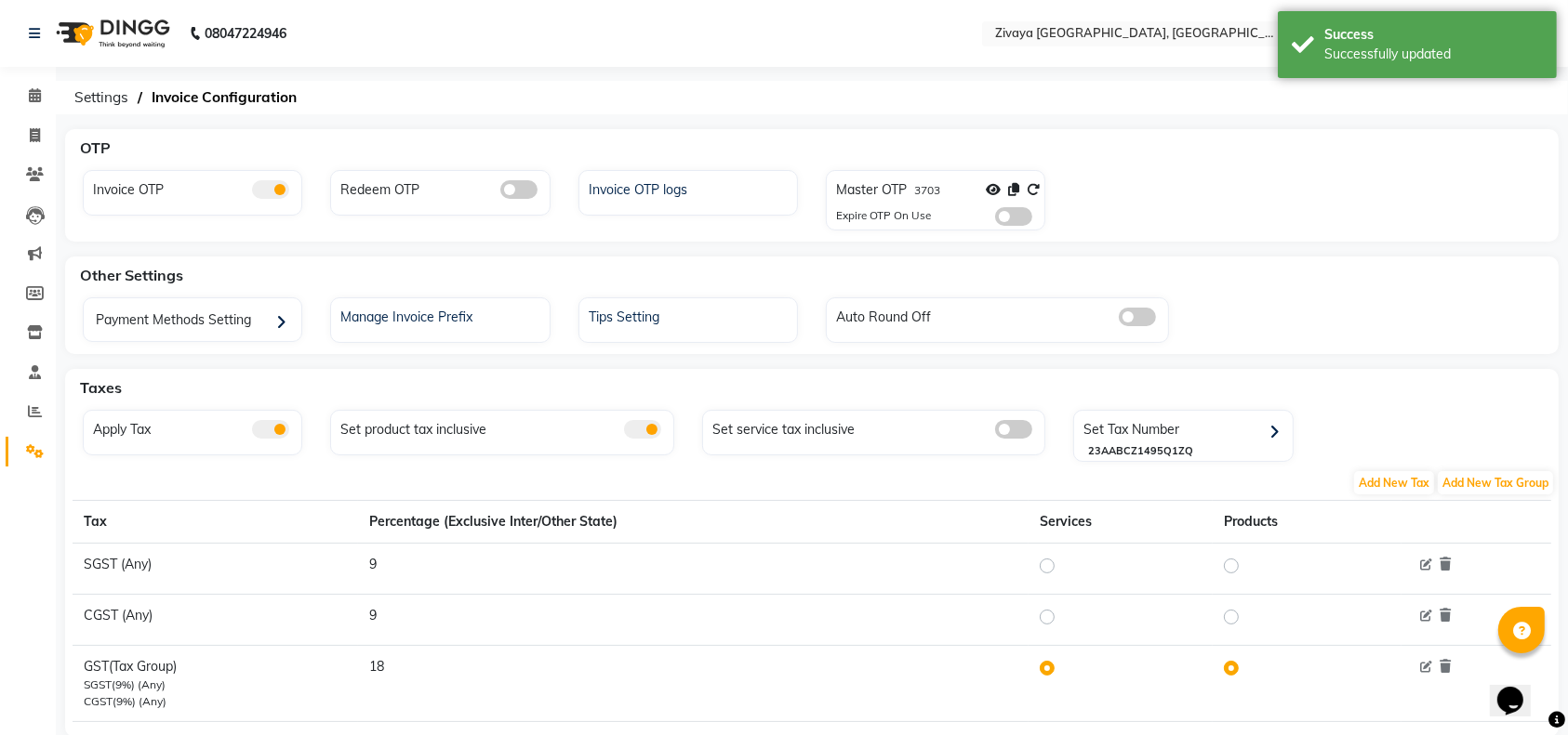
click at [1019, 213] on span at bounding box center [1014, 217] width 37 height 19
click at [995, 219] on input "checkbox" at bounding box center [995, 219] width 0 height 0
click at [1034, 187] on icon at bounding box center [1033, 190] width 13 height 13
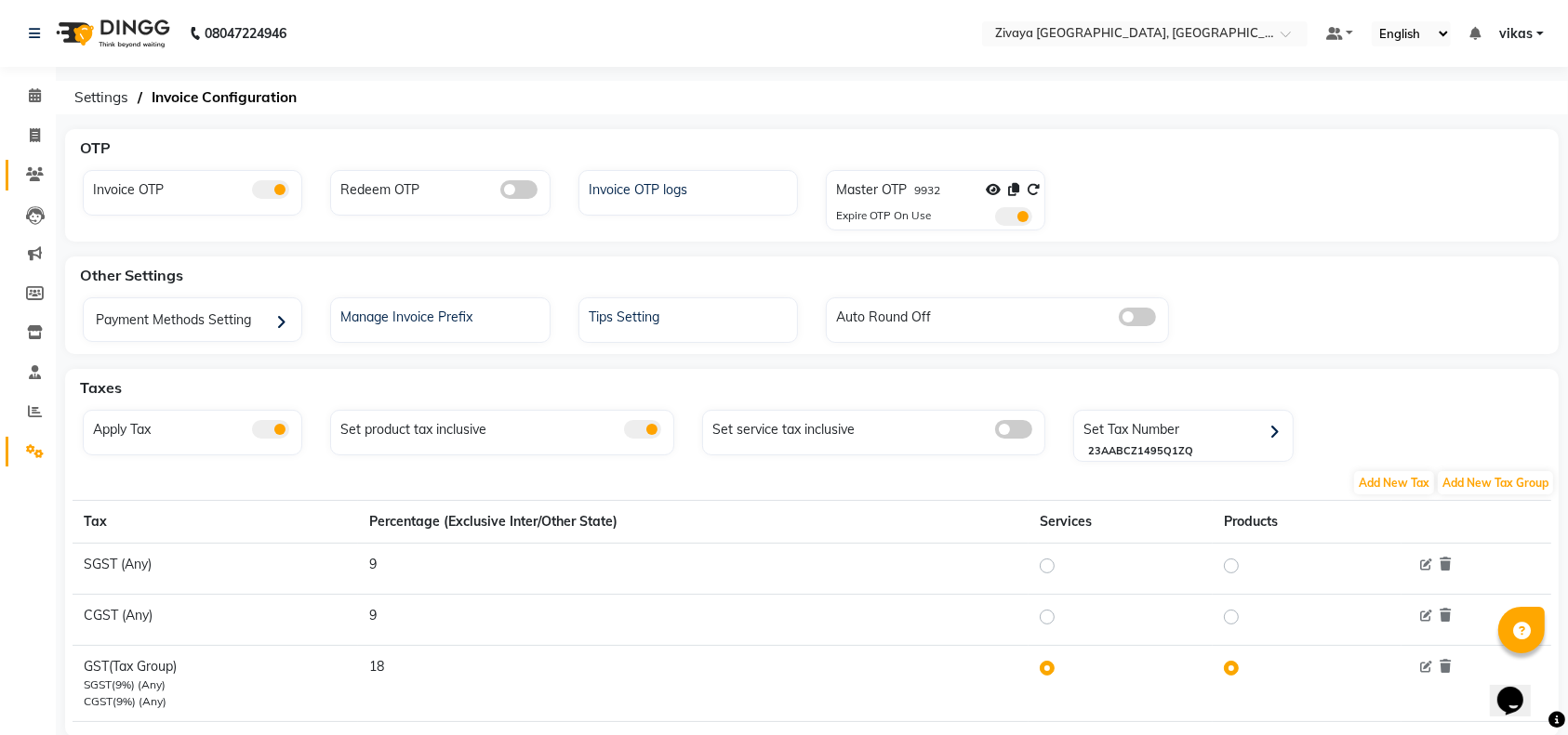
click at [11, 165] on link "Clients" at bounding box center [28, 175] width 45 height 31
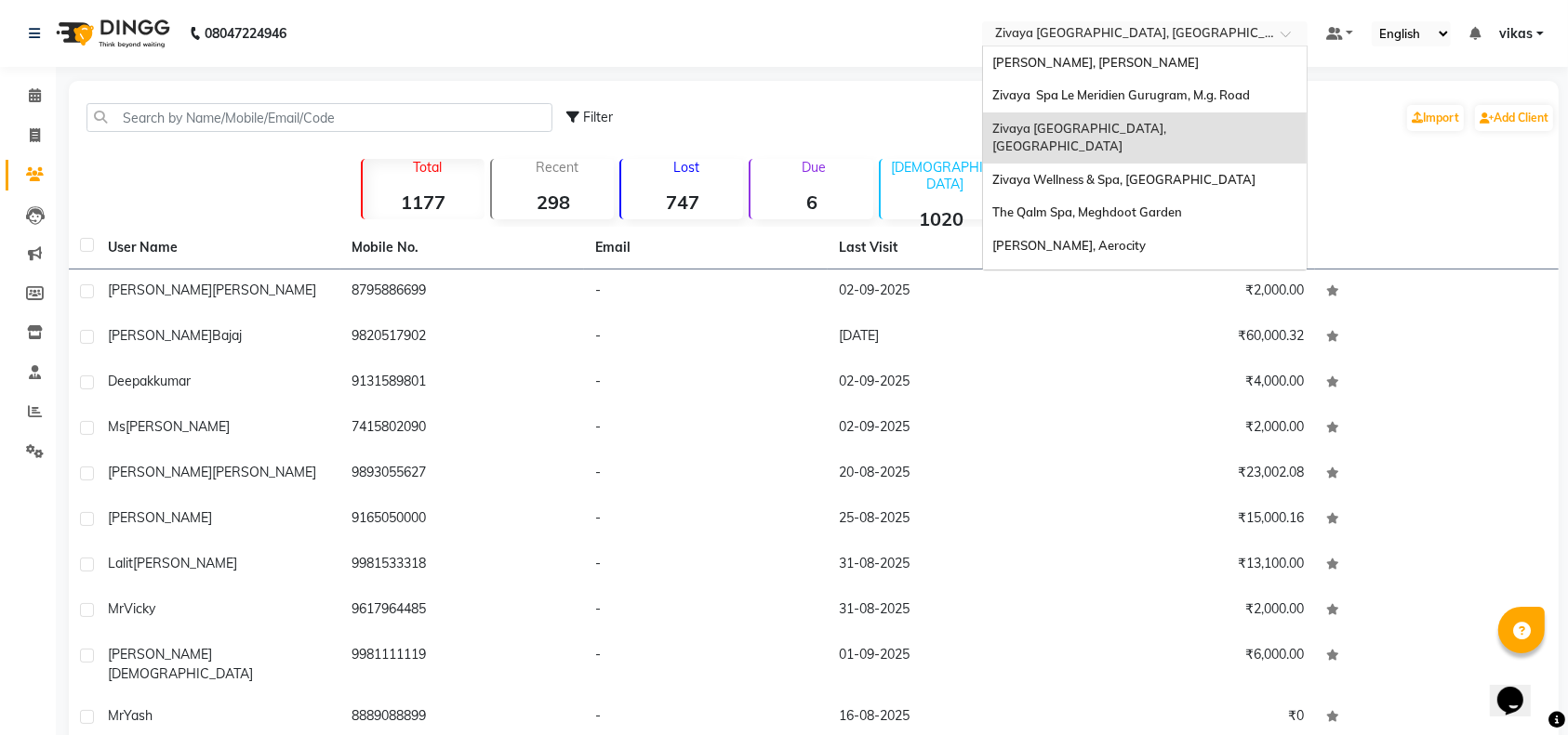
click at [1102, 34] on input "text" at bounding box center [1126, 35] width 270 height 19
click at [1073, 205] on span "The Qalm Spa, Meghdoot Garden" at bounding box center [1087, 212] width 190 height 15
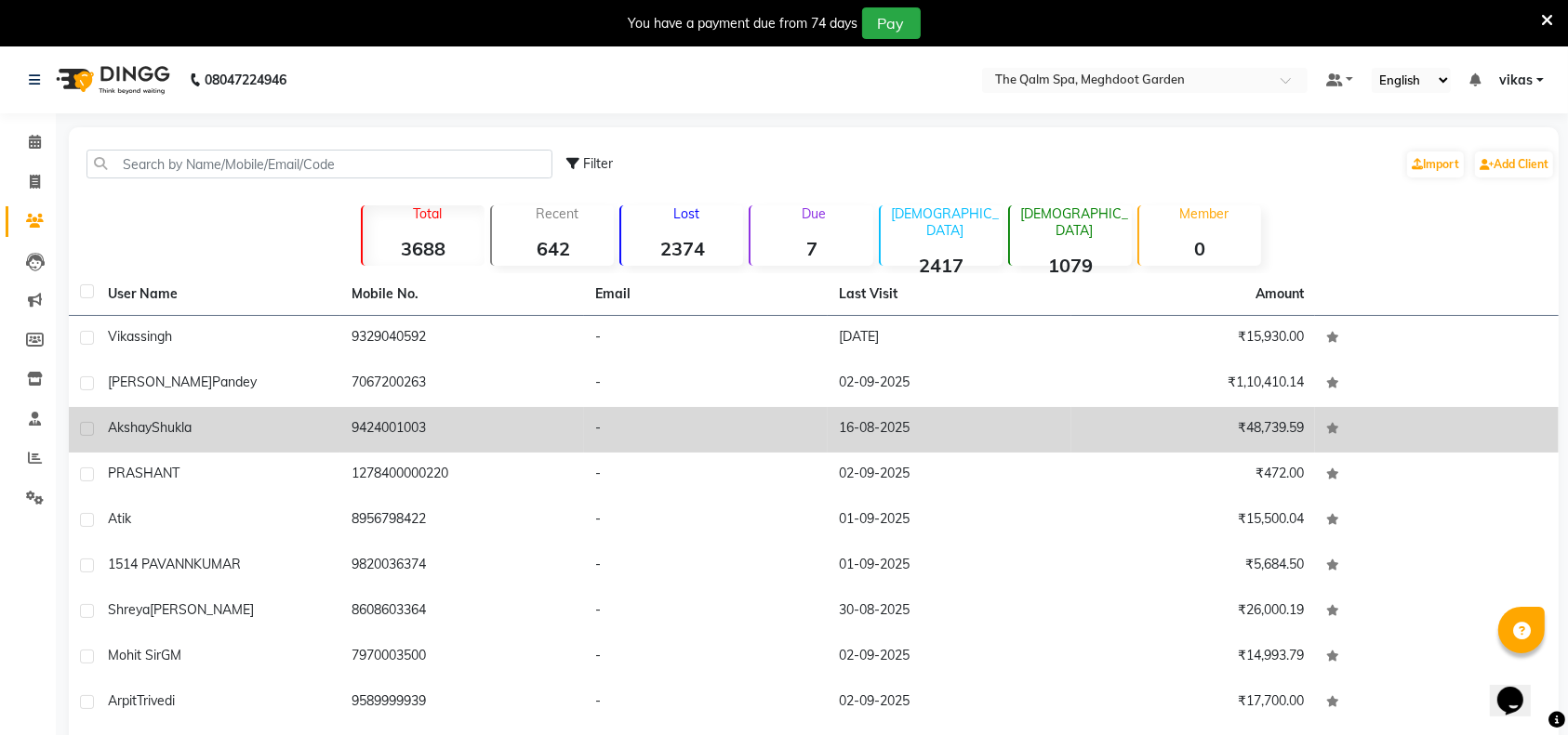
click at [194, 408] on td "[PERSON_NAME]" at bounding box center [219, 430] width 244 height 46
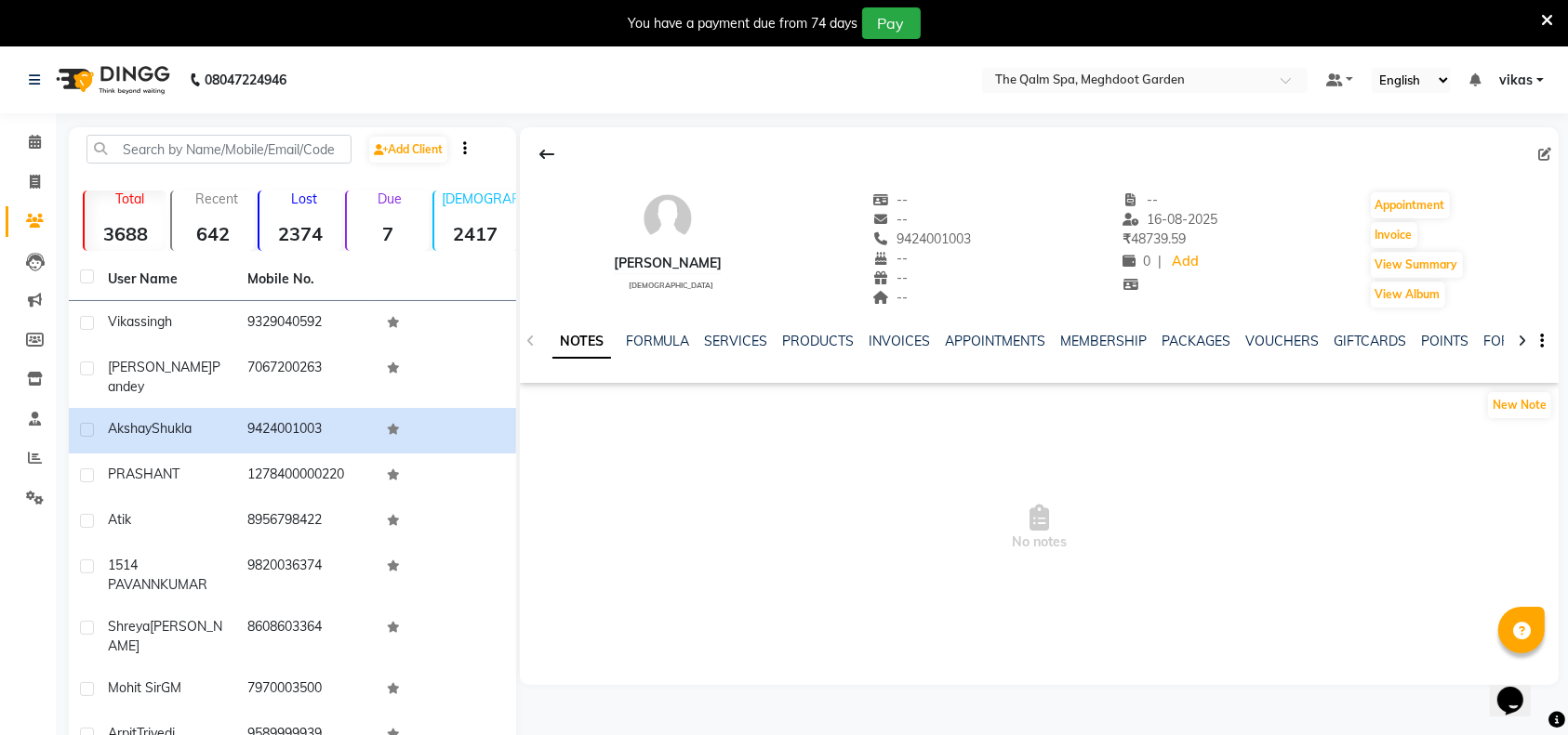
click at [1176, 329] on div "NOTES FORMULA SERVICES PRODUCTS INVOICES APPOINTMENTS MEMBERSHIP PACKAGES VOUCH…" at bounding box center [1039, 341] width 1039 height 64
click at [1176, 335] on link "PACKAGES" at bounding box center [1197, 341] width 69 height 17
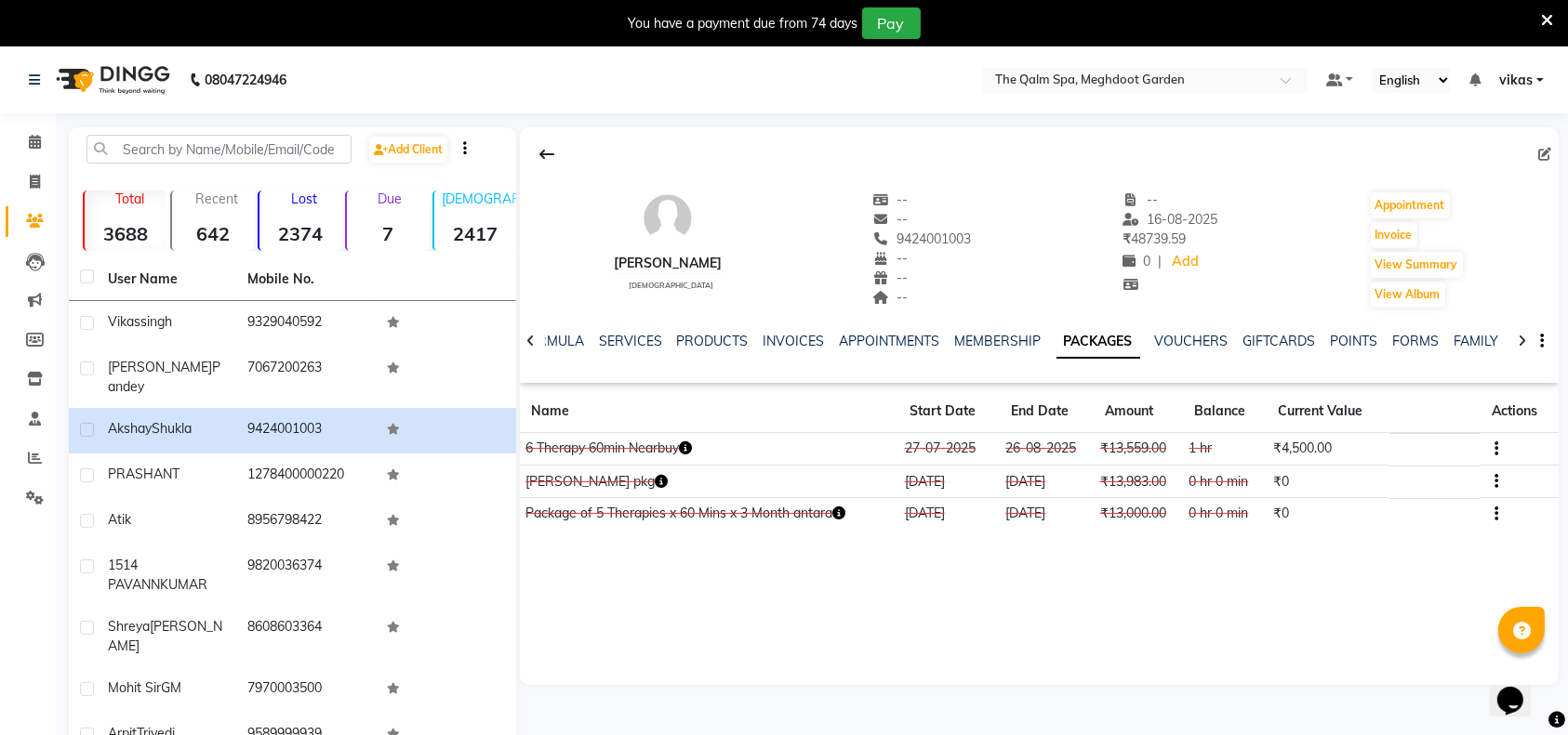
click at [1493, 449] on button "button" at bounding box center [1493, 448] width 11 height 20
click at [1443, 450] on div "Edit" at bounding box center [1406, 448] width 121 height 23
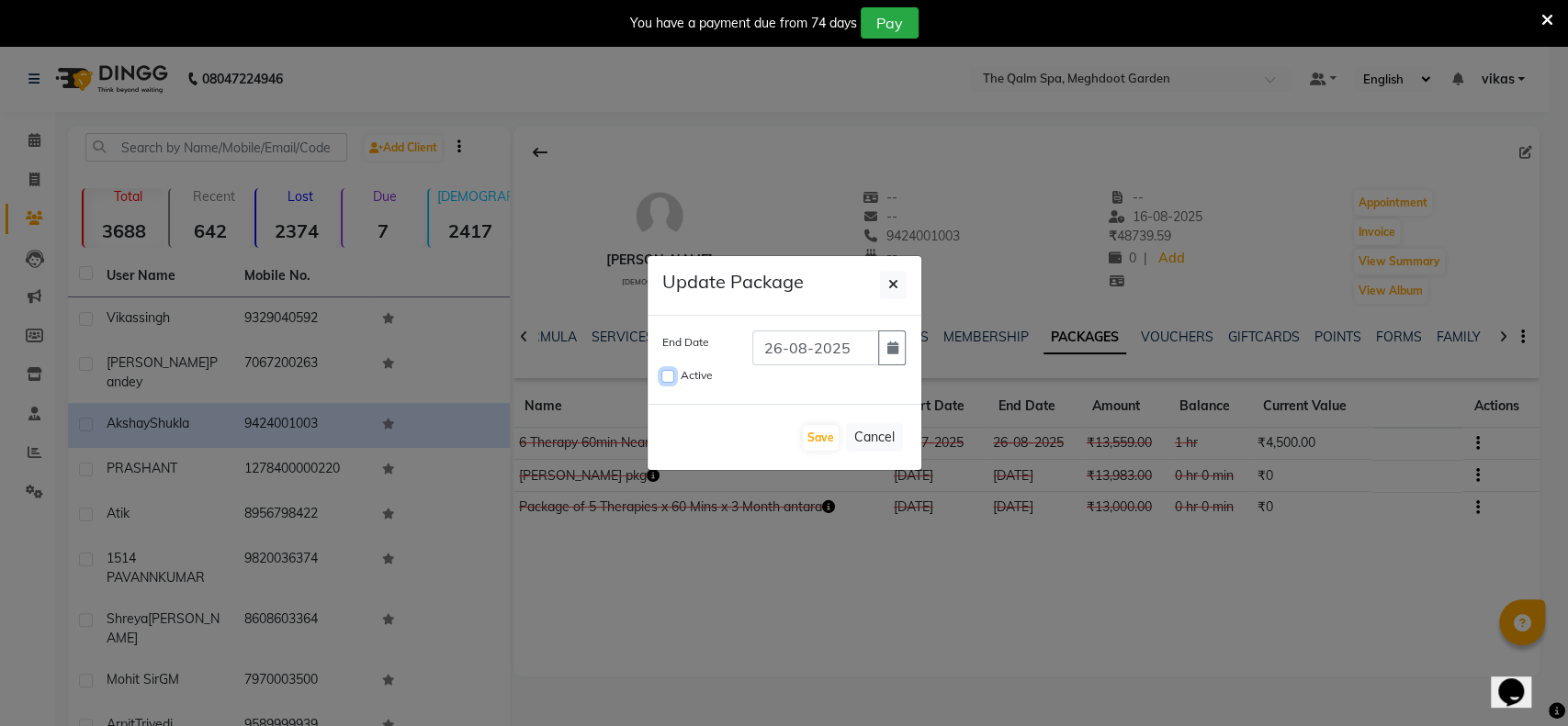
click at [663, 371] on input "Active" at bounding box center [668, 376] width 13 height 13
checkbox input "true"
click at [892, 343] on icon "button" at bounding box center [892, 348] width 11 height 13
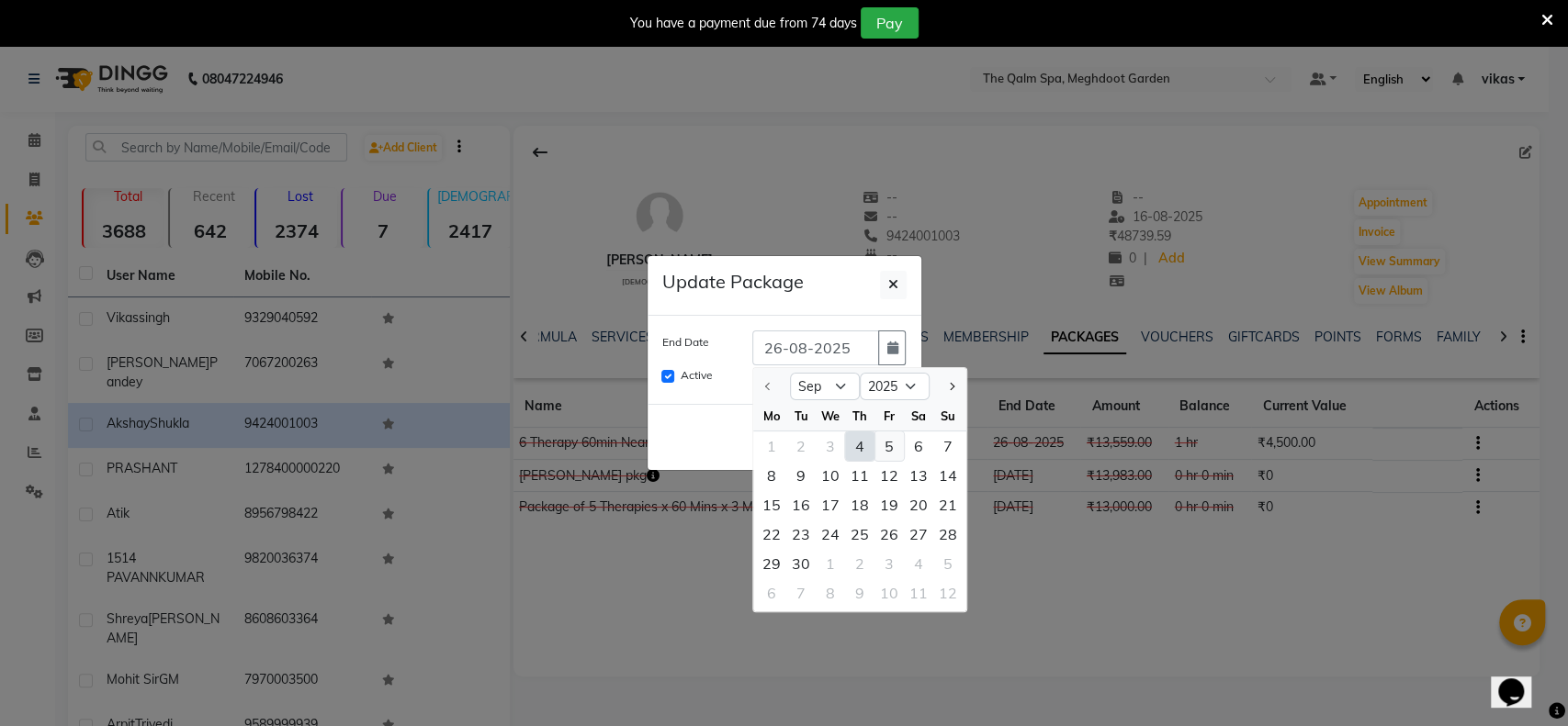
click at [882, 446] on div "5" at bounding box center [890, 446] width 30 height 30
type input "[DATE]"
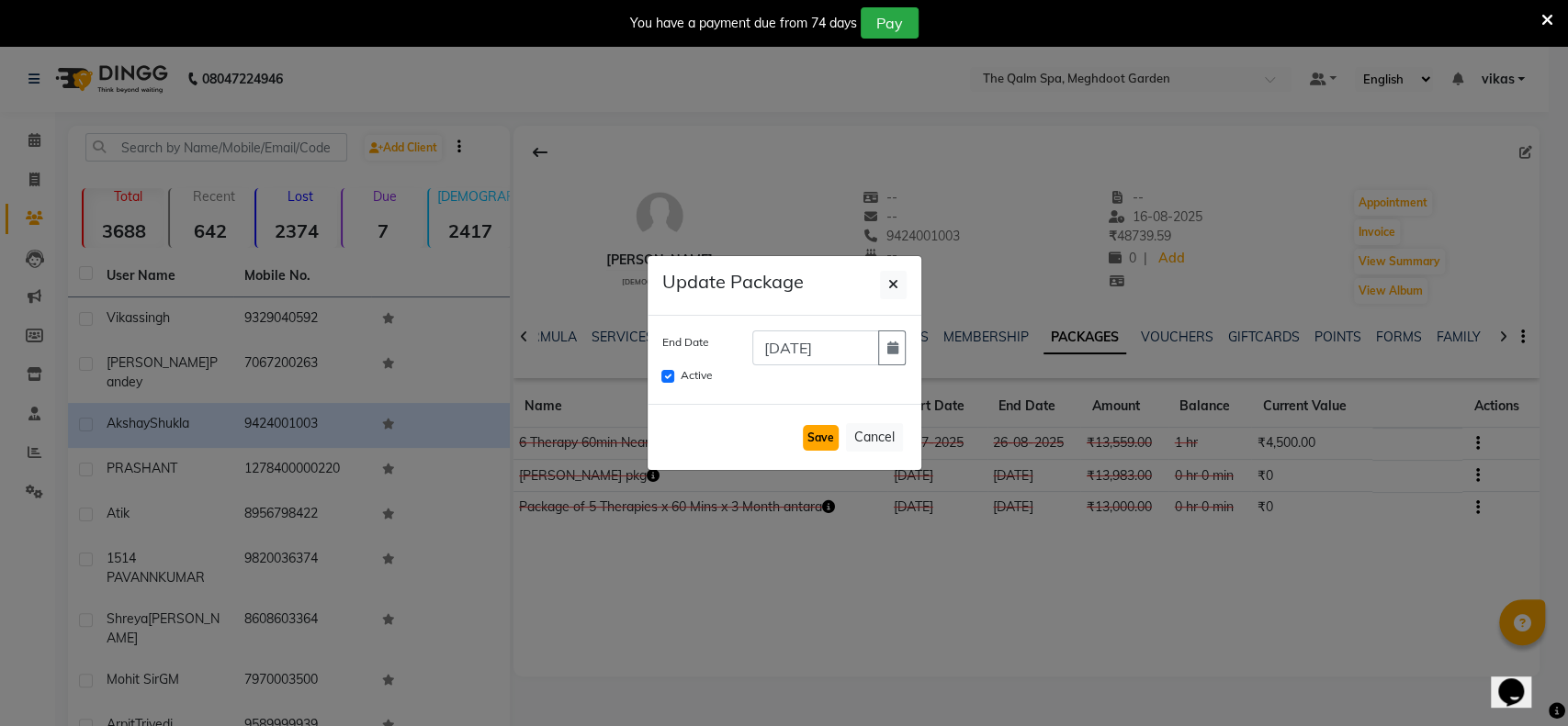
click at [820, 434] on button "Save" at bounding box center [820, 438] width 36 height 26
checkbox input "false"
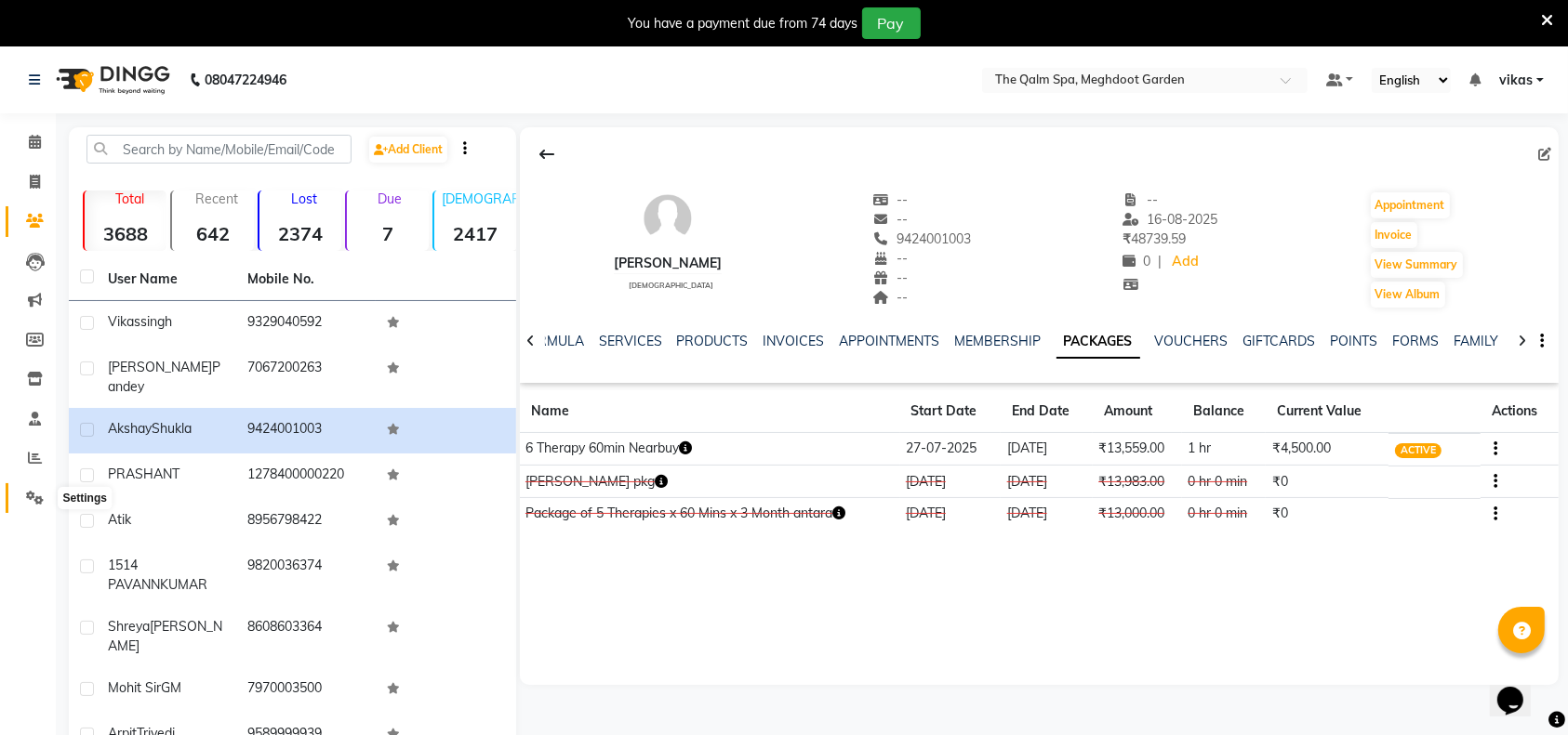
click at [35, 495] on icon at bounding box center [35, 498] width 18 height 14
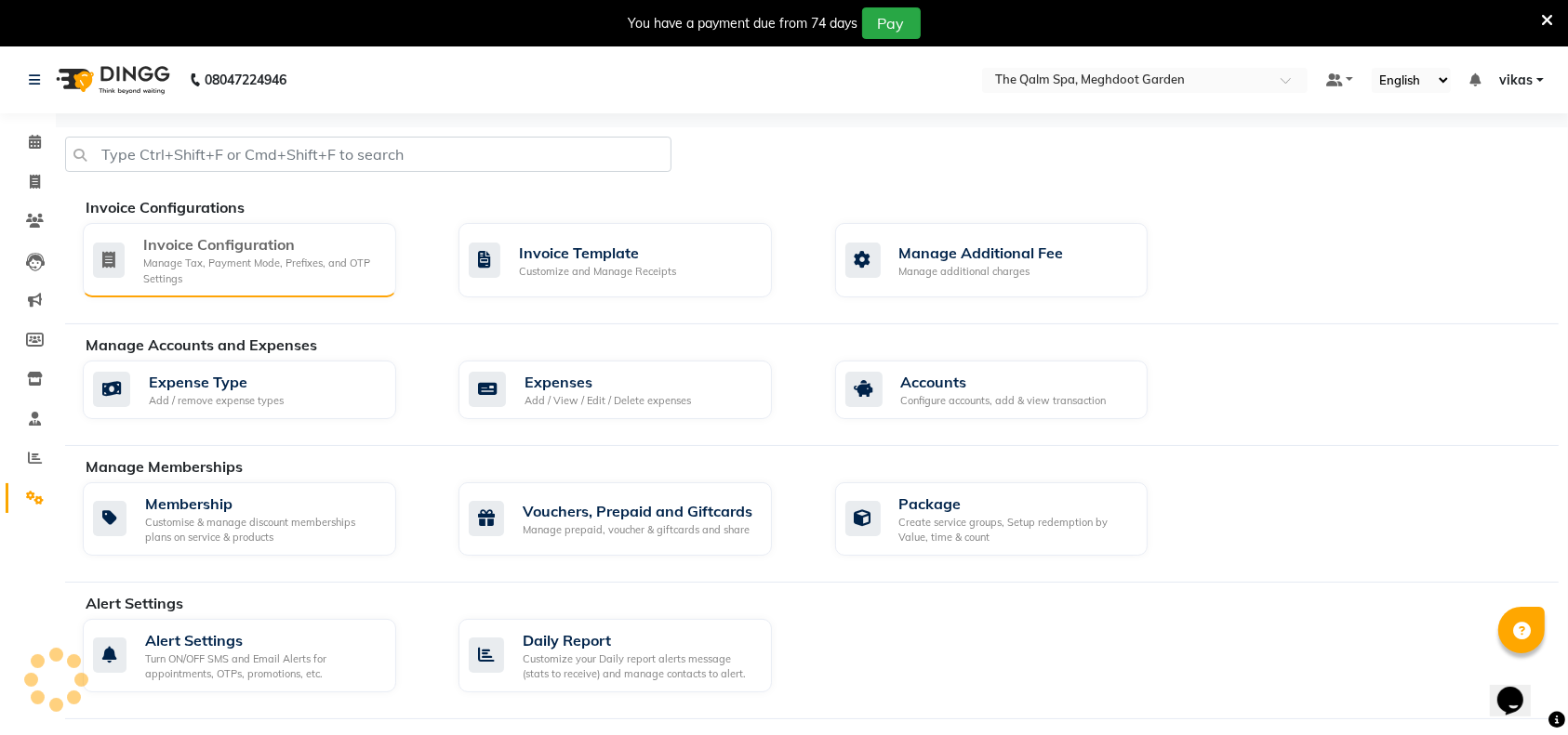
click at [164, 234] on div "Invoice Configuration" at bounding box center [262, 245] width 238 height 22
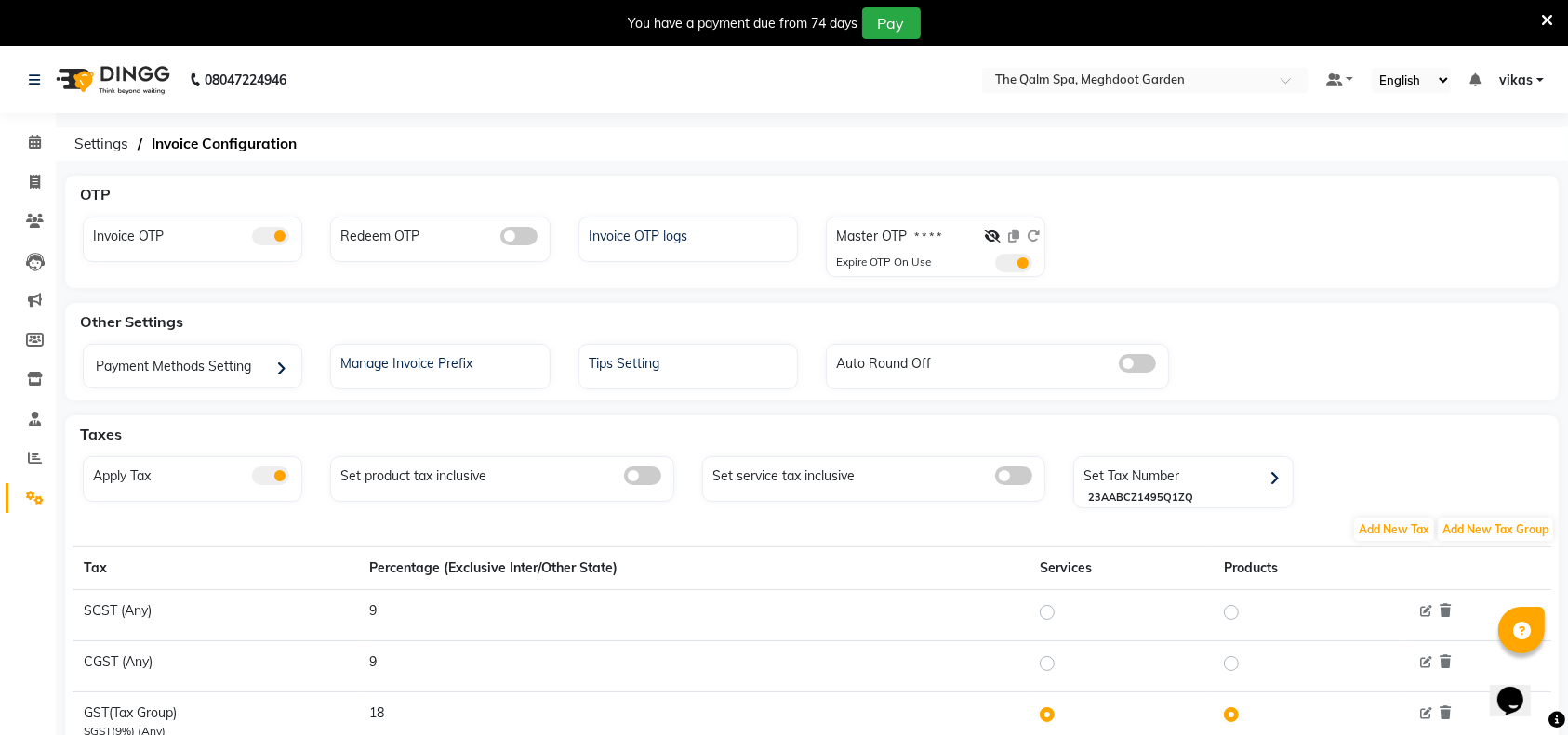
click at [1001, 239] on div at bounding box center [1012, 240] width 56 height 27
click at [990, 231] on icon at bounding box center [992, 236] width 17 height 13
click at [1547, 16] on icon at bounding box center [1547, 21] width 12 height 17
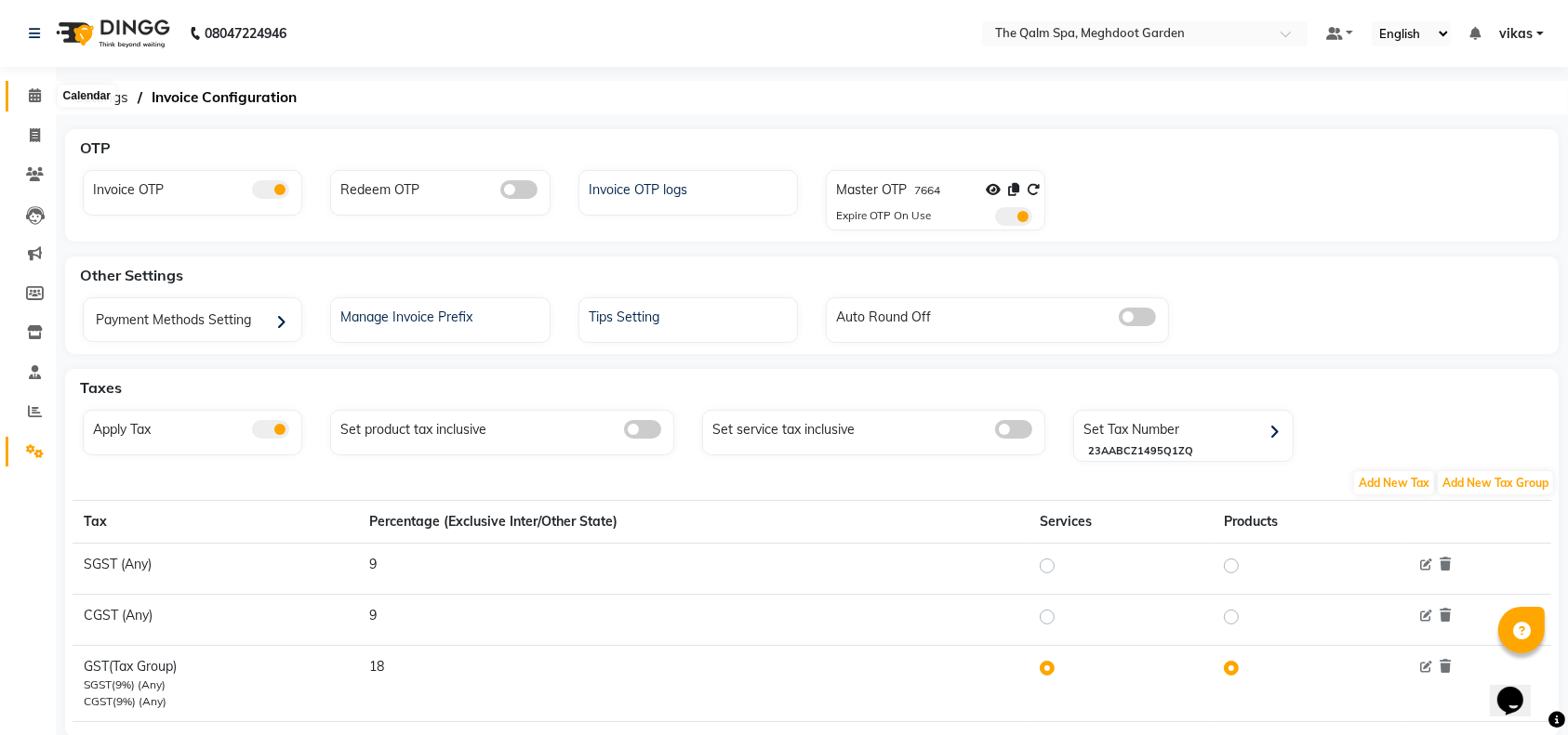
click at [36, 100] on icon at bounding box center [35, 95] width 12 height 14
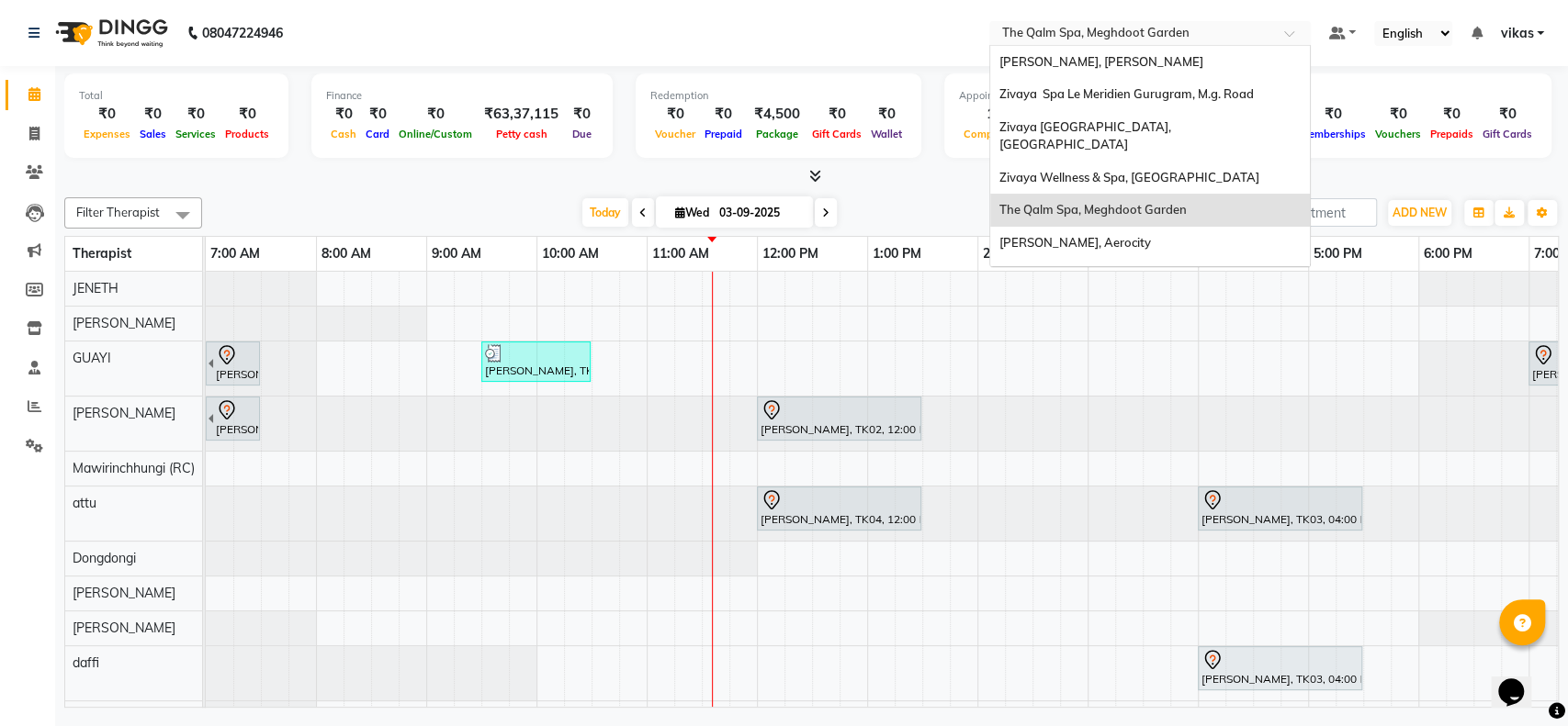
click at [1070, 22] on div "Select Location × The Qalm Spa, Meghdoot Garden" at bounding box center [1150, 33] width 321 height 25
click at [1069, 66] on span "[PERSON_NAME], [PERSON_NAME]" at bounding box center [1101, 62] width 204 height 15
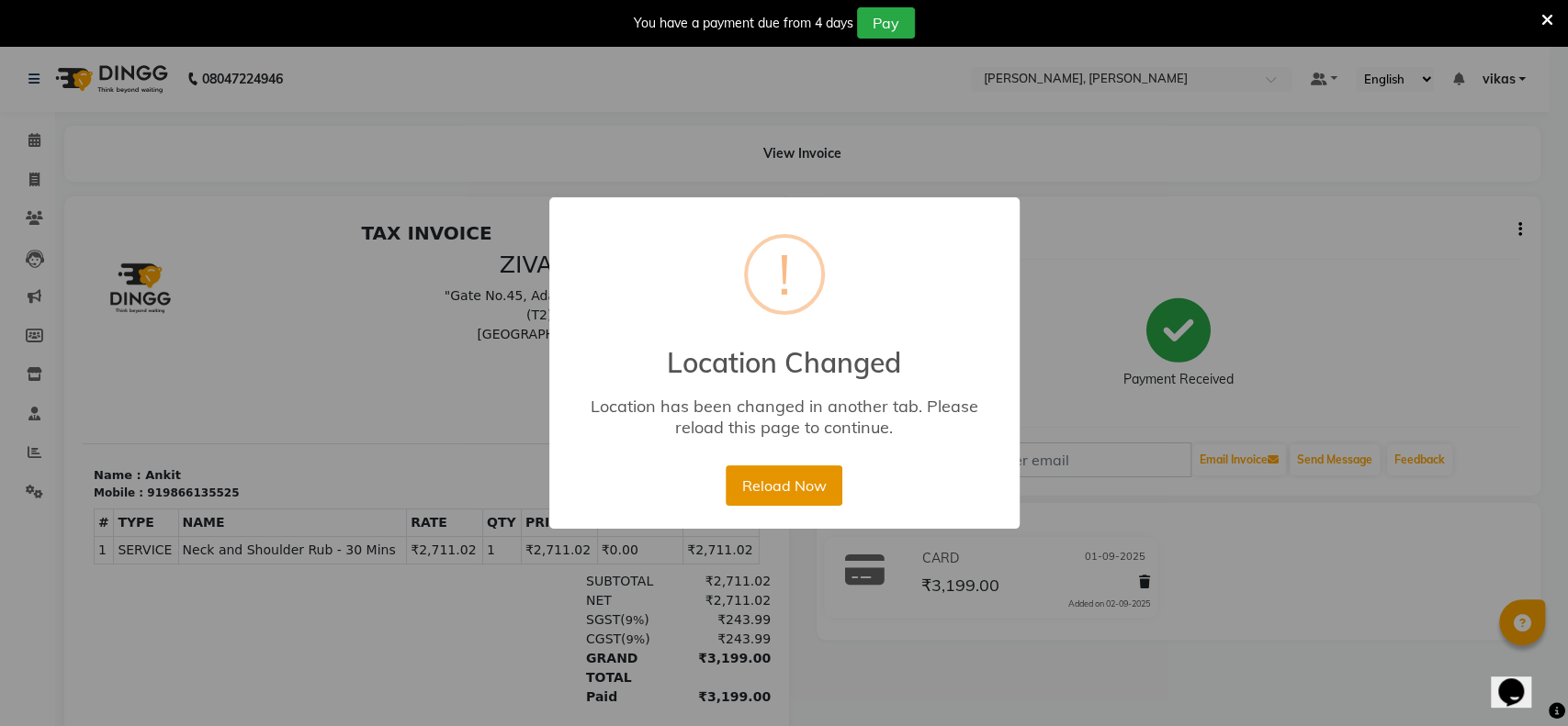
click at [743, 494] on button "Reload Now" at bounding box center [784, 486] width 116 height 41
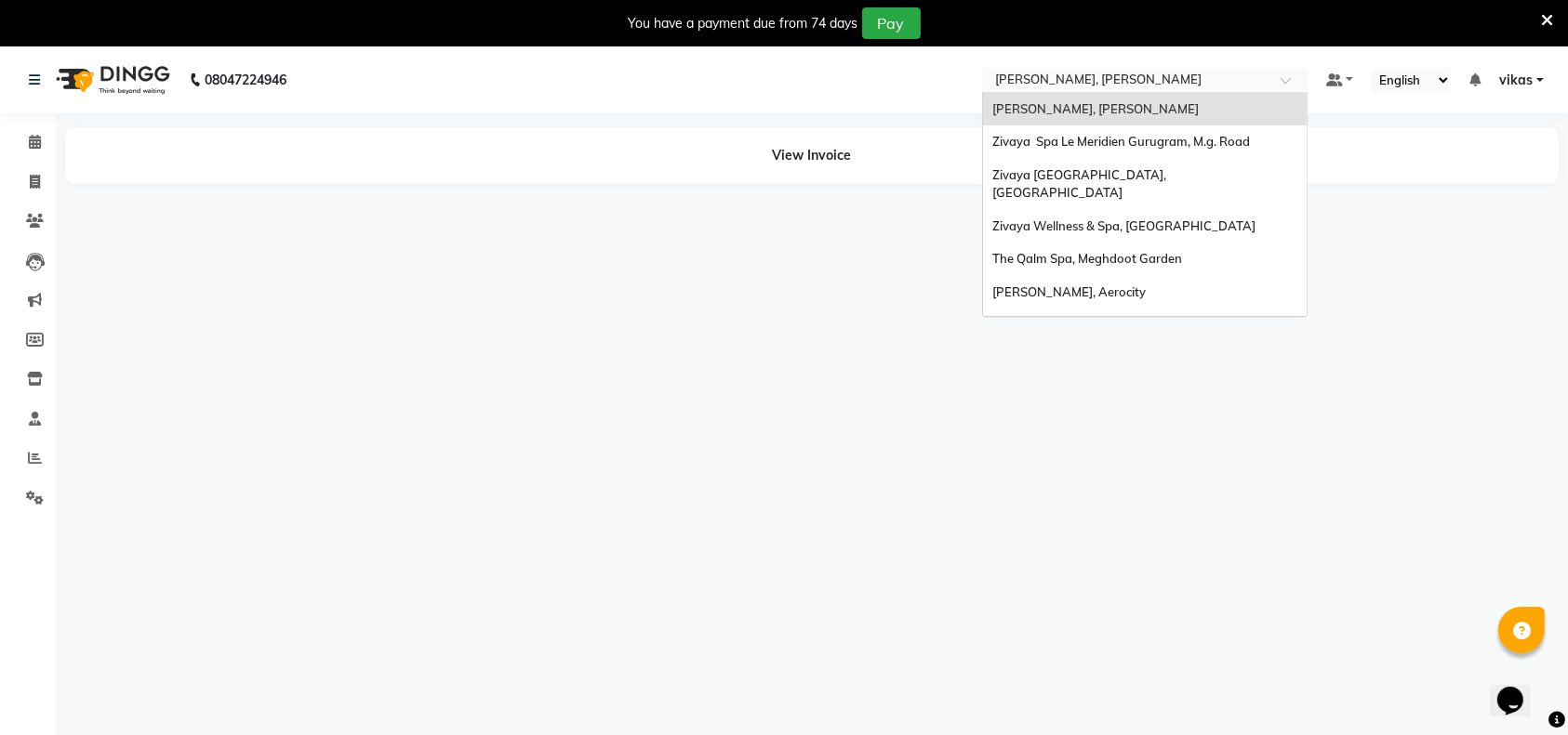
click at [1062, 81] on input "text" at bounding box center [1126, 82] width 270 height 19
click at [1062, 107] on span "[PERSON_NAME], [PERSON_NAME]" at bounding box center [1095, 109] width 207 height 15
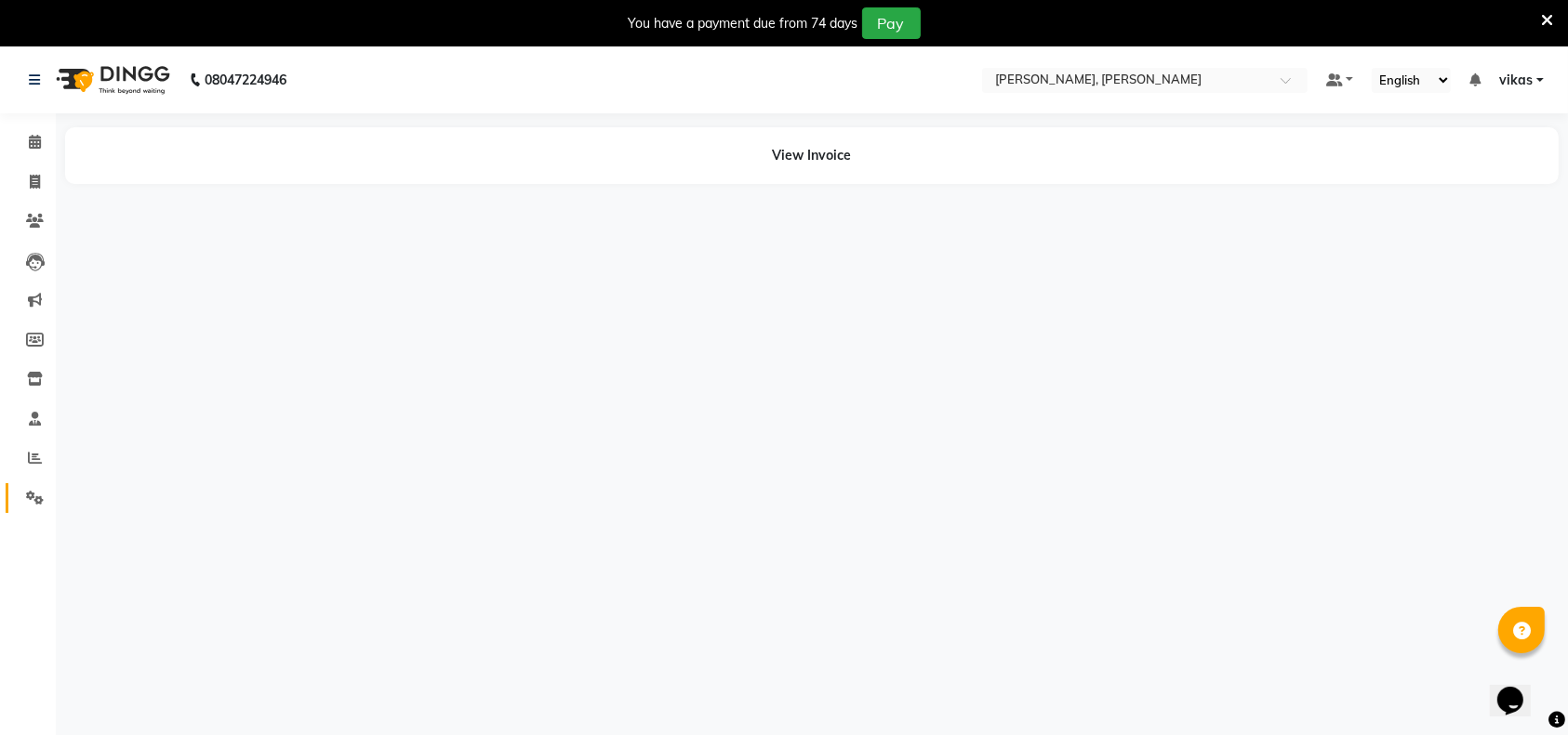
click at [13, 501] on link "Settings" at bounding box center [28, 499] width 45 height 31
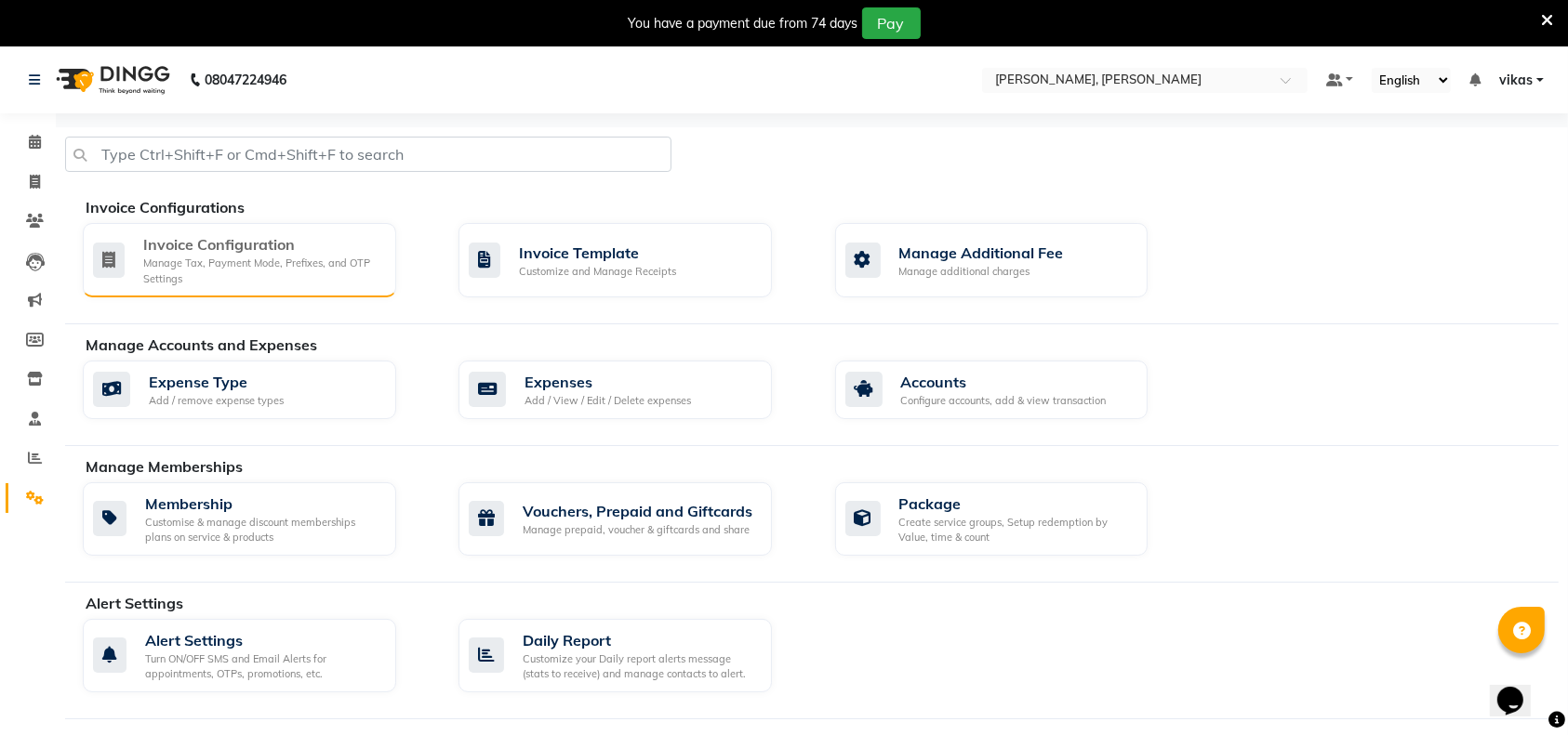
click at [216, 260] on div "Manage Tax, Payment Mode, Prefixes, and OTP Settings" at bounding box center [262, 271] width 238 height 31
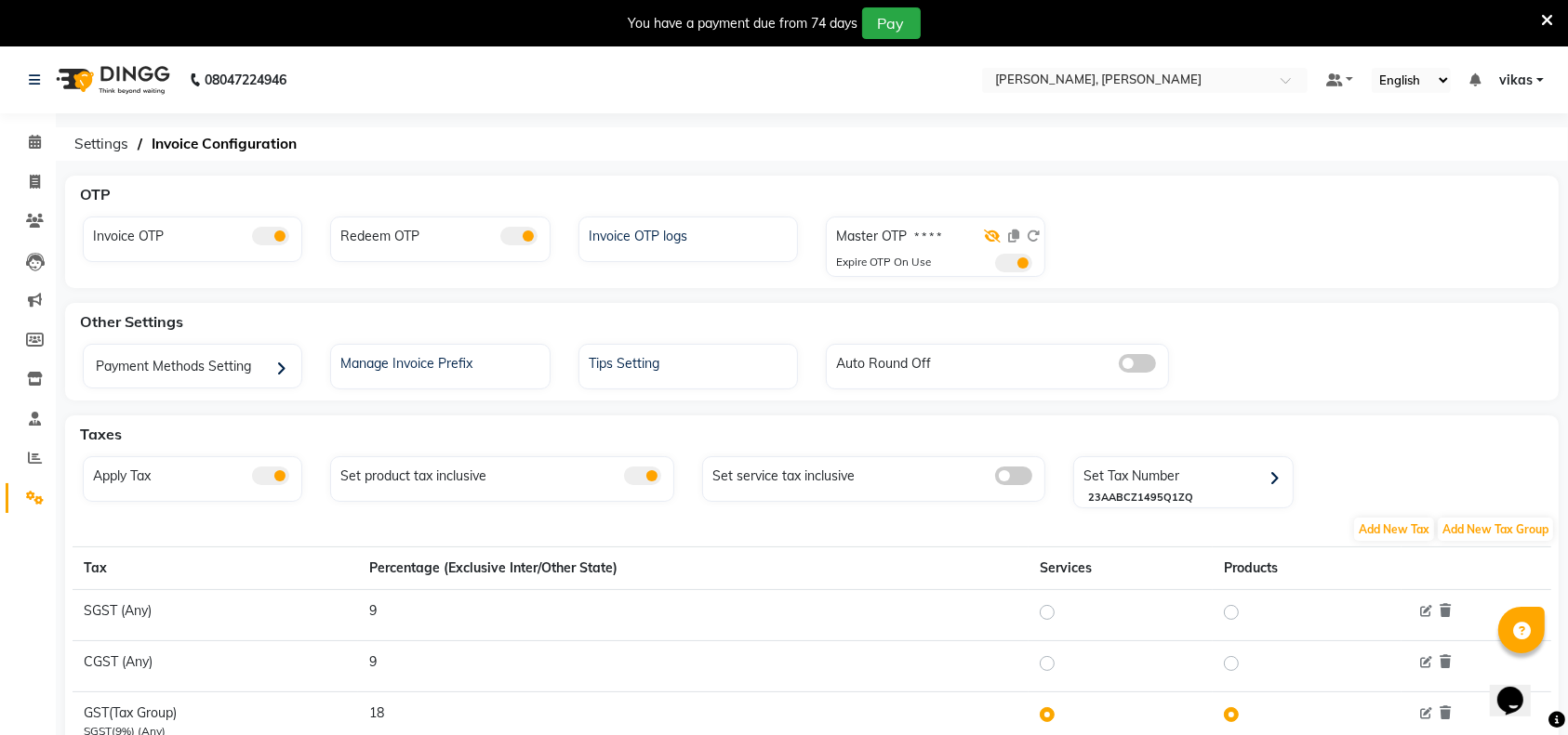
click at [992, 236] on icon at bounding box center [992, 236] width 17 height 13
click at [1544, 21] on icon at bounding box center [1547, 21] width 12 height 17
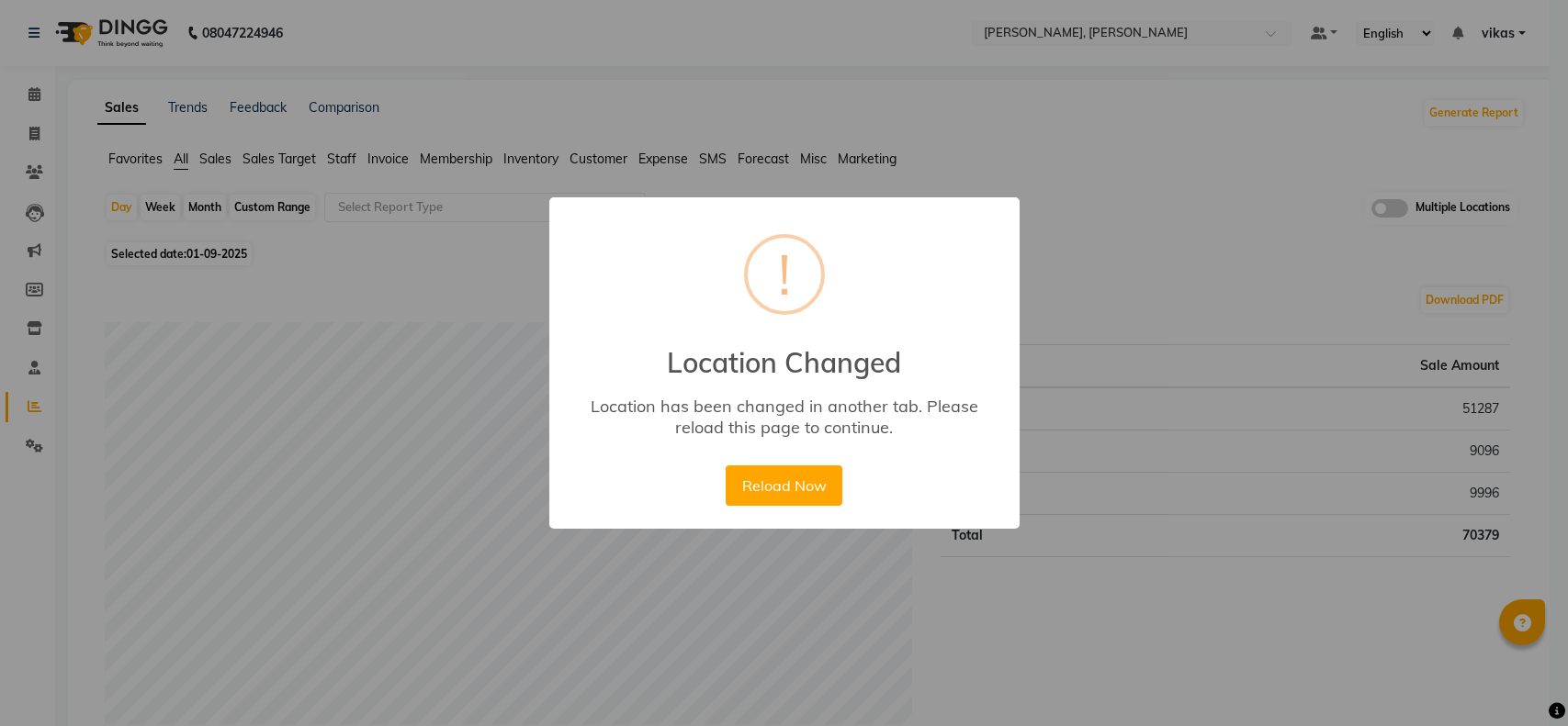
click at [790, 490] on button "Reload Now" at bounding box center [784, 486] width 116 height 41
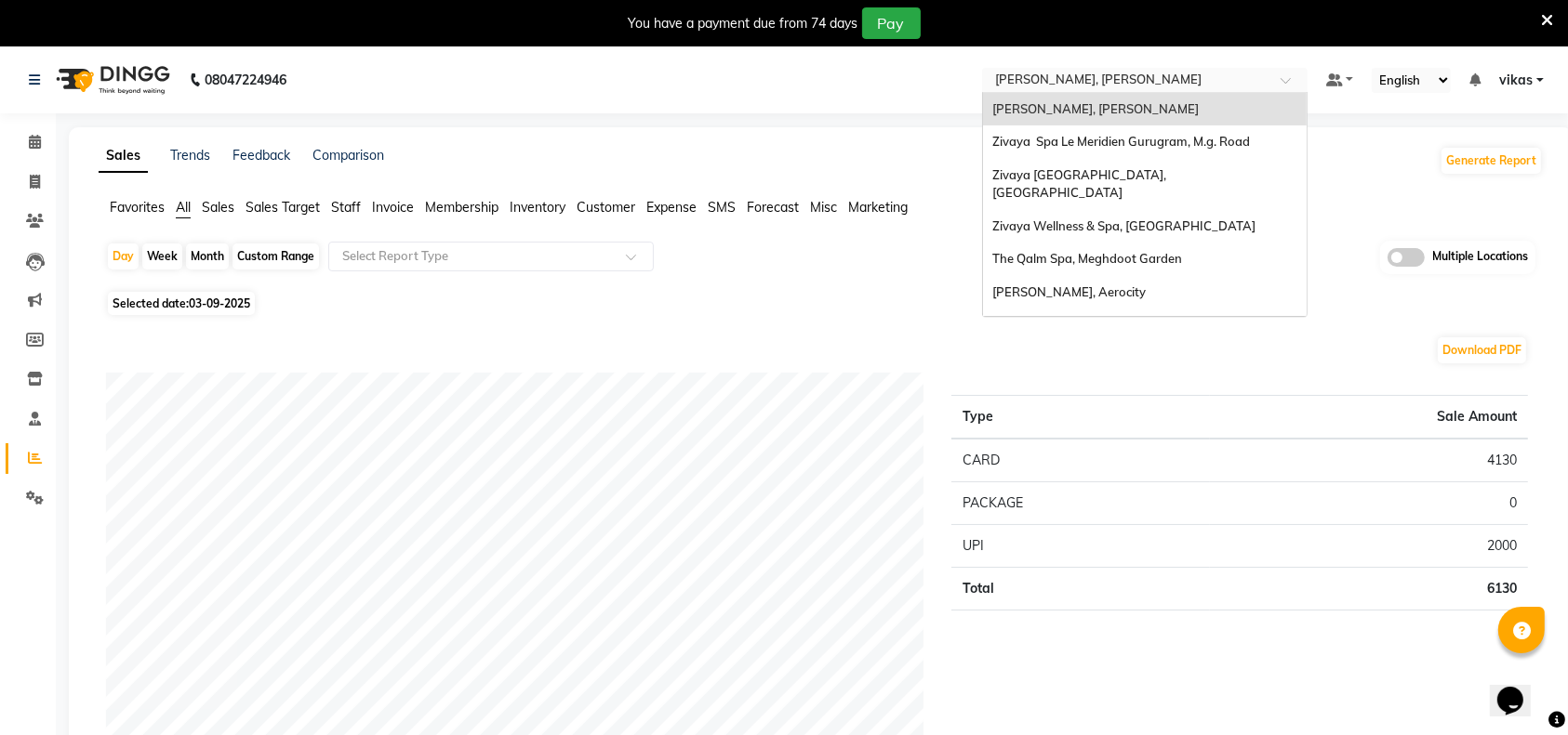
click at [1058, 83] on input "text" at bounding box center [1126, 82] width 270 height 19
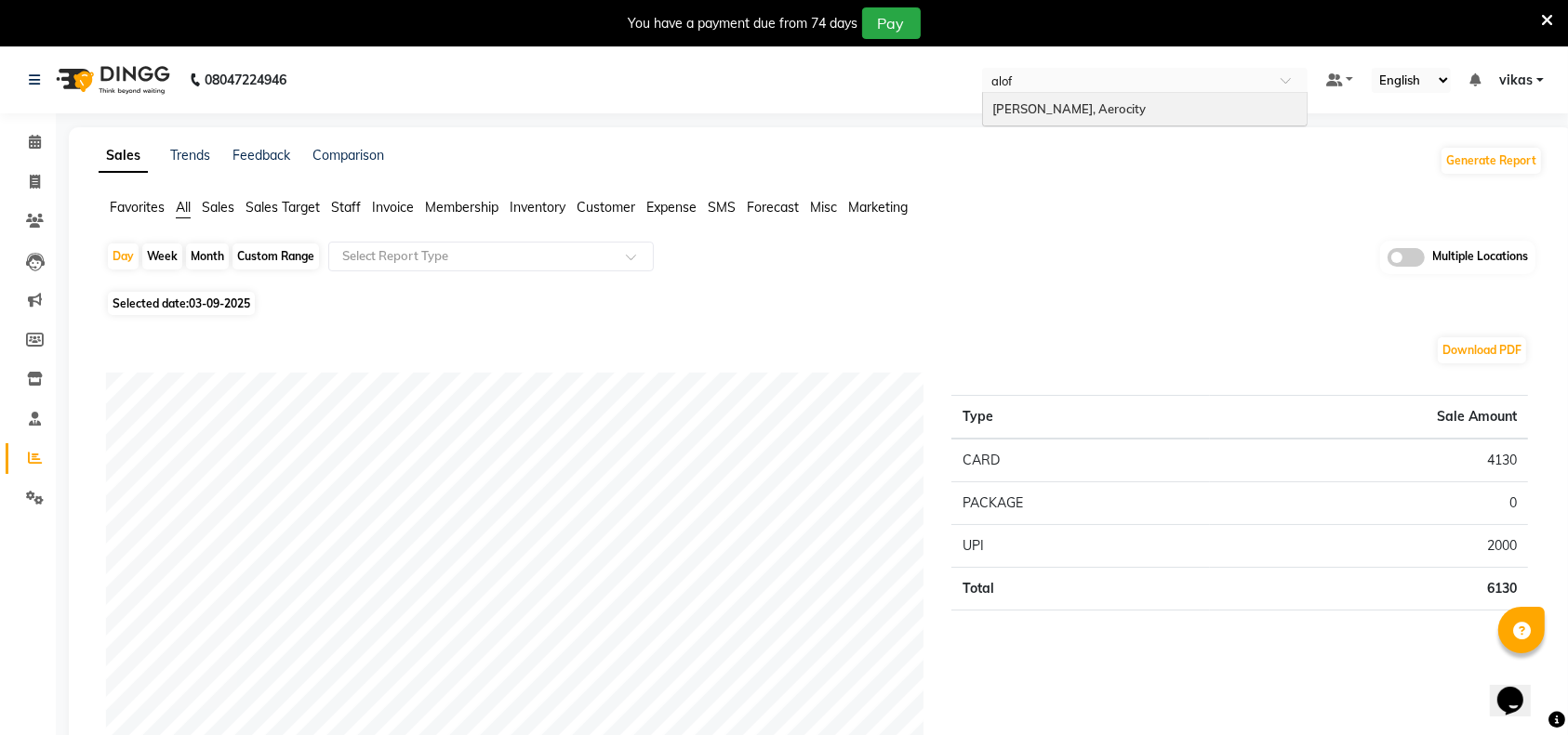
type input "aloft"
click at [1049, 110] on span "[PERSON_NAME], Aerocity" at bounding box center [1069, 109] width 153 height 15
click at [211, 306] on span "03-09-2025" at bounding box center [220, 304] width 62 height 14
select select "9"
select select "2025"
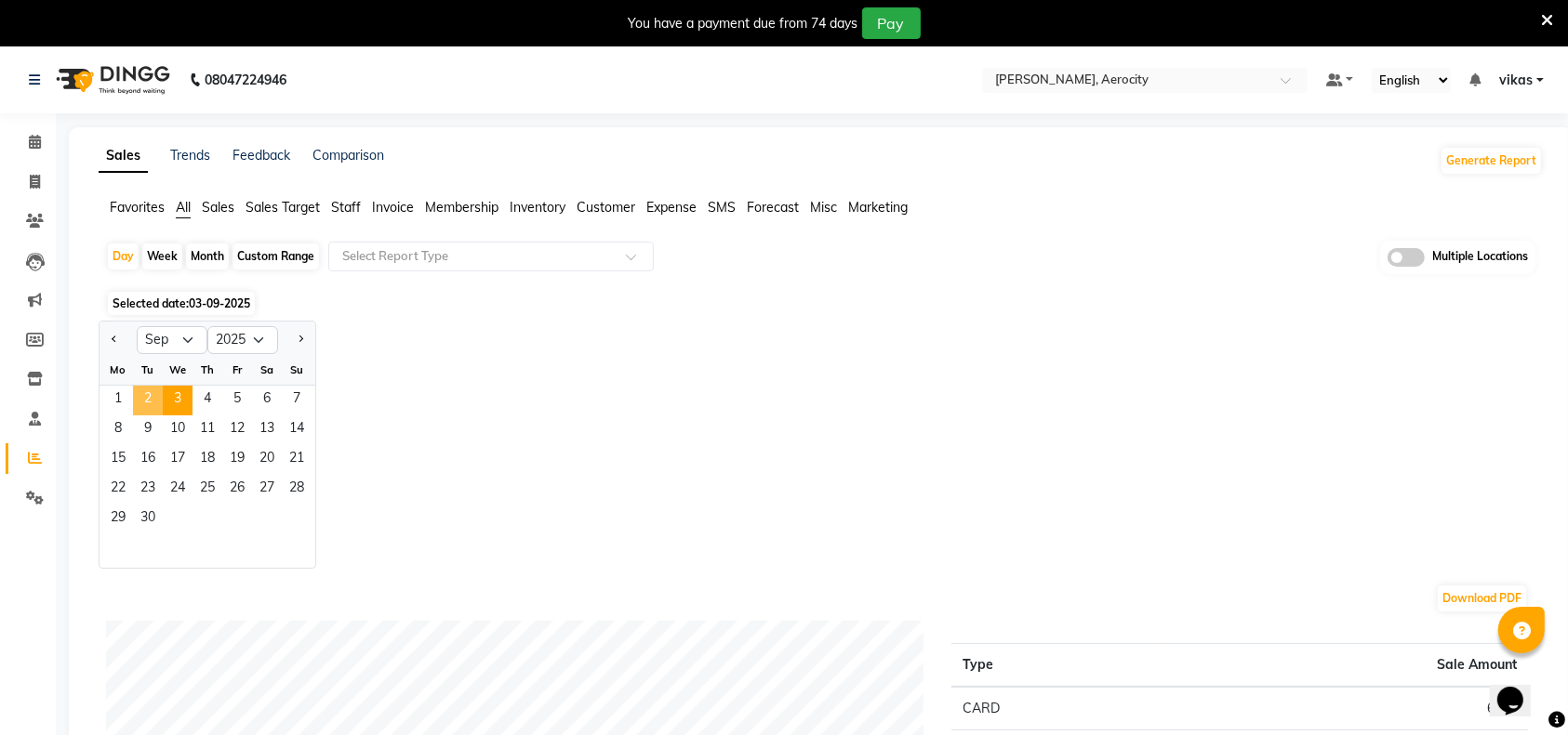
click at [149, 388] on span "2" at bounding box center [148, 401] width 30 height 30
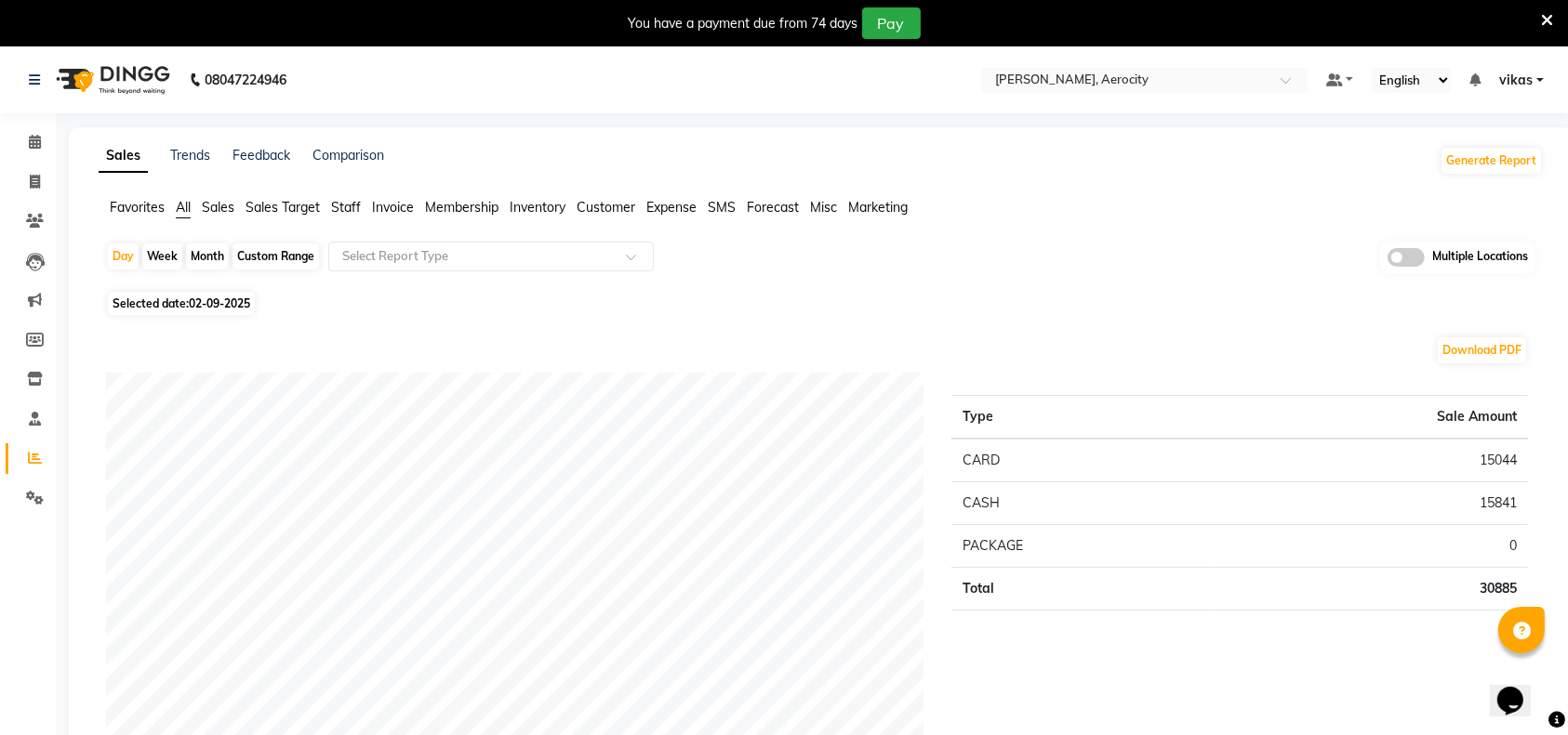
click at [1547, 21] on icon at bounding box center [1547, 21] width 12 height 17
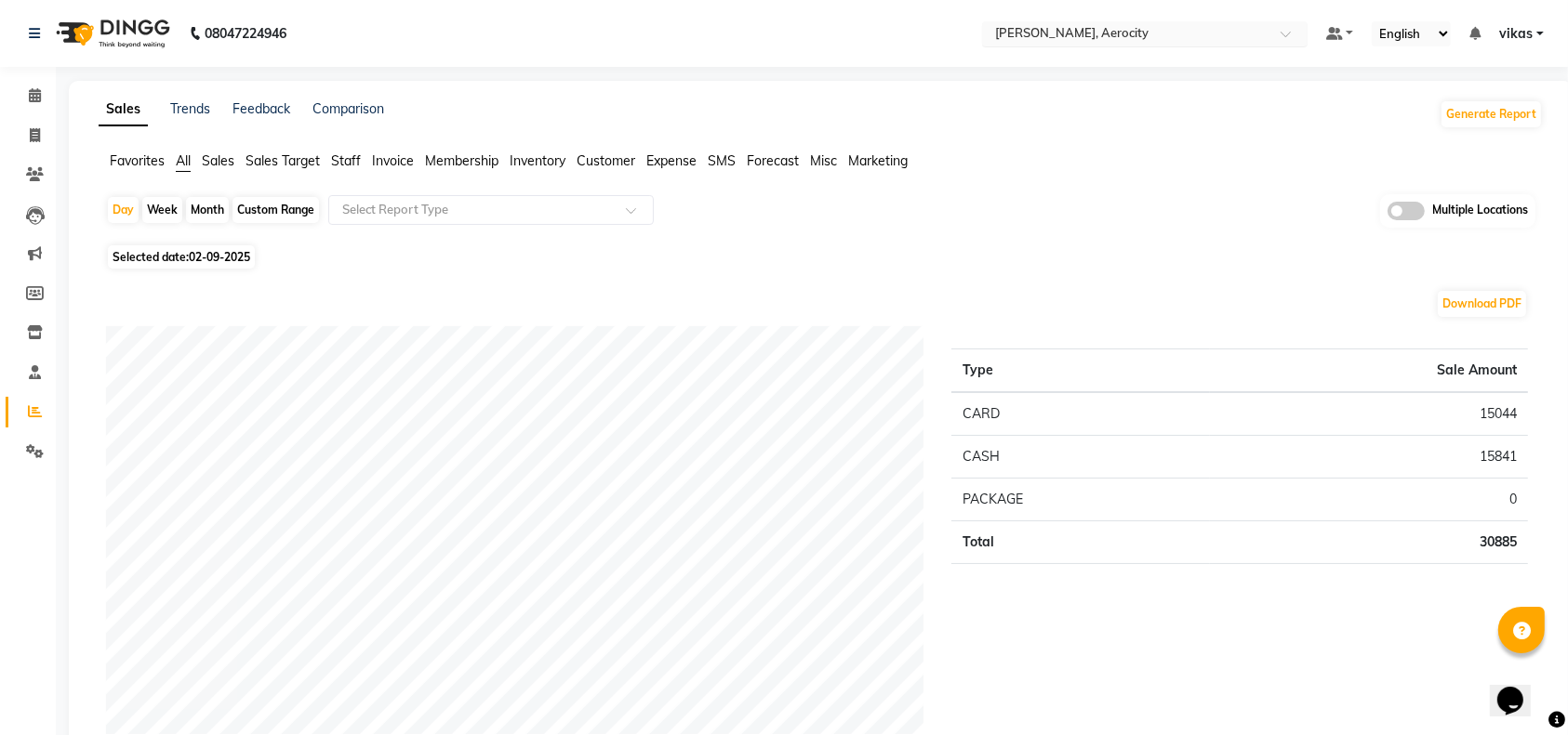
click at [1038, 28] on input "text" at bounding box center [1126, 35] width 270 height 19
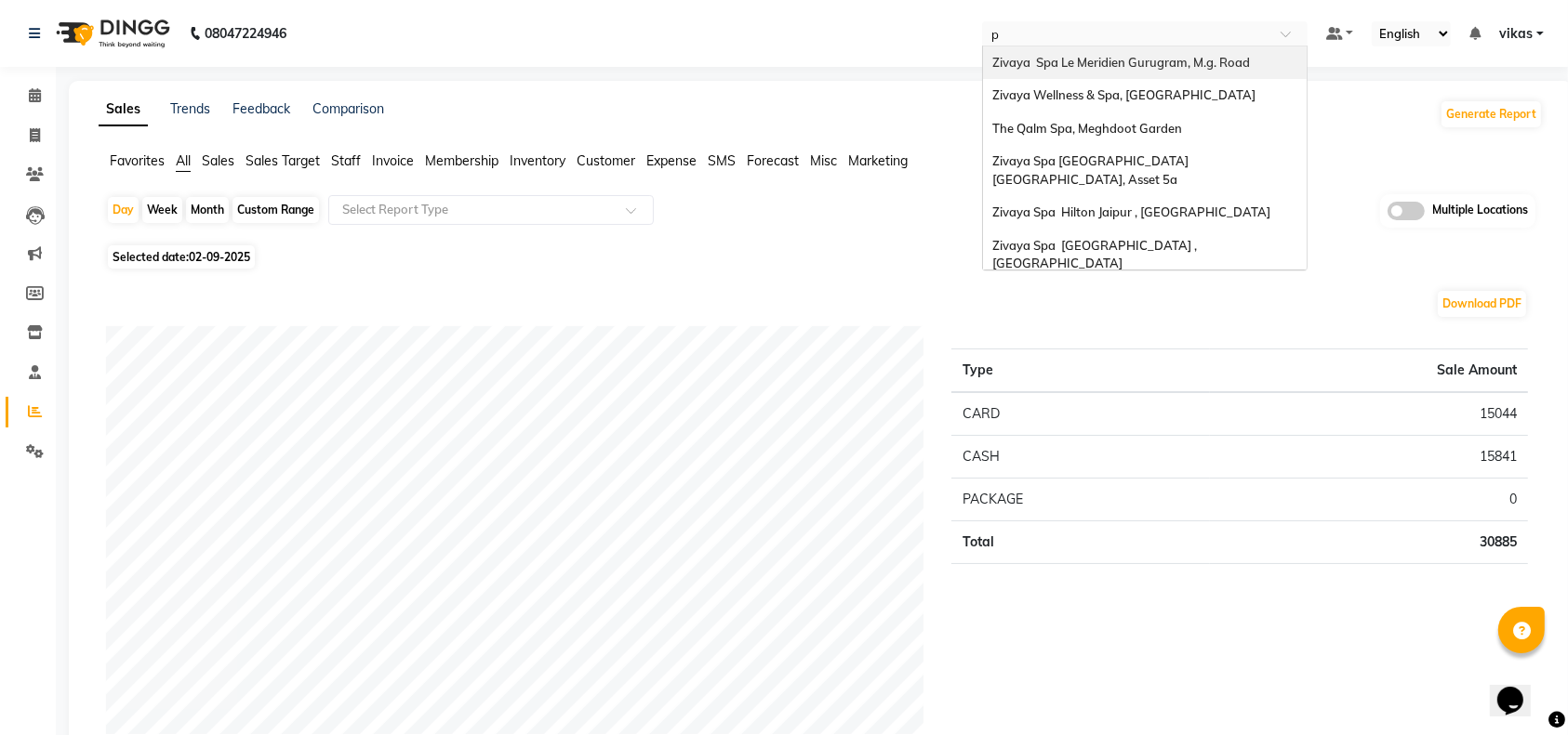
type input "pr"
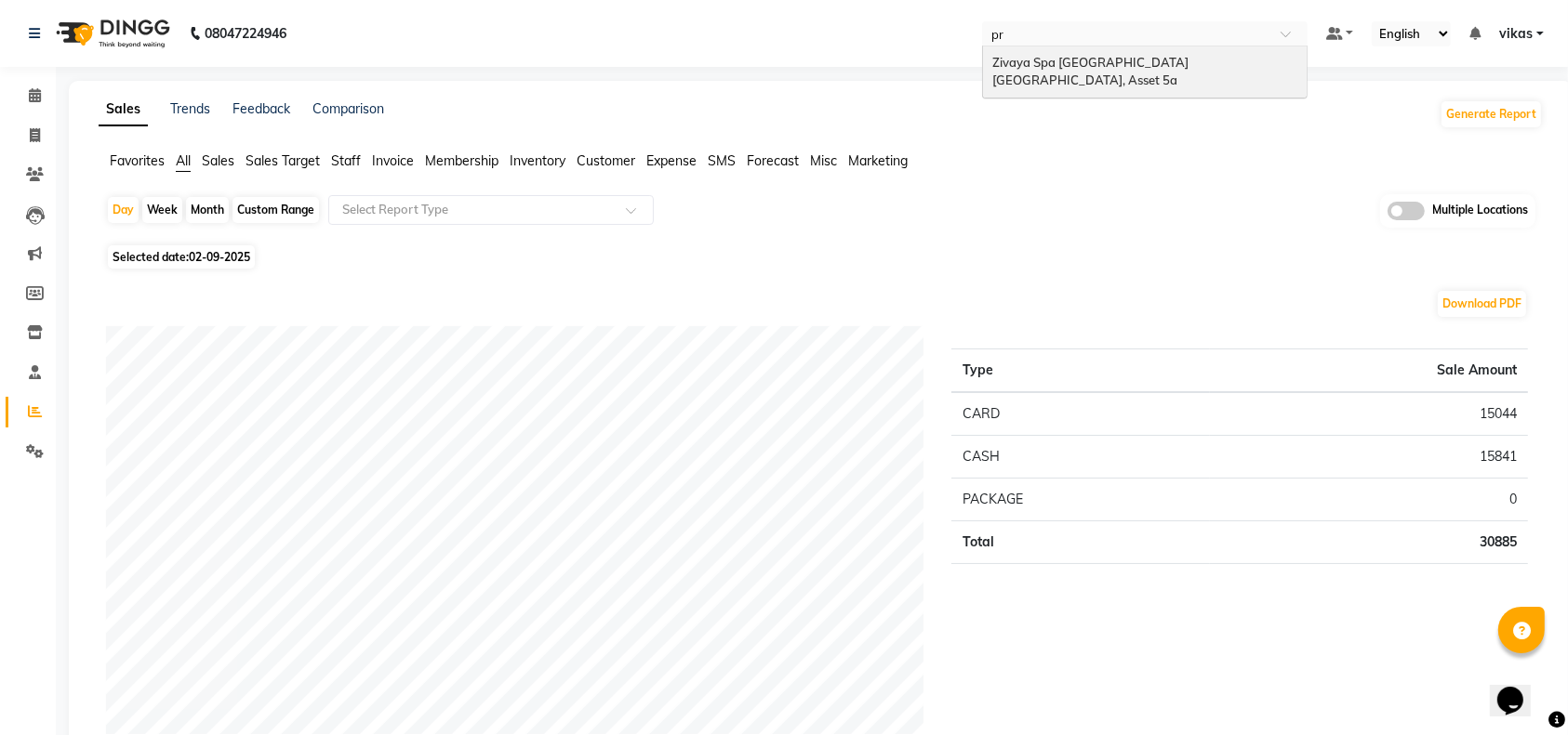
click at [1143, 72] on div "Zivaya Spa [GEOGRAPHIC_DATA] [GEOGRAPHIC_DATA], Asset 5a" at bounding box center [1145, 72] width 323 height 51
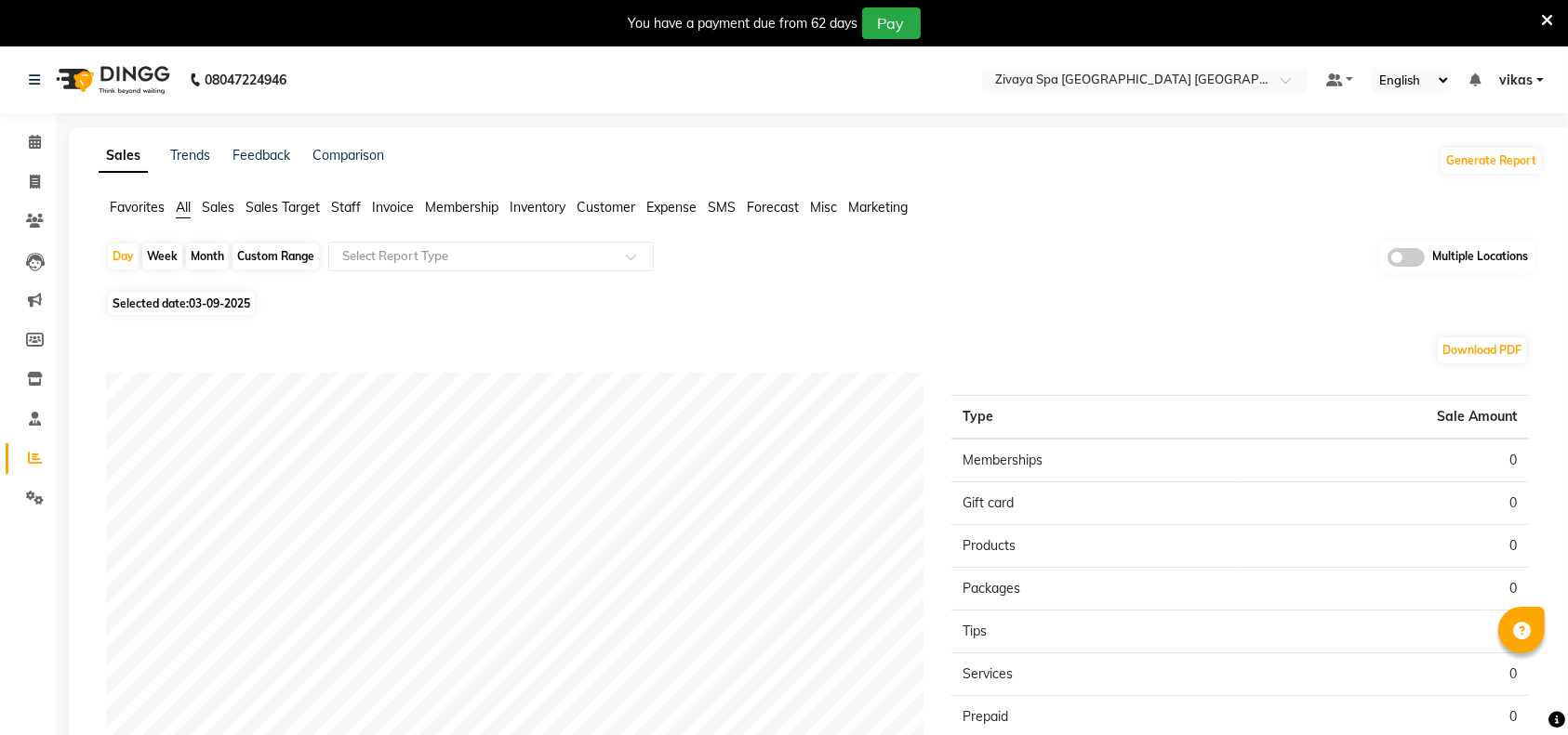
click at [221, 294] on span "Selected date: 03-09-2025" at bounding box center [180, 304] width 147 height 23
select select "9"
select select "2025"
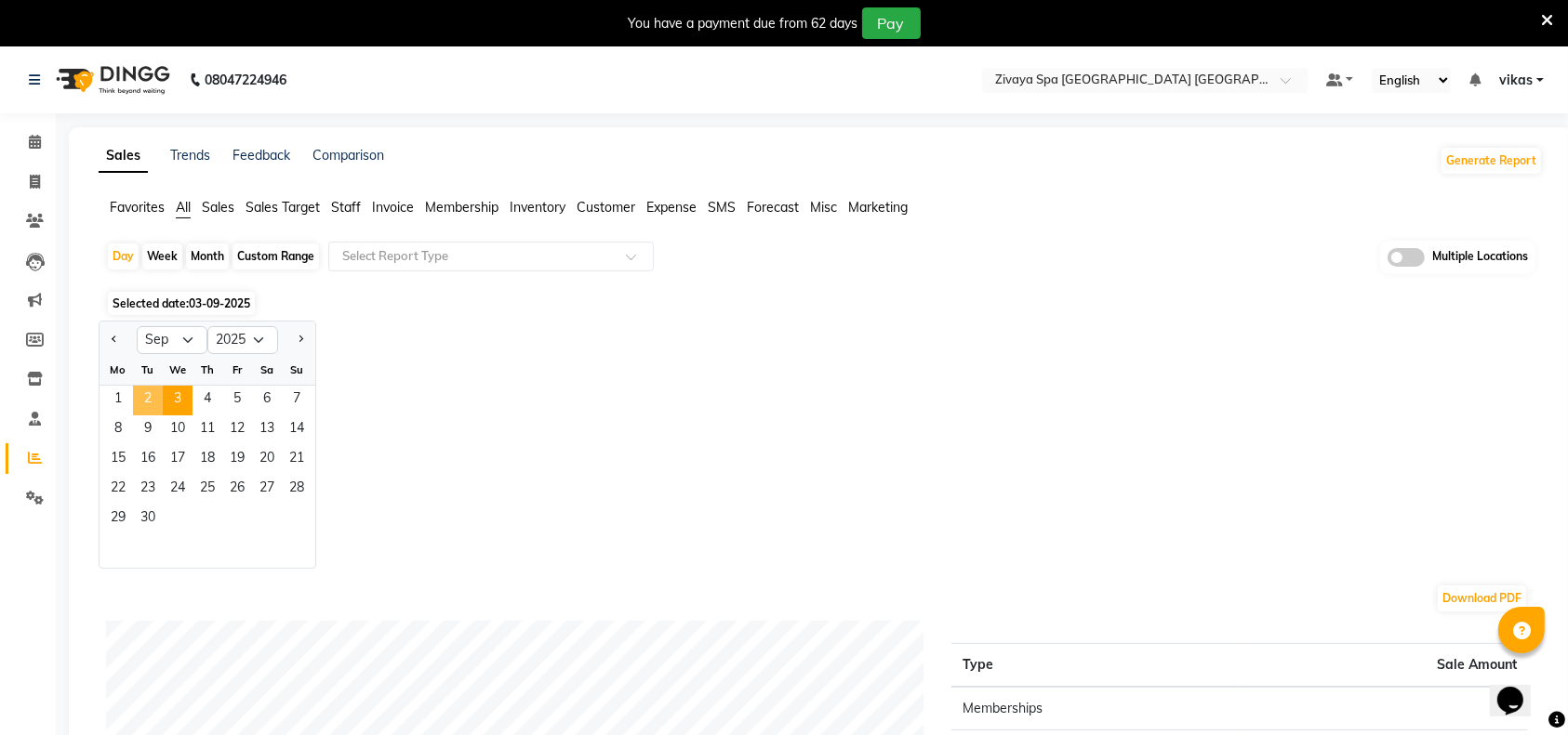
click at [155, 386] on span "2" at bounding box center [148, 401] width 30 height 30
